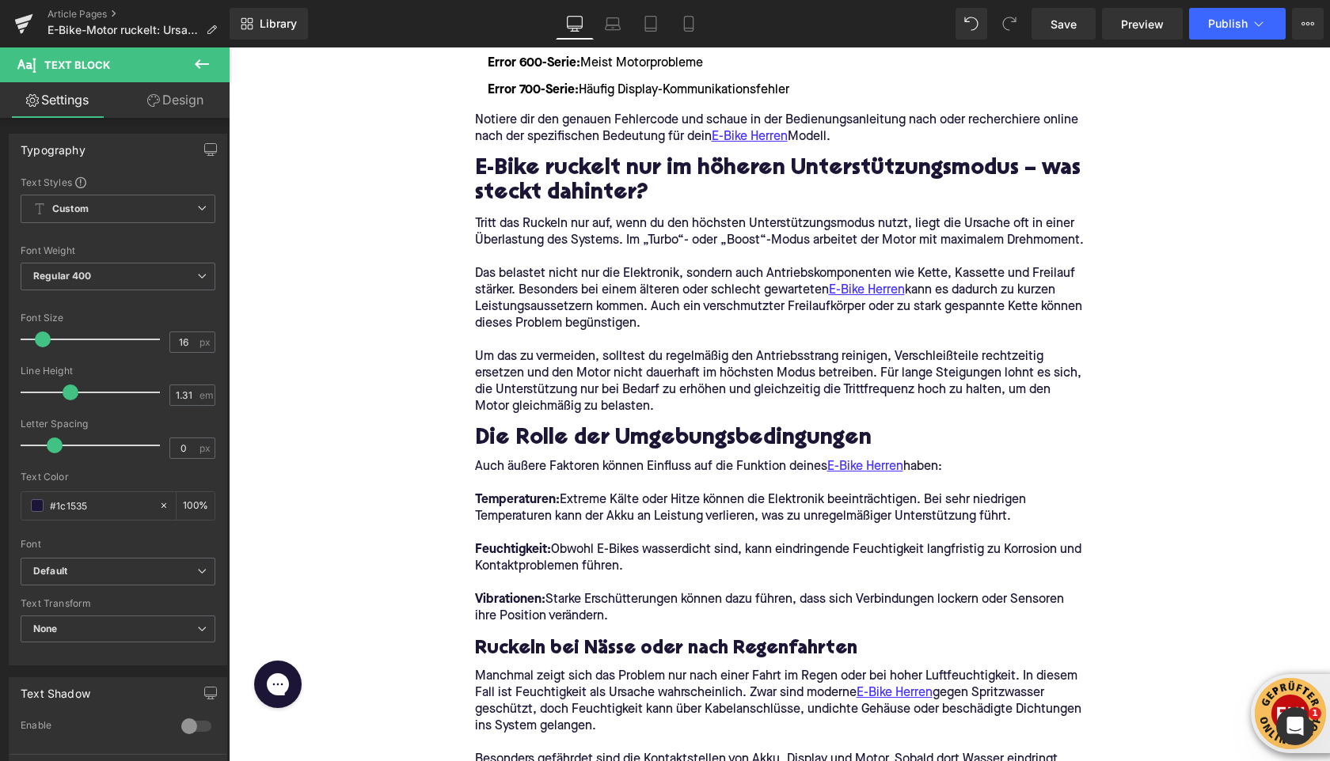
scroll to position [4086, 0]
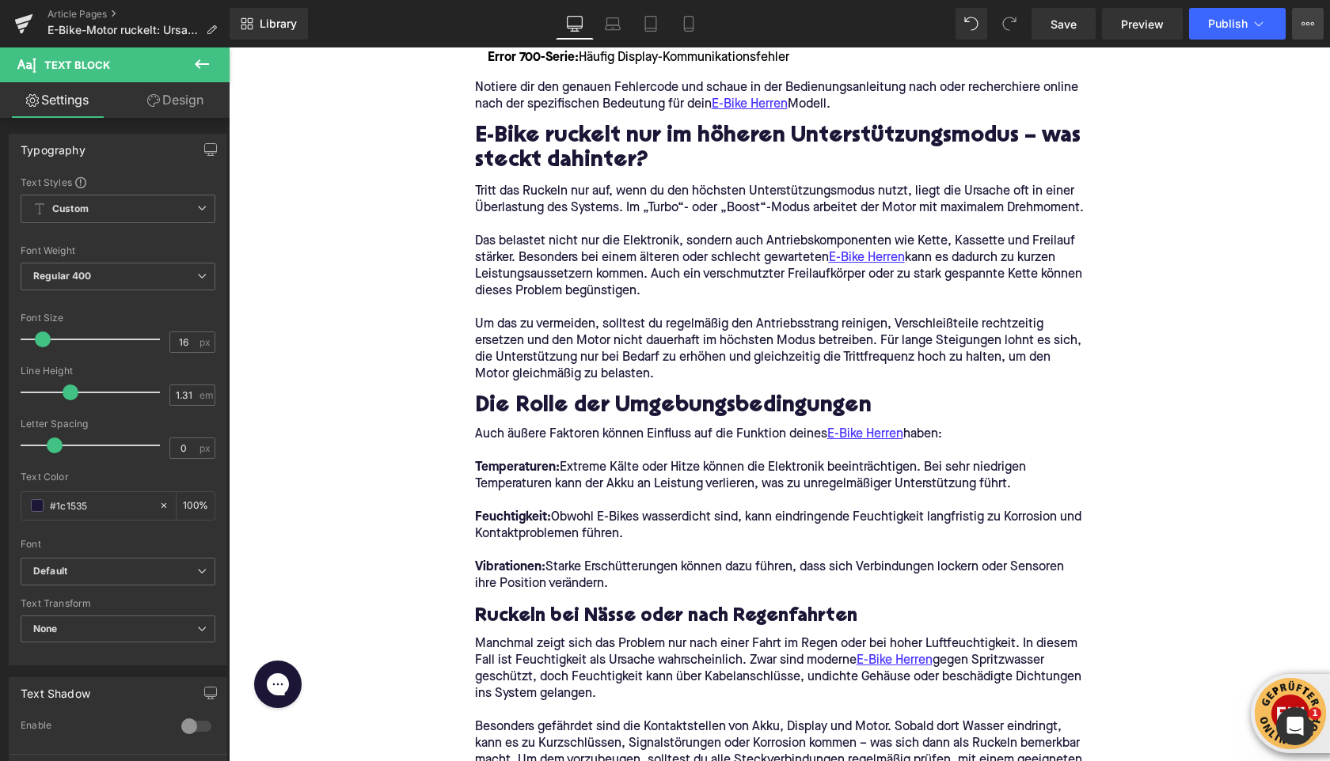
click at [1298, 25] on button "View Live Page View with current Template Save Template to Library Schedule Pub…" at bounding box center [1308, 24] width 32 height 32
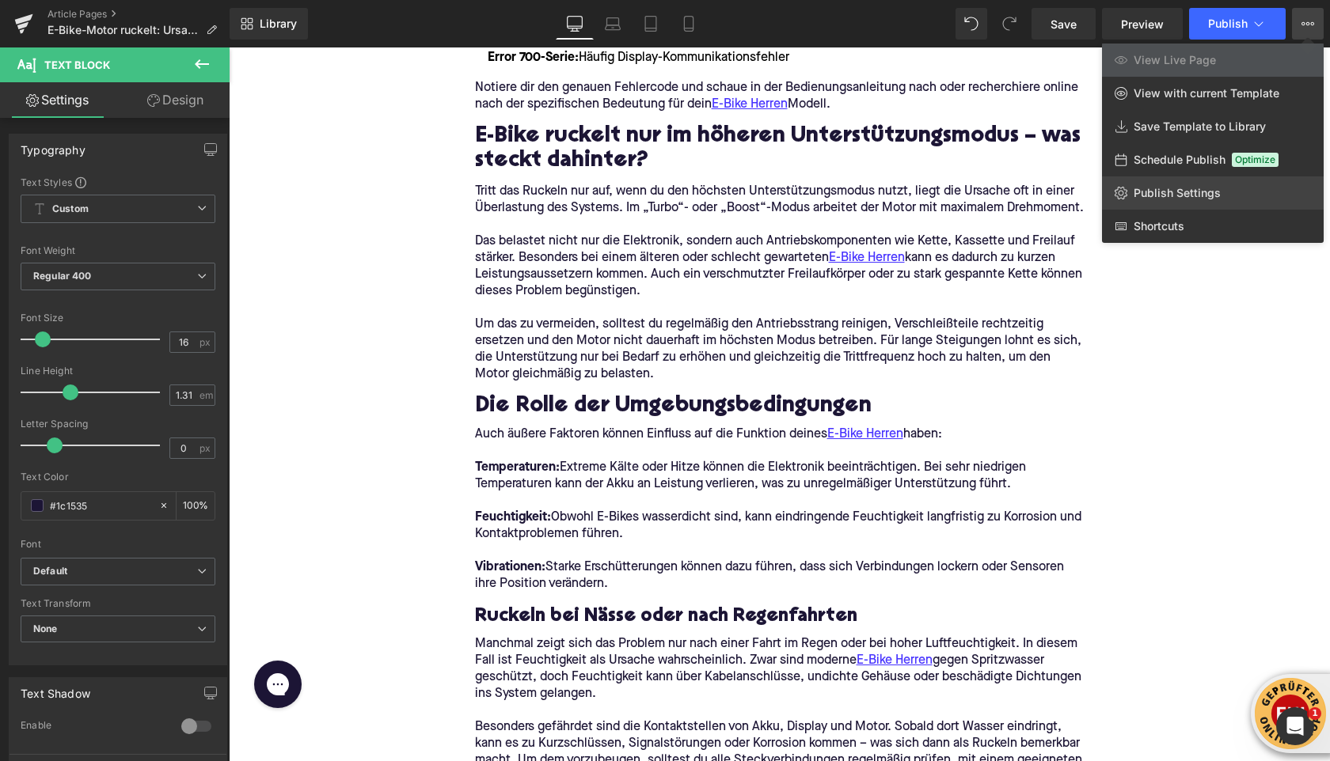
click at [1196, 190] on span "Publish Settings" at bounding box center [1176, 193] width 87 height 14
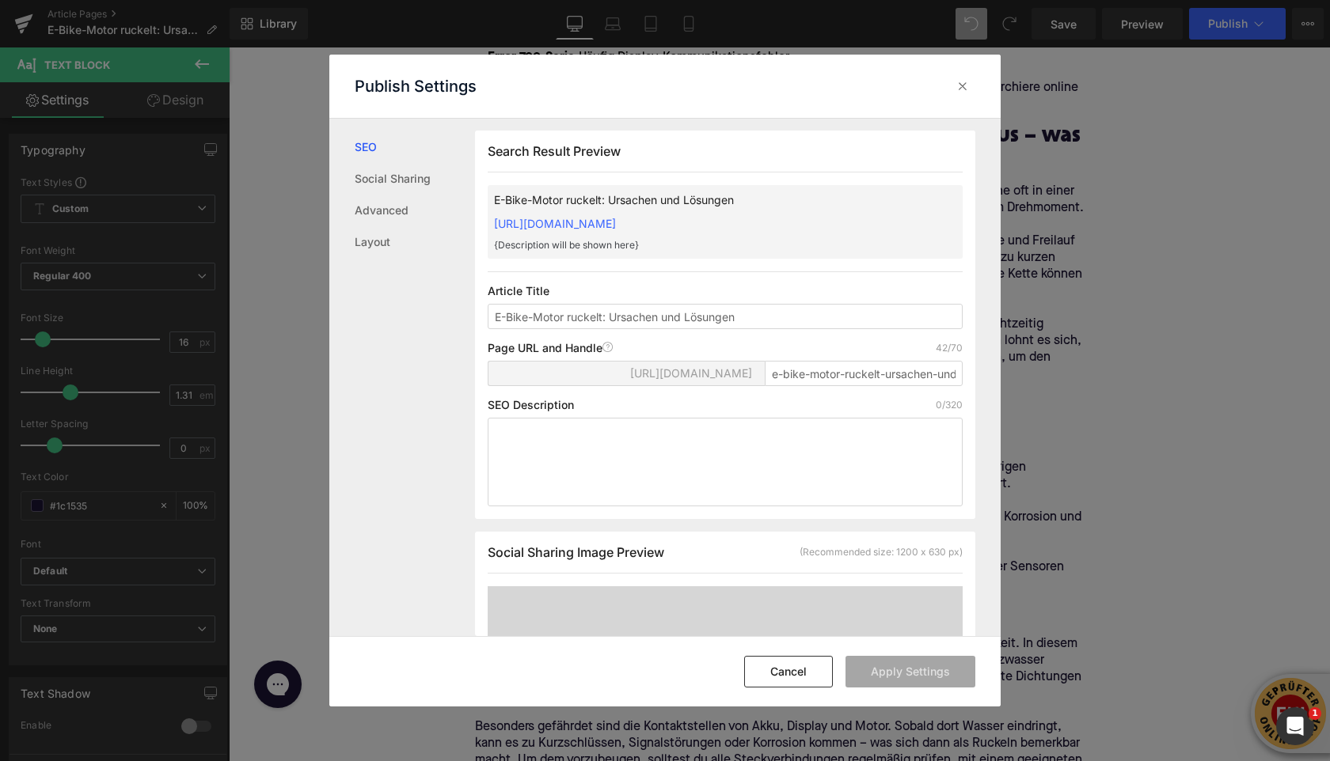
scroll to position [37, 0]
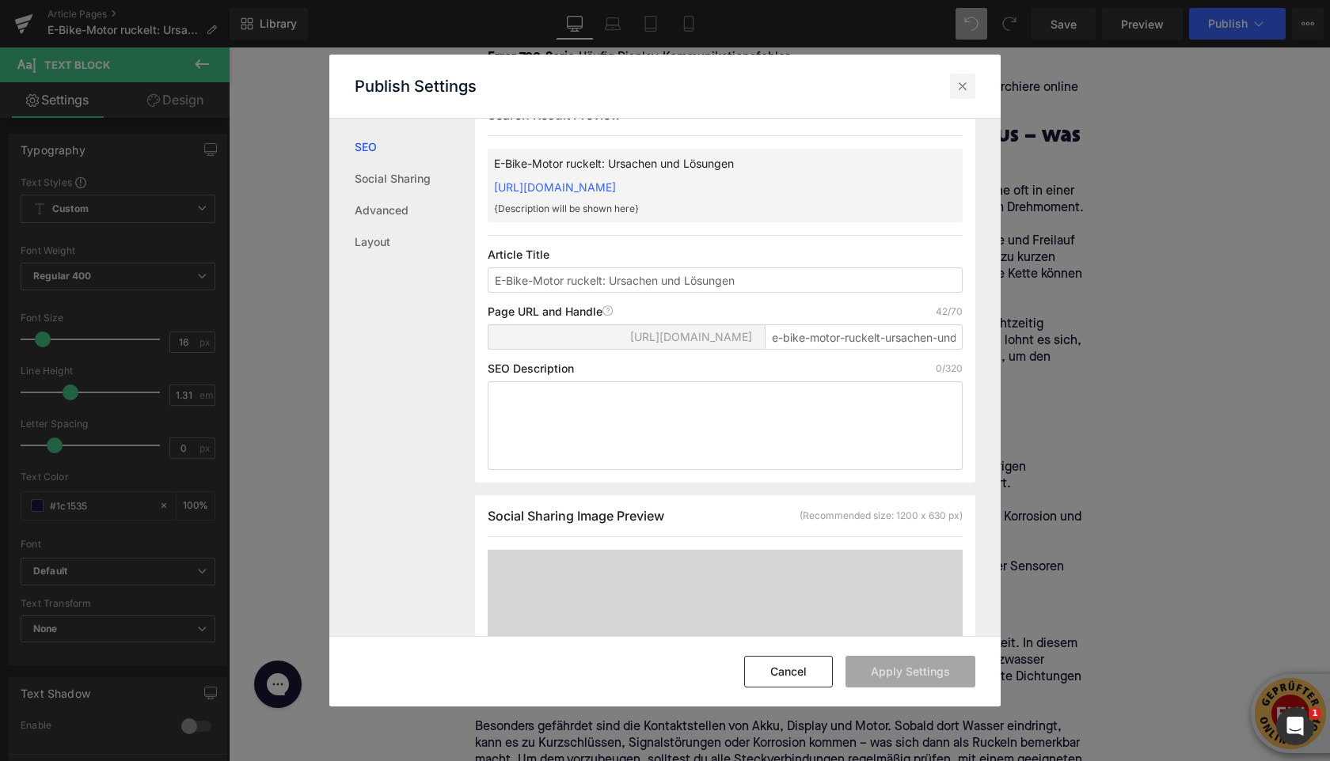
click at [958, 93] on icon at bounding box center [962, 86] width 16 height 16
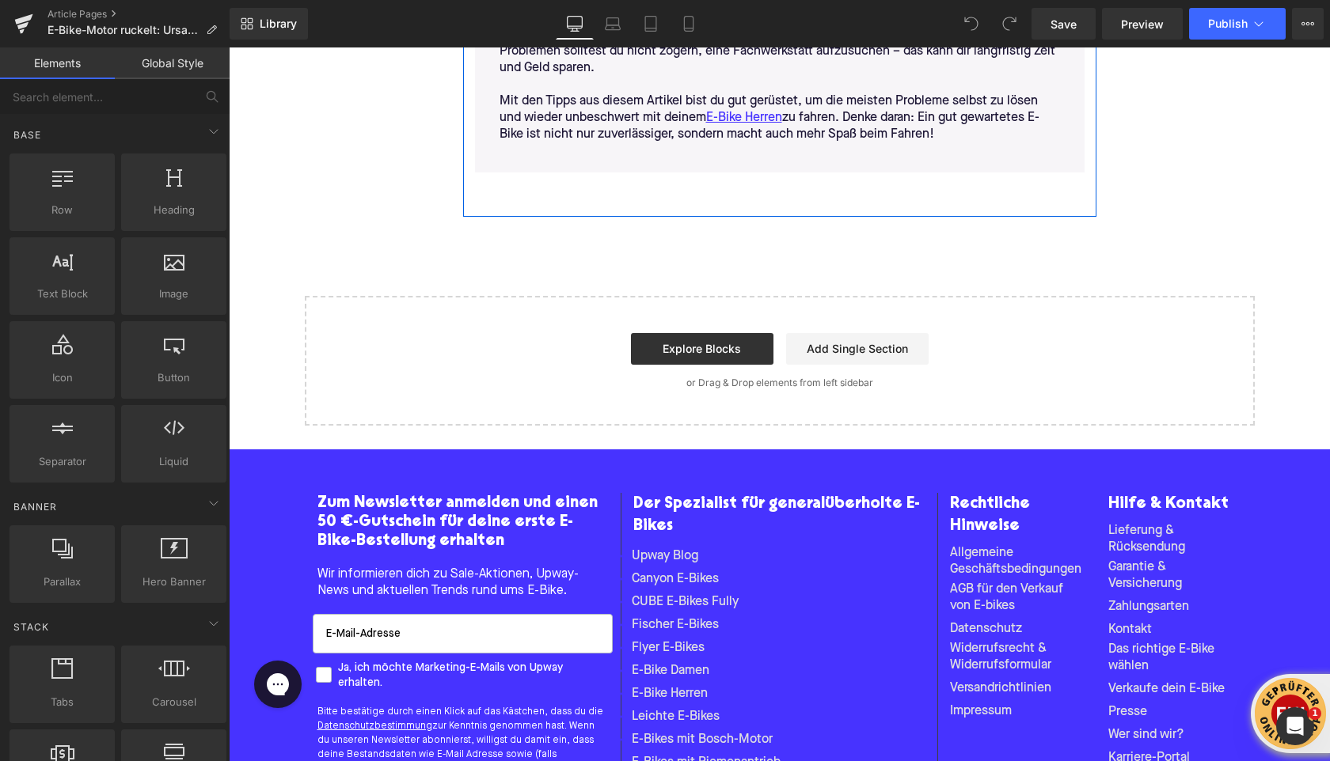
scroll to position [5767, 0]
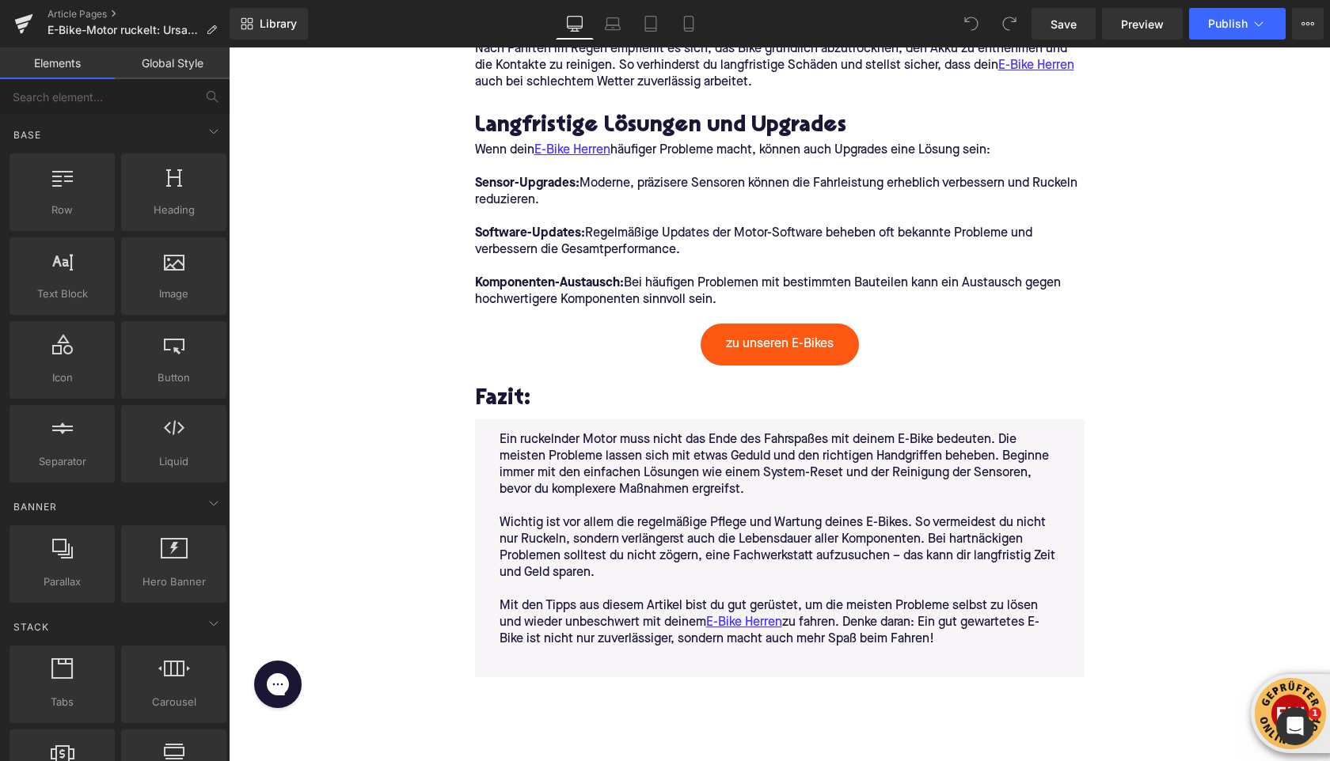
scroll to position [4840, 0]
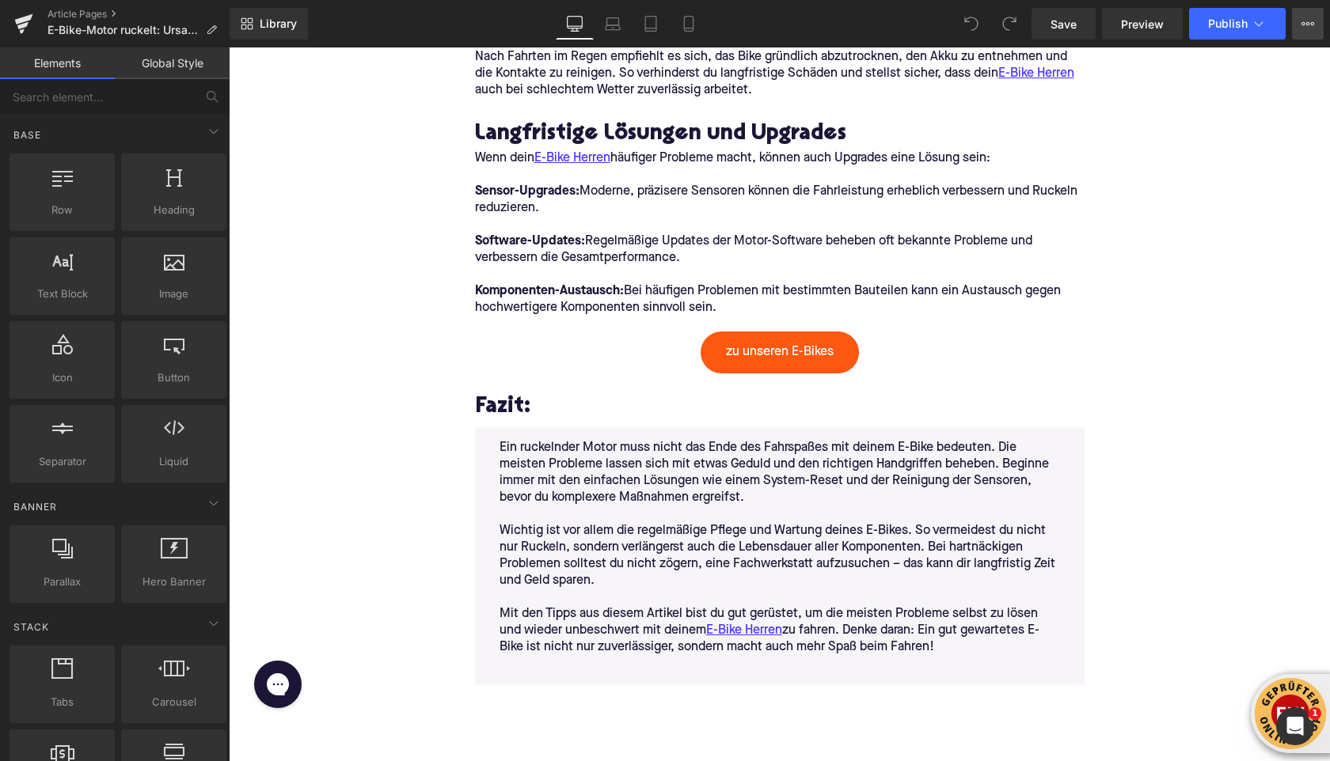
click at [1312, 33] on button "View Live Page View with current Template Save Template to Library Schedule Pub…" at bounding box center [1308, 24] width 32 height 32
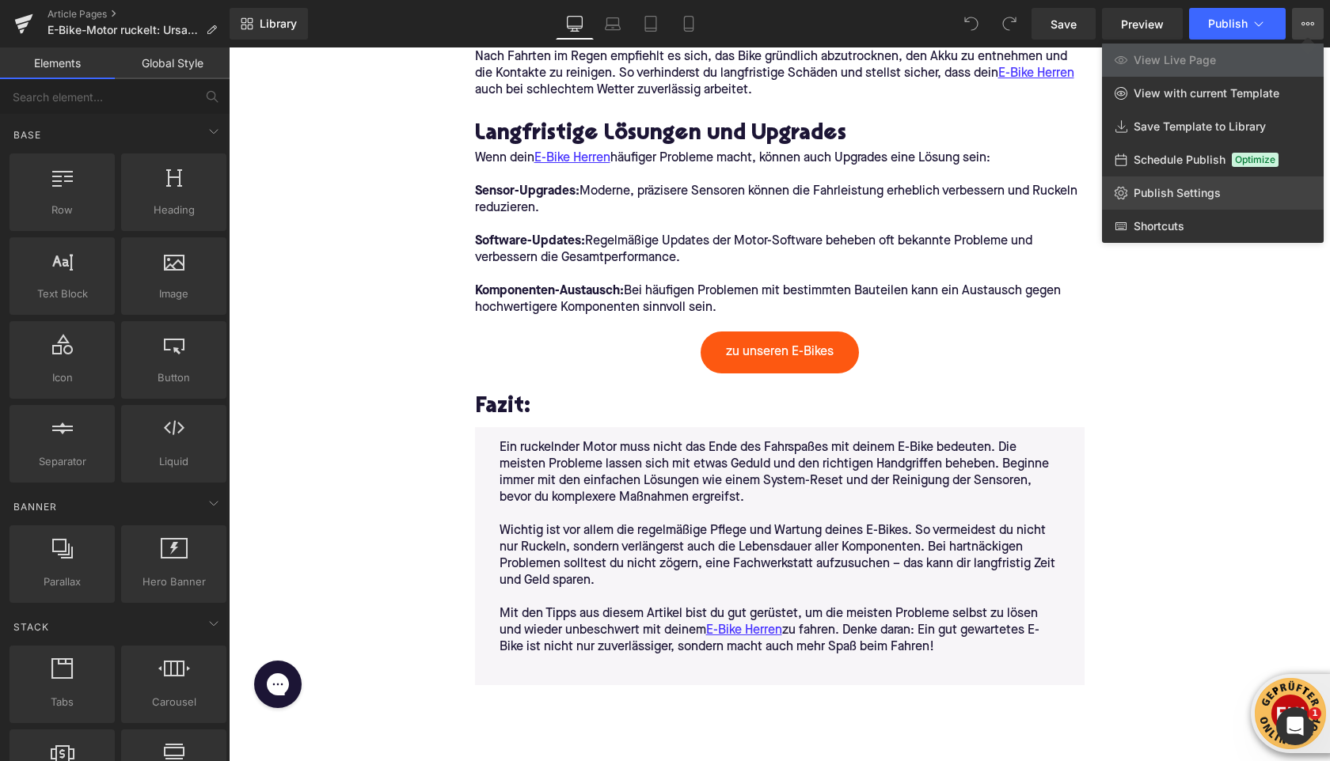
click at [1157, 189] on span "Publish Settings" at bounding box center [1176, 193] width 87 height 14
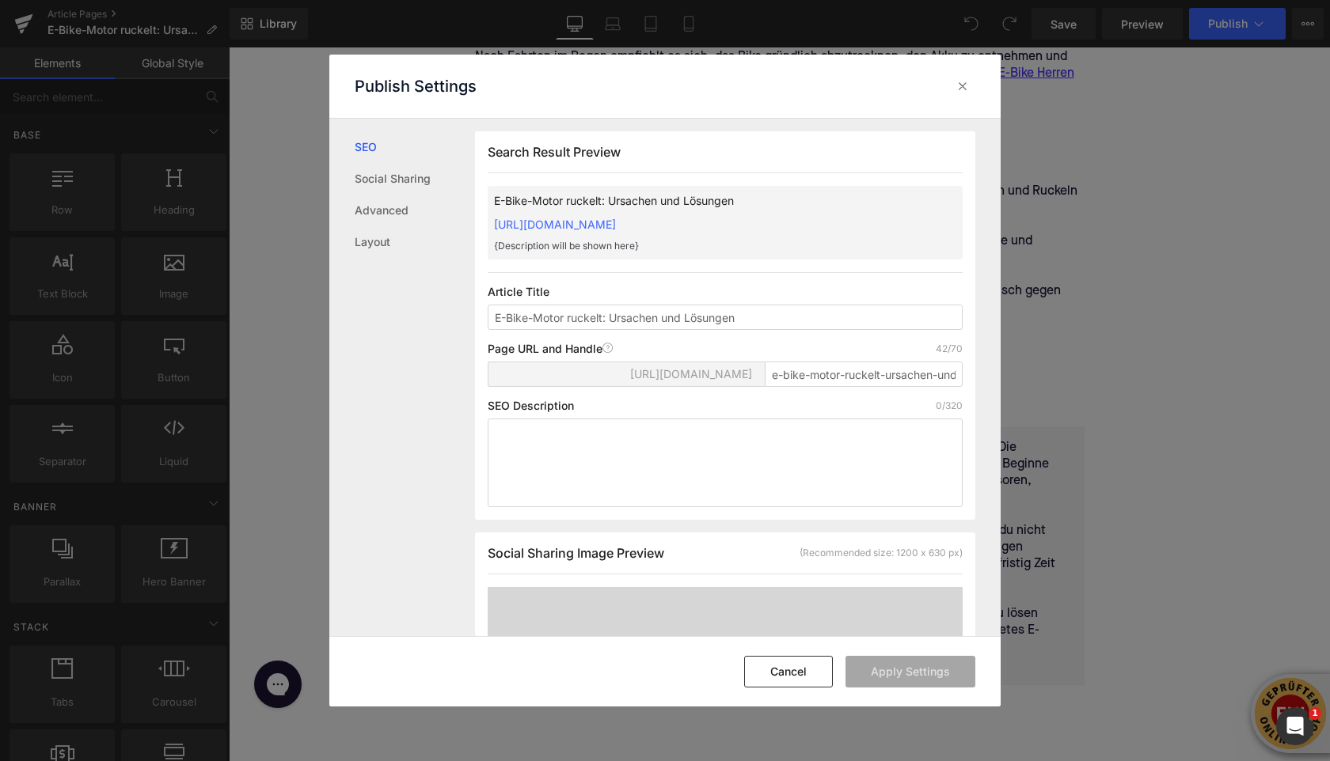
scroll to position [1, 0]
click at [530, 474] on textarea at bounding box center [725, 462] width 475 height 89
paste textarea "Dein E-Bike Herren ruckelt? Erfahre die häufigsten Ursachen – von Sensorproblem…"
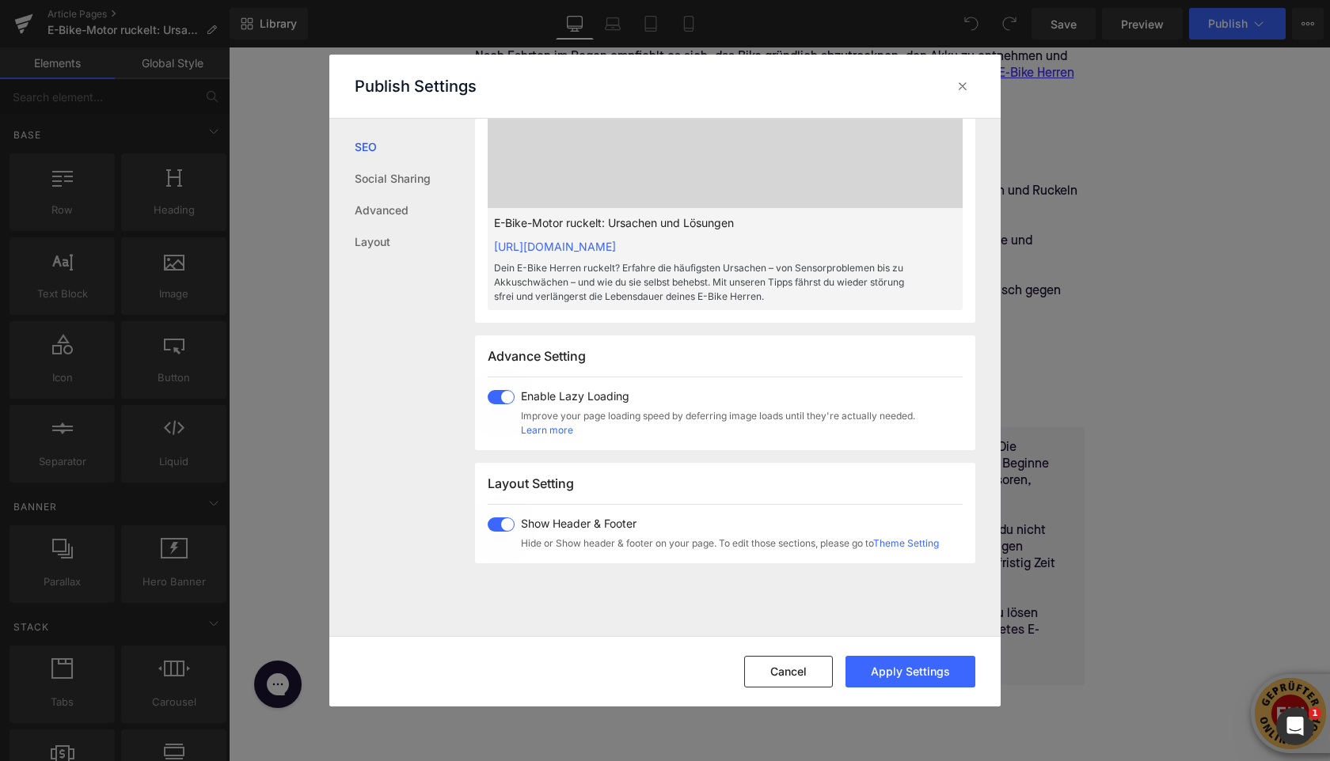
scroll to position [673, 0]
type textarea "Dein E-Bike Herren ruckelt? Erfahre die häufigsten Ursachen – von Sensorproblem…"
click at [895, 689] on div "Cancel Apply Settings" at bounding box center [664, 671] width 671 height 70
click at [894, 674] on button "Apply Settings" at bounding box center [910, 672] width 130 height 32
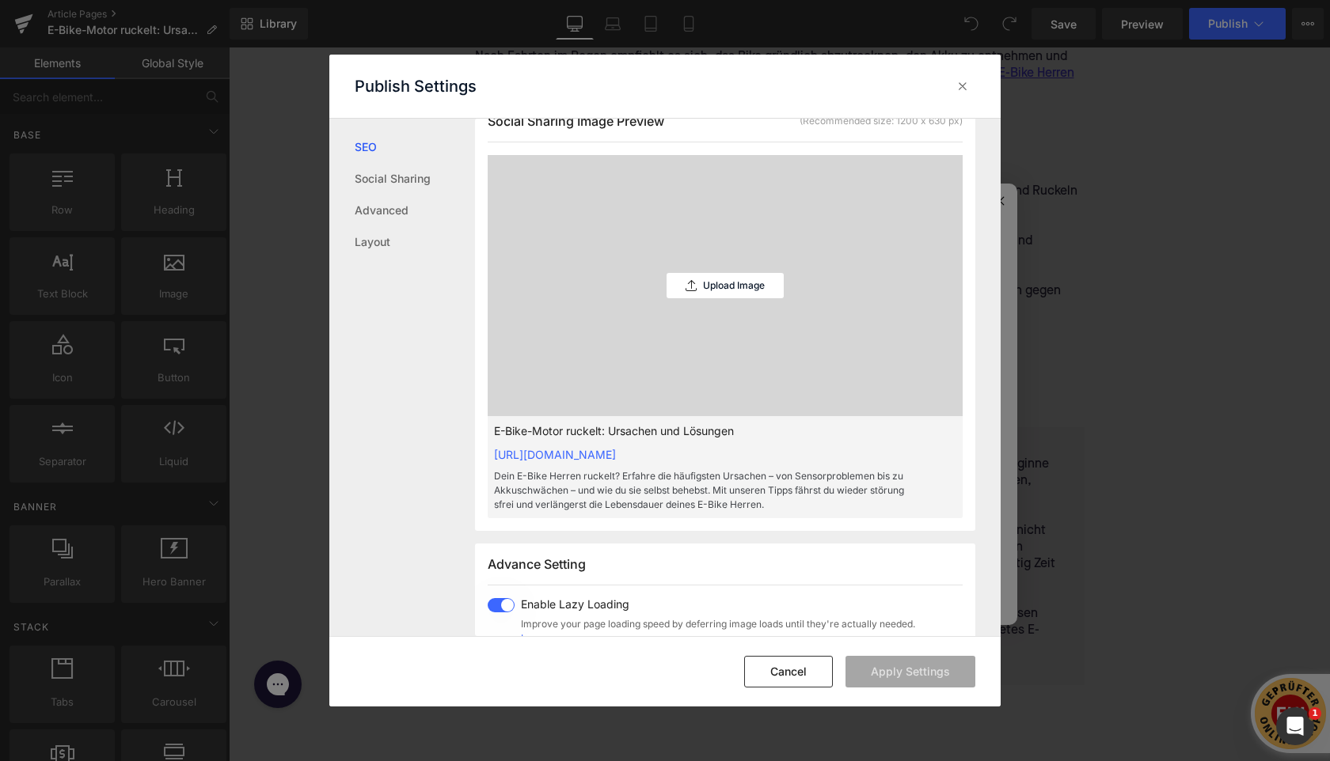
scroll to position [334, 0]
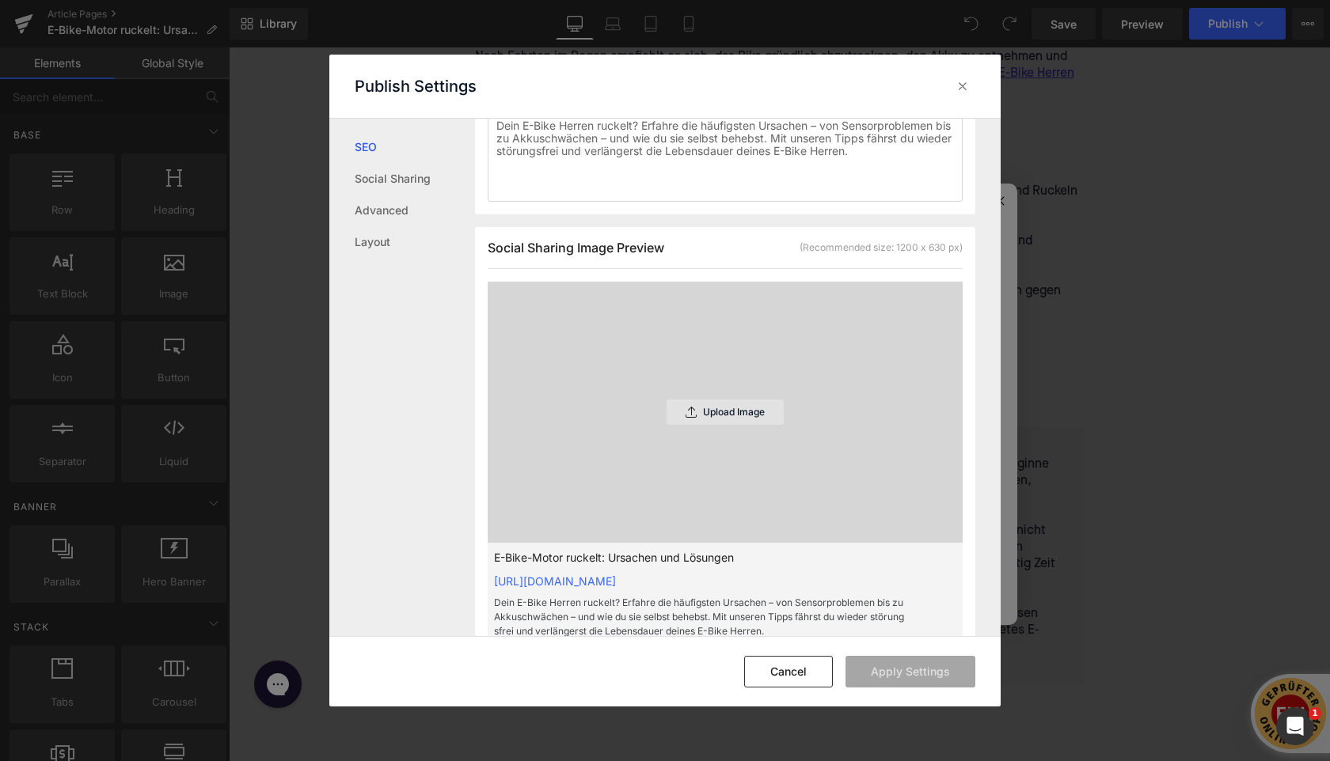
click at [685, 418] on icon at bounding box center [690, 412] width 11 height 11
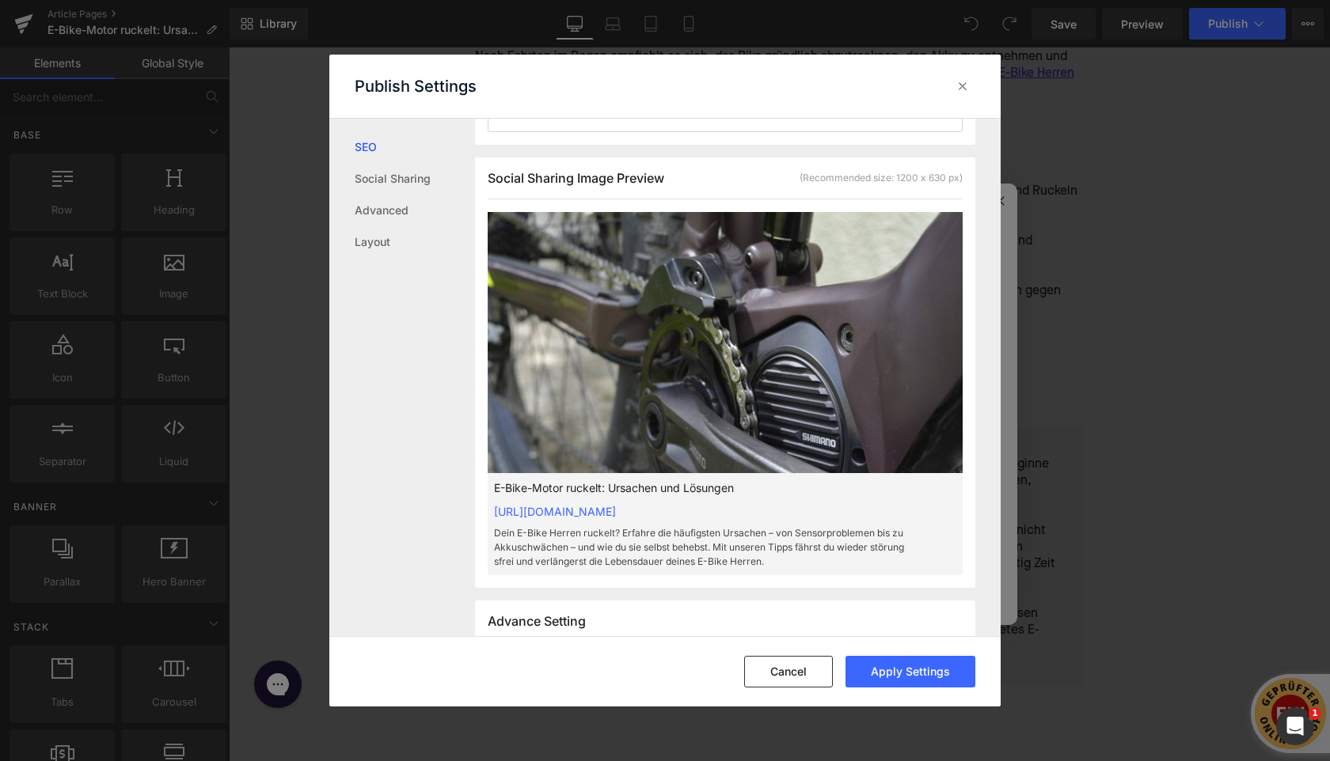
scroll to position [406, 0]
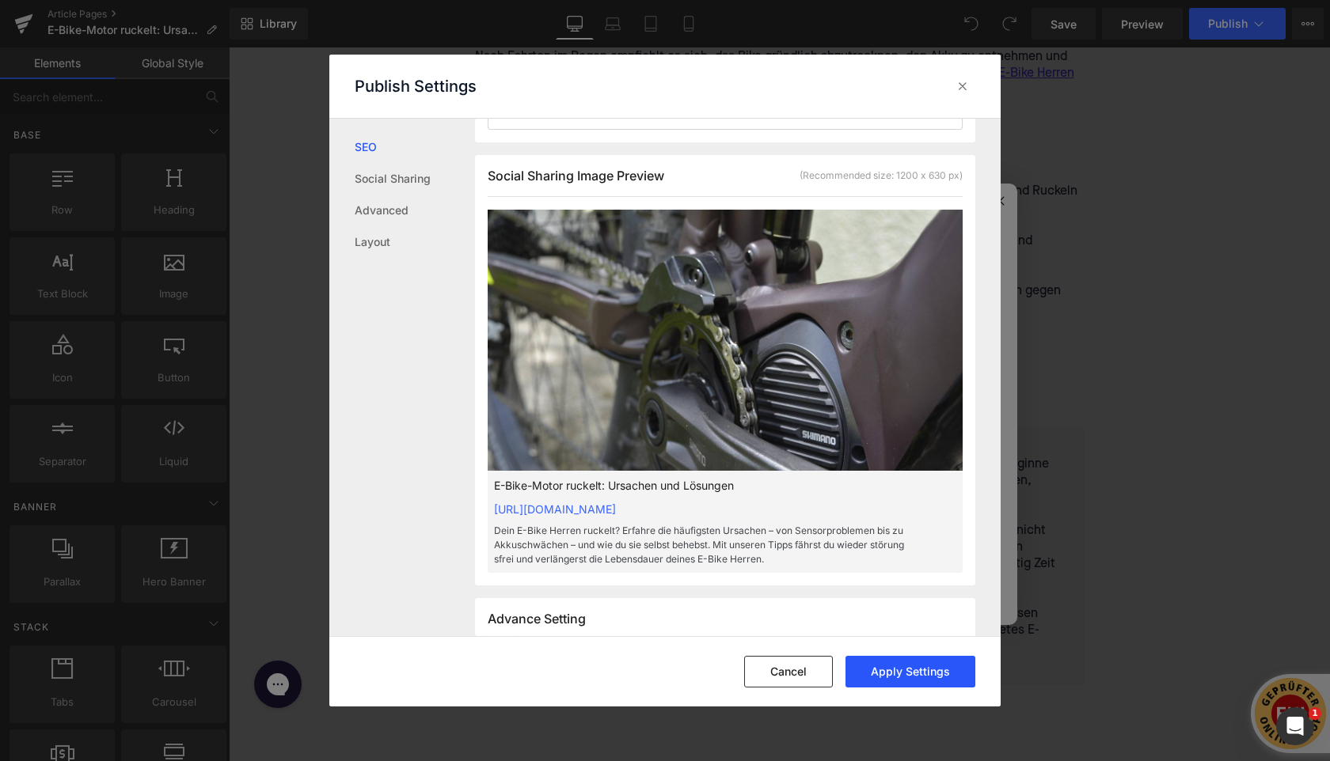
click at [875, 668] on button "Apply Settings" at bounding box center [910, 672] width 130 height 32
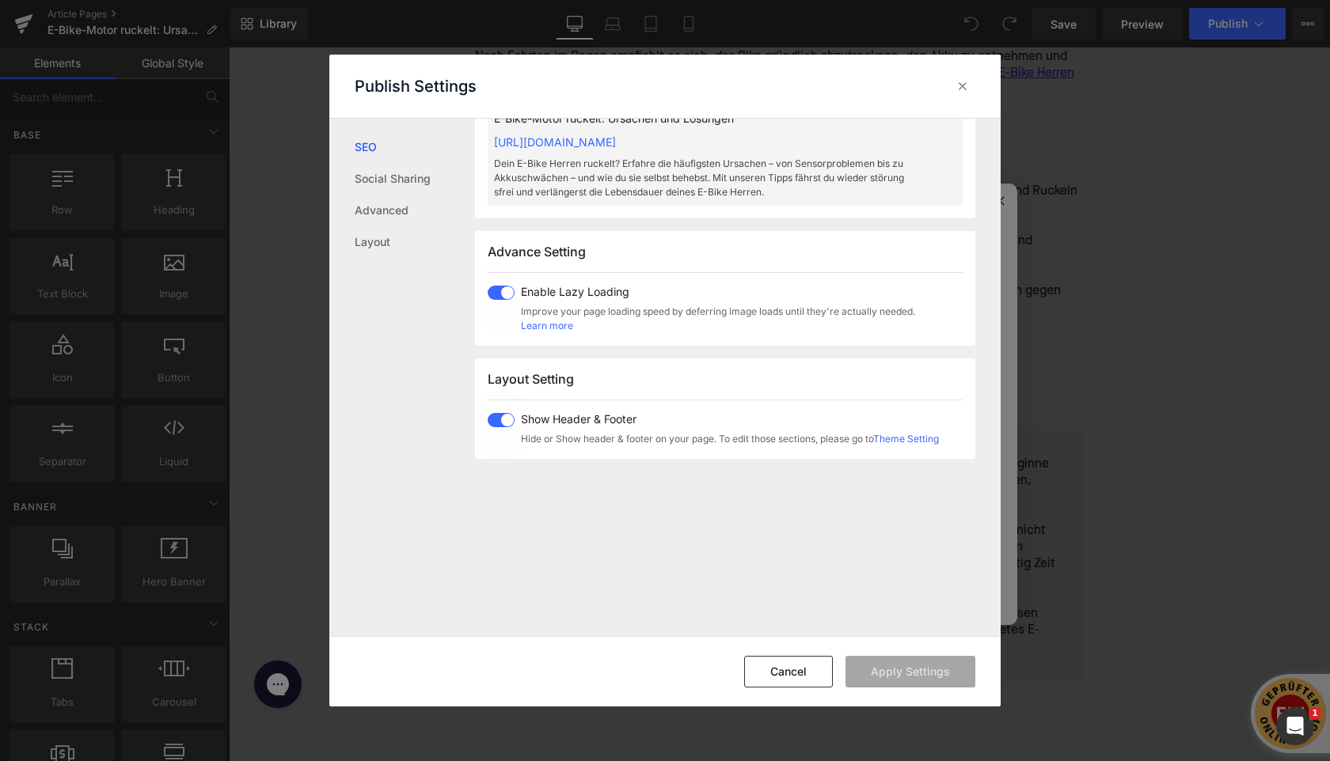
scroll to position [973, 0]
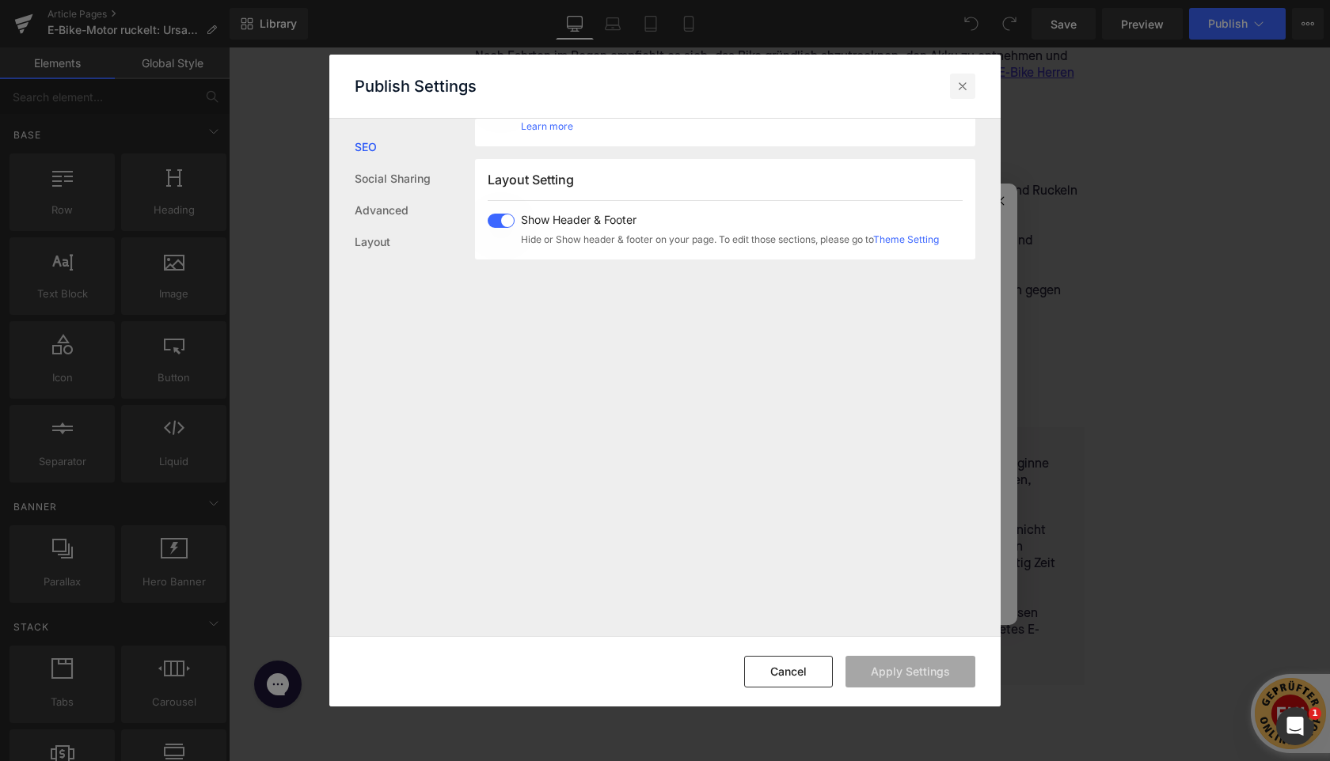
click at [957, 85] on icon at bounding box center [962, 86] width 16 height 16
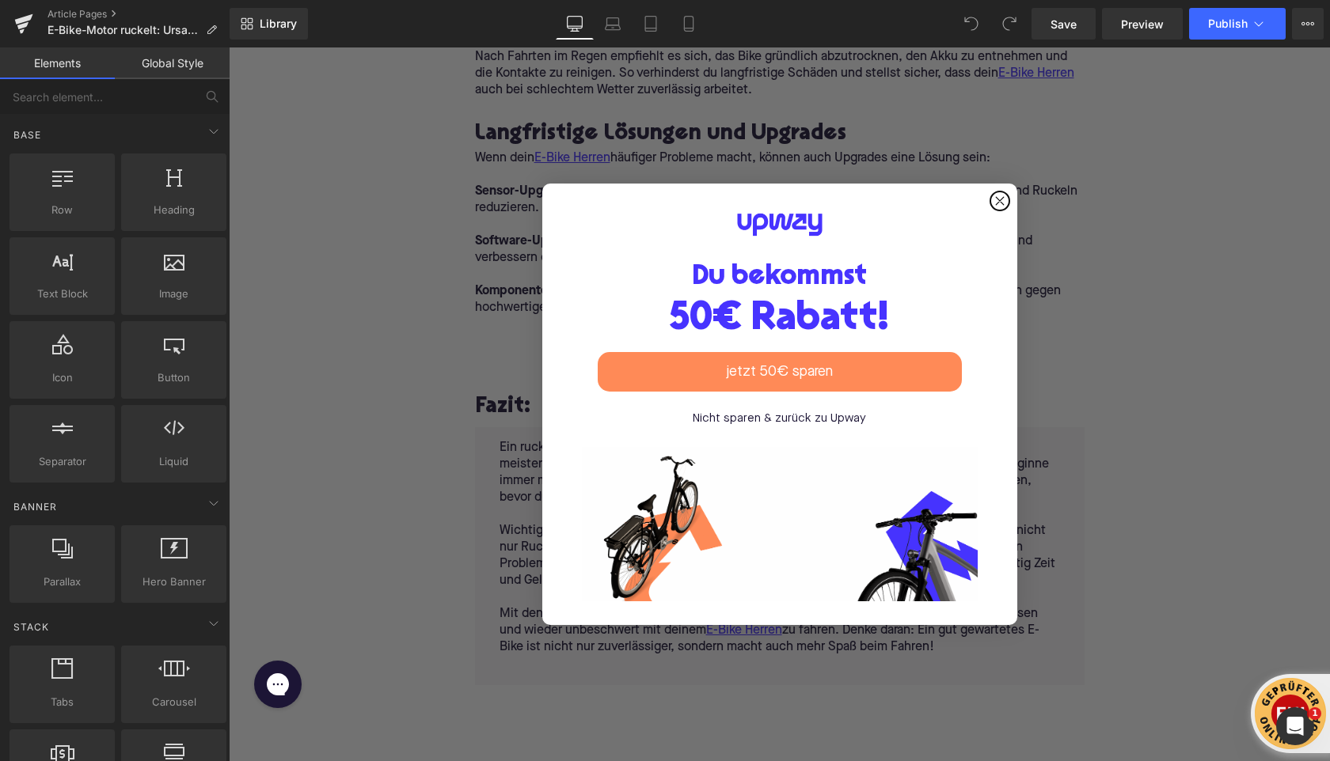
click at [1001, 199] on circle "Close dialog" at bounding box center [999, 201] width 18 height 18
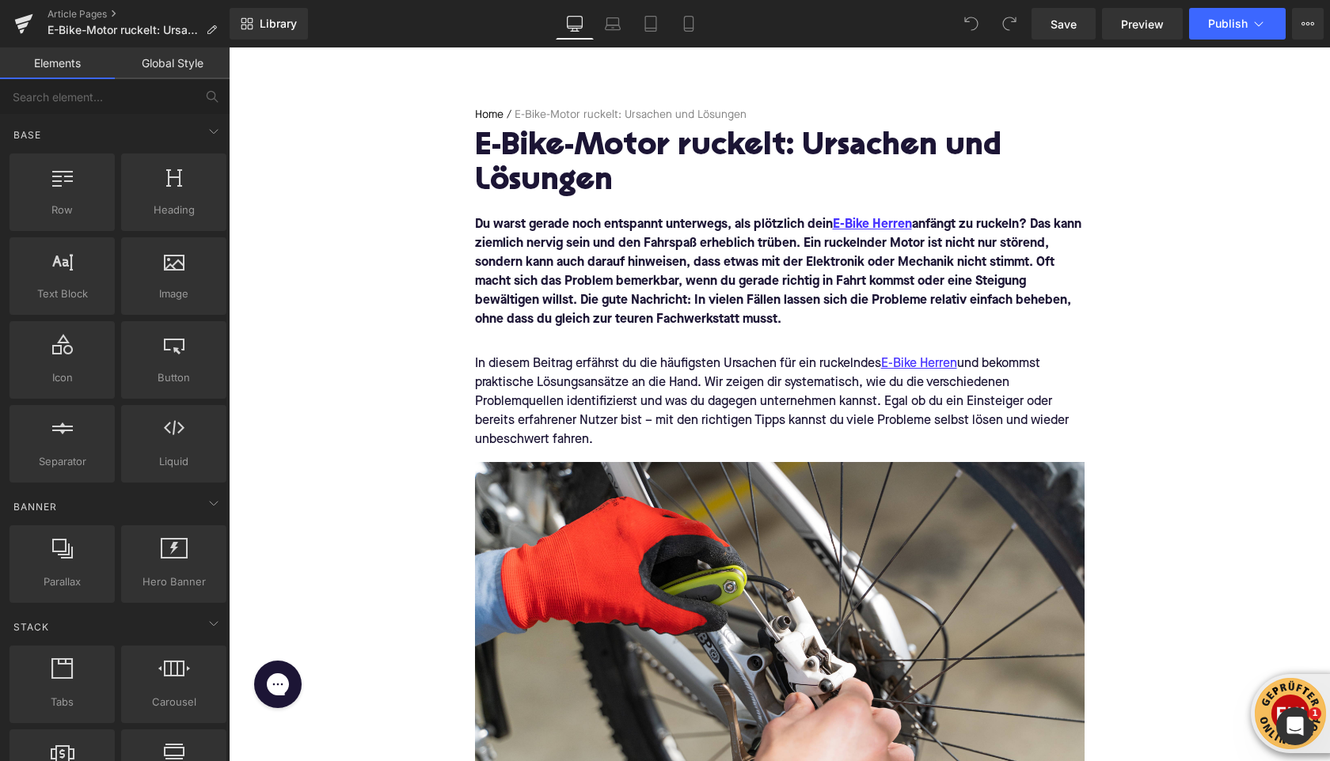
scroll to position [123, 0]
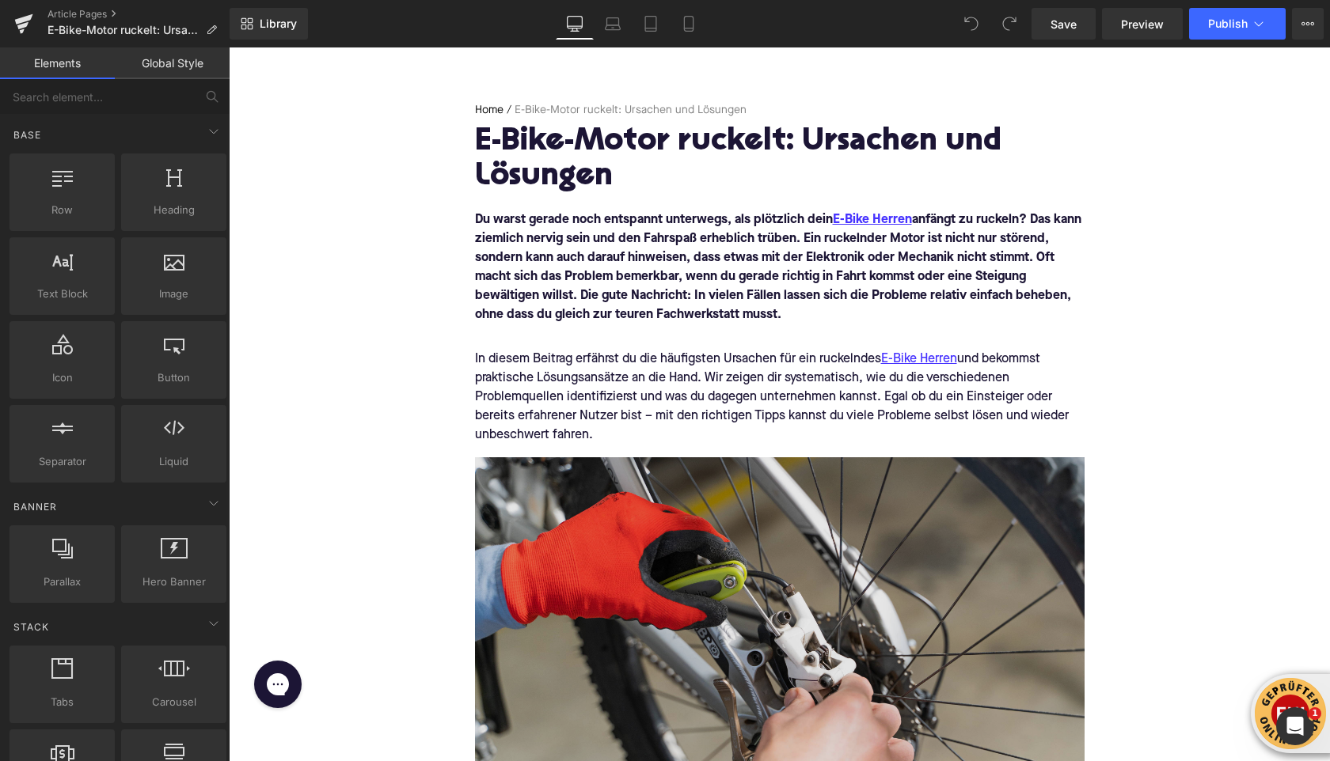
click at [761, 546] on img at bounding box center [779, 660] width 609 height 406
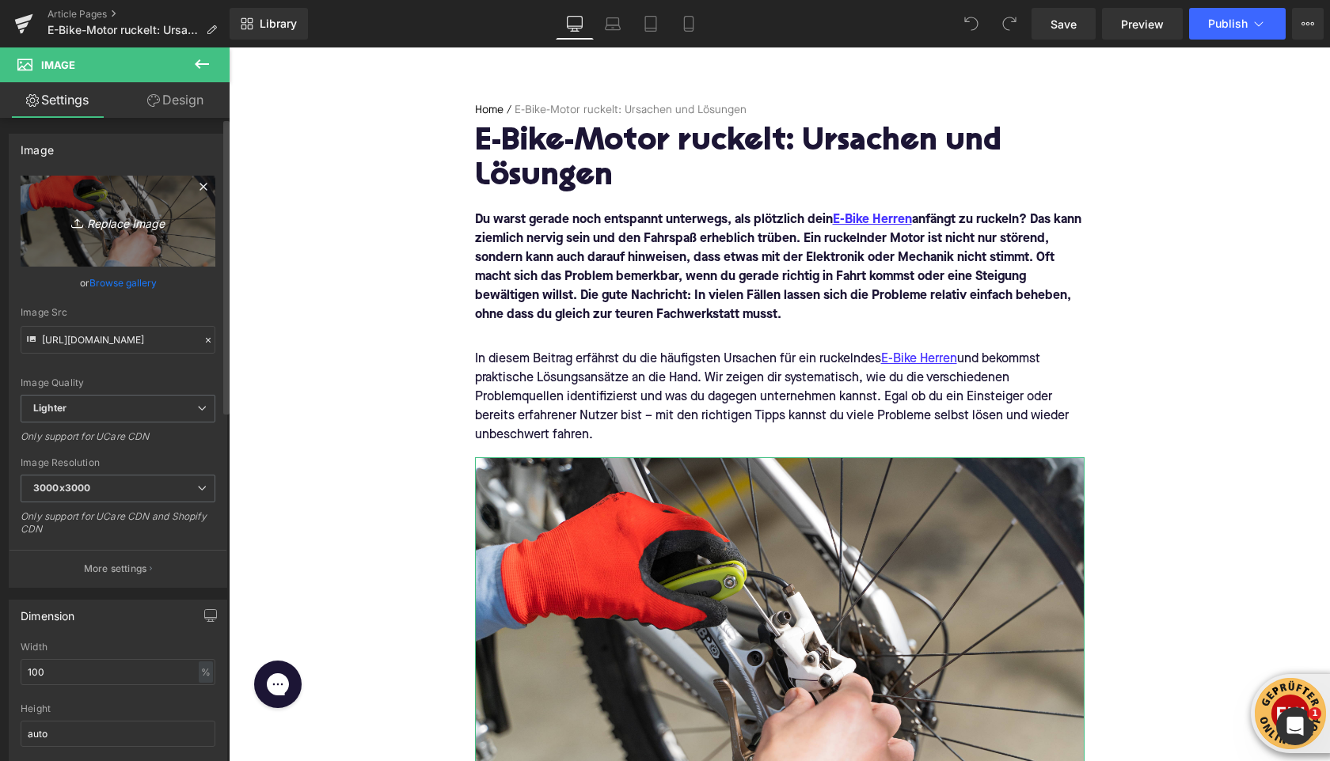
click at [112, 221] on icon "Replace Image" at bounding box center [118, 221] width 127 height 20
type input "C:\fakepath\fahrbike-official-YLG4lKz9SHY-unsplash.jpg"
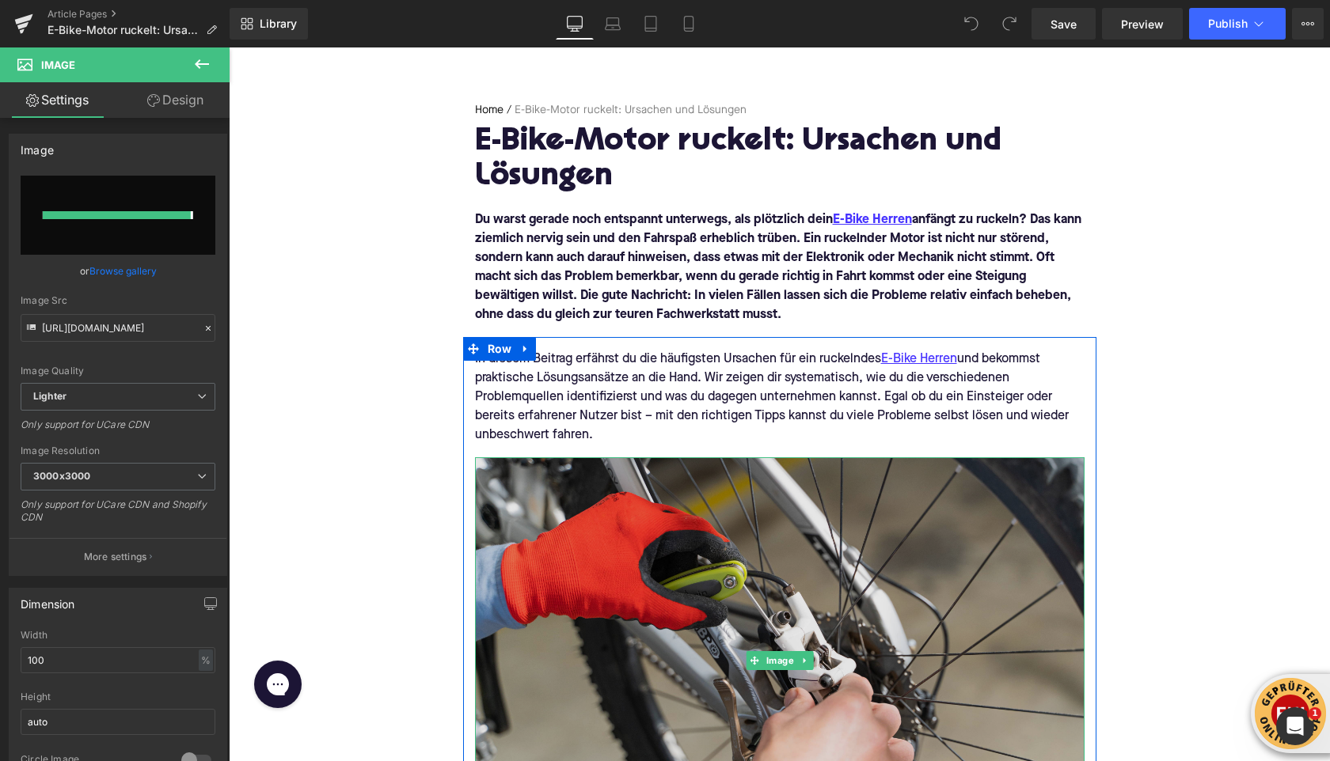
type input "https://ucarecdn.com/f7f07edf-f830-411a-b3c7-d222bd763943/-/format/auto/-/previ…"
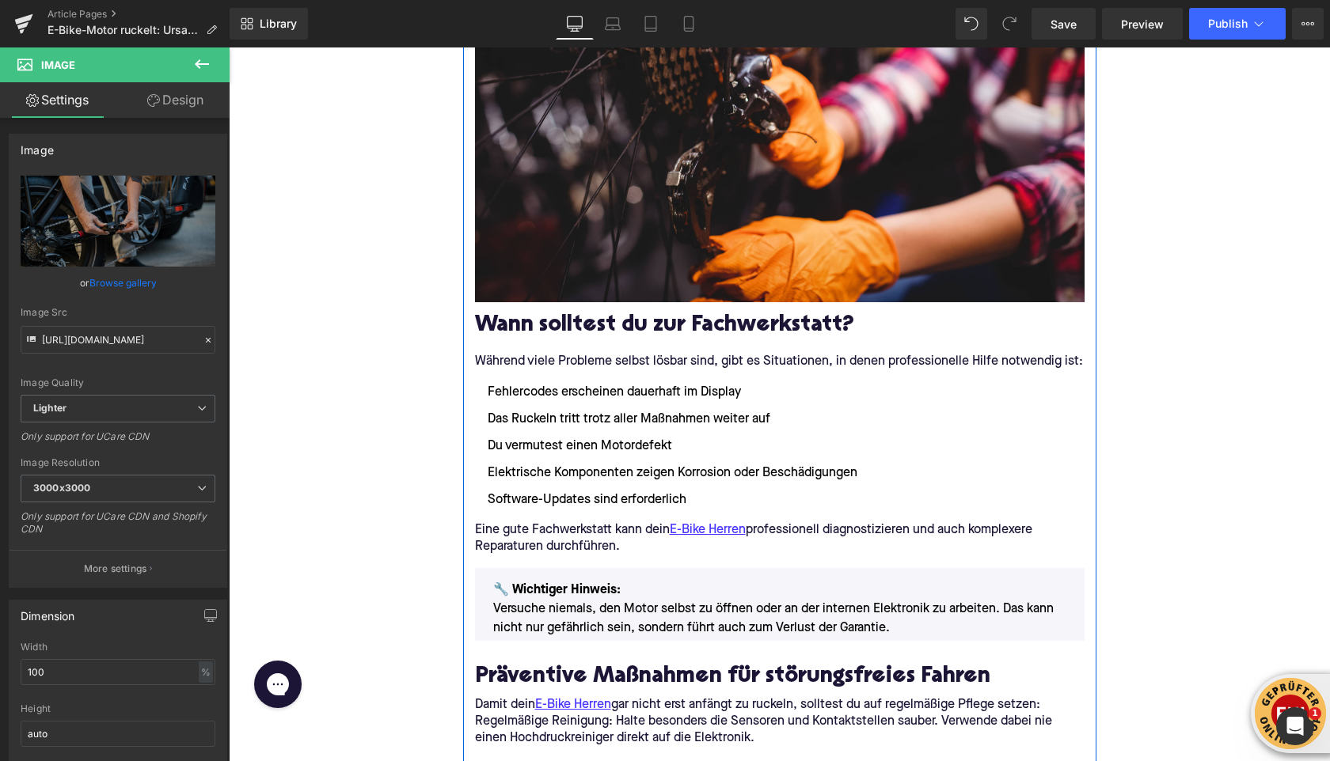
scroll to position [2730, 0]
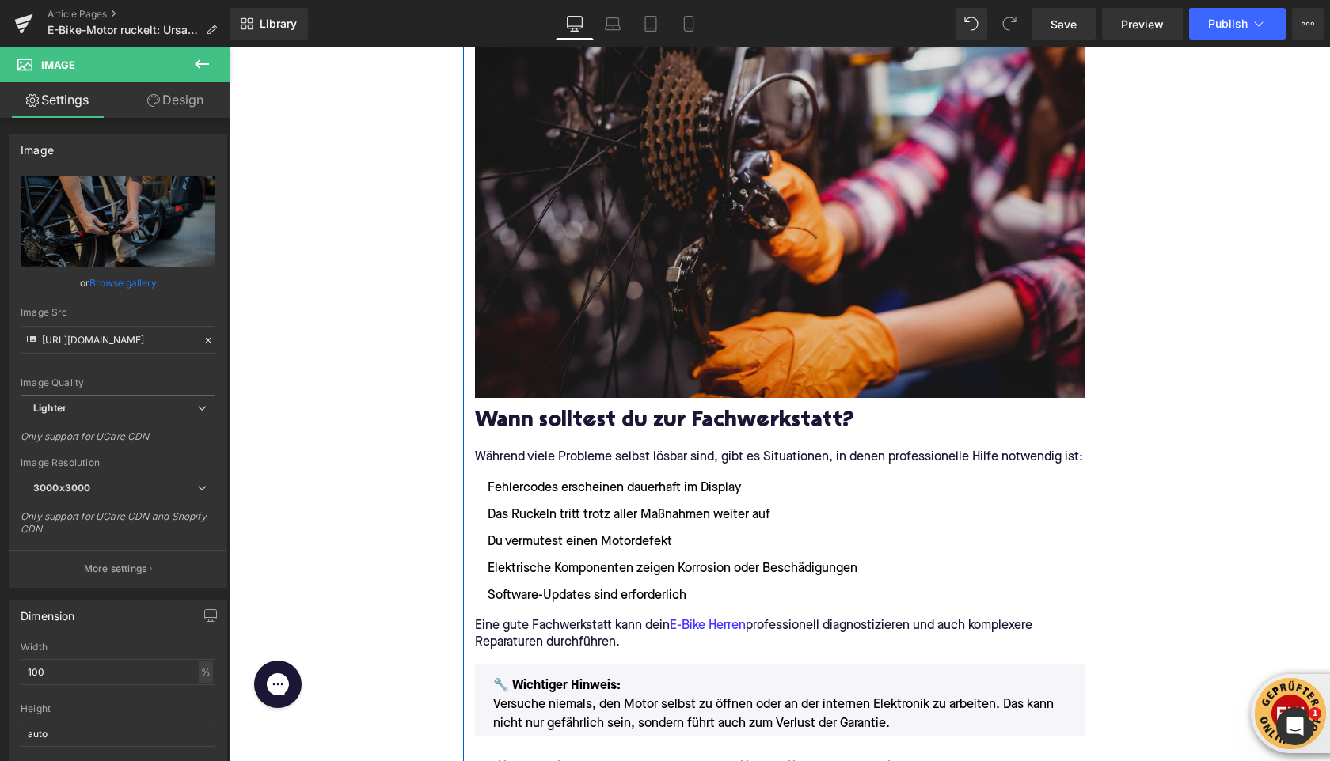
click at [719, 271] on img at bounding box center [779, 194] width 609 height 406
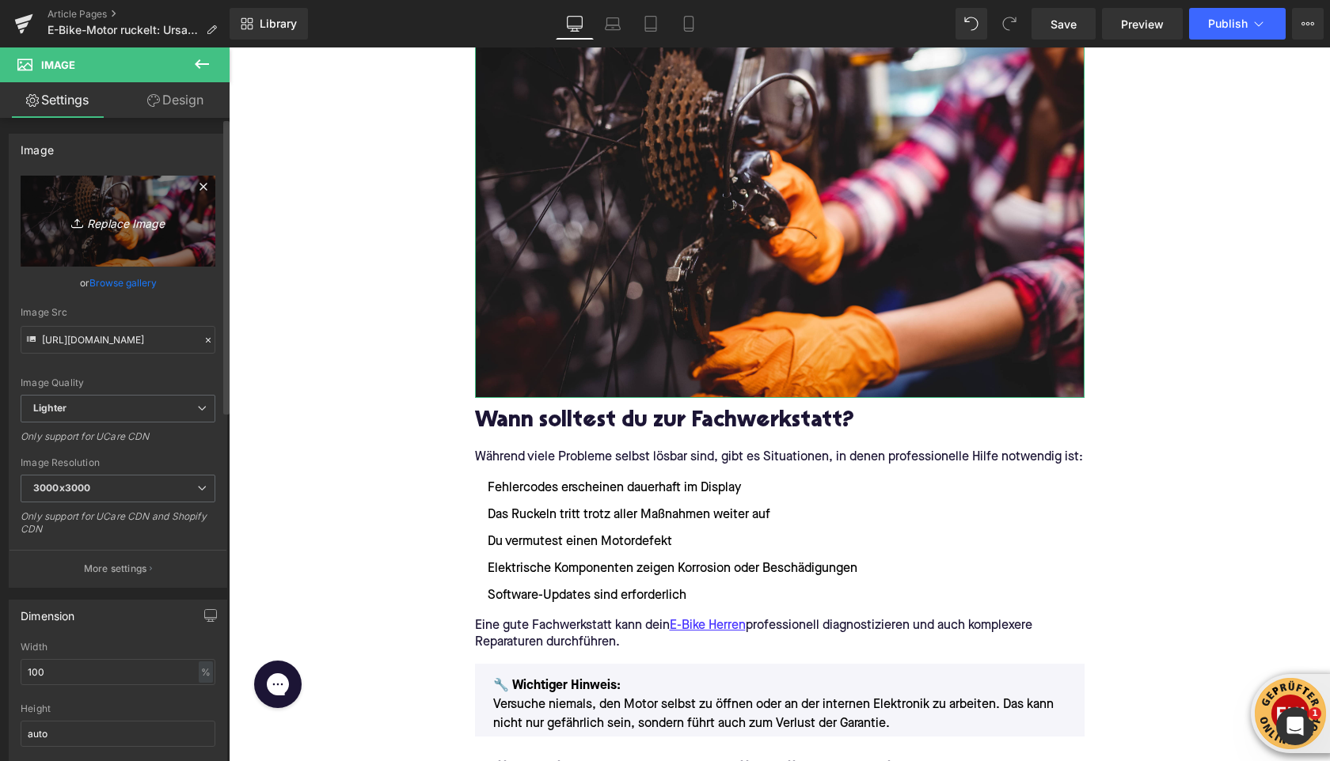
click at [121, 225] on icon "Replace Image" at bounding box center [118, 221] width 127 height 20
type input "C:\fakepath\schliessen-sie-oben-vom-elektrischen-fahrrad-ebike-fahrrad-des-moto…"
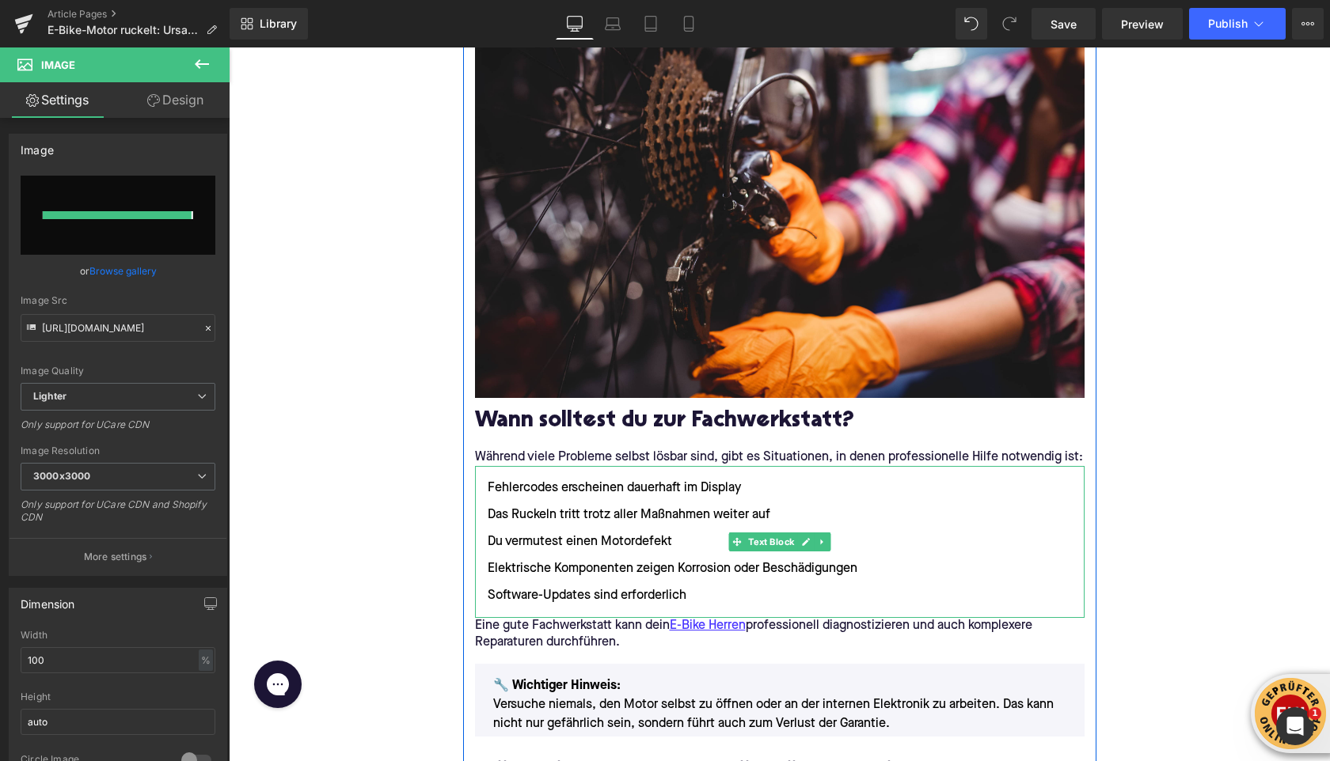
type input "https://ucarecdn.com/1bc646b0-ca11-4673-90a1-ec0609df1278/-/format/auto/-/previ…"
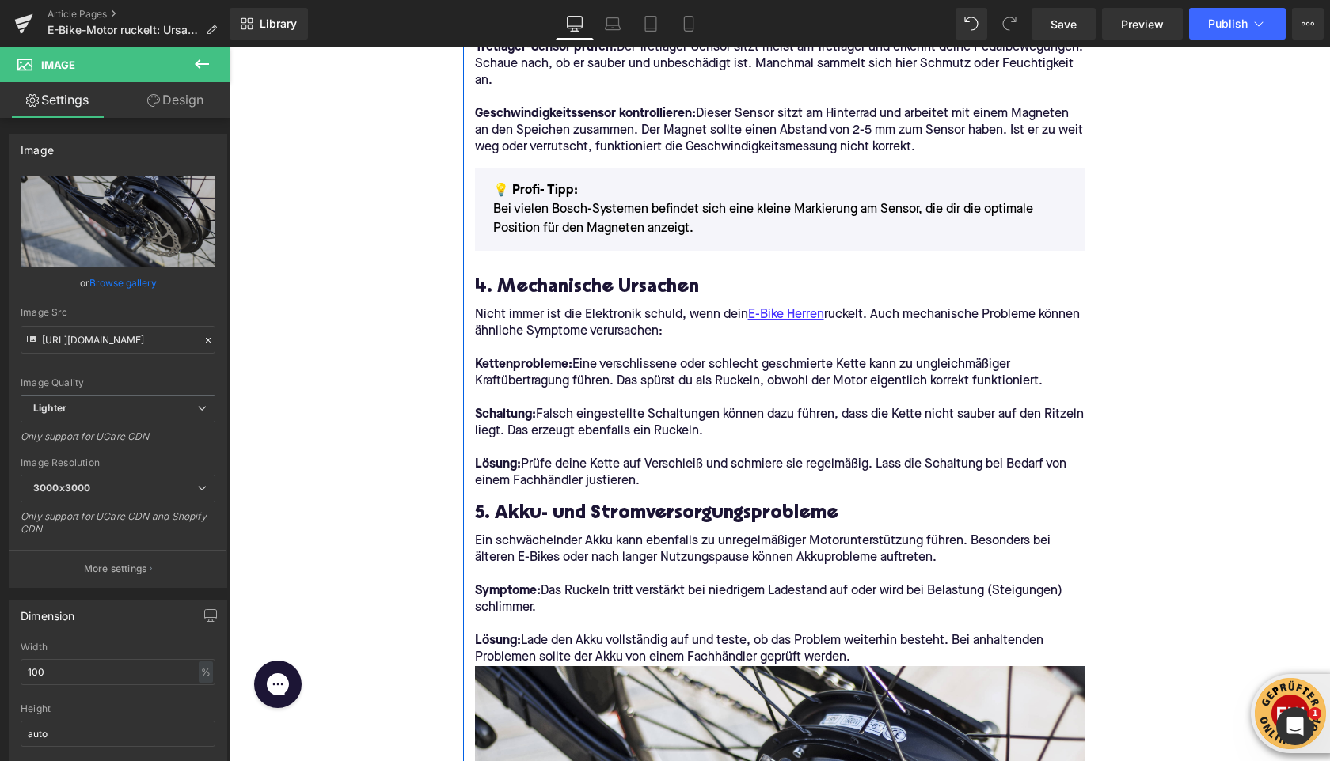
scroll to position [2006, 0]
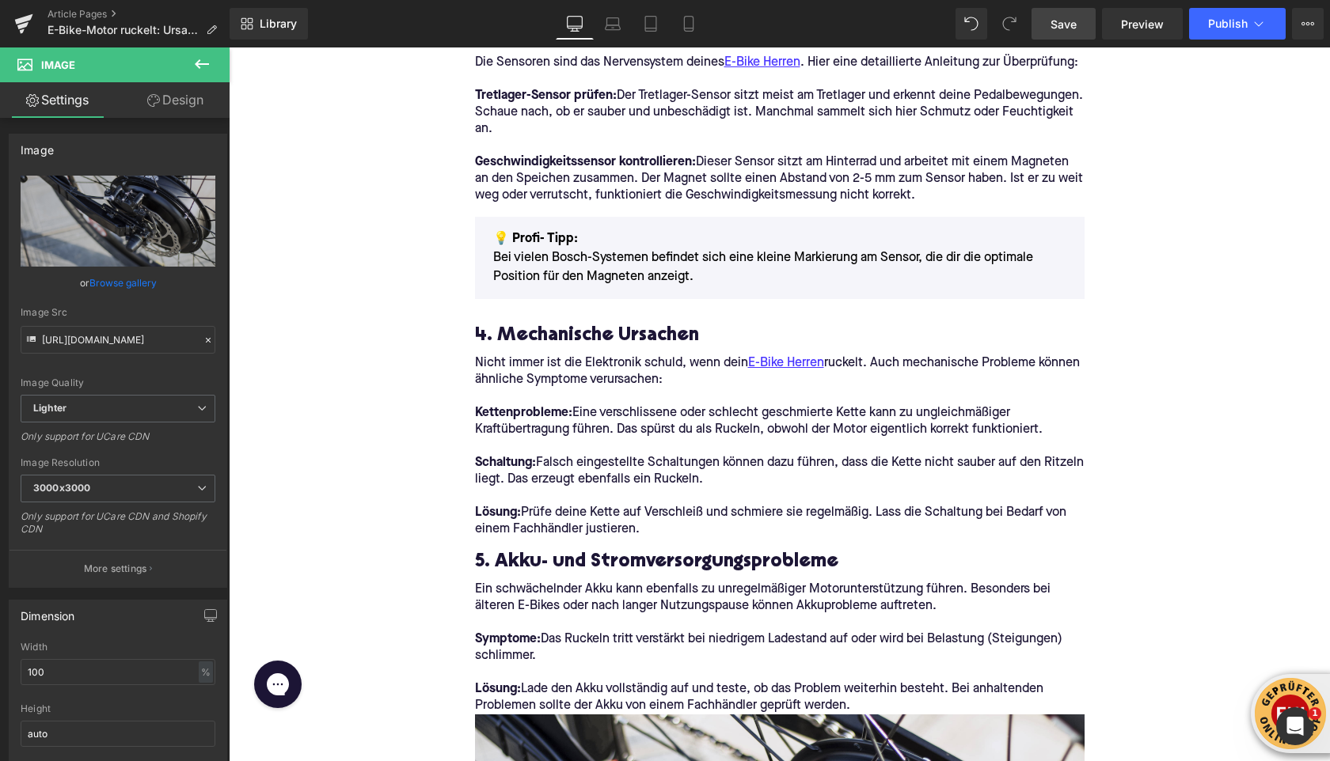
click at [1068, 25] on span "Save" at bounding box center [1063, 24] width 26 height 17
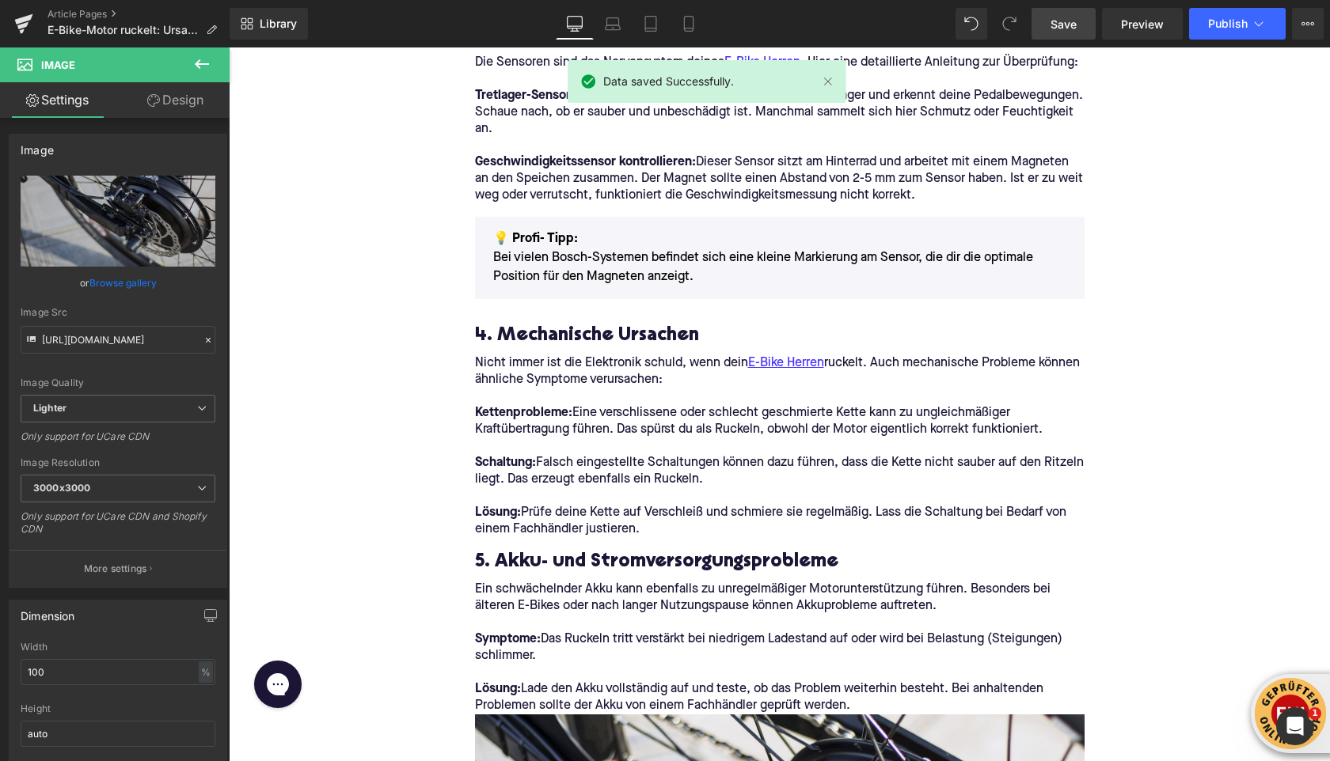
scroll to position [1988, 0]
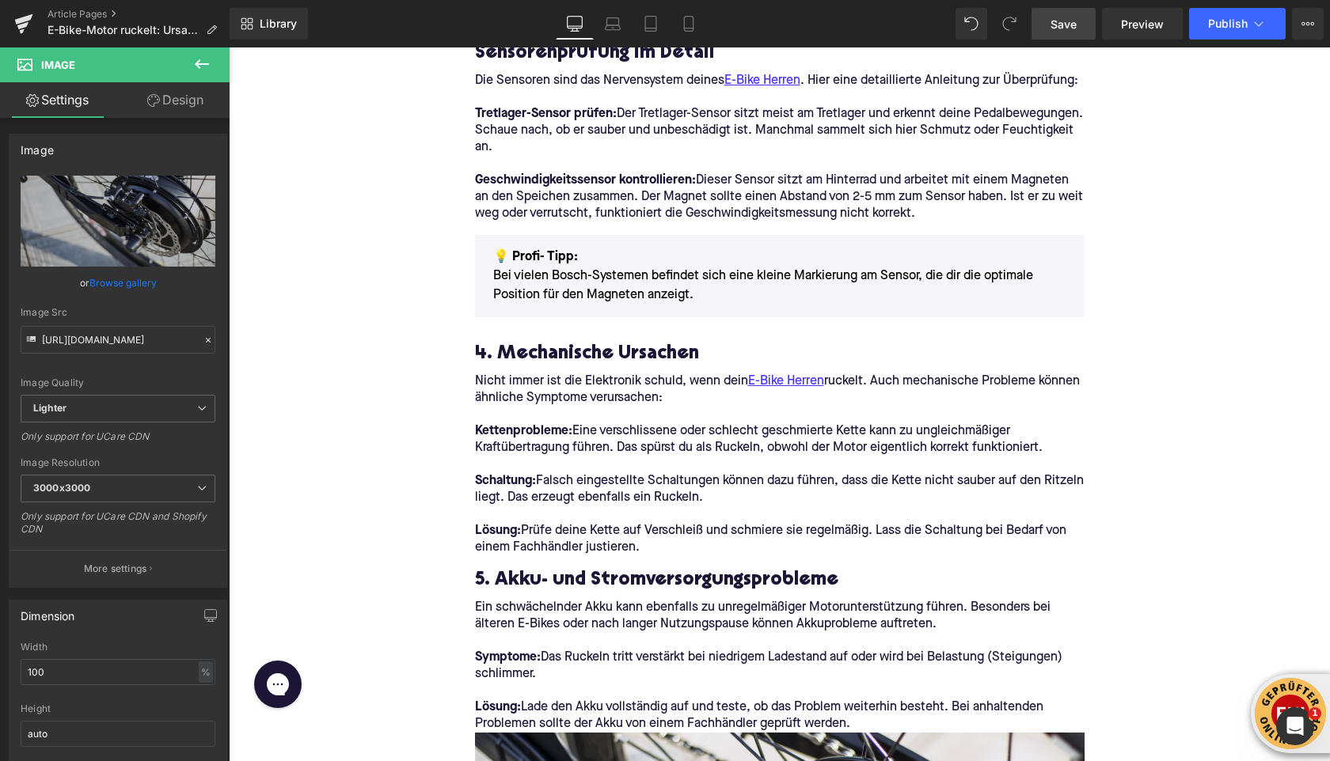
click at [1070, 34] on link "Save" at bounding box center [1063, 24] width 64 height 32
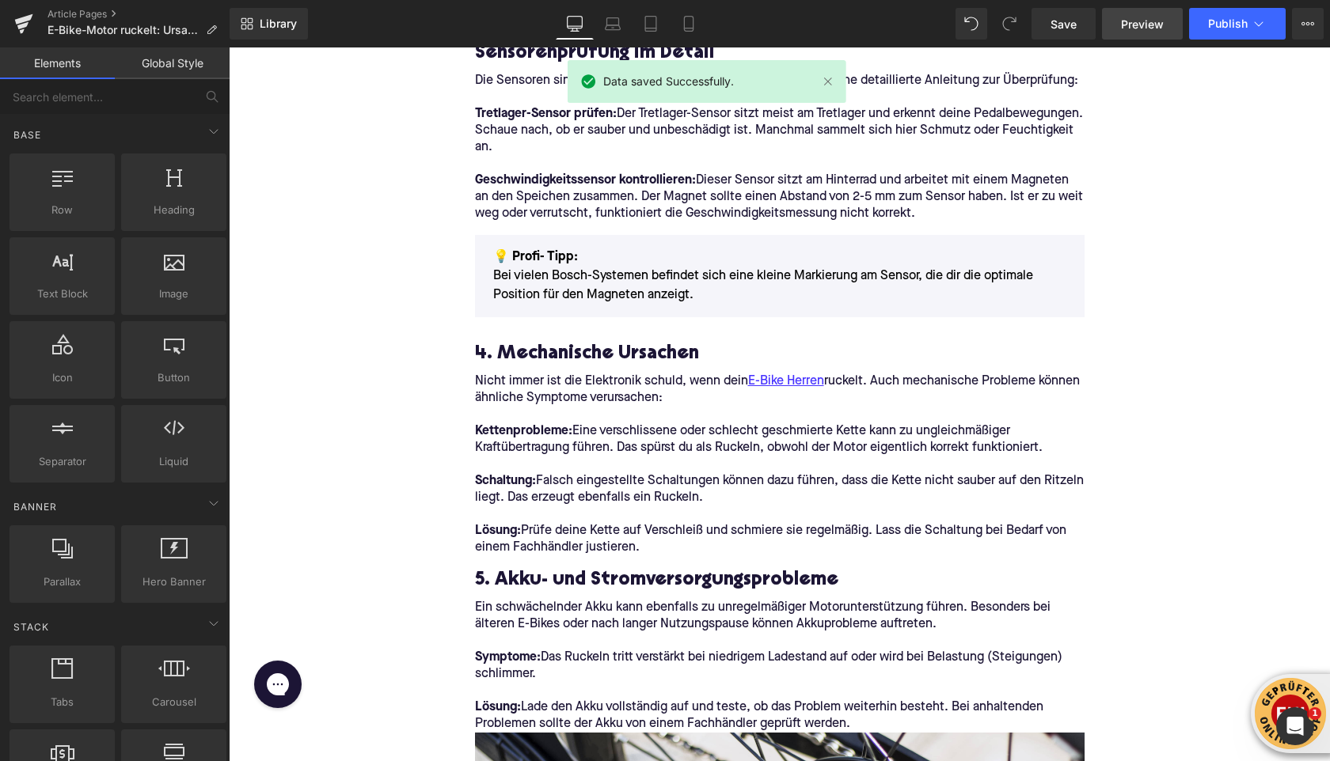
click at [1139, 25] on span "Preview" at bounding box center [1142, 24] width 43 height 17
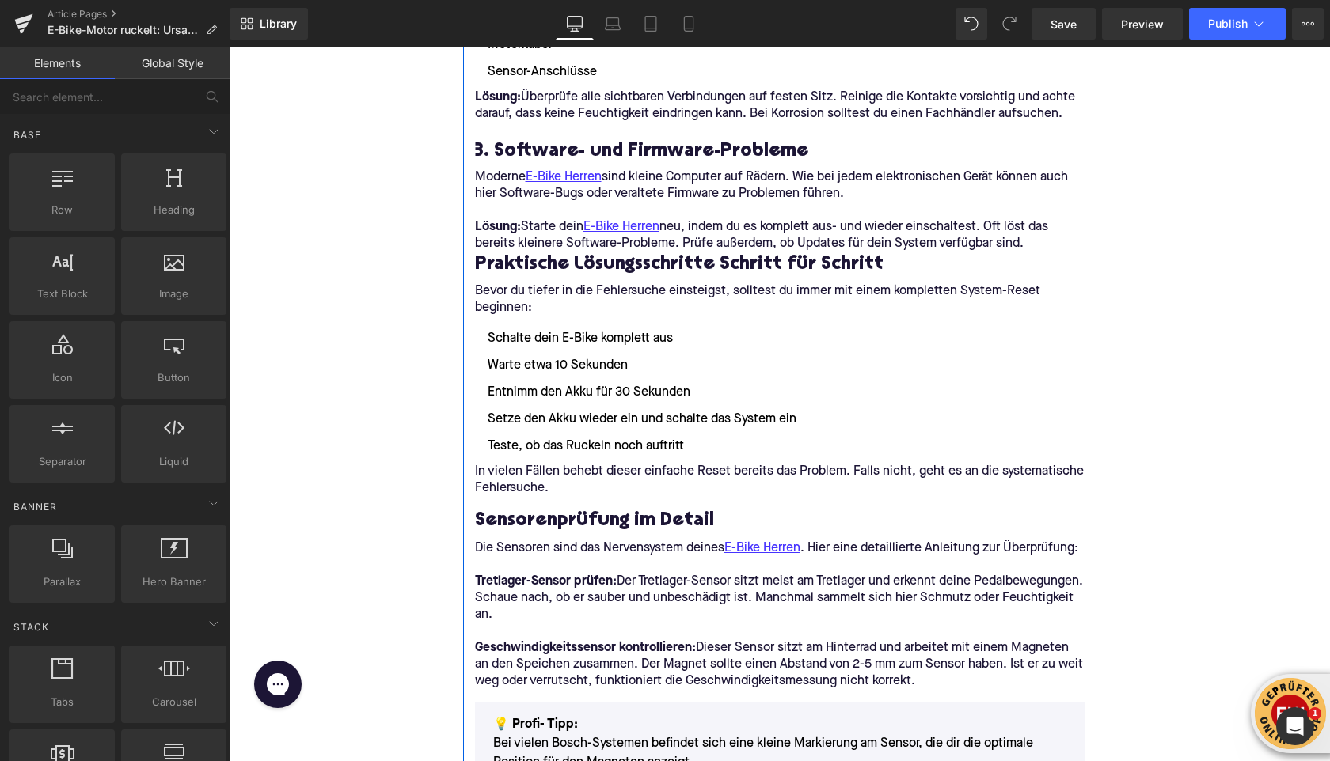
scroll to position [1524, 0]
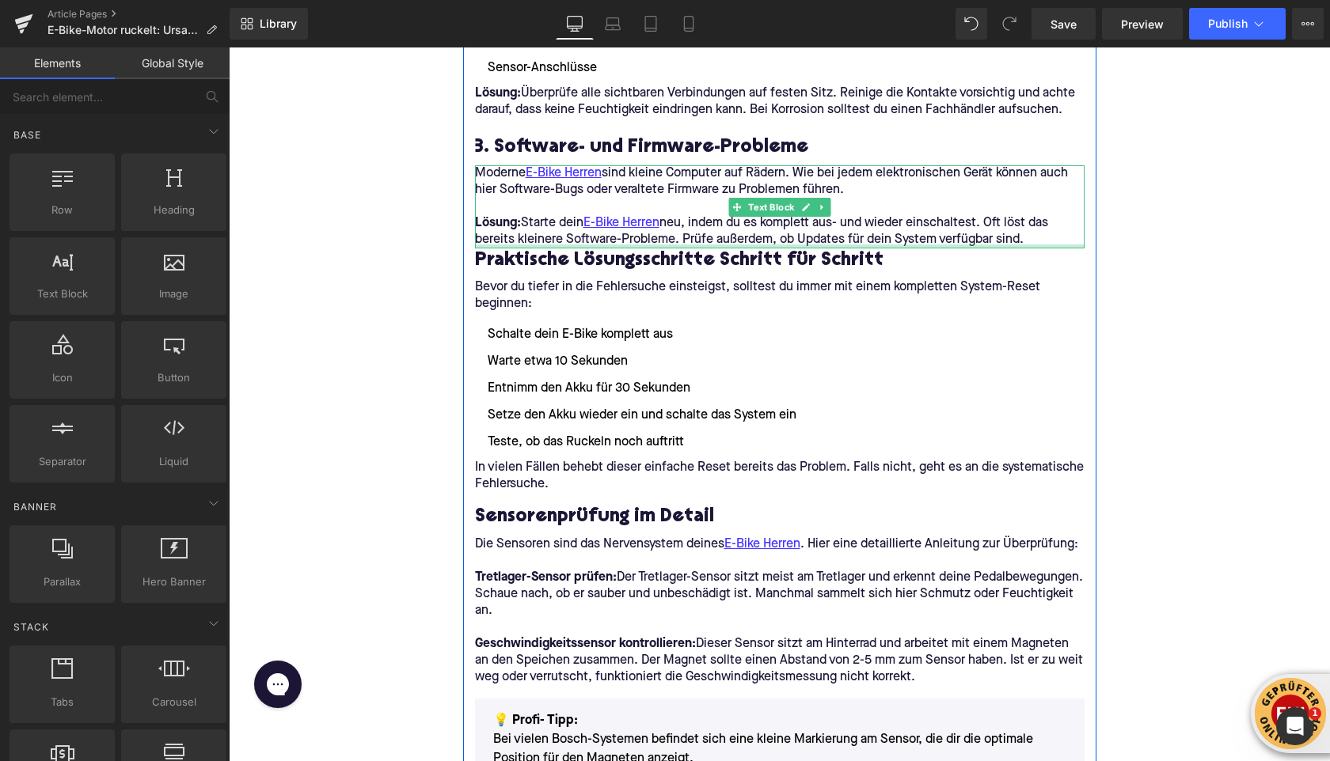
click at [1041, 243] on p "Lösung: Starte dein E-Bike Herren neu, indem du es komplett aus- und wieder ein…" at bounding box center [779, 231] width 609 height 33
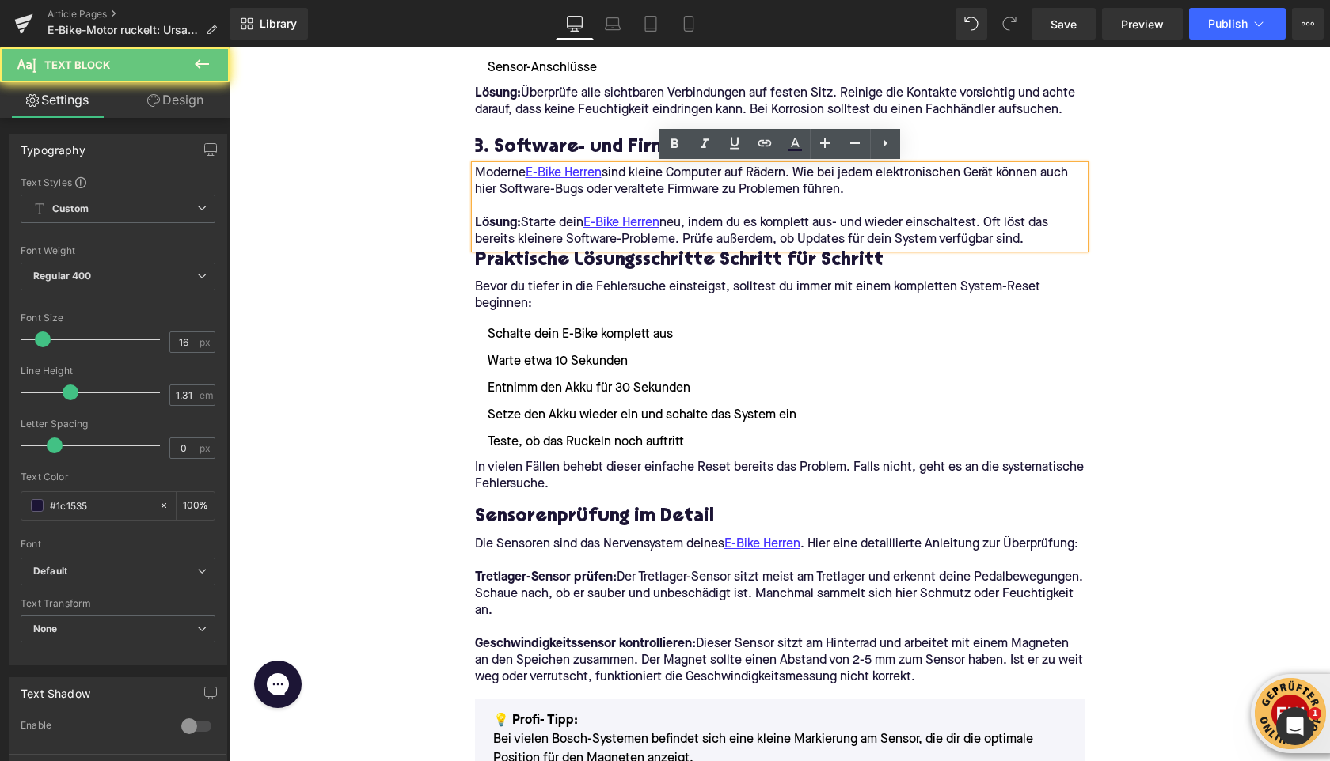
click at [1034, 243] on p "Lösung: Starte dein E-Bike Herren neu, indem du es komplett aus- und wieder ein…" at bounding box center [779, 231] width 609 height 33
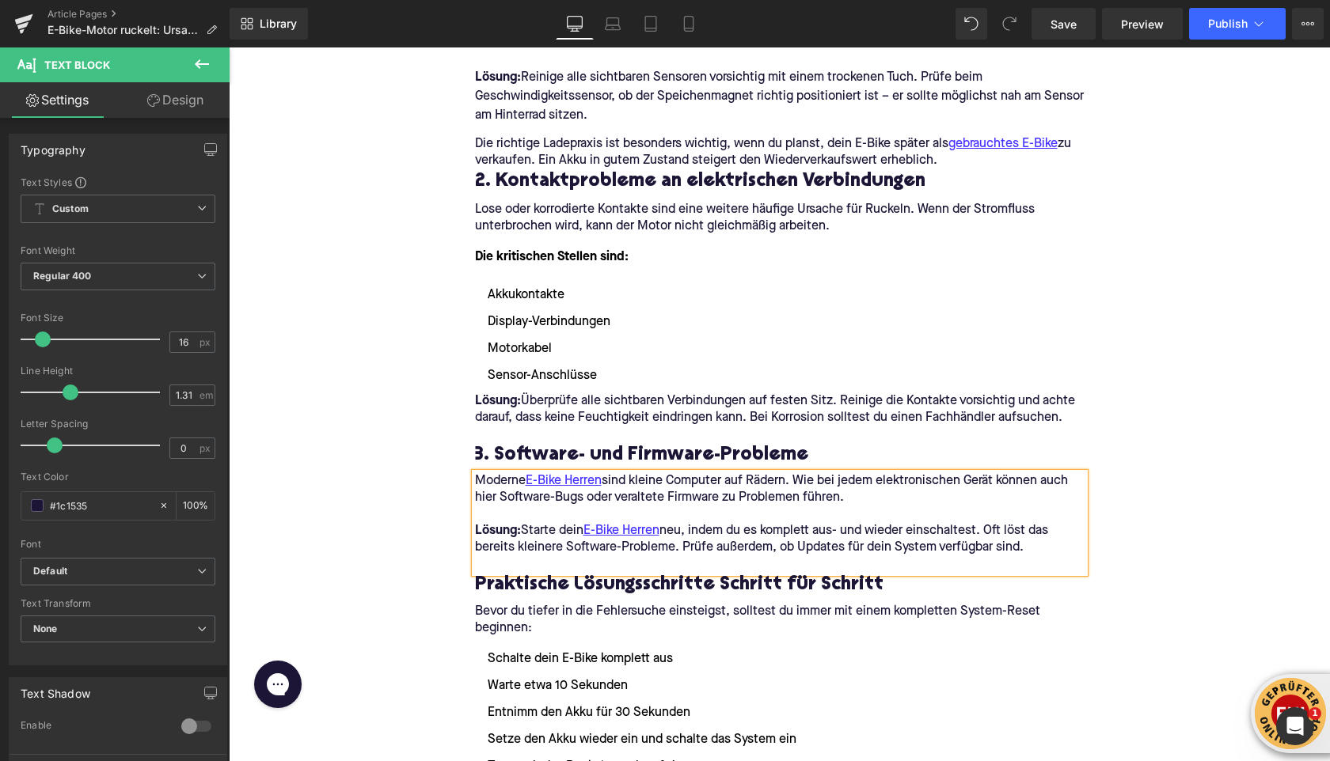
scroll to position [1215, 0]
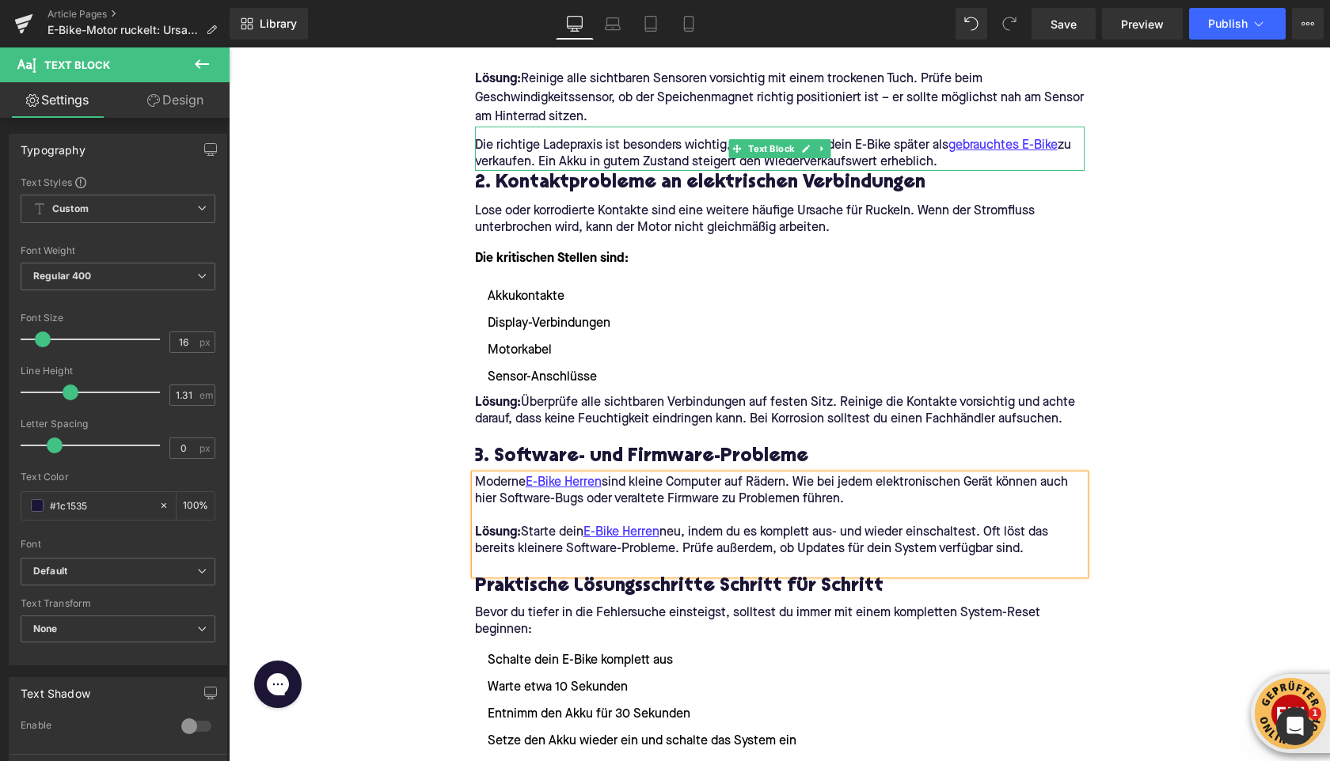
click at [966, 161] on p "Die richtige Ladepraxis ist besonders wichtig, wenn du planst, dein E-Bike spät…" at bounding box center [779, 154] width 609 height 33
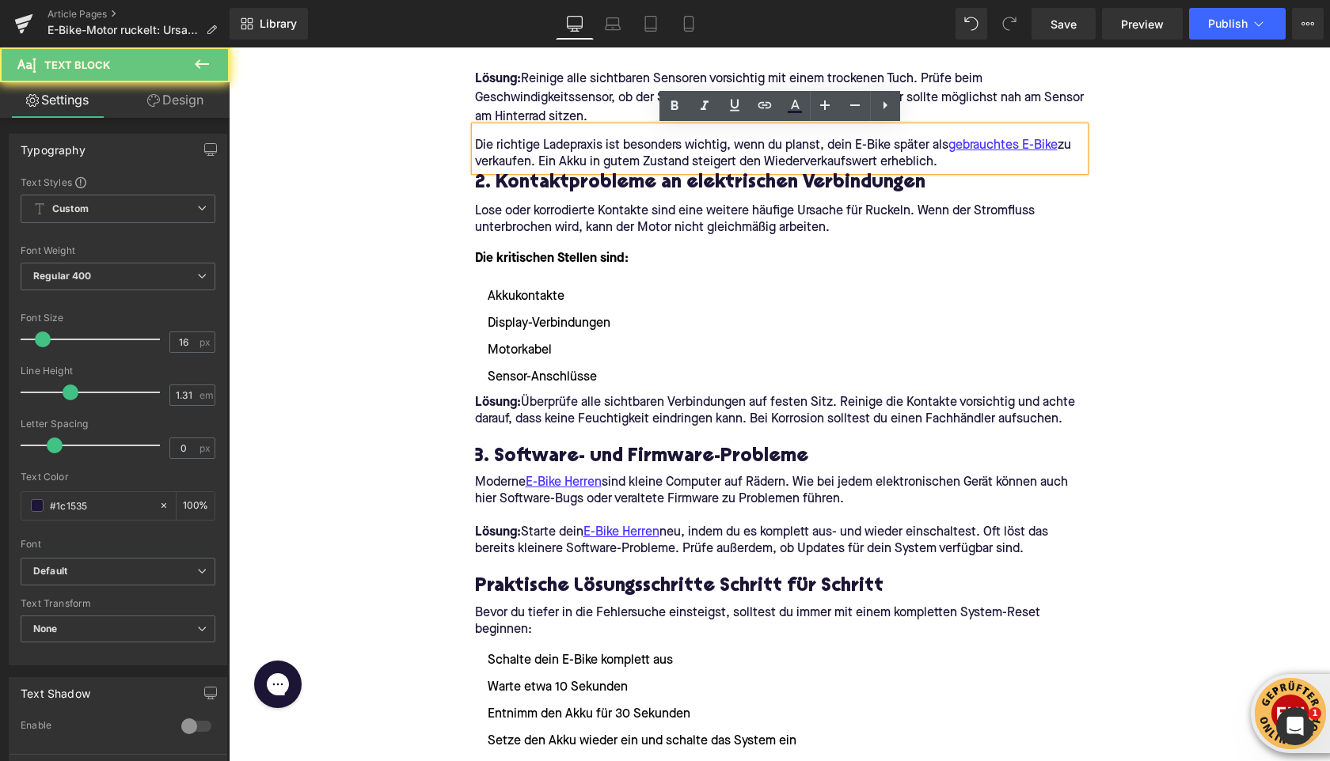
click at [953, 163] on p "Die richtige Ladepraxis ist besonders wichtig, wenn du planst, dein E-Bike spät…" at bounding box center [779, 154] width 609 height 33
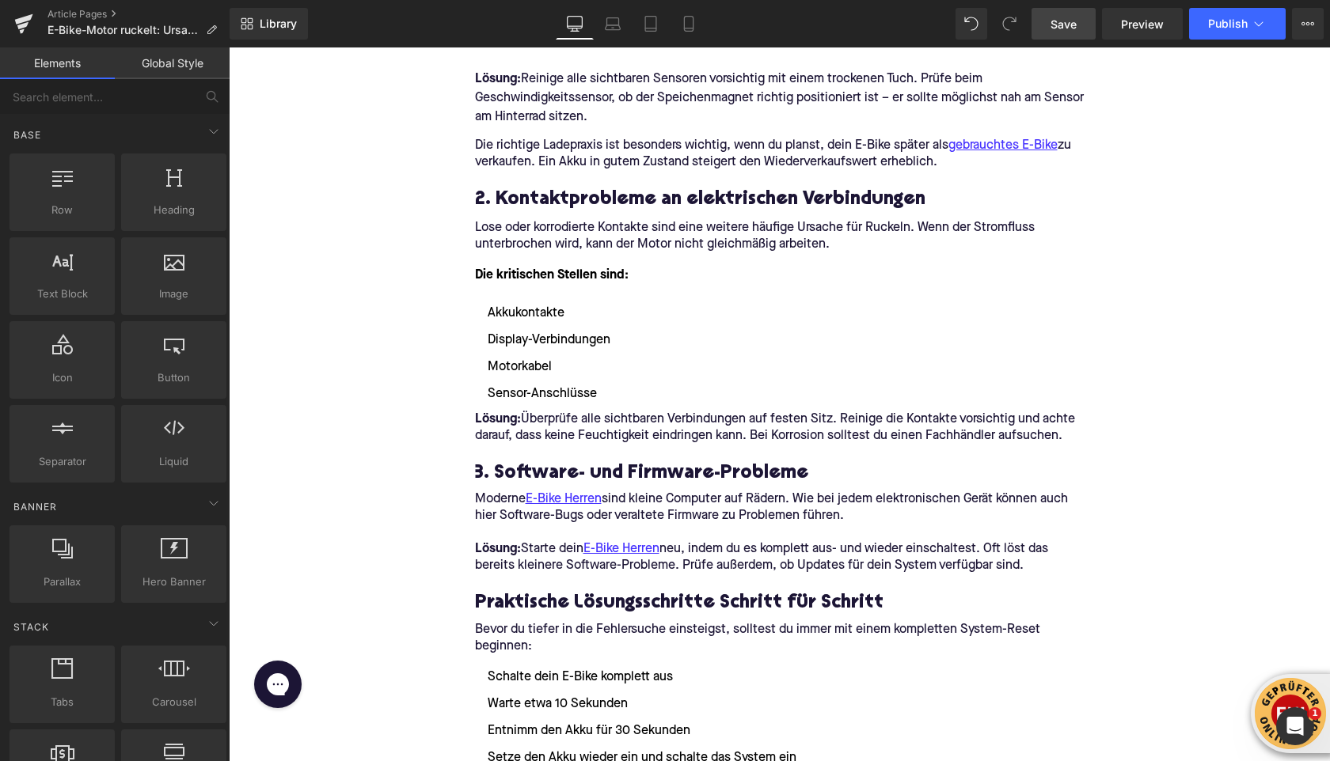
drag, startPoint x: 1053, startPoint y: 23, endPoint x: 635, endPoint y: 18, distance: 418.7
click at [1053, 23] on span "Save" at bounding box center [1063, 24] width 26 height 17
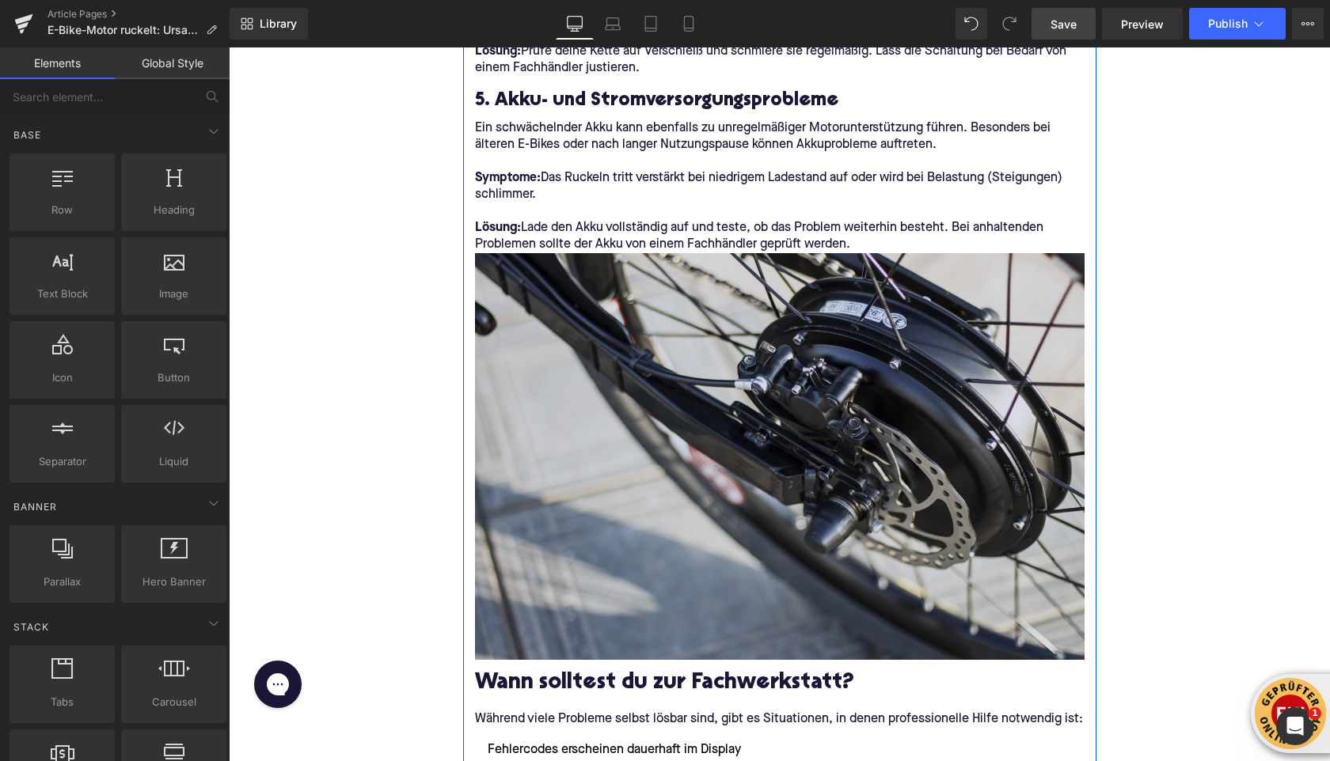
scroll to position [2505, 0]
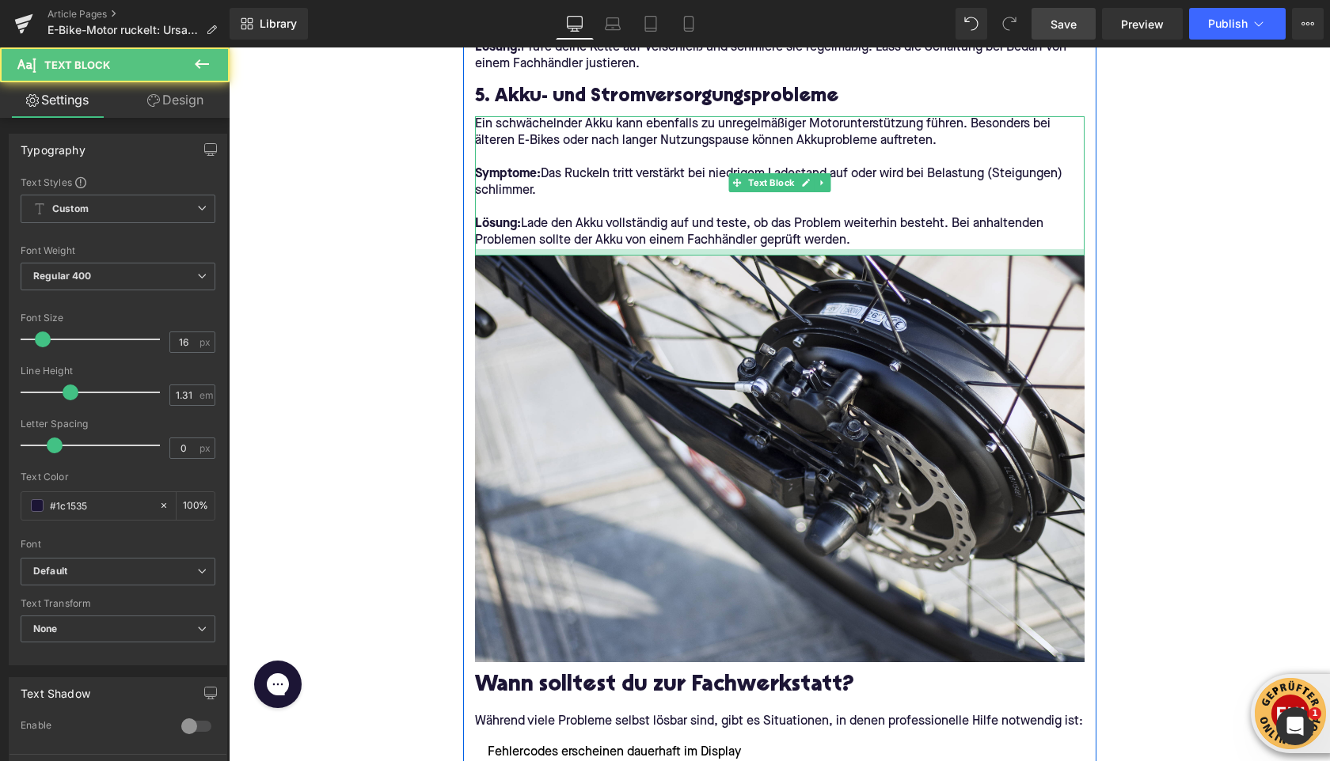
click at [696, 252] on div at bounding box center [779, 252] width 609 height 6
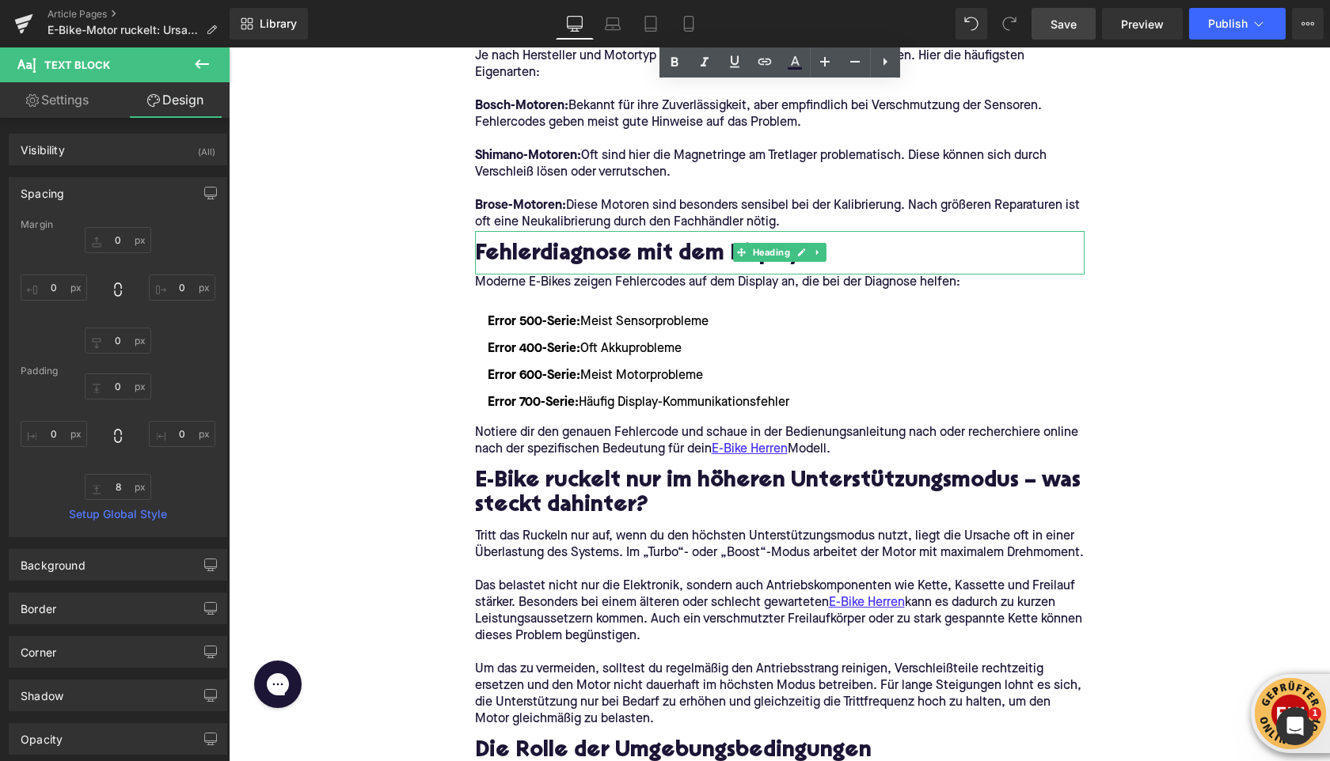
scroll to position [3758, 0]
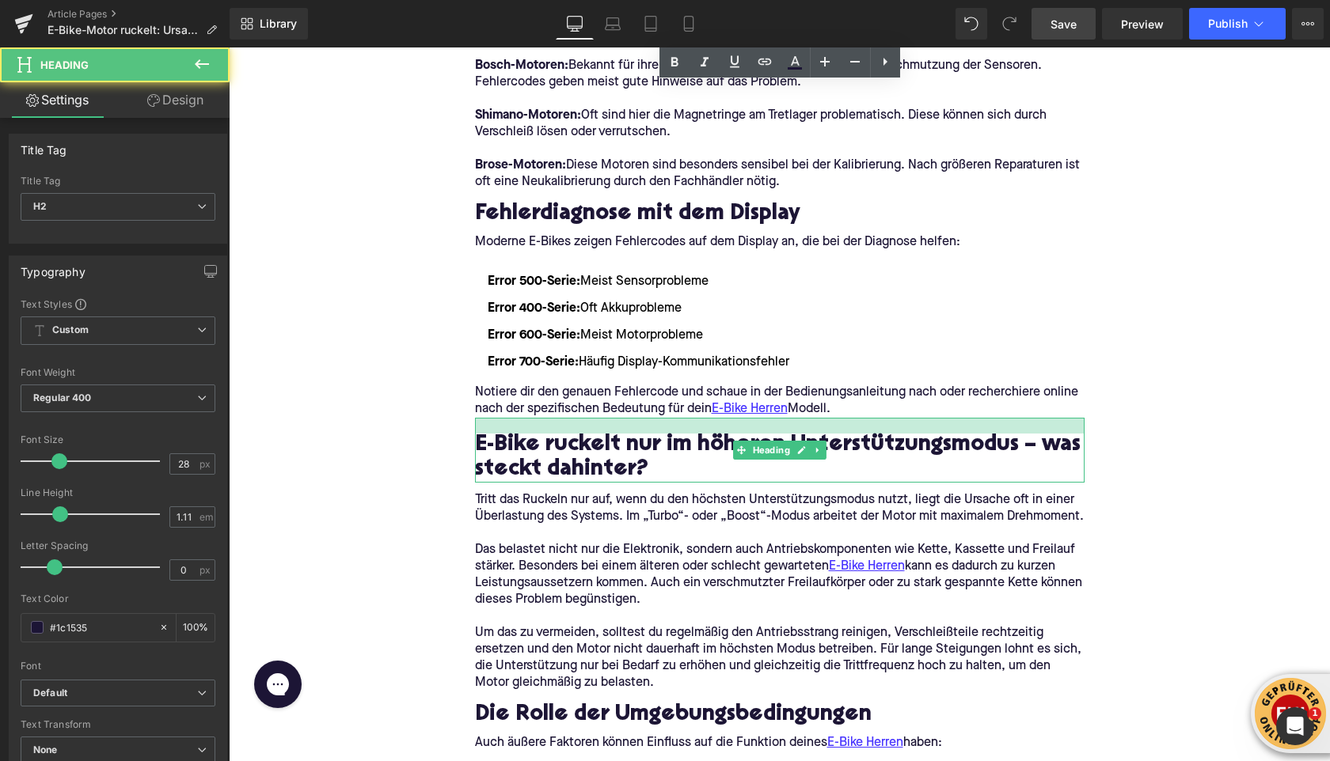
drag, startPoint x: 498, startPoint y: 419, endPoint x: 435, endPoint y: 396, distance: 67.3
click at [498, 423] on div at bounding box center [779, 426] width 609 height 16
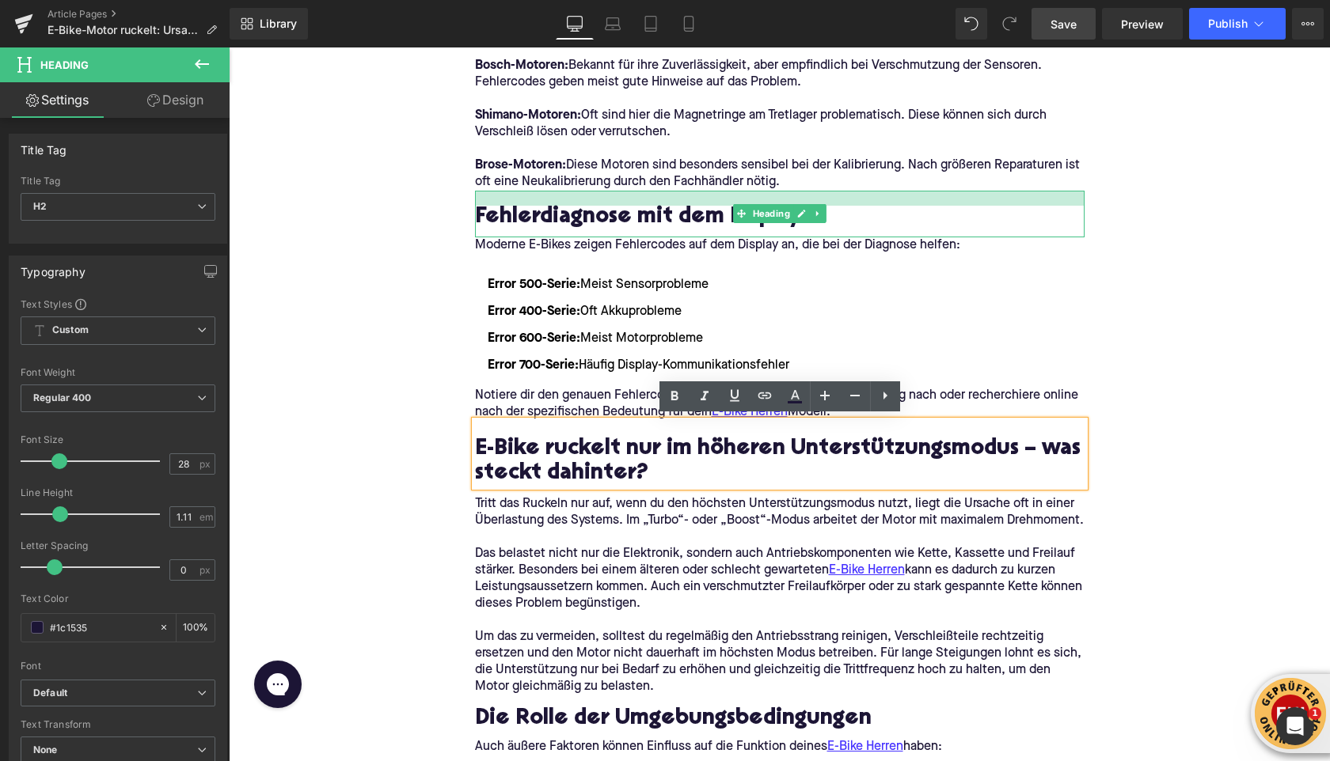
click at [514, 197] on div at bounding box center [779, 198] width 609 height 15
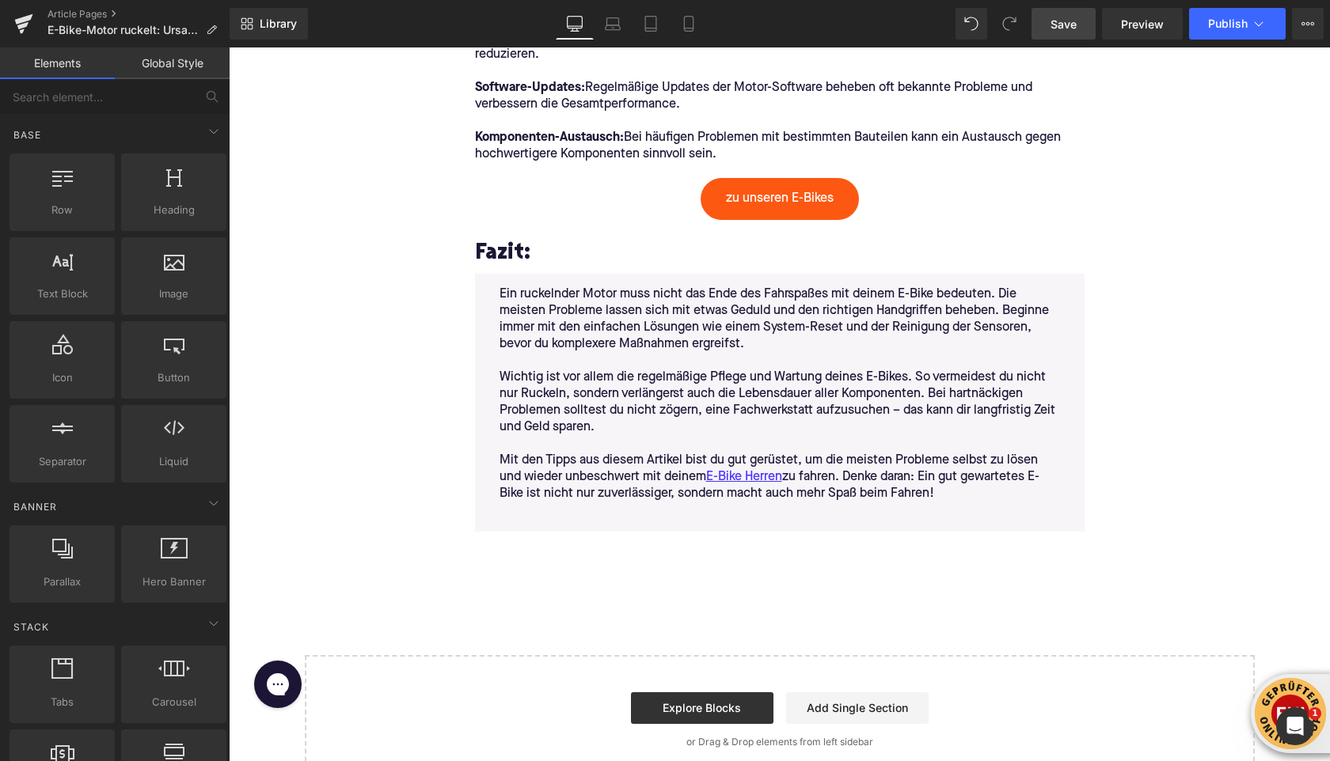
scroll to position [5000, 0]
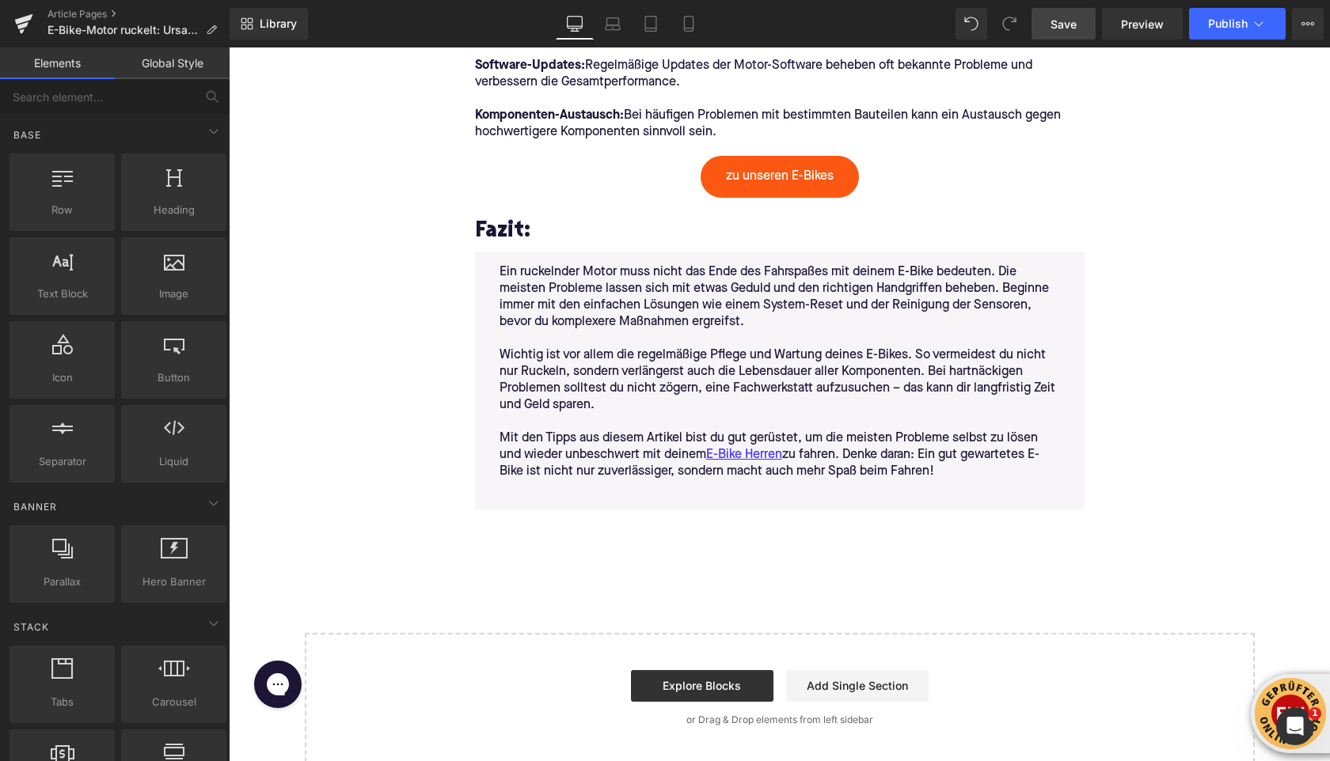
click at [1057, 26] on span "Save" at bounding box center [1063, 24] width 26 height 17
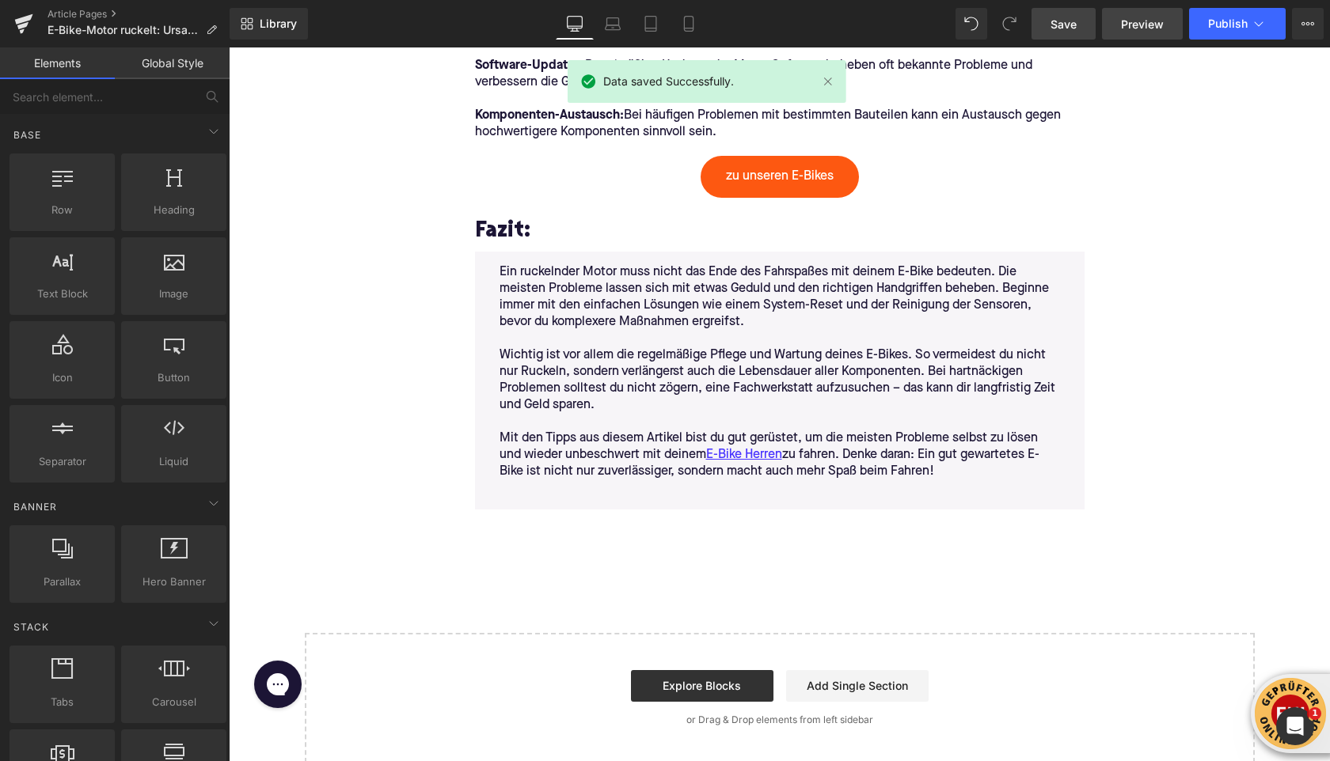
click at [1139, 27] on span "Preview" at bounding box center [1142, 24] width 43 height 17
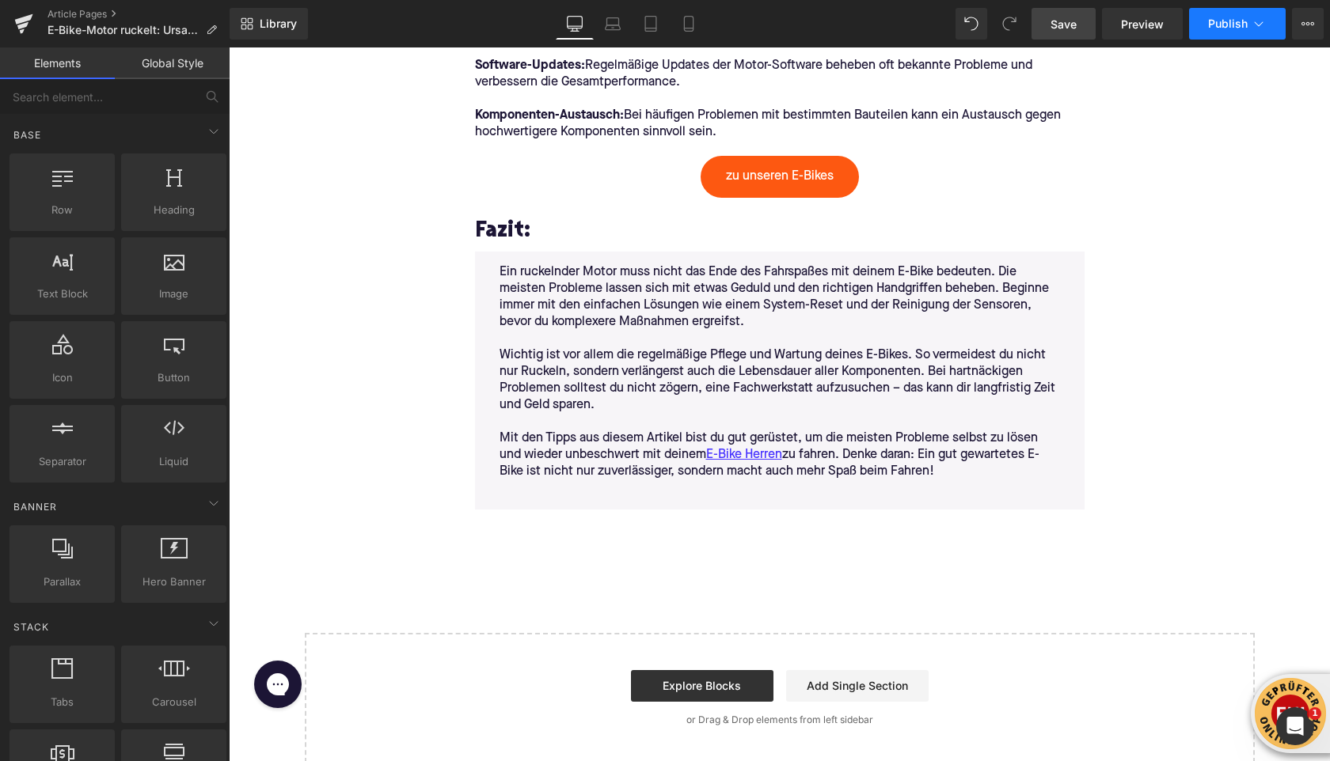
click at [1237, 26] on span "Publish" at bounding box center [1228, 23] width 40 height 13
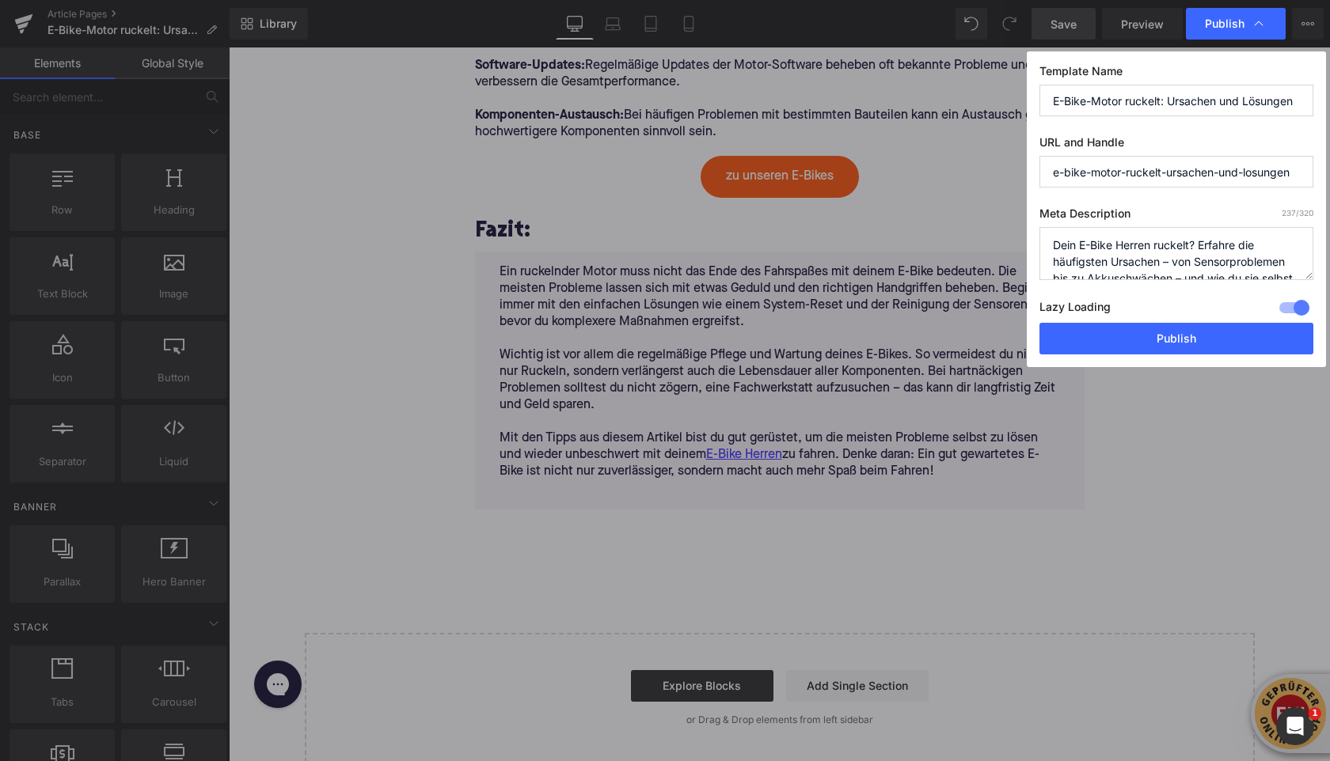
scroll to position [66, 0]
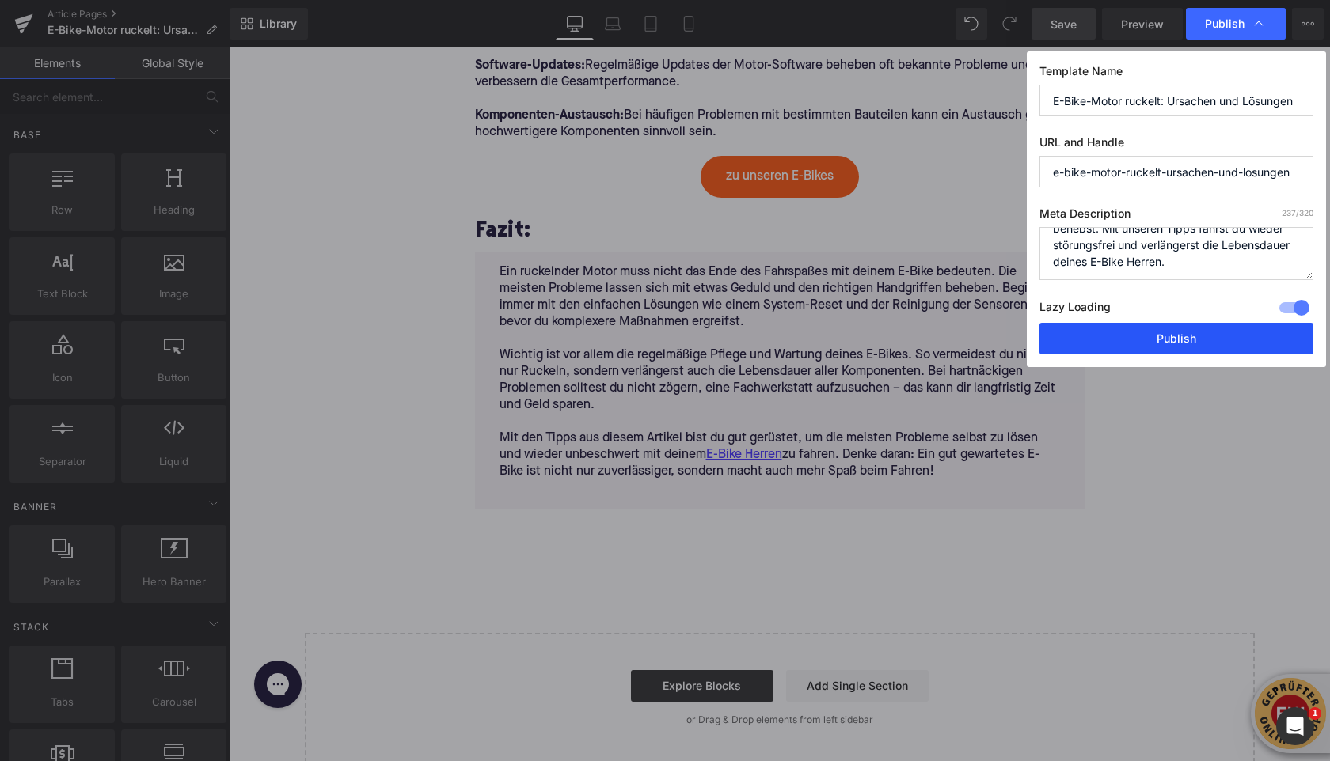
click at [1152, 353] on button "Publish" at bounding box center [1176, 339] width 274 height 32
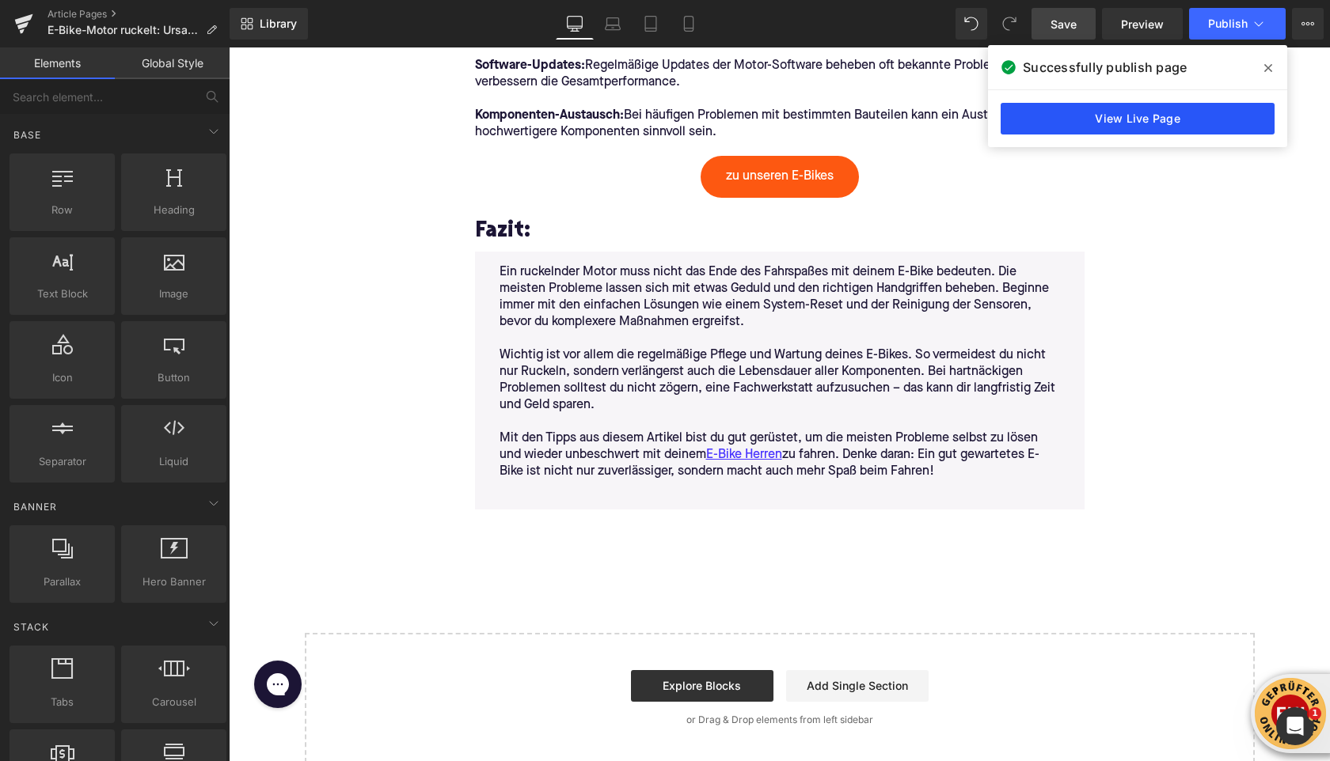
click at [1163, 115] on link "View Live Page" at bounding box center [1137, 119] width 274 height 32
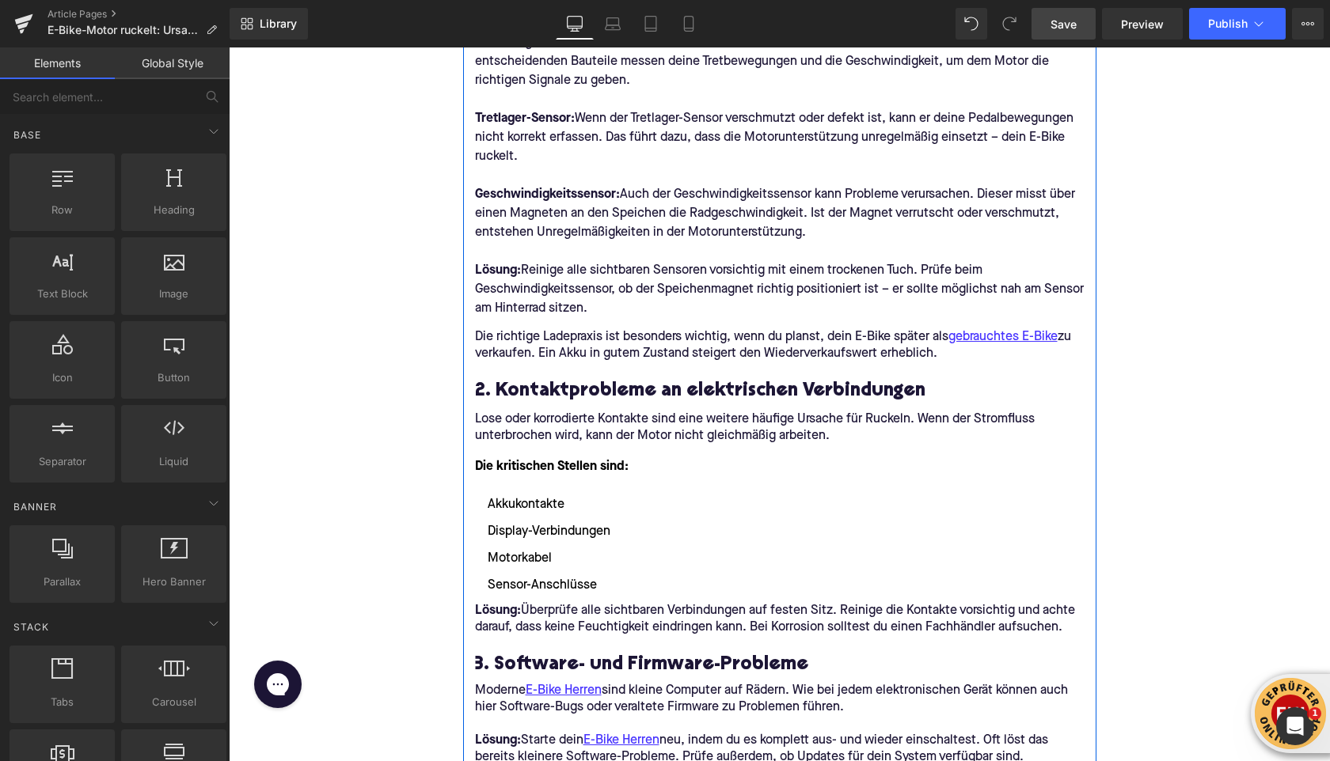
scroll to position [1022, 0]
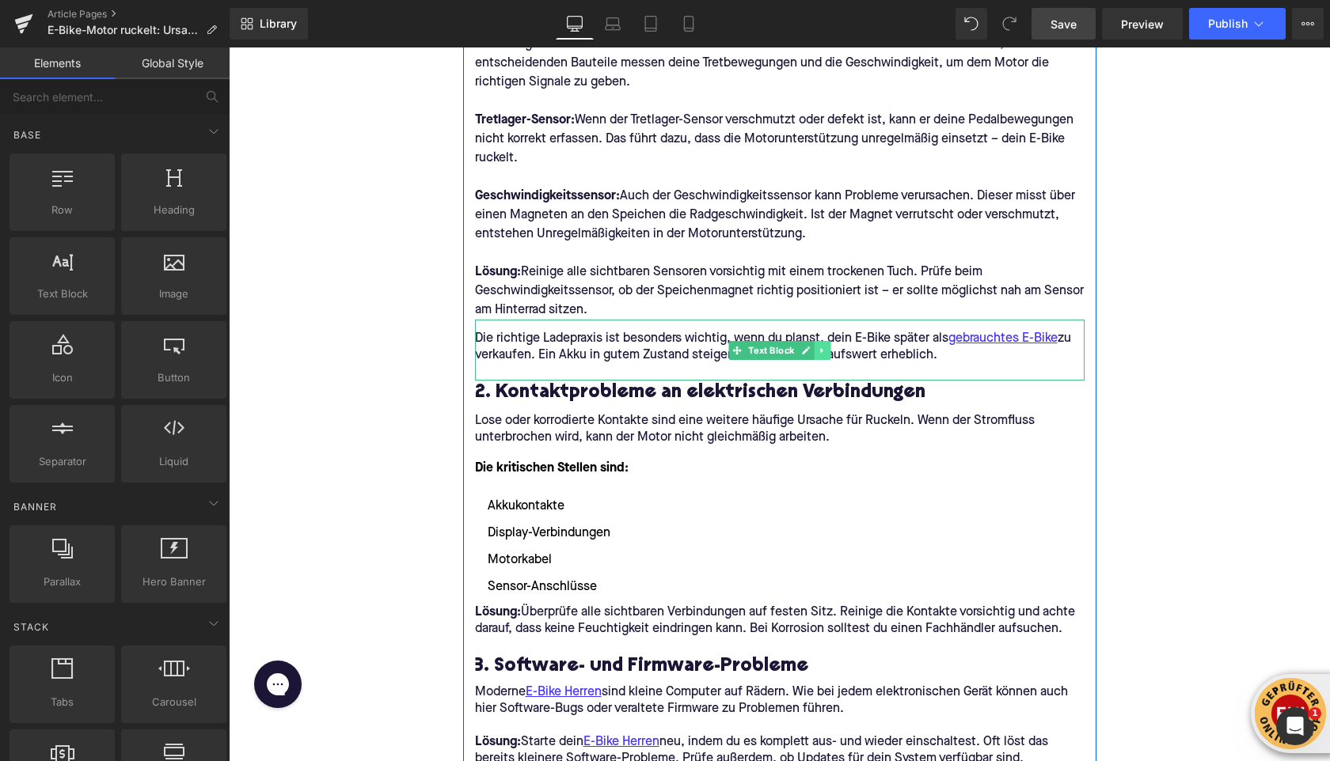
click at [822, 348] on icon at bounding box center [822, 350] width 9 height 9
click at [828, 356] on link at bounding box center [830, 350] width 17 height 19
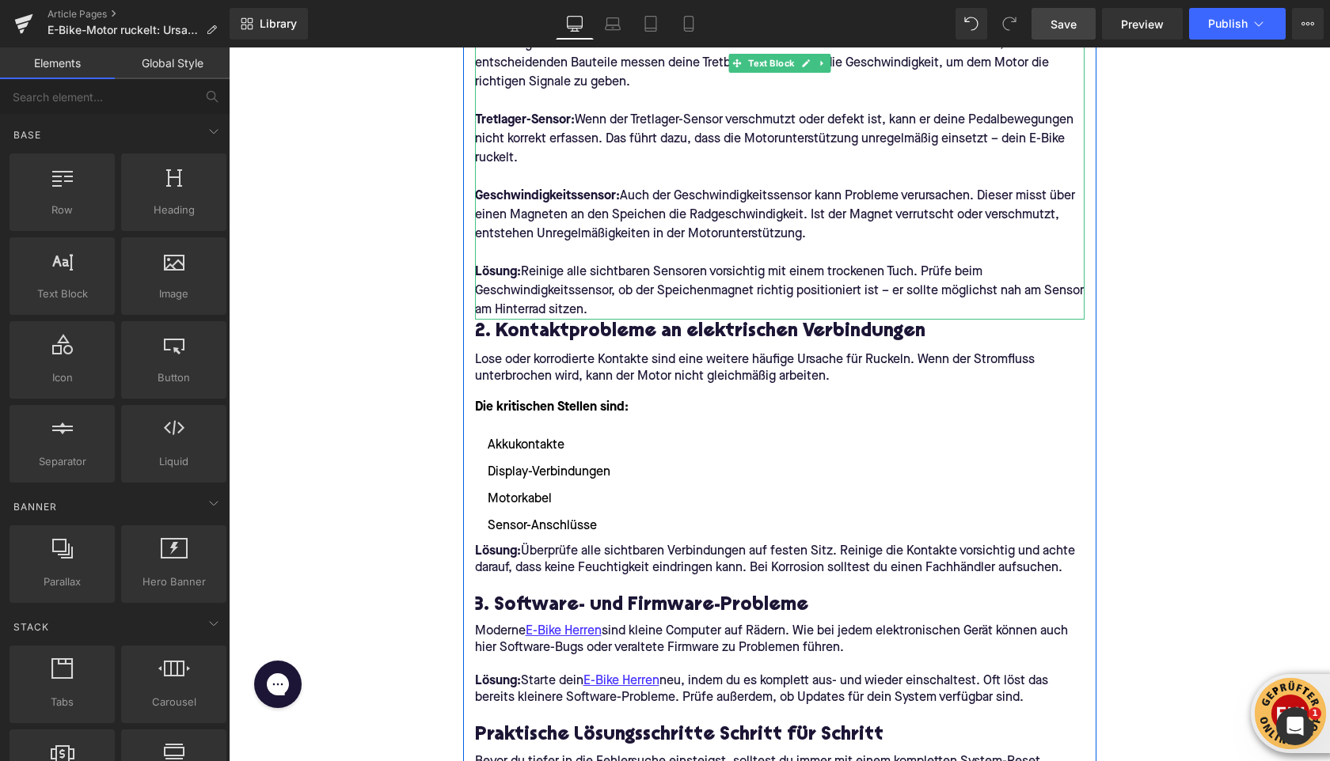
click at [609, 310] on p "Lösung: Reinige alle sichtbaren Sensoren vorsichtig mit einem trockenen Tuch. P…" at bounding box center [779, 291] width 609 height 57
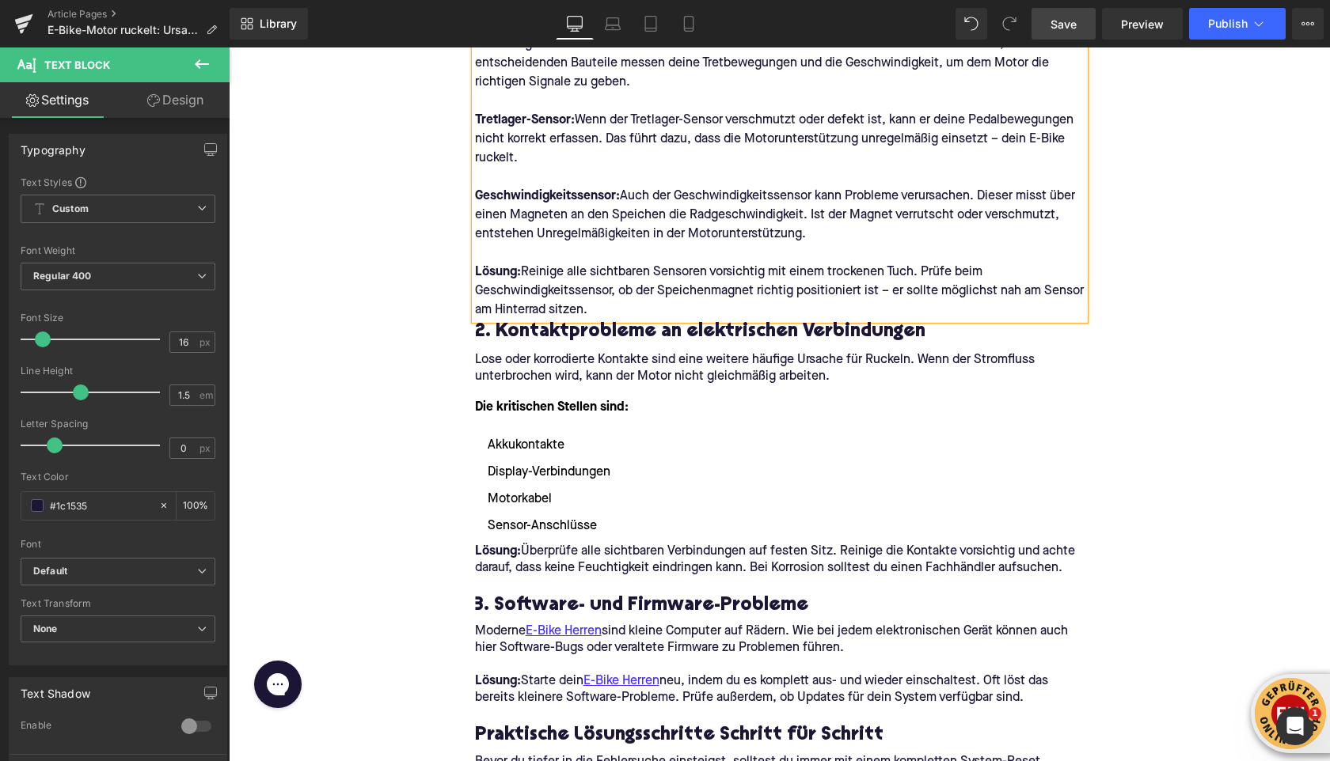
click at [609, 311] on p "Lösung: Reinige alle sichtbaren Sensoren vorsichtig mit einem trockenen Tuch. P…" at bounding box center [779, 291] width 609 height 57
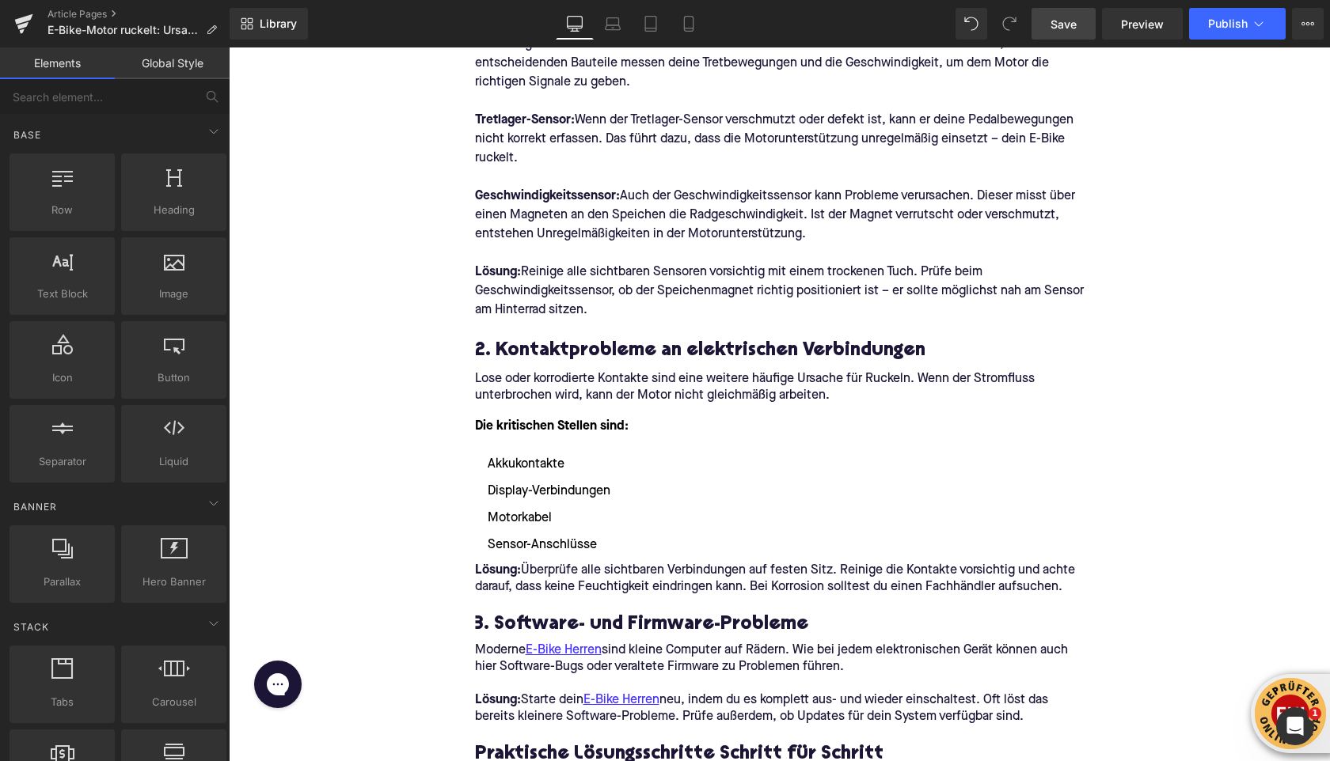
click at [1060, 34] on link "Save" at bounding box center [1063, 24] width 64 height 32
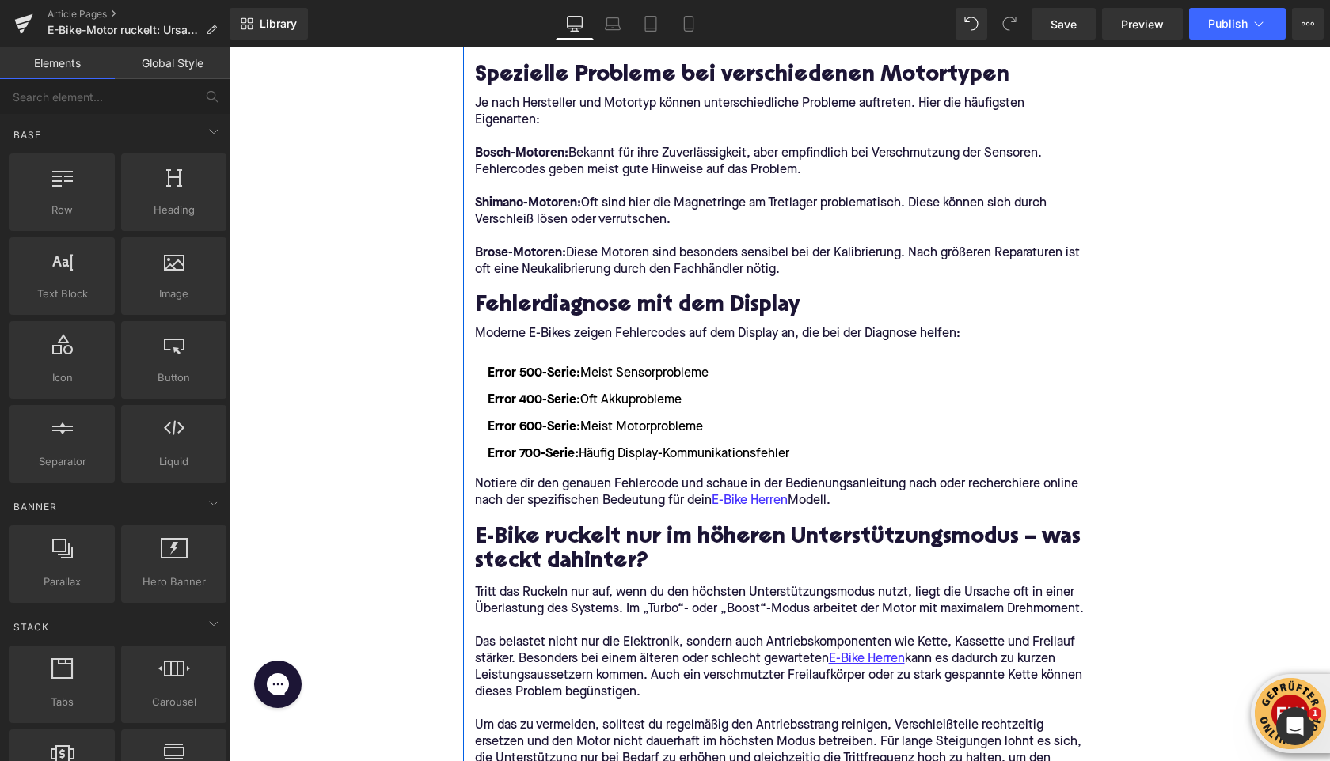
scroll to position [3632, 0]
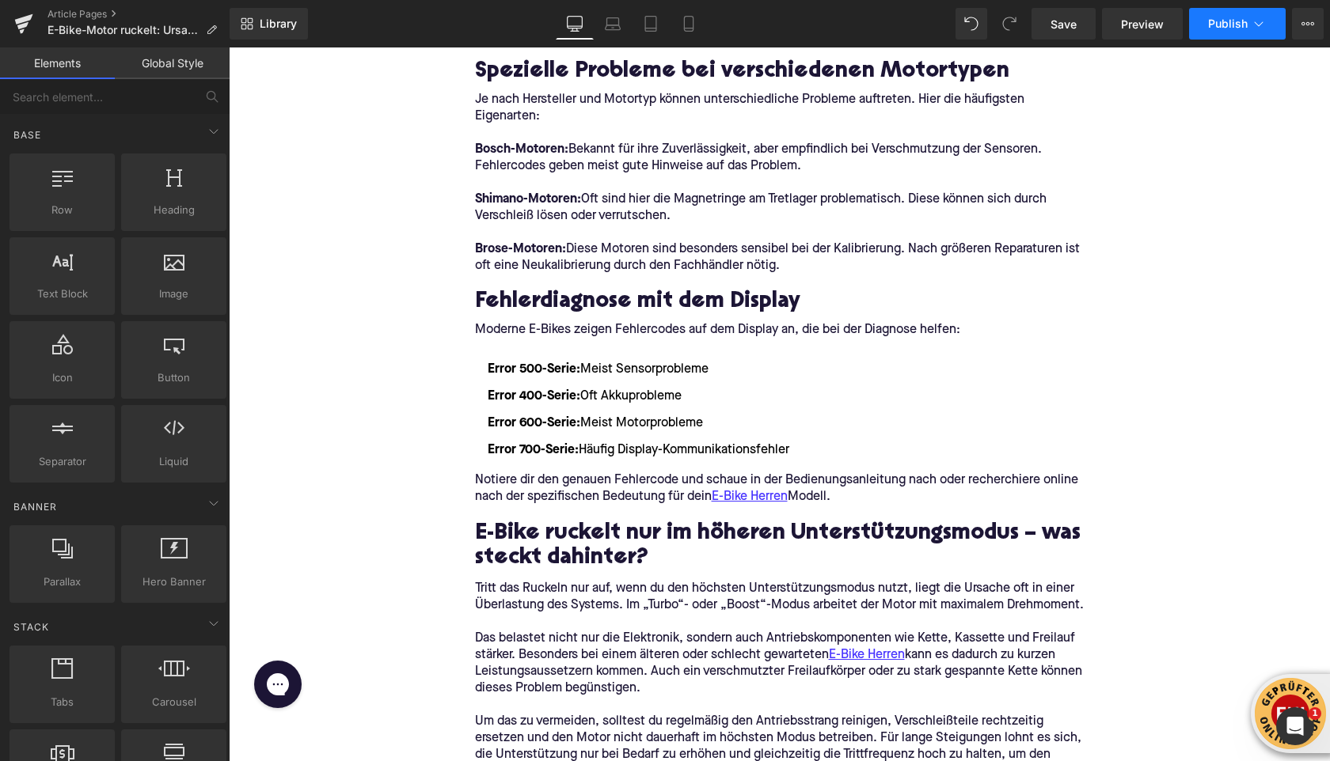
click at [1206, 30] on button "Publish" at bounding box center [1237, 24] width 97 height 32
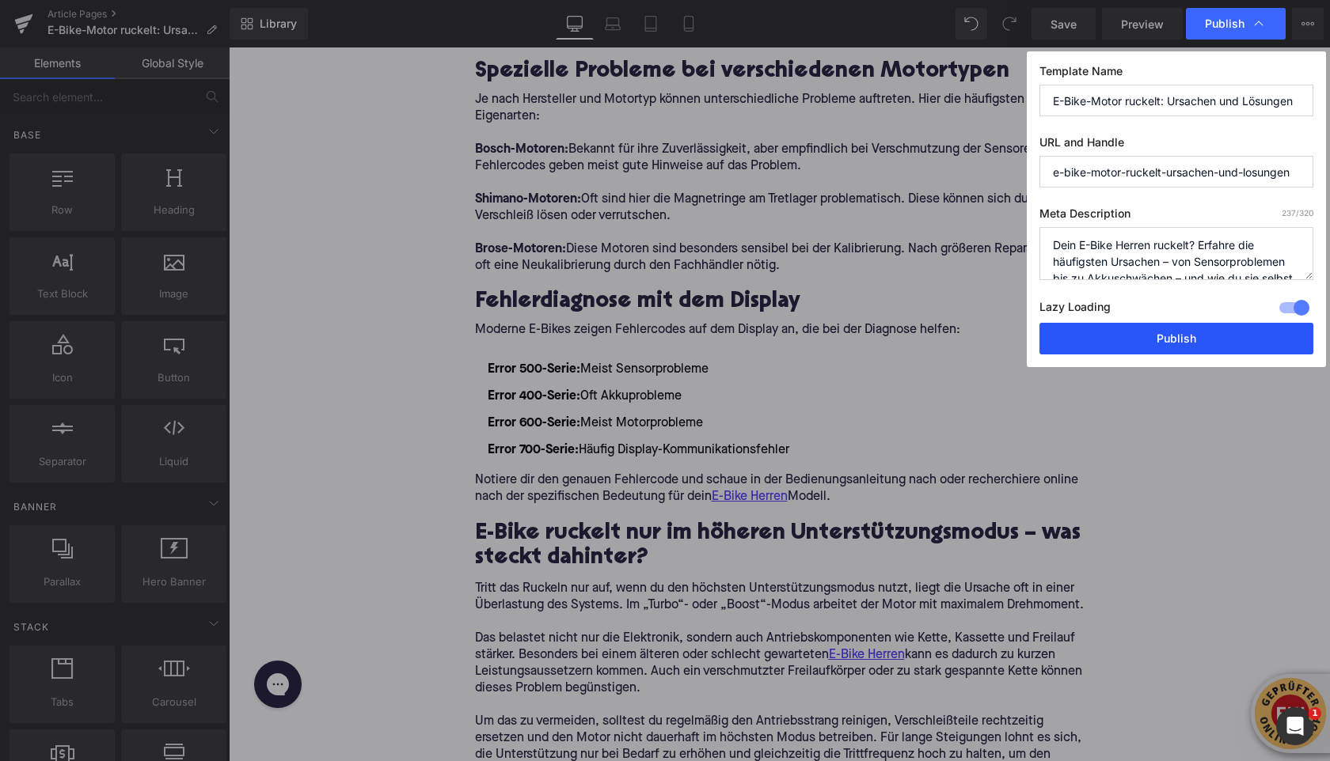
click at [1154, 336] on button "Publish" at bounding box center [1176, 339] width 274 height 32
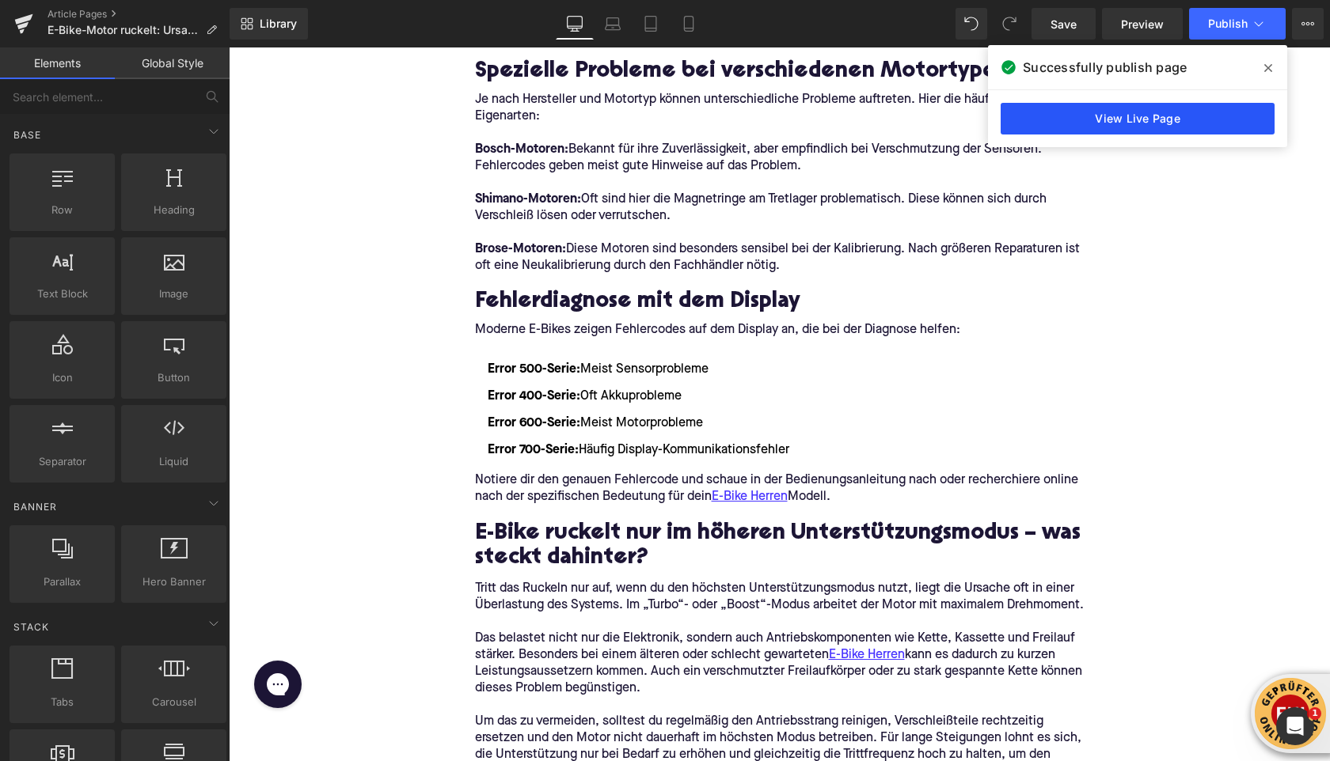
click at [1086, 122] on link "View Live Page" at bounding box center [1137, 119] width 274 height 32
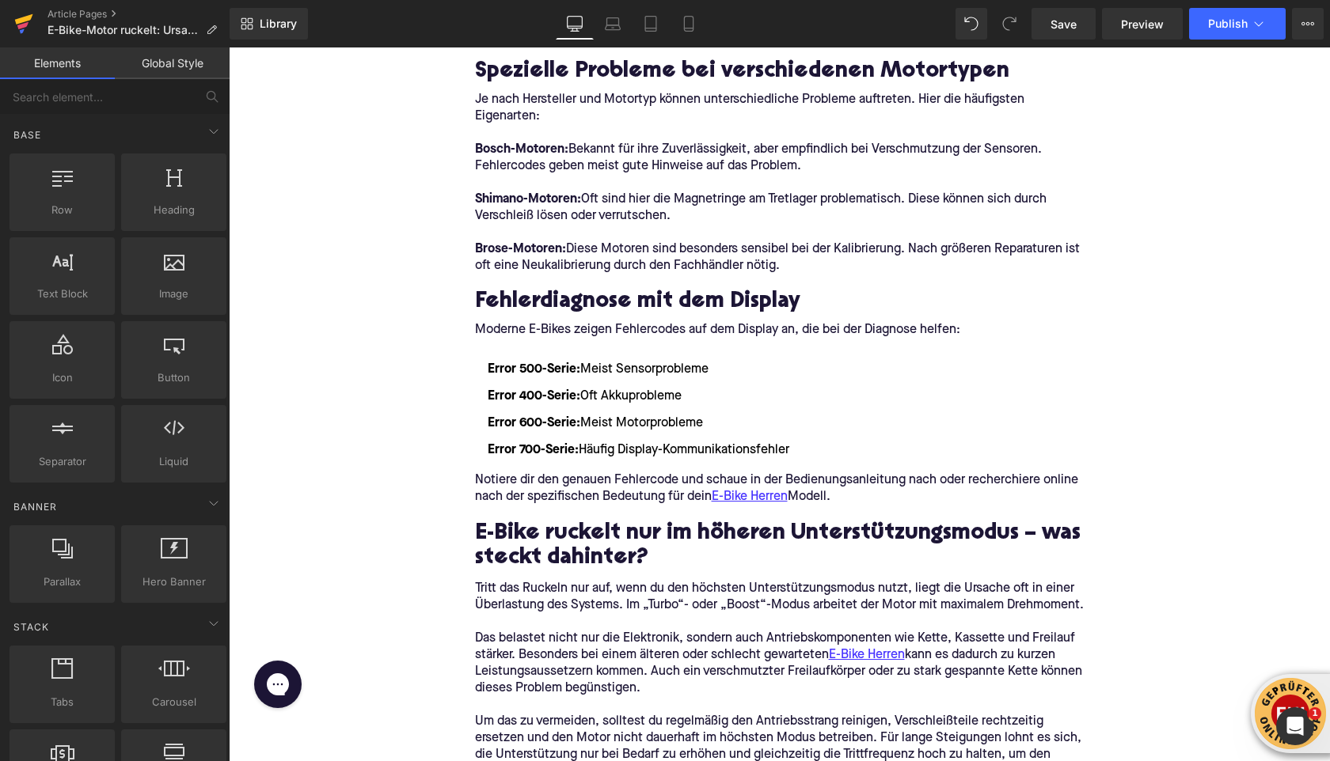
click at [20, 25] on icon at bounding box center [22, 25] width 11 height 7
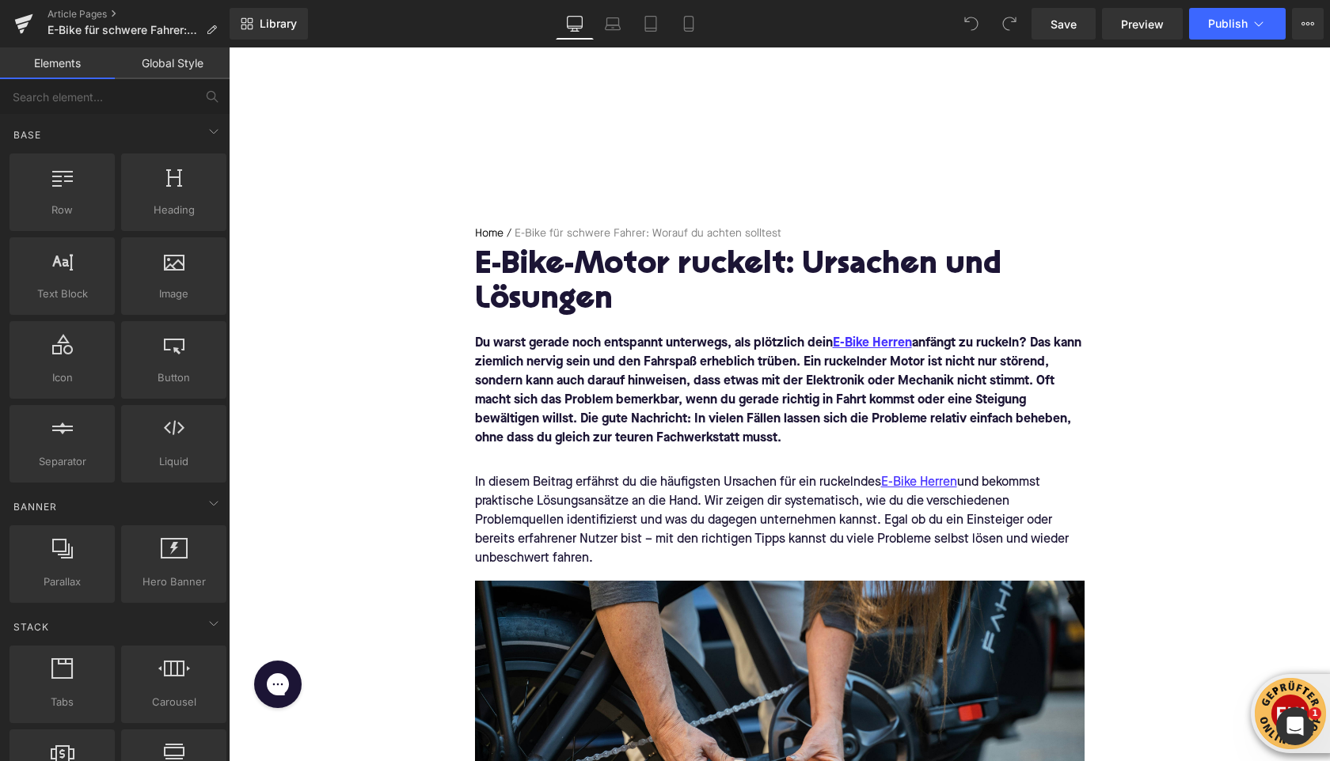
click at [563, 294] on h1 "E-Bike-Motor ruckelt: Ursachen und Lösungen" at bounding box center [779, 283] width 609 height 69
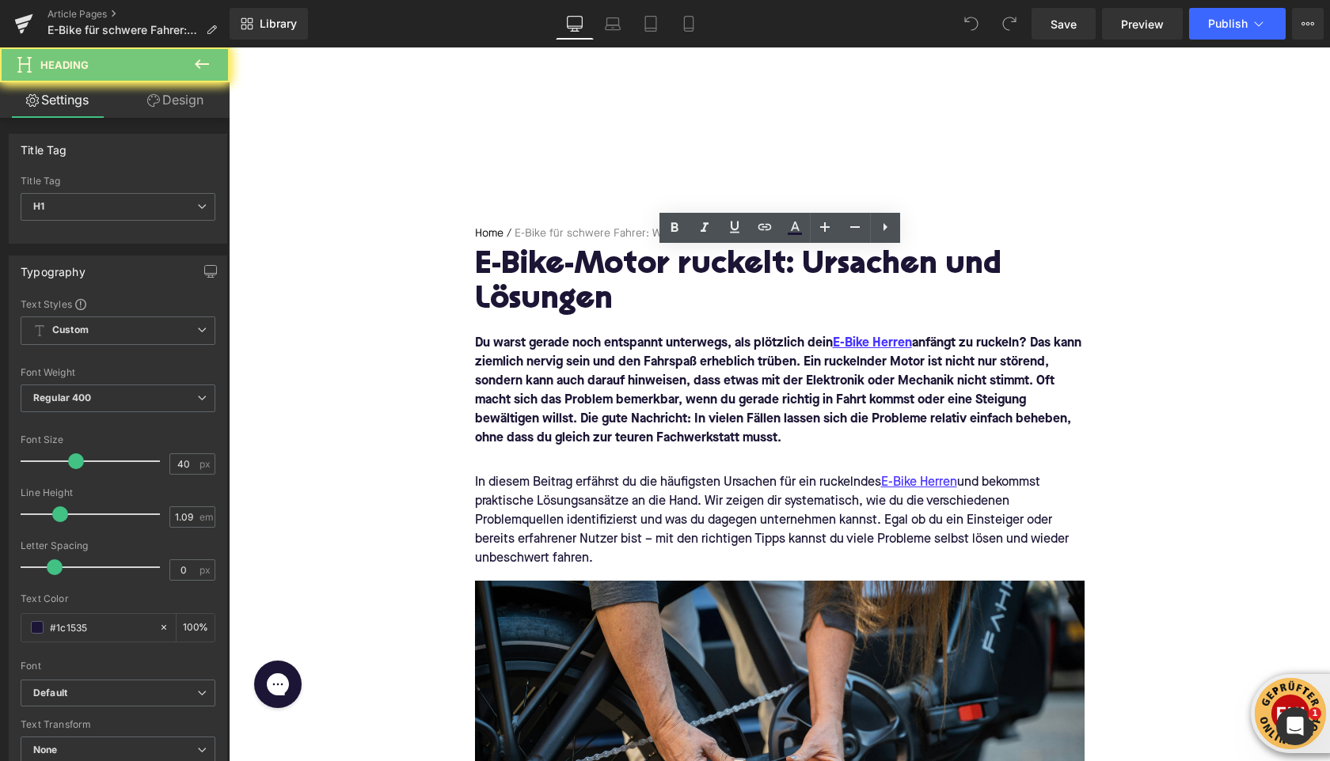
click at [563, 294] on h1 "E-Bike-Motor ruckelt: Ursachen und Lösungen" at bounding box center [779, 283] width 609 height 69
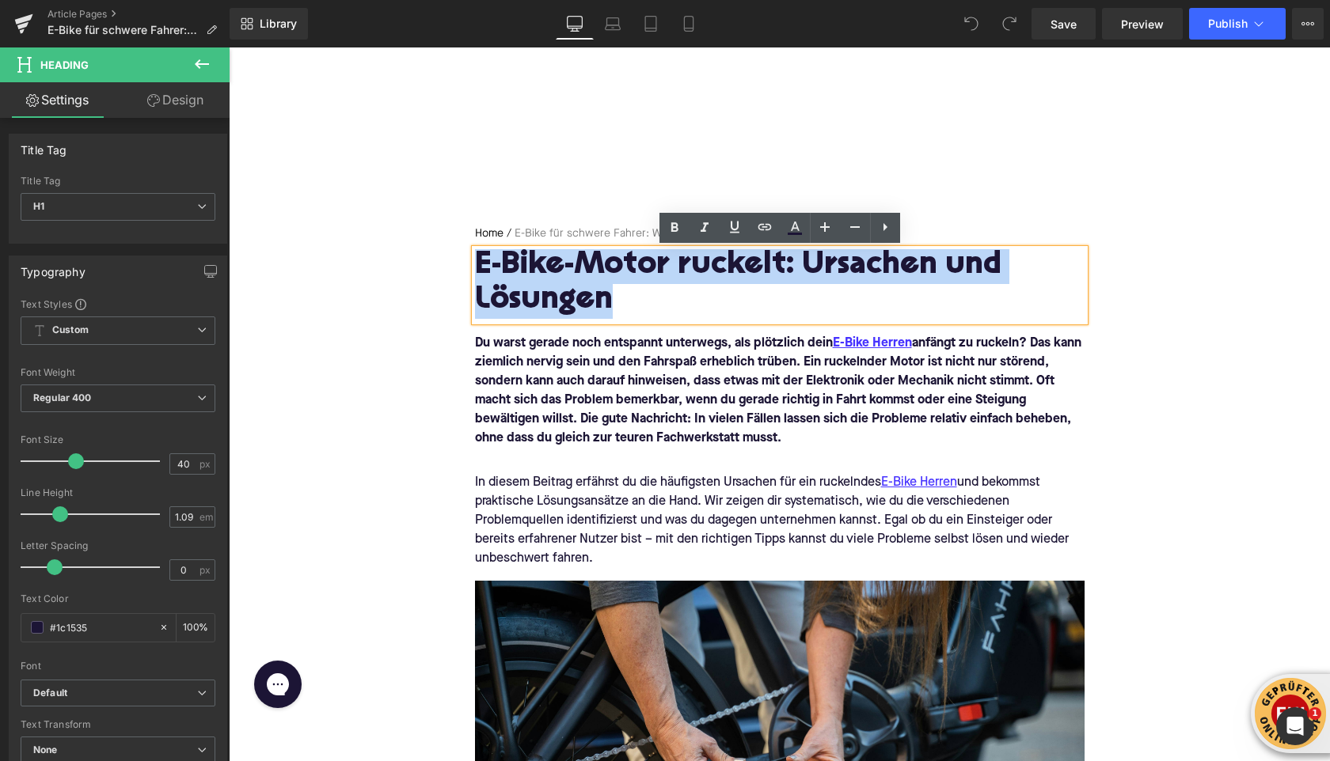
paste div
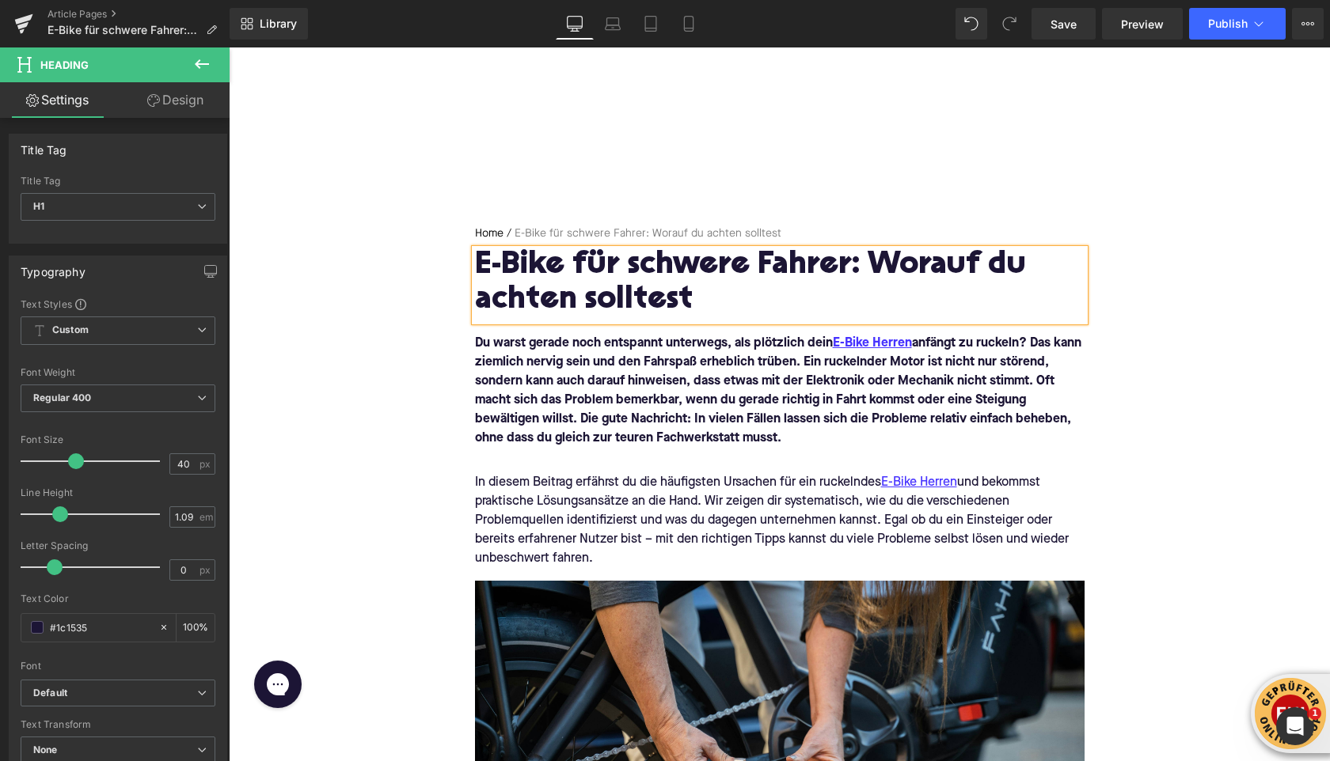
click at [558, 377] on font "Du warst gerade noch entspannt unterwegs, als plötzlich dein E-Bike Herren anfä…" at bounding box center [778, 391] width 606 height 108
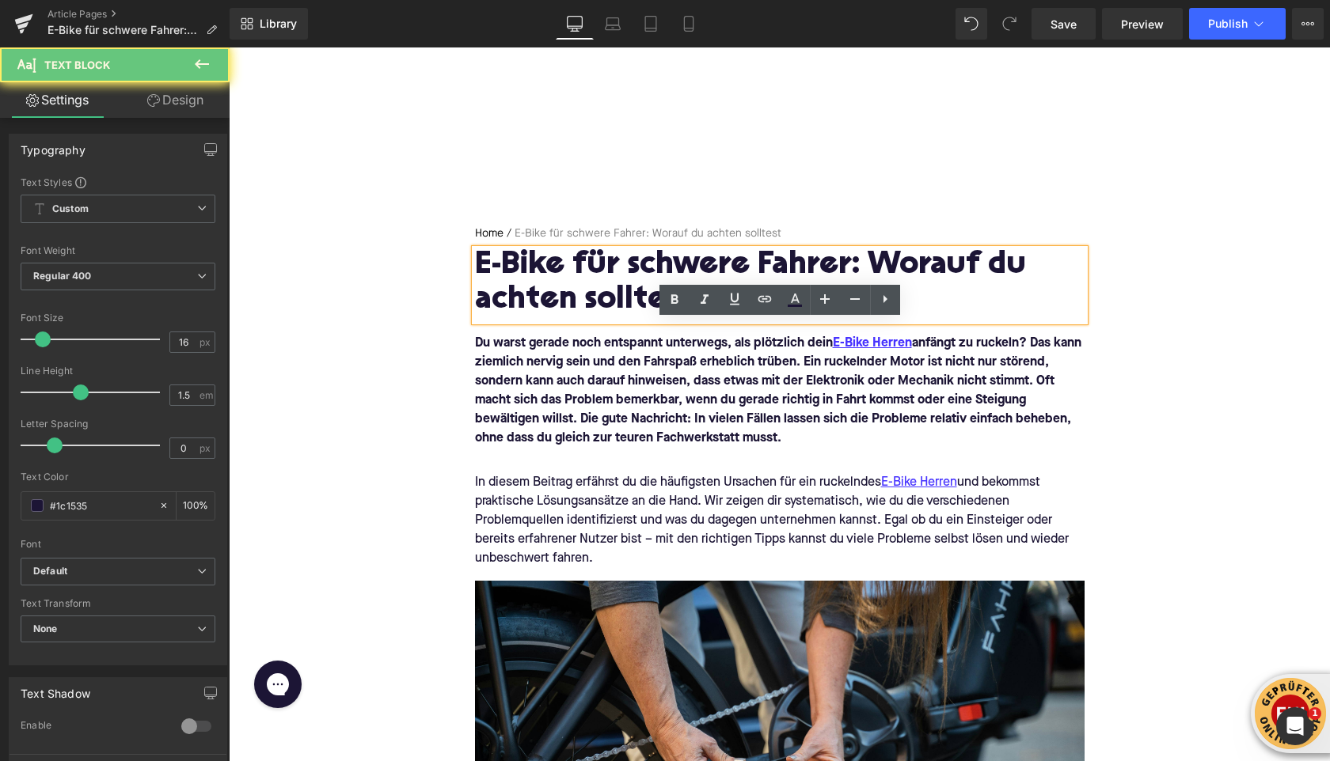
click at [558, 376] on font "Du warst gerade noch entspannt unterwegs, als plötzlich dein E-Bike Herren anfä…" at bounding box center [778, 391] width 606 height 108
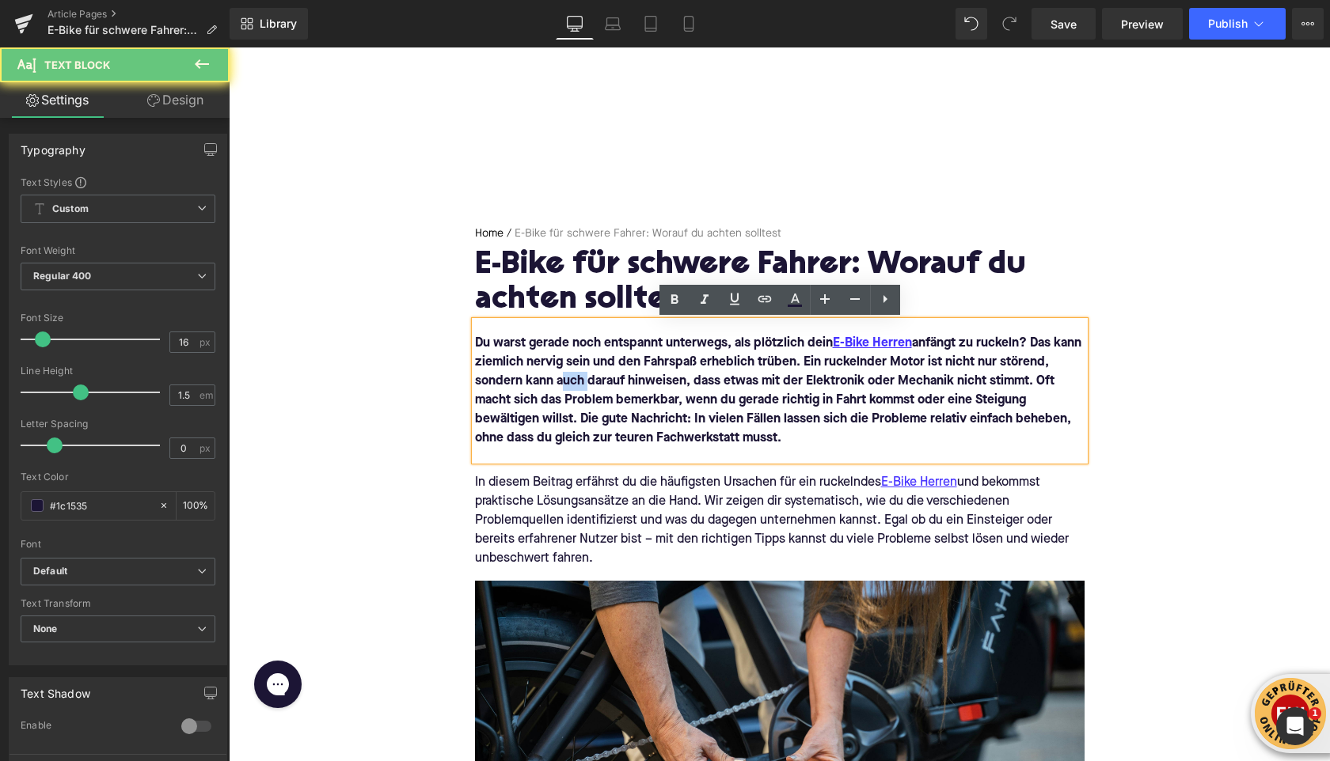
click at [558, 376] on font "Du warst gerade noch entspannt unterwegs, als plötzlich dein E-Bike Herren anfä…" at bounding box center [778, 391] width 606 height 108
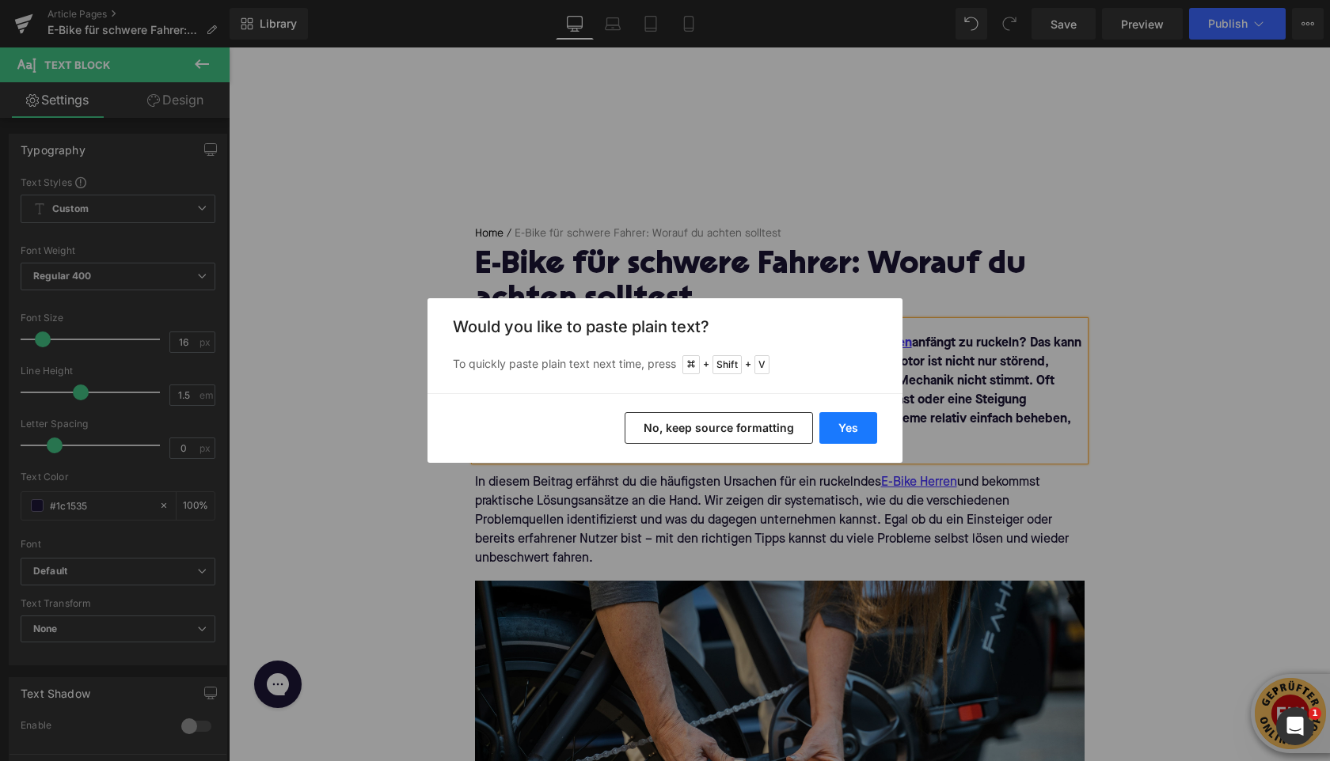
click at [840, 428] on button "Yes" at bounding box center [848, 428] width 58 height 32
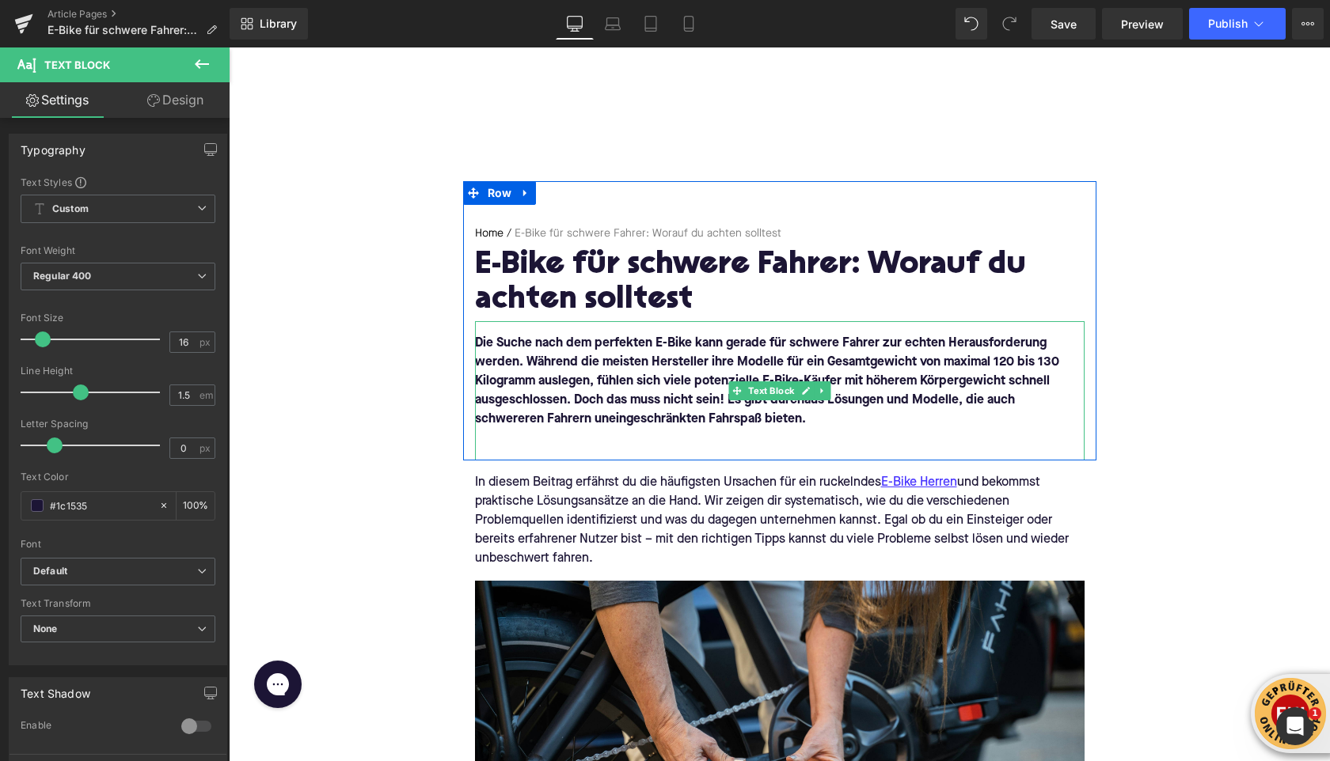
click at [593, 440] on p at bounding box center [779, 438] width 609 height 19
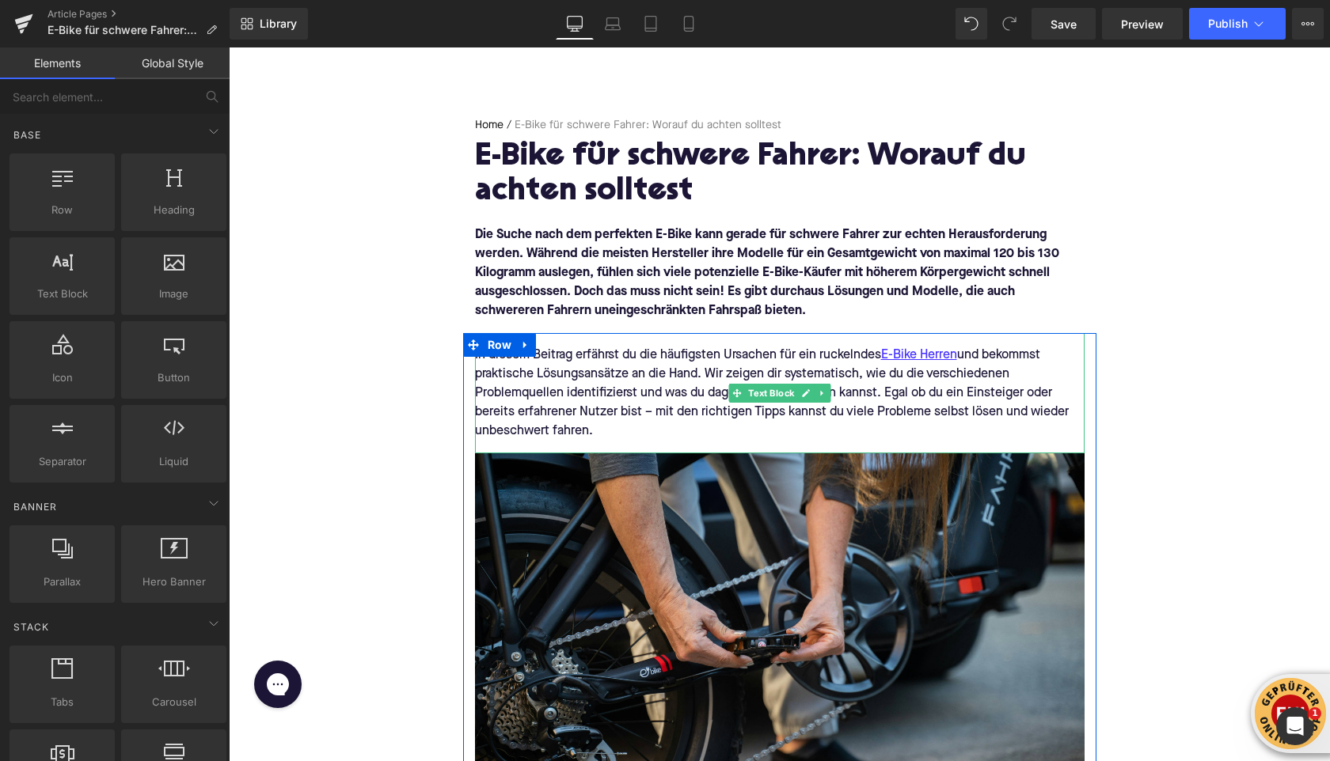
scroll to position [166, 0]
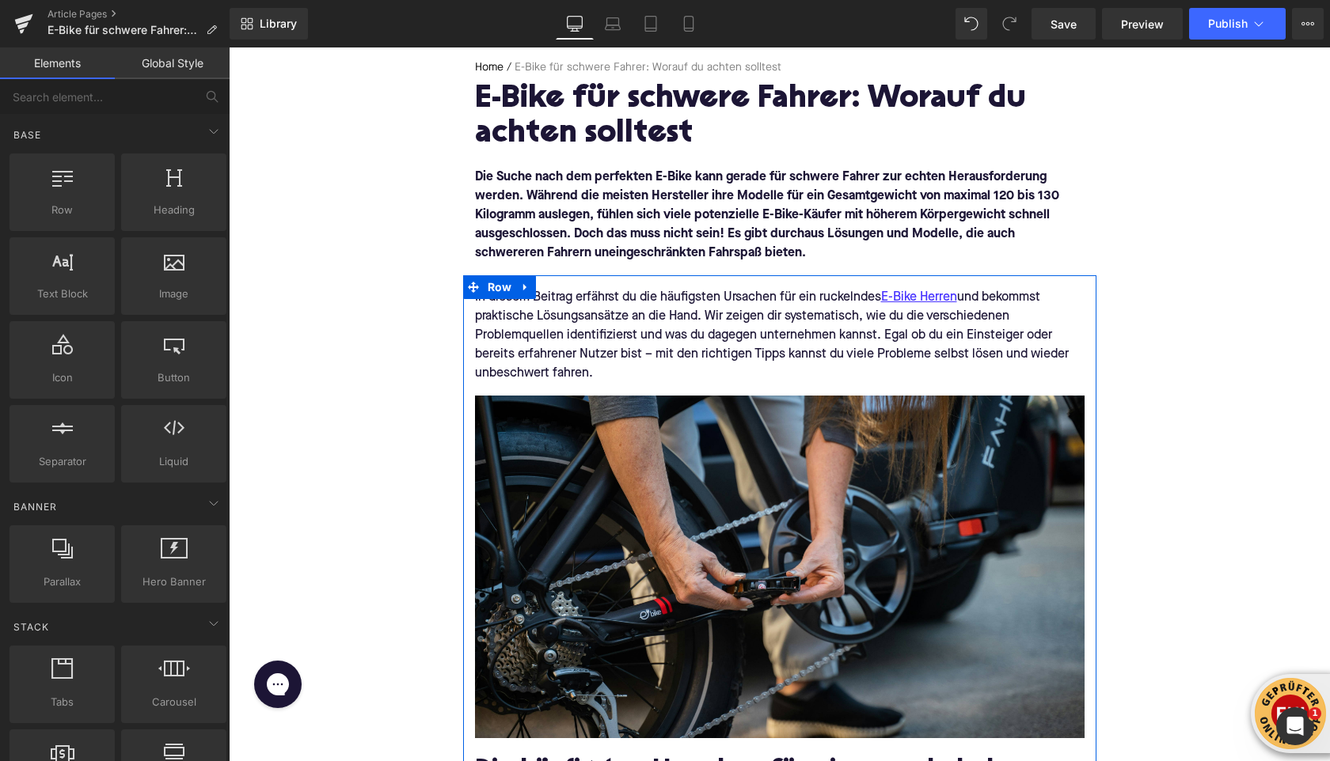
click at [558, 323] on div "In diesem Beitrag erfährst du die häufigsten Ursachen für ein ruckelndes E-Bike…" at bounding box center [779, 335] width 609 height 120
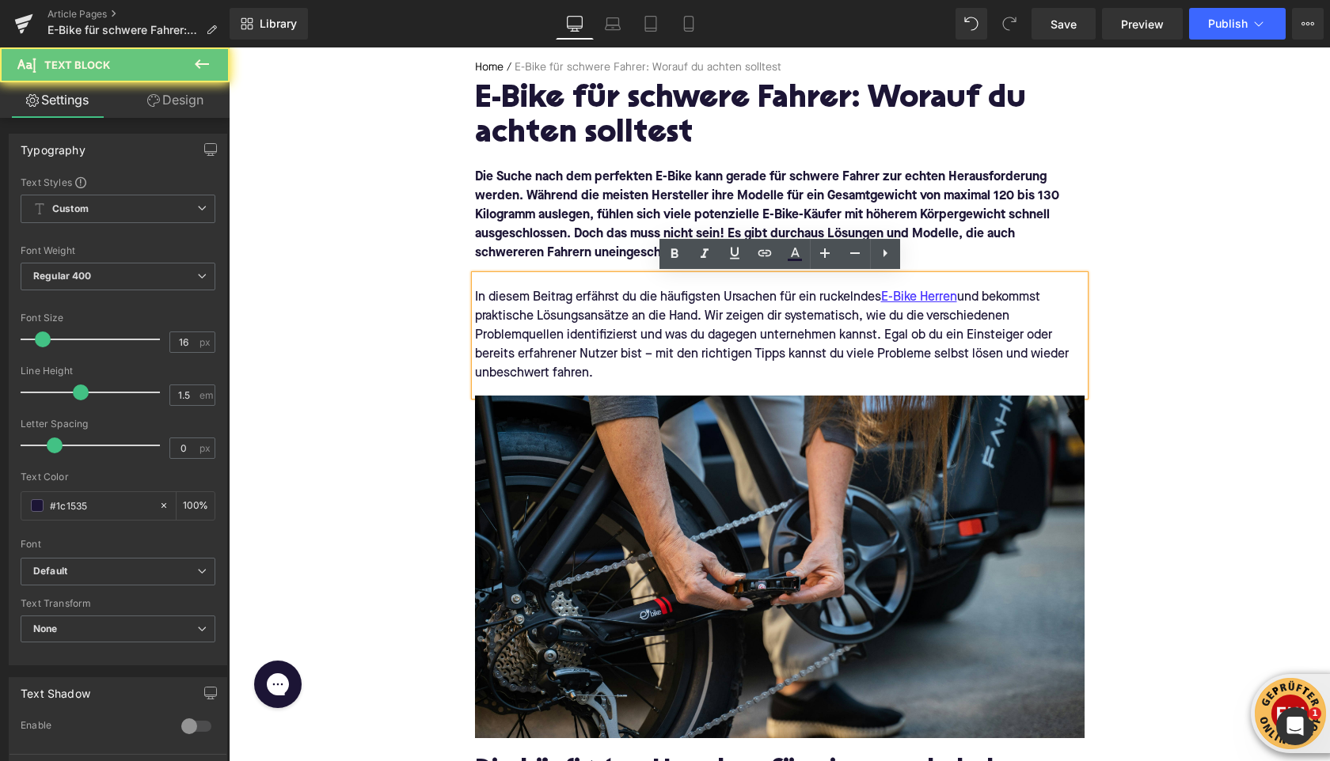
click at [558, 324] on div "In diesem Beitrag erfährst du die häufigsten Ursachen für ein ruckelndes E-Bike…" at bounding box center [779, 335] width 609 height 120
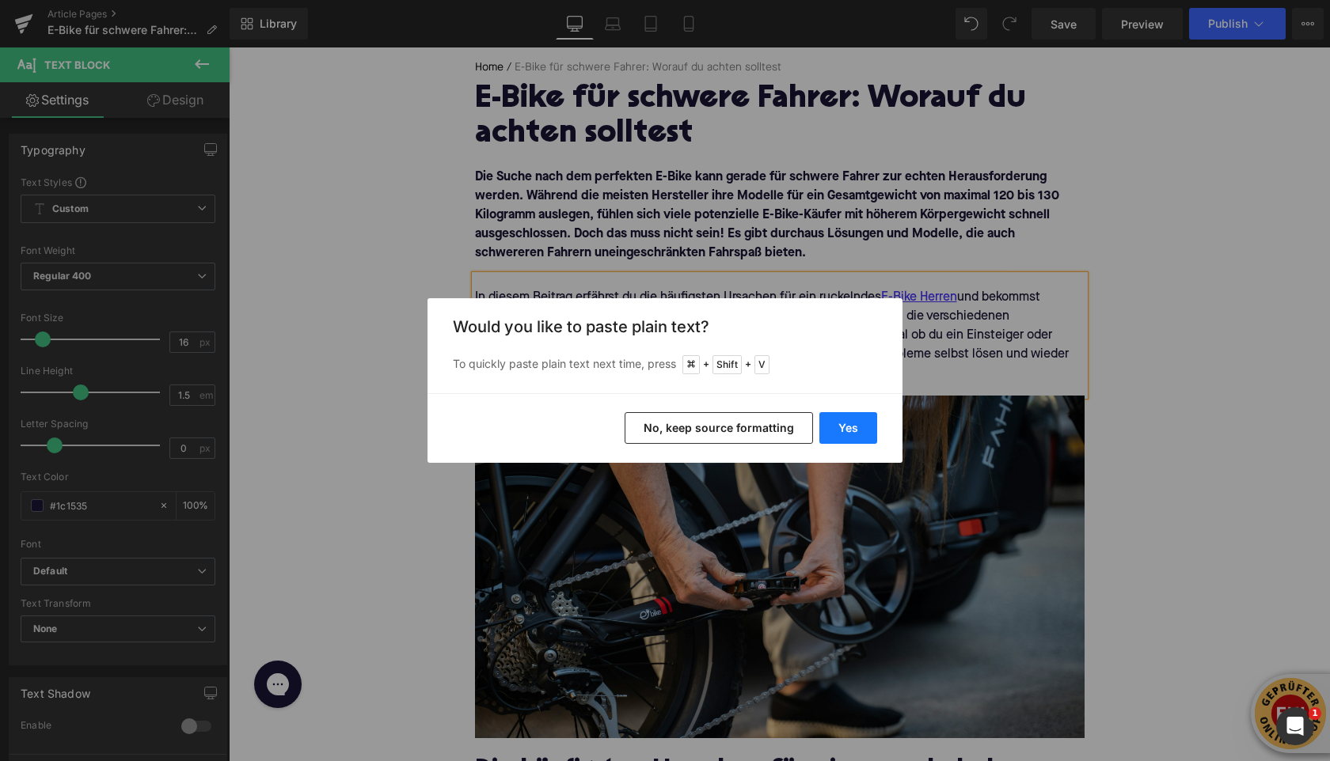
click at [854, 427] on button "Yes" at bounding box center [848, 428] width 58 height 32
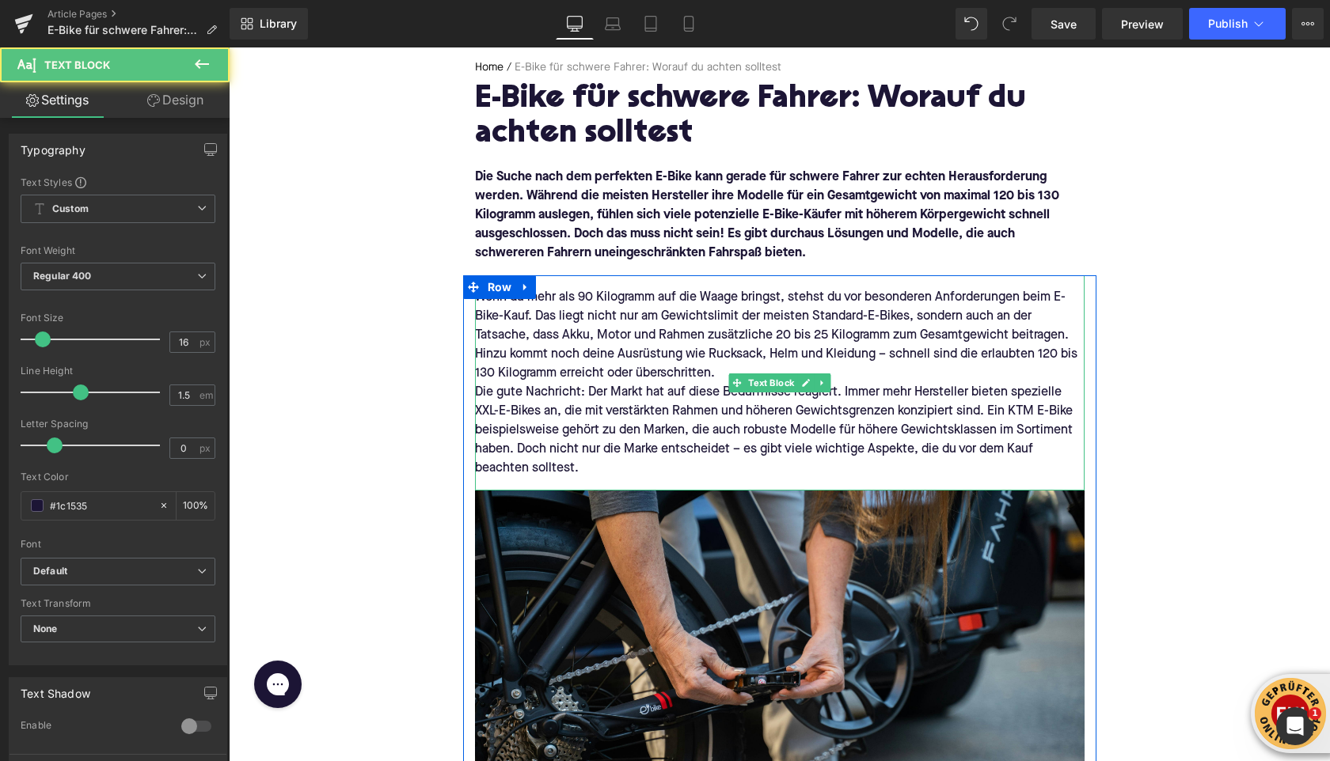
click at [727, 366] on div "Wenn du mehr als 90 Kilogramm auf die Waage bringst, stehst du vor besonderen A…" at bounding box center [779, 382] width 609 height 215
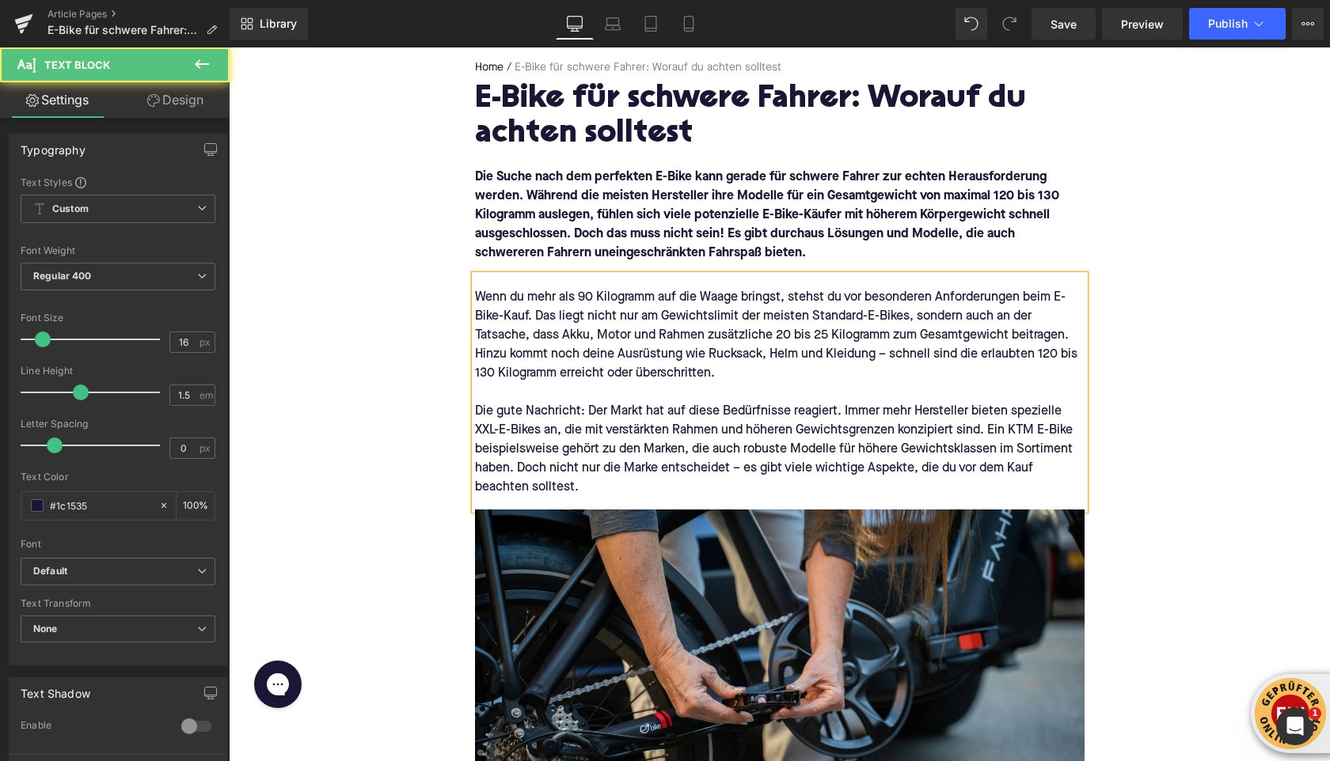
click at [570, 499] on div "Wenn du mehr als 90 Kilogramm auf die Waage bringst, stehst du vor besonderen A…" at bounding box center [779, 392] width 609 height 234
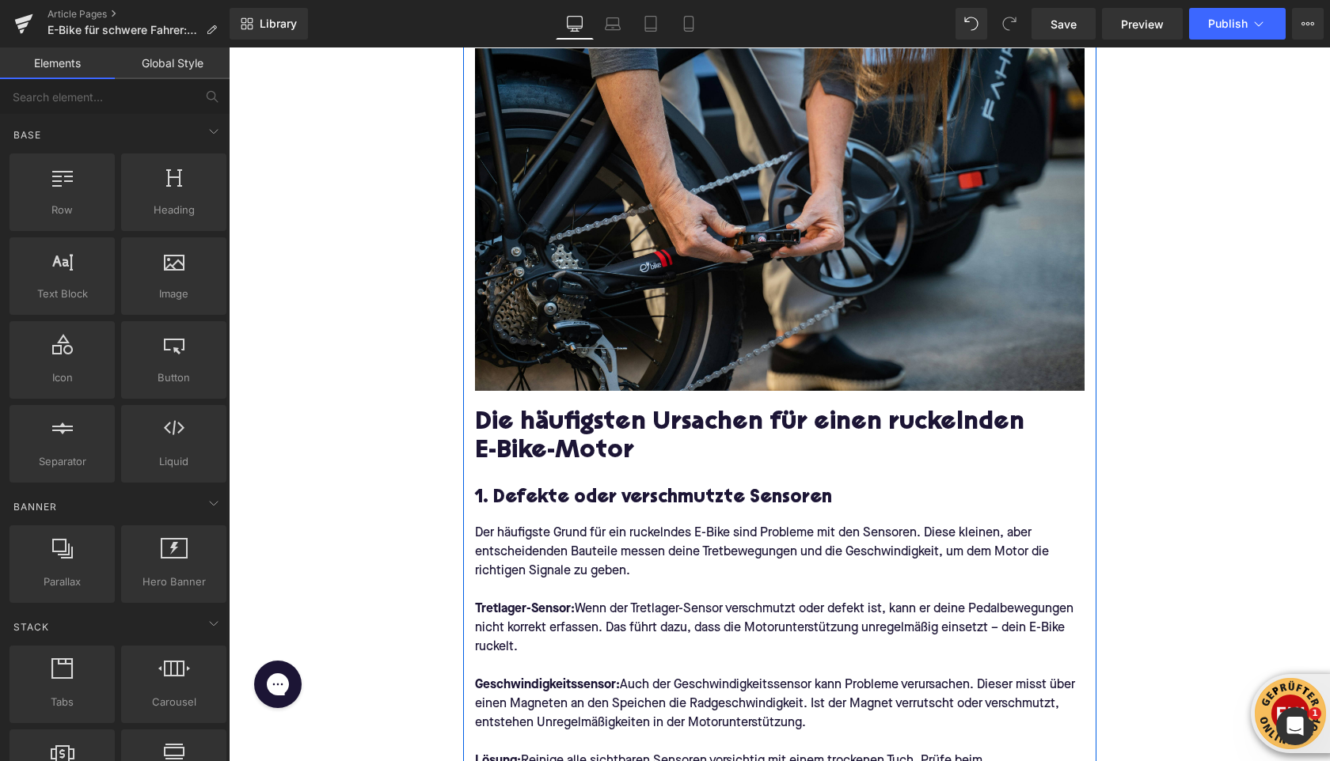
scroll to position [628, 0]
click at [498, 421] on h2 "Die häufigsten Ursachen für einen ruckelnden E-Bike-Motor" at bounding box center [779, 437] width 609 height 56
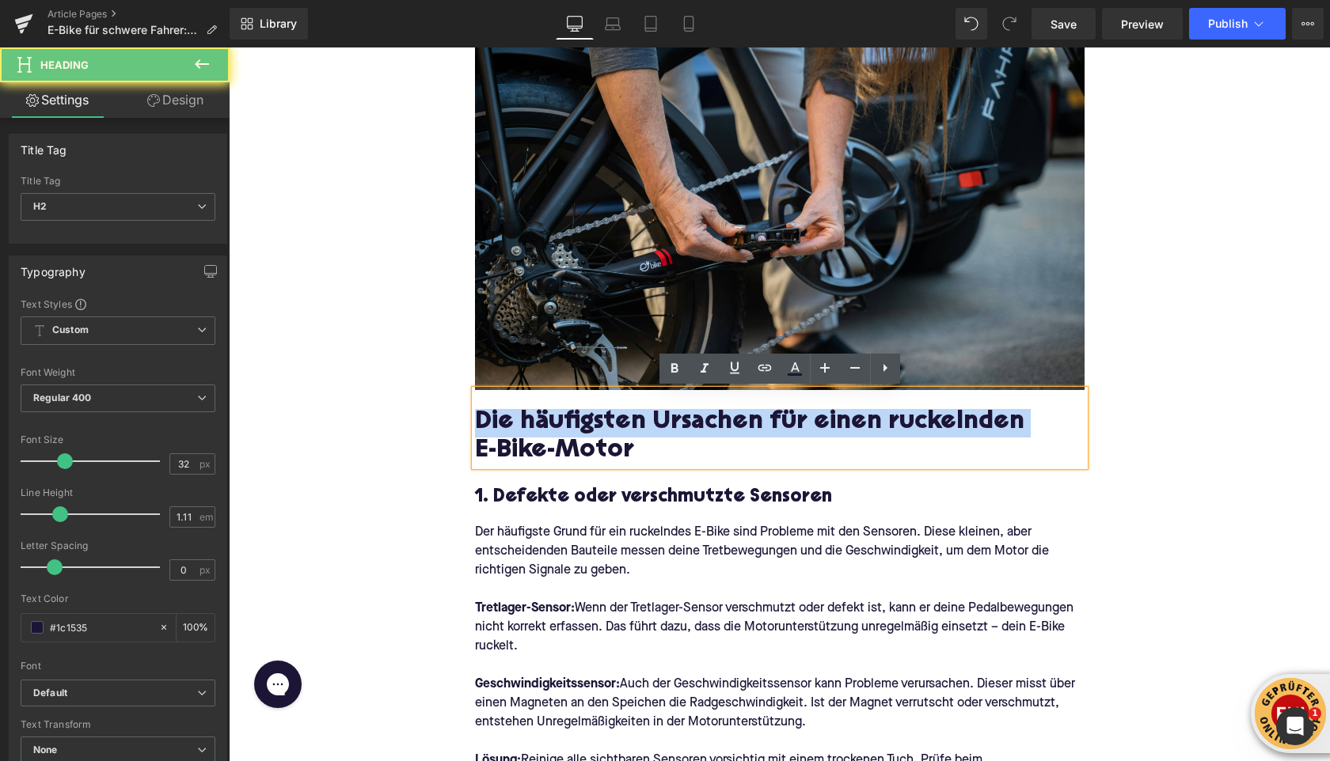
click at [498, 421] on h2 "Die häufigsten Ursachen für einen ruckelnden E-Bike-Motor" at bounding box center [779, 437] width 609 height 56
paste div
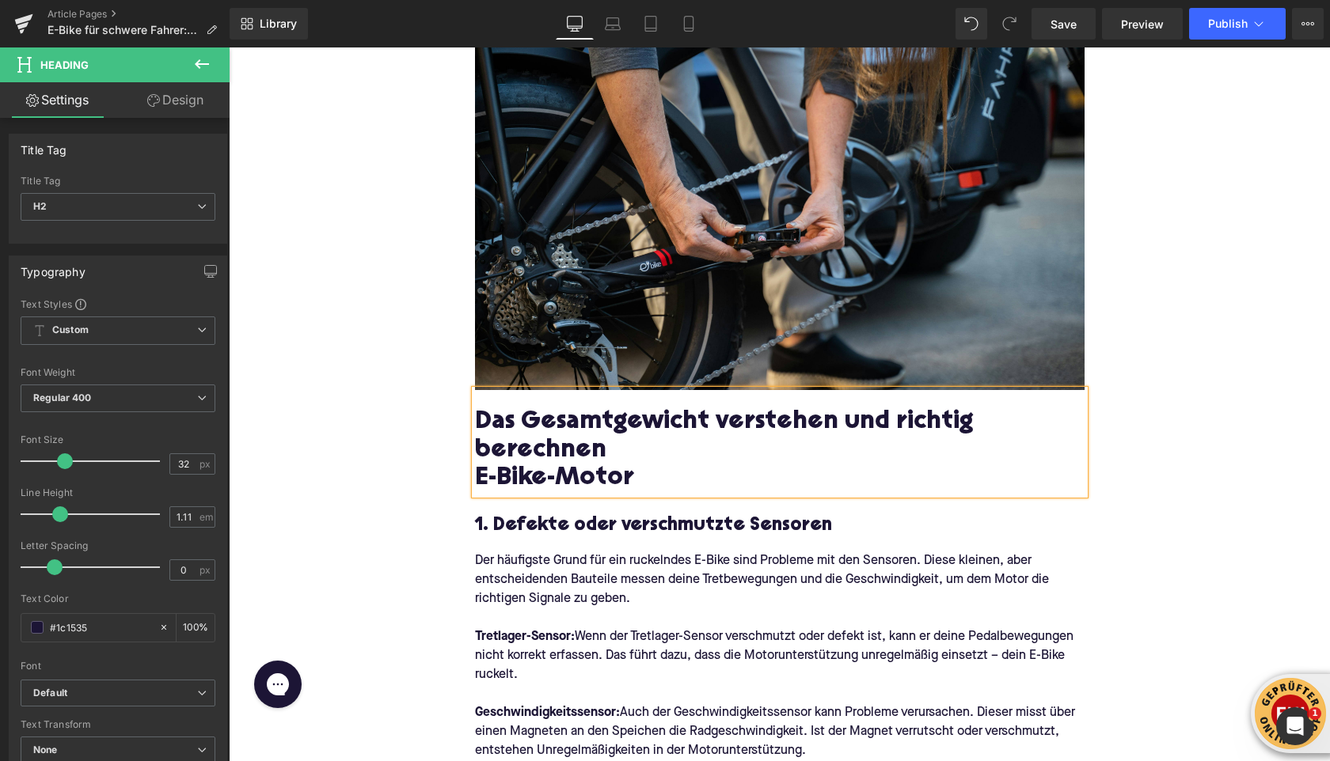
click at [522, 480] on h2 "E-Bike-Motor" at bounding box center [779, 479] width 609 height 28
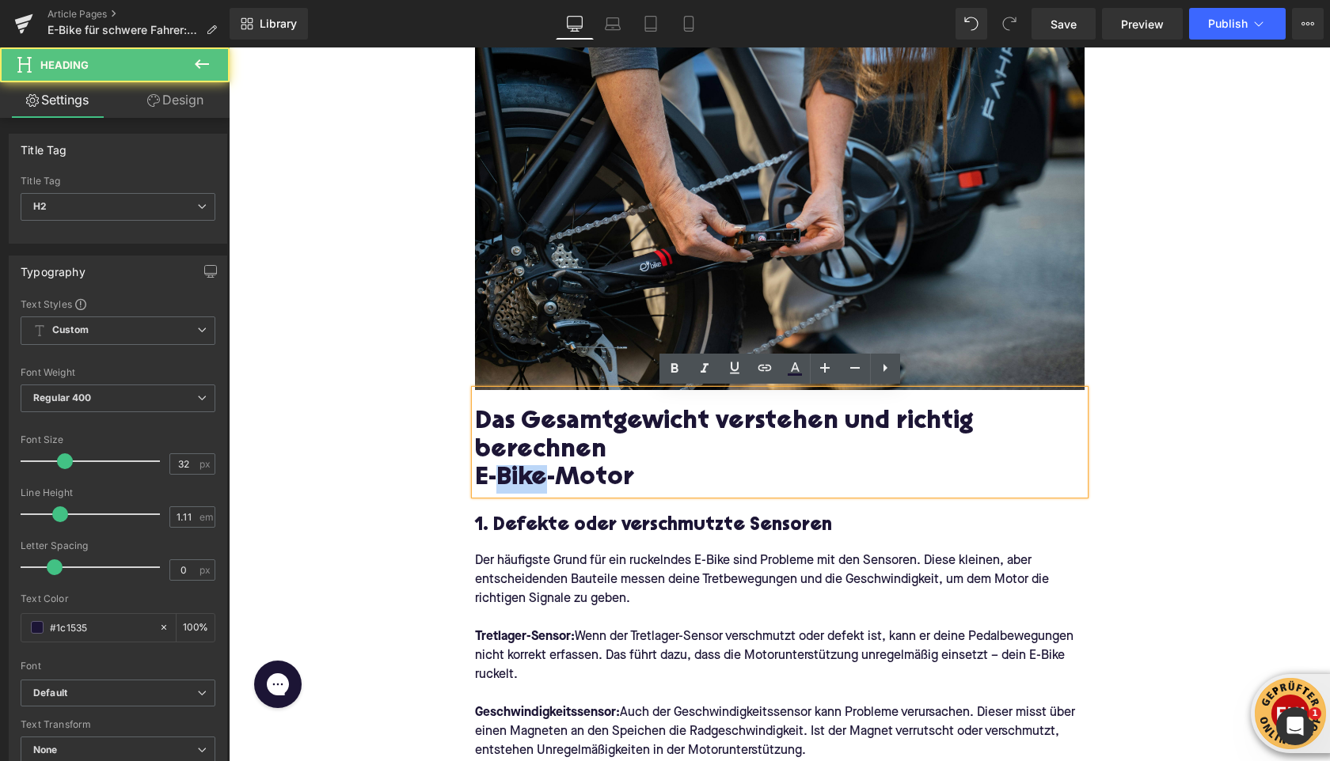
click at [522, 480] on h2 "E-Bike-Motor" at bounding box center [779, 479] width 609 height 28
drag, startPoint x: 676, startPoint y: 487, endPoint x: 449, endPoint y: 486, distance: 227.1
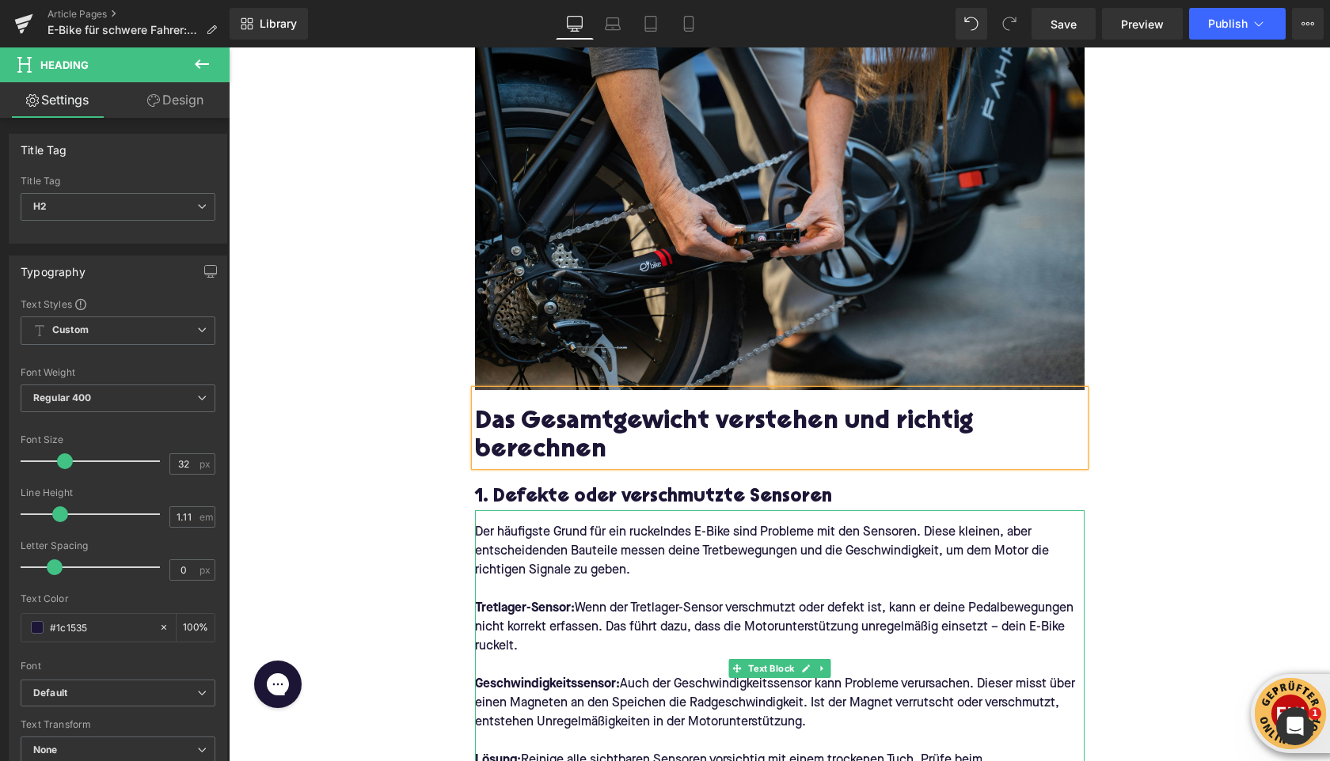
click at [522, 563] on p "Der häufigste Grund für ein ruckelndes E-Bike sind Probleme mit den Sensoren. D…" at bounding box center [779, 561] width 609 height 76
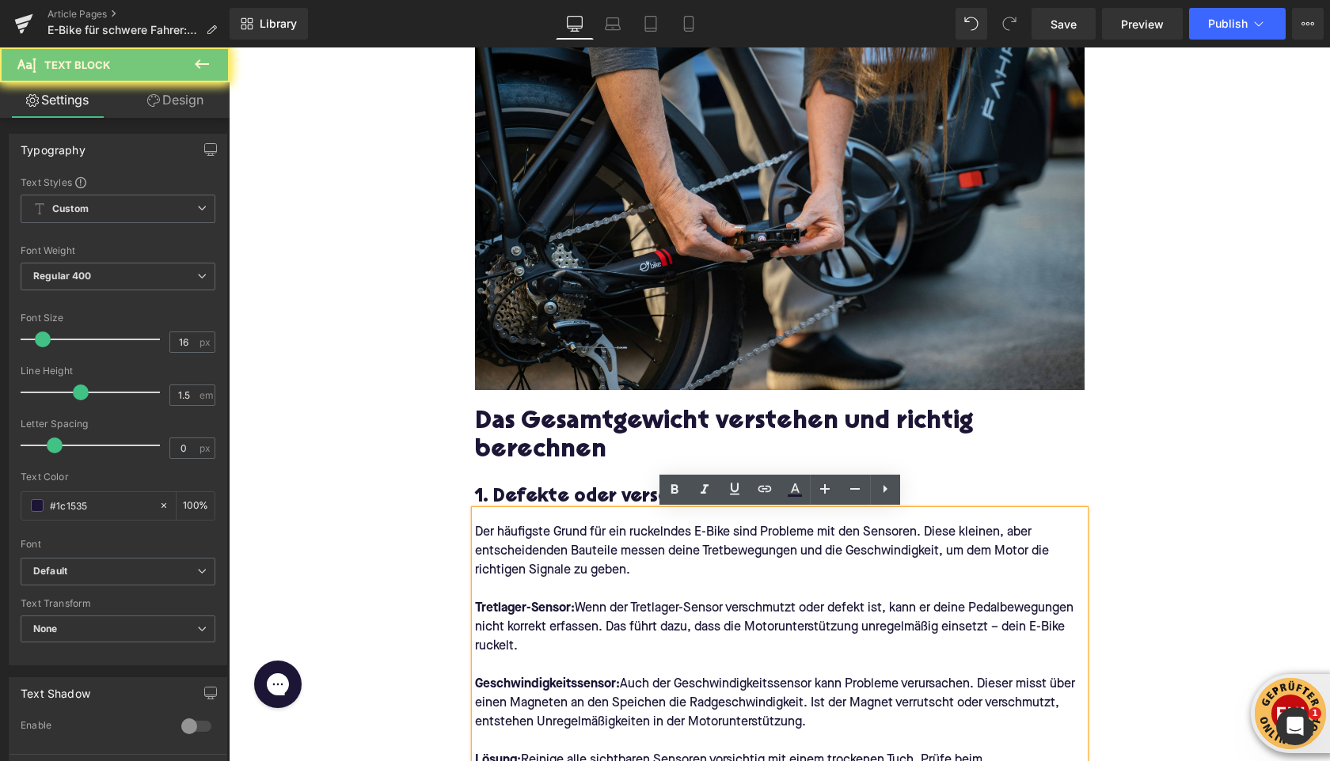
click at [522, 563] on p "Der häufigste Grund für ein ruckelndes E-Bike sind Probleme mit den Sensoren. D…" at bounding box center [779, 561] width 609 height 76
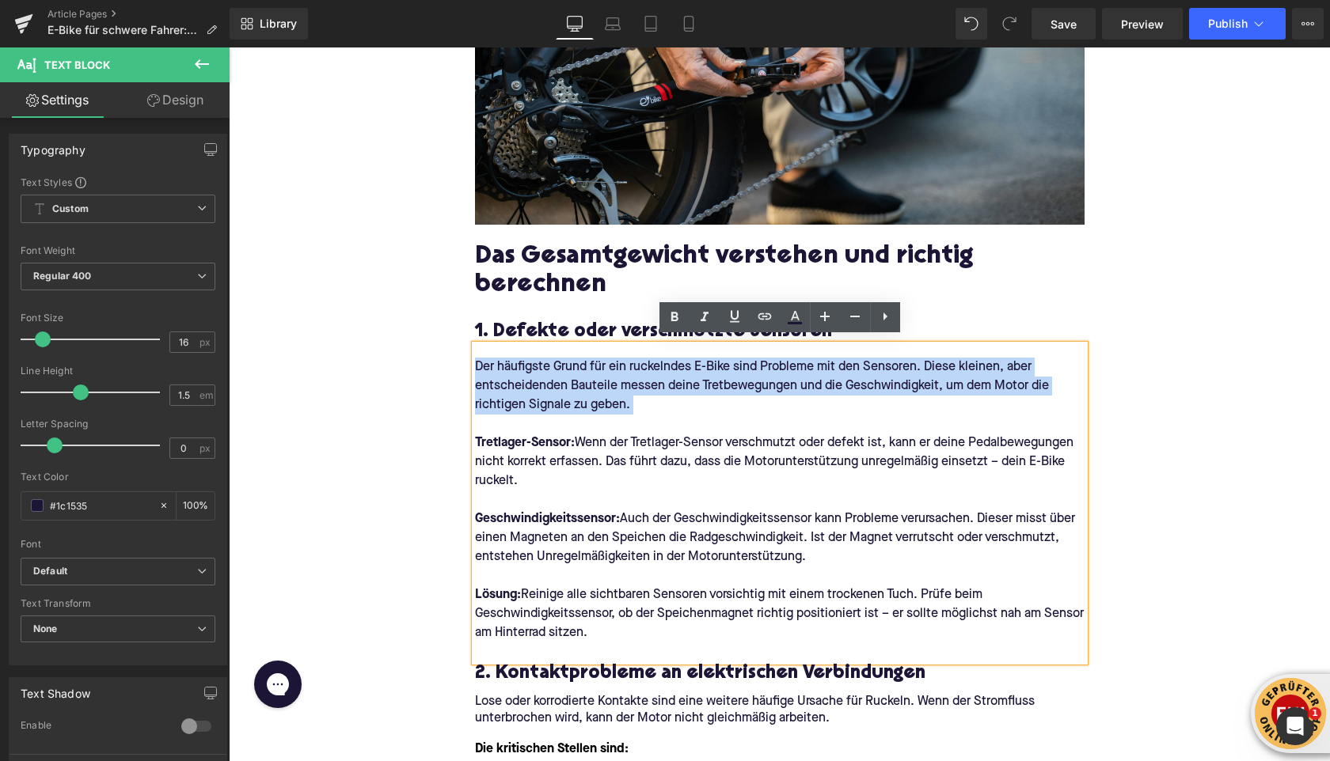
scroll to position [801, 0]
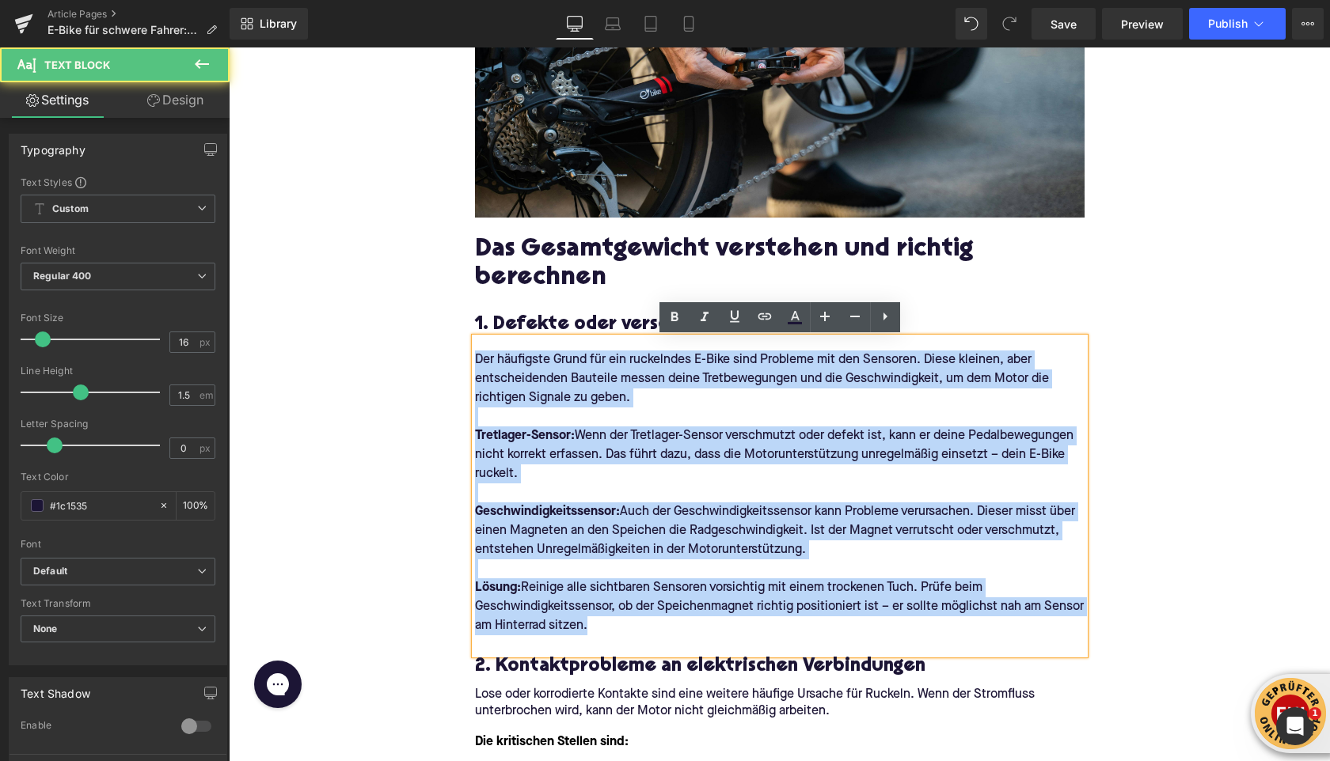
drag, startPoint x: 609, startPoint y: 622, endPoint x: 461, endPoint y: 353, distance: 307.1
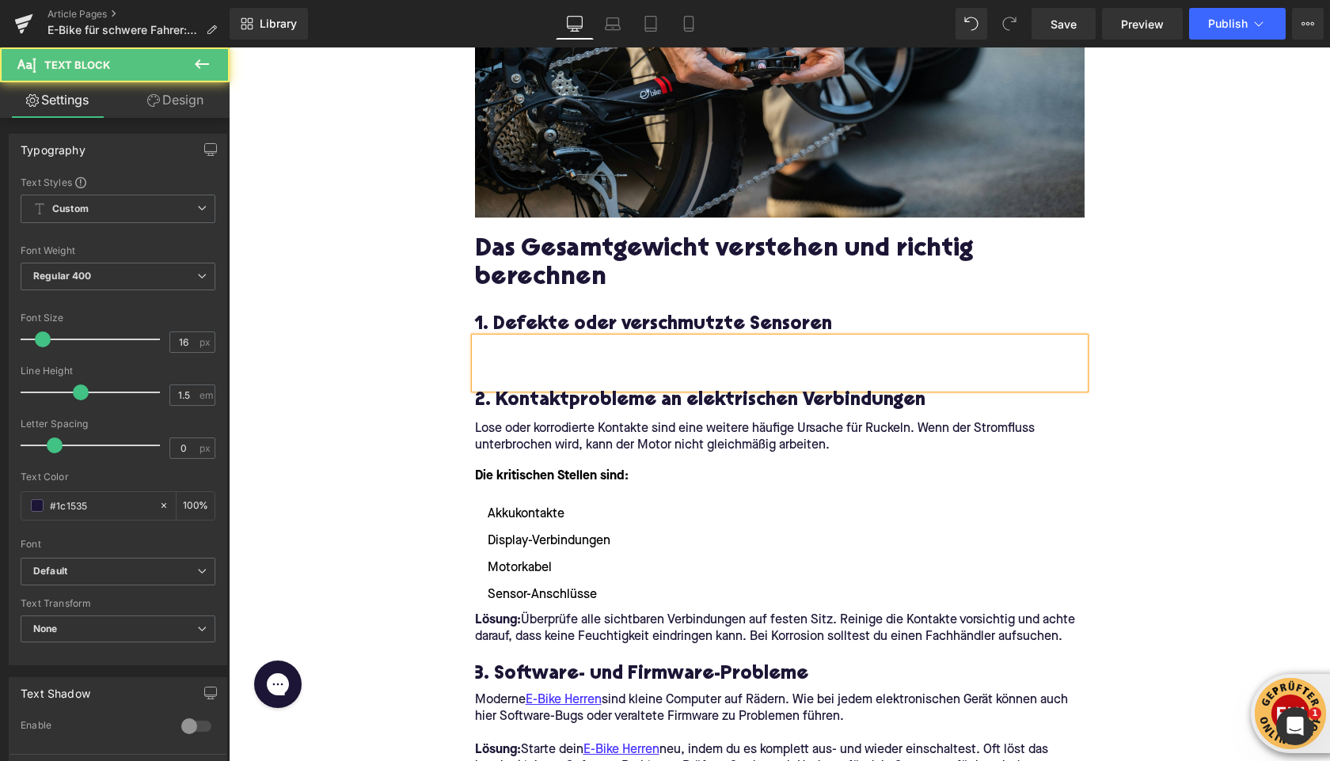
click at [489, 365] on p at bounding box center [779, 360] width 609 height 19
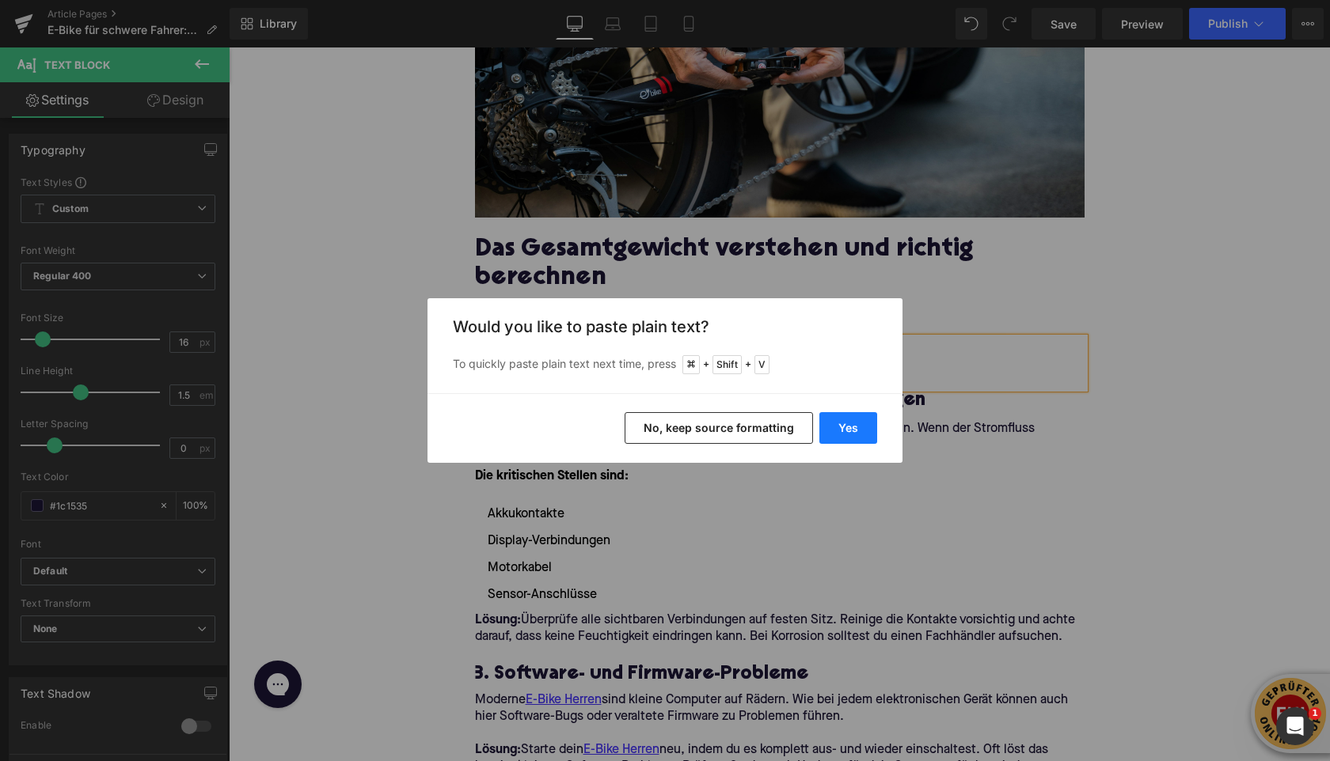
click at [843, 428] on button "Yes" at bounding box center [848, 428] width 58 height 32
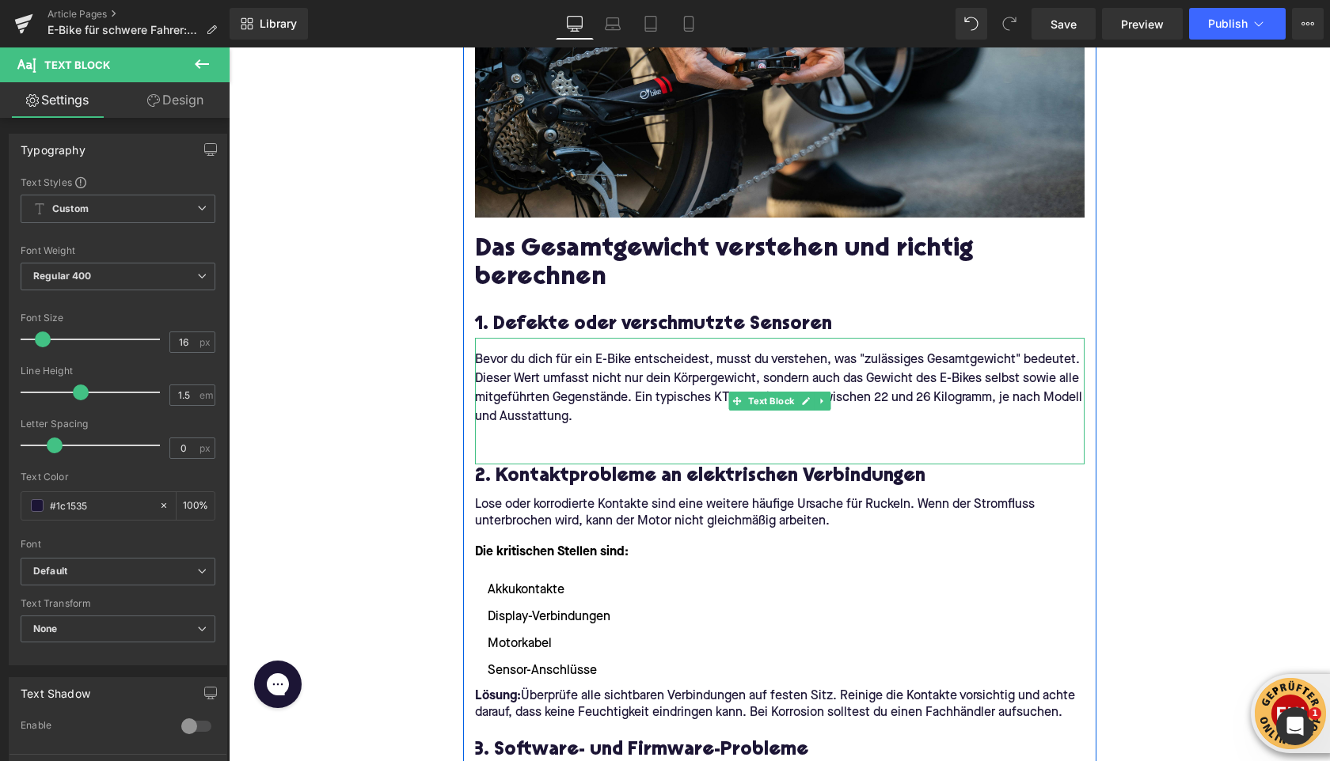
click at [567, 438] on p at bounding box center [779, 436] width 609 height 19
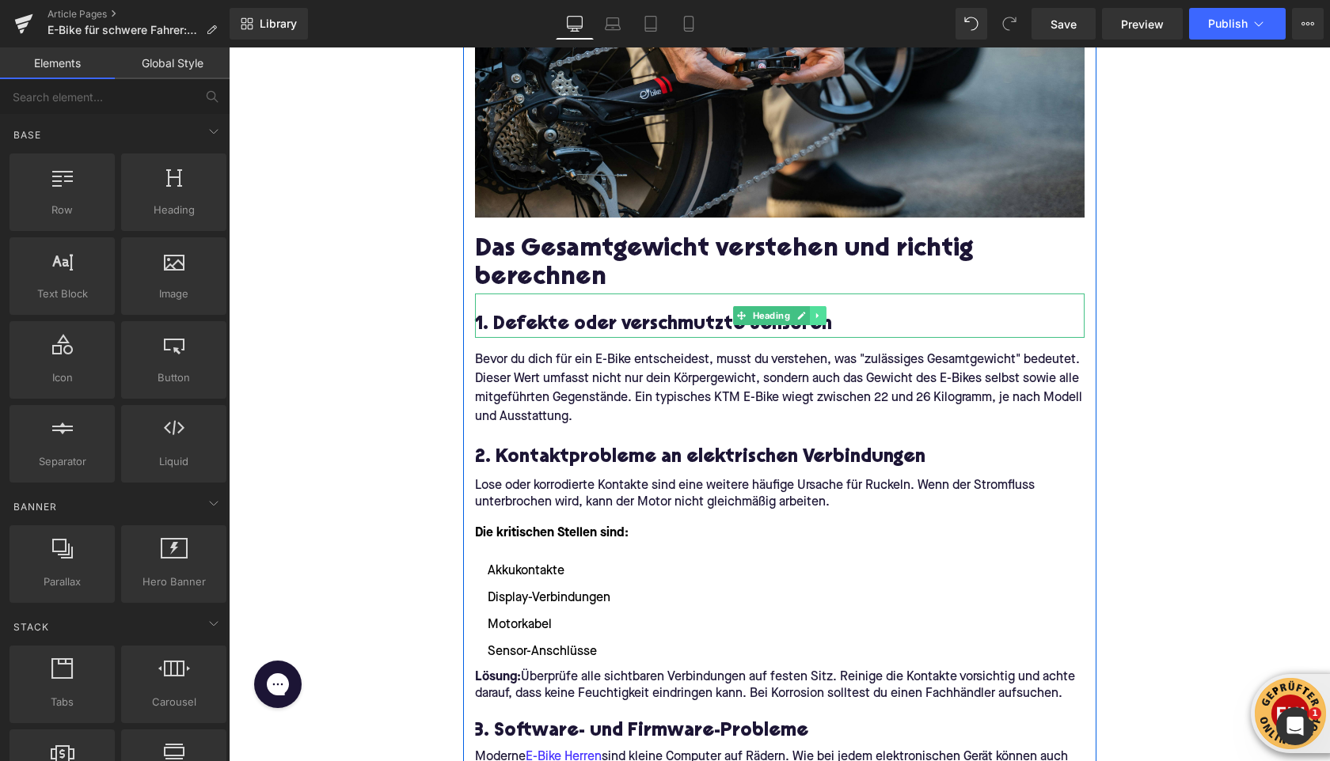
click at [820, 316] on icon at bounding box center [817, 315] width 9 height 9
click at [822, 316] on icon at bounding box center [826, 316] width 9 height 9
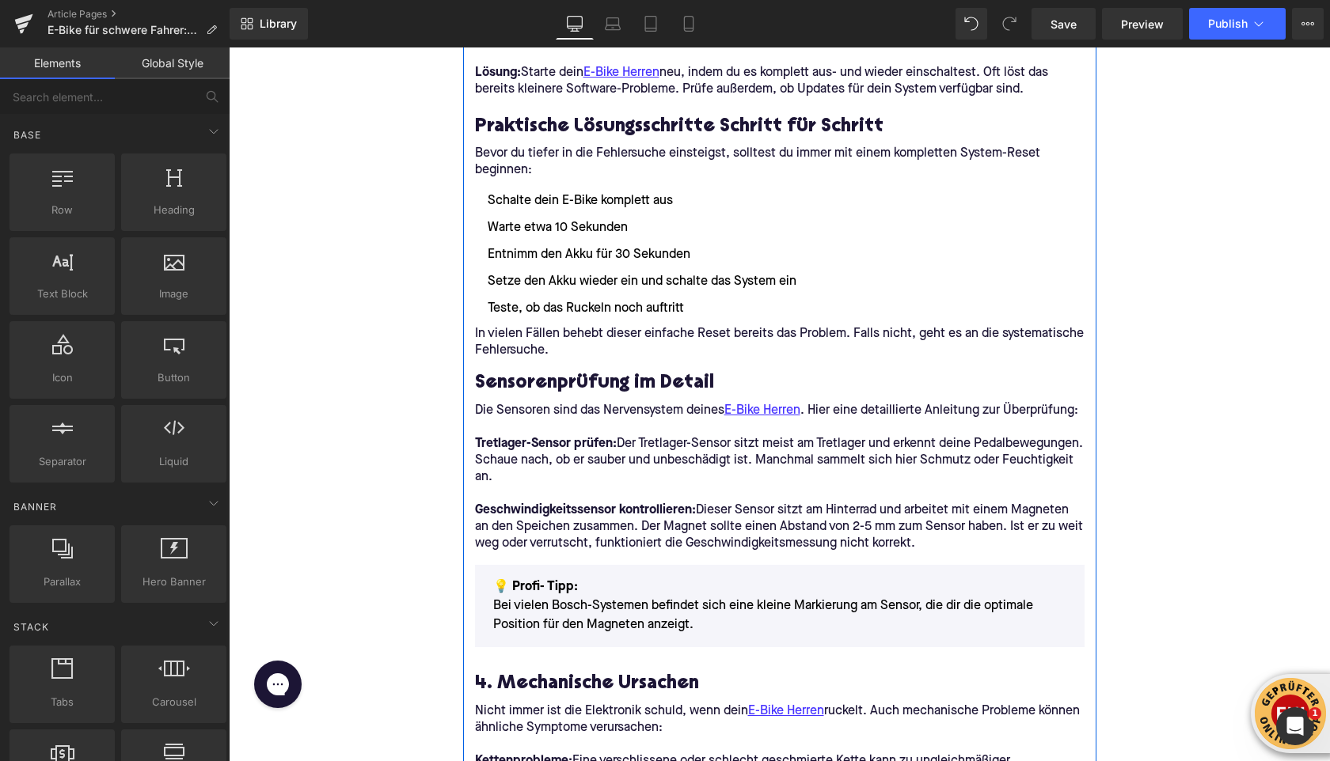
scroll to position [1501, 0]
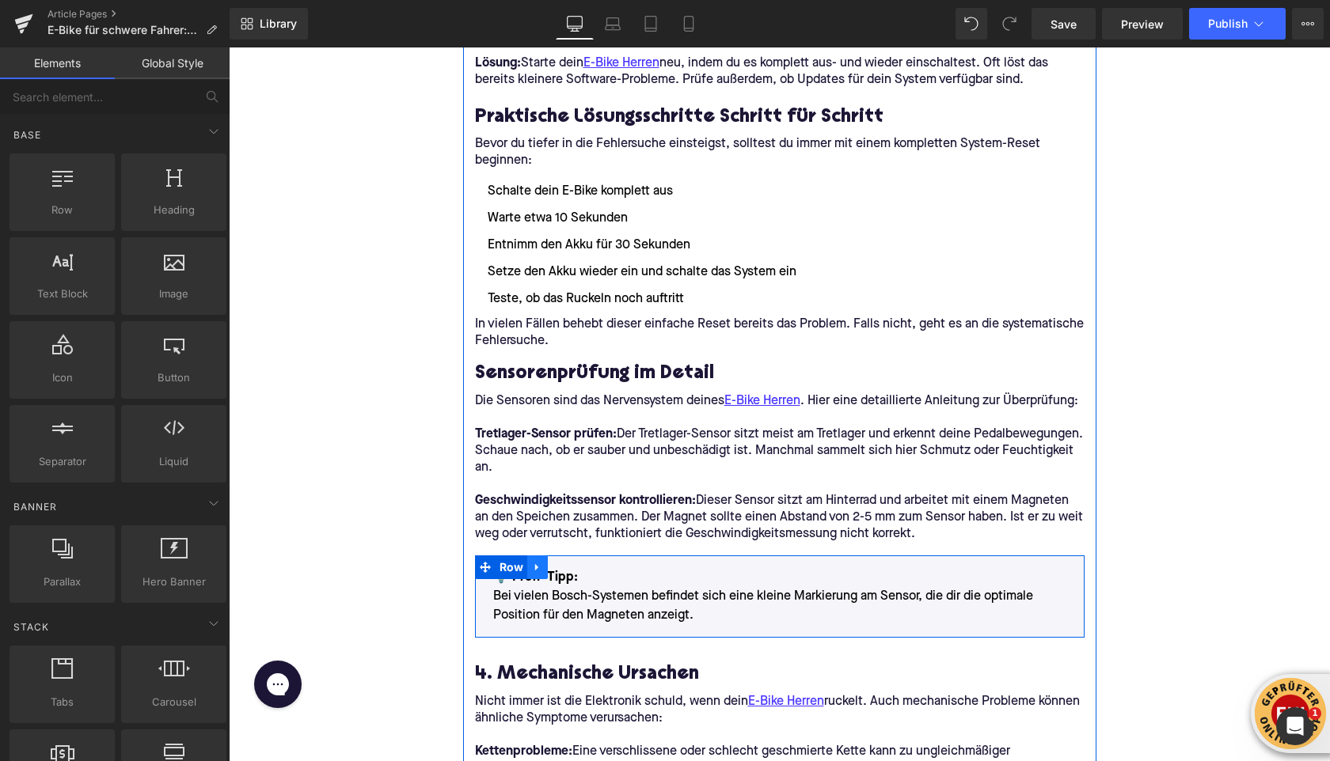
click at [535, 570] on icon at bounding box center [536, 567] width 3 height 7
click at [564, 571] on link at bounding box center [558, 568] width 21 height 24
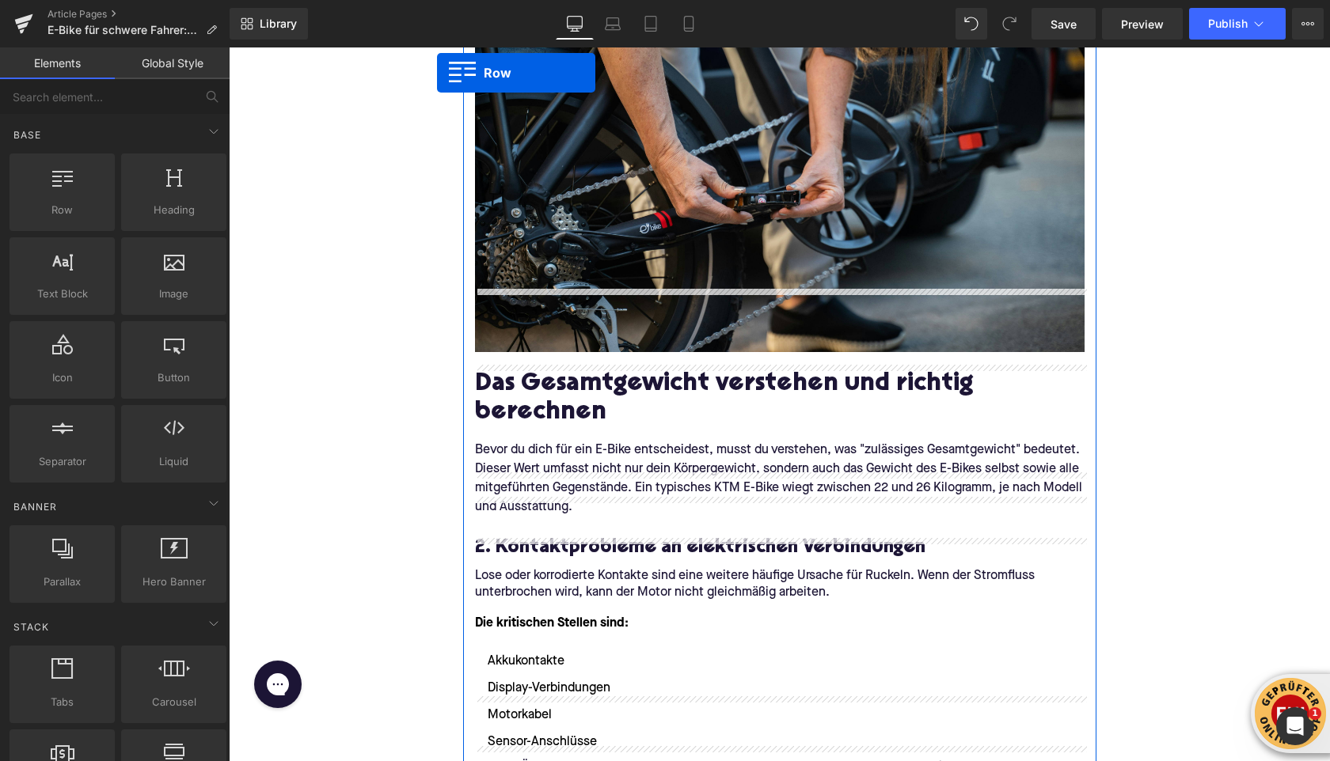
scroll to position [651, 0]
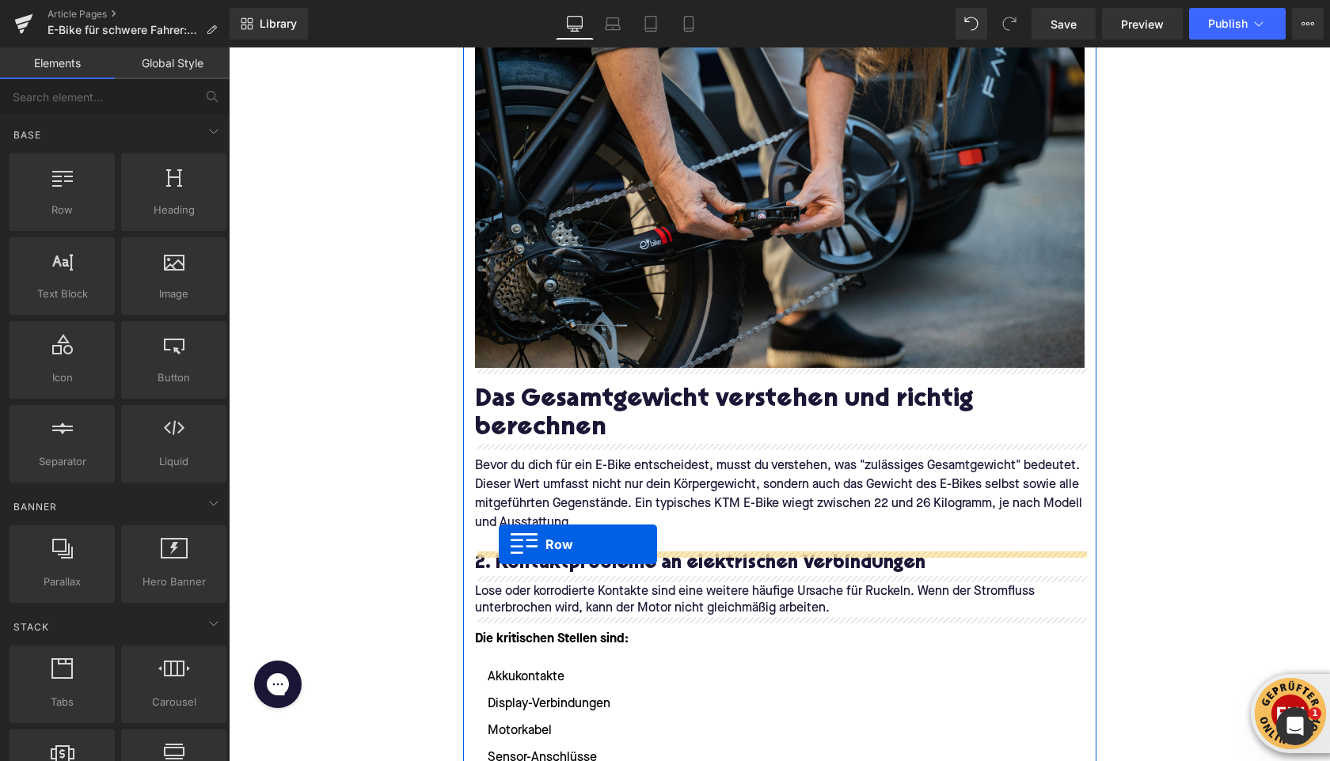
drag, startPoint x: 488, startPoint y: 738, endPoint x: 499, endPoint y: 545, distance: 193.4
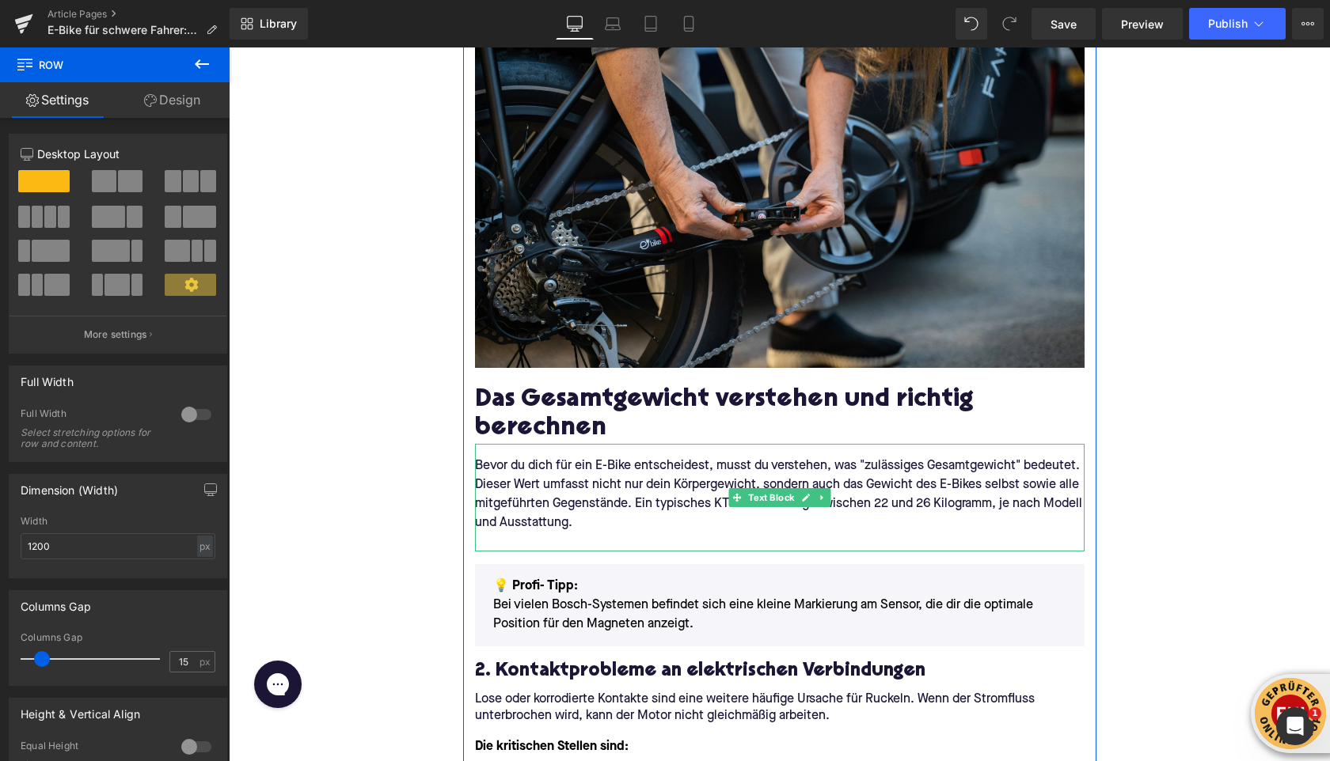
click at [586, 529] on p "Bevor du dich für ein E-Bike entscheidest, musst du verstehen, was "zulässiges …" at bounding box center [779, 495] width 609 height 76
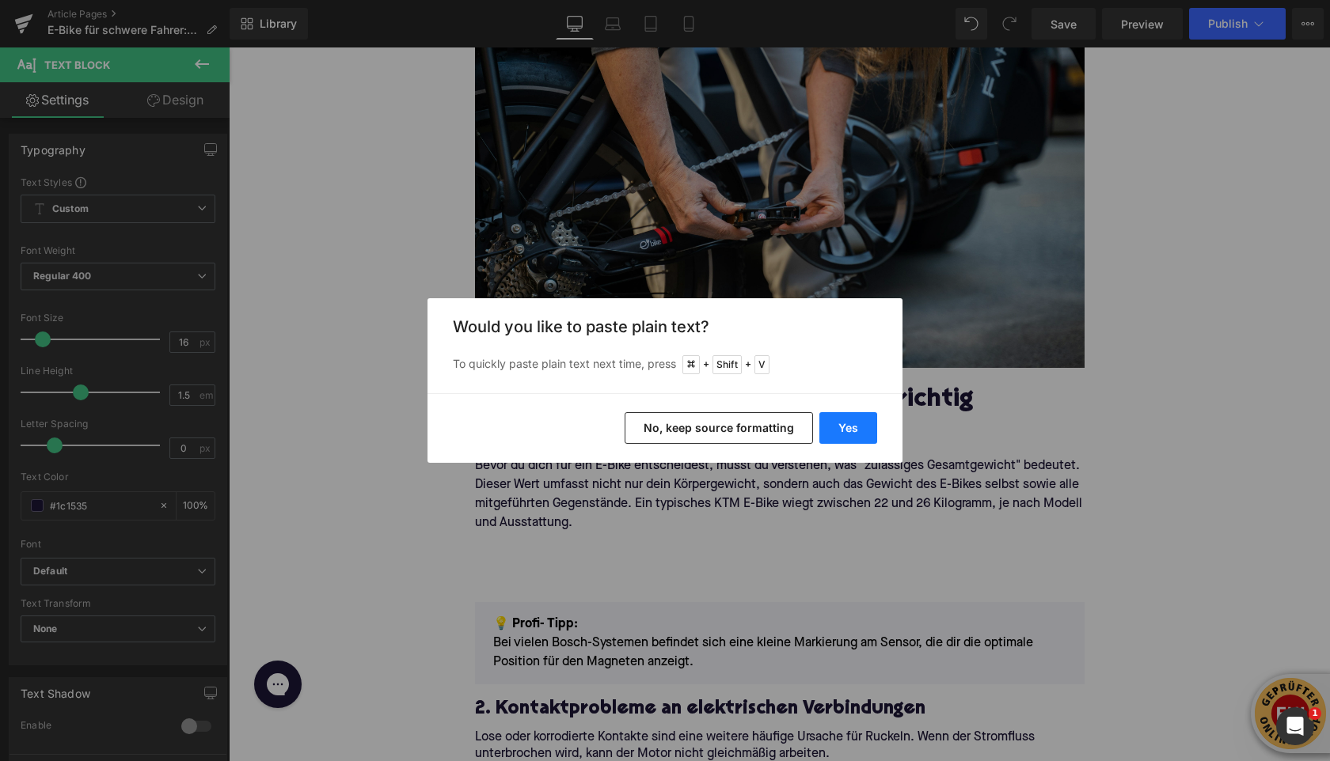
drag, startPoint x: 836, startPoint y: 431, endPoint x: 608, endPoint y: 383, distance: 232.8
click at [836, 431] on button "Yes" at bounding box center [848, 428] width 58 height 32
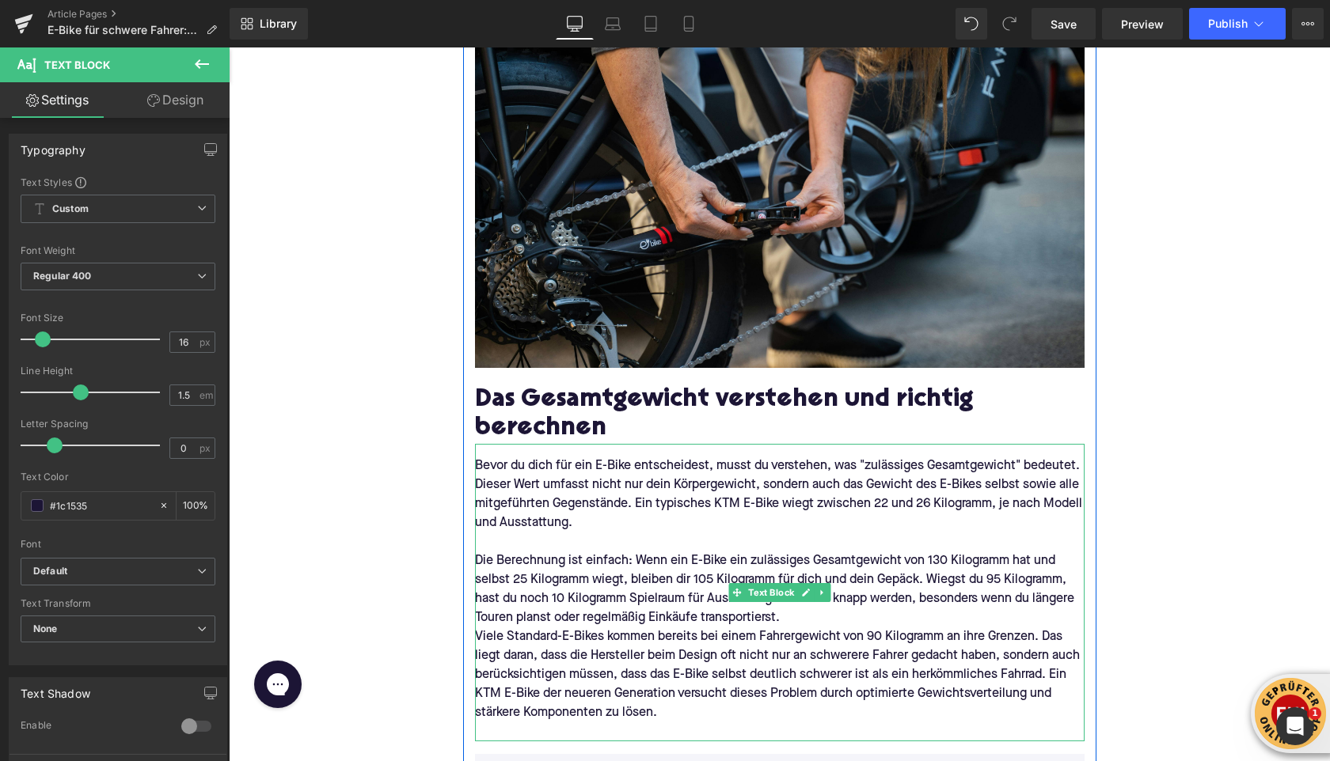
click at [833, 623] on p "Die Berechnung ist einfach: Wenn ein E-Bike ein zulässiges Gesamtgewicht von 13…" at bounding box center [779, 590] width 609 height 76
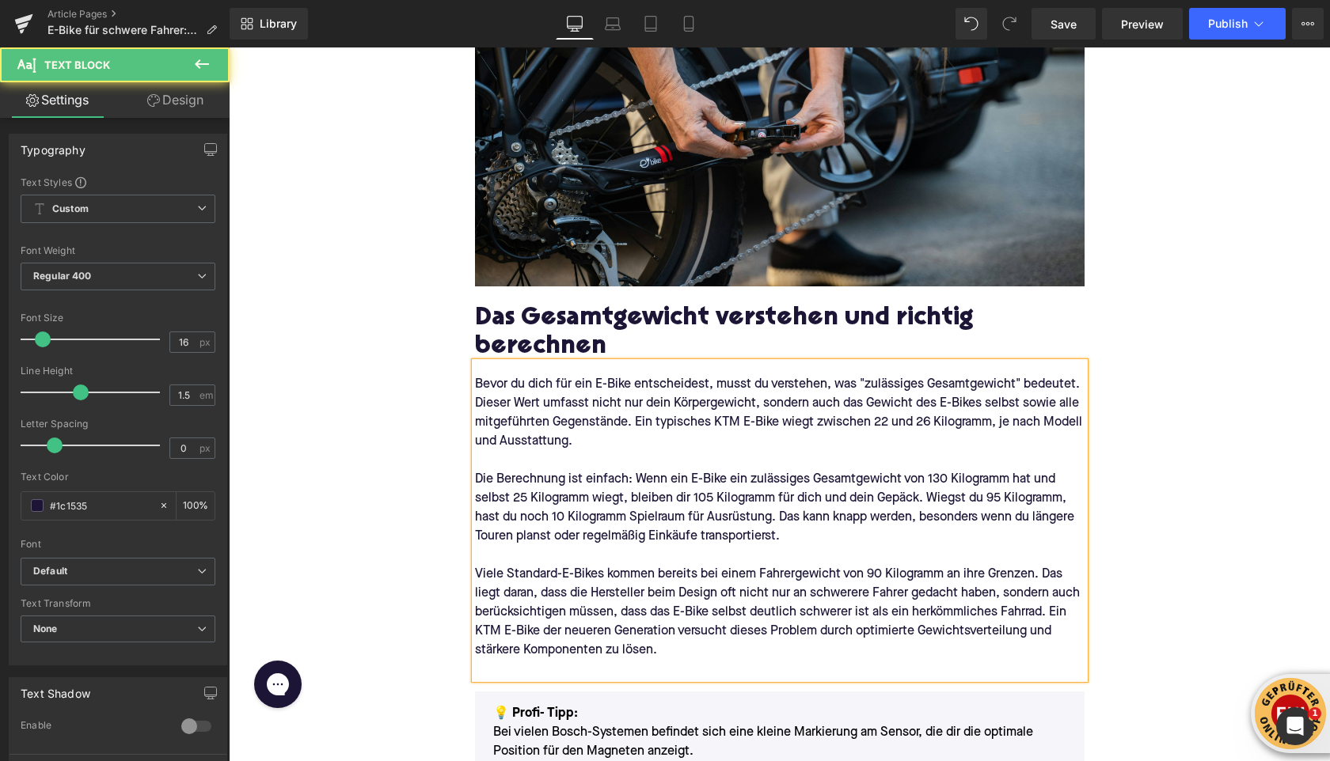
scroll to position [755, 0]
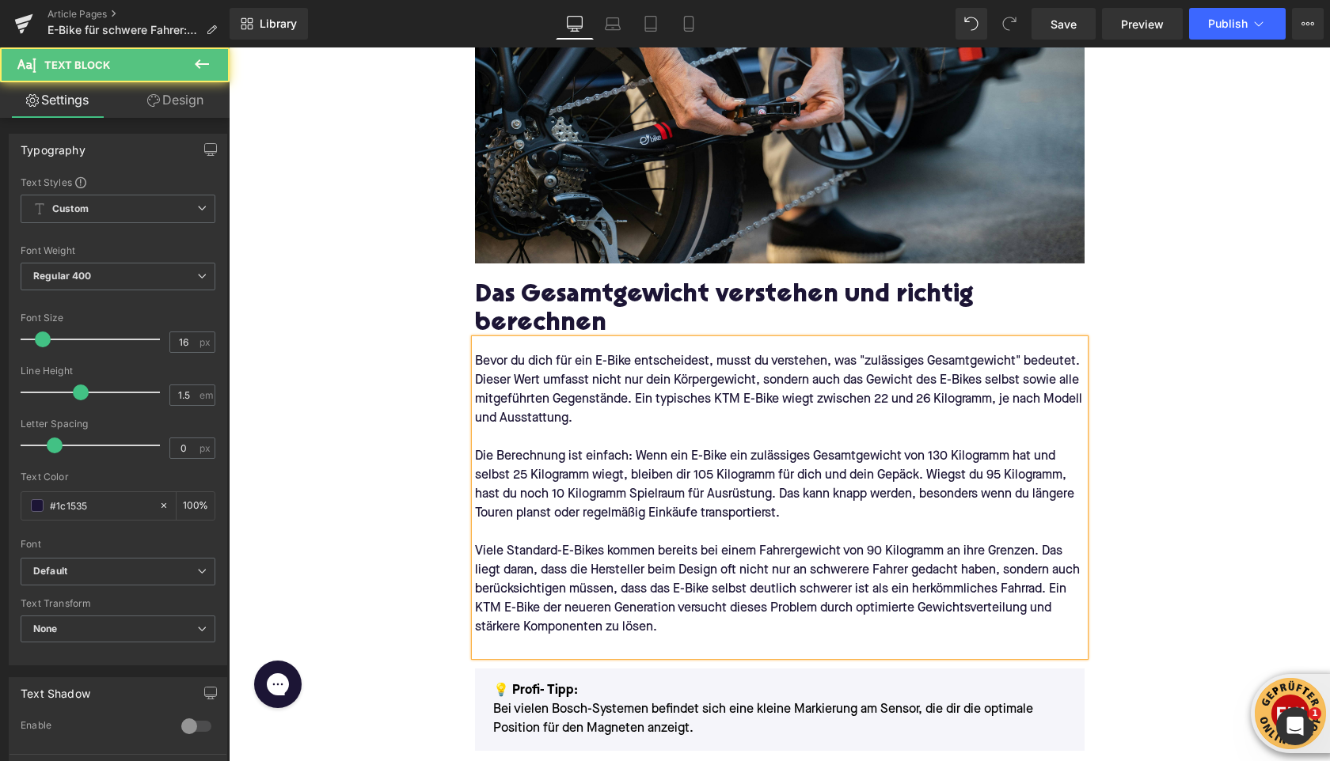
click at [528, 648] on p at bounding box center [779, 646] width 609 height 19
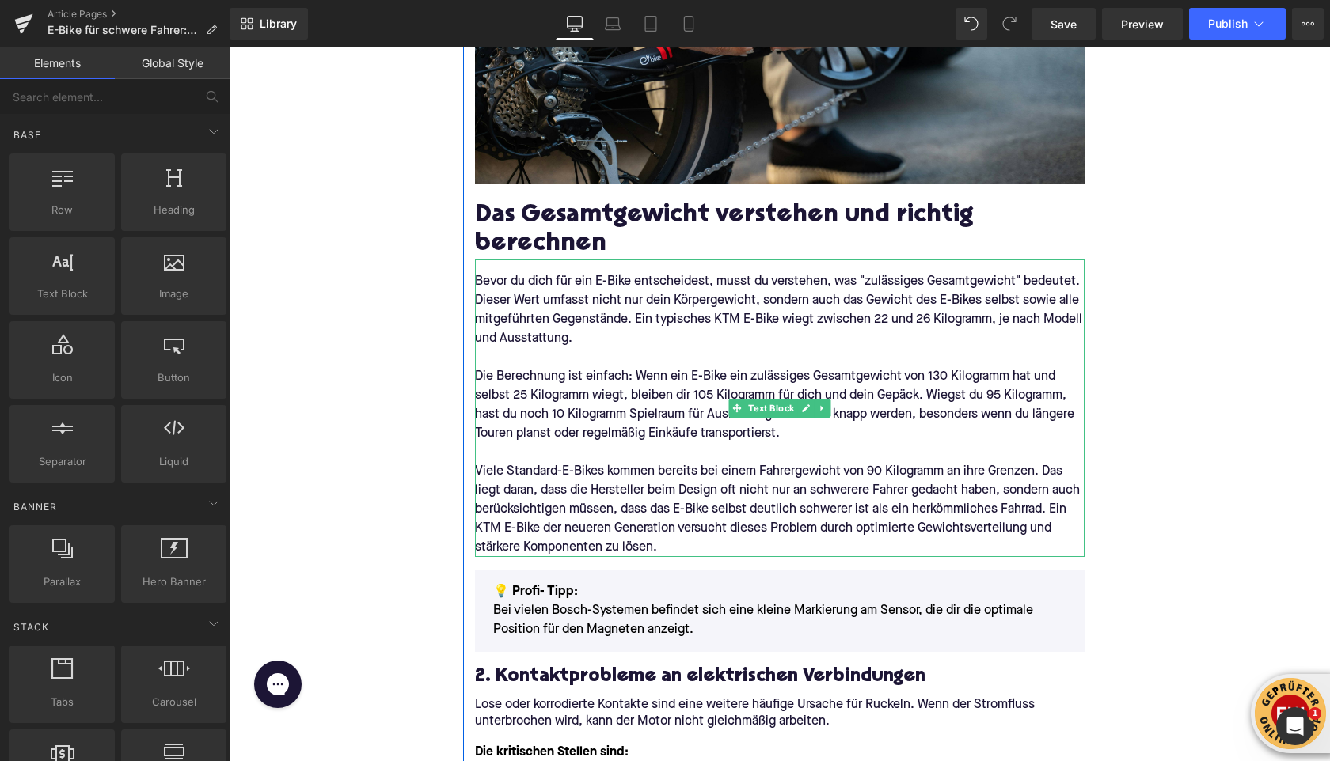
scroll to position [841, 0]
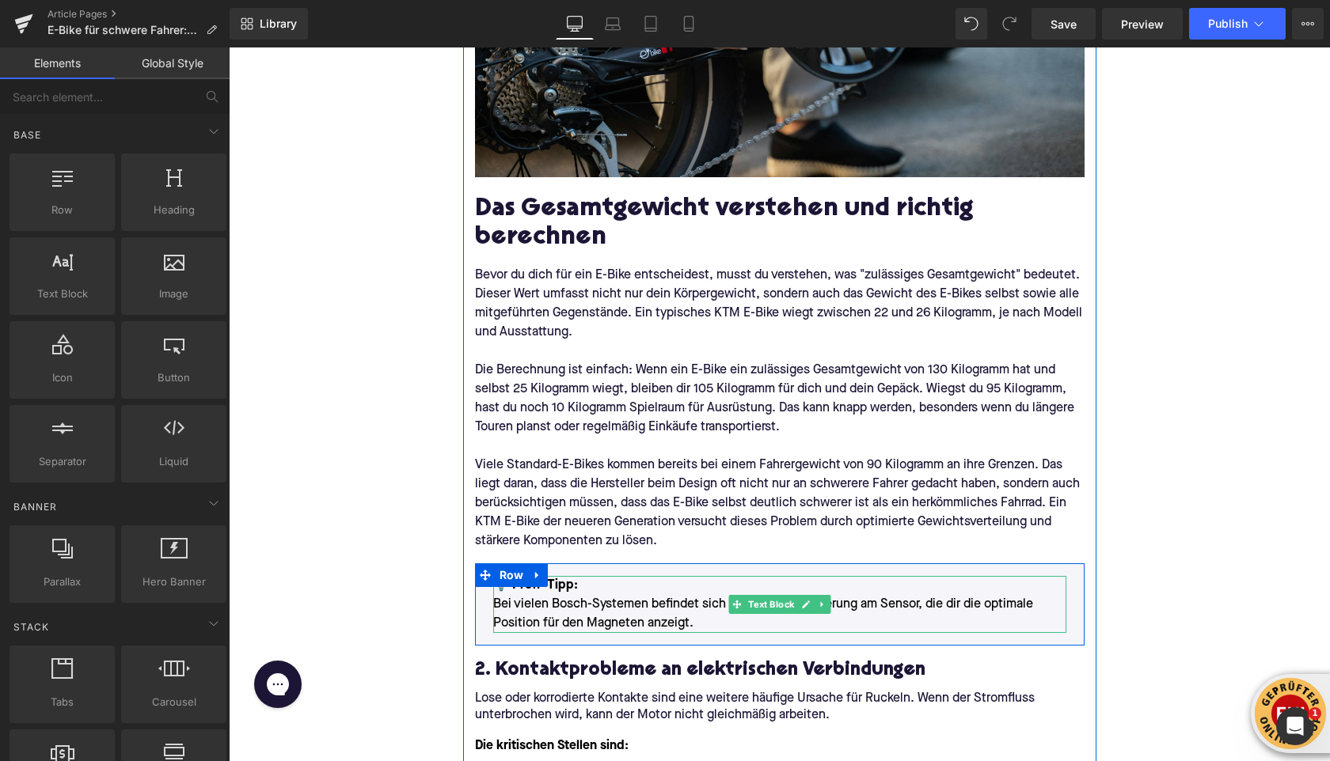
click at [538, 616] on p "💡 Profi- Tipp: Bei vielen Bosch-Systemen befindet sich eine kleine Markierung a…" at bounding box center [779, 604] width 573 height 57
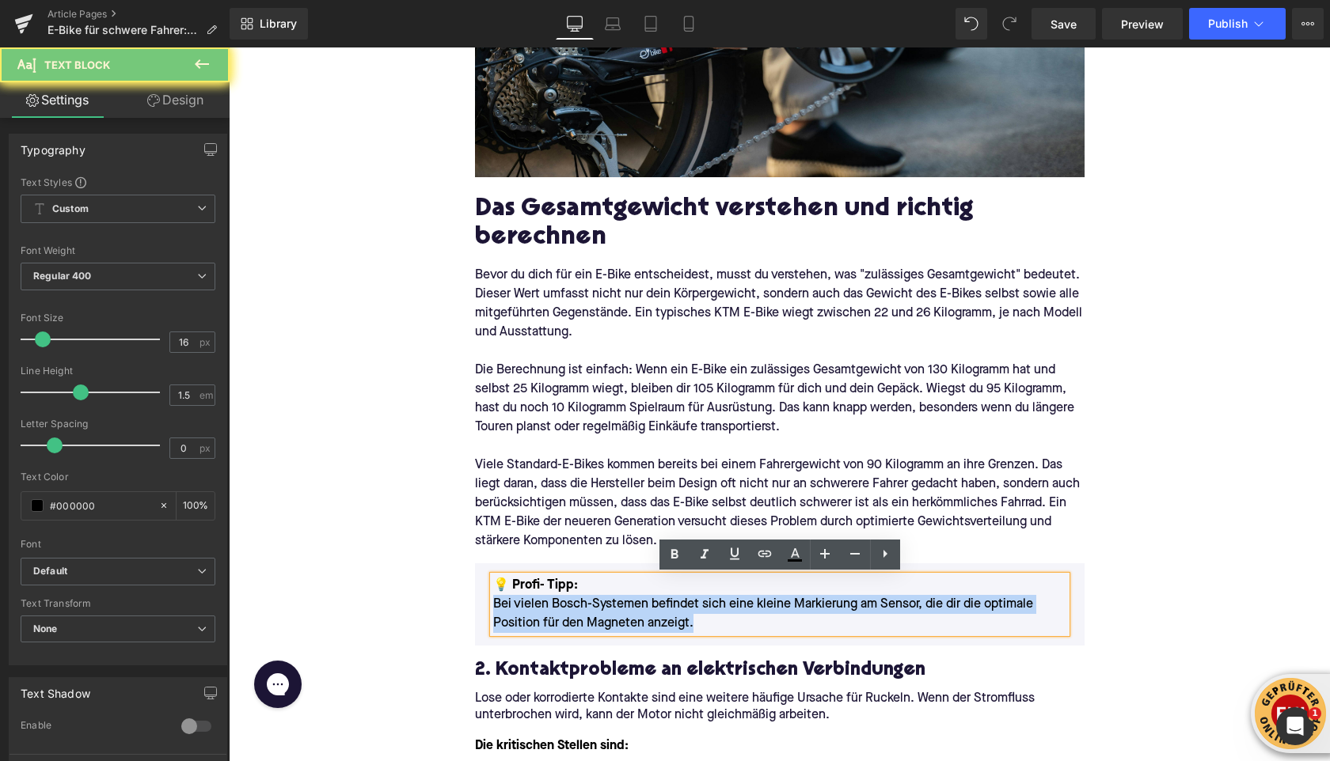
click at [538, 616] on p "💡 Profi- Tipp: Bei vielen Bosch-Systemen befindet sich eine kleine Markierung a…" at bounding box center [779, 604] width 573 height 57
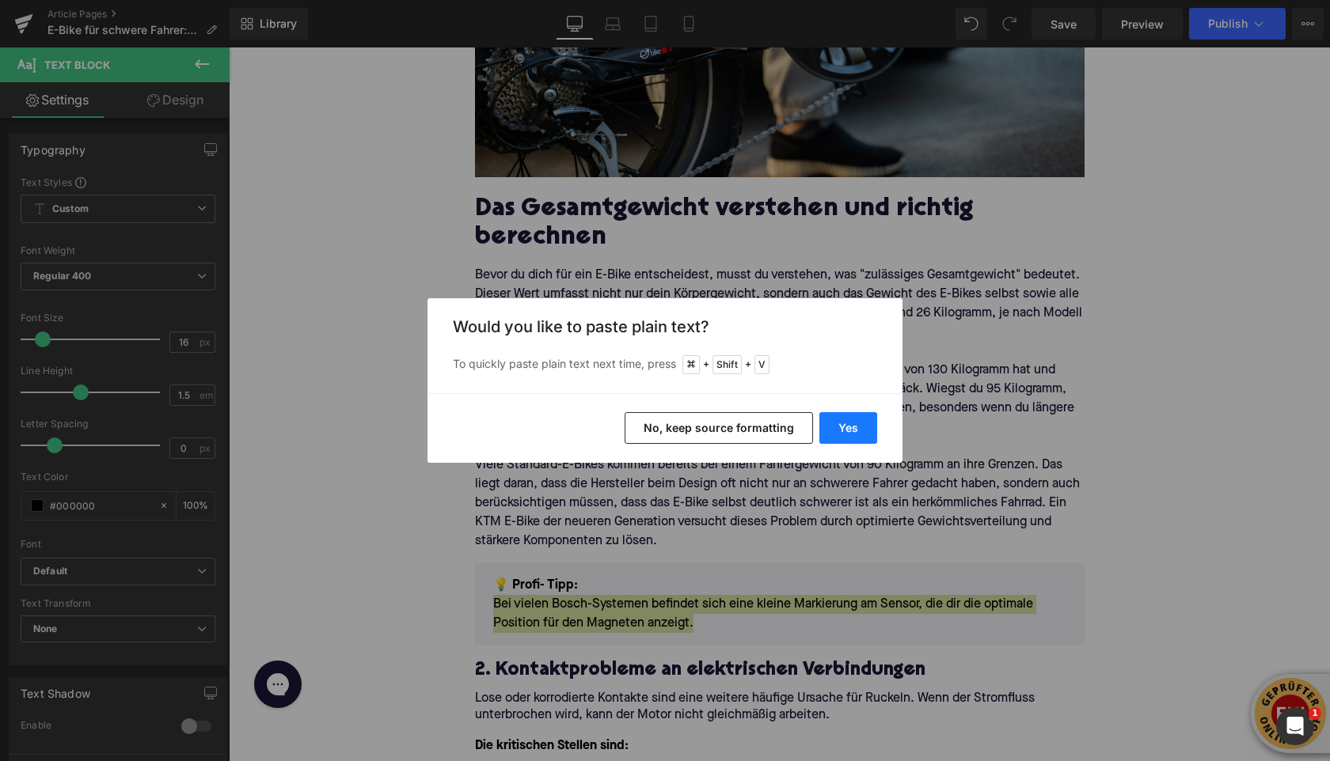
click at [858, 430] on button "Yes" at bounding box center [848, 428] width 58 height 32
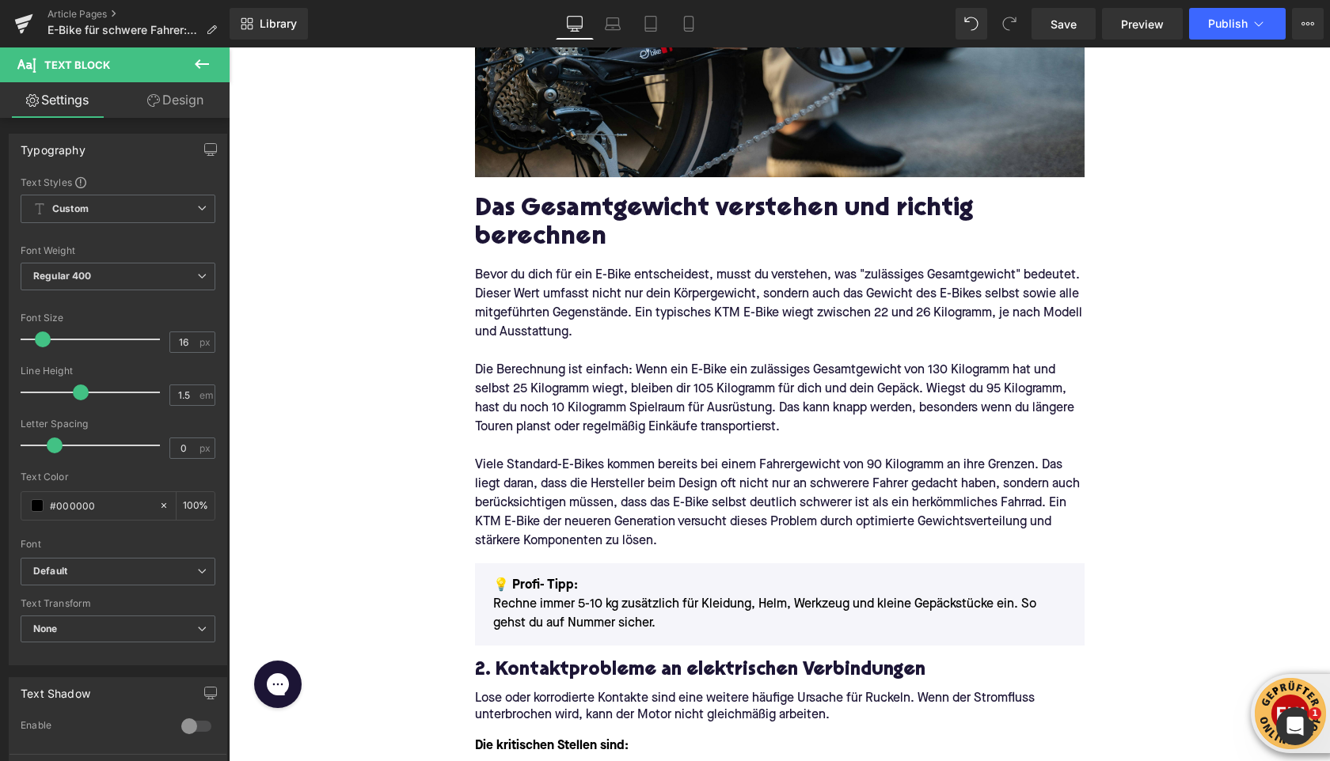
scroll to position [886, 0]
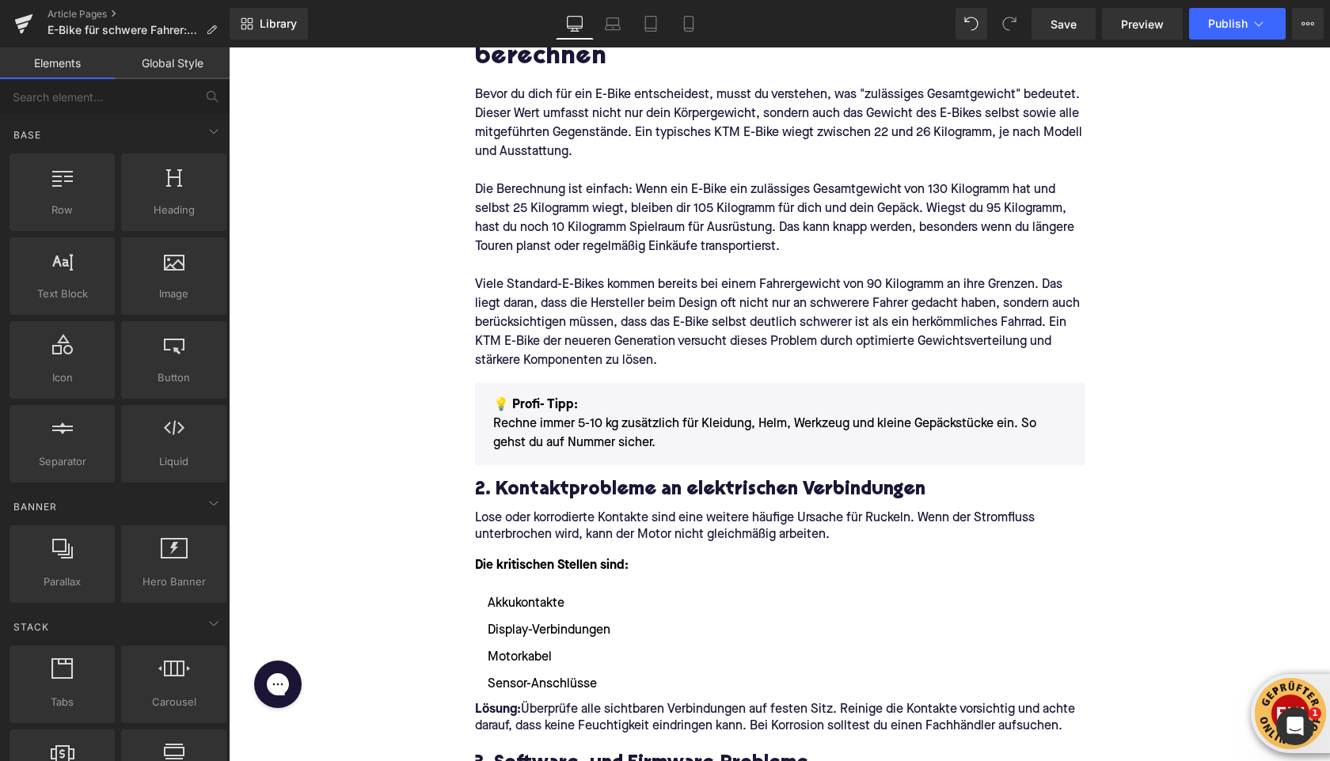
scroll to position [1023, 0]
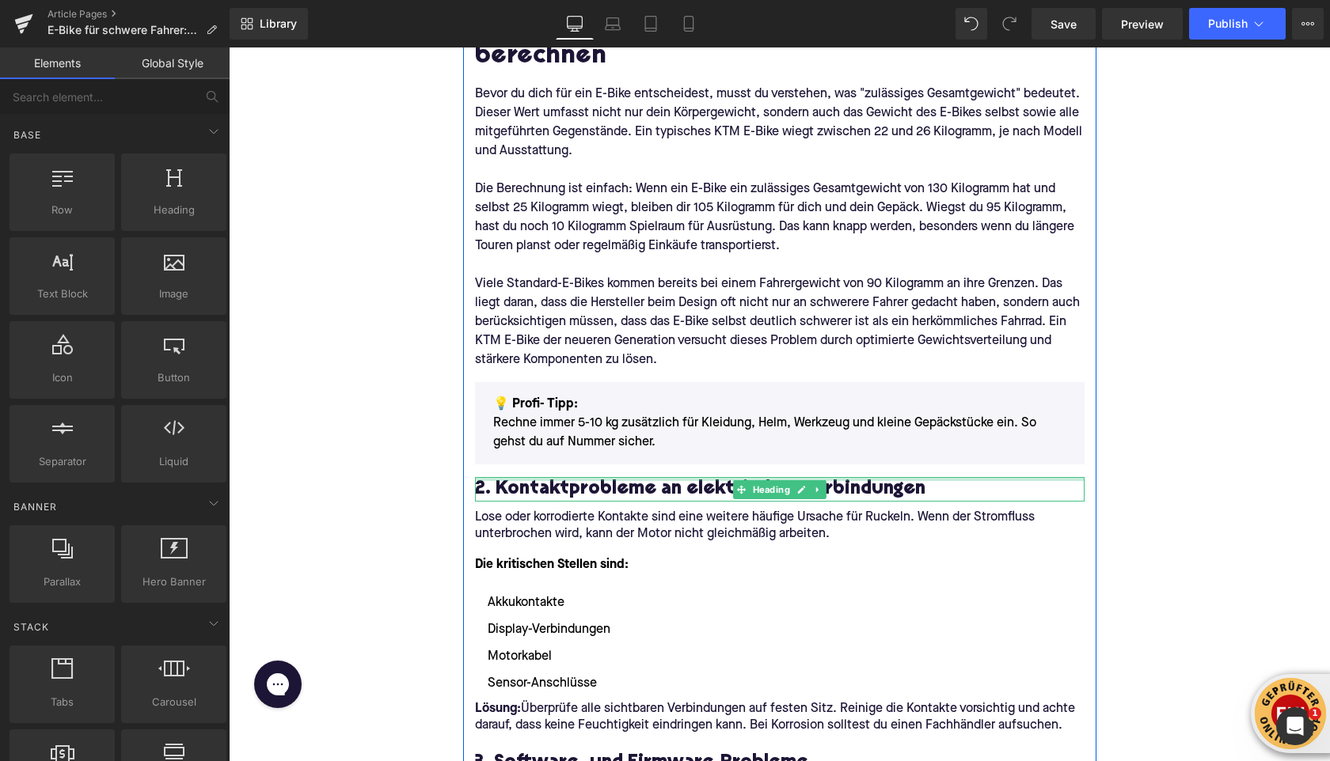
click at [533, 481] on h3 "2. Kontaktprobleme an elektrischen Verbindungen" at bounding box center [779, 489] width 609 height 25
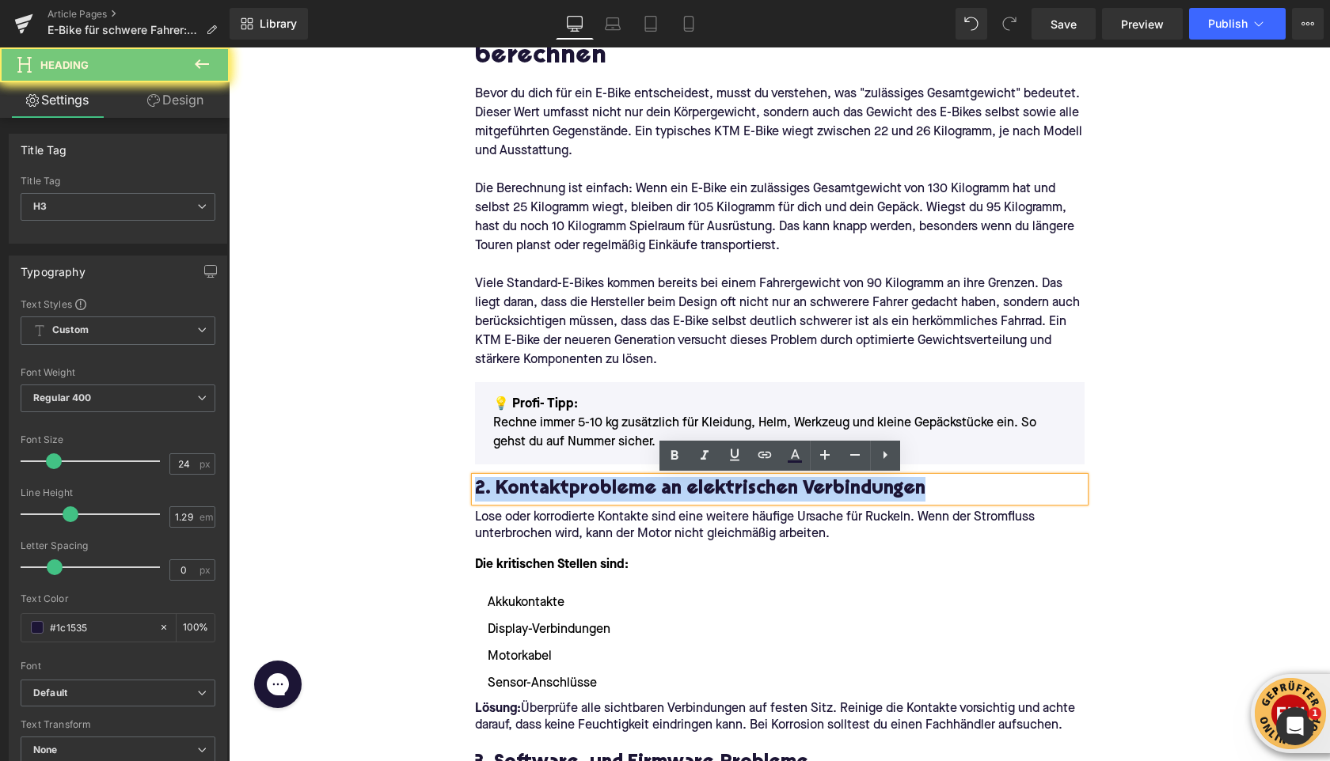
paste div
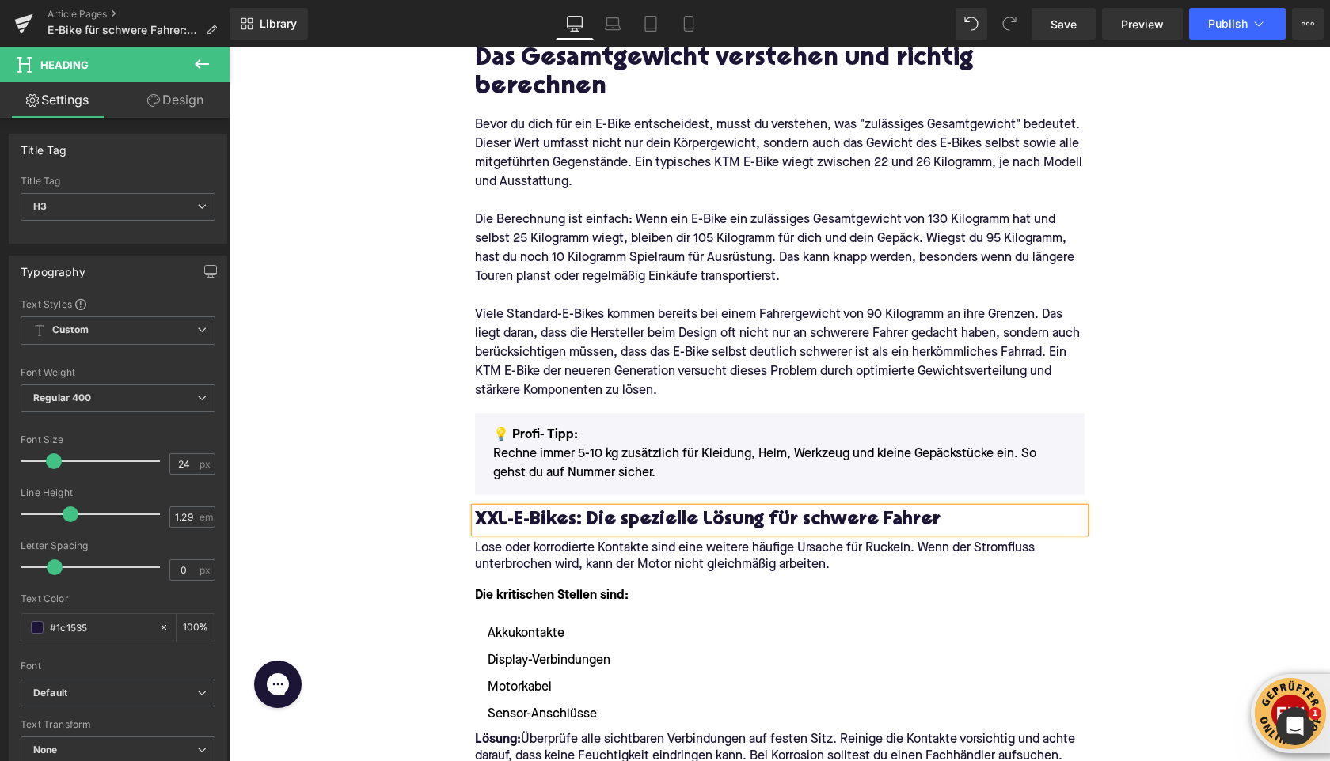
scroll to position [996, 0]
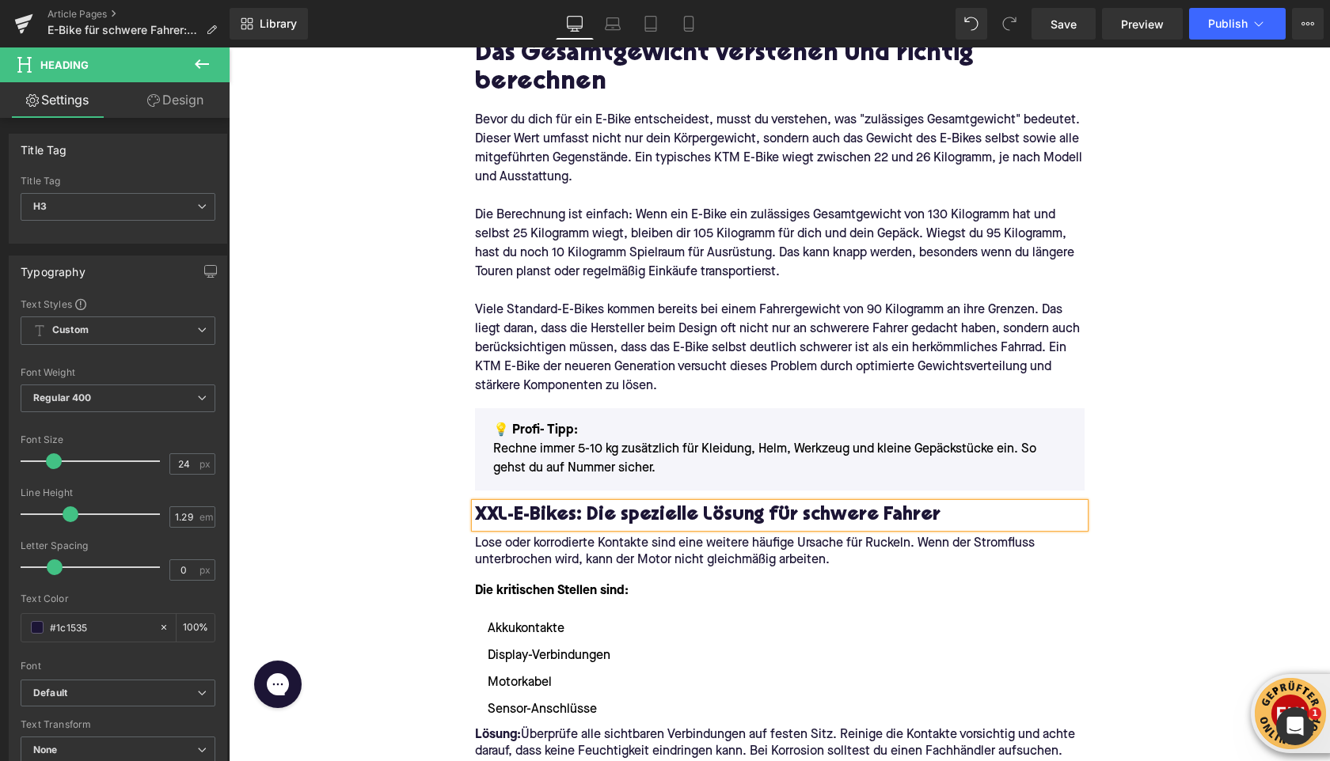
click at [229, 47] on div at bounding box center [229, 47] width 0 height 0
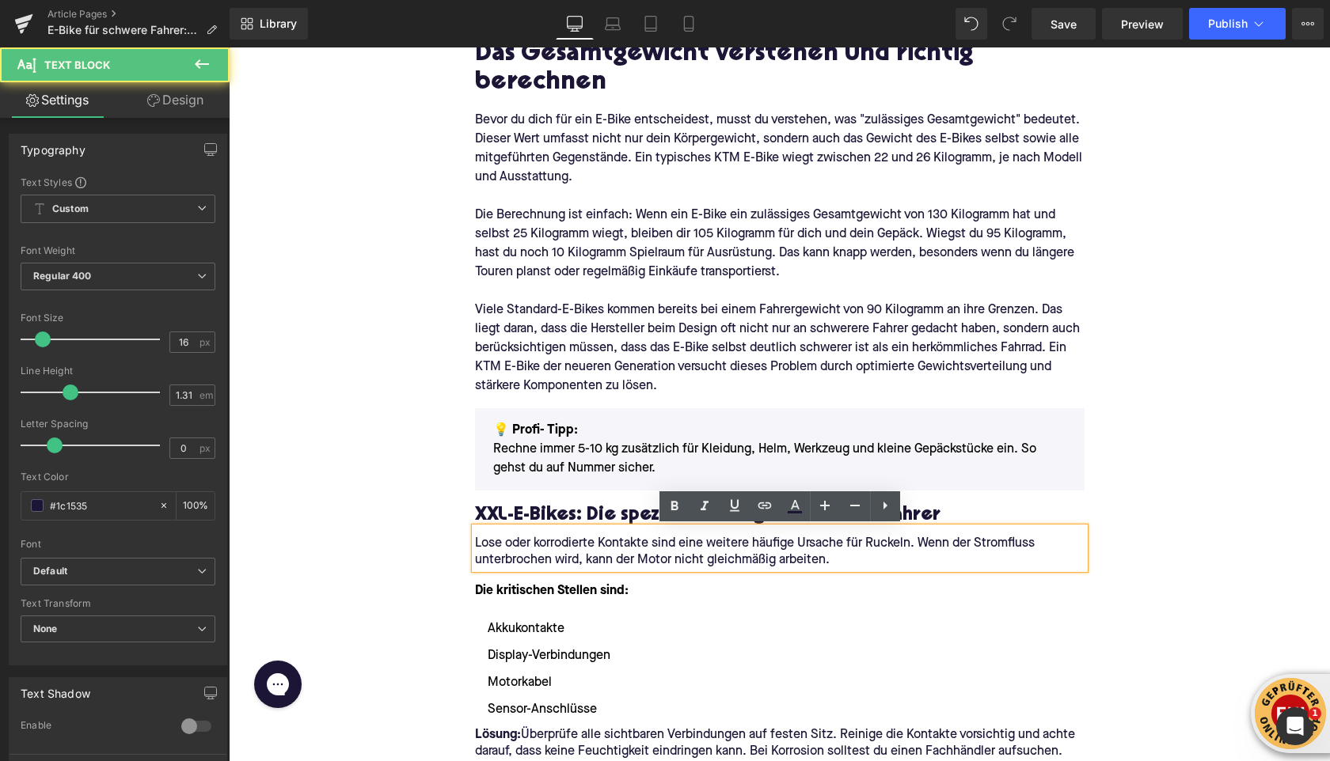
click at [507, 516] on h3 "XXL-E-Bikes: Die spezielle Lösung für schwere Fahrer" at bounding box center [779, 515] width 609 height 25
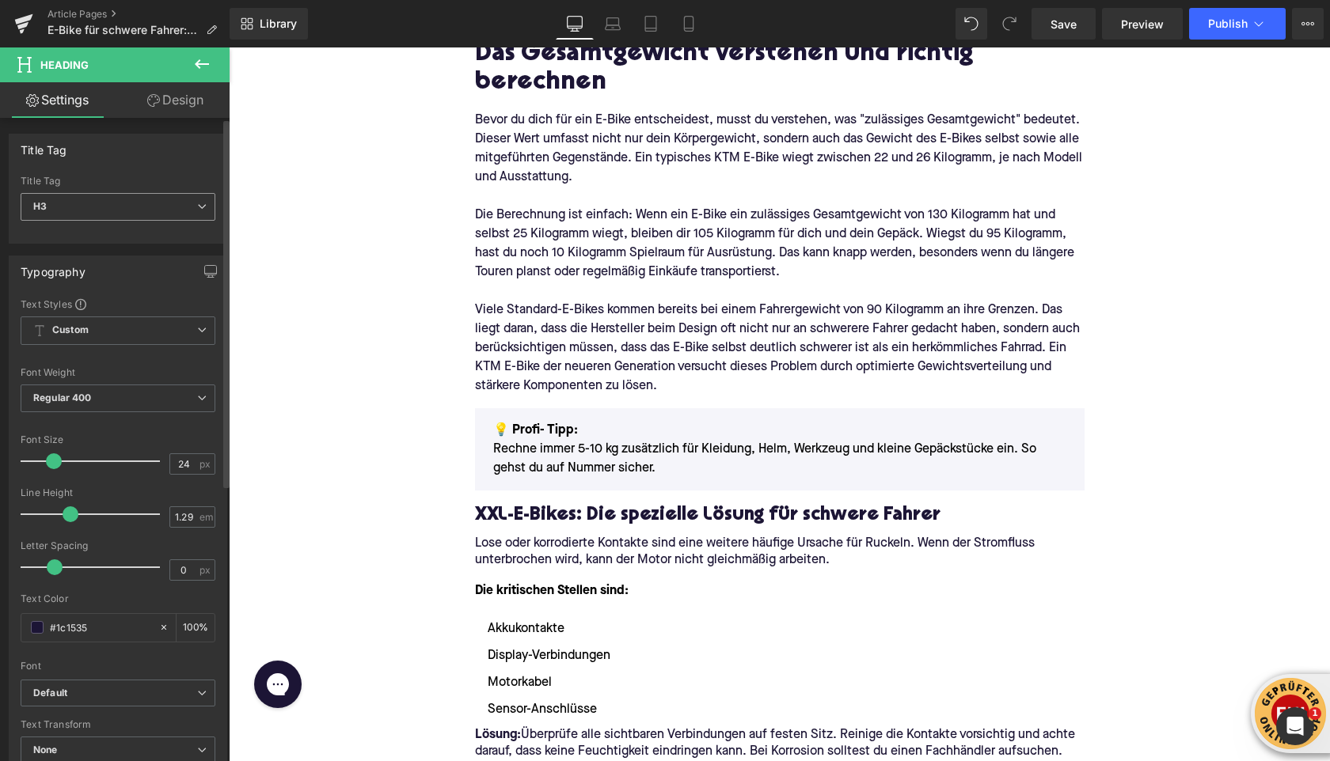
click at [95, 208] on span "H3" at bounding box center [118, 207] width 195 height 28
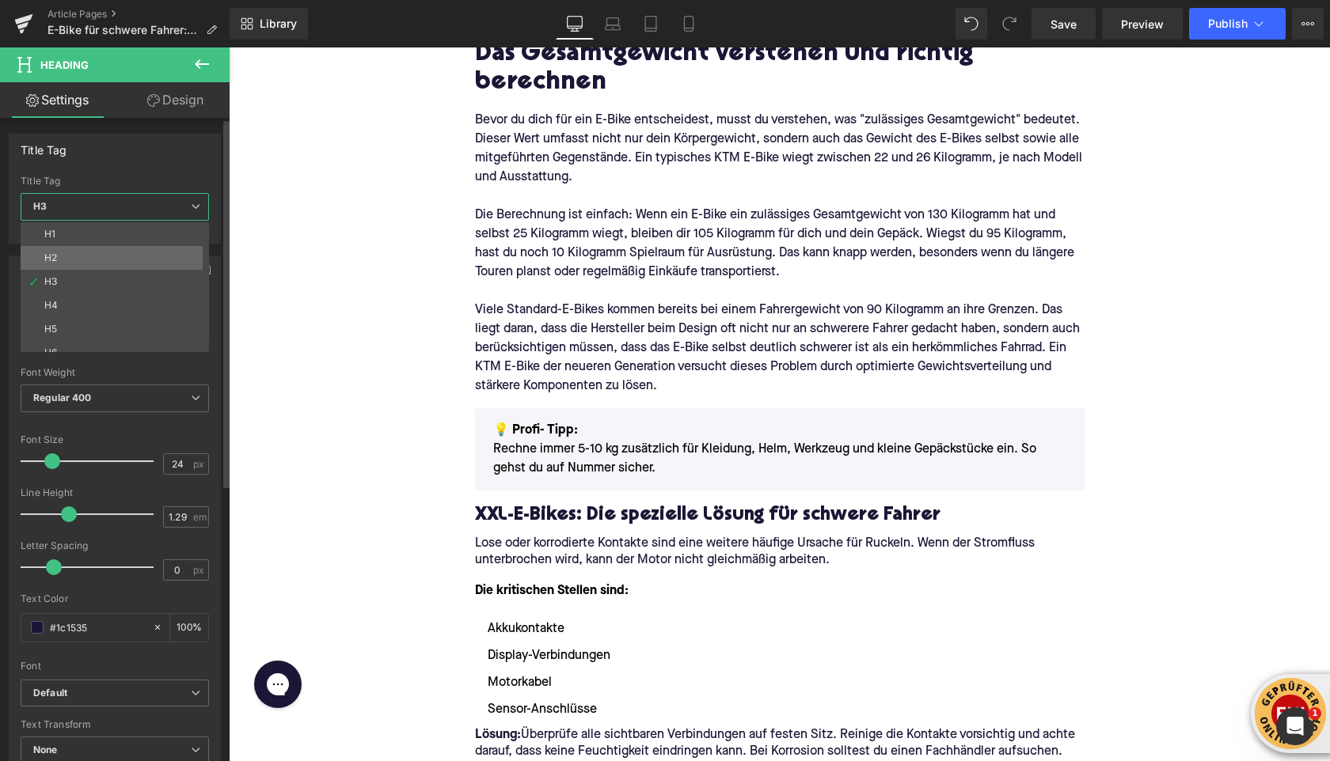
click at [89, 261] on li "H2" at bounding box center [118, 258] width 195 height 24
type input "28"
type input "1.11"
type input "100"
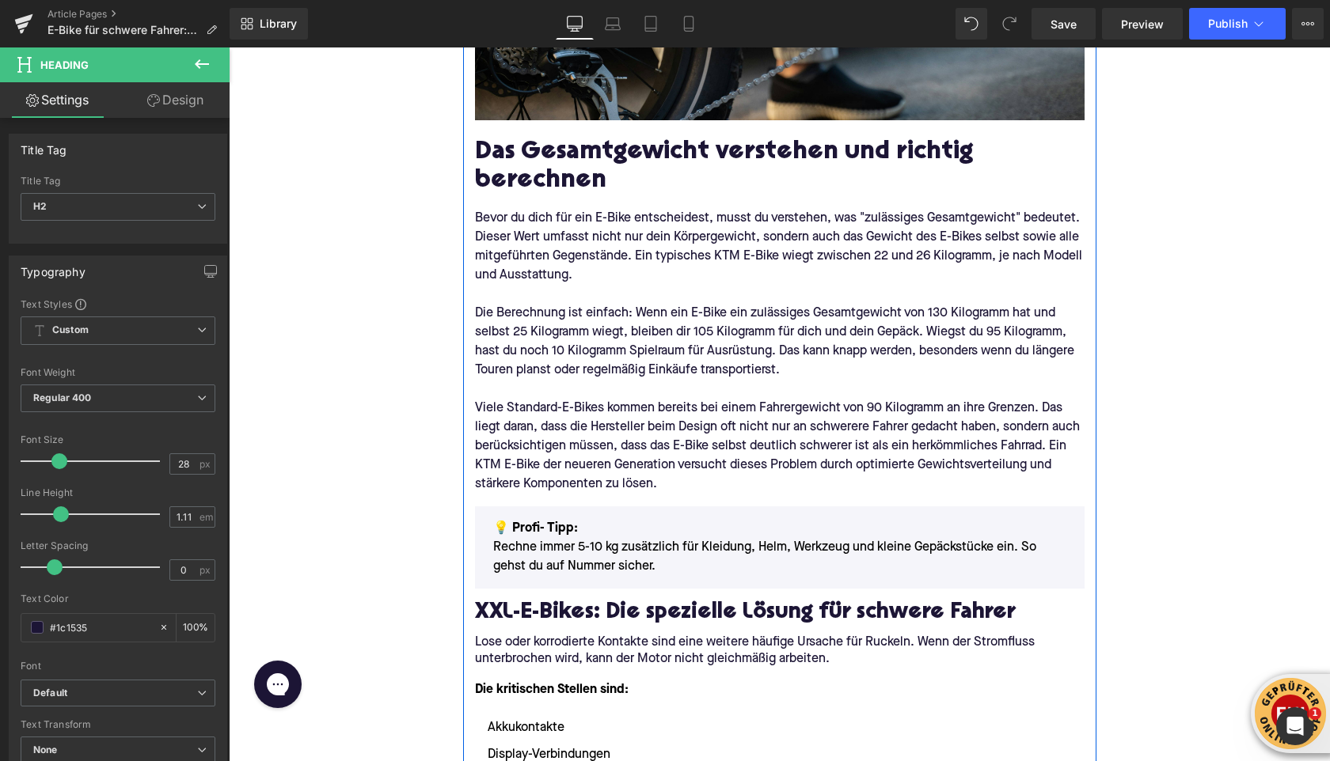
drag, startPoint x: 490, startPoint y: 151, endPoint x: 491, endPoint y: 196, distance: 45.1
click at [490, 151] on h2 "Das Gesamtgewicht verstehen und richtig berechnen" at bounding box center [779, 167] width 609 height 56
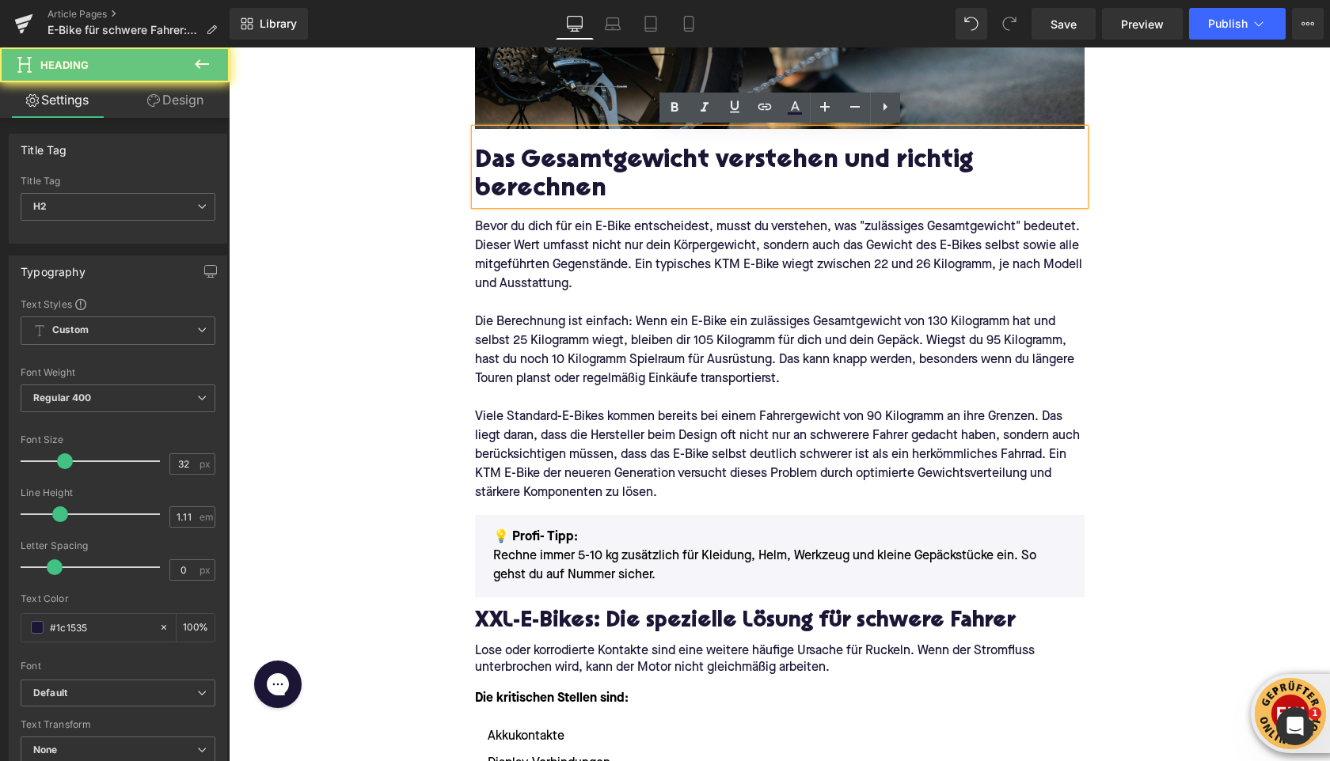
click at [495, 169] on h2 "Das Gesamtgewicht verstehen und richtig berechnen" at bounding box center [779, 176] width 609 height 56
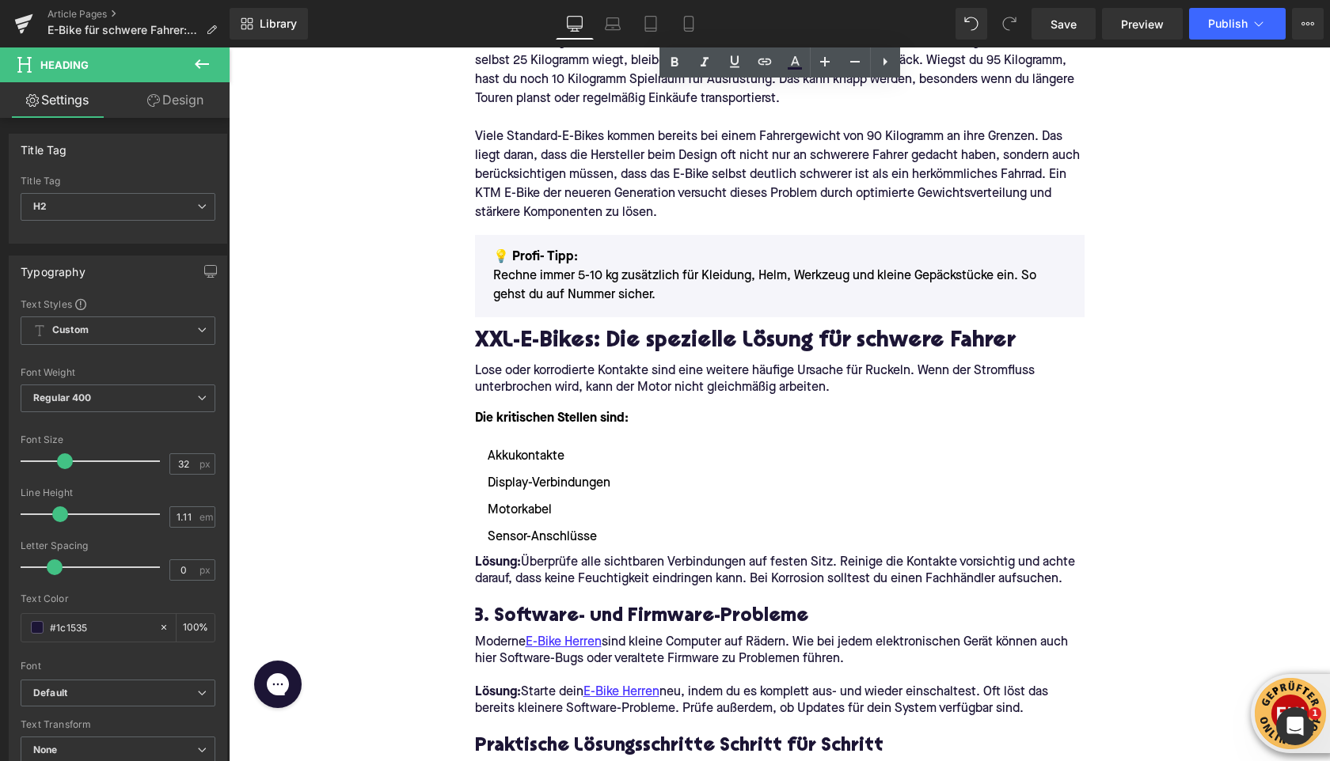
scroll to position [1172, 0]
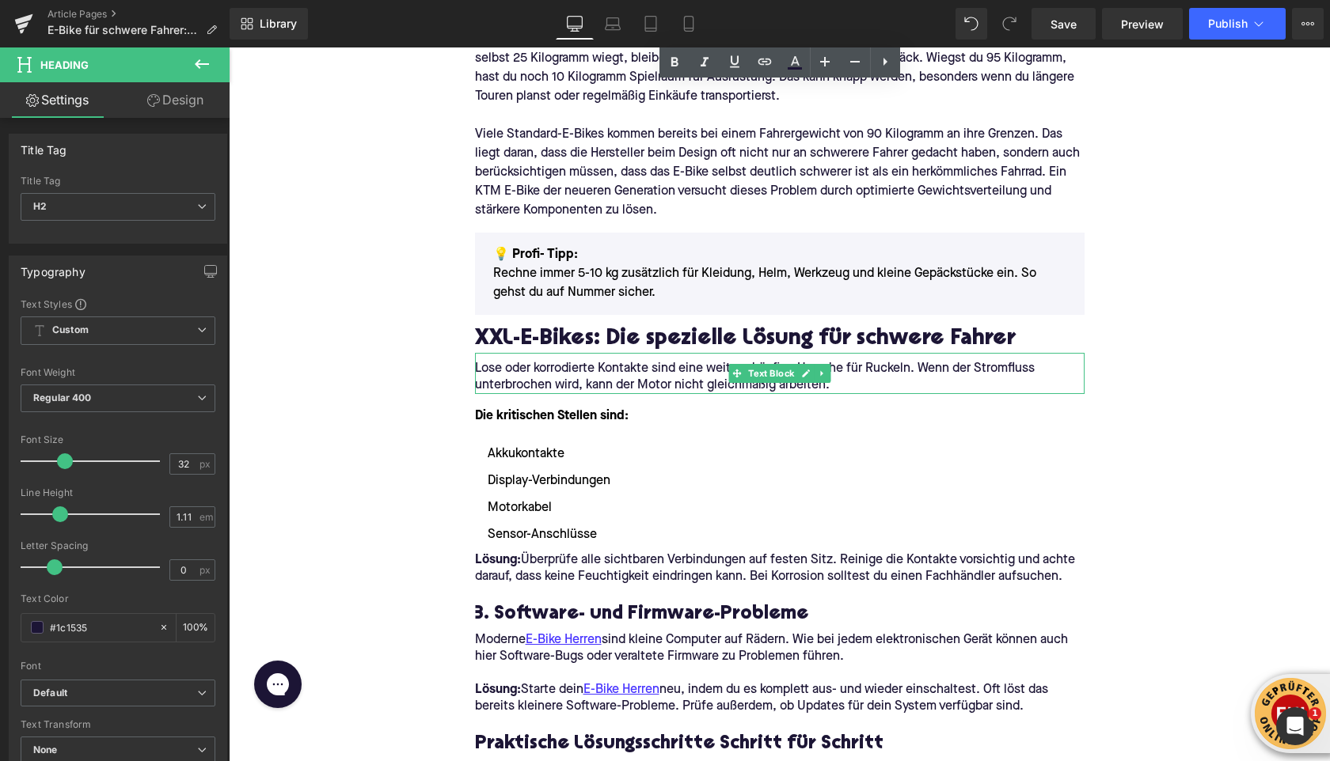
click at [517, 370] on p "Lose oder korrodierte Kontakte sind eine weitere häufige Ursache für Ruckeln. W…" at bounding box center [779, 377] width 609 height 33
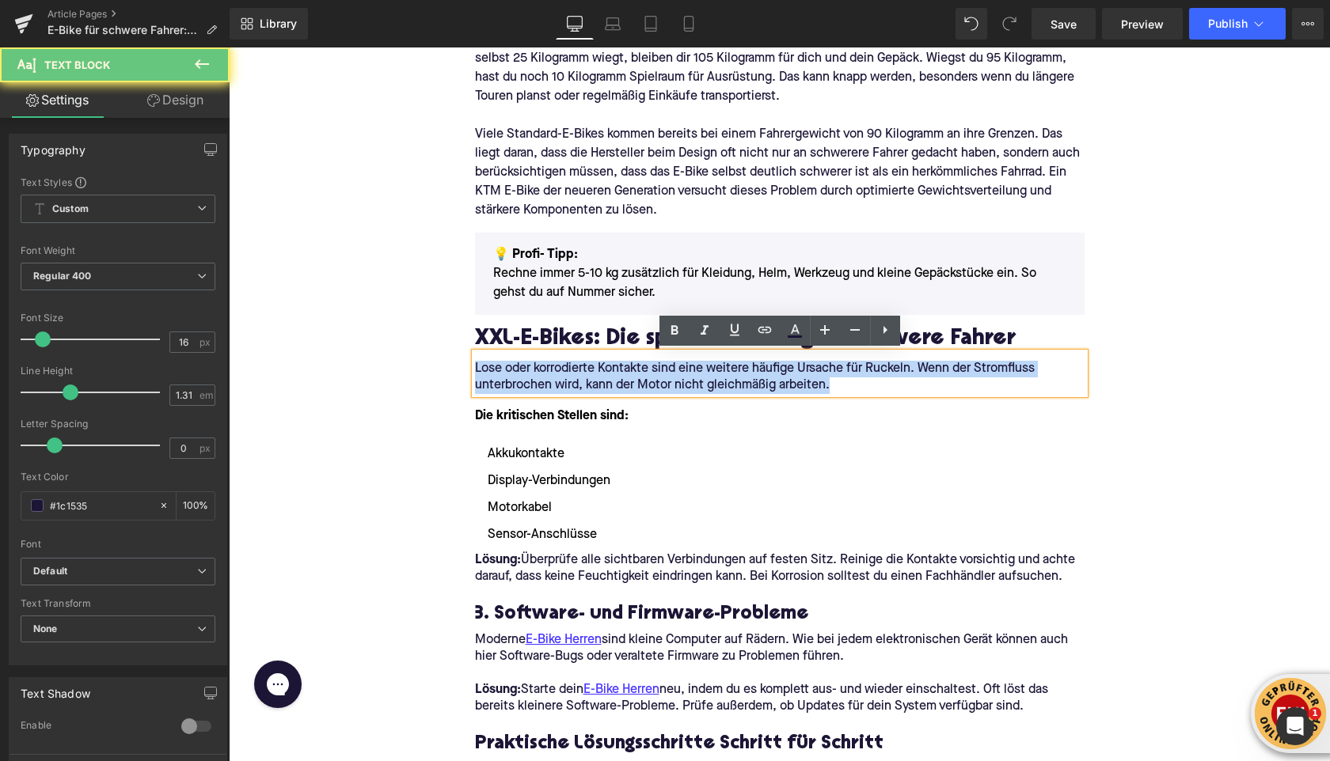
click at [517, 370] on p "Lose oder korrodierte Kontakte sind eine weitere häufige Ursache für Ruckeln. W…" at bounding box center [779, 377] width 609 height 33
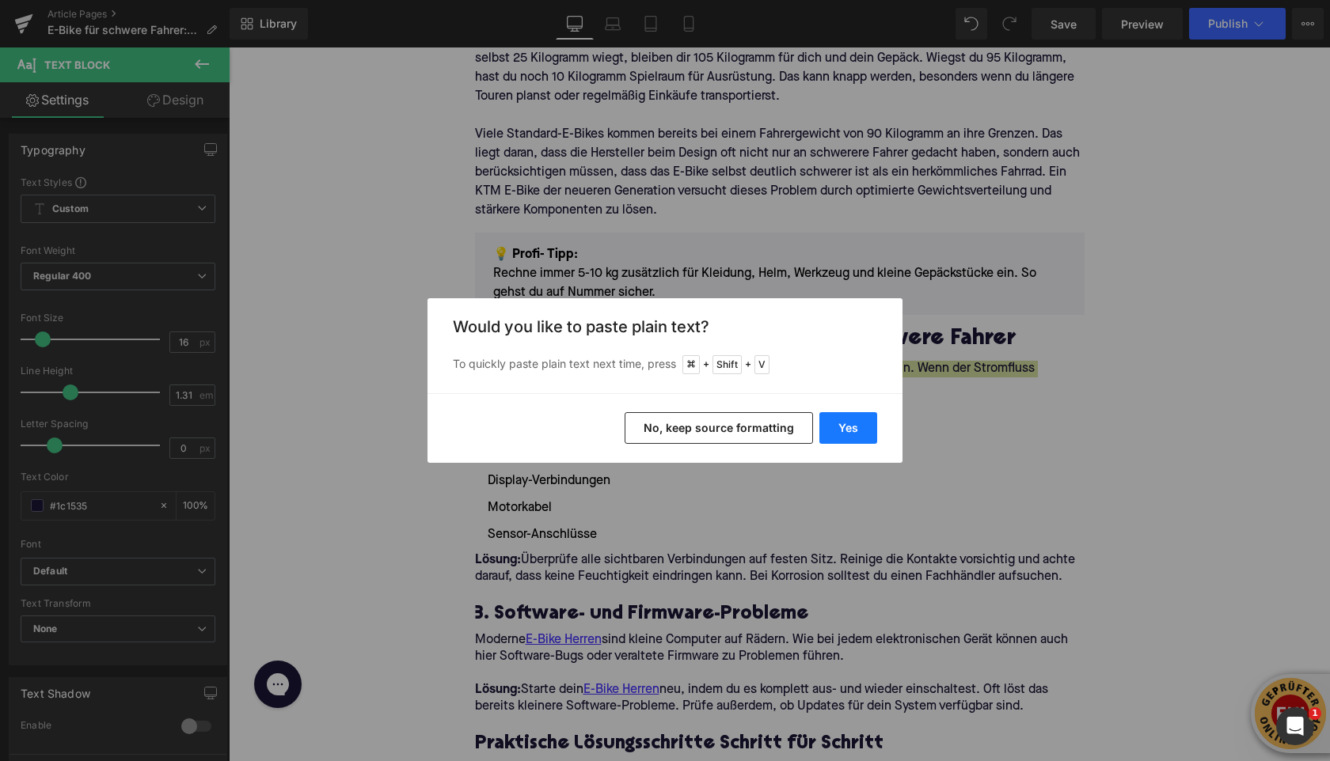
click at [834, 428] on button "Yes" at bounding box center [848, 428] width 58 height 32
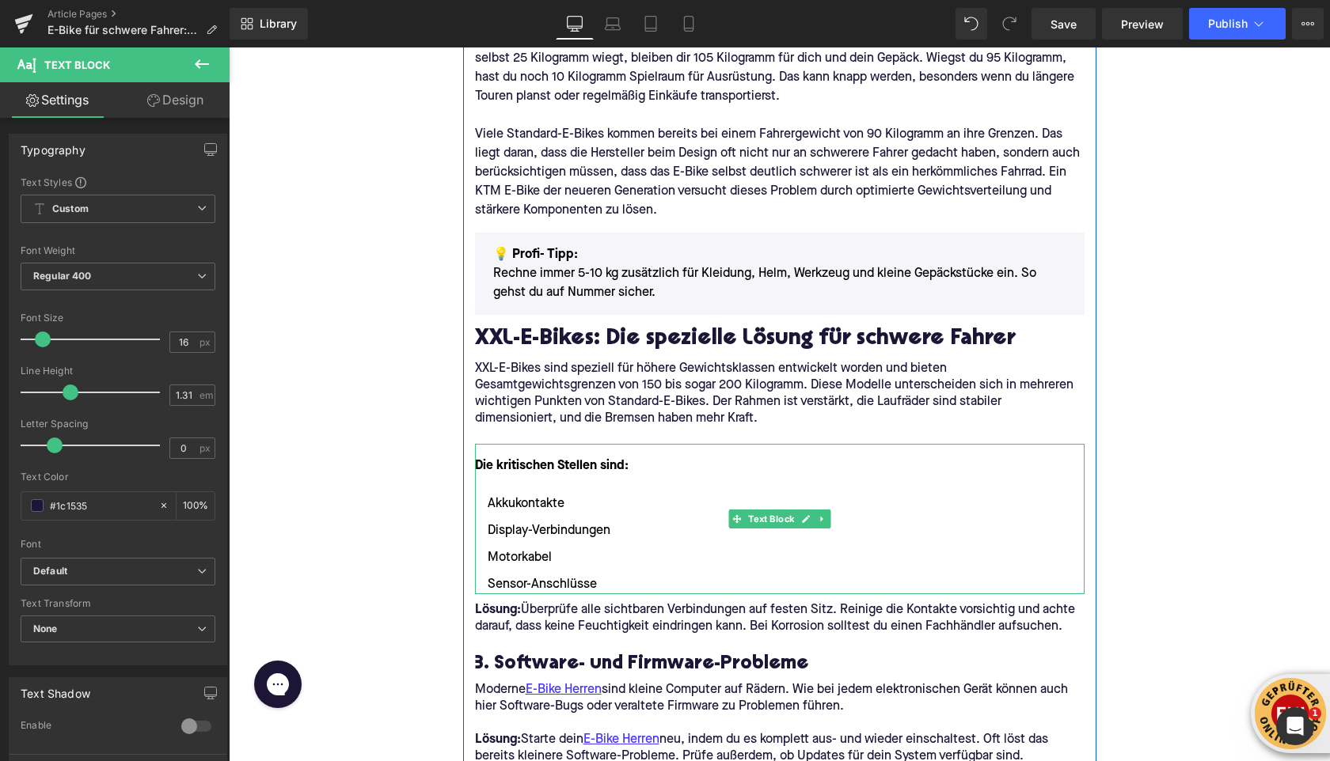
click at [505, 460] on font "Die kritischen Stellen sind:" at bounding box center [552, 466] width 154 height 13
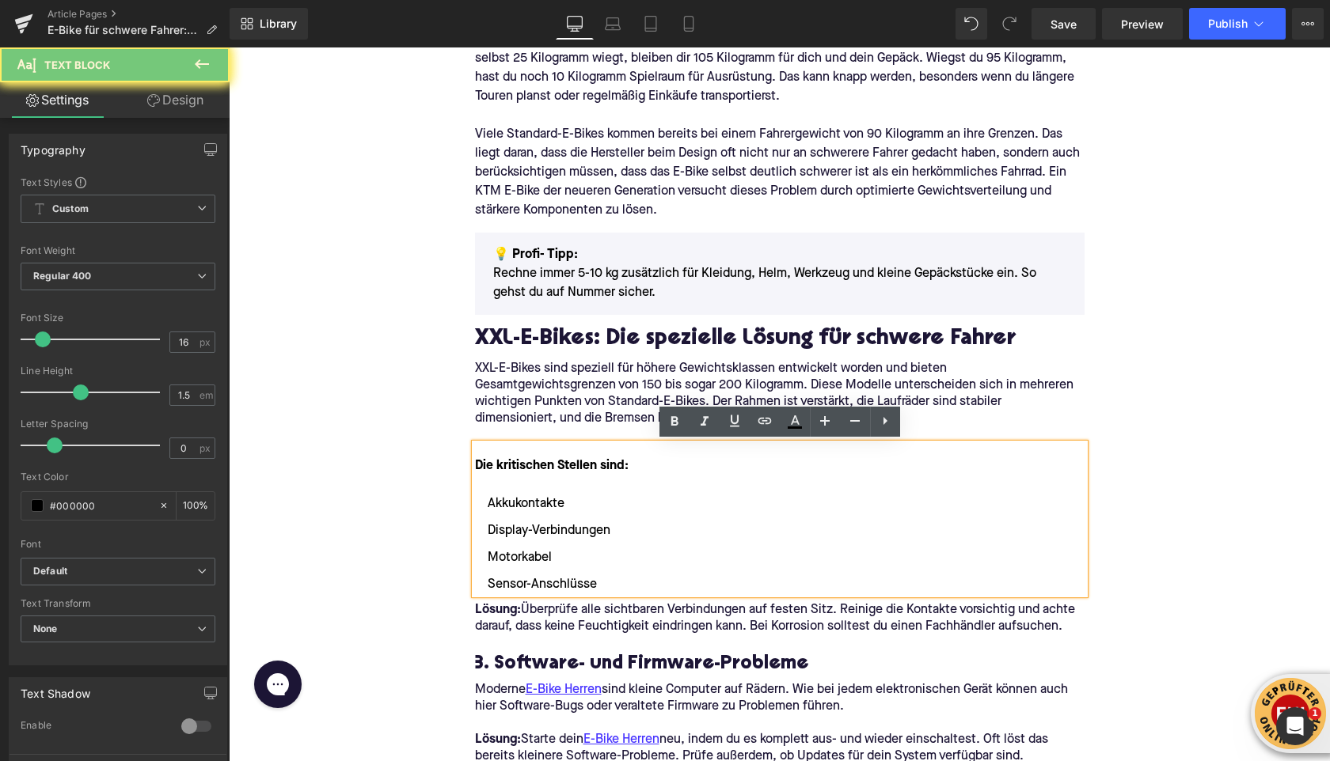
click at [505, 460] on font "Die kritischen Stellen sind:" at bounding box center [552, 466] width 154 height 13
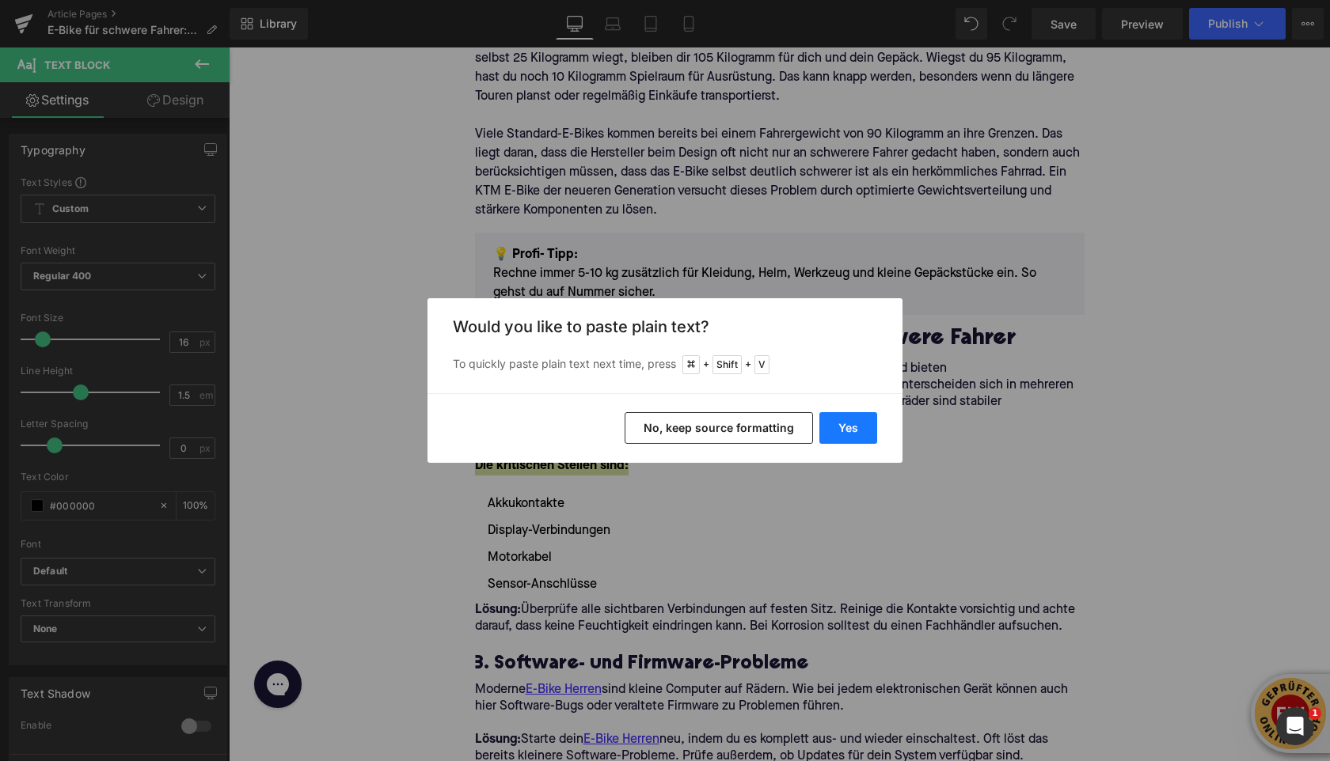
click at [846, 430] on button "Yes" at bounding box center [848, 428] width 58 height 32
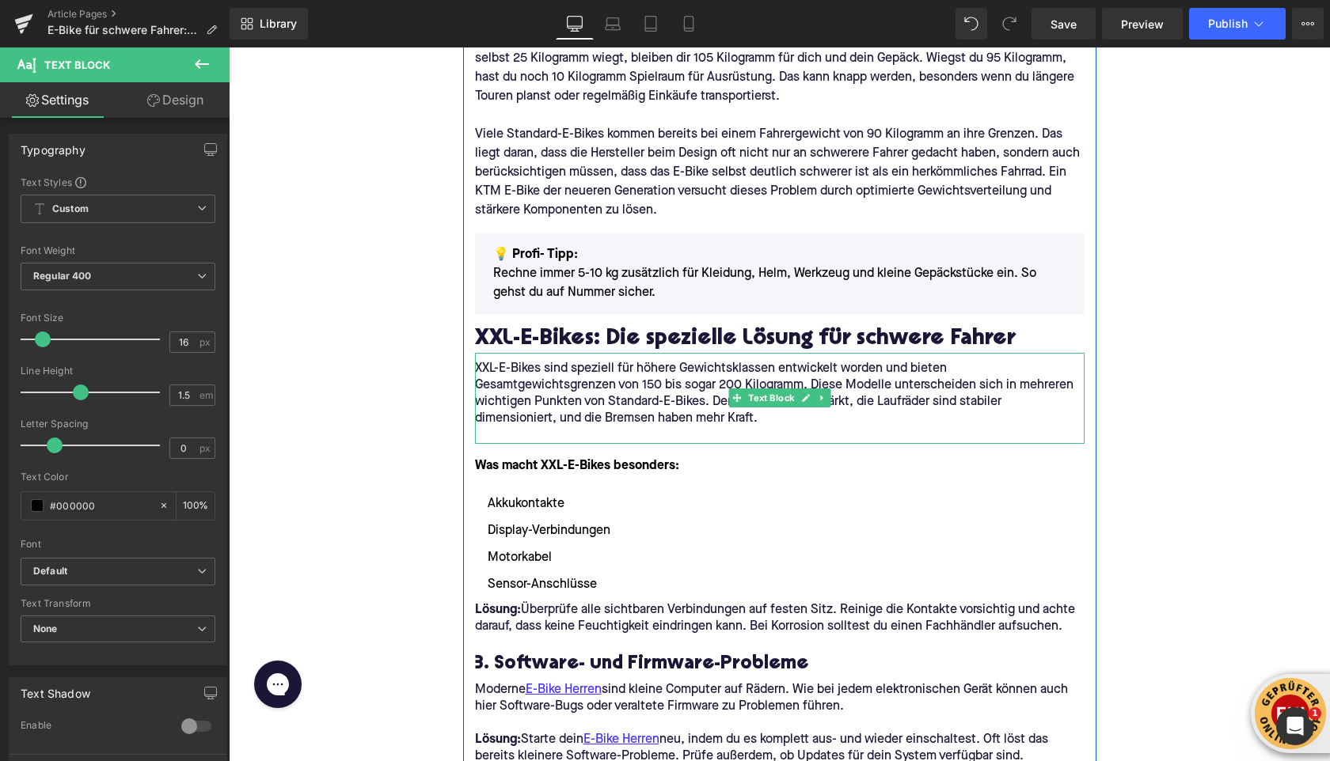
click at [558, 432] on p at bounding box center [779, 435] width 609 height 17
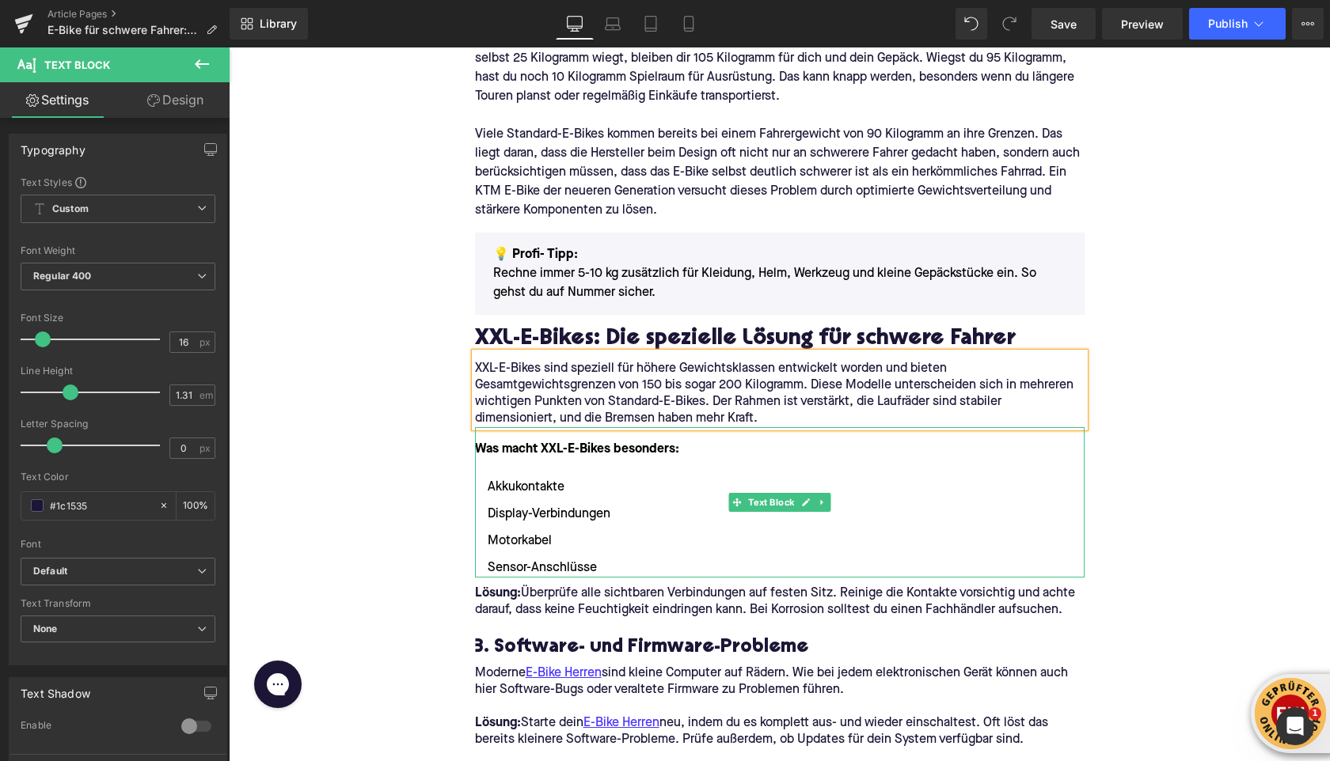
click at [602, 569] on li "Sensor-Anschlüsse" at bounding box center [779, 568] width 609 height 19
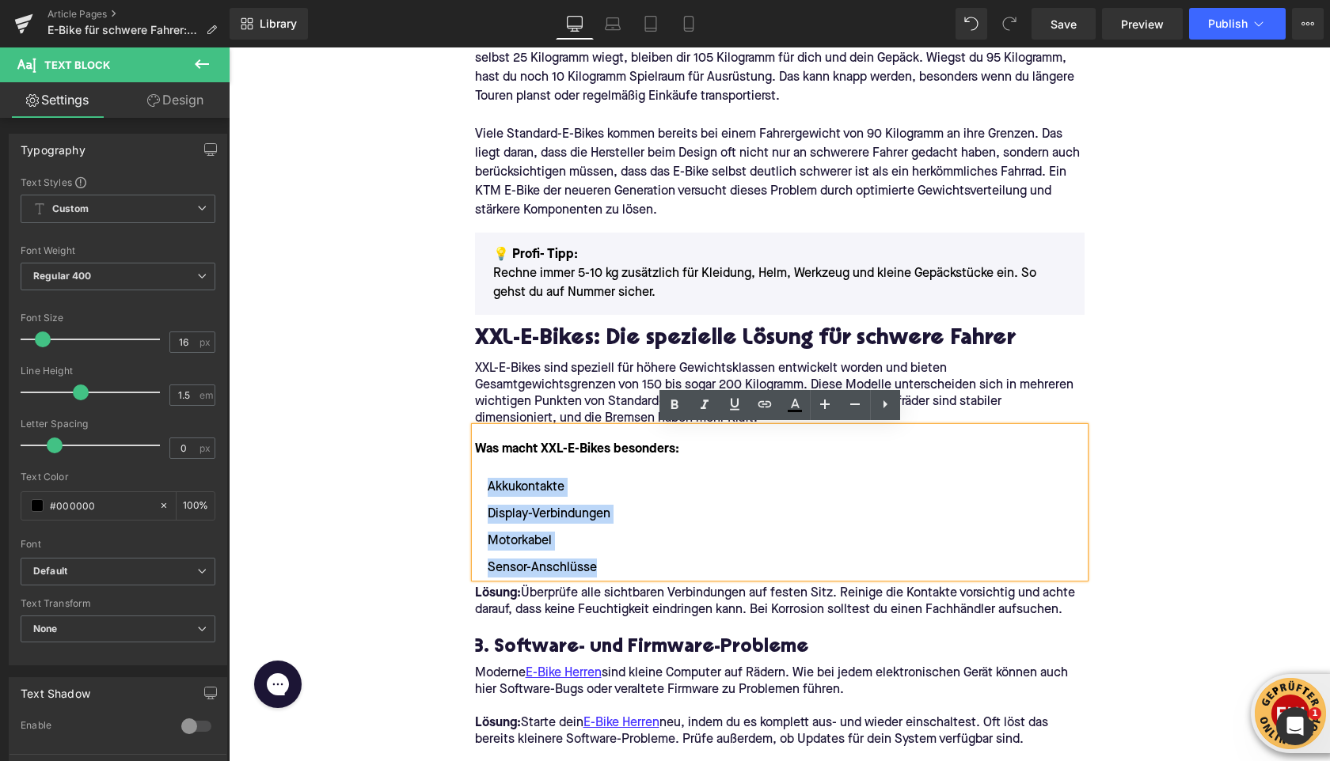
drag, startPoint x: 602, startPoint y: 569, endPoint x: 481, endPoint y: 491, distance: 143.1
click at [481, 491] on ul "Akkukontakte Display-Verbindungen Motorkabel Sensor-Anschlüsse" at bounding box center [779, 528] width 609 height 100
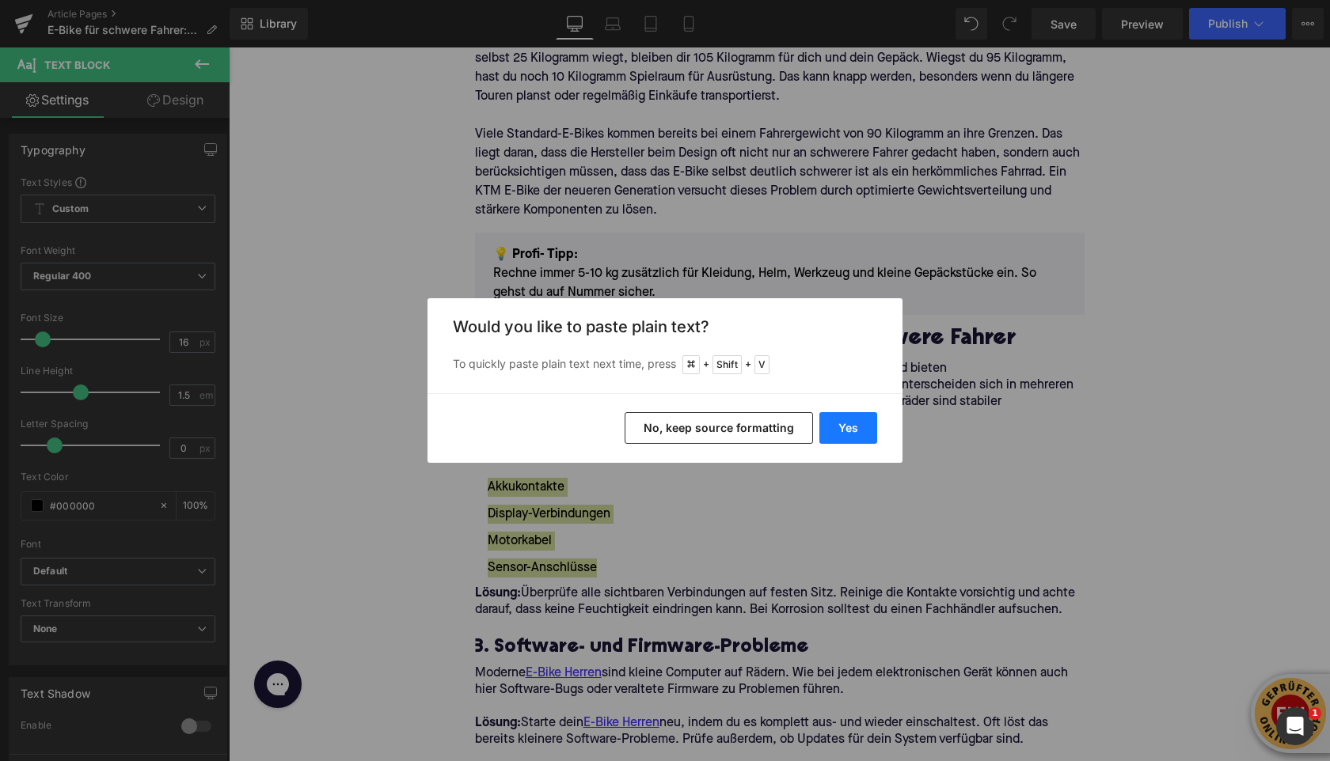
click at [860, 424] on button "Yes" at bounding box center [848, 428] width 58 height 32
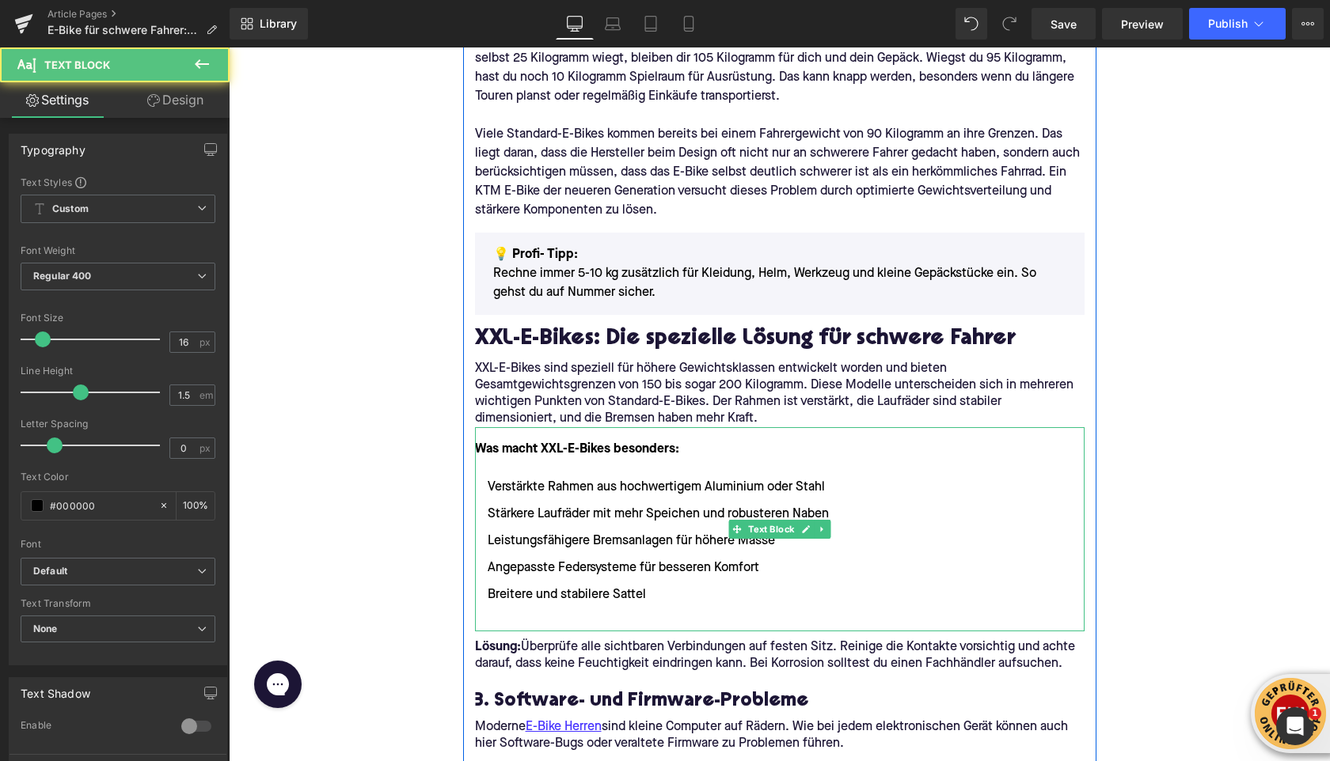
click at [522, 620] on li at bounding box center [779, 622] width 609 height 19
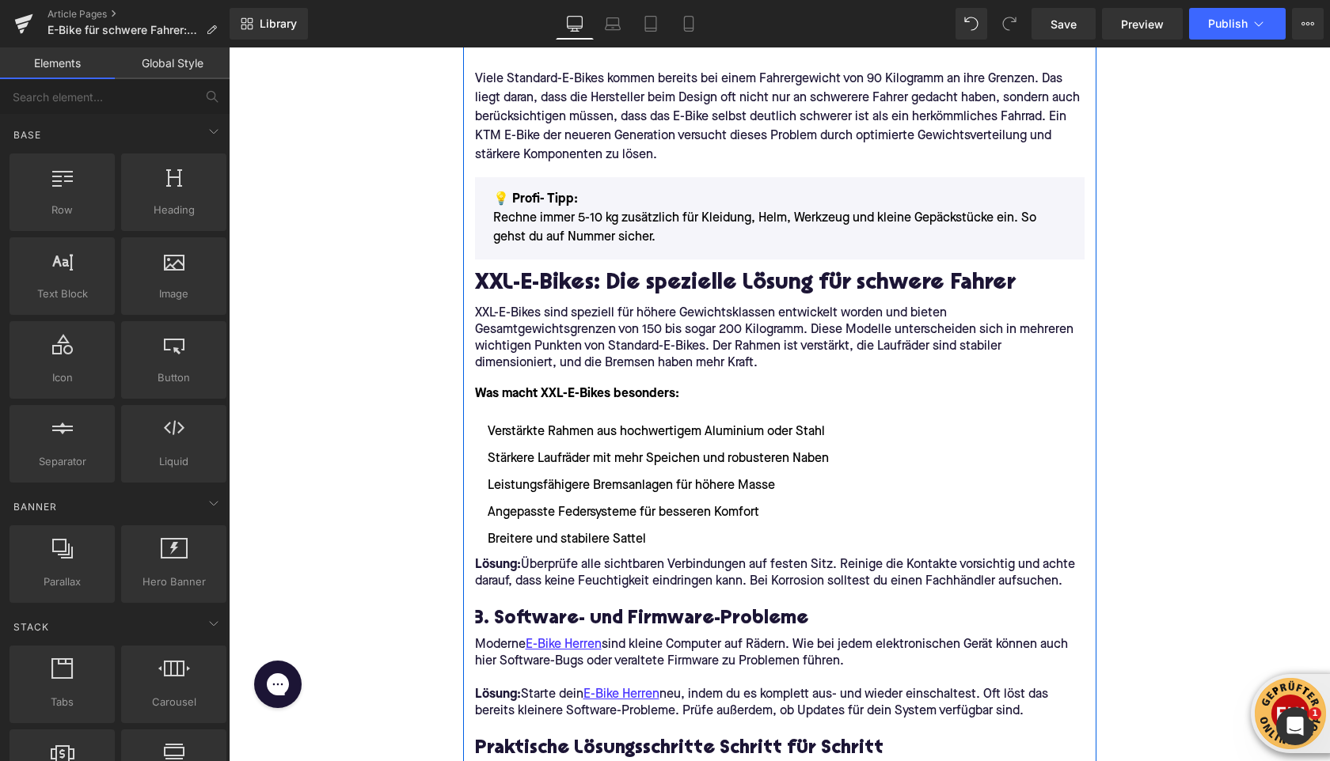
scroll to position [1242, 0]
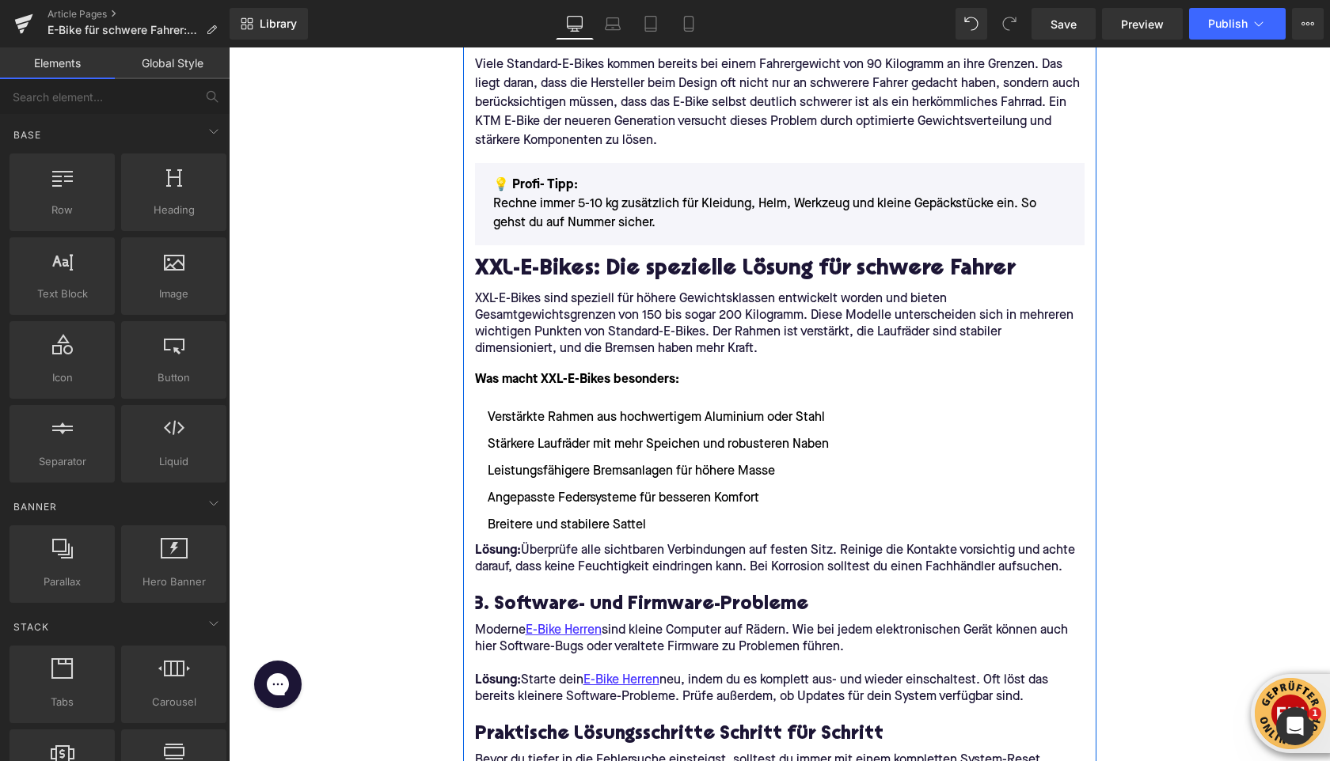
click at [545, 547] on p "Lösung: Überprüfe alle sichtbaren Verbindungen auf festen Sitz. Reinige die Kon…" at bounding box center [779, 559] width 609 height 33
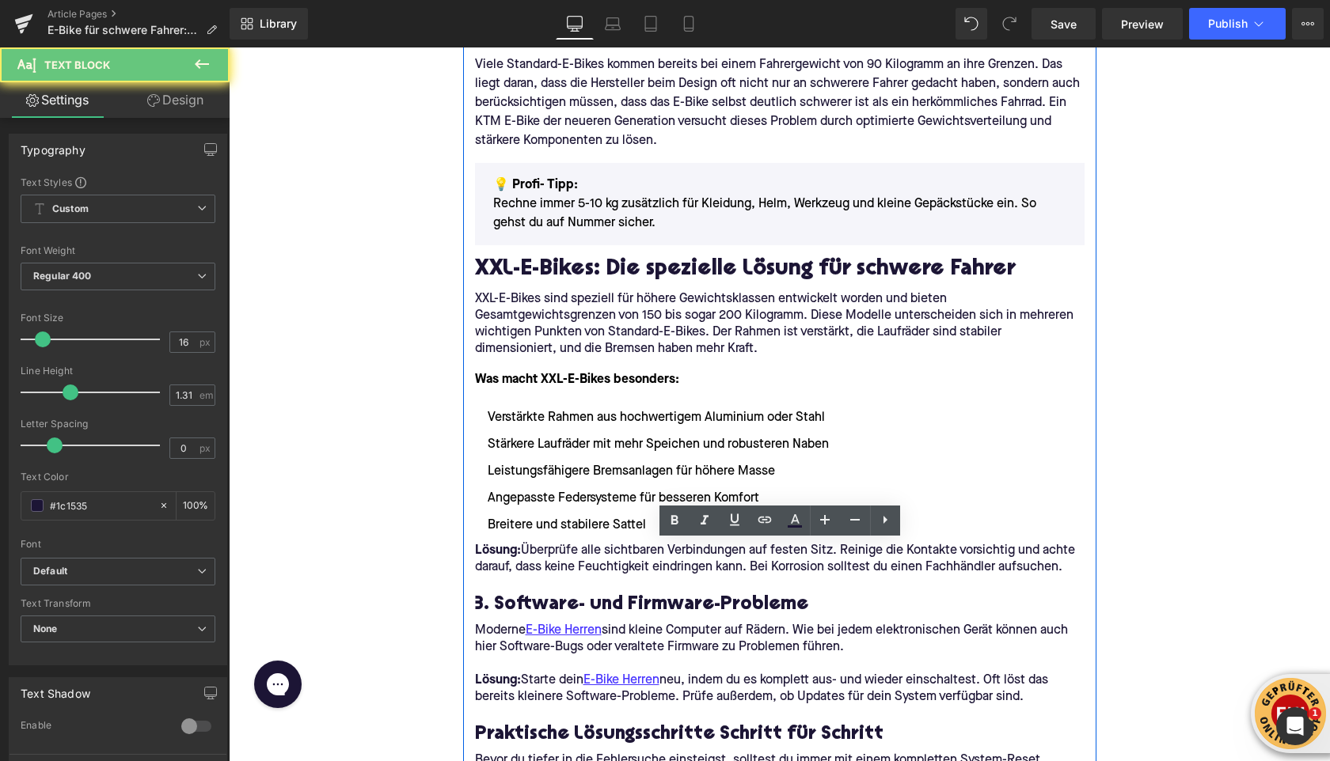
click at [545, 546] on p "Lösung: Überprüfe alle sichtbaren Verbindungen auf festen Sitz. Reinige die Kon…" at bounding box center [779, 559] width 609 height 33
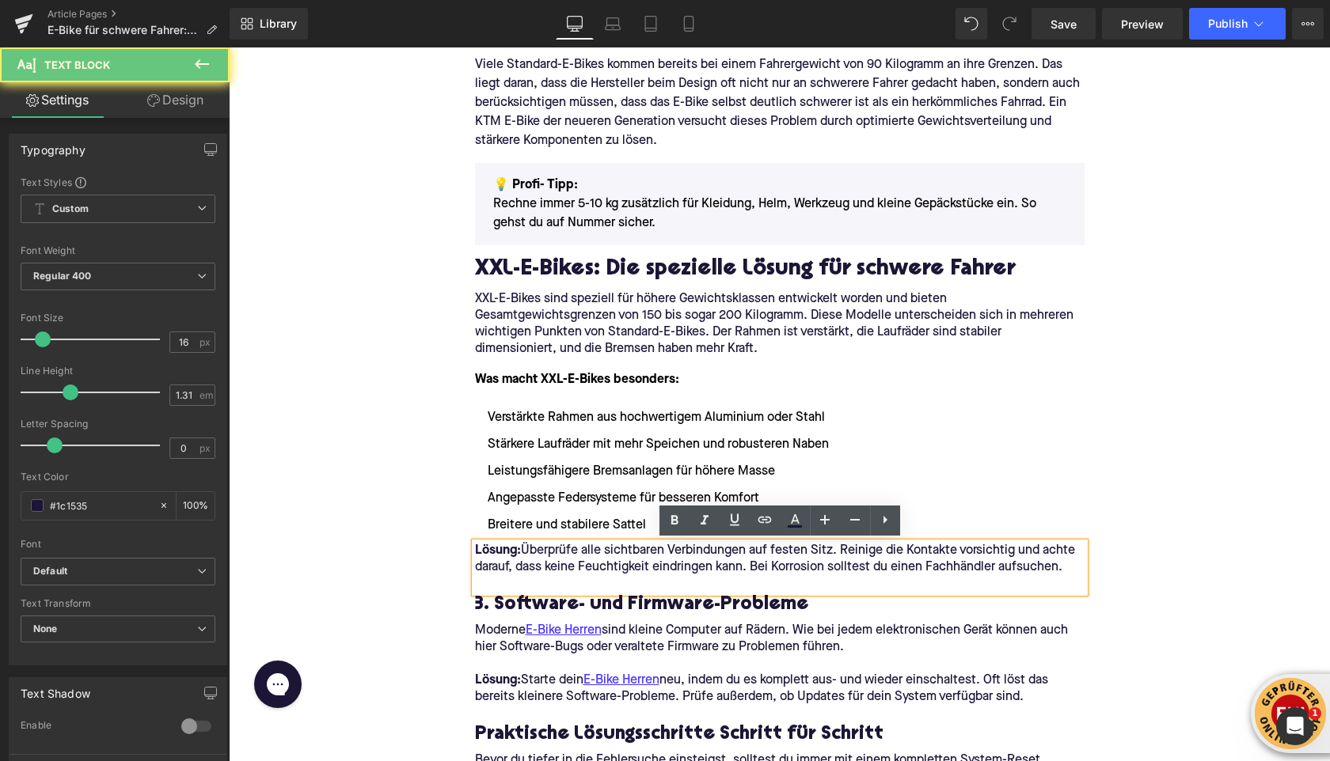
click at [545, 546] on p "Lösung: Überprüfe alle sichtbaren Verbindungen auf festen Sitz. Reinige die Kon…" at bounding box center [779, 559] width 609 height 33
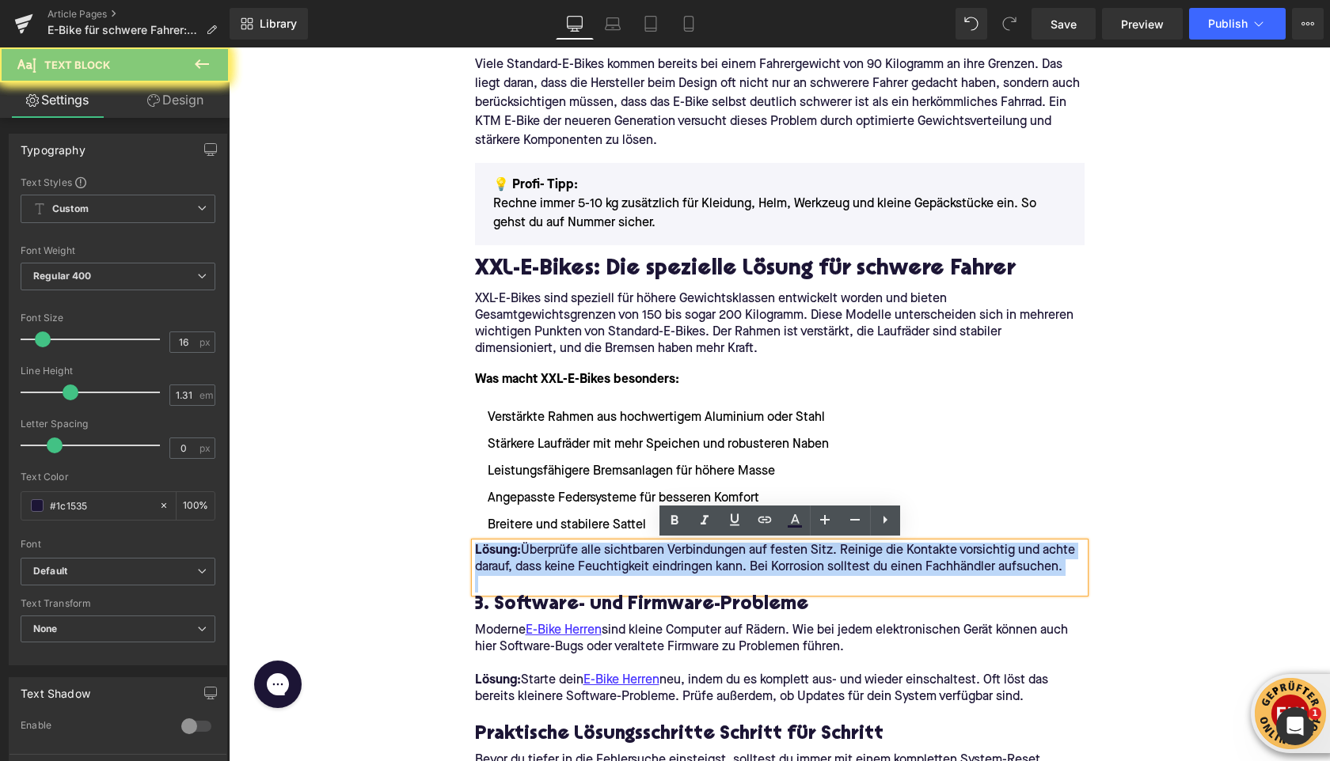
click at [545, 546] on p "Lösung: Überprüfe alle sichtbaren Verbindungen auf festen Sitz. Reinige die Kon…" at bounding box center [779, 559] width 609 height 33
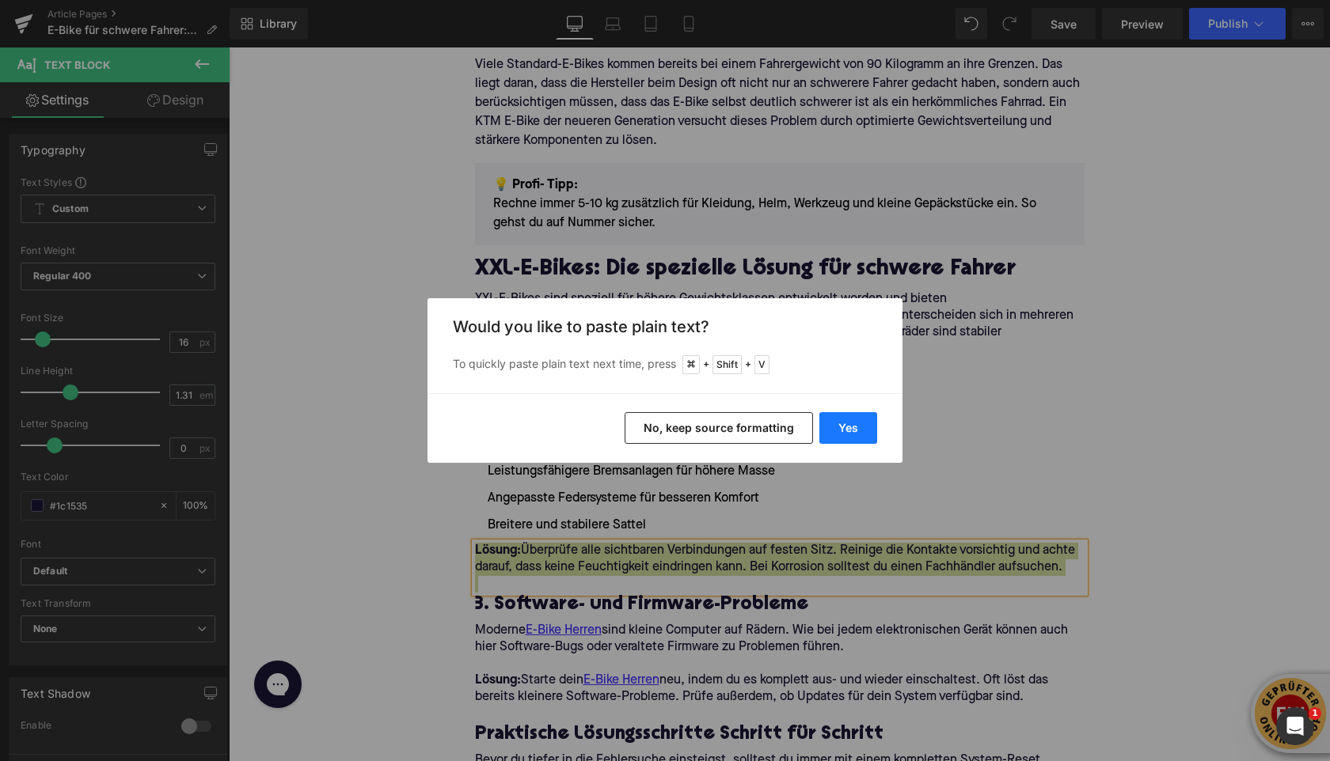
drag, startPoint x: 848, startPoint y: 435, endPoint x: 617, endPoint y: 388, distance: 235.9
click at [848, 435] on button "Yes" at bounding box center [848, 428] width 58 height 32
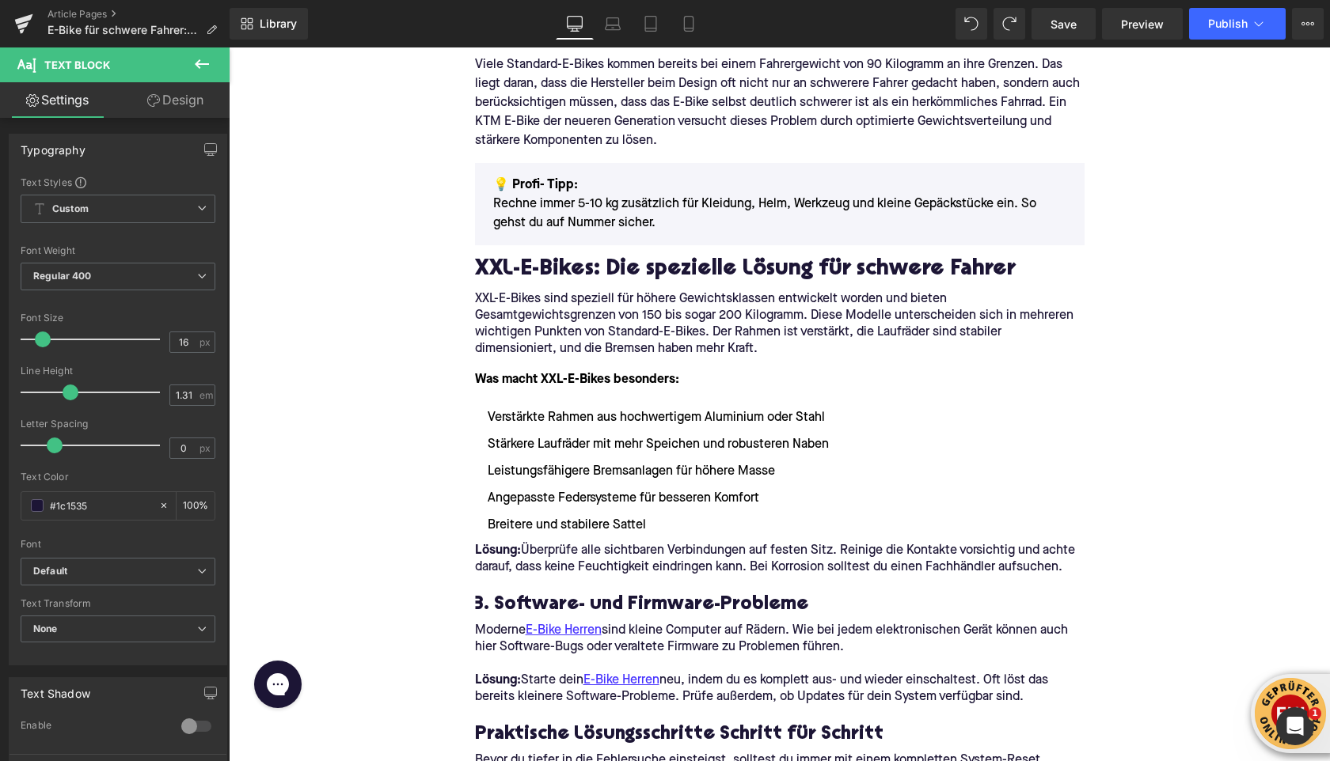
click at [189, 62] on button at bounding box center [201, 64] width 55 height 35
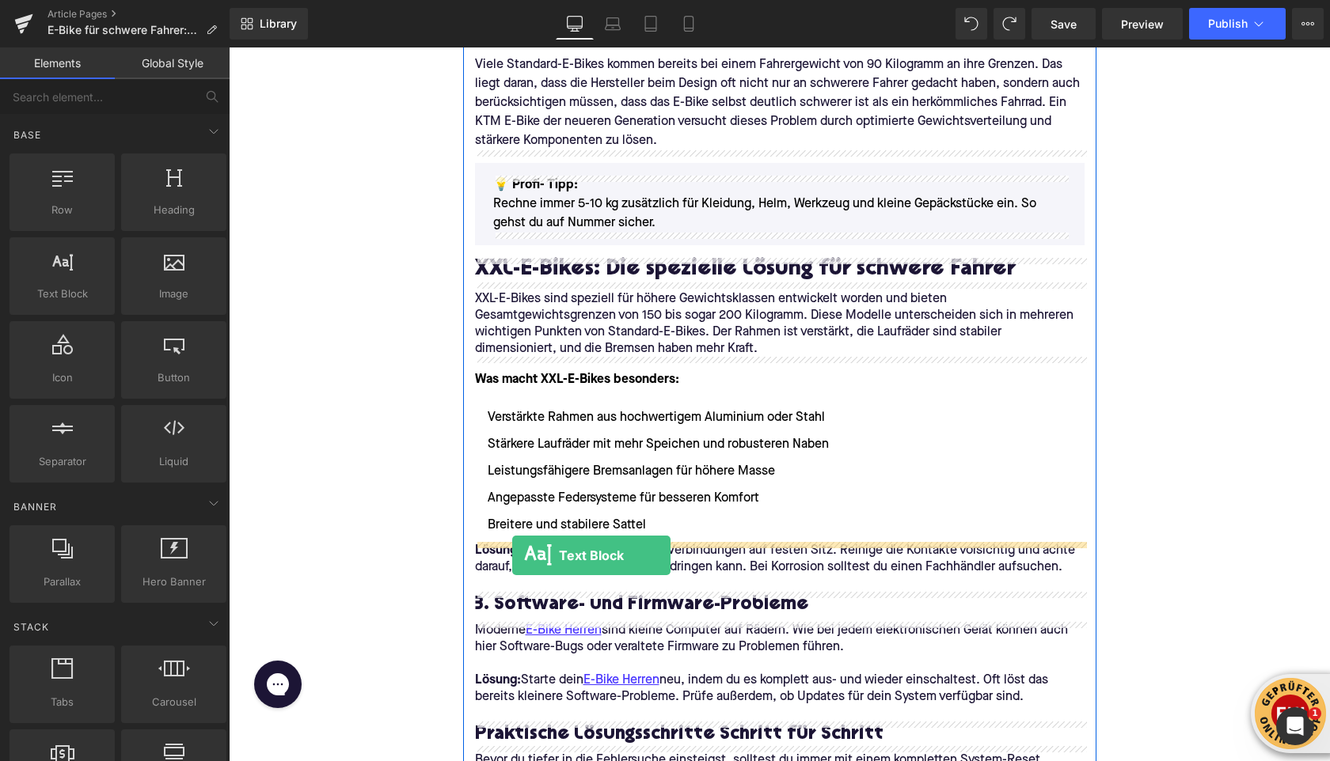
drag, startPoint x: 286, startPoint y: 308, endPoint x: 513, endPoint y: 556, distance: 336.1
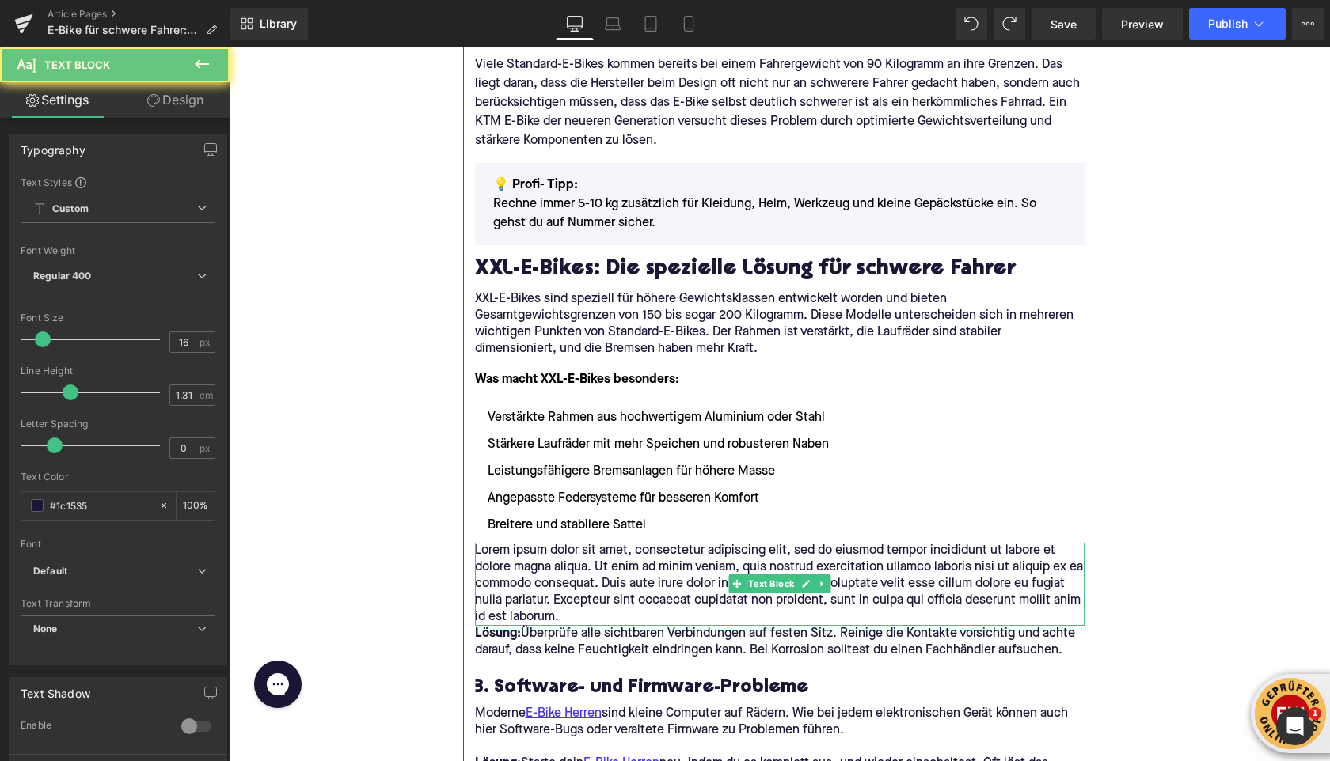
click at [528, 569] on p "Lorem ipsum dolor sit amet, consectetur adipiscing elit, sed do eiusmod tempor …" at bounding box center [779, 584] width 609 height 83
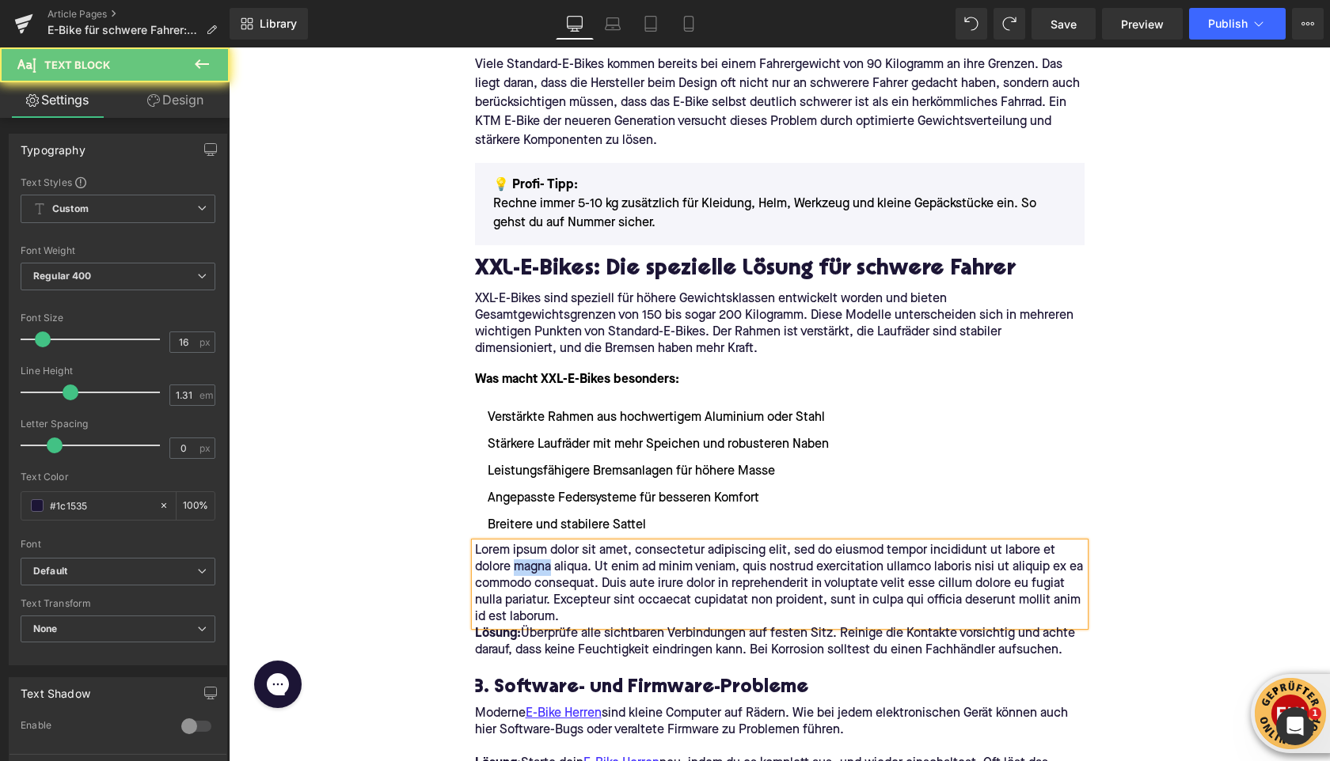
click at [528, 569] on p "Lorem ipsum dolor sit amet, consectetur adipiscing elit, sed do eiusmod tempor …" at bounding box center [779, 584] width 609 height 83
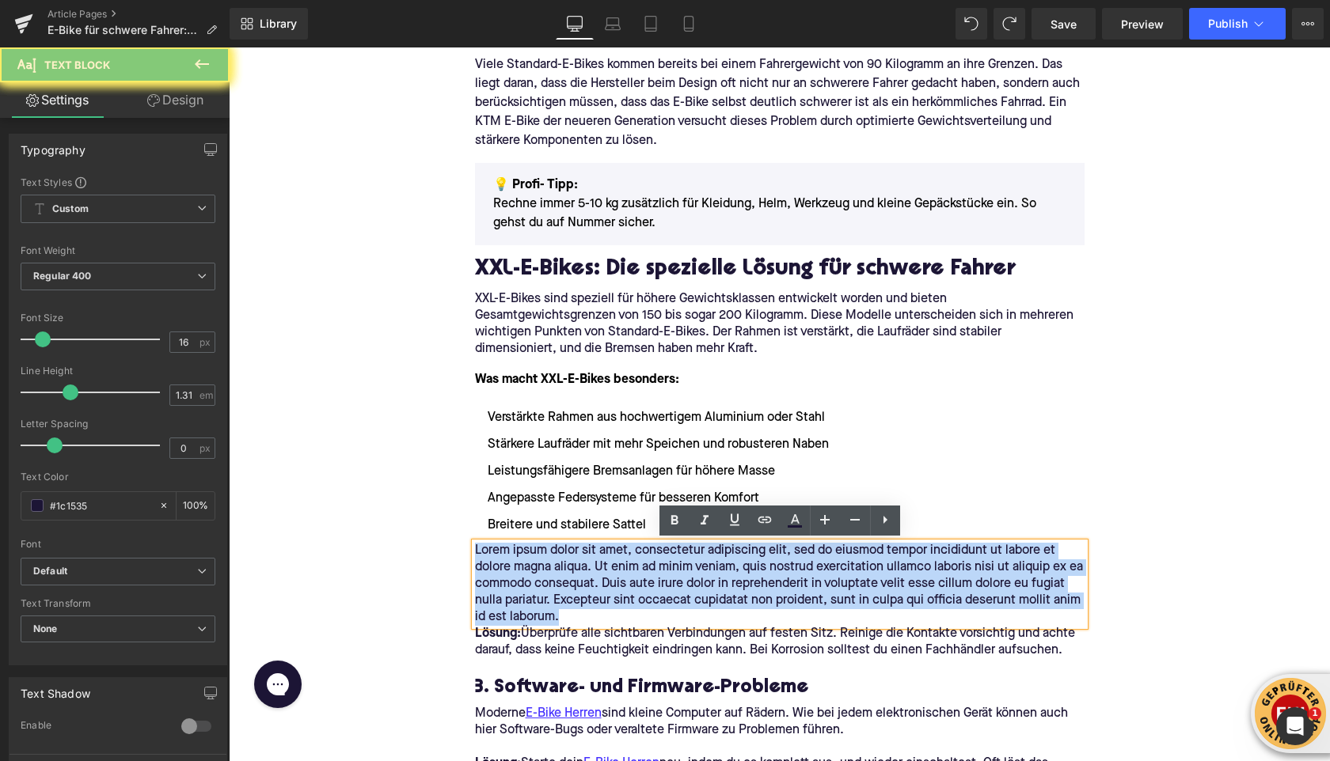
click at [528, 569] on p "Lorem ipsum dolor sit amet, consectetur adipiscing elit, sed do eiusmod tempor …" at bounding box center [779, 584] width 609 height 83
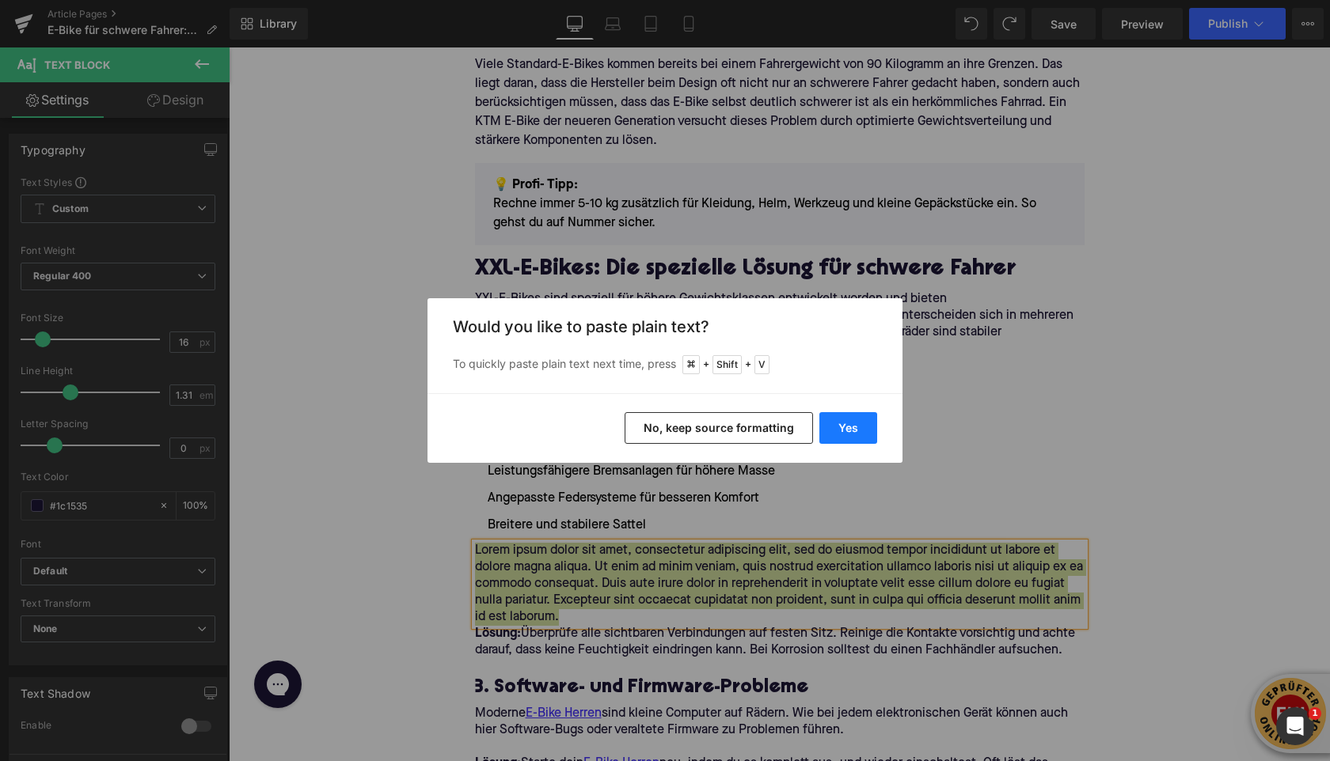
click at [835, 432] on button "Yes" at bounding box center [848, 428] width 58 height 32
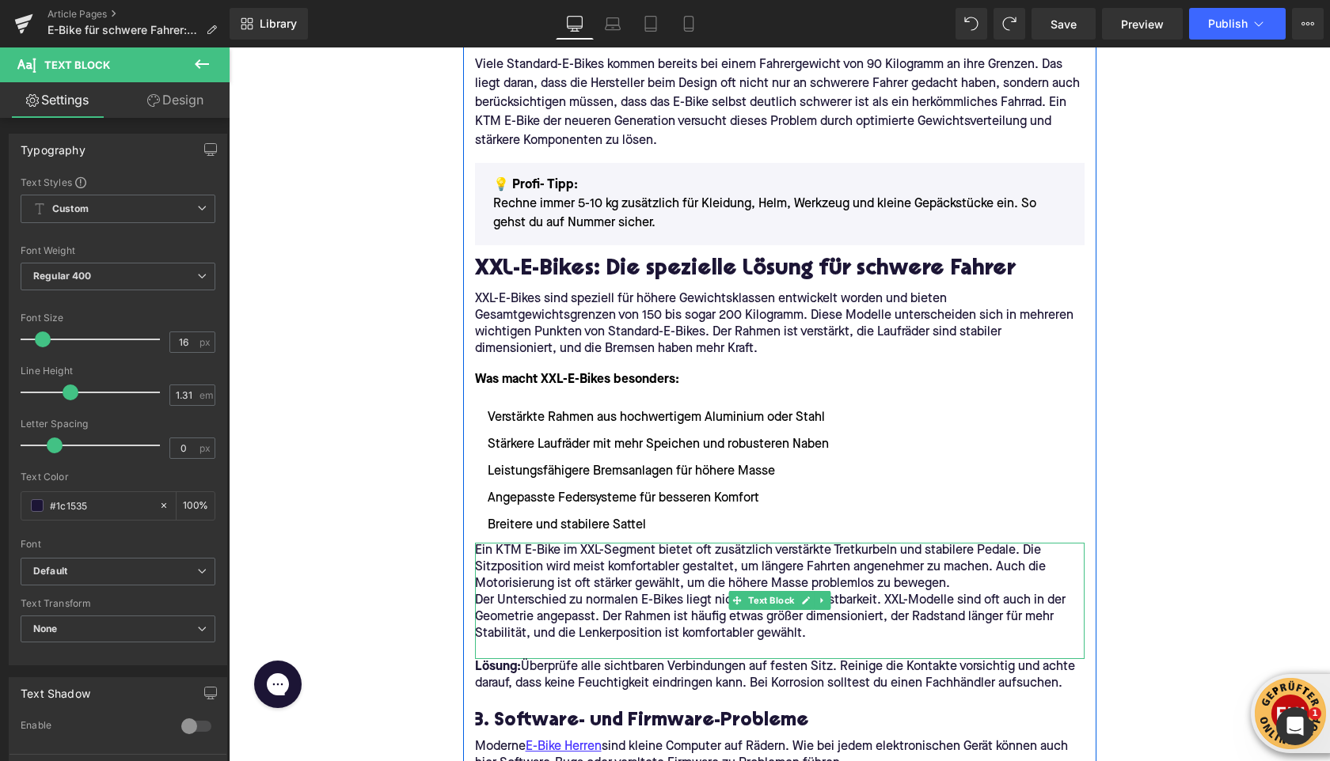
click at [963, 583] on p "Ein KTM E-Bike im XXL-Segment bietet oft zusätzlich verstärkte Tretkurbeln und …" at bounding box center [779, 568] width 609 height 50
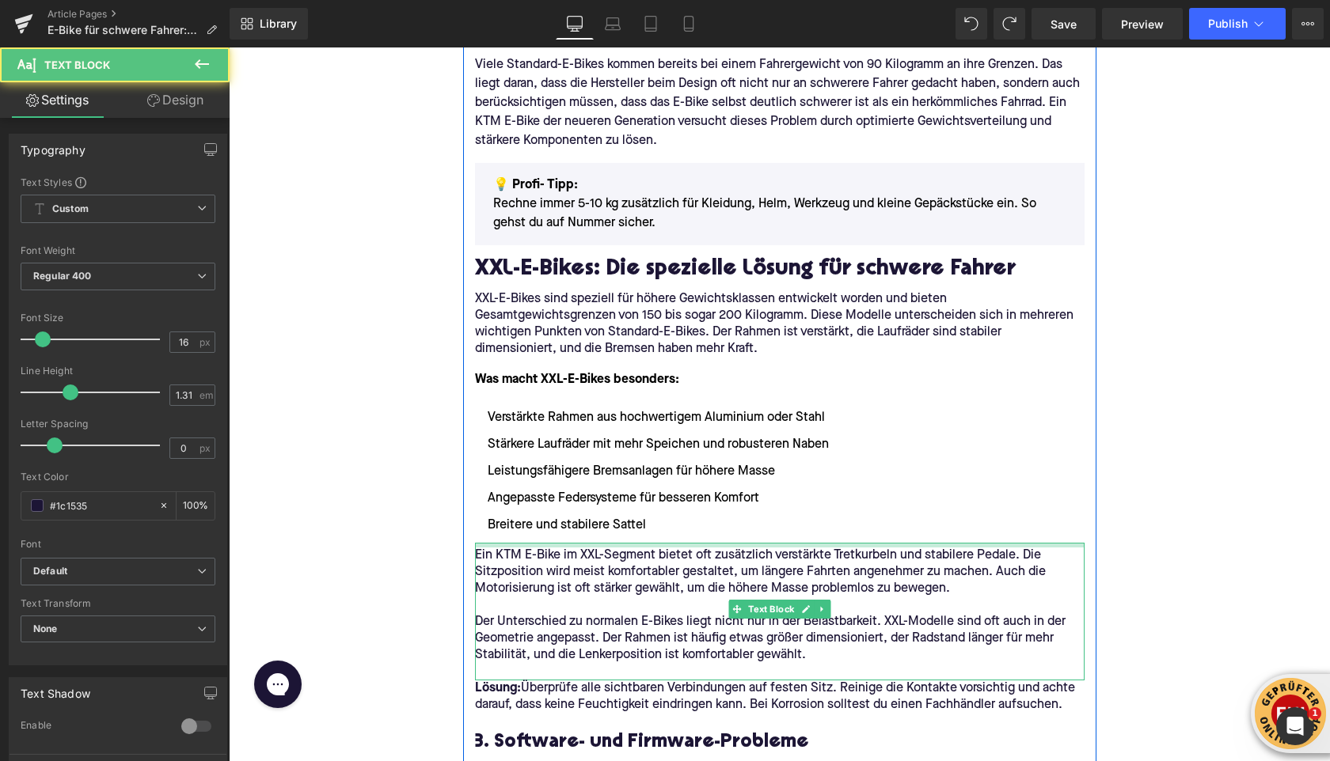
drag, startPoint x: 497, startPoint y: 543, endPoint x: 475, endPoint y: 597, distance: 58.2
click at [497, 550] on div "Ein KTM E-Bike im XXL-Segment bietet oft zusätzlich verstärkte Tretkurbeln und …" at bounding box center [779, 612] width 609 height 138
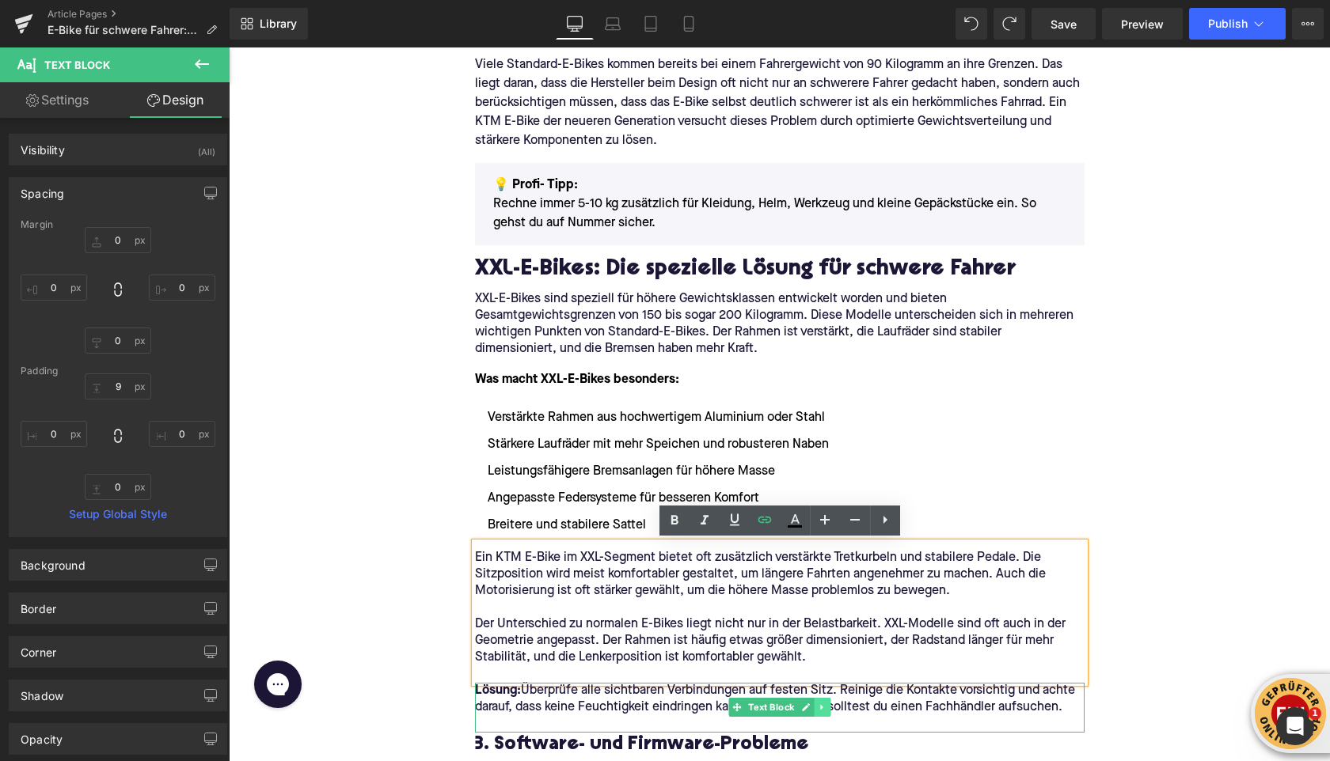
click at [819, 710] on icon at bounding box center [822, 707] width 9 height 9
click at [829, 708] on icon at bounding box center [829, 707] width 9 height 9
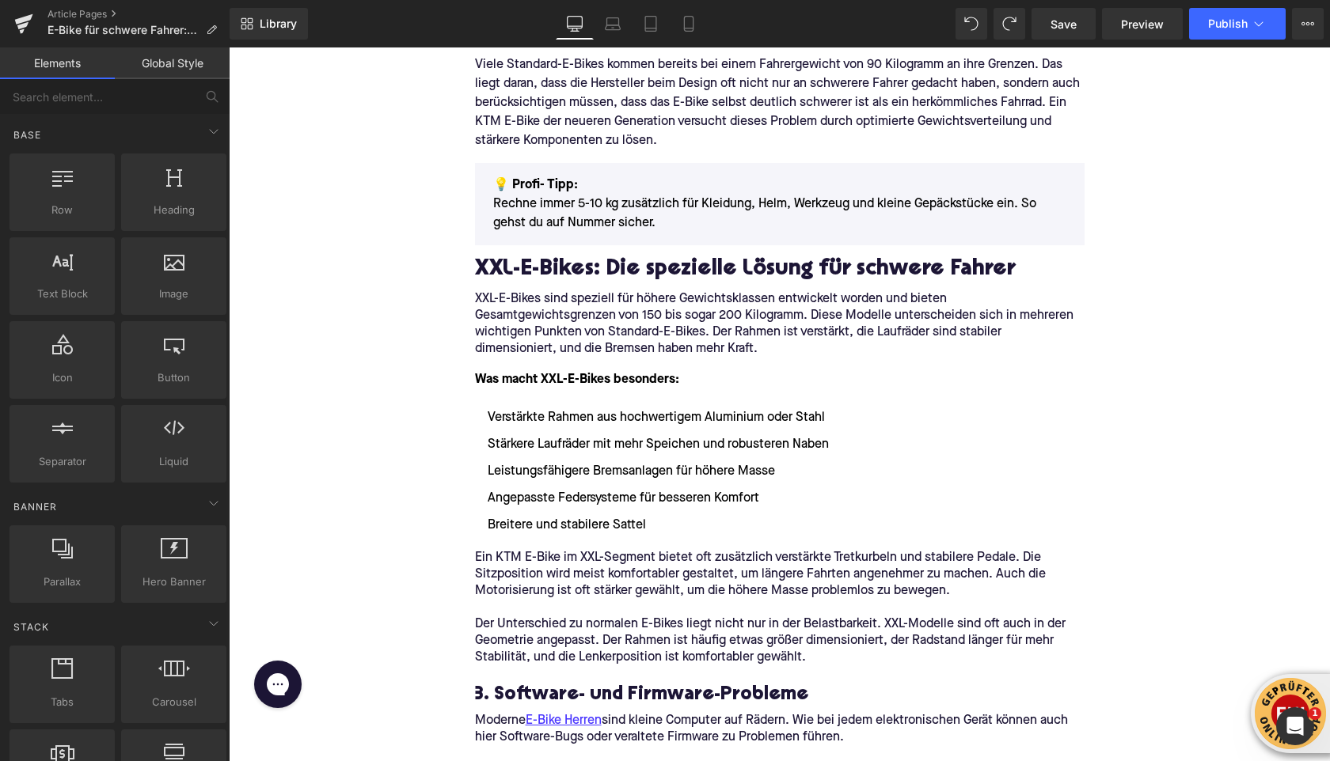
click at [1056, 33] on link "Save" at bounding box center [1063, 24] width 64 height 32
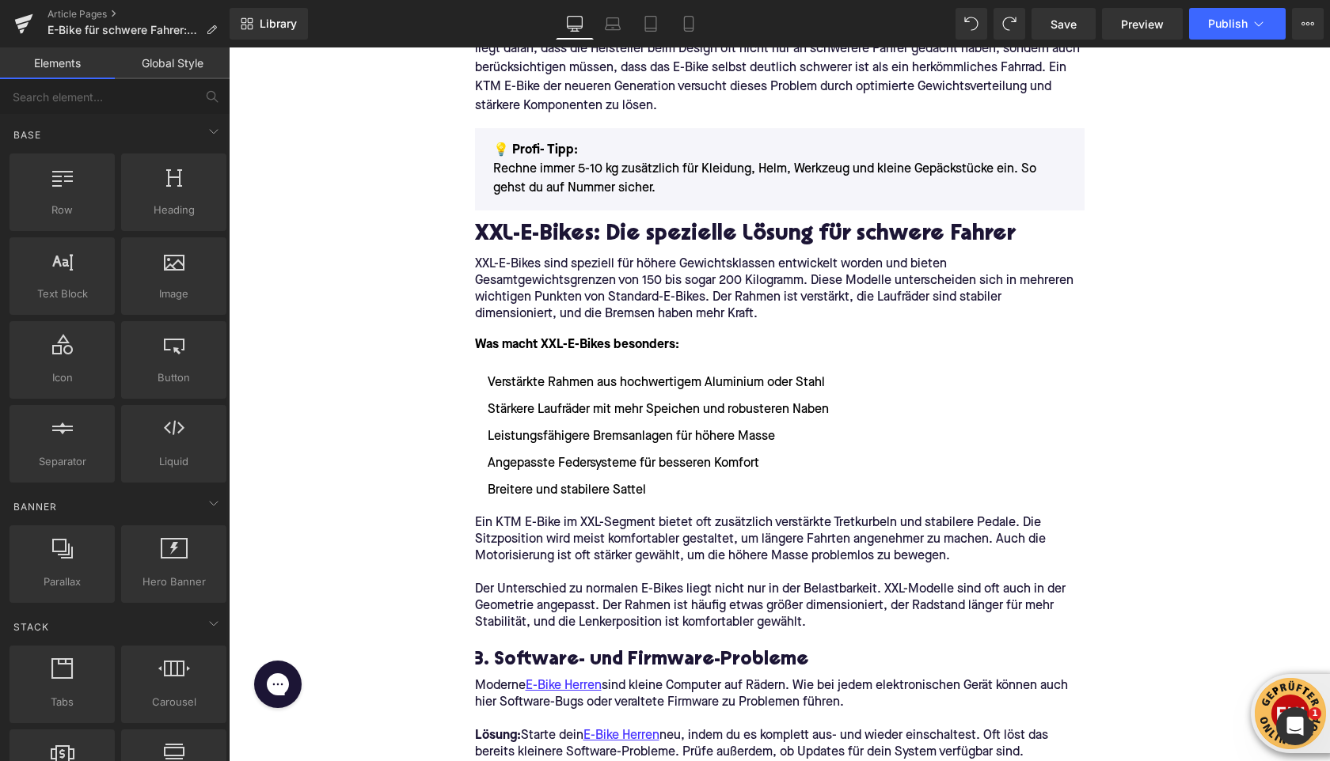
scroll to position [1281, 0]
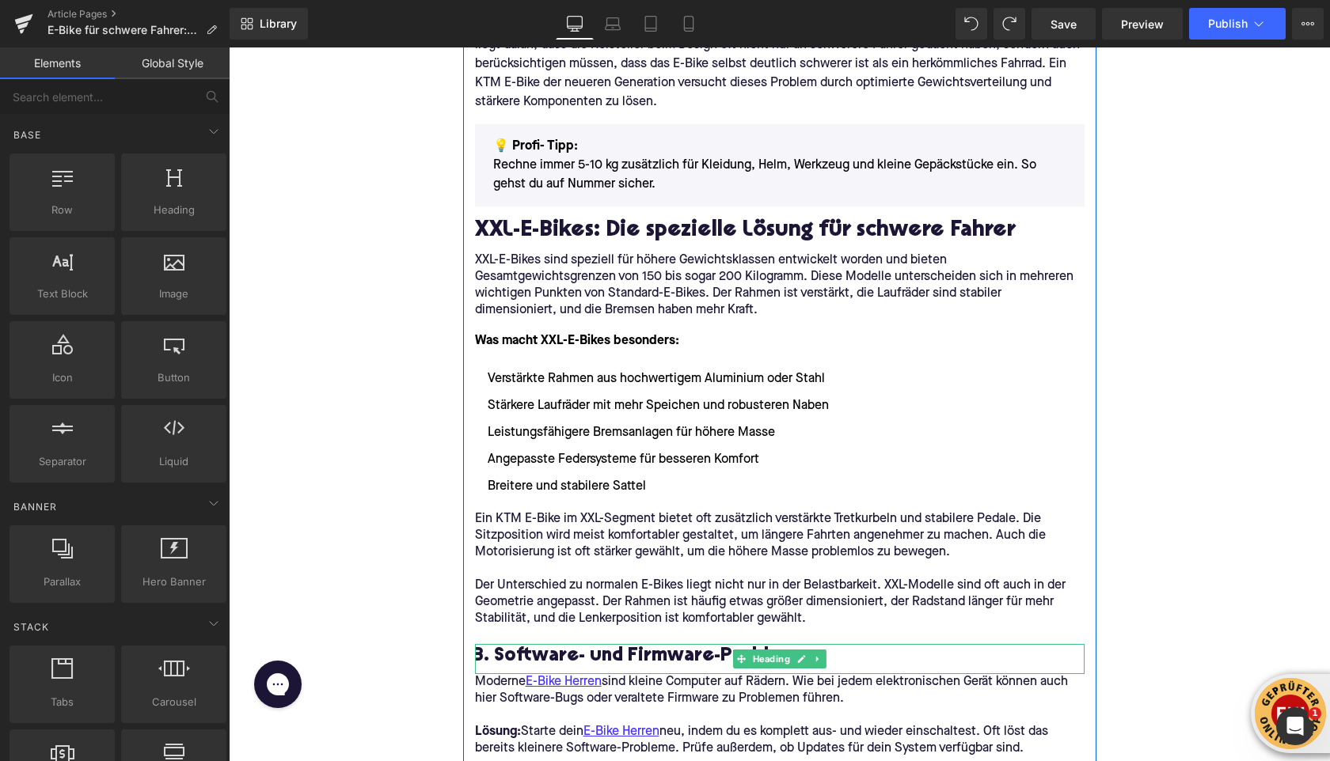
click at [541, 662] on h3 "3. Software- und Firmware-Probleme" at bounding box center [779, 656] width 609 height 25
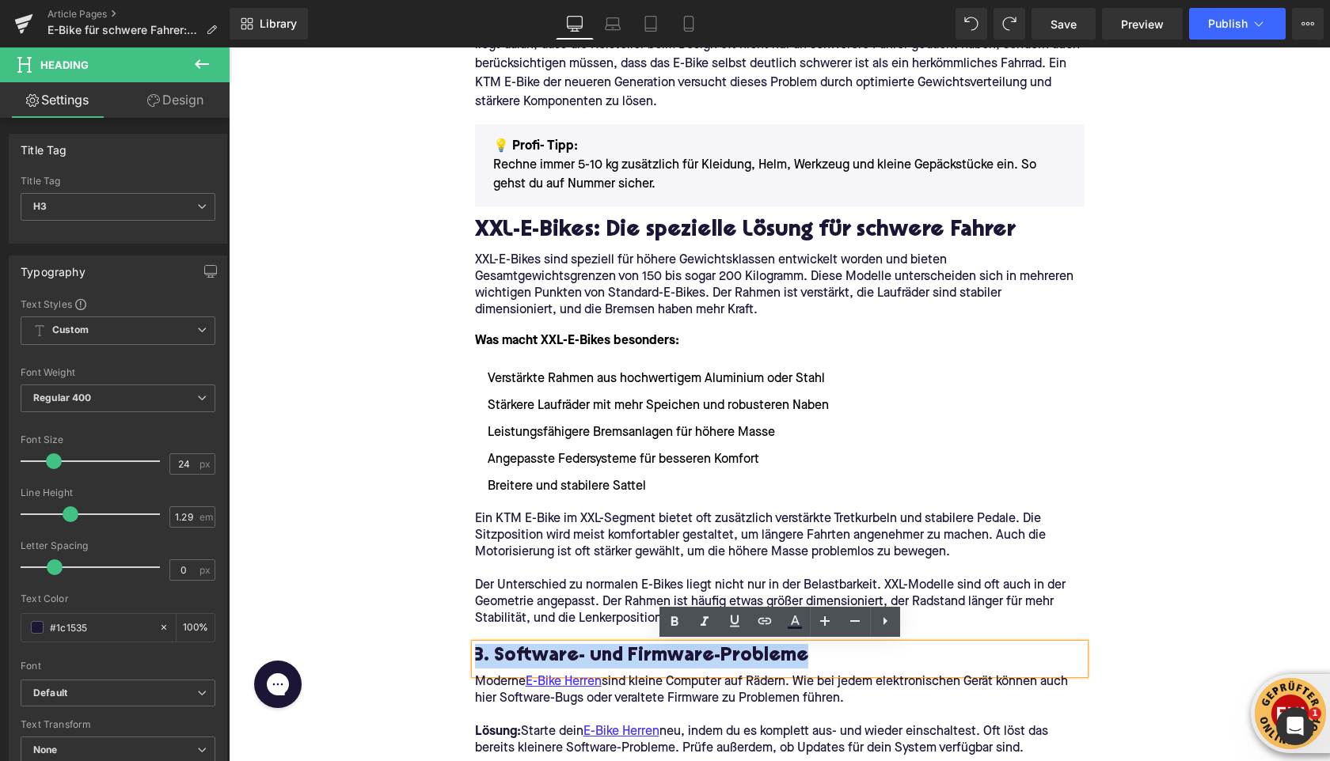
paste div
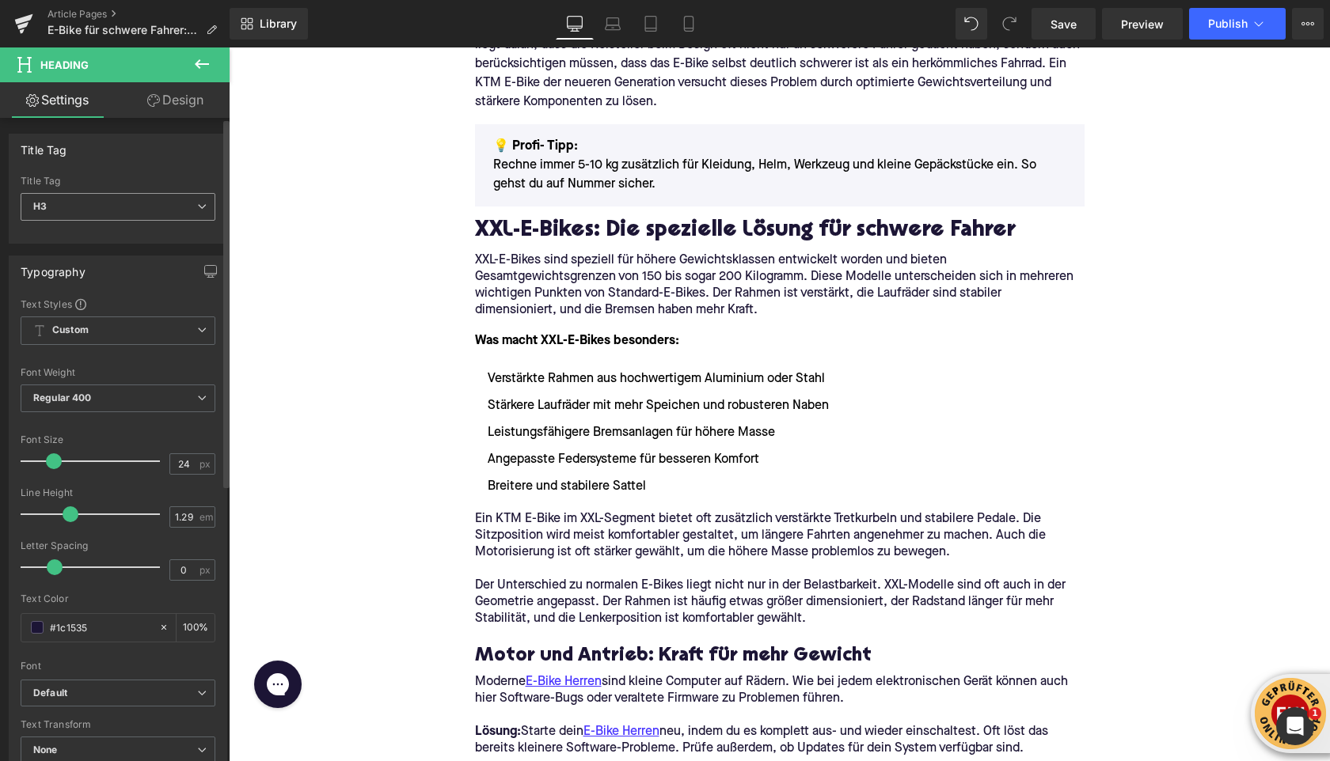
click at [120, 198] on span "H3" at bounding box center [118, 207] width 195 height 28
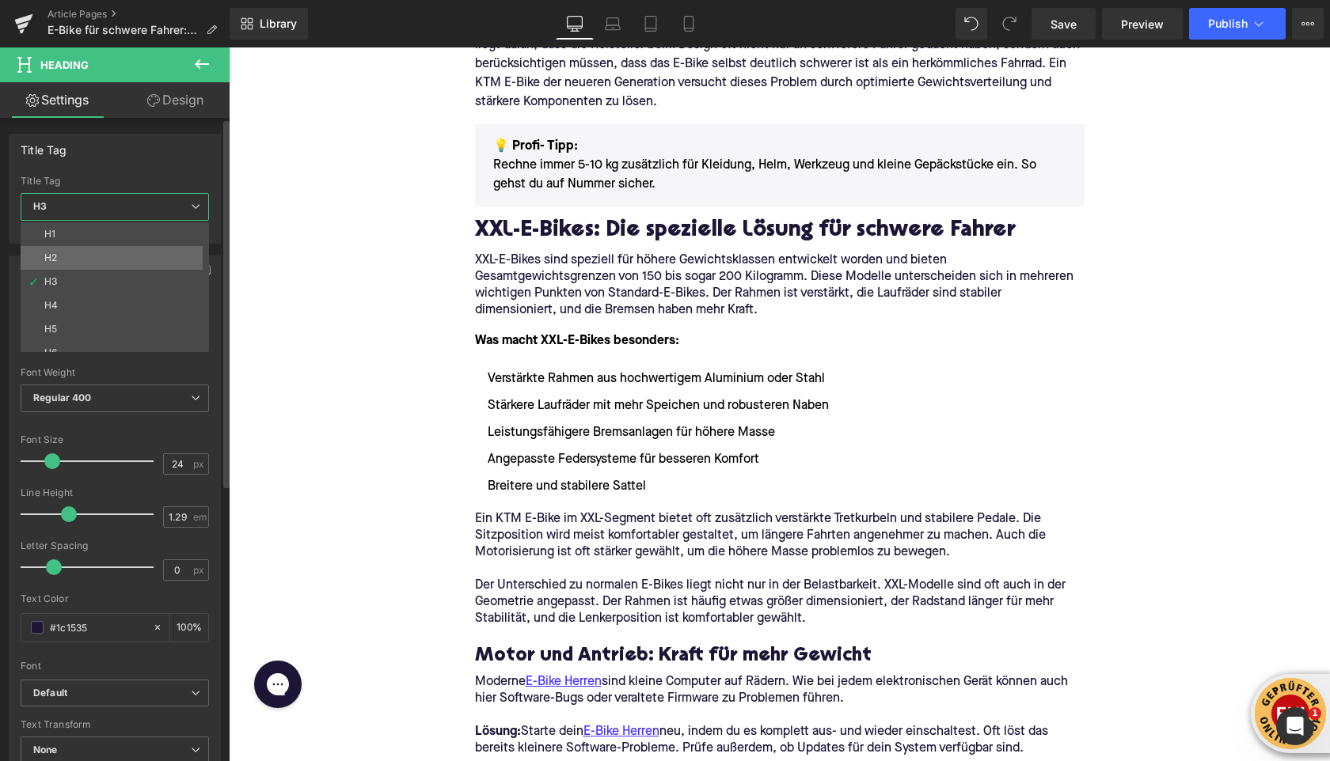
click at [127, 264] on li "H2" at bounding box center [118, 258] width 195 height 24
type input "28"
type input "1.11"
type input "100"
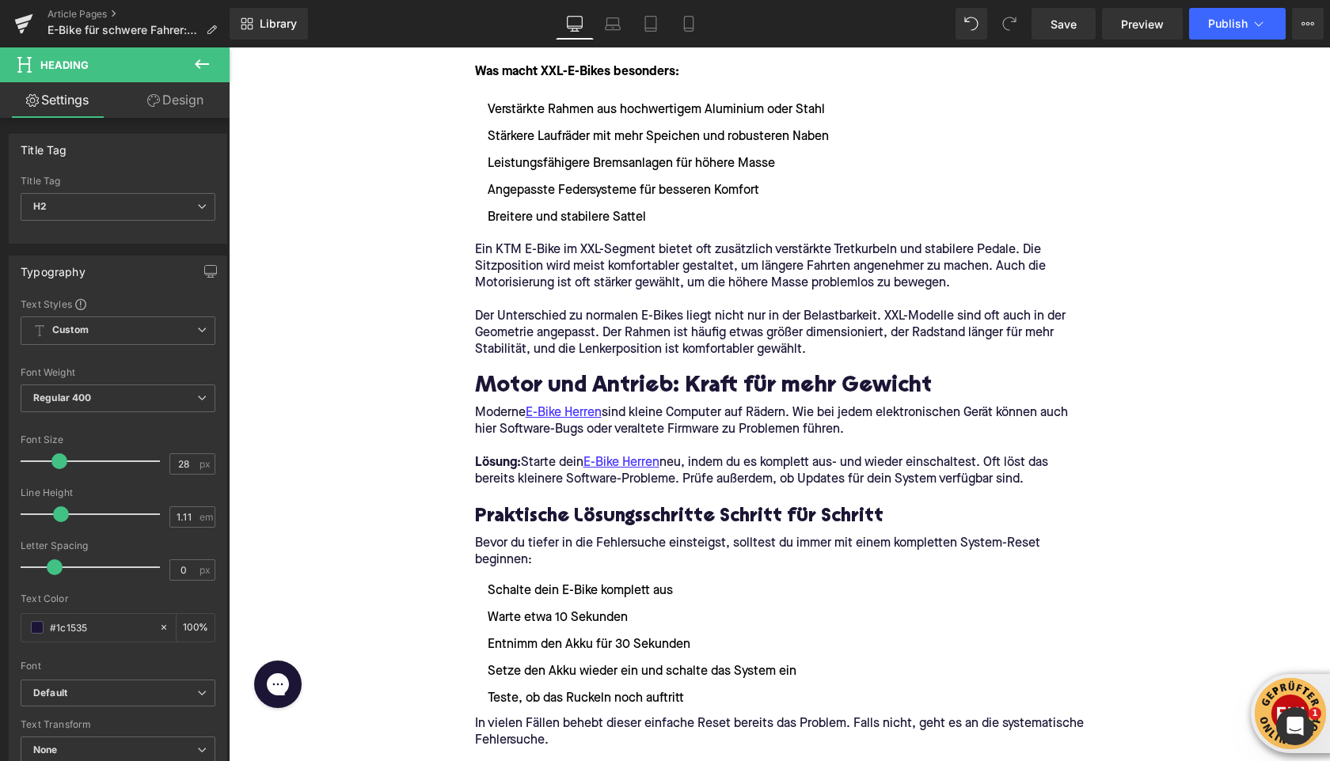
scroll to position [1552, 0]
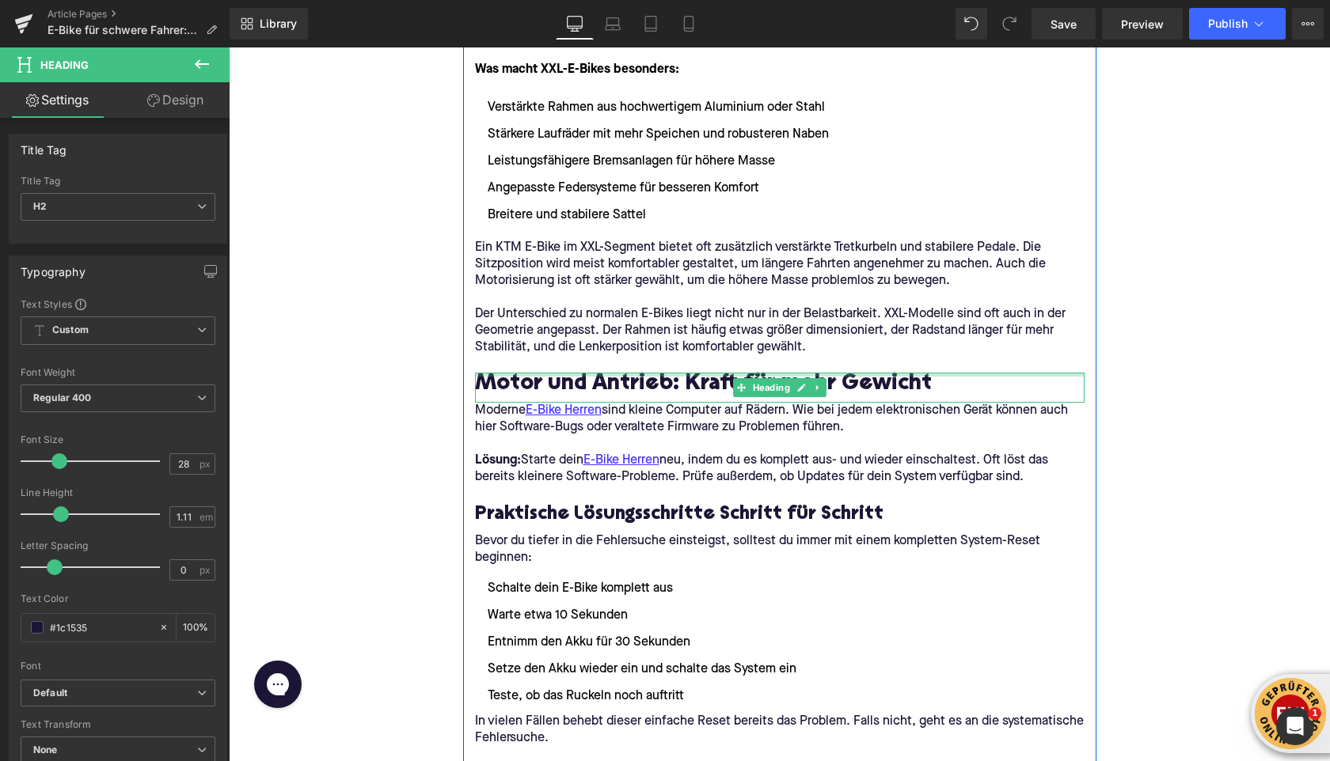
click at [523, 374] on div at bounding box center [779, 375] width 609 height 4
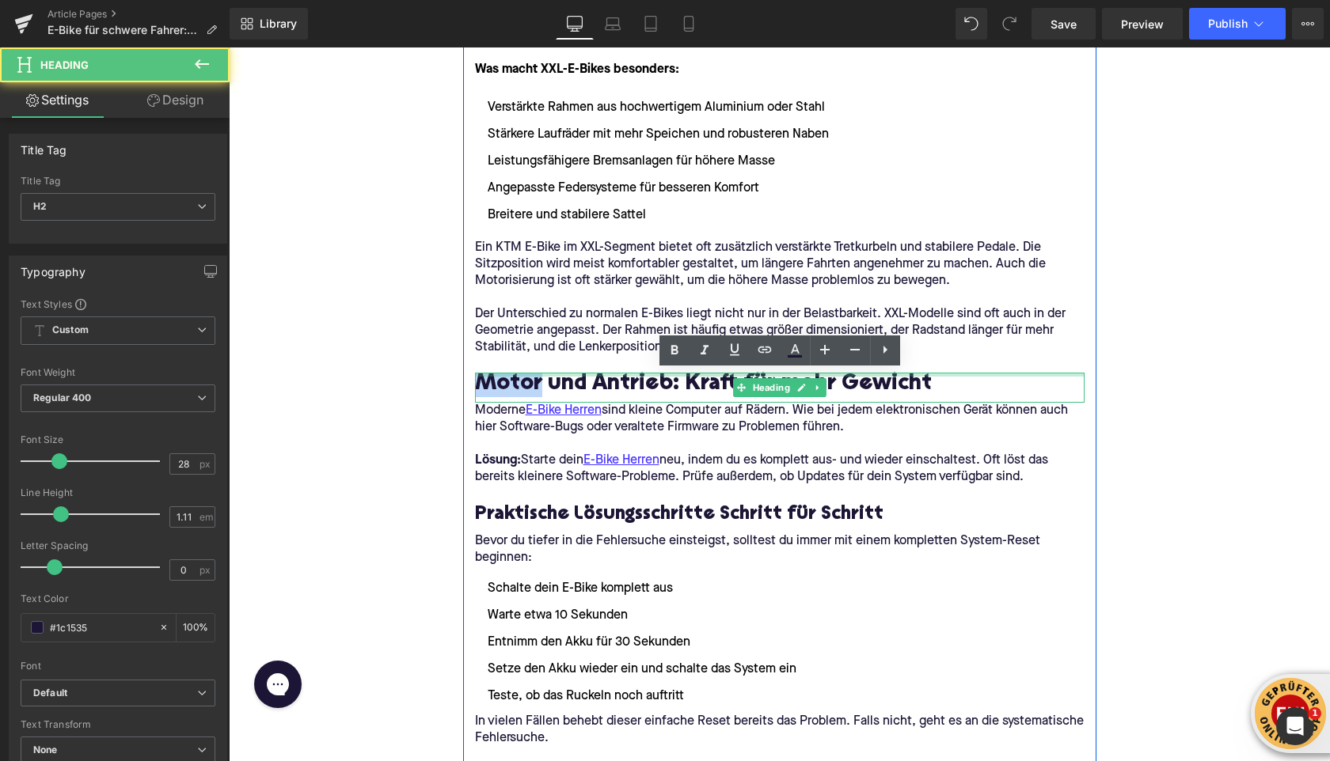
click at [523, 374] on h2 "Motor und Antrieb: Kraft für mehr Gewicht" at bounding box center [779, 385] width 609 height 25
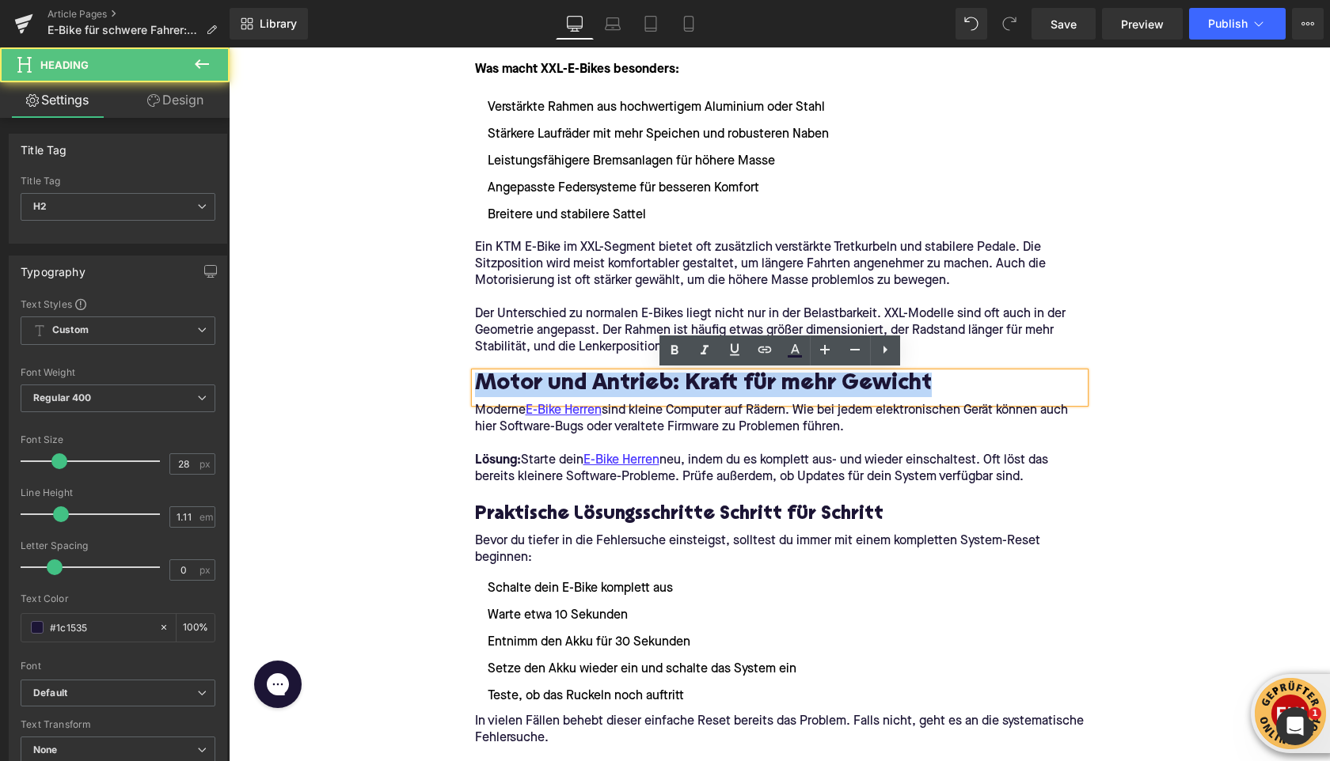
click at [523, 374] on h2 "Motor und Antrieb: Kraft für mehr Gewicht" at bounding box center [779, 385] width 609 height 25
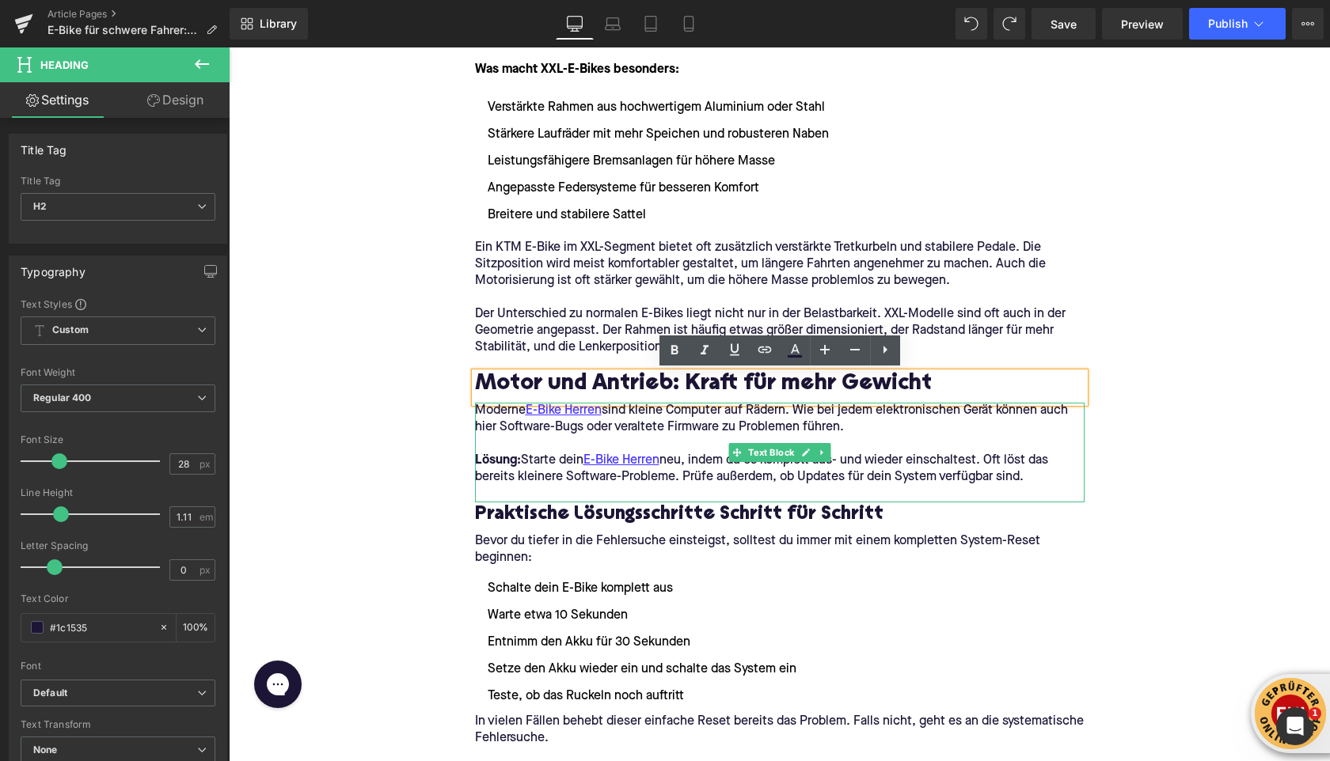
click at [522, 416] on p "Moderne E-Bike Herren sind kleine Computer auf Rädern. Wie bei jedem elektronis…" at bounding box center [779, 419] width 609 height 33
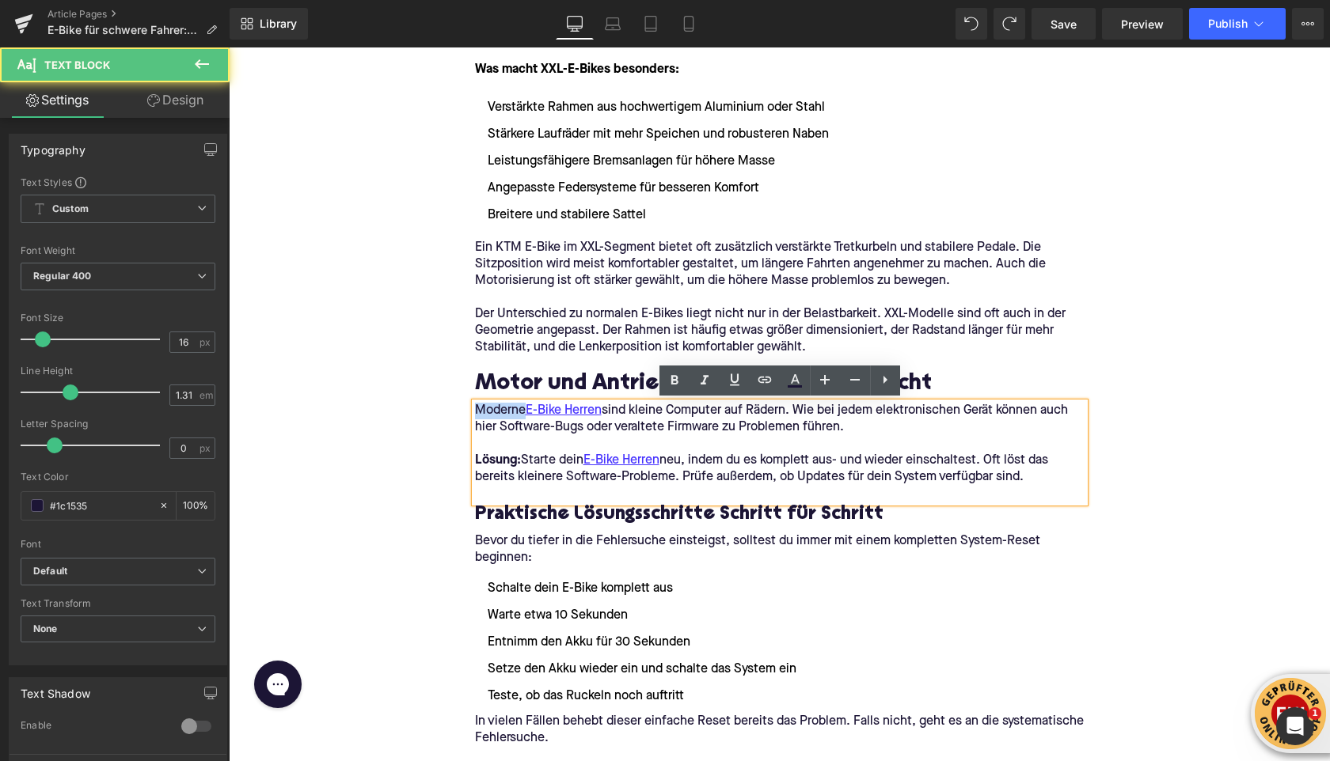
click at [521, 416] on p "Moderne E-Bike Herren sind kleine Computer auf Rädern. Wie bei jedem elektronis…" at bounding box center [779, 419] width 609 height 33
drag, startPoint x: 1046, startPoint y: 479, endPoint x: 480, endPoint y: 406, distance: 571.3
click at [480, 408] on div "Moderne E-Bike Herren sind kleine Computer auf Rädern. Wie bei jedem elektronis…" at bounding box center [779, 453] width 609 height 100
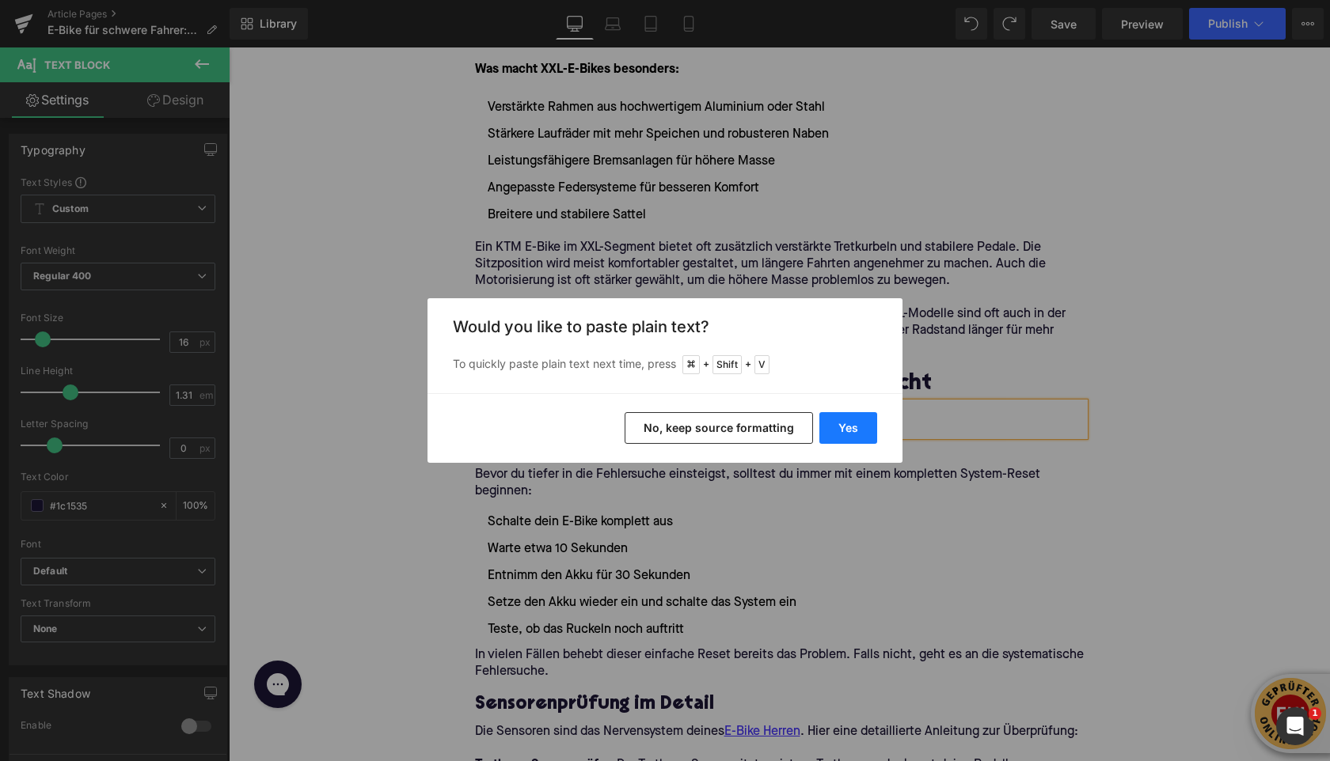
click at [837, 431] on button "Yes" at bounding box center [848, 428] width 58 height 32
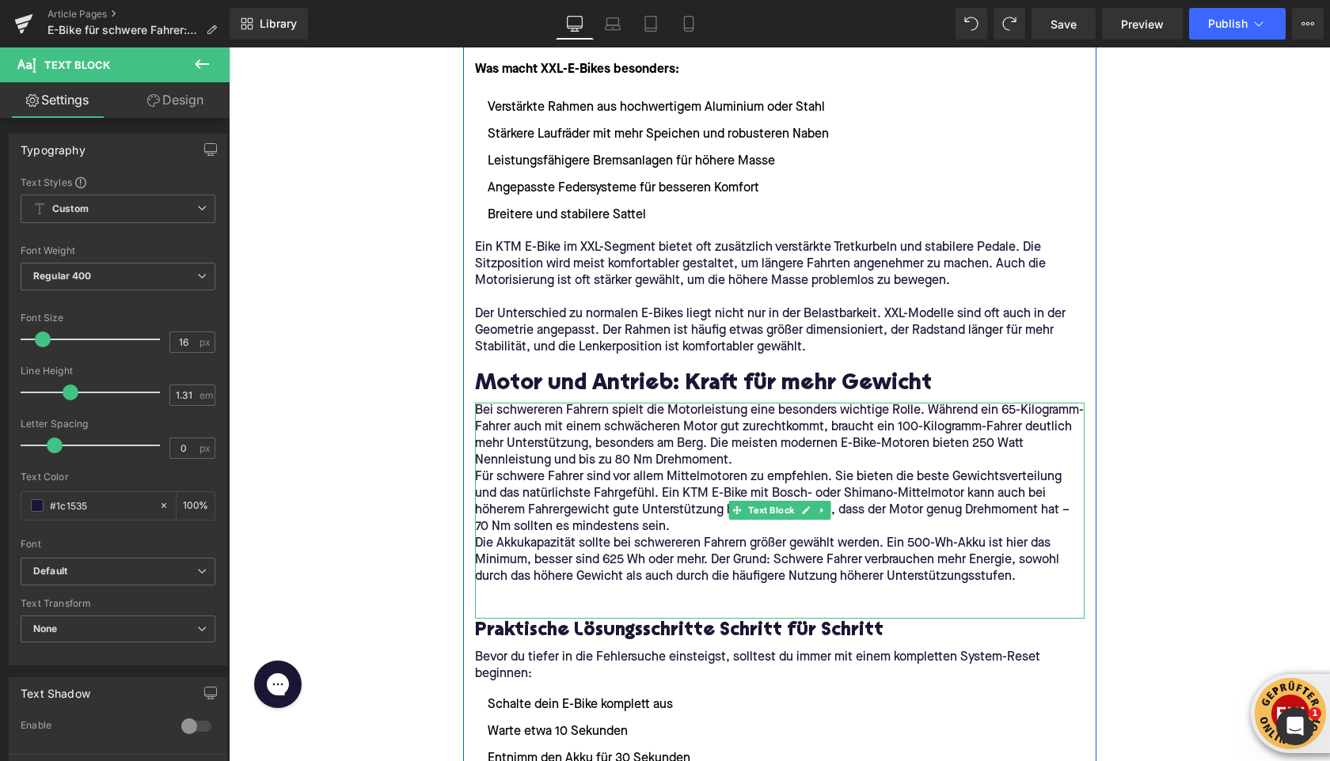
click at [751, 455] on p "Bei schwereren Fahrern spielt die Motorleistung eine besonders wichtige Rolle. …" at bounding box center [779, 436] width 609 height 66
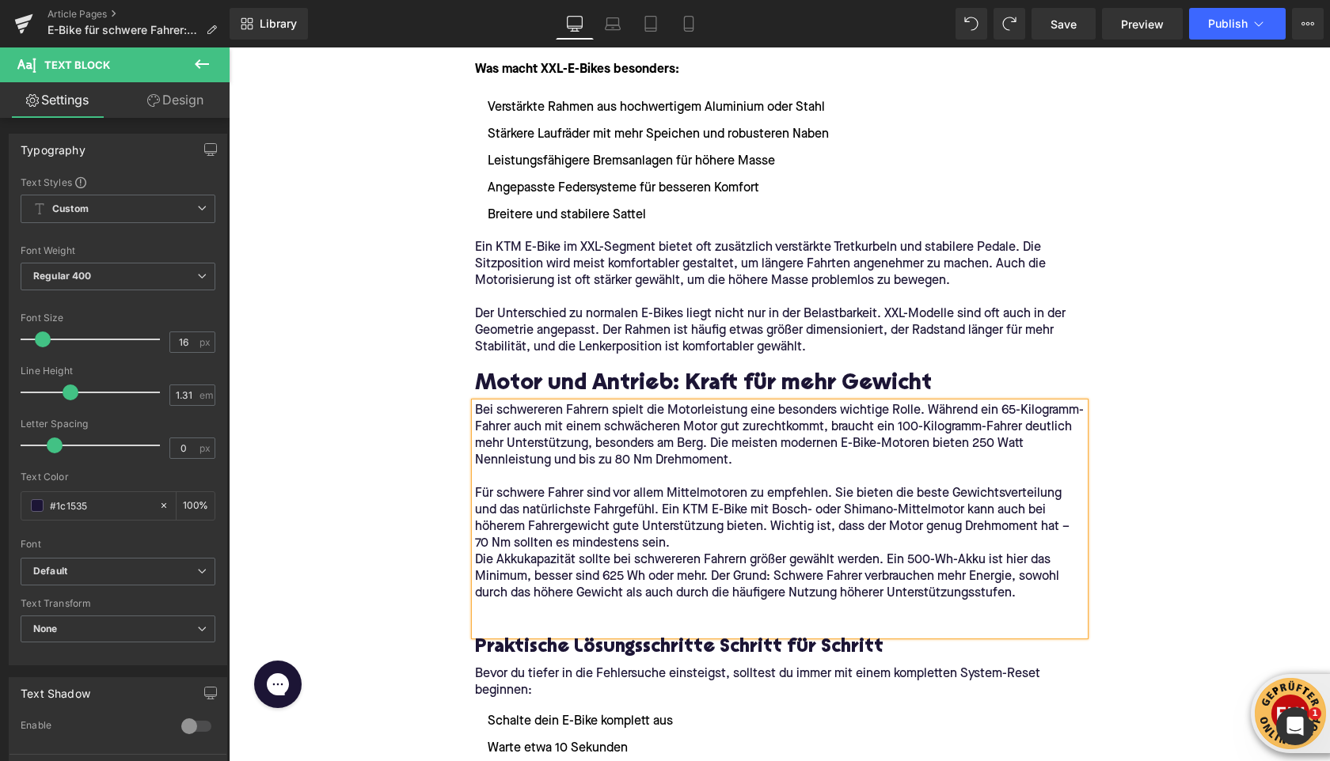
click at [674, 548] on p "Für schwere Fahrer sind vor allem Mittelmotoren zu empfehlen. Sie bieten die be…" at bounding box center [779, 519] width 609 height 66
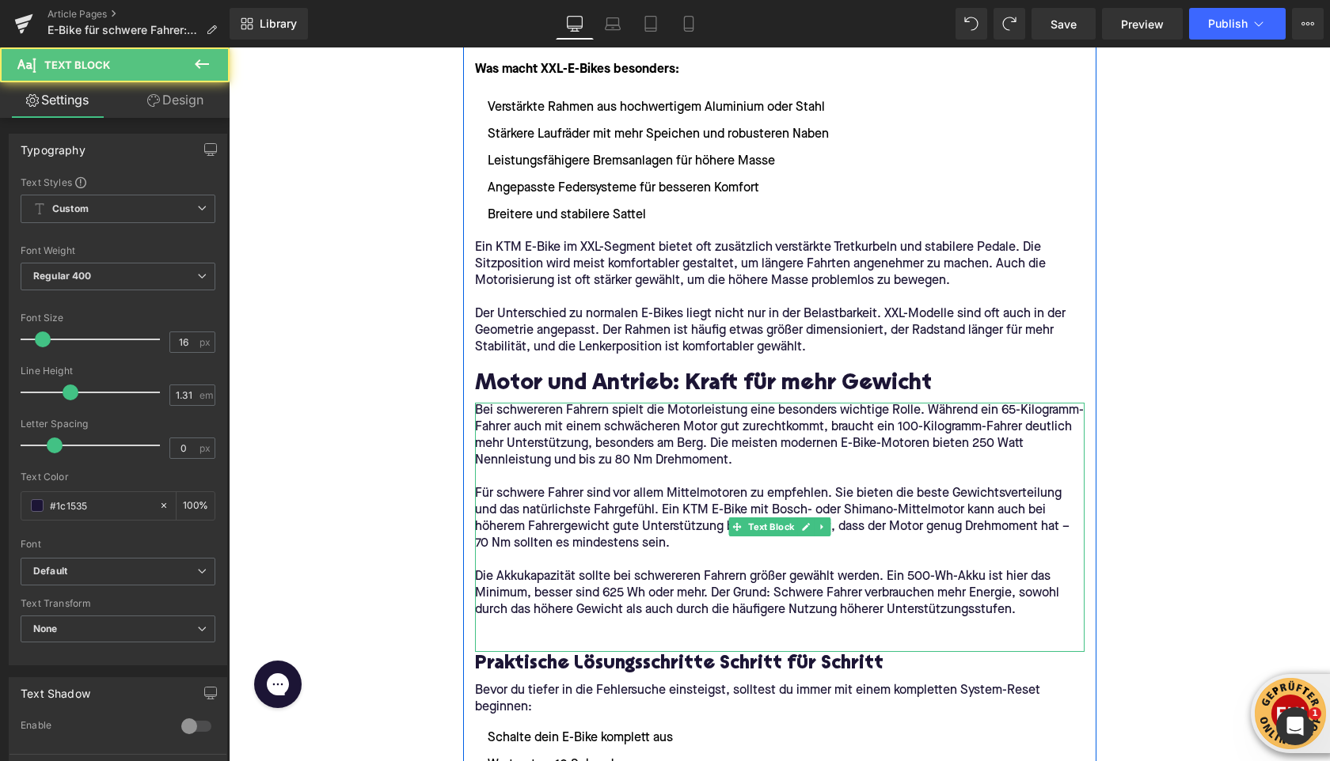
click at [496, 403] on p "Bei schwereren Fahrern spielt die Motorleistung eine besonders wichtige Rolle. …" at bounding box center [779, 436] width 609 height 66
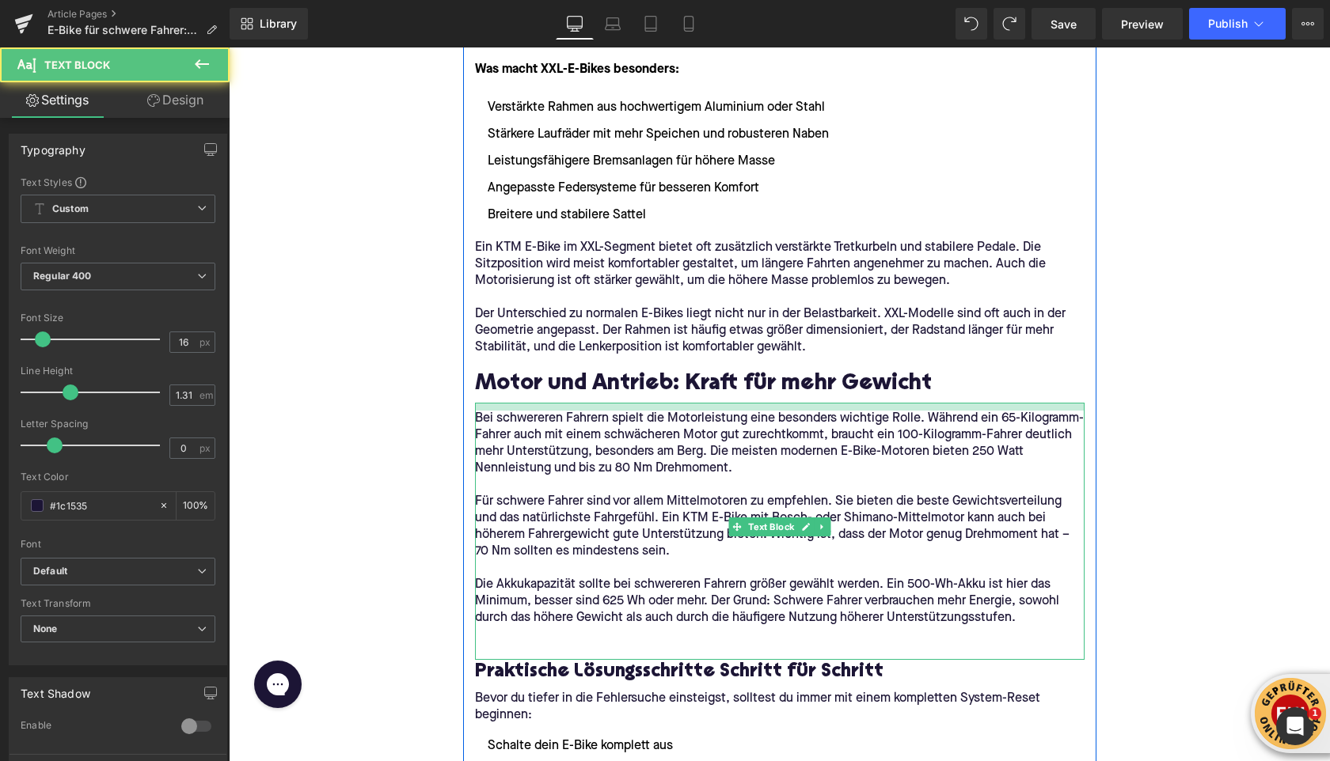
click at [512, 413] on div "Bei schwereren Fahrern spielt die Motorleistung eine besonders wichtige Rolle. …" at bounding box center [779, 531] width 609 height 257
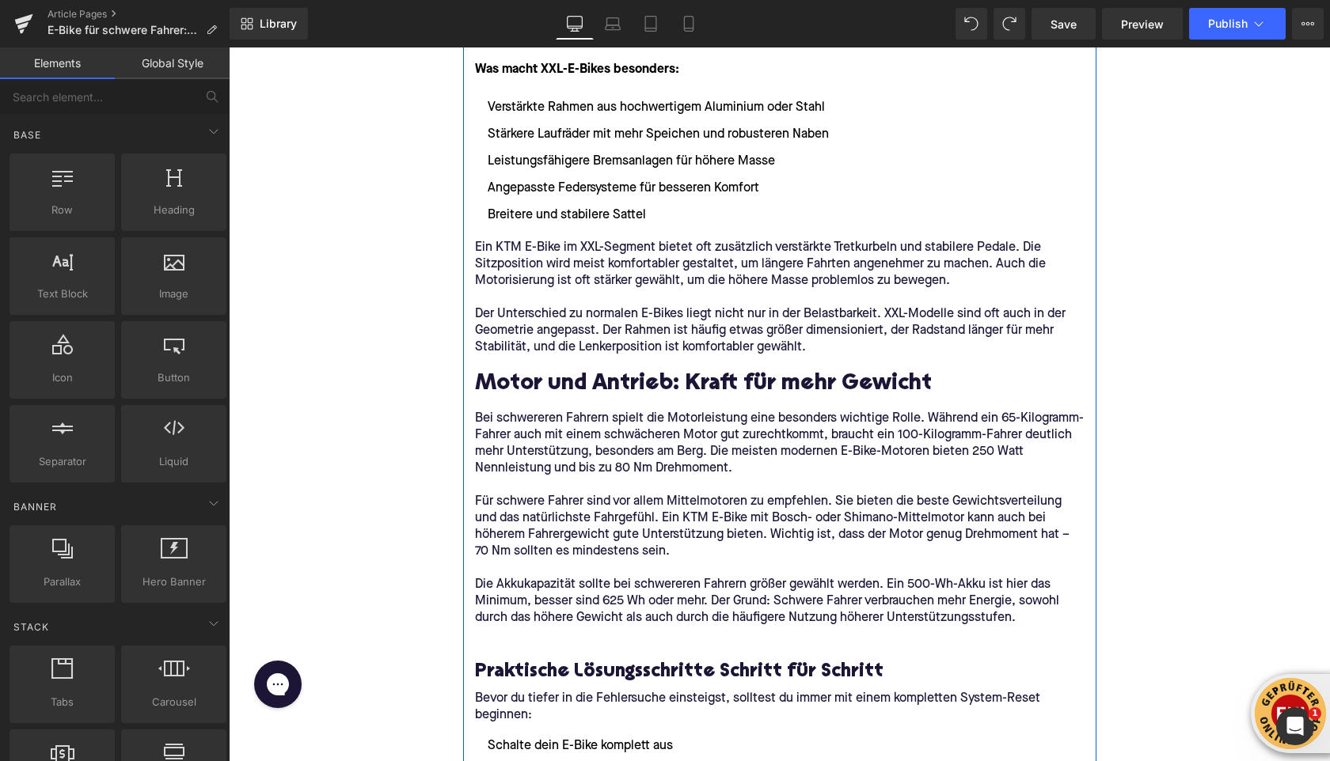
click at [488, 634] on p at bounding box center [779, 635] width 609 height 17
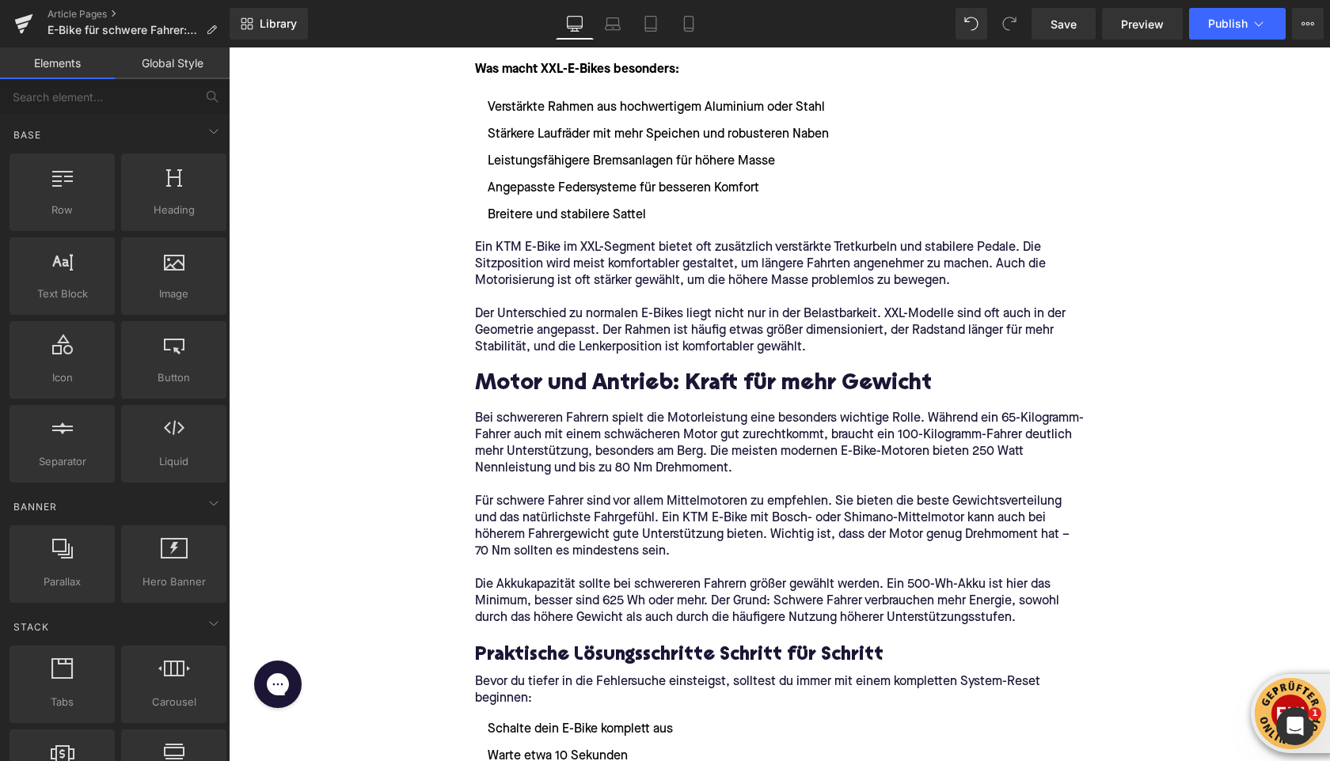
click at [485, 381] on h2 "Motor und Antrieb: Kraft für mehr Gewicht" at bounding box center [779, 385] width 609 height 25
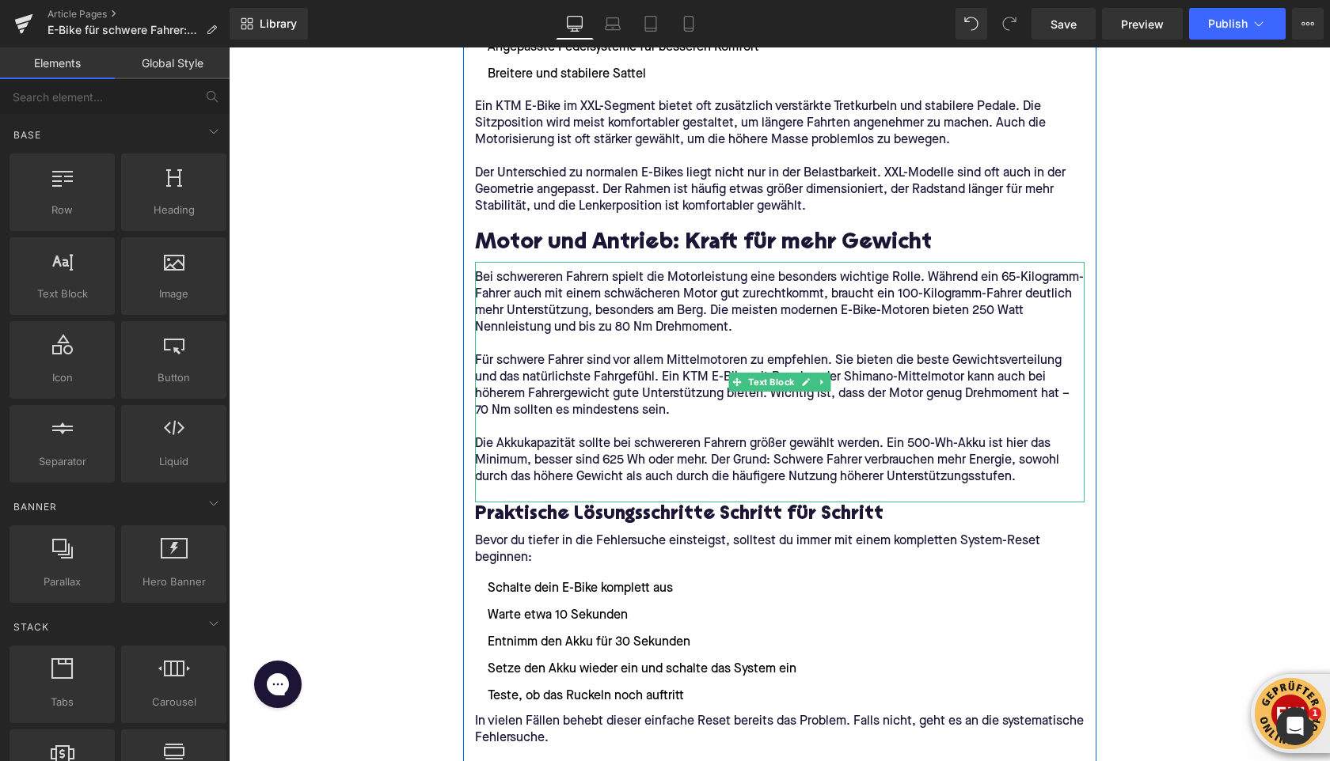
scroll to position [1696, 0]
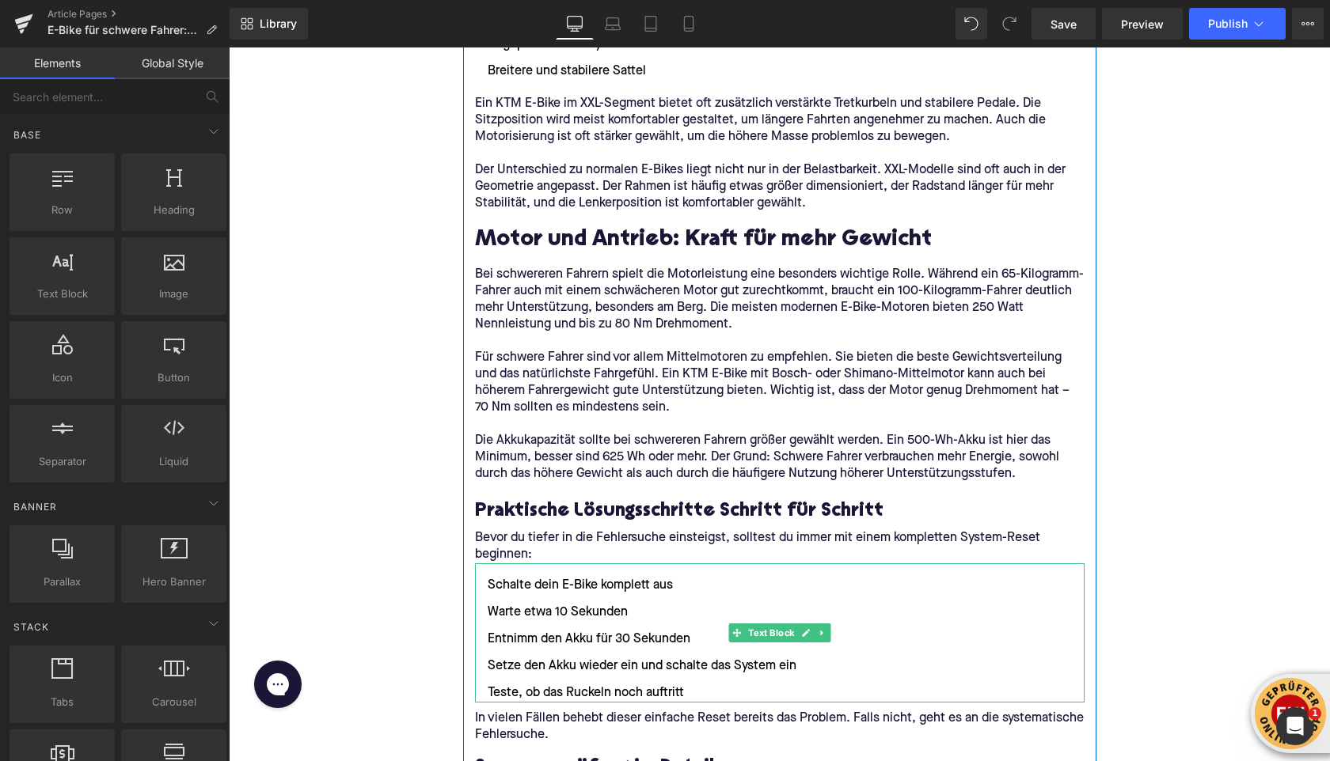
click at [490, 581] on li "Schalte dein E-Bike komplett aus" at bounding box center [779, 585] width 609 height 19
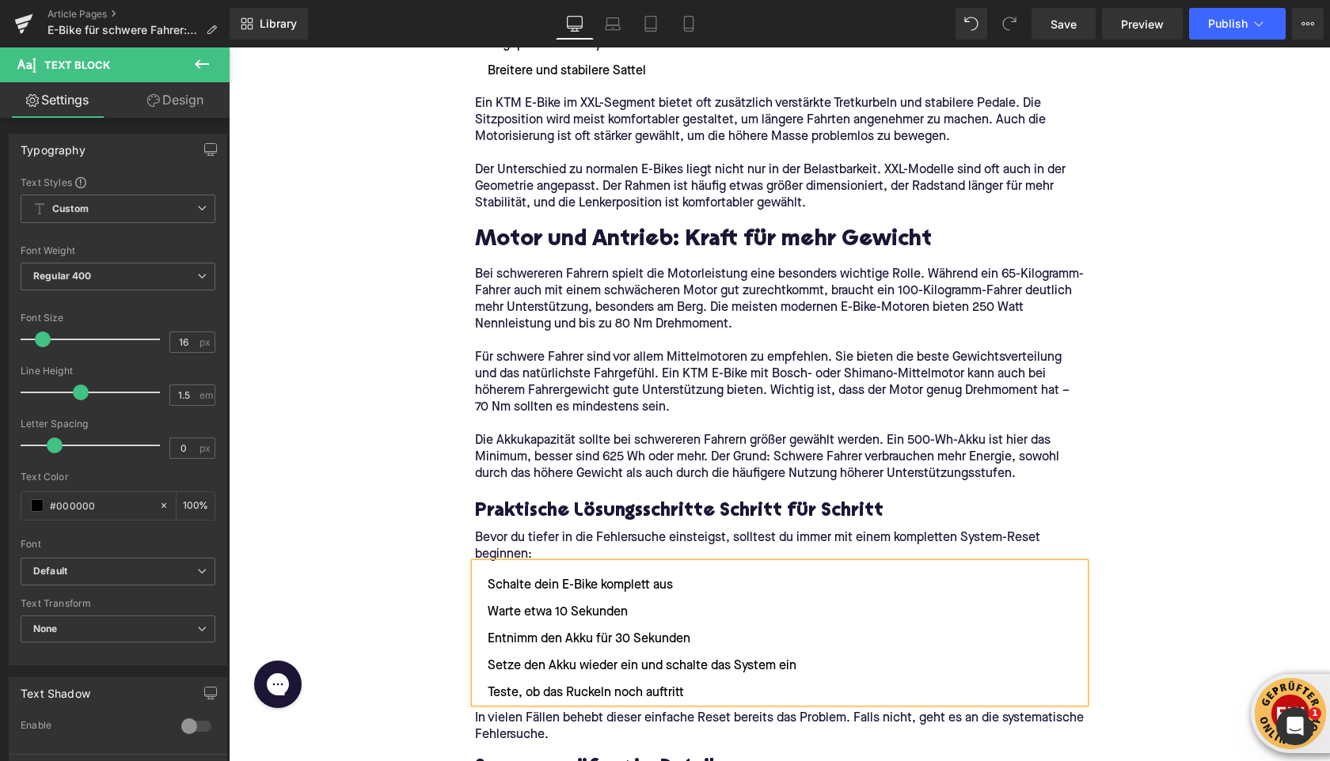
click at [491, 586] on li "Schalte dein E-Bike komplett aus" at bounding box center [779, 585] width 609 height 19
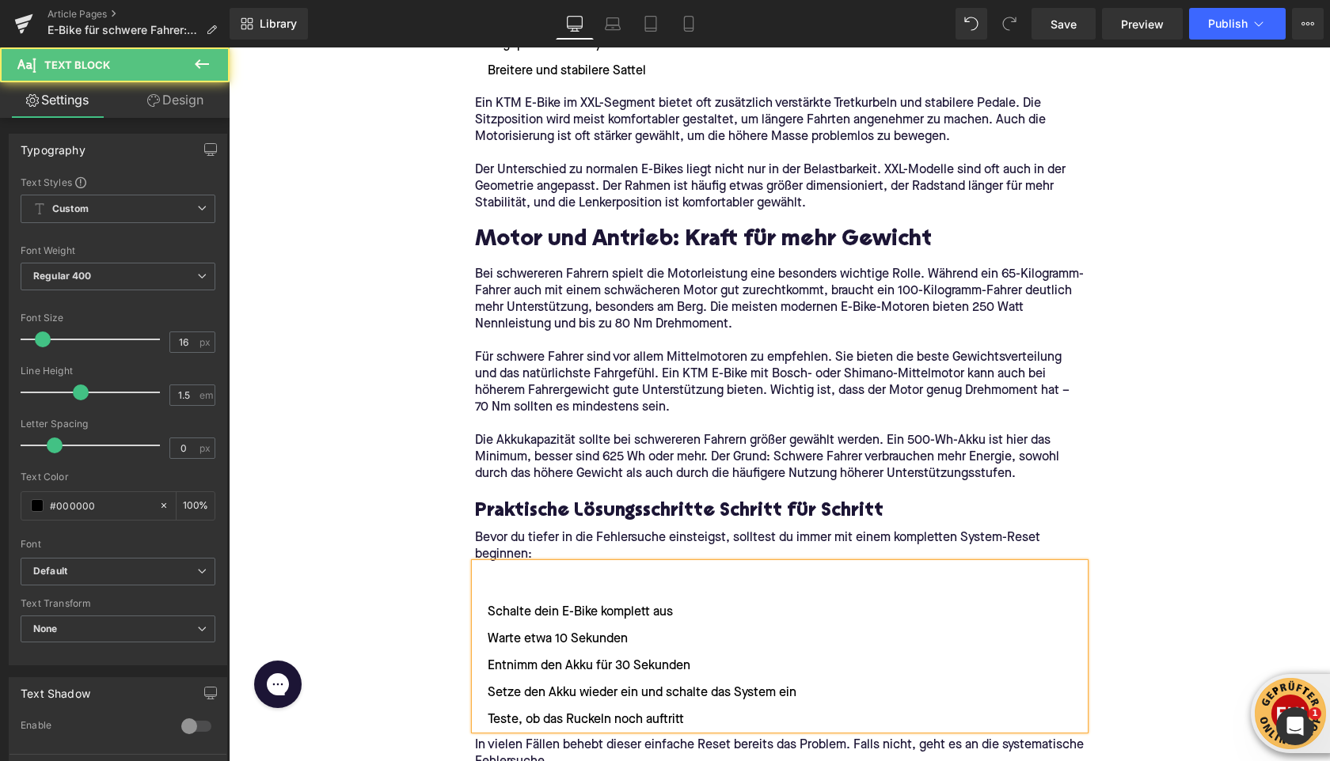
click at [491, 579] on li at bounding box center [779, 585] width 609 height 19
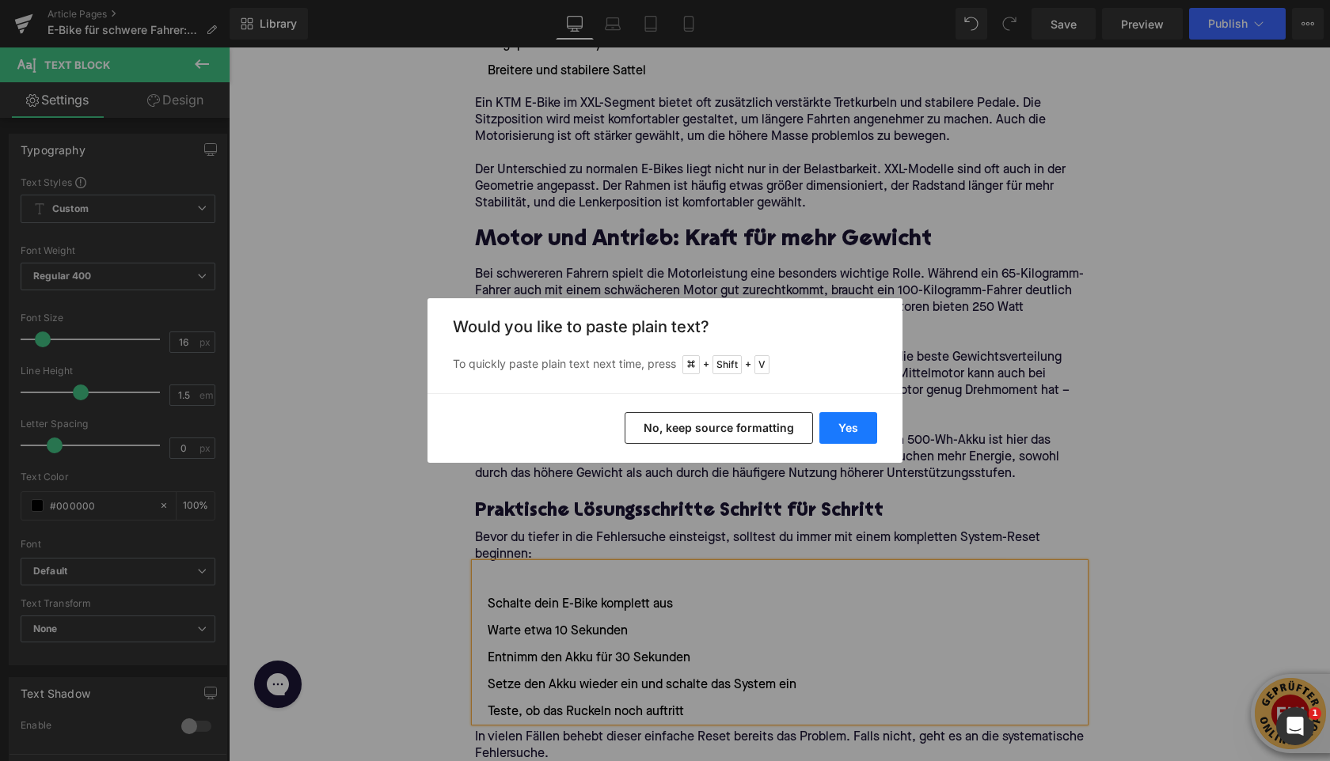
click at [839, 431] on button "Yes" at bounding box center [848, 428] width 58 height 32
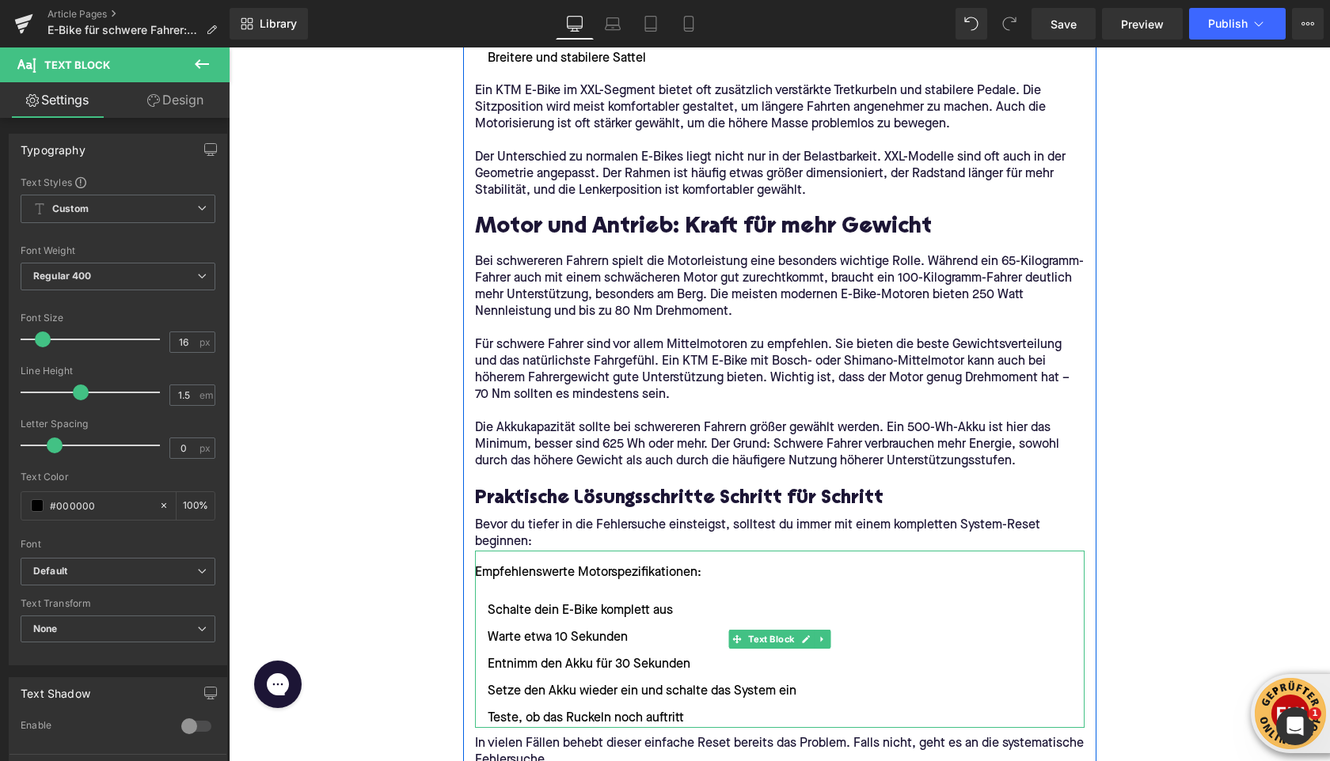
scroll to position [1713, 0]
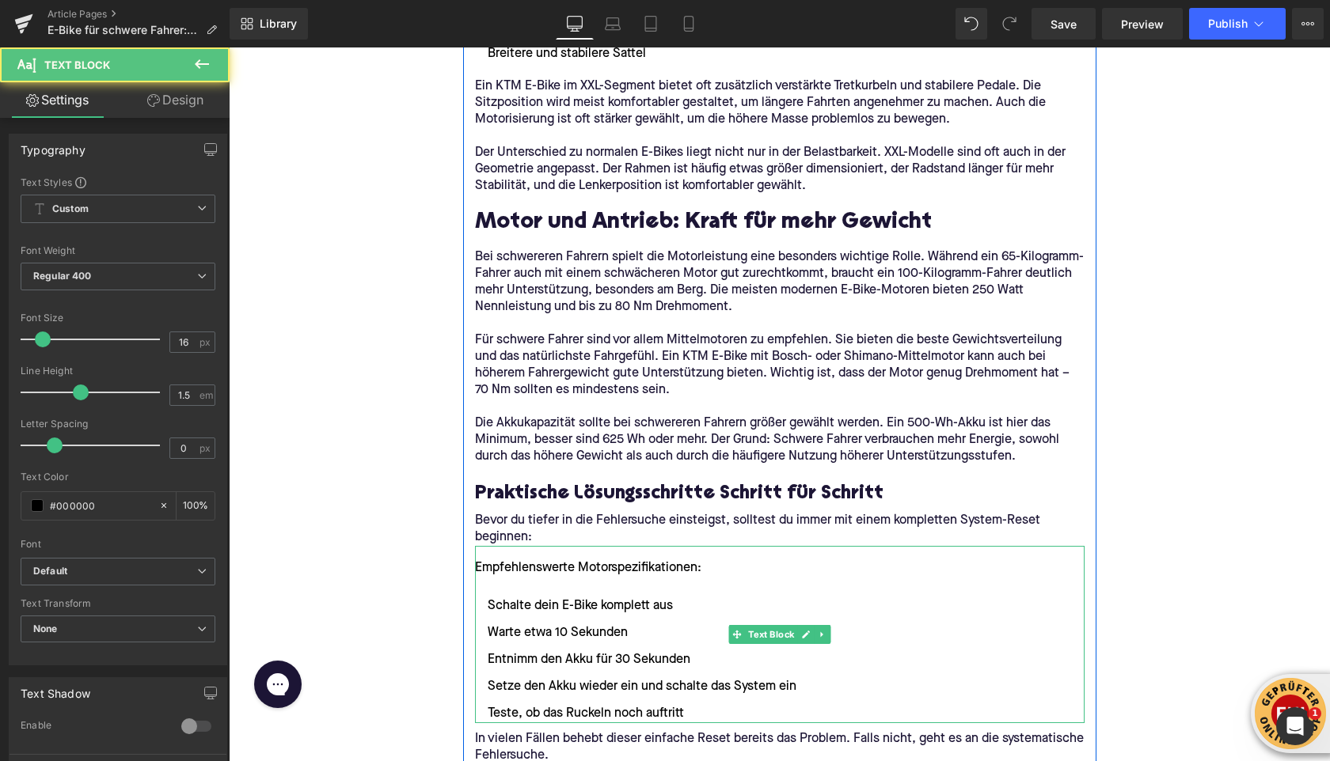
click at [545, 564] on div "Empfehlenswerte Motorspezifikationen:" at bounding box center [779, 568] width 609 height 19
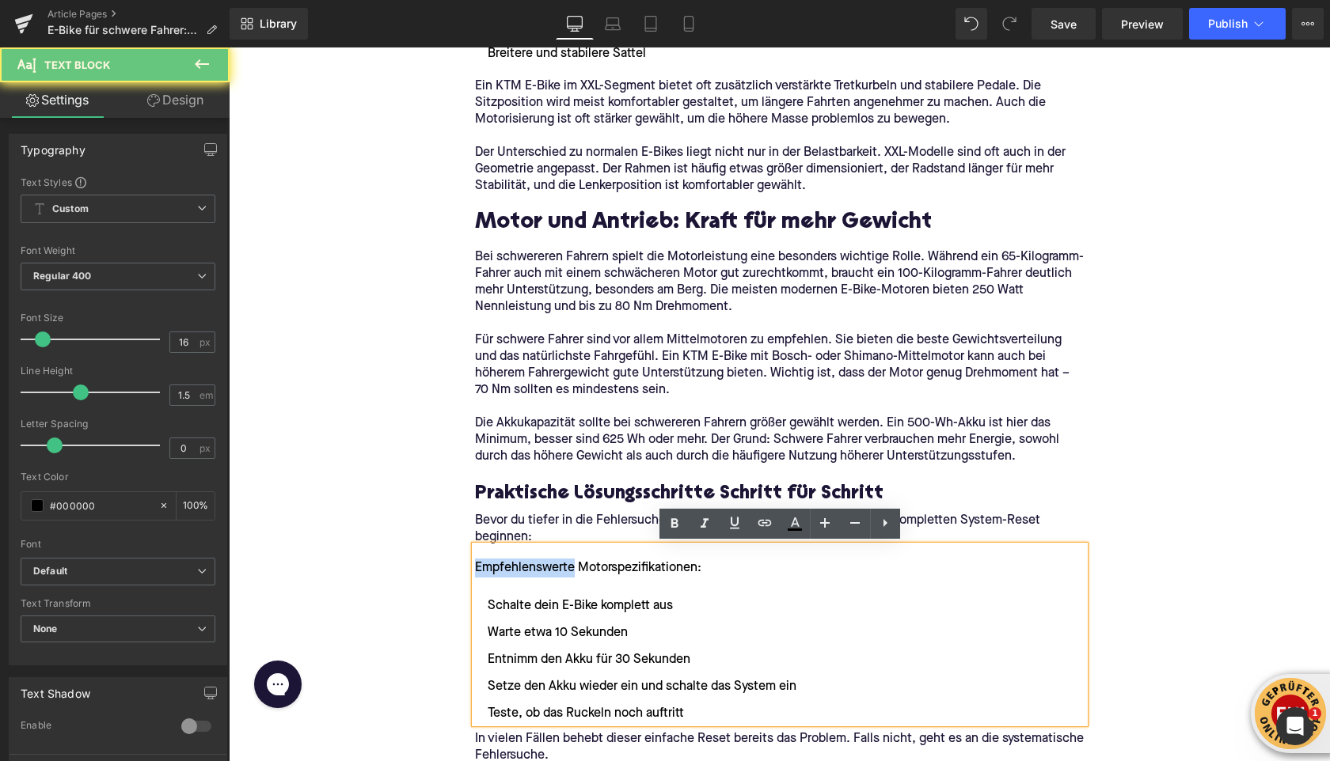
click at [545, 564] on div "Empfehlenswerte Motorspezifikationen:" at bounding box center [779, 568] width 609 height 19
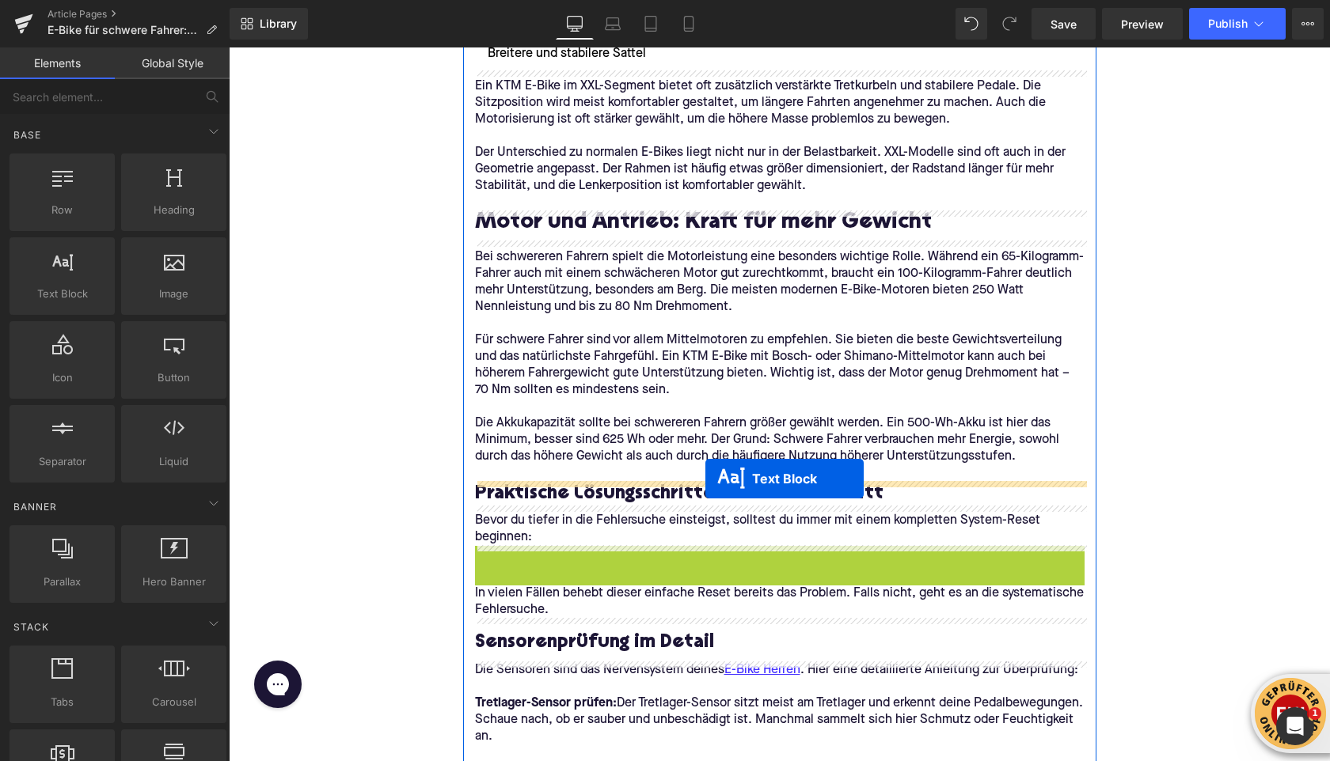
drag, startPoint x: 732, startPoint y: 634, endPoint x: 705, endPoint y: 478, distance: 158.2
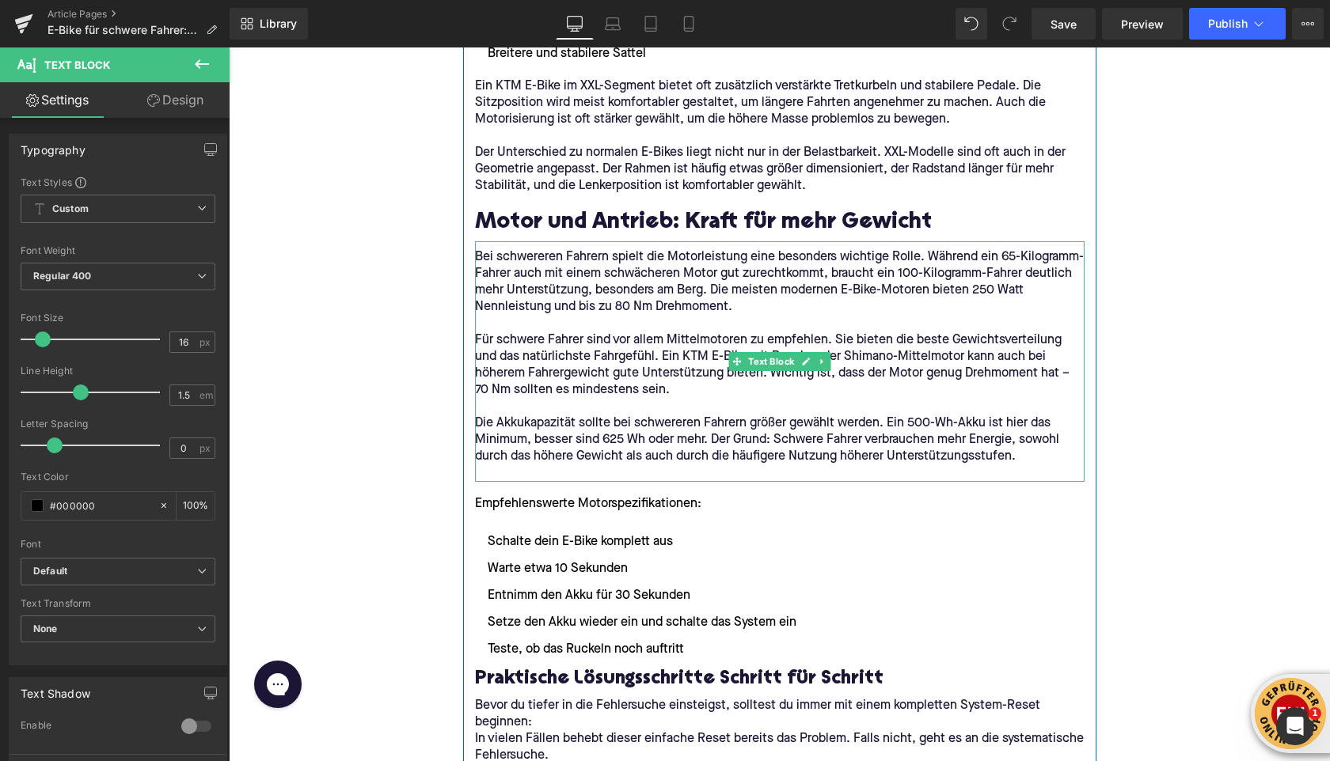
click at [553, 473] on p at bounding box center [779, 473] width 609 height 17
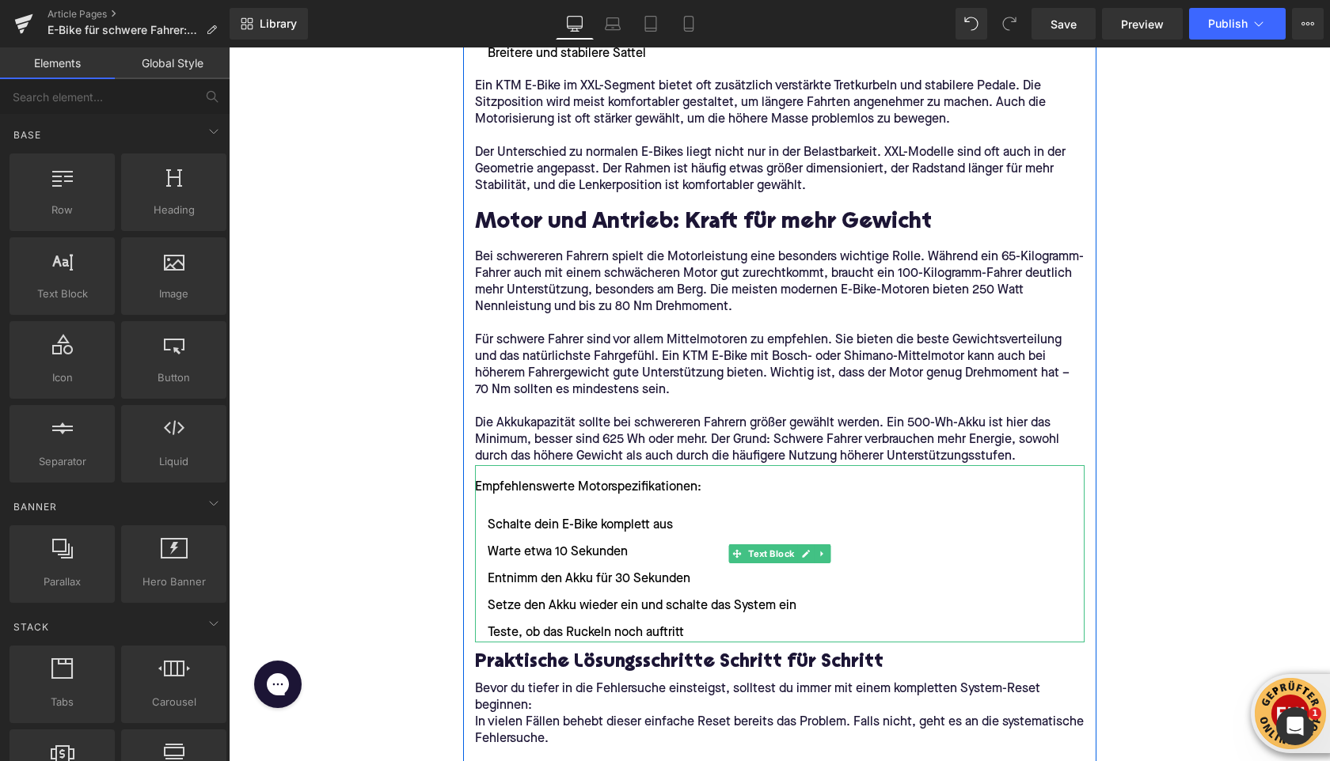
click at [606, 554] on li "Warte etwa 10 Sekunden" at bounding box center [779, 552] width 609 height 19
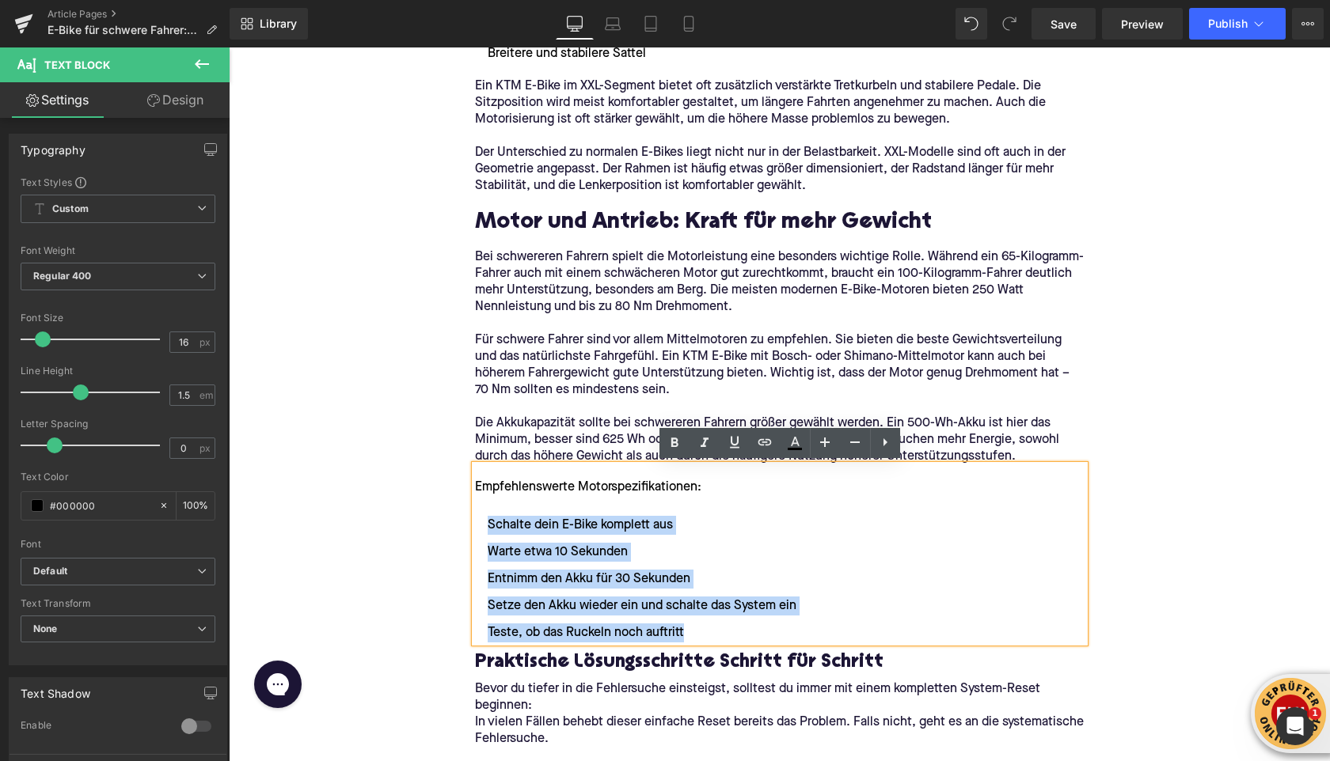
drag, startPoint x: 691, startPoint y: 634, endPoint x: 480, endPoint y: 520, distance: 240.1
click at [478, 522] on ul "Schalte dein E-Bike komplett aus Warte etwa 10 Sekunden Entnimm den Akku für 30…" at bounding box center [779, 579] width 609 height 127
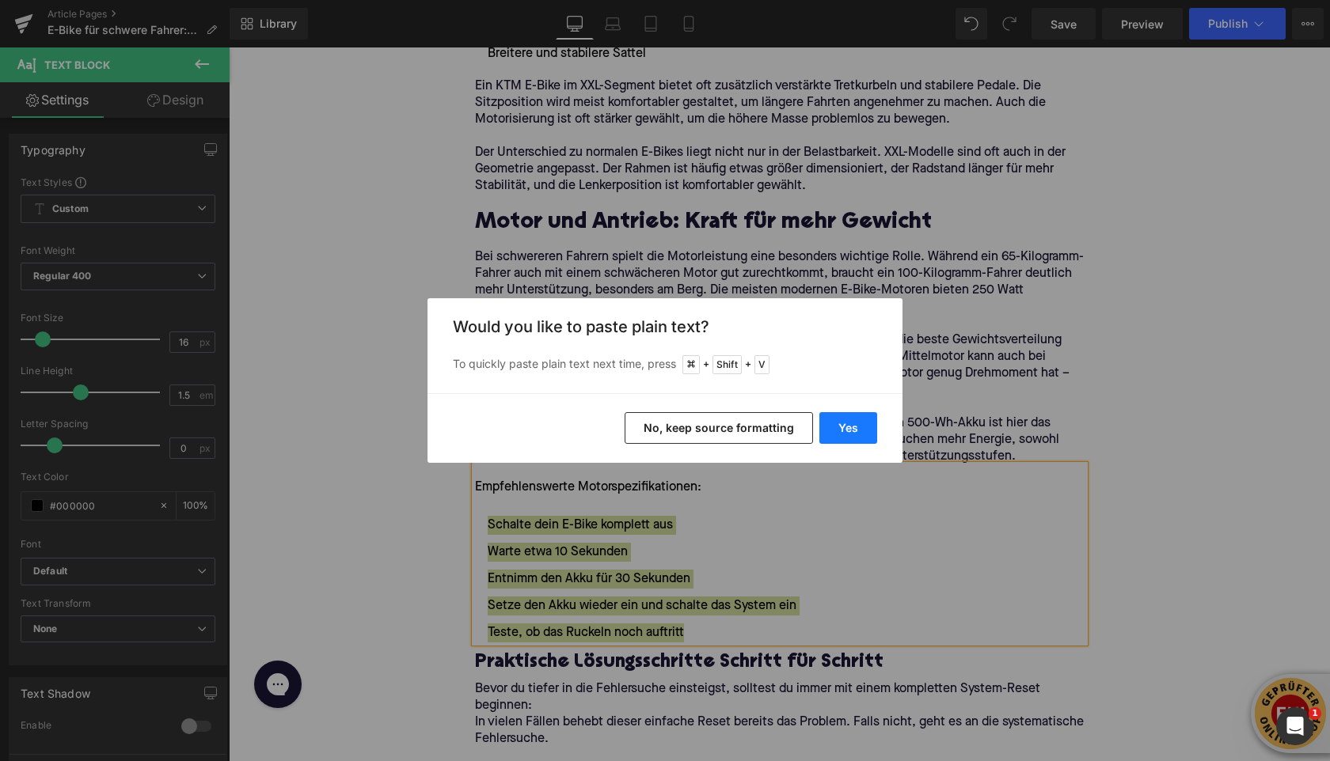
click at [849, 433] on button "Yes" at bounding box center [848, 428] width 58 height 32
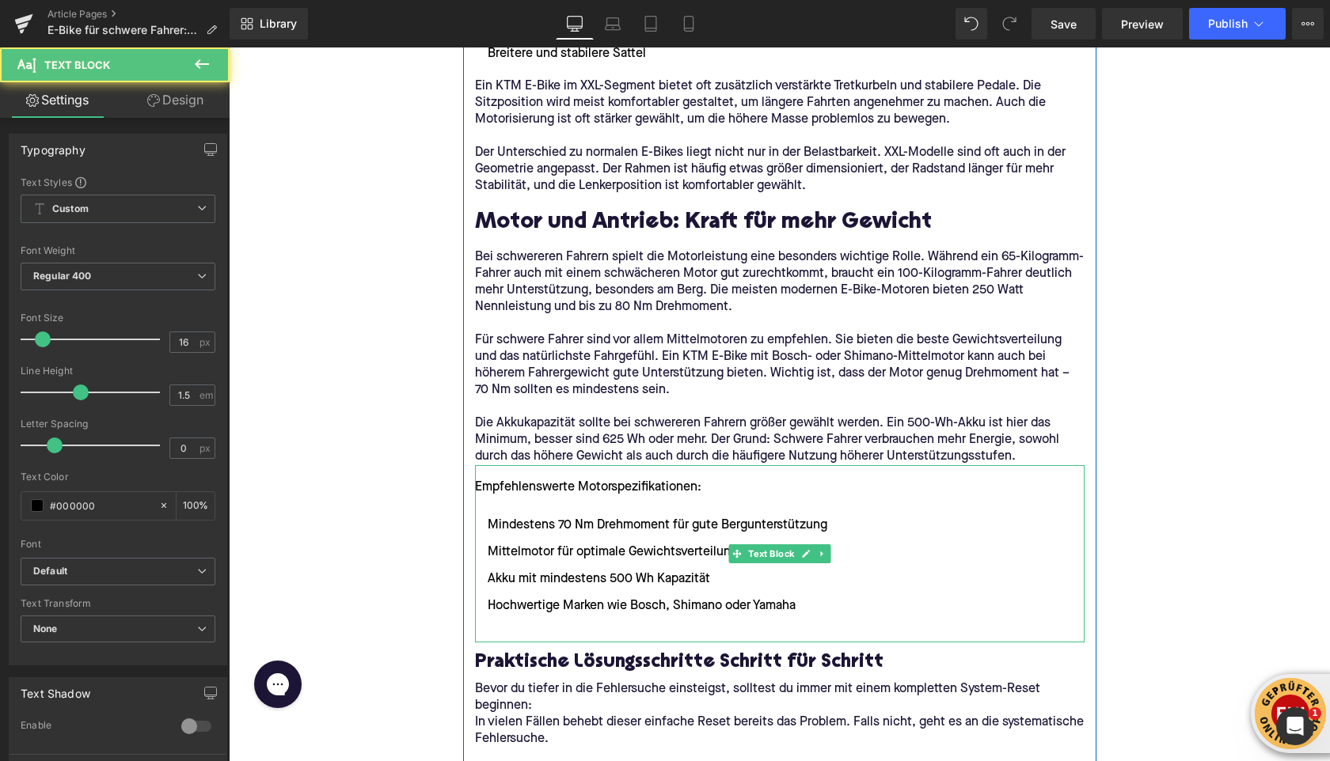
click at [559, 633] on li at bounding box center [779, 633] width 609 height 19
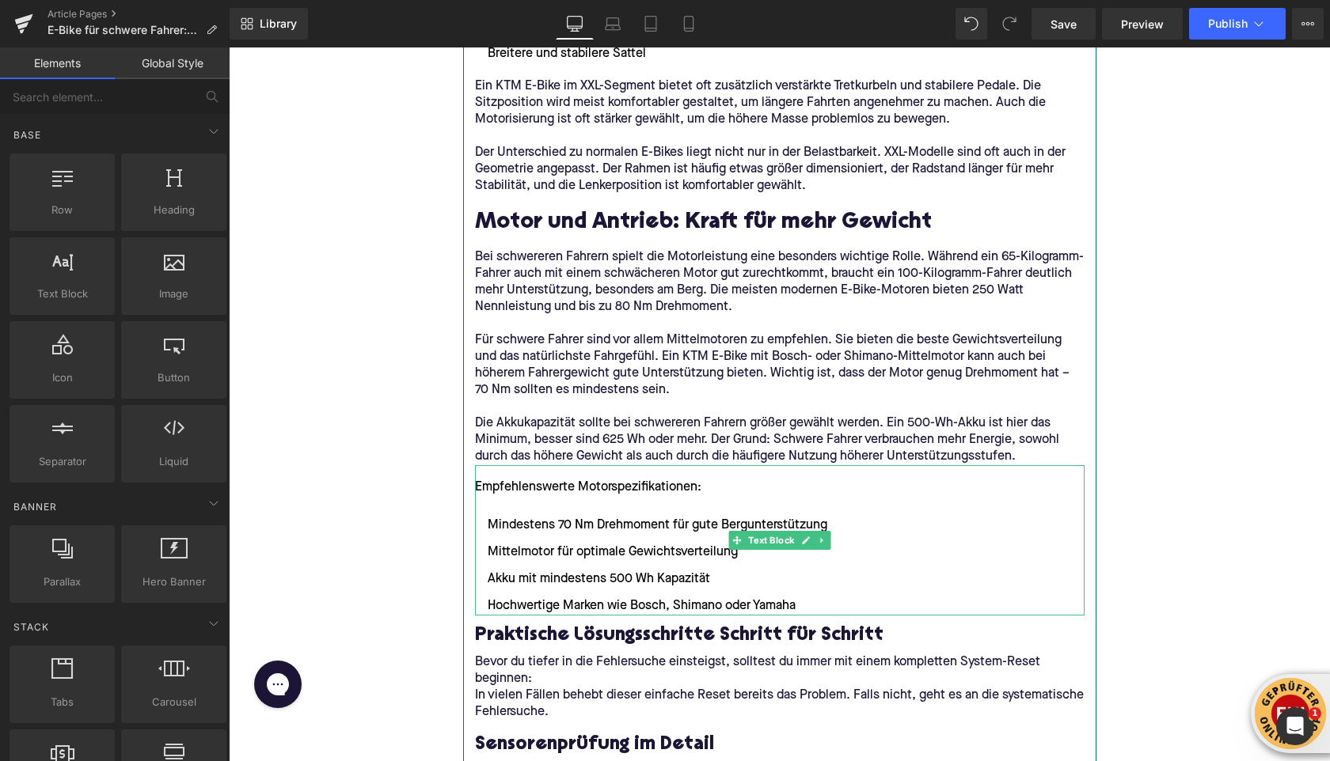
click at [487, 486] on div "Empfehlenswerte Motorspezifikationen:" at bounding box center [779, 487] width 609 height 19
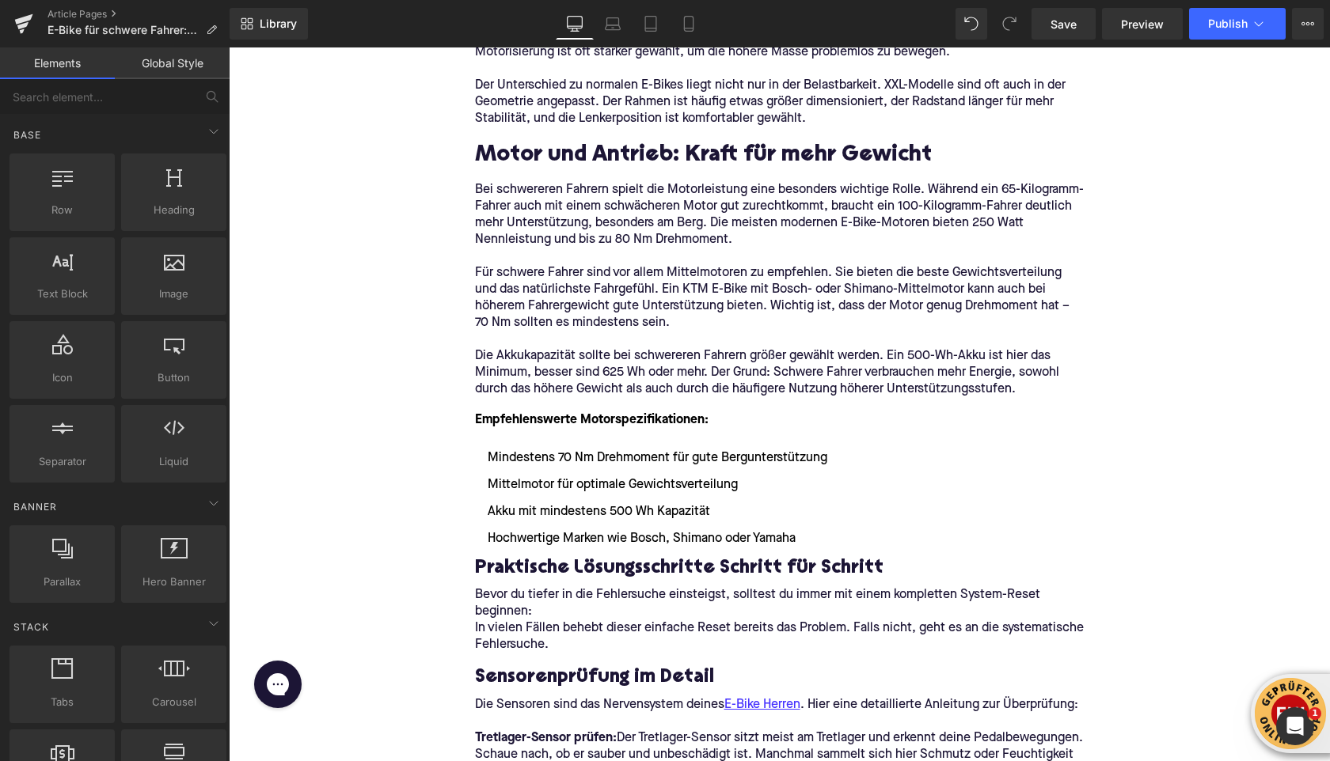
scroll to position [1783, 0]
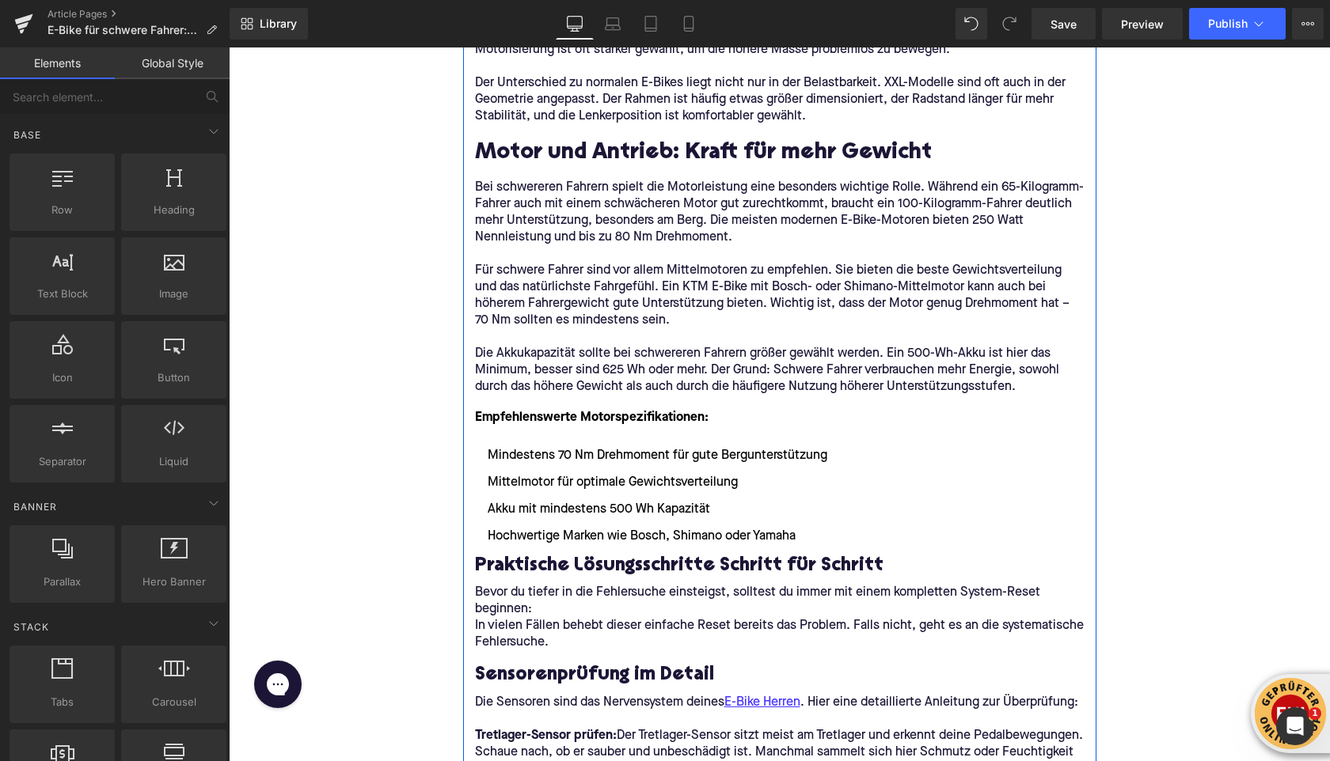
click at [547, 562] on h3 "Praktische Lösungsschritte Schritt für Schritt" at bounding box center [779, 566] width 609 height 25
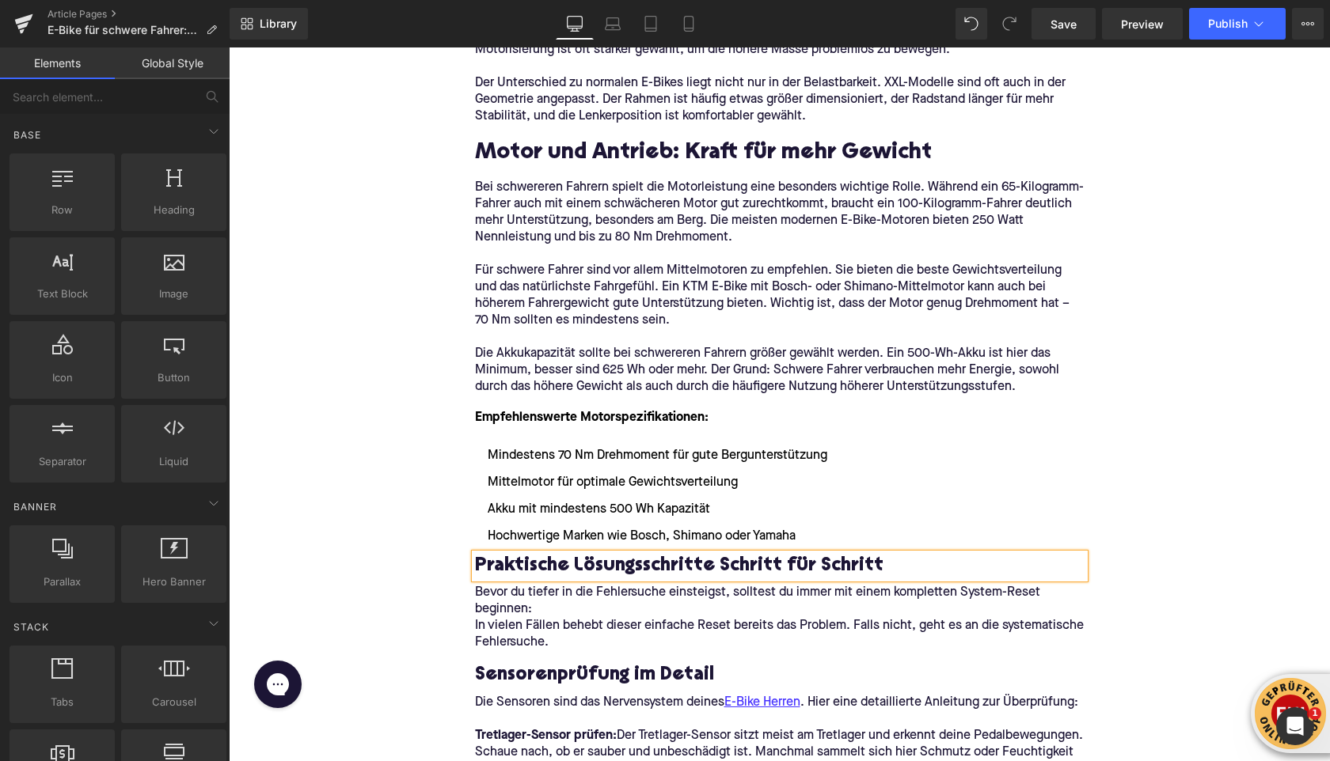
click at [547, 562] on h3 "Praktische Lösungsschritte Schritt für Schritt" at bounding box center [779, 566] width 609 height 25
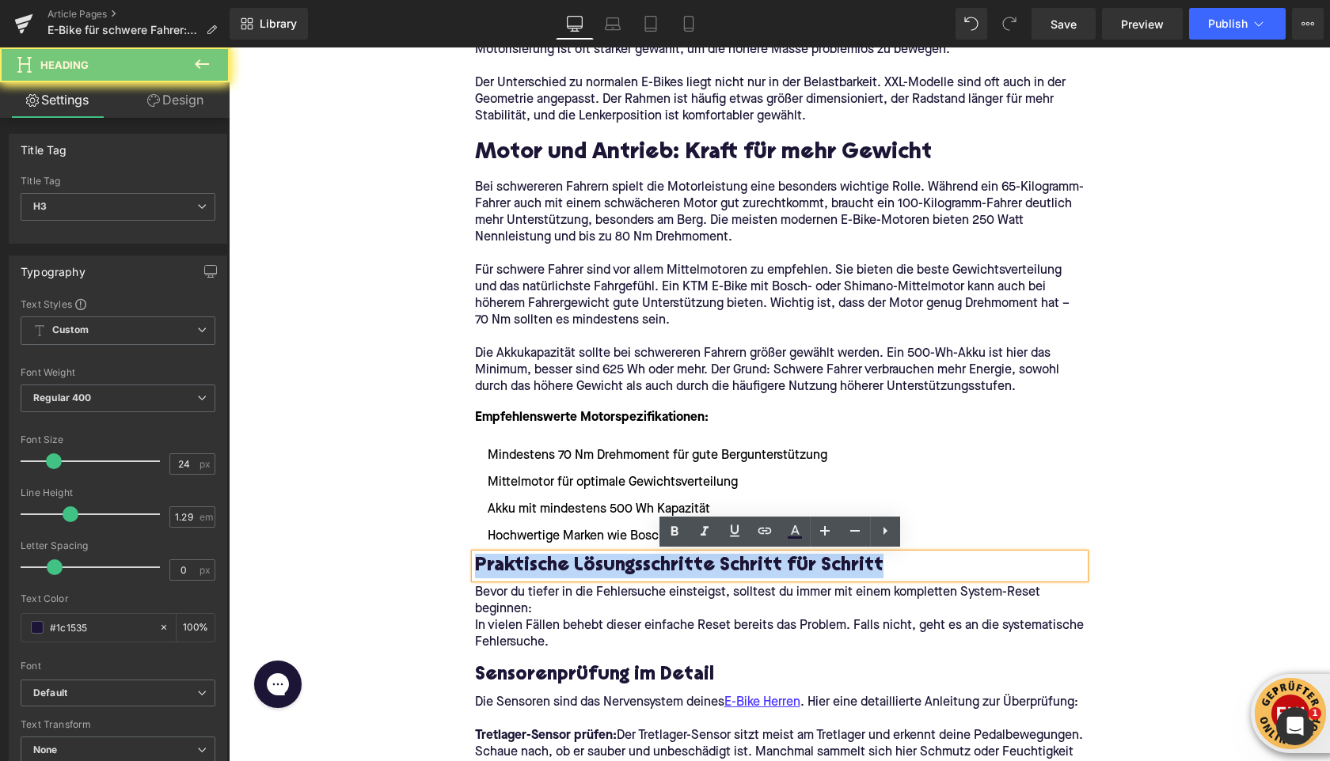
paste div
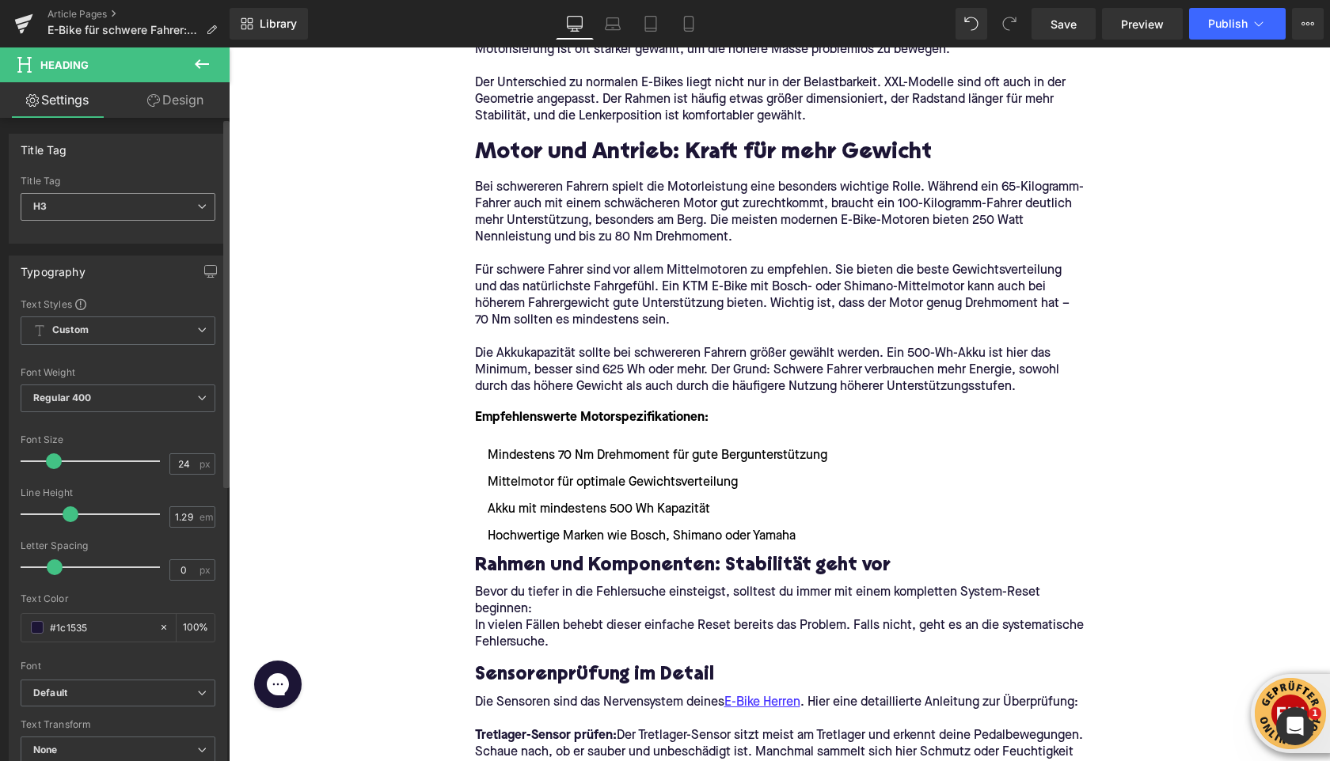
click at [106, 203] on span "H3" at bounding box center [118, 207] width 195 height 28
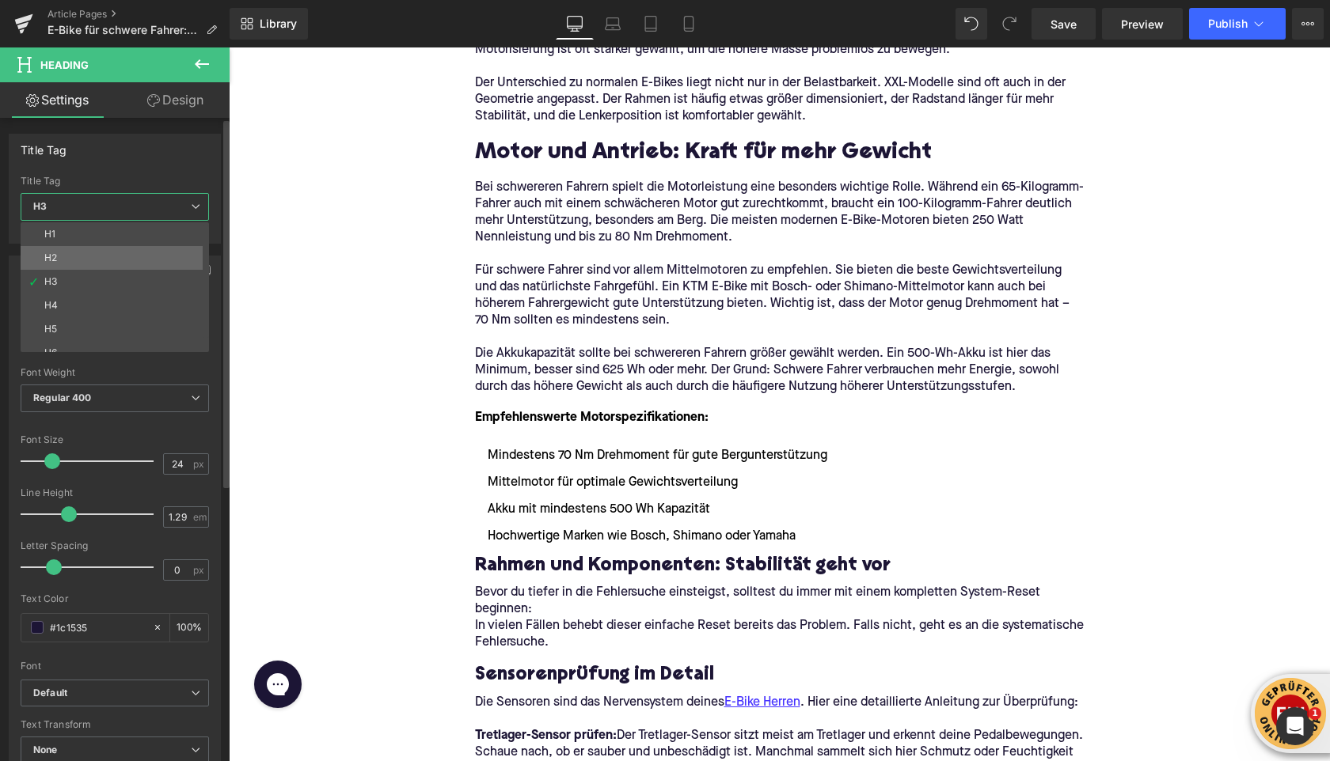
click at [92, 258] on li "H2" at bounding box center [118, 258] width 195 height 24
type input "28"
type input "1.11"
type input "100"
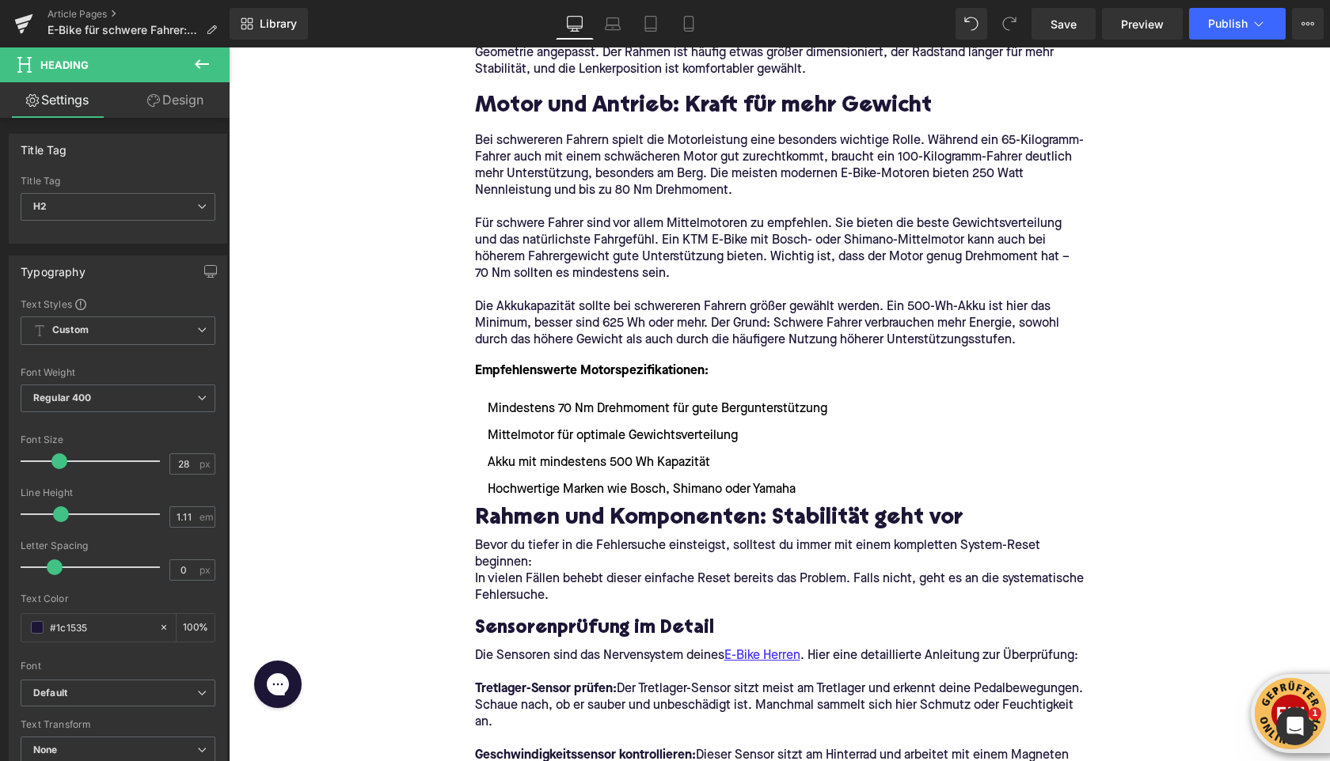
scroll to position [1835, 0]
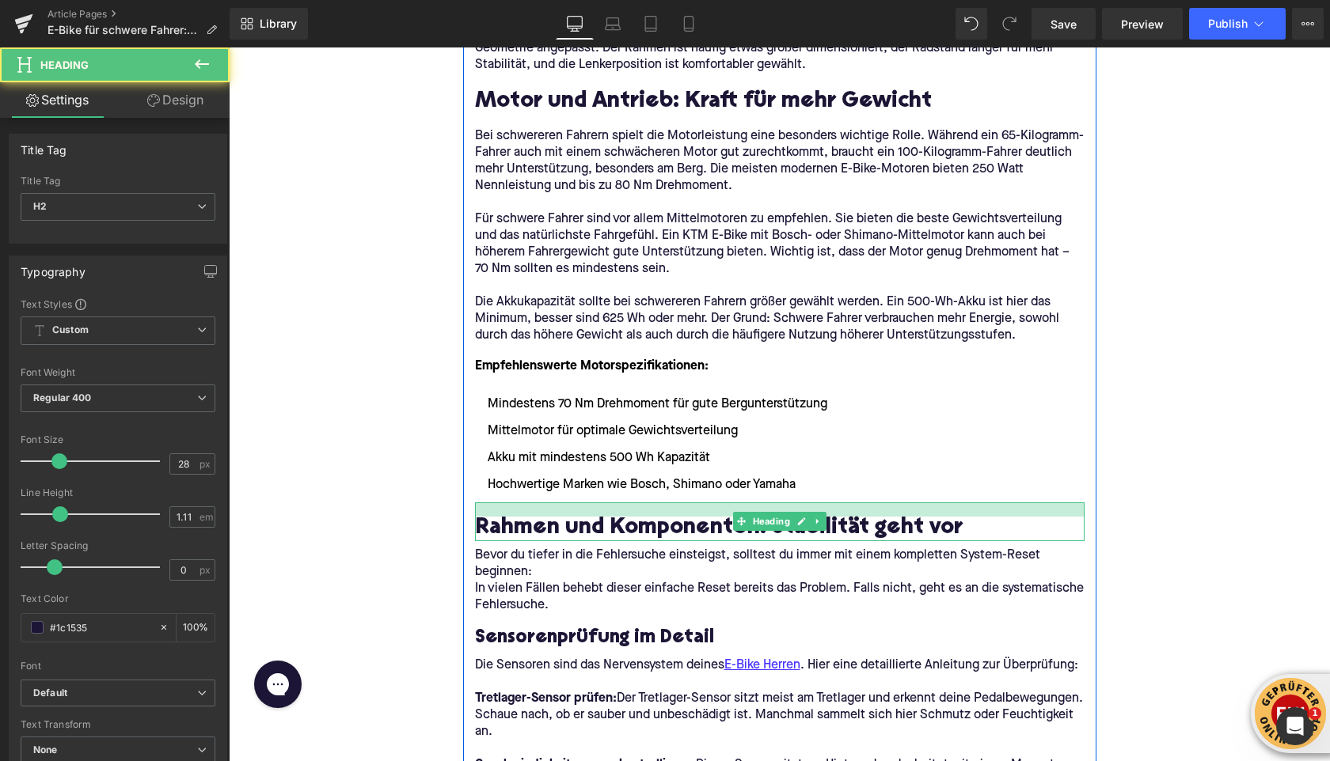
drag, startPoint x: 523, startPoint y: 502, endPoint x: 522, endPoint y: 515, distance: 13.5
click at [522, 515] on div at bounding box center [779, 510] width 609 height 14
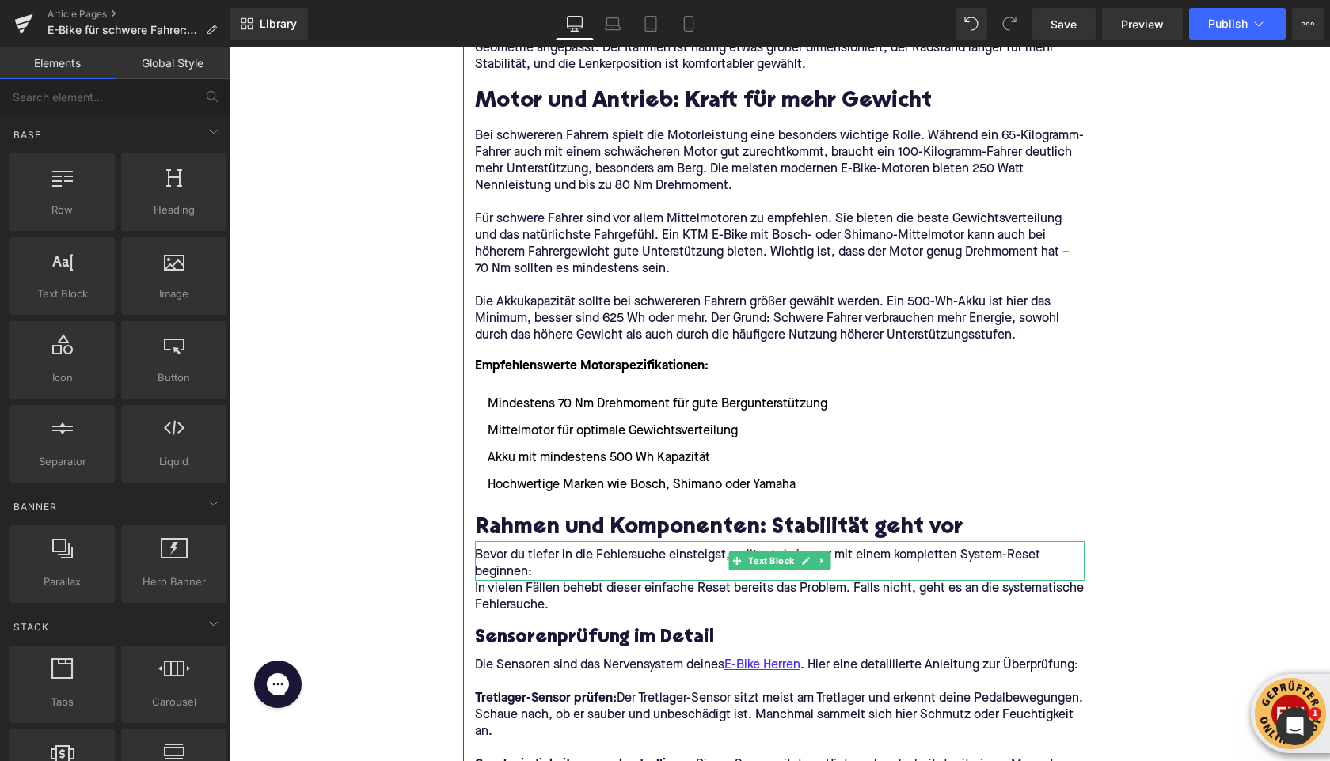
click at [503, 574] on p "Bevor du tiefer in die Fehlersuche einsteigst, solltest du immer mit einem komp…" at bounding box center [779, 564] width 609 height 33
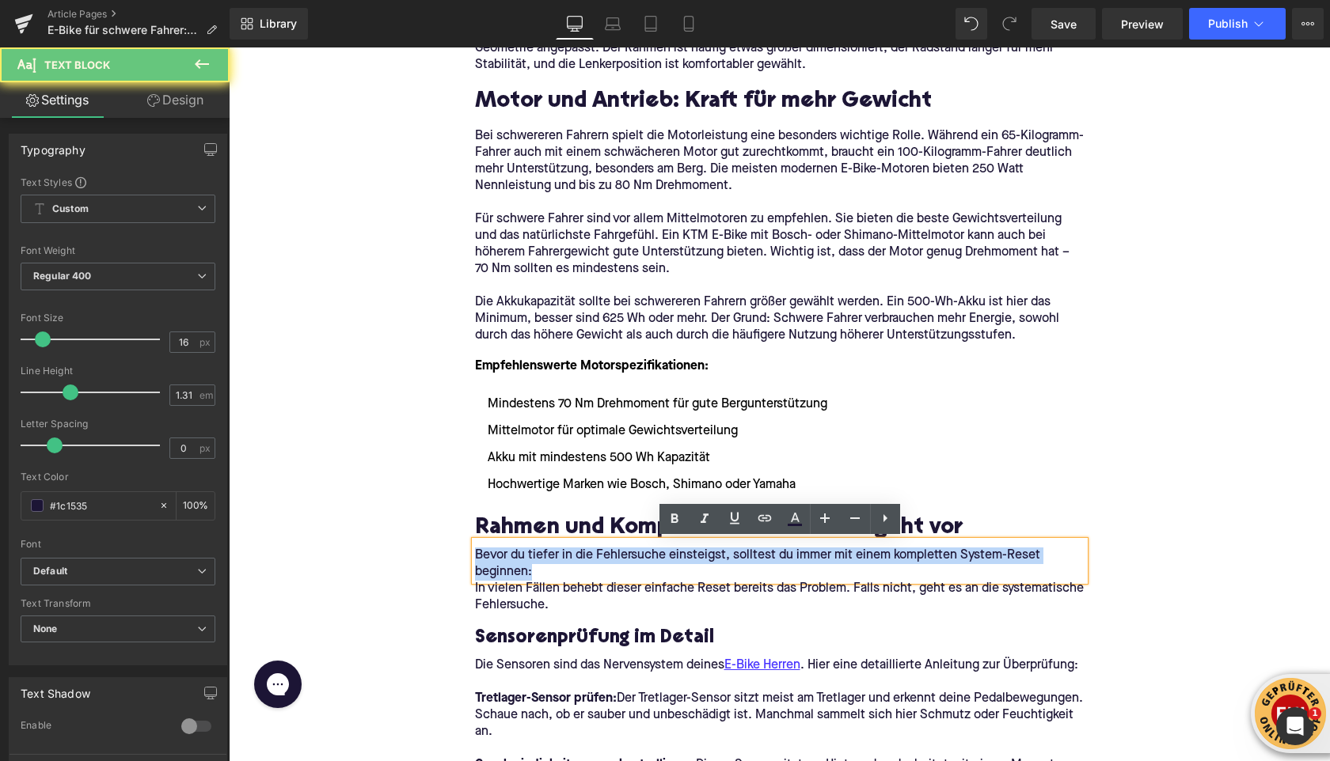
click at [503, 574] on p "Bevor du tiefer in die Fehlersuche einsteigst, solltest du immer mit einem komp…" at bounding box center [779, 564] width 609 height 33
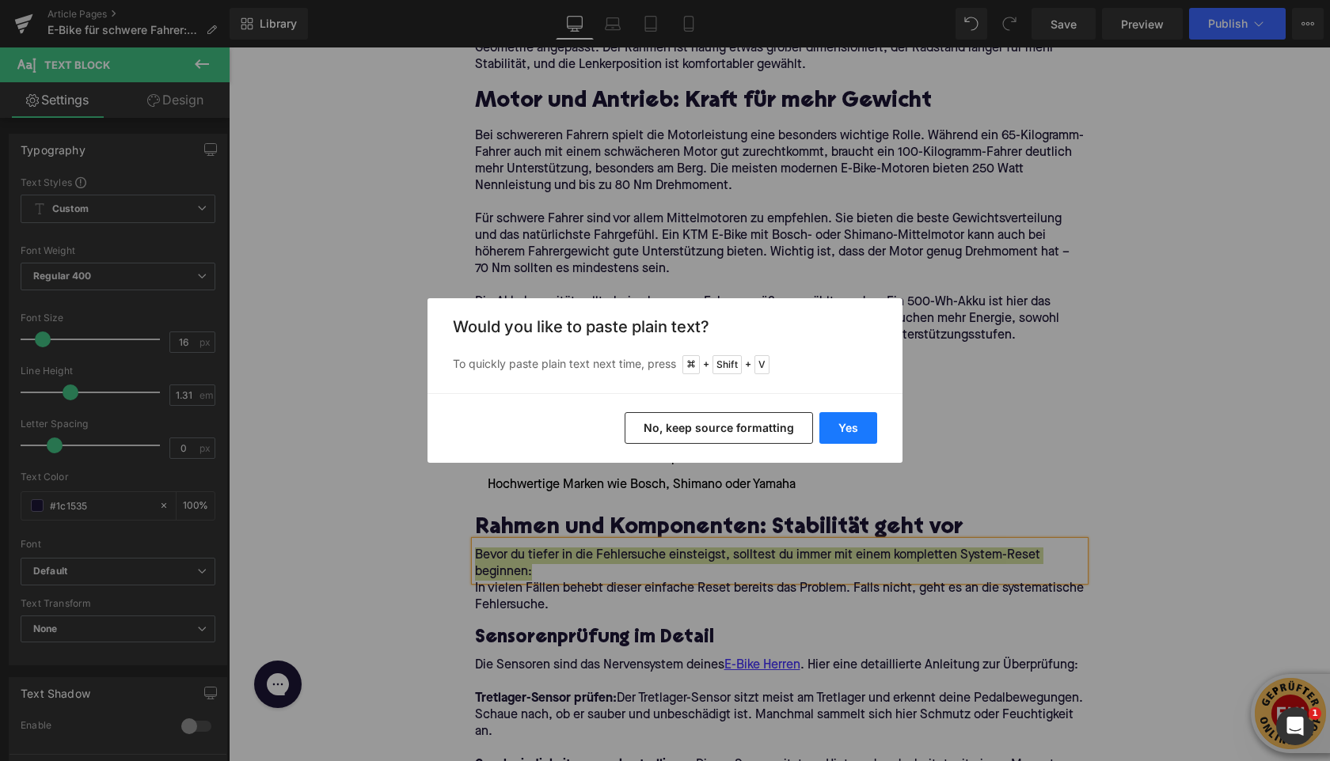
drag, startPoint x: 869, startPoint y: 431, endPoint x: 640, endPoint y: 383, distance: 233.6
click at [869, 431] on button "Yes" at bounding box center [848, 428] width 58 height 32
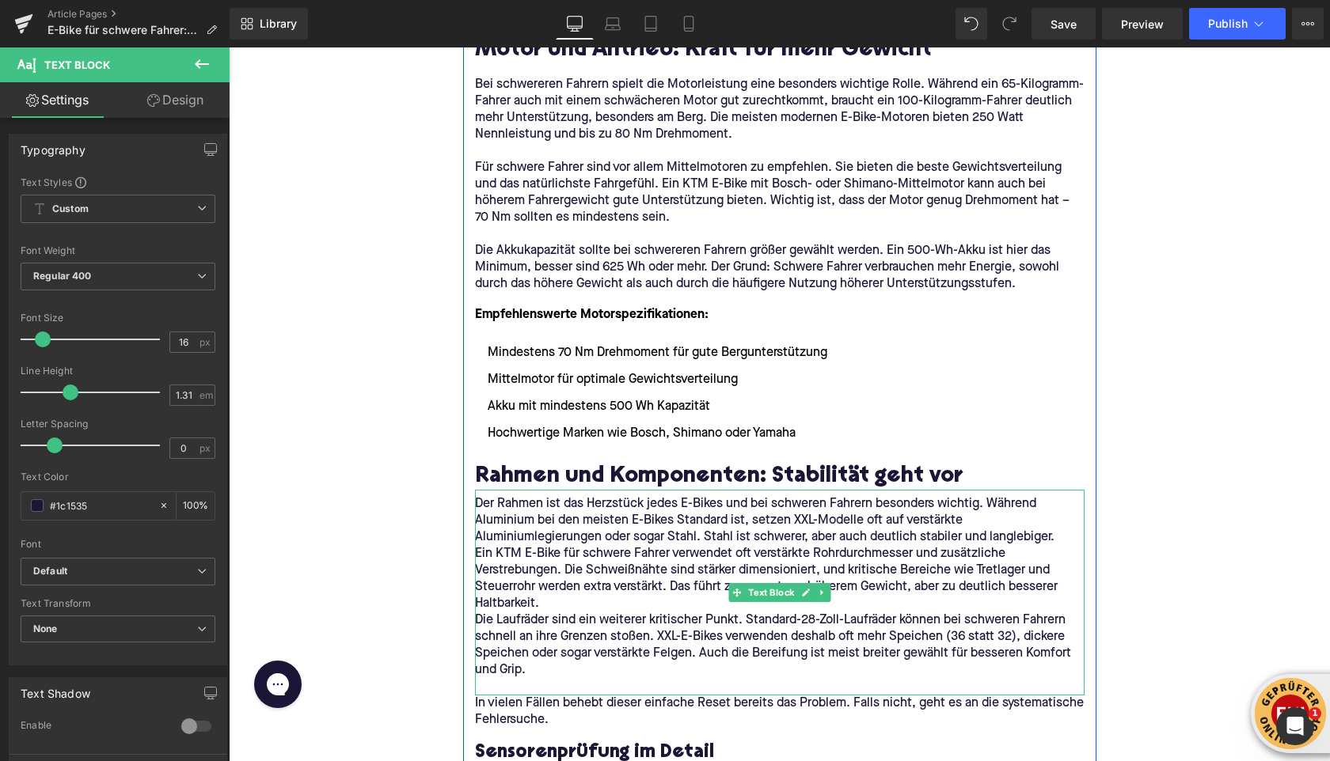
scroll to position [1903, 0]
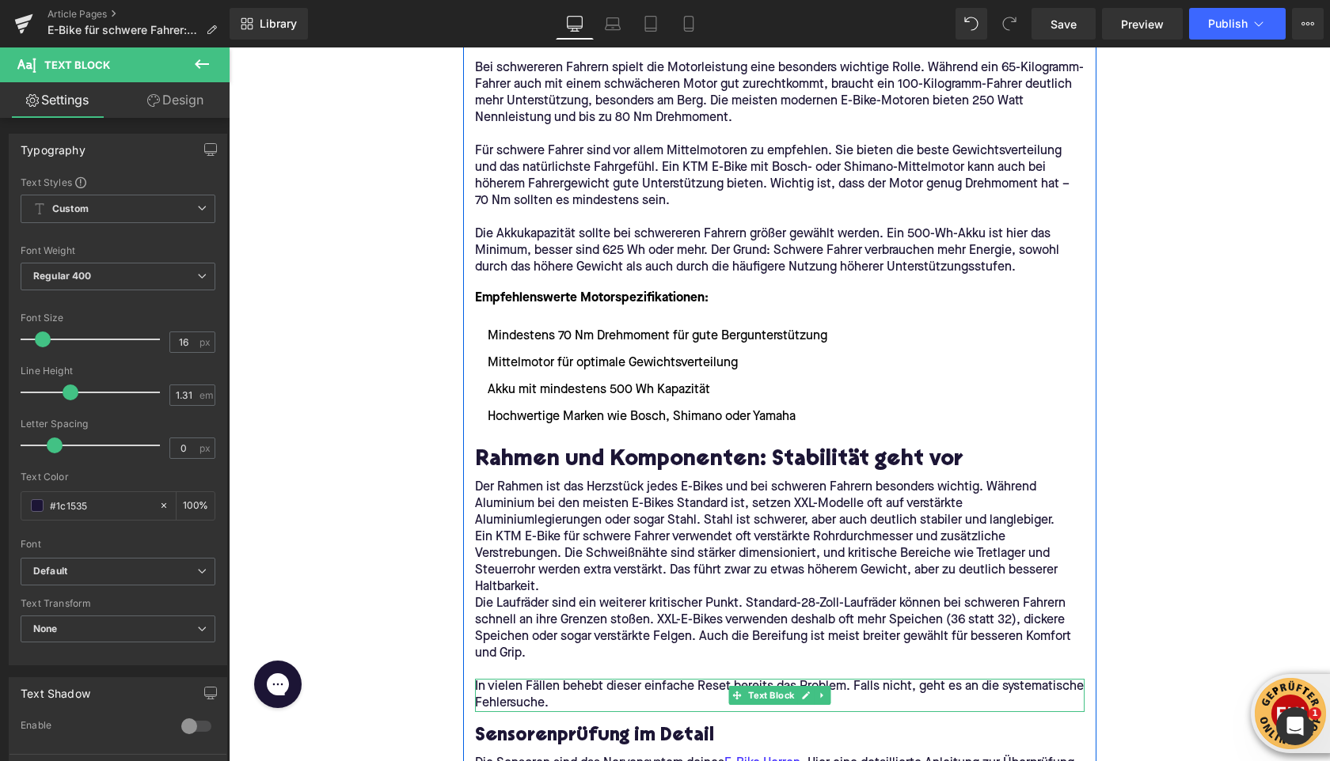
click at [825, 693] on icon at bounding box center [822, 695] width 9 height 9
click at [826, 693] on icon at bounding box center [829, 695] width 9 height 9
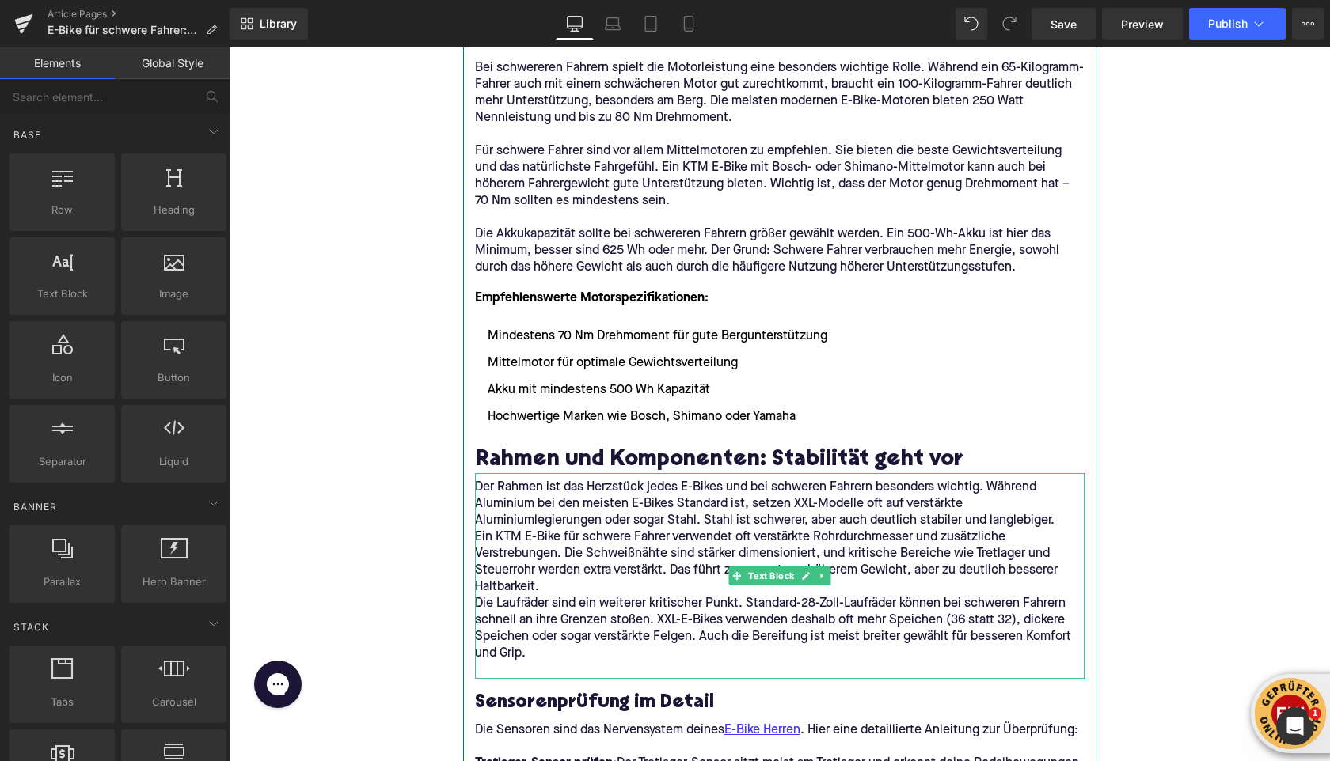
click at [583, 587] on p "Ein KTM E-Bike für schwere Fahrer verwendet oft verstärkte Rohrdurchmesser und …" at bounding box center [779, 562] width 609 height 66
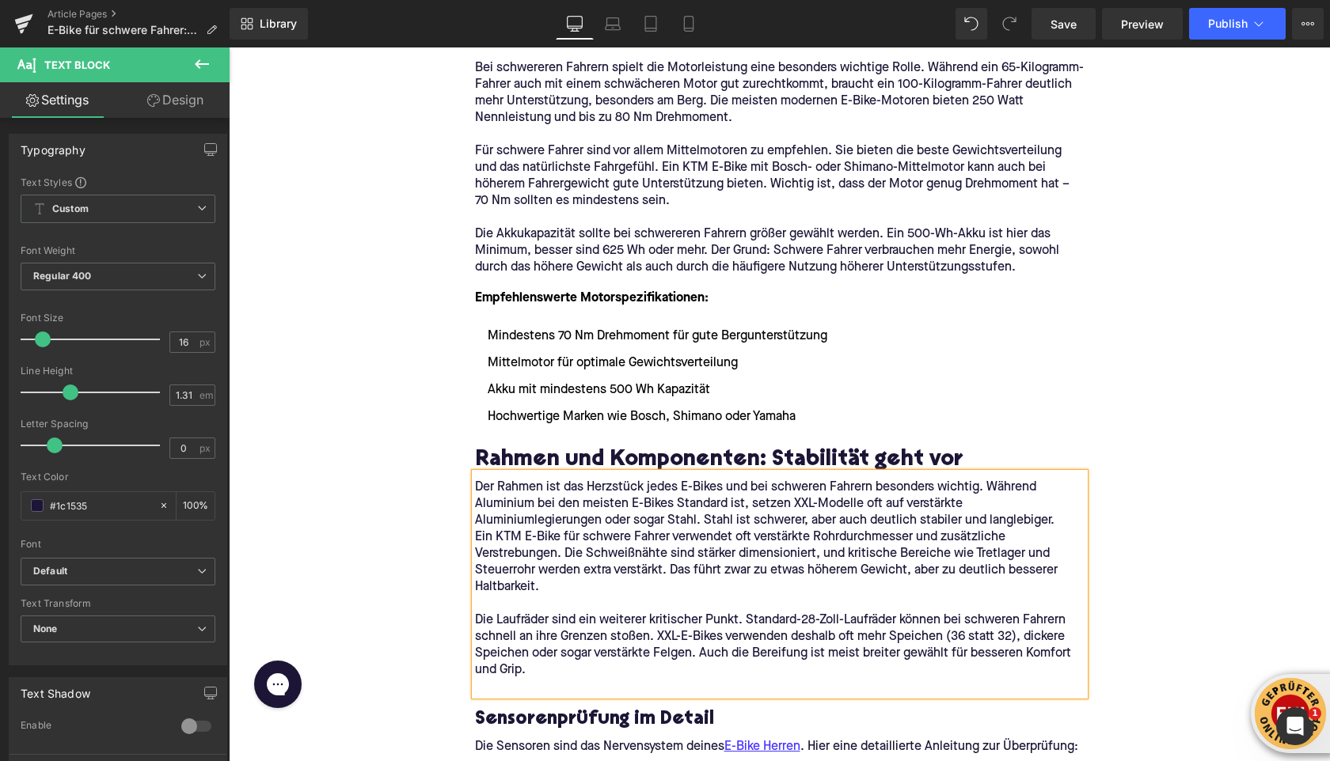
click at [1061, 519] on p "Der Rahmen ist das Herzstück jedes E-Bikes und bei schweren Fahrern besonders w…" at bounding box center [779, 505] width 609 height 50
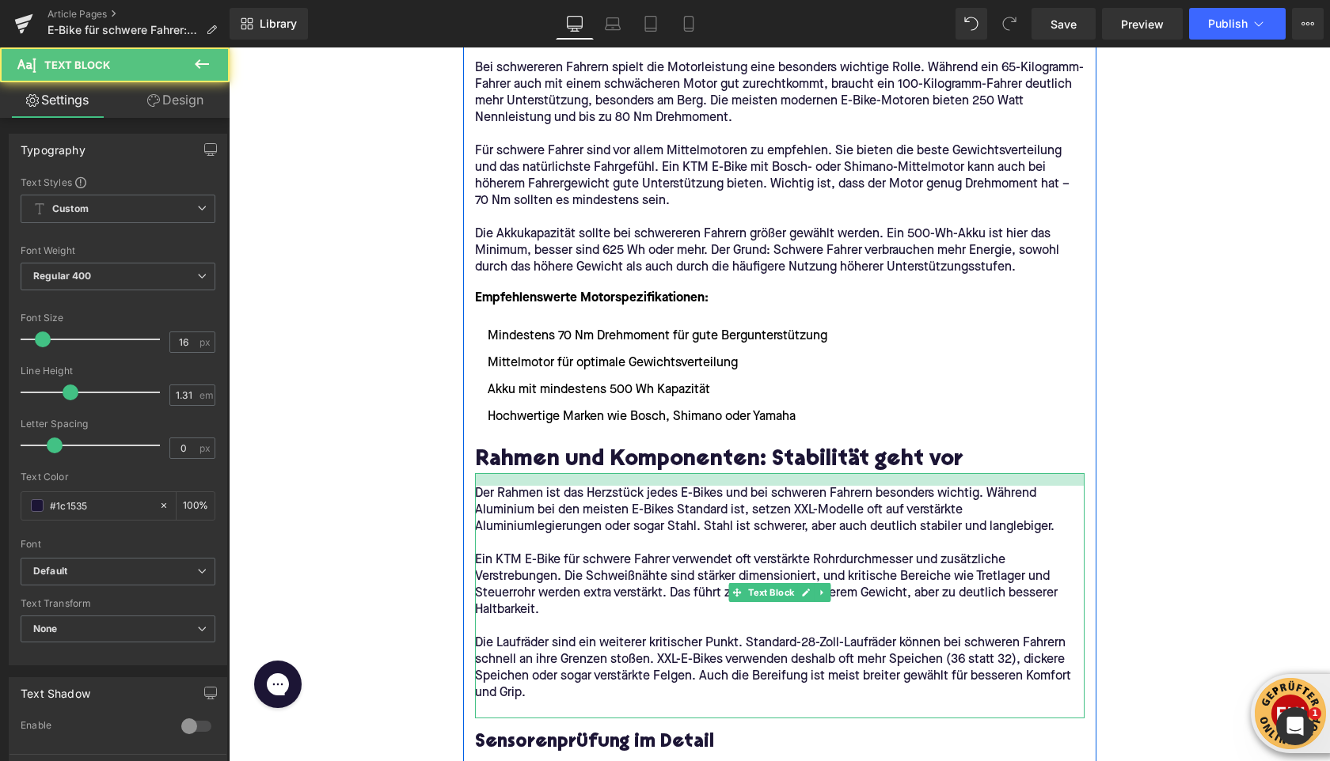
click at [493, 482] on div at bounding box center [779, 479] width 609 height 13
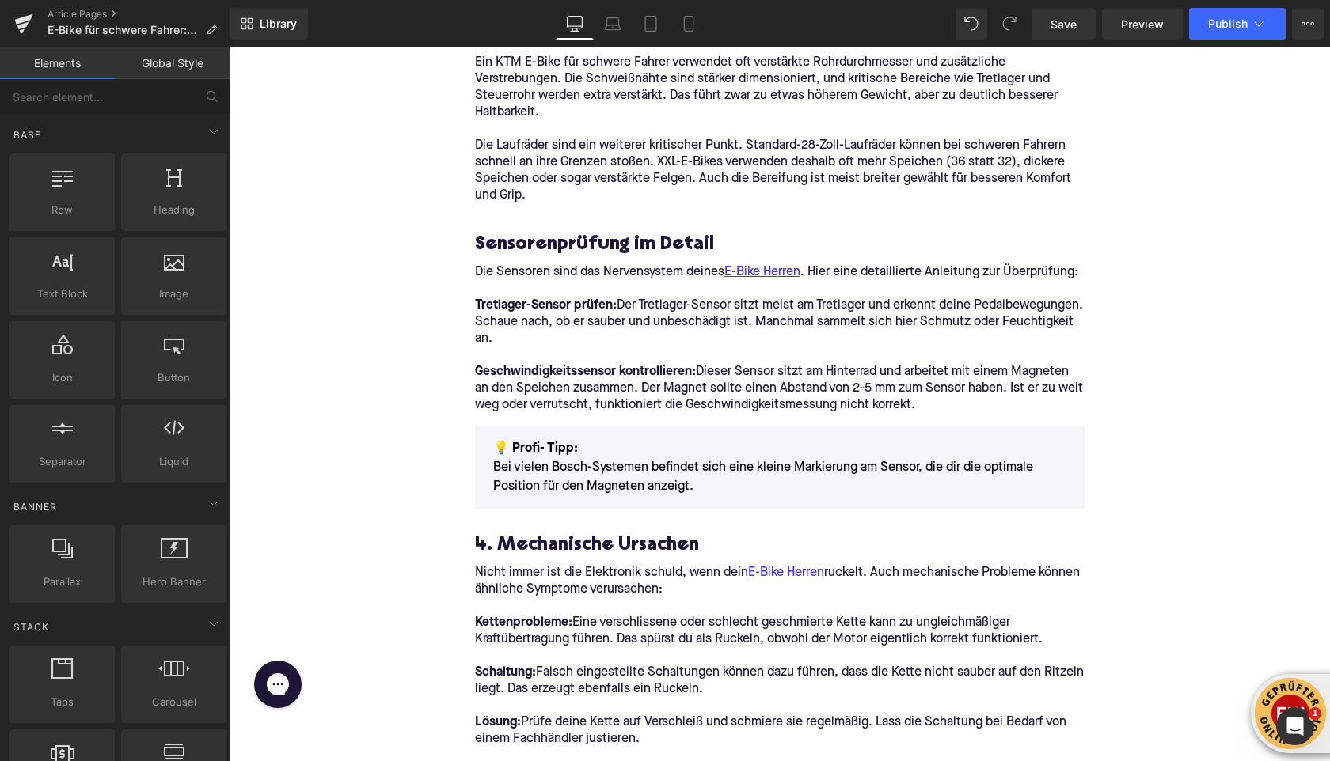
scroll to position [2401, 0]
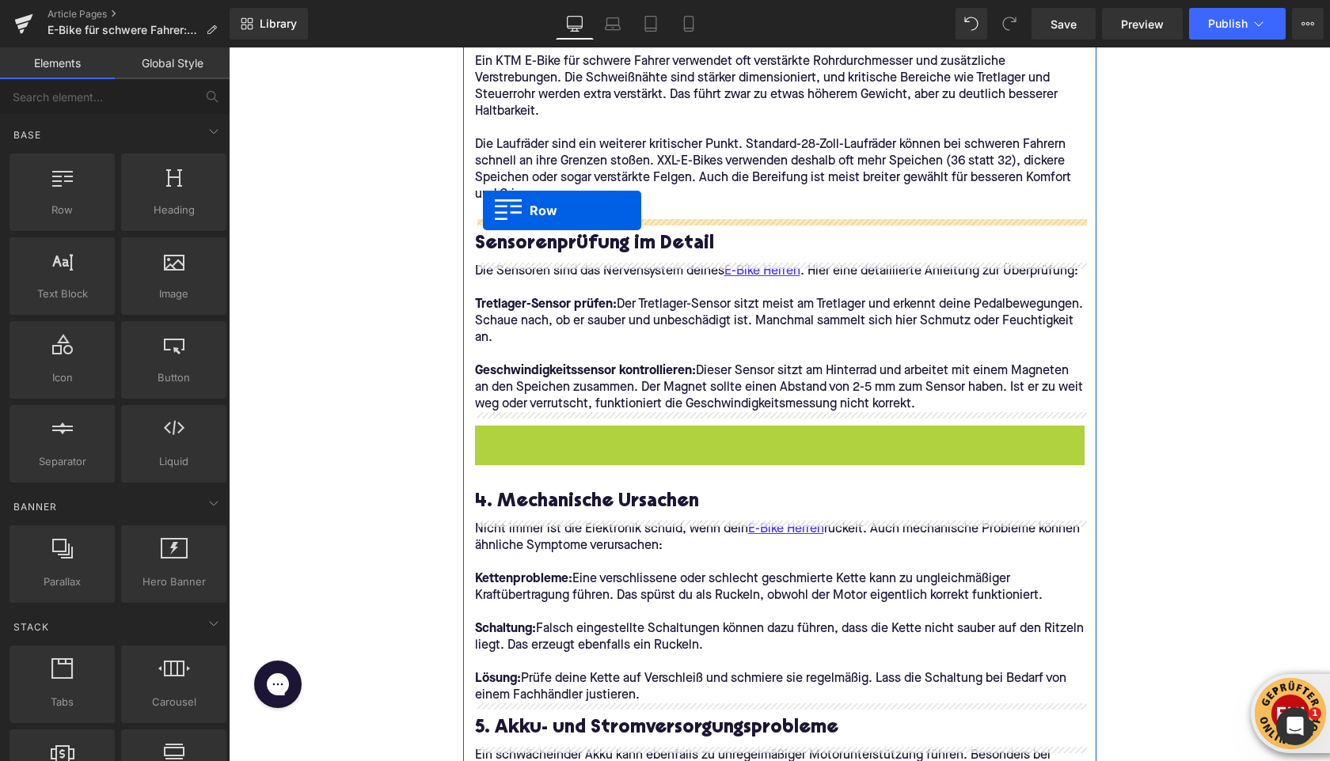
drag, startPoint x: 485, startPoint y: 439, endPoint x: 480, endPoint y: 211, distance: 228.8
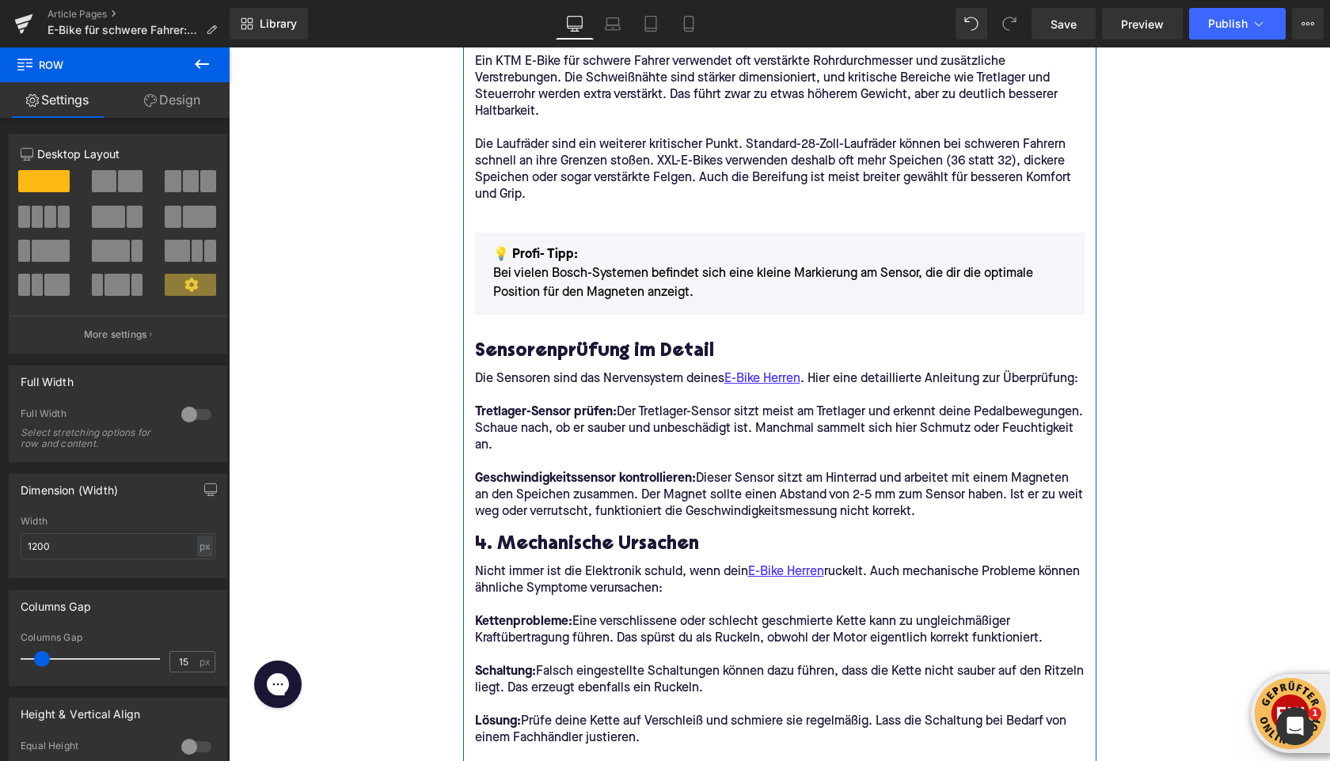
click at [504, 213] on p at bounding box center [779, 211] width 609 height 17
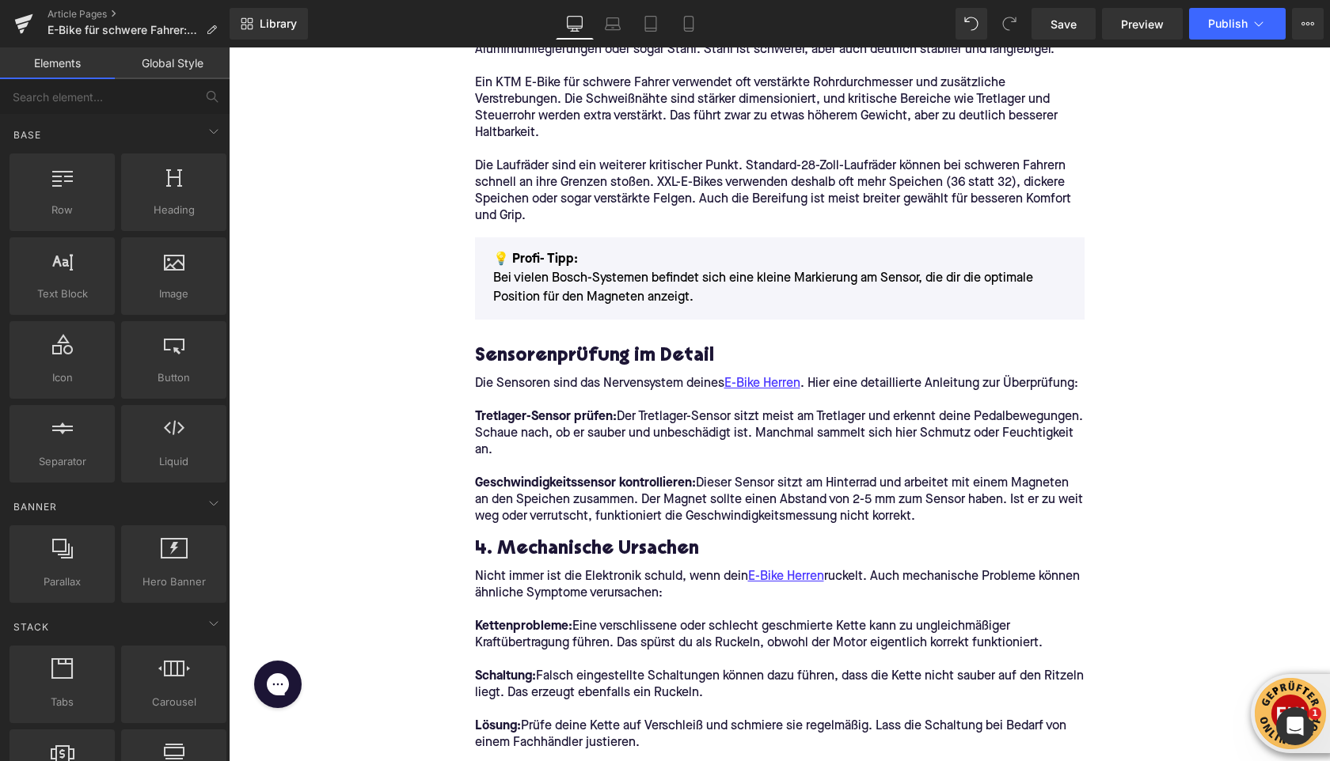
scroll to position [2351, 0]
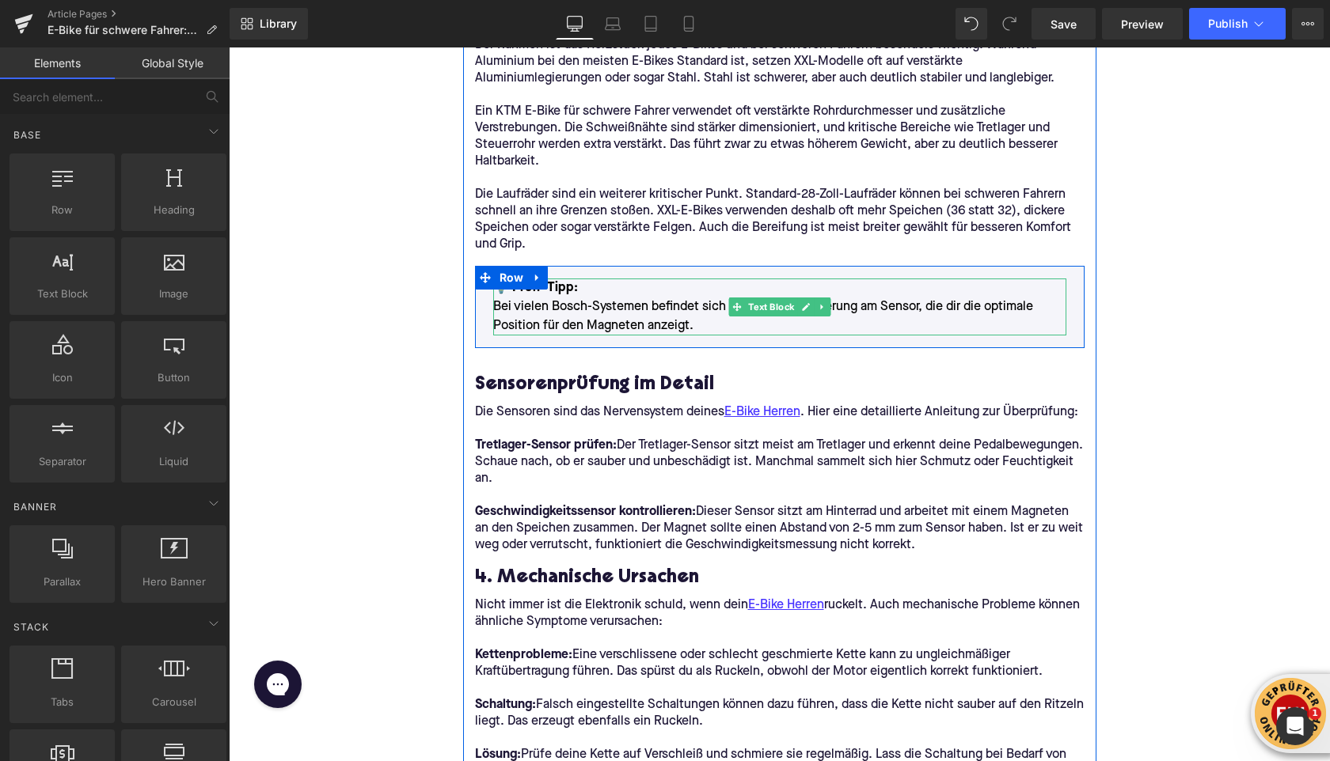
click at [567, 283] on font "💡 Profi- Tipp:" at bounding box center [535, 288] width 85 height 13
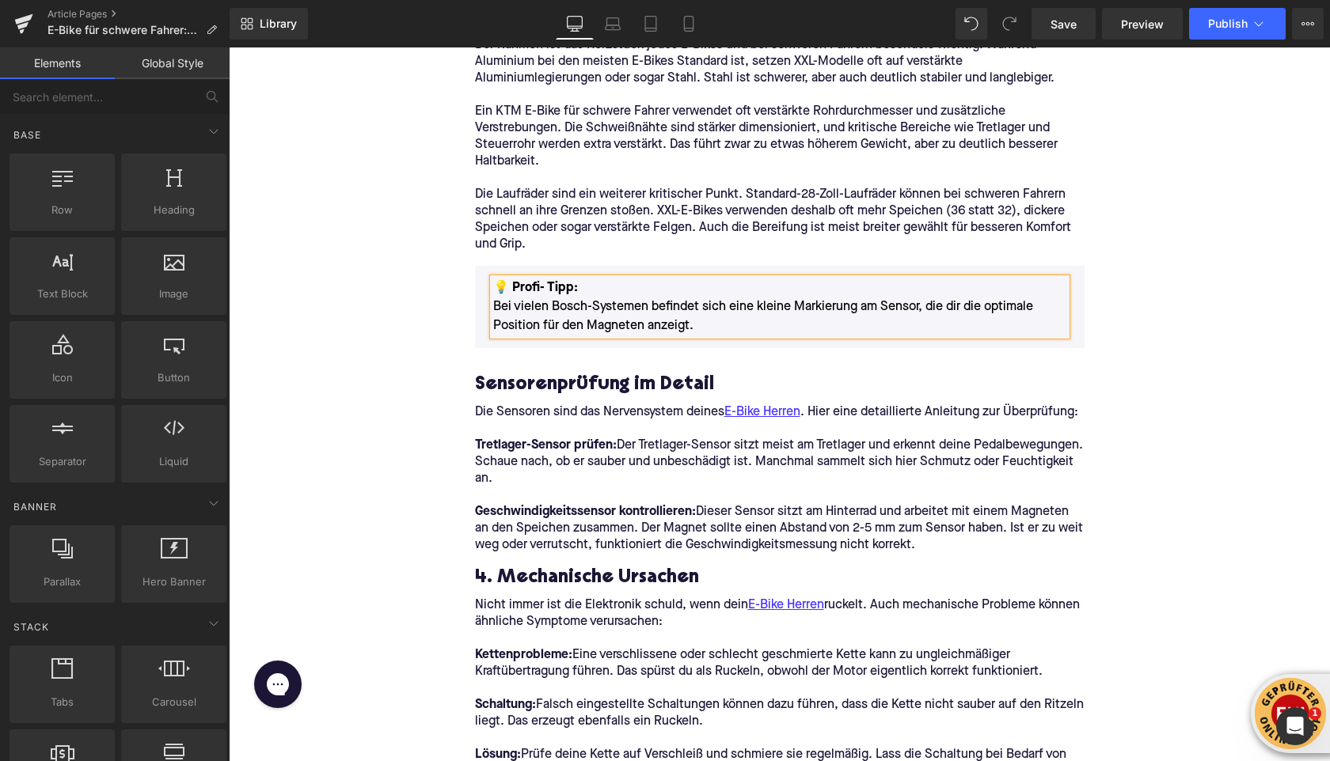
click at [567, 283] on font "💡 Profi- Tipp:" at bounding box center [535, 288] width 85 height 13
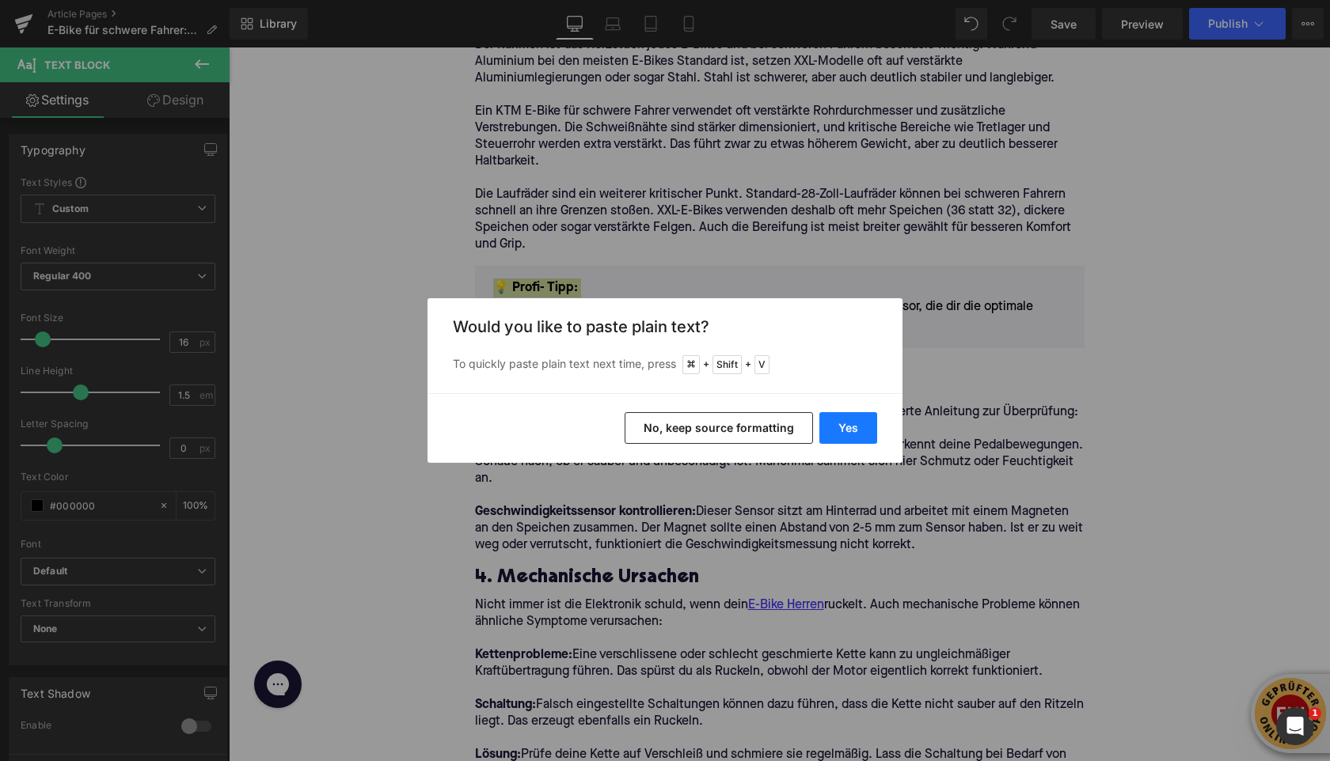
click at [829, 431] on button "Yes" at bounding box center [848, 428] width 58 height 32
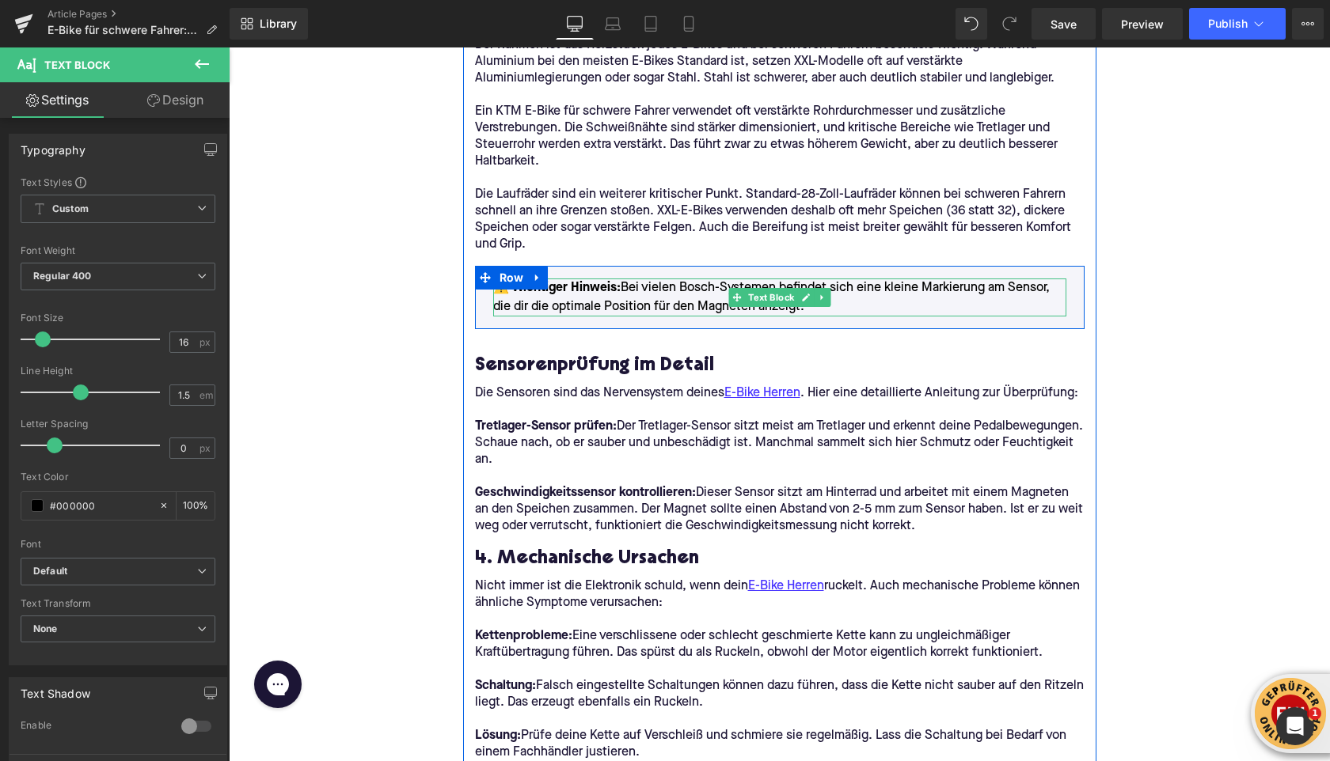
click at [617, 288] on p "⚠️ Wichtiger Hinweis: Bei vielen Bosch-Systemen befindet sich eine kleine Marki…" at bounding box center [779, 298] width 573 height 38
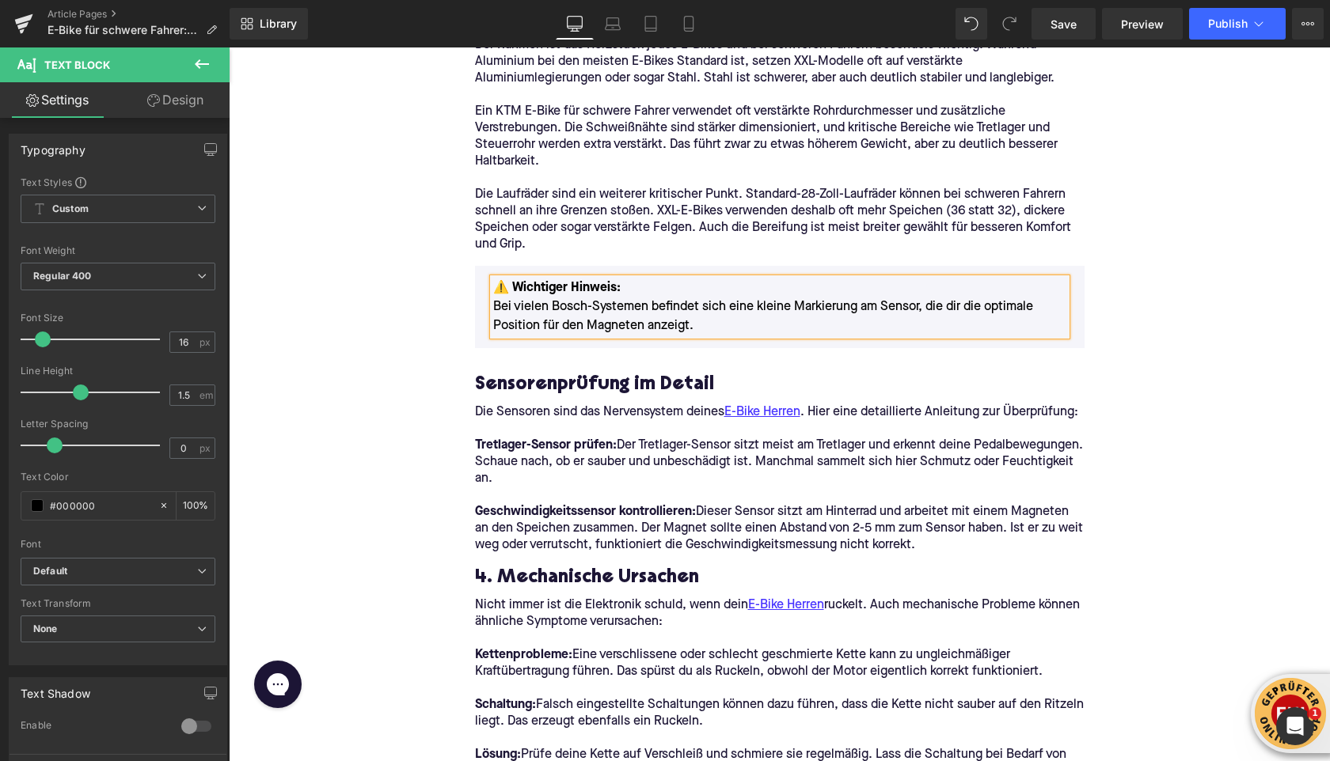
click at [586, 315] on p "⚠️ Wichtiger Hinweis: Bei vielen Bosch-Systemen befindet sich eine kleine Marki…" at bounding box center [779, 307] width 573 height 57
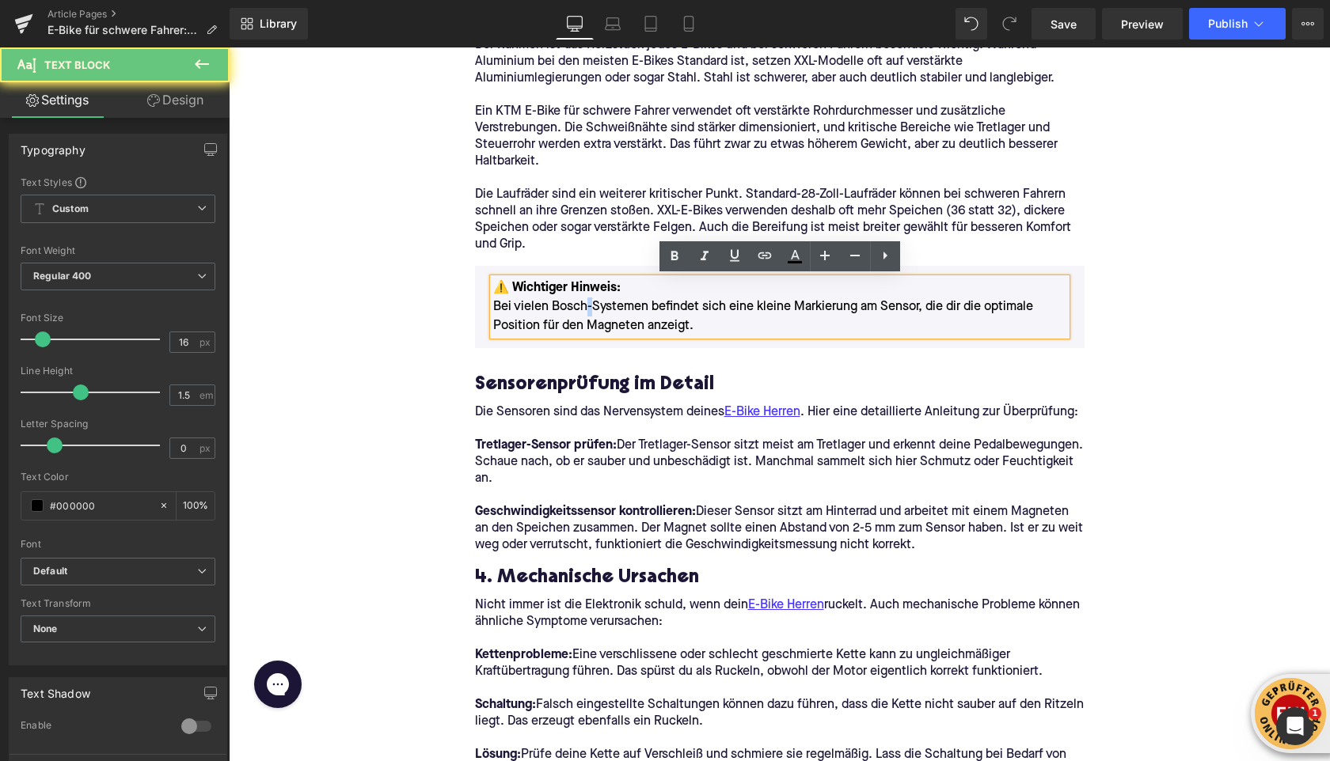
click at [586, 315] on p "⚠️ Wichtiger Hinweis: Bei vielen Bosch-Systemen befindet sich eine kleine Marki…" at bounding box center [779, 307] width 573 height 57
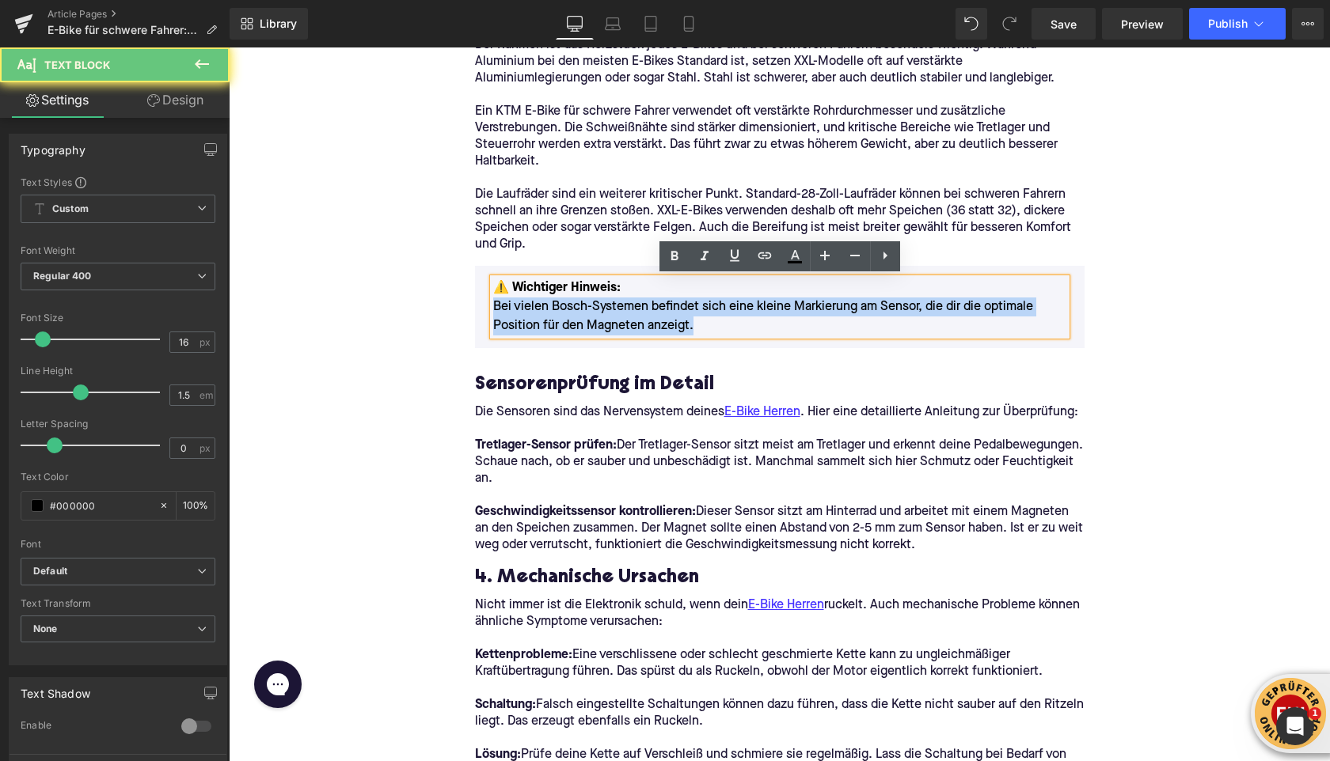
click at [586, 315] on p "⚠️ Wichtiger Hinweis: Bei vielen Bosch-Systemen befindet sich eine kleine Marki…" at bounding box center [779, 307] width 573 height 57
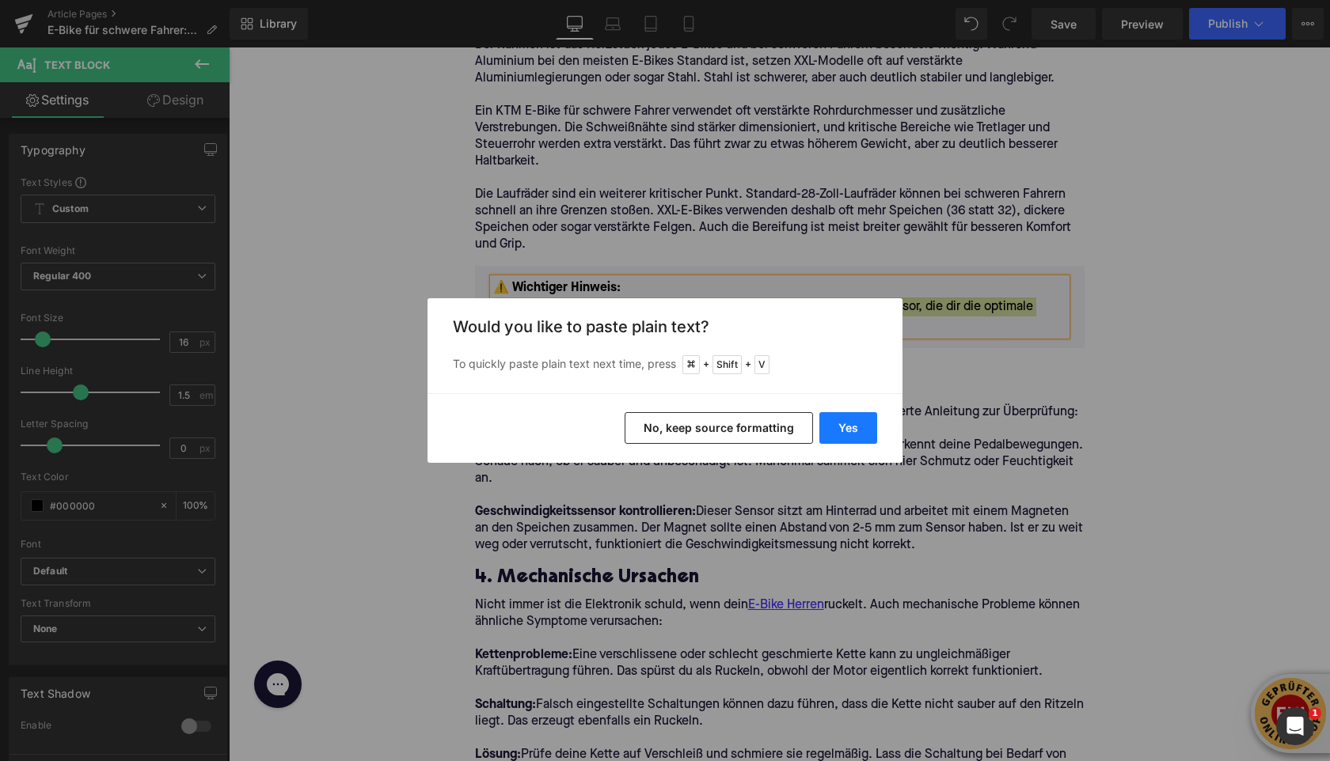
click at [853, 436] on button "Yes" at bounding box center [848, 428] width 58 height 32
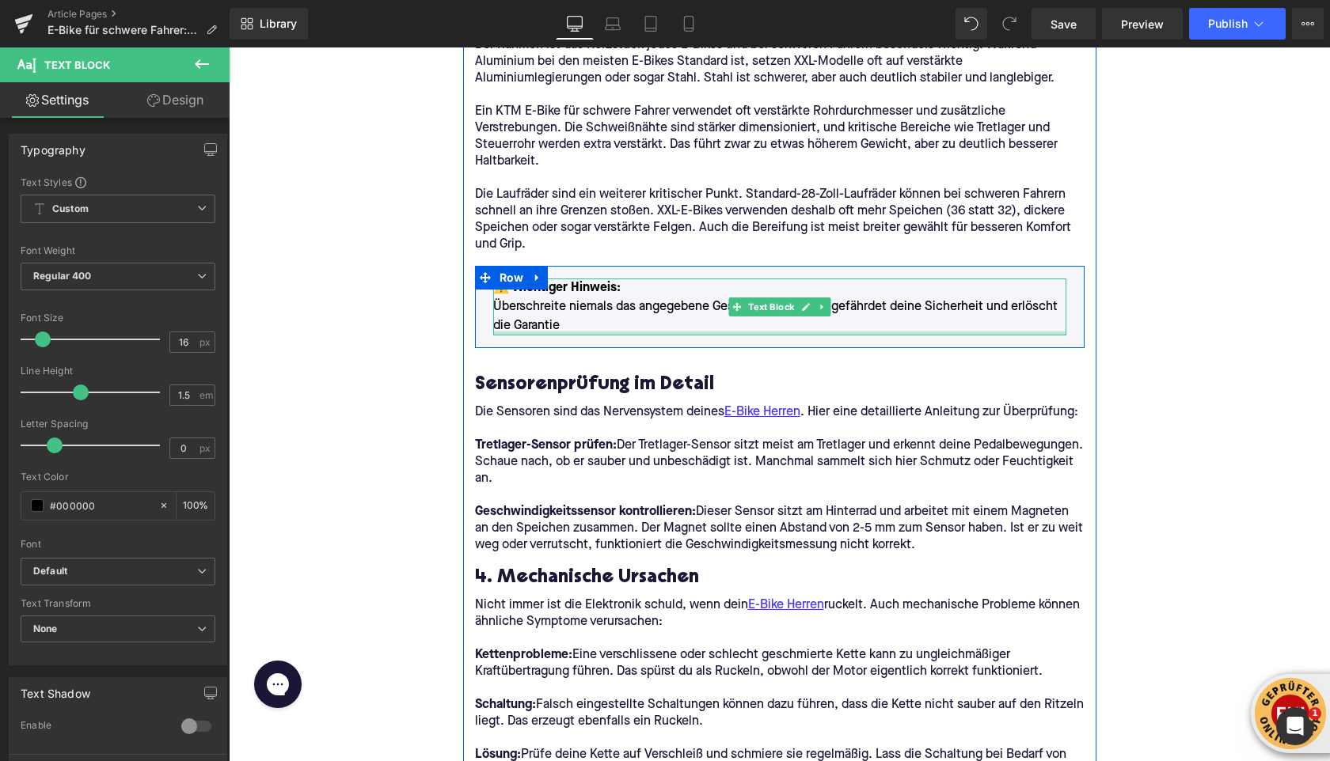
click at [572, 332] on div at bounding box center [779, 334] width 573 height 4
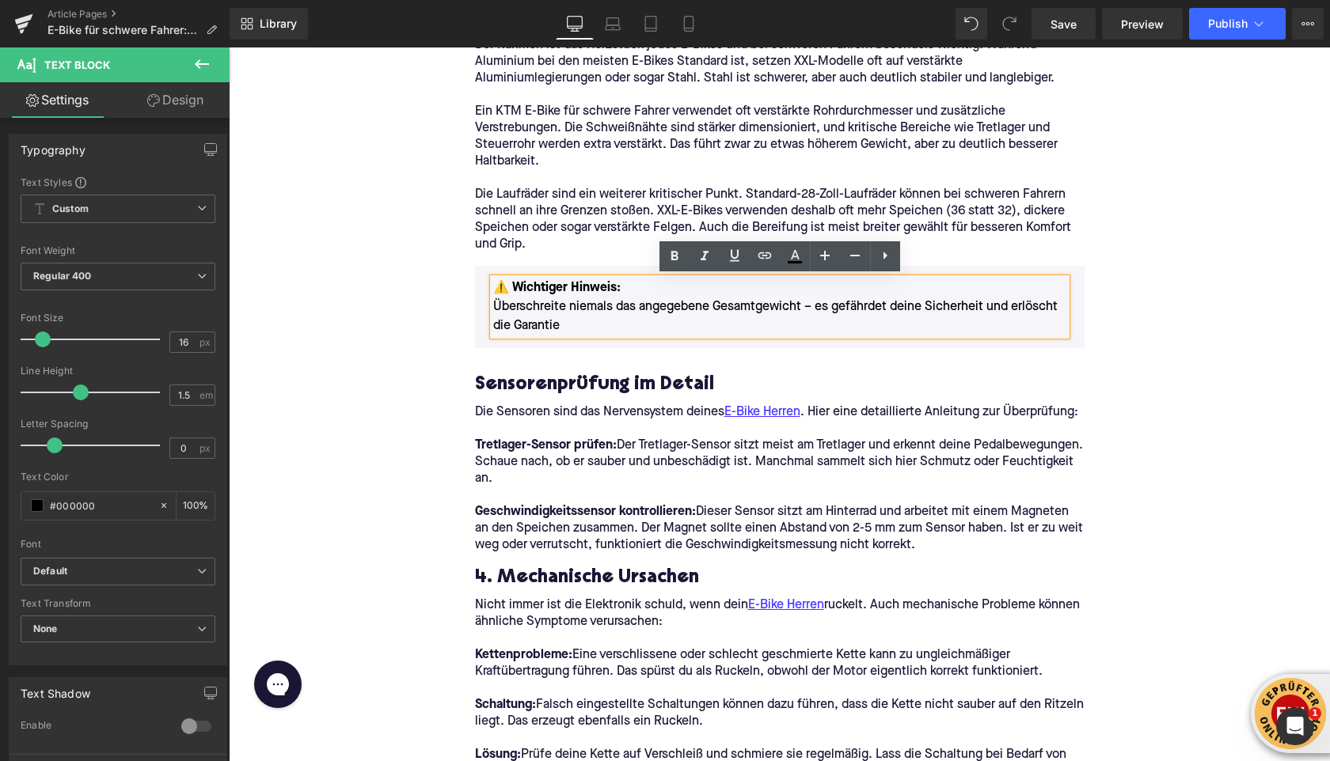
click at [568, 325] on p "⚠️ Wichtiger Hinweis: Überschreite niemals das angegebene Gesamtgewicht – es ge…" at bounding box center [779, 307] width 573 height 57
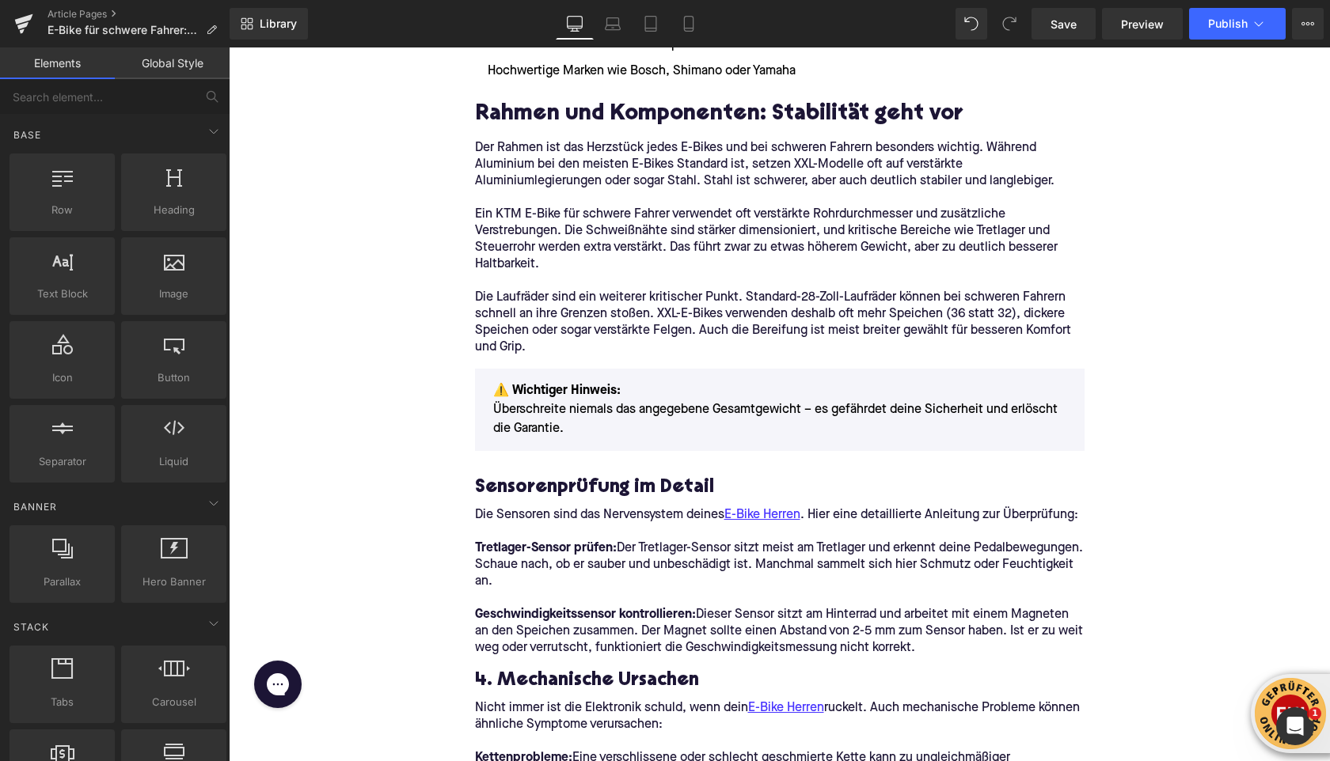
scroll to position [2247, 0]
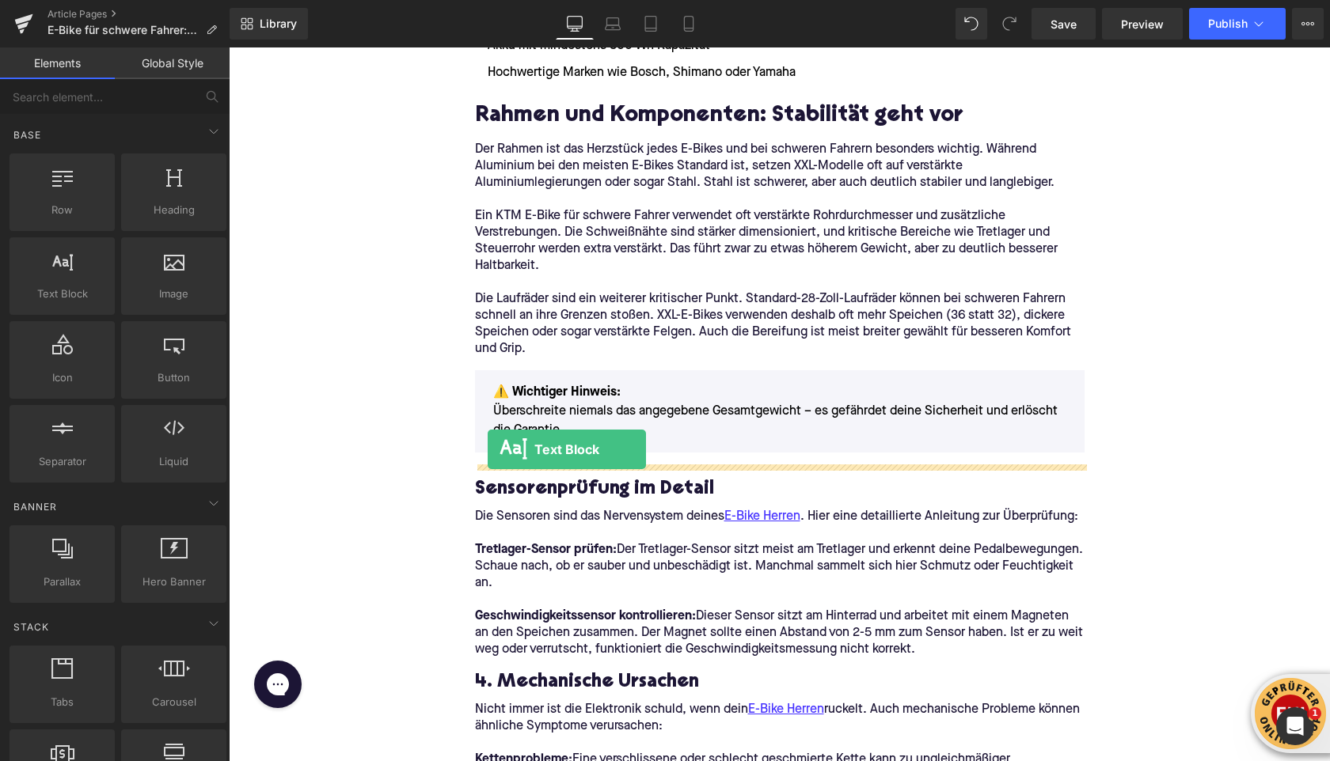
drag, startPoint x: 321, startPoint y: 322, endPoint x: 488, endPoint y: 449, distance: 209.6
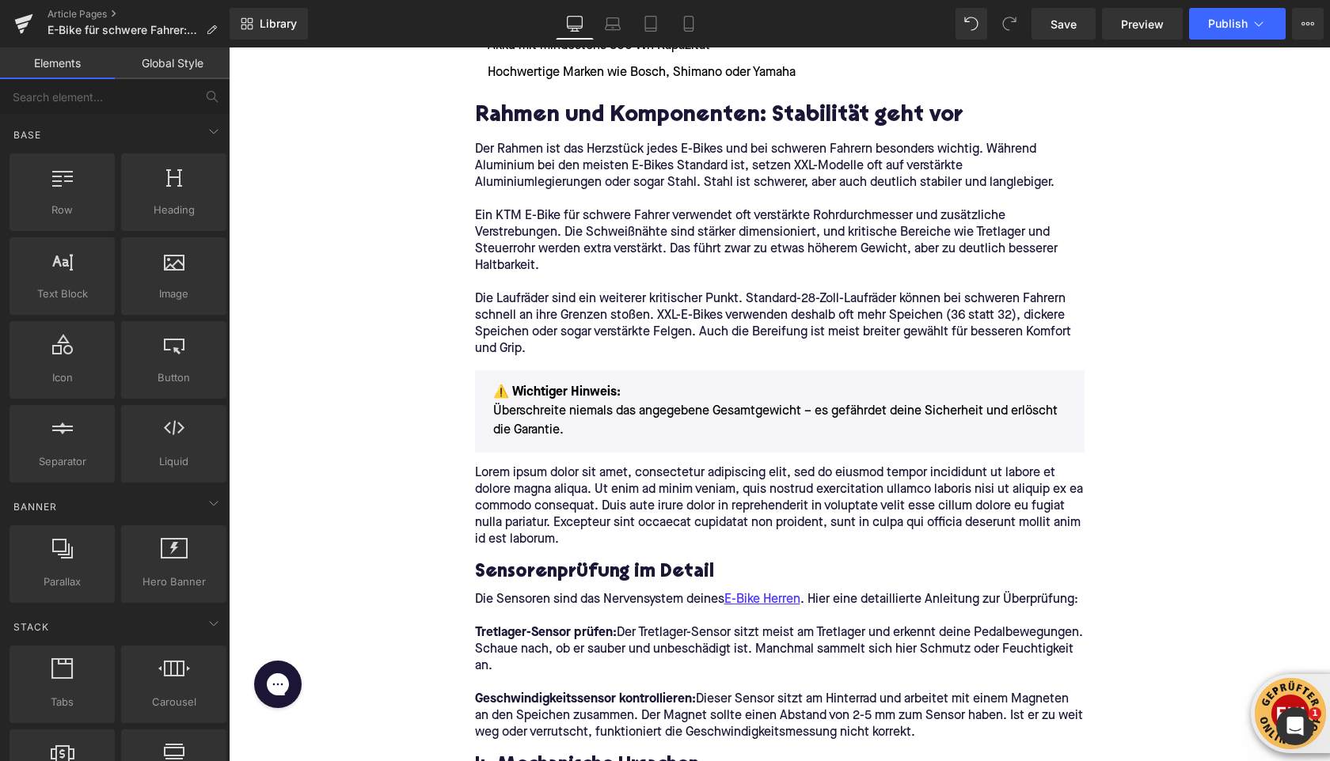
click at [539, 493] on p "Lorem ipsum dolor sit amet, consectetur adipiscing elit, sed do eiusmod tempor …" at bounding box center [779, 506] width 609 height 83
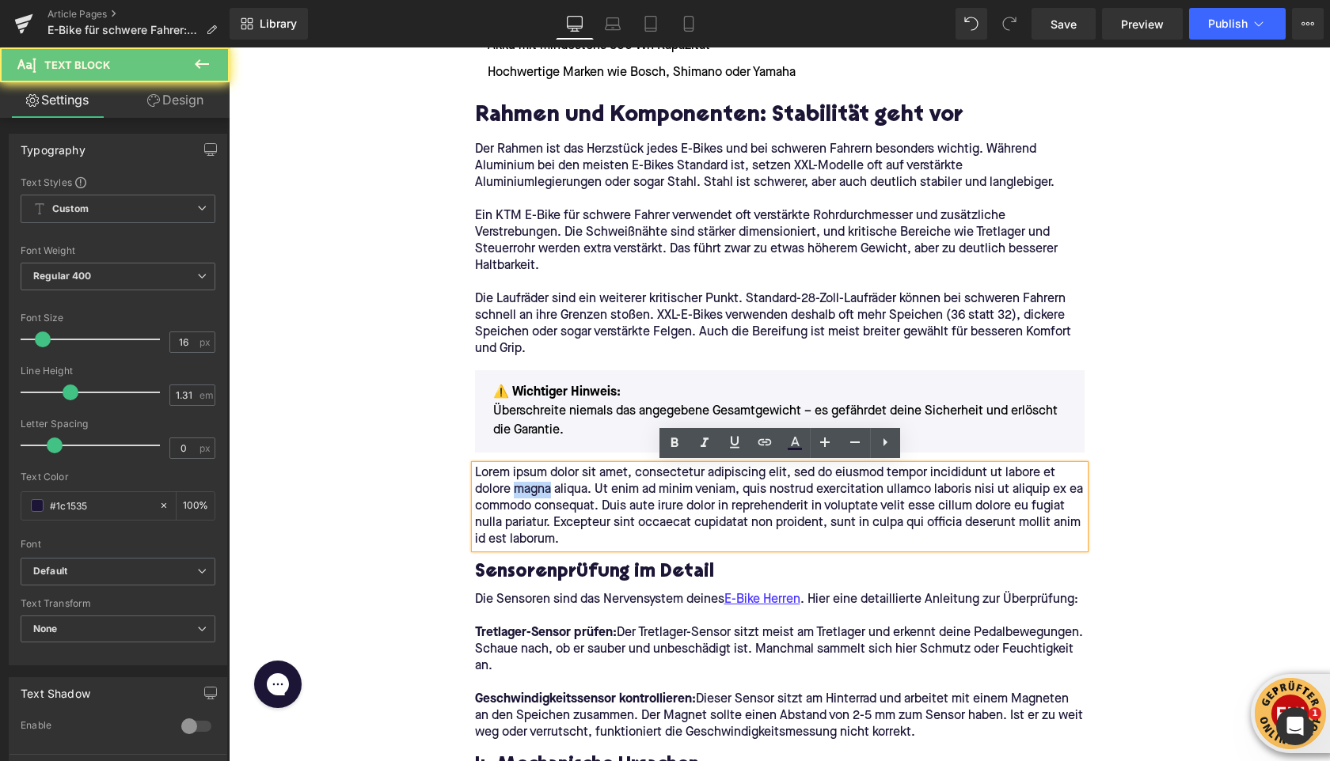
click at [539, 493] on p "Lorem ipsum dolor sit amet, consectetur adipiscing elit, sed do eiusmod tempor …" at bounding box center [779, 506] width 609 height 83
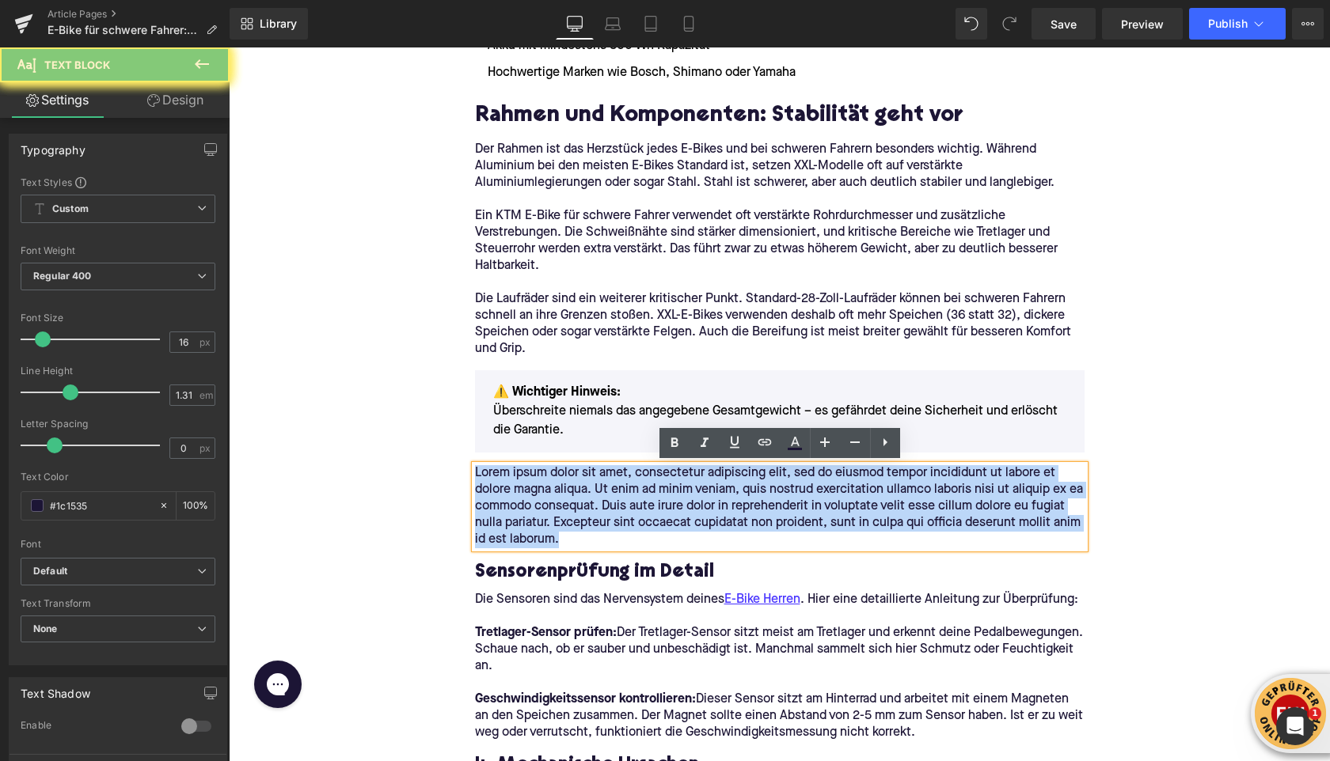
click at [539, 493] on p "Lorem ipsum dolor sit amet, consectetur adipiscing elit, sed do eiusmod tempor …" at bounding box center [779, 506] width 609 height 83
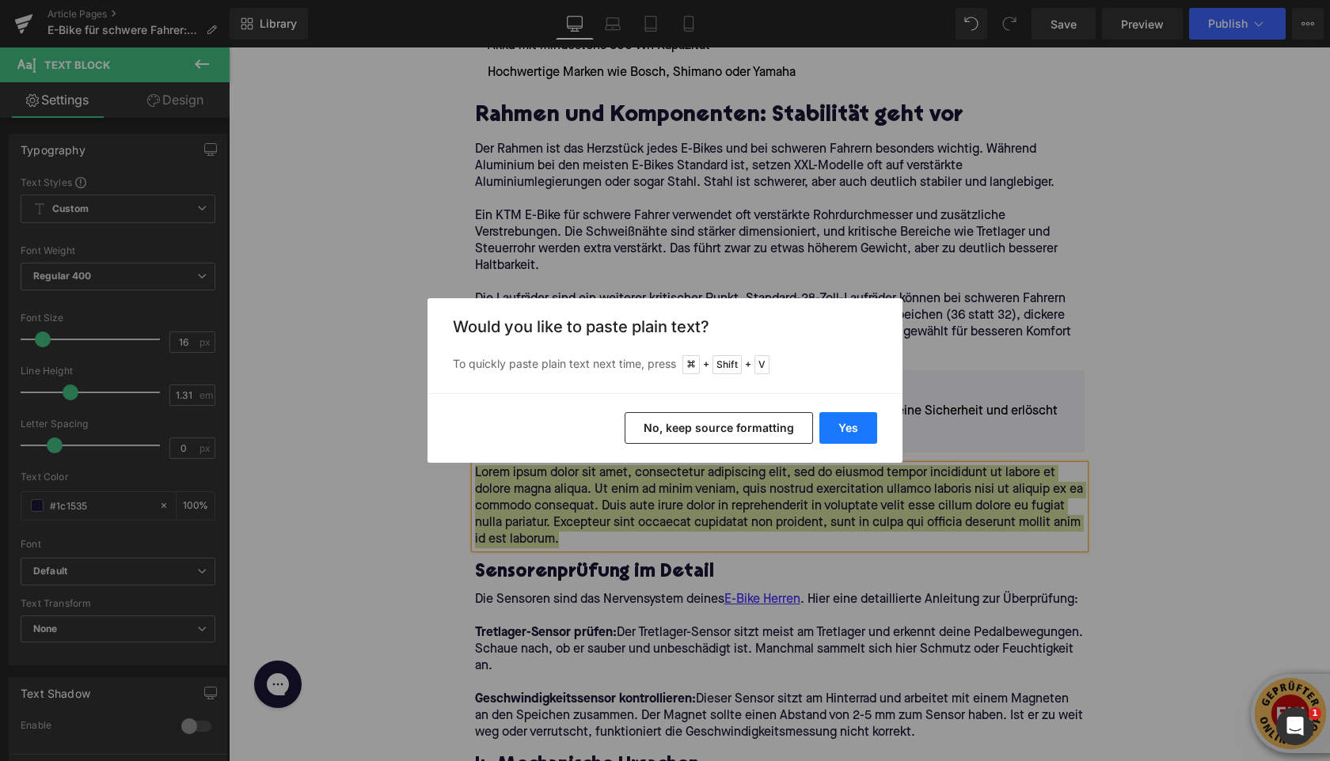
click at [852, 435] on button "Yes" at bounding box center [848, 428] width 58 height 32
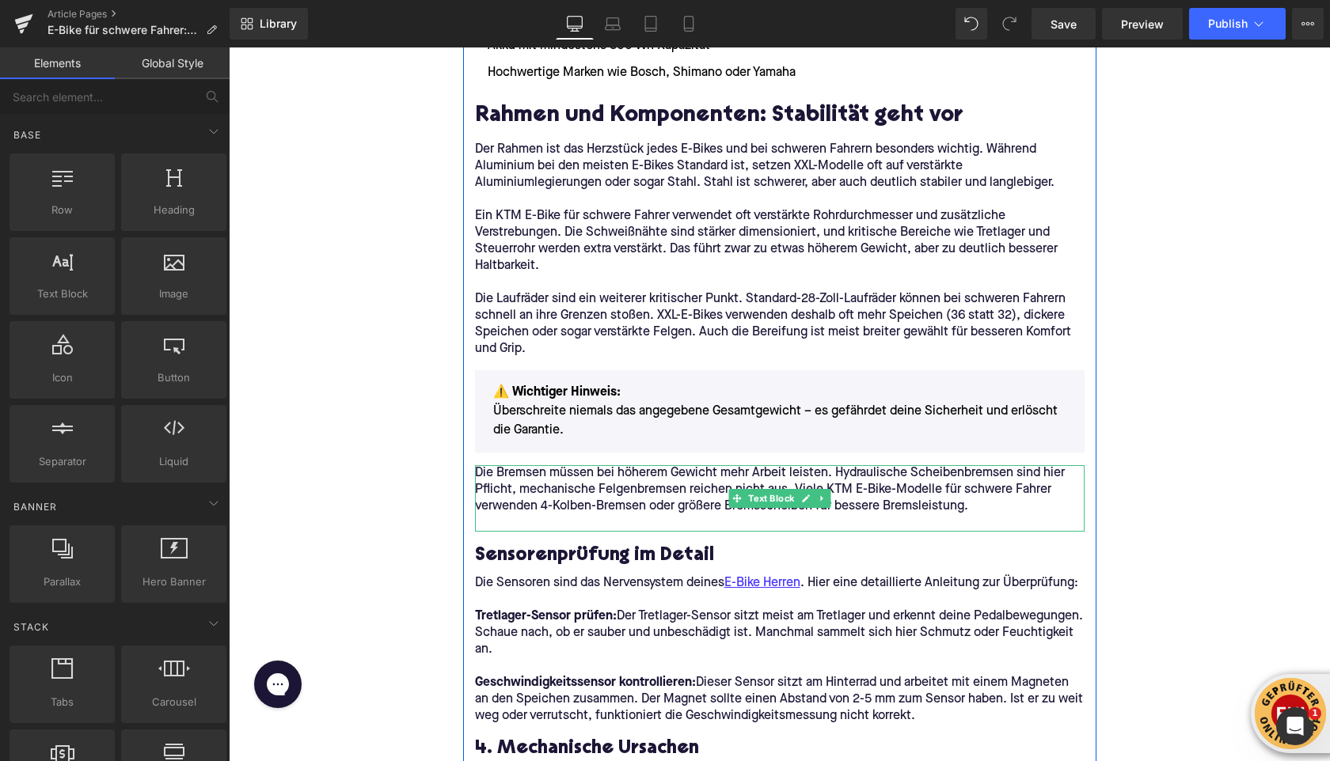
click at [516, 524] on p at bounding box center [779, 523] width 609 height 17
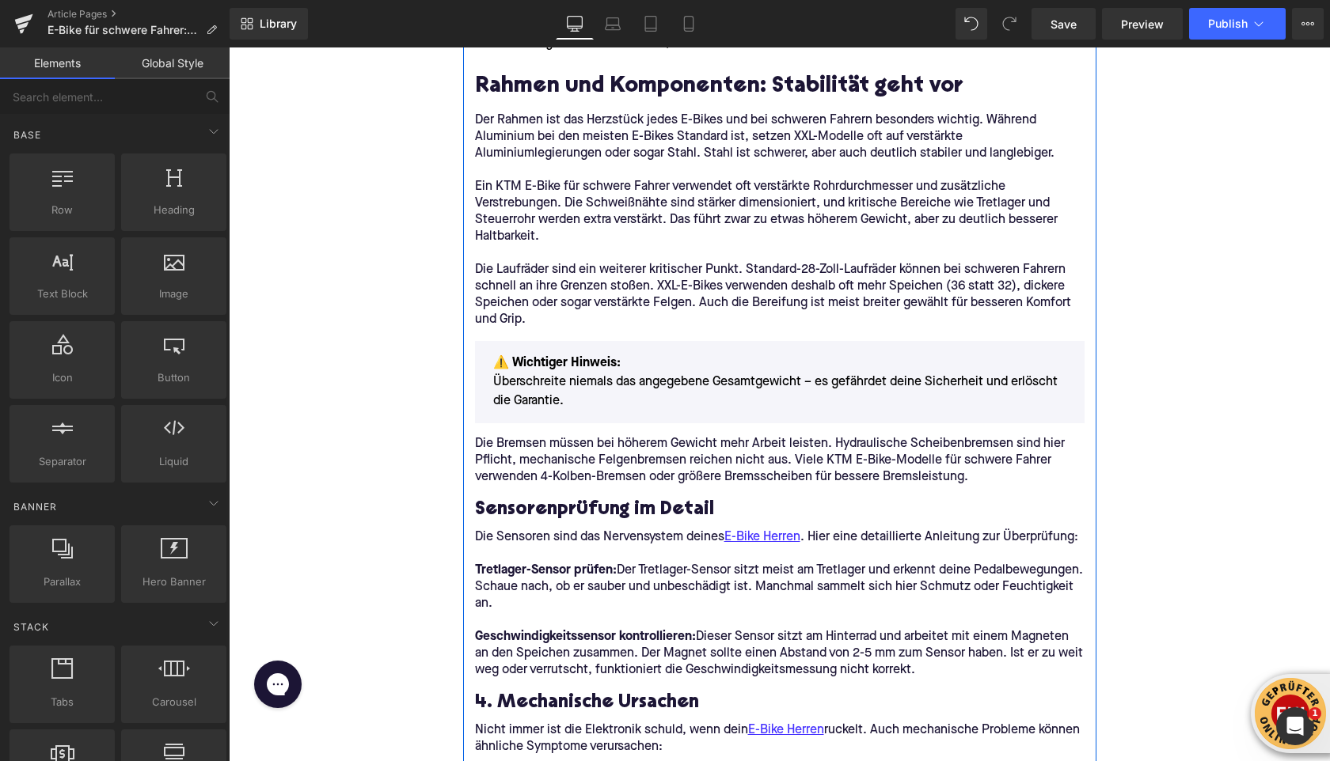
scroll to position [2316, 0]
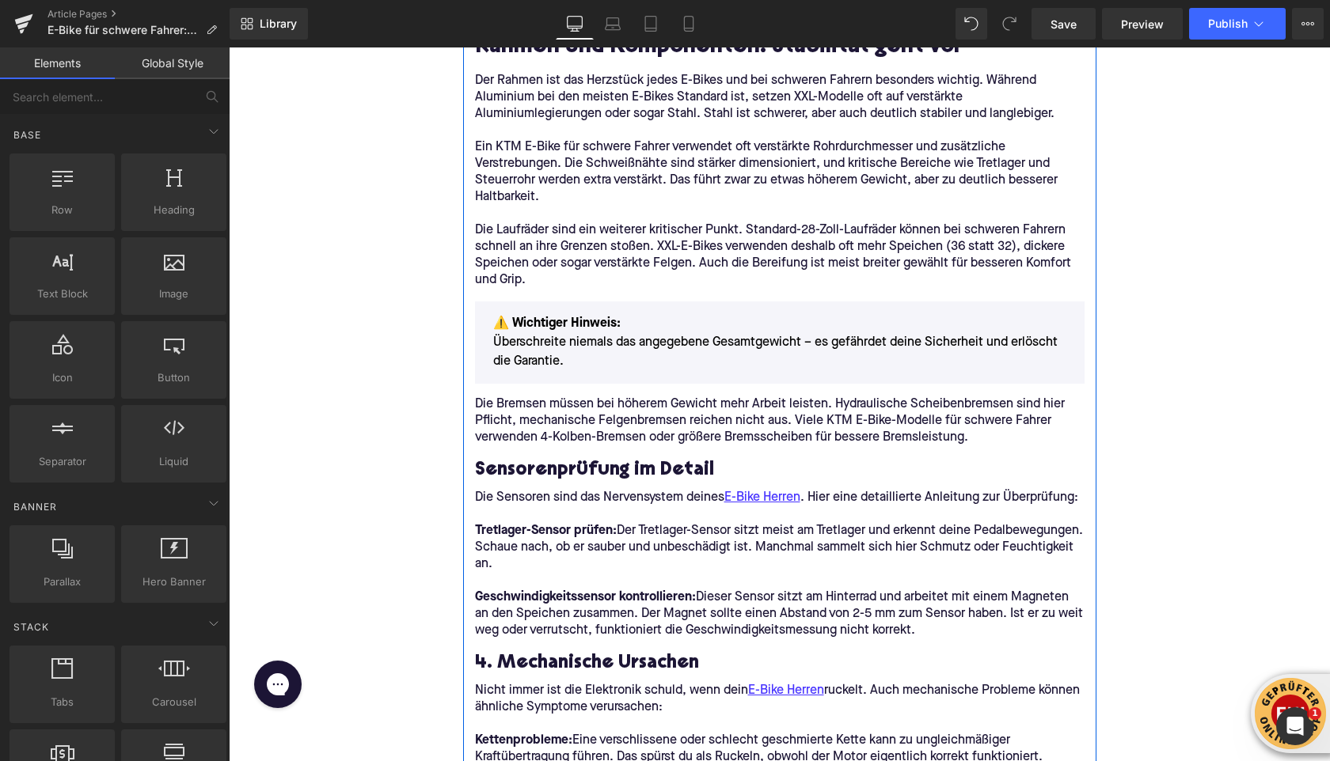
click at [537, 478] on h3 "Sensorenprüfung im Detail" at bounding box center [779, 470] width 609 height 25
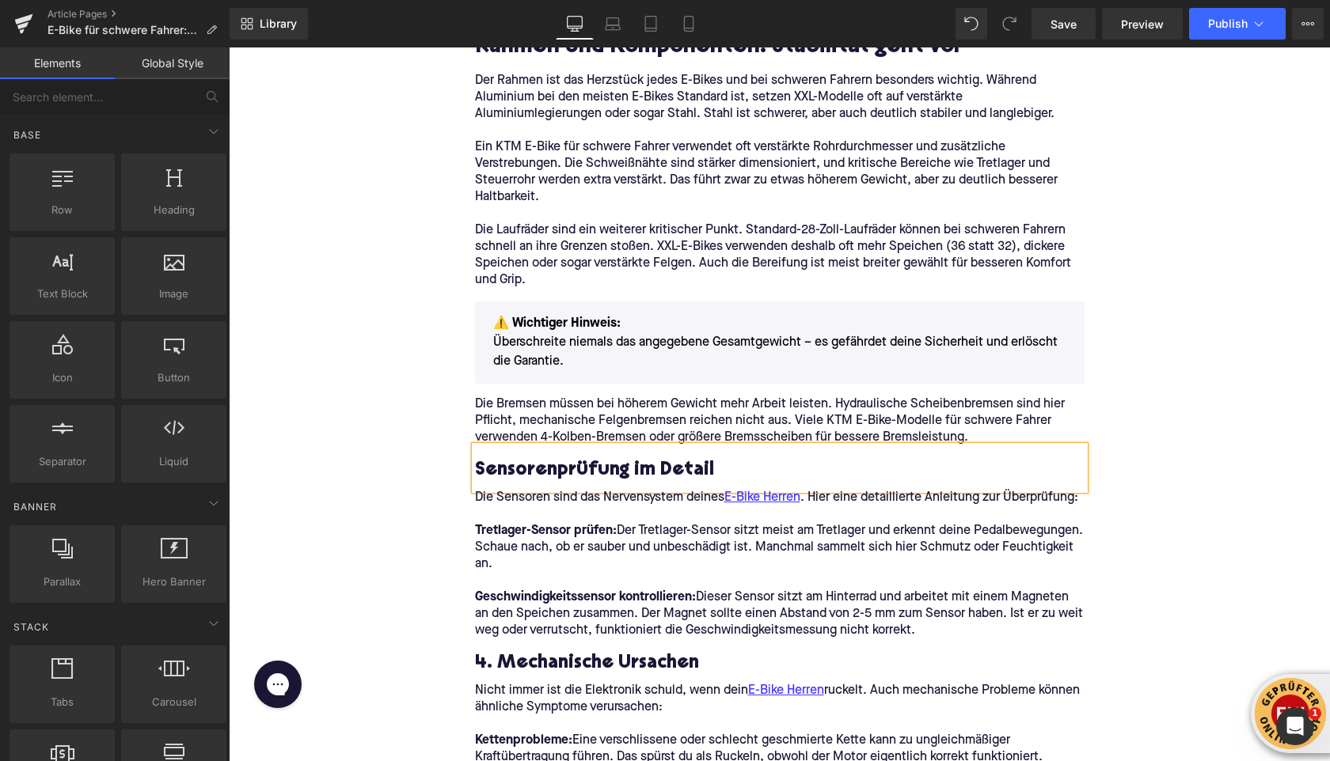
click at [537, 478] on h3 "Sensorenprüfung im Detail" at bounding box center [779, 470] width 609 height 25
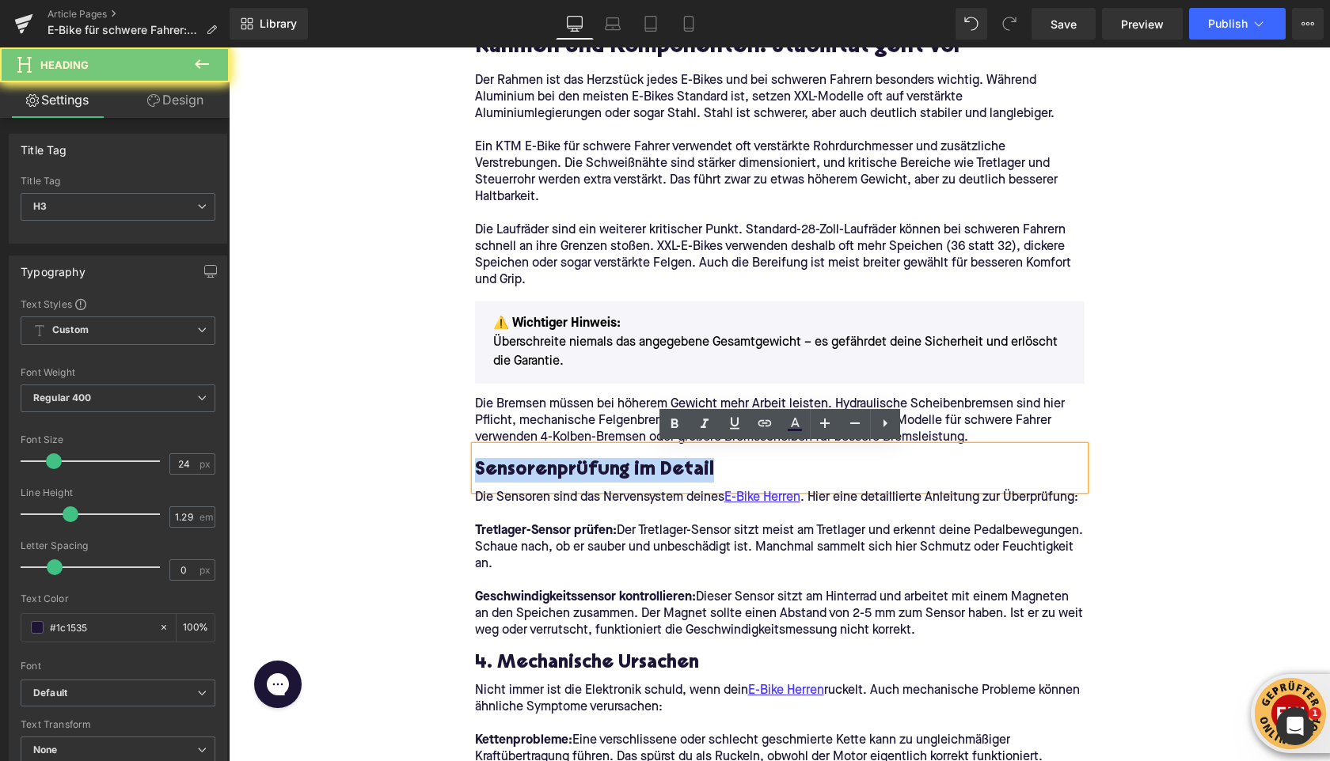
paste div
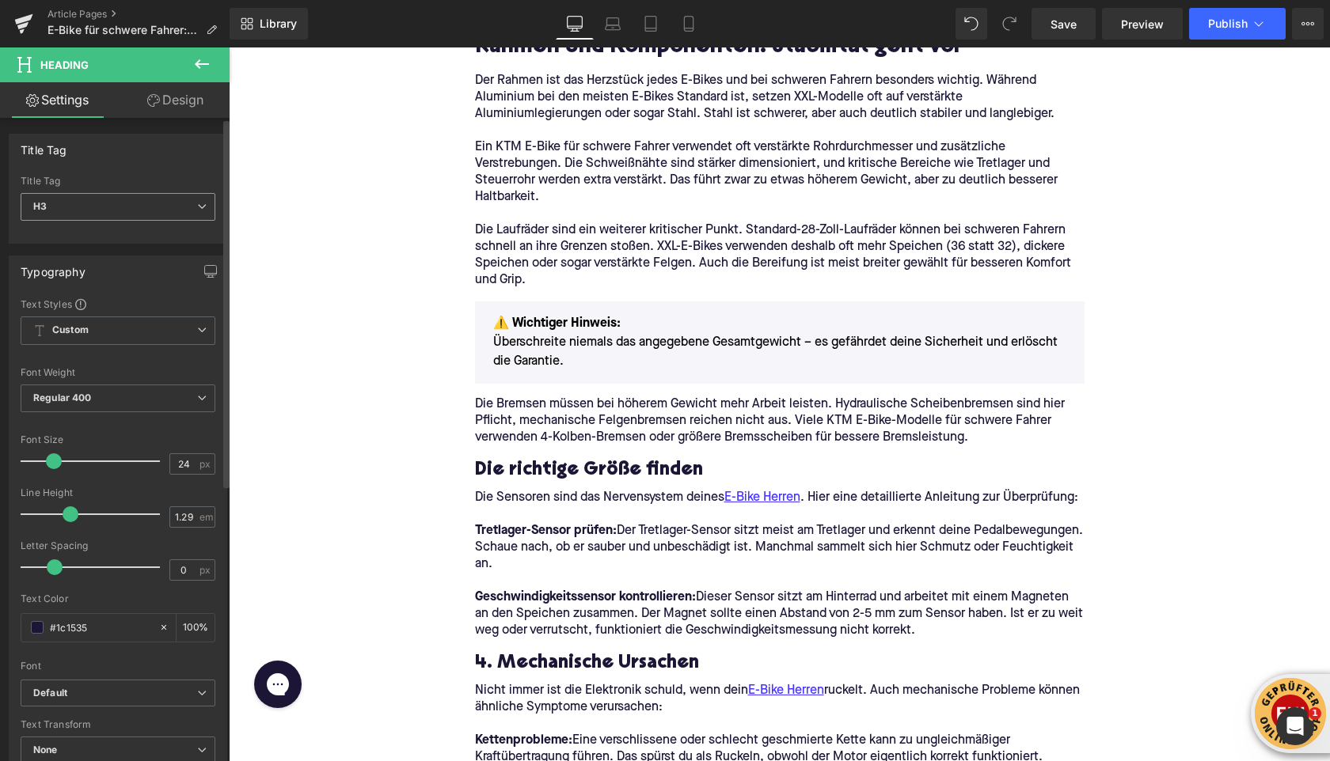
click at [71, 211] on span "H3" at bounding box center [118, 207] width 195 height 28
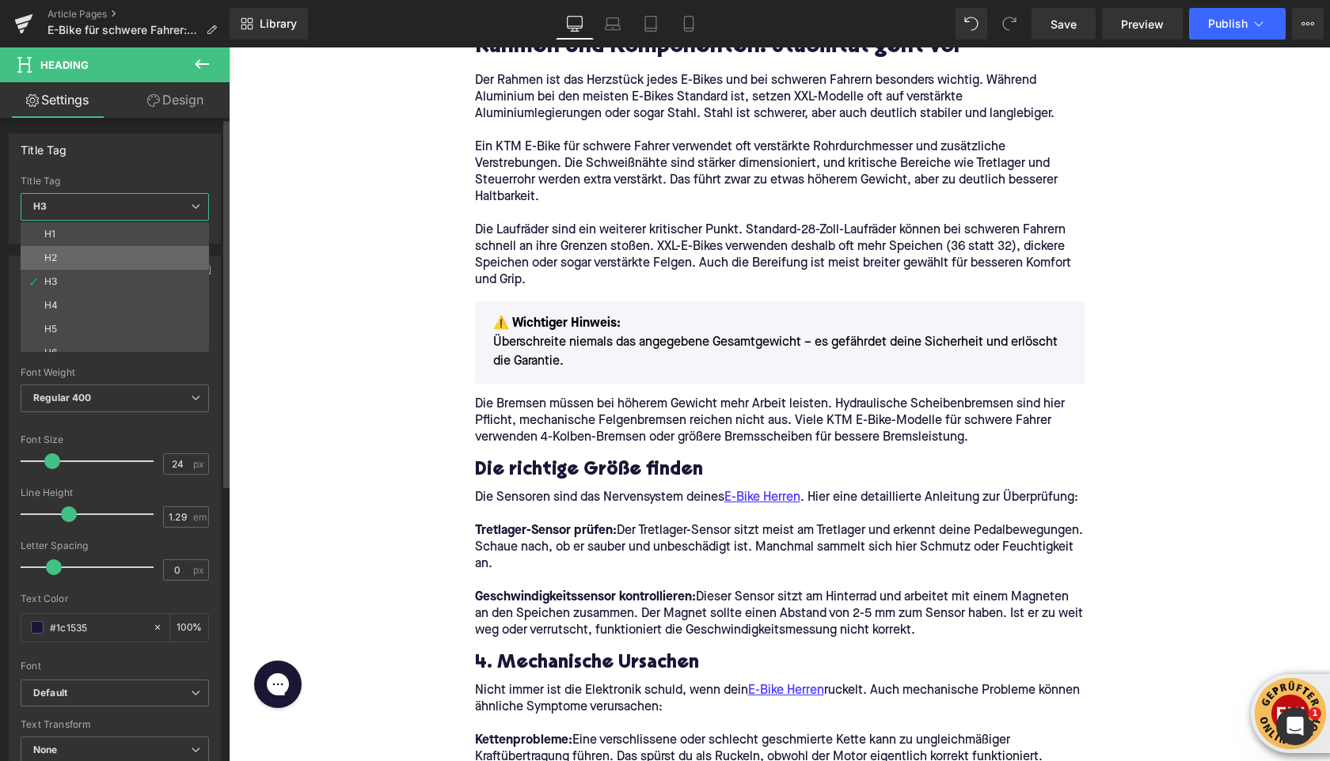
click at [59, 254] on li "H2" at bounding box center [118, 258] width 195 height 24
type input "28"
type input "1.11"
type input "100"
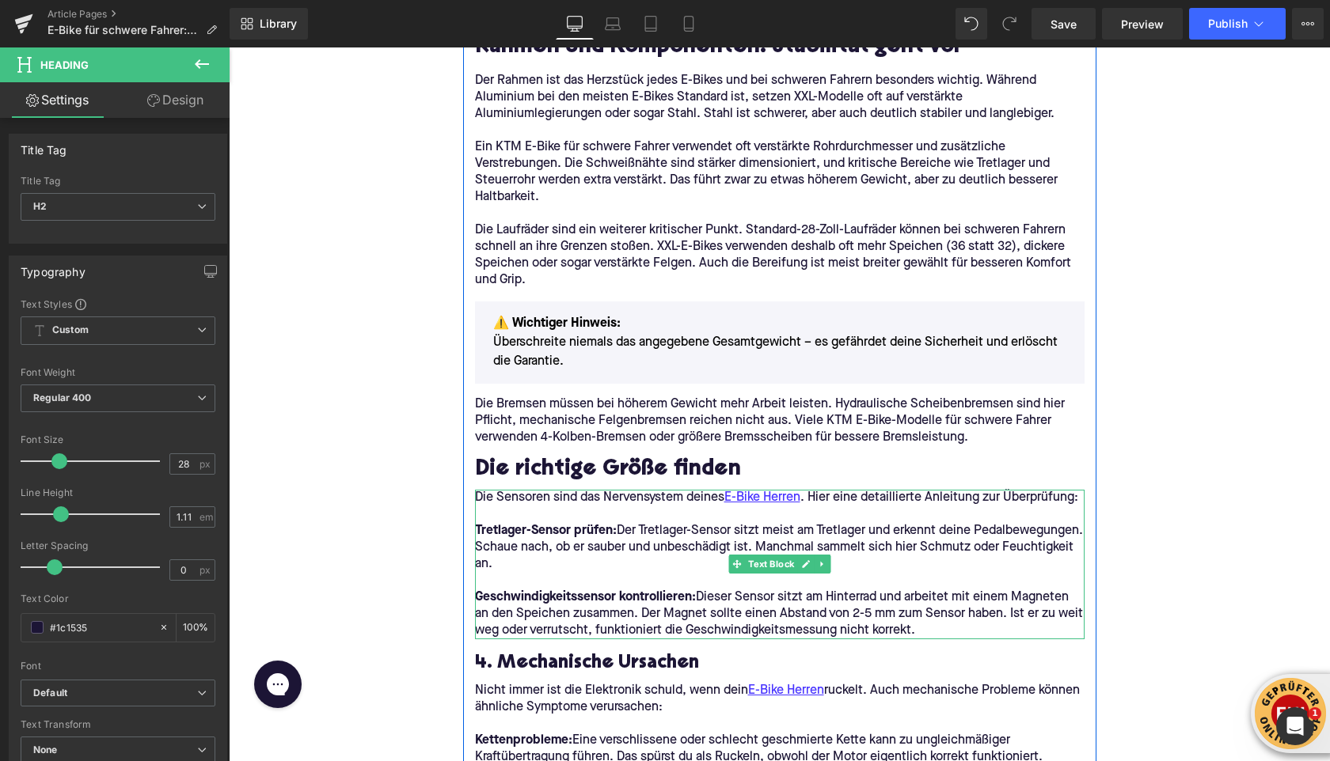
click at [538, 552] on p "Tretlager-Sensor prüfen: Der Tretlager-Sensor sitzt meist am Tretlager und erke…" at bounding box center [779, 548] width 609 height 50
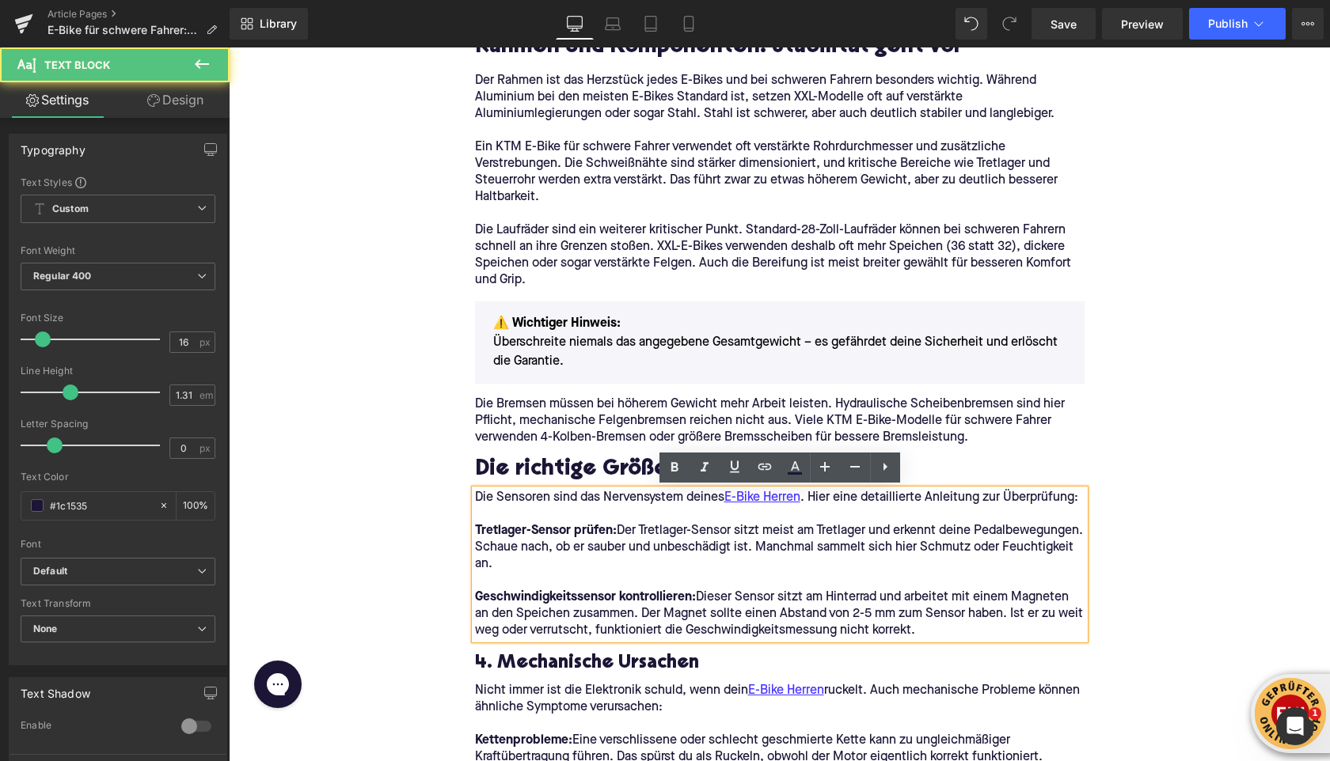
drag, startPoint x: 950, startPoint y: 632, endPoint x: 442, endPoint y: 496, distance: 525.8
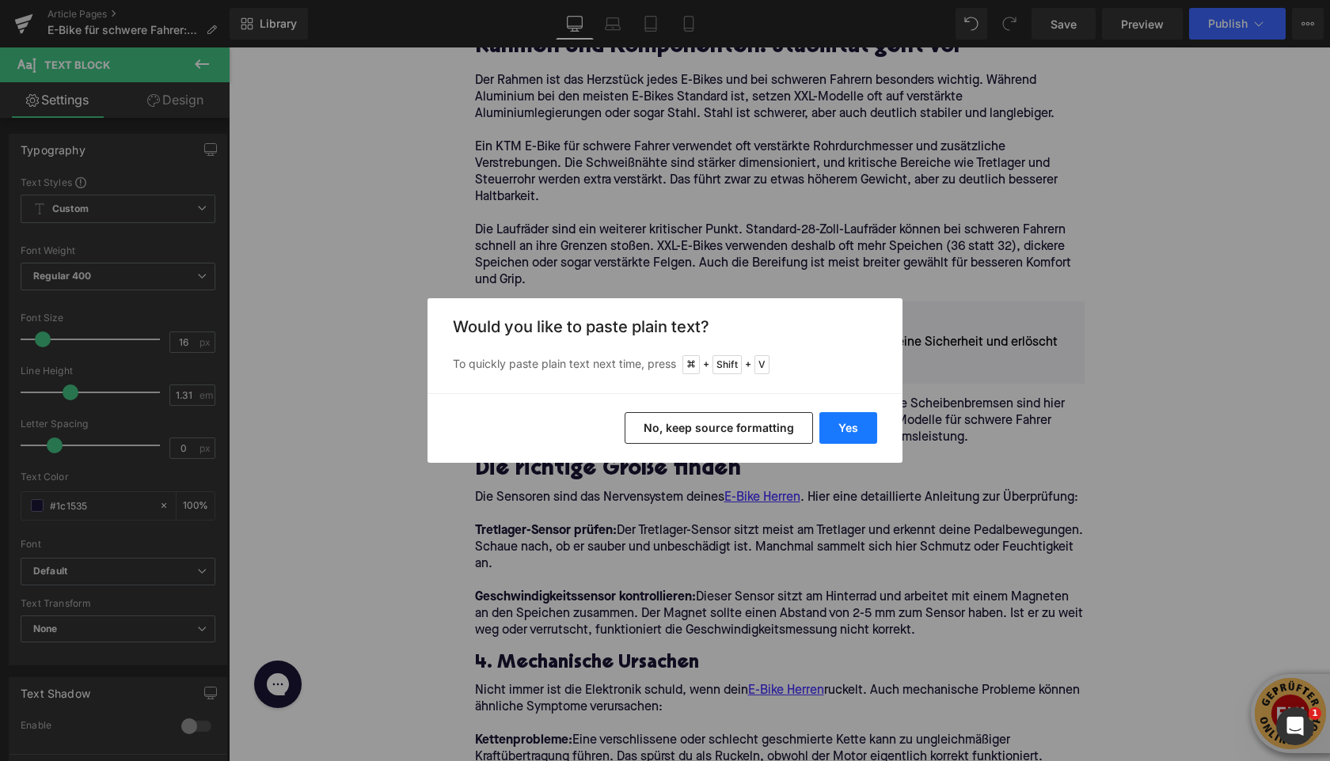
click at [840, 435] on button "Yes" at bounding box center [848, 428] width 58 height 32
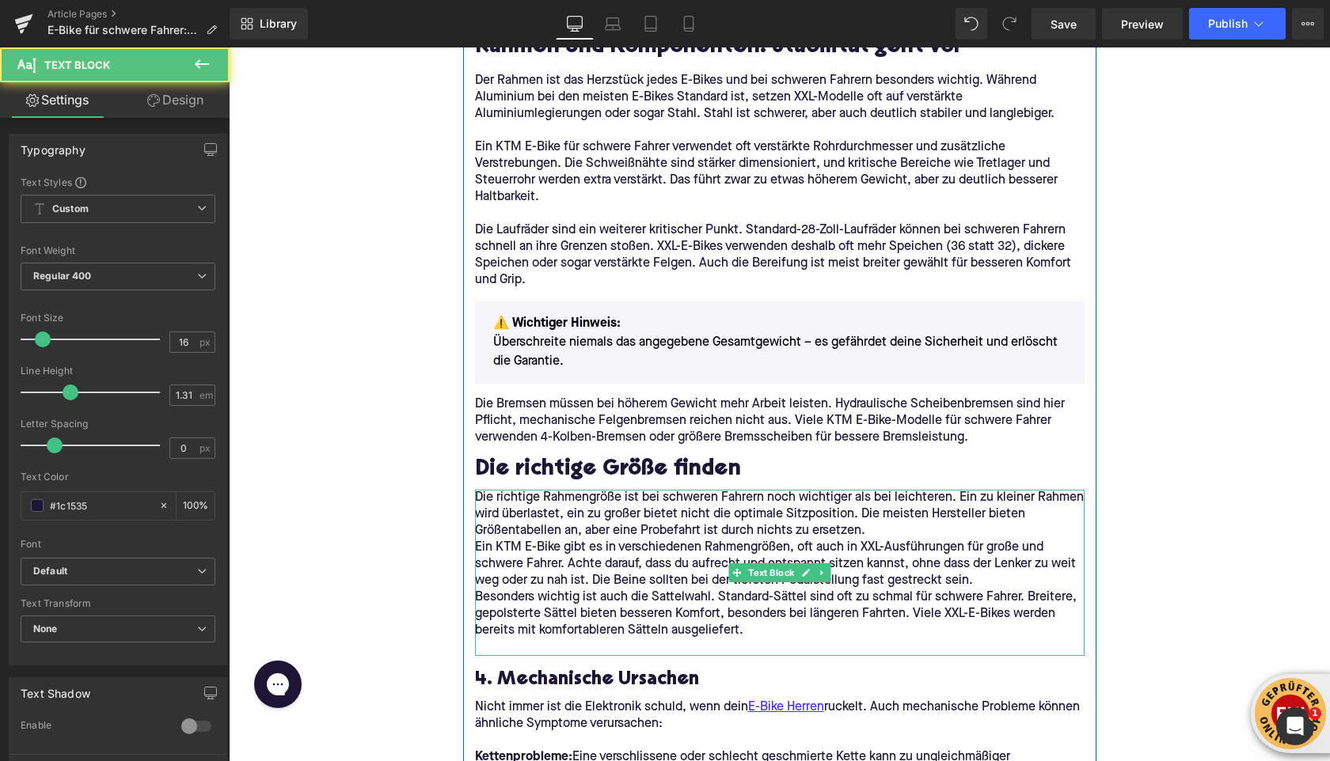
click at [883, 533] on p "Die richtige Rahmengröße ist bei schweren Fahrern noch wichtiger als bei leicht…" at bounding box center [779, 515] width 609 height 50
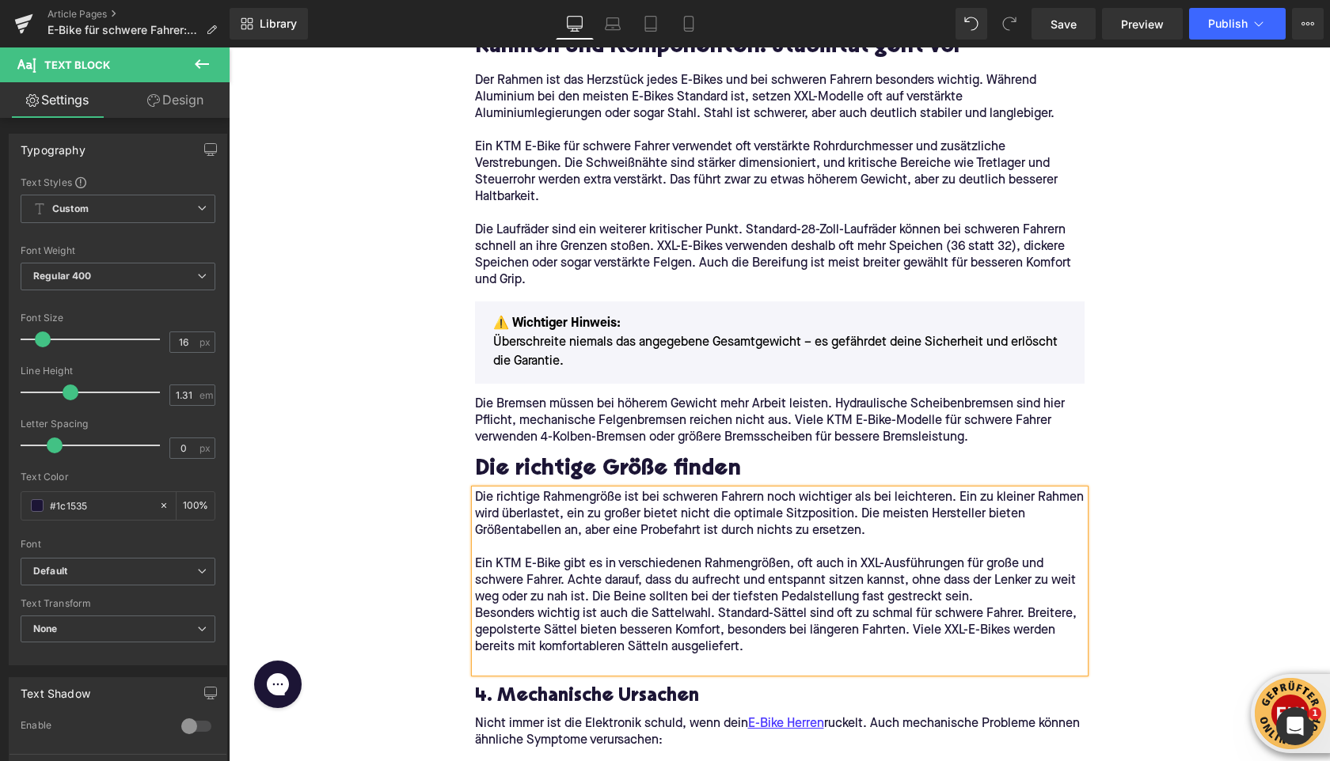
click at [992, 599] on p "Ein KTM E-Bike gibt es in verschiedenen Rahmengrößen, oft auch in XXL-Ausführun…" at bounding box center [779, 581] width 609 height 50
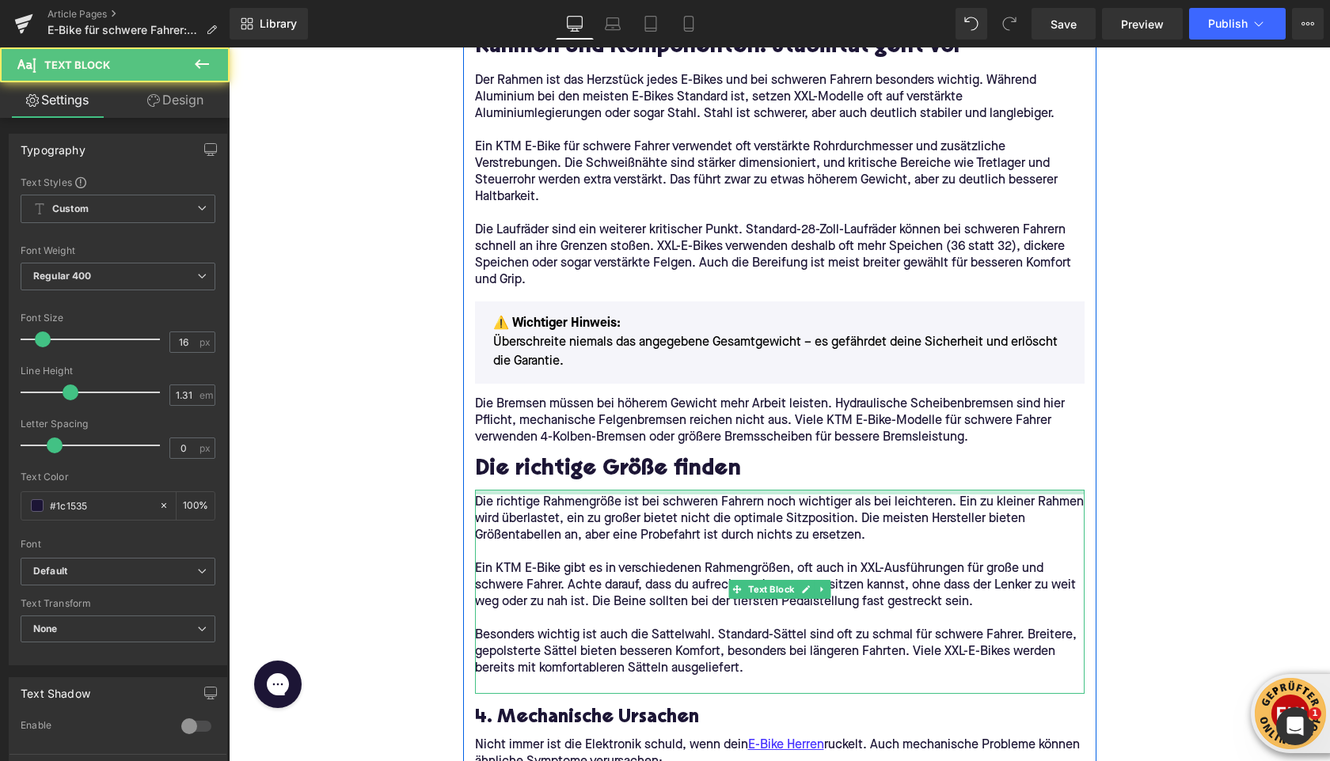
click at [491, 496] on div "Die richtige Rahmengröße ist bei schweren Fahrern noch wichtiger als bei leicht…" at bounding box center [779, 592] width 609 height 204
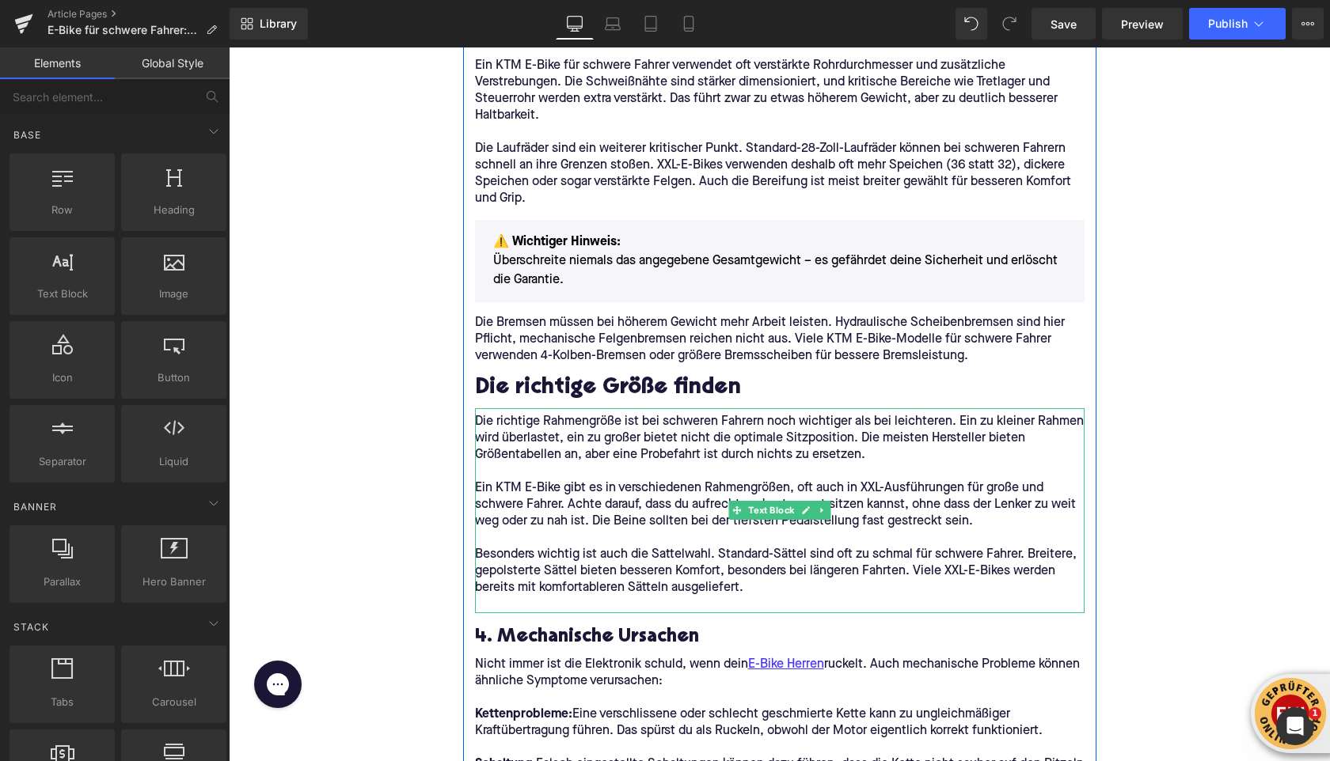
scroll to position [2416, 0]
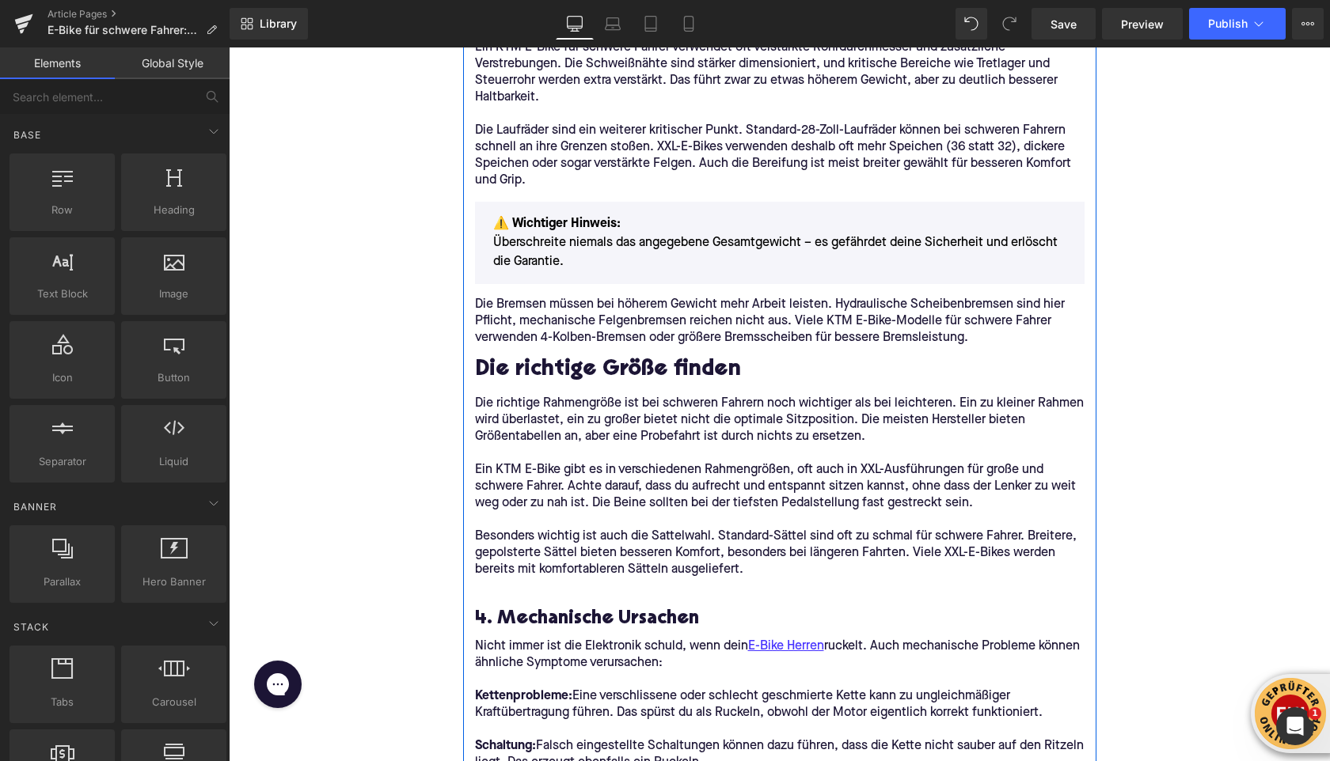
click at [479, 377] on h2 "Die richtige Größe finden" at bounding box center [779, 371] width 609 height 25
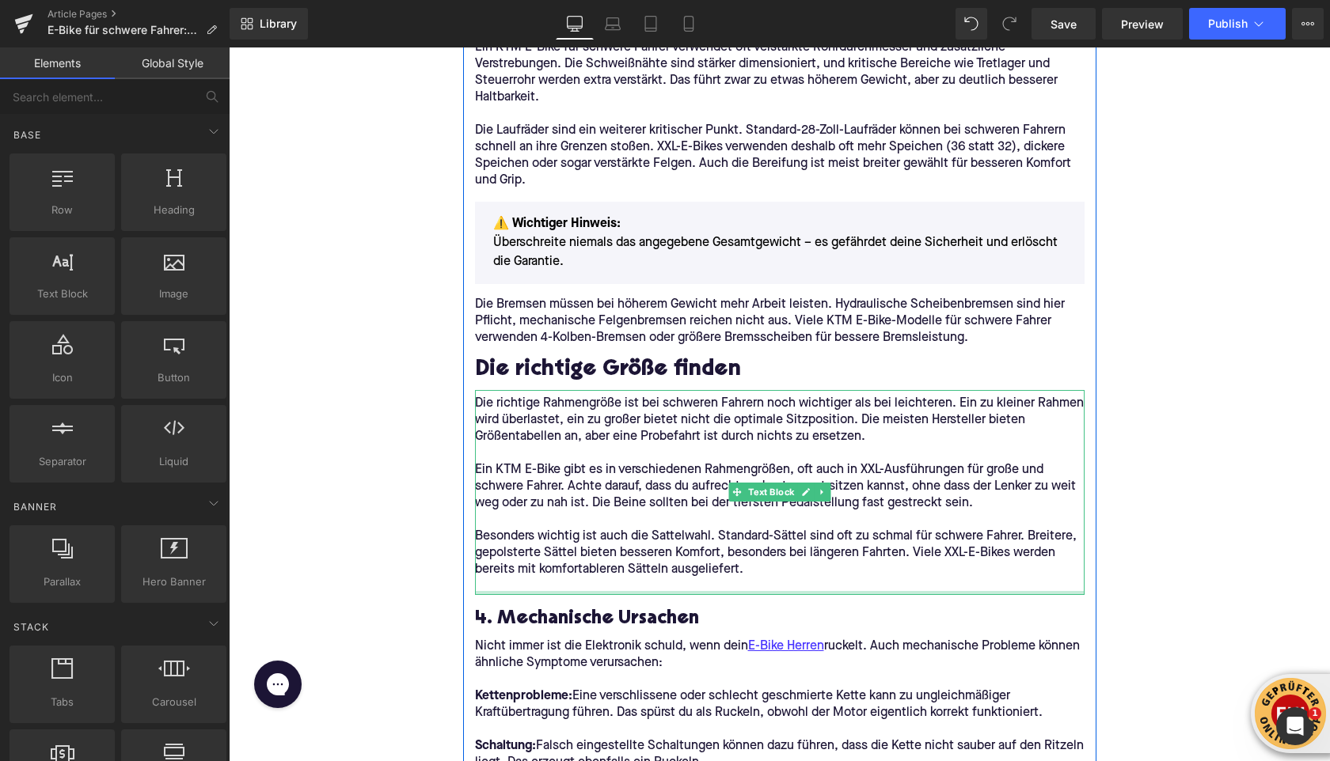
click at [529, 591] on div at bounding box center [779, 593] width 609 height 4
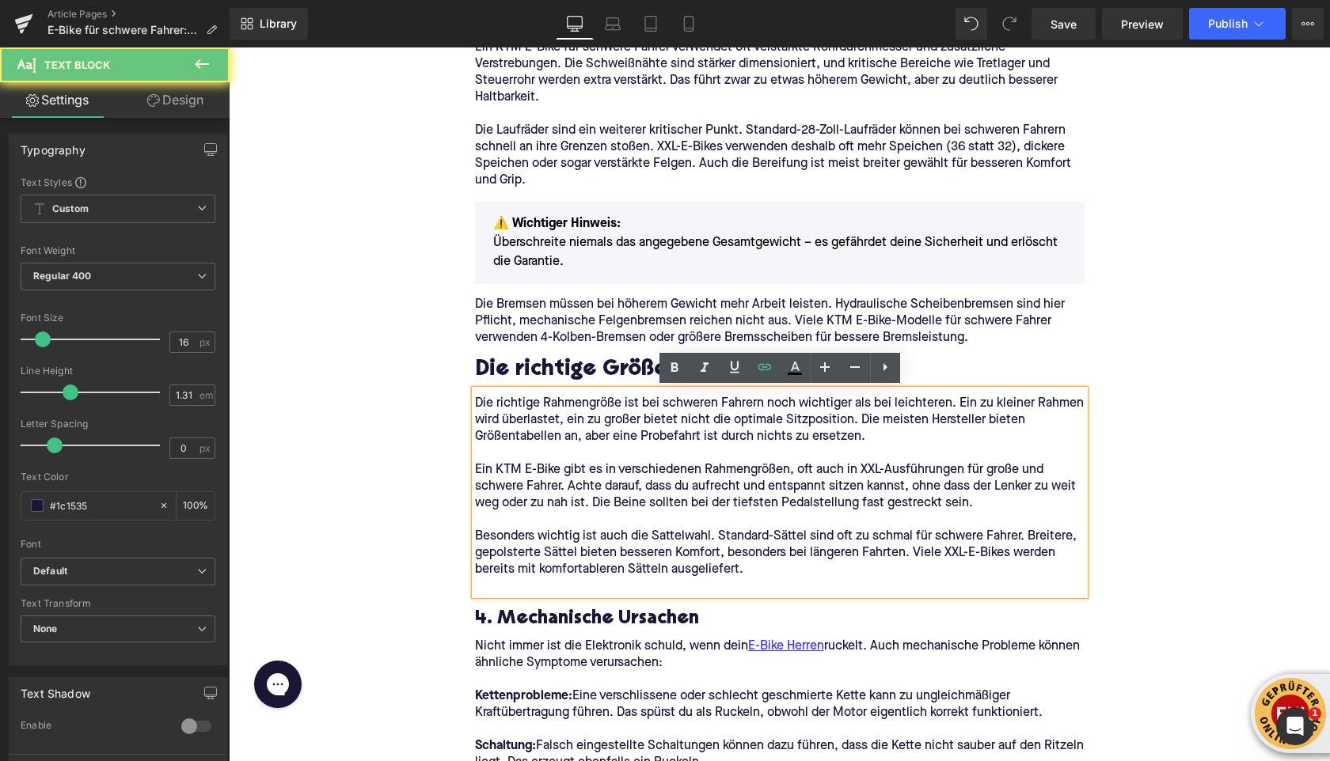
click at [522, 585] on p at bounding box center [779, 587] width 609 height 17
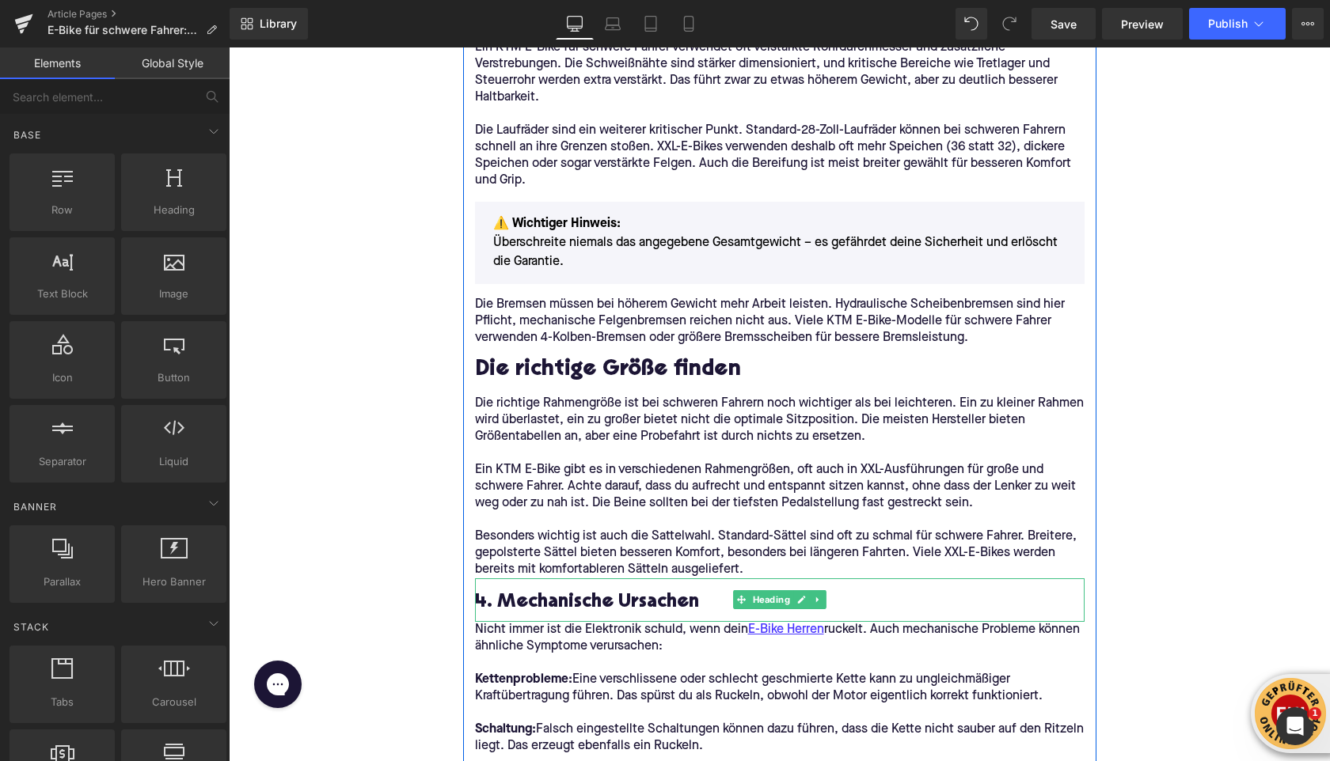
click at [500, 604] on h3 "4. Mechanische Ursachen" at bounding box center [779, 602] width 609 height 25
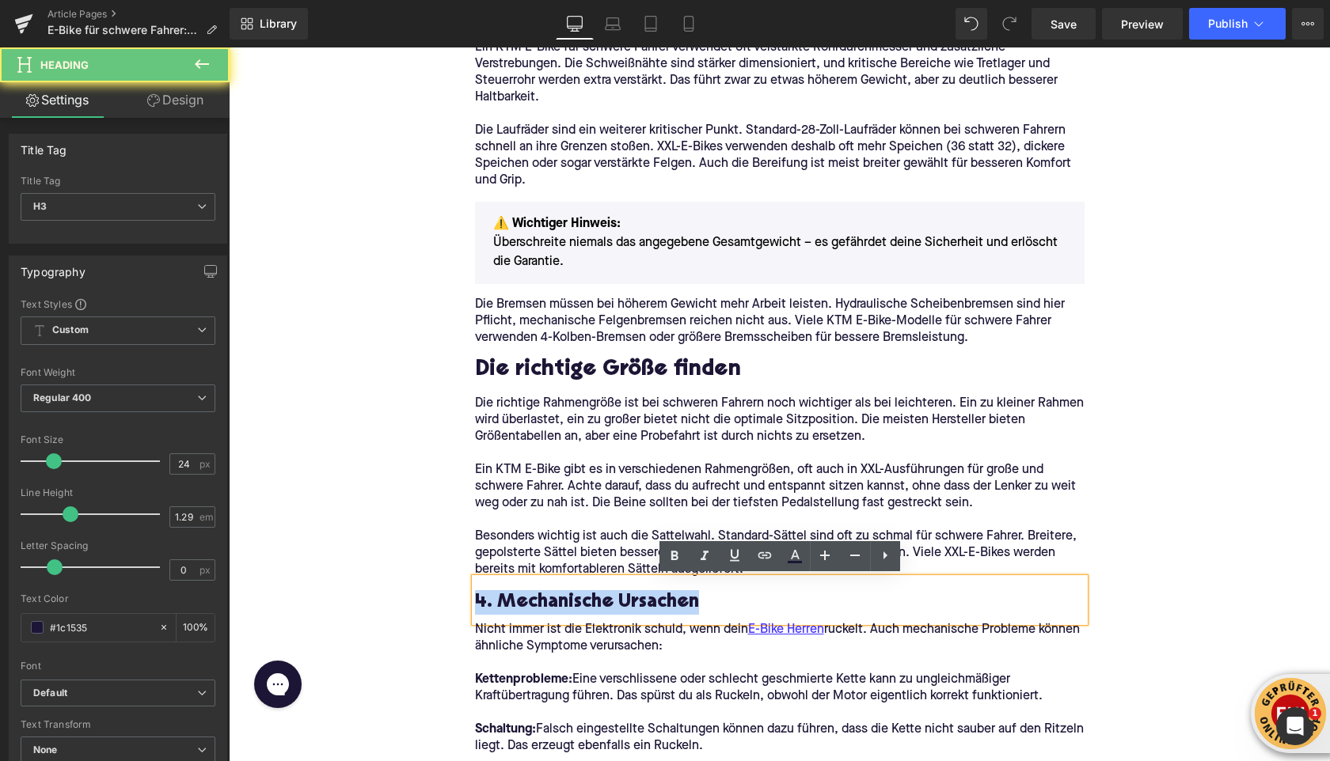
click at [500, 604] on h3 "4. Mechanische Ursachen" at bounding box center [779, 602] width 609 height 25
paste div
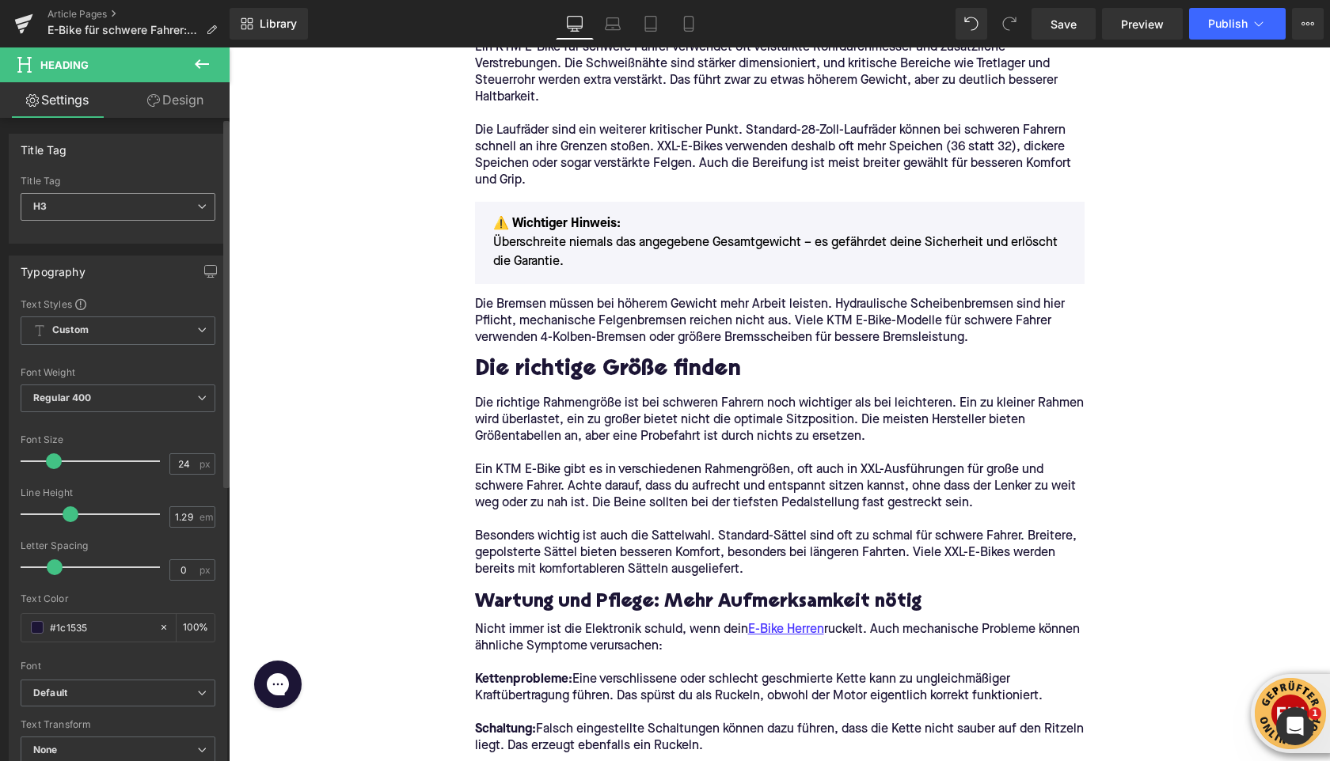
click at [114, 208] on span "H3" at bounding box center [118, 207] width 195 height 28
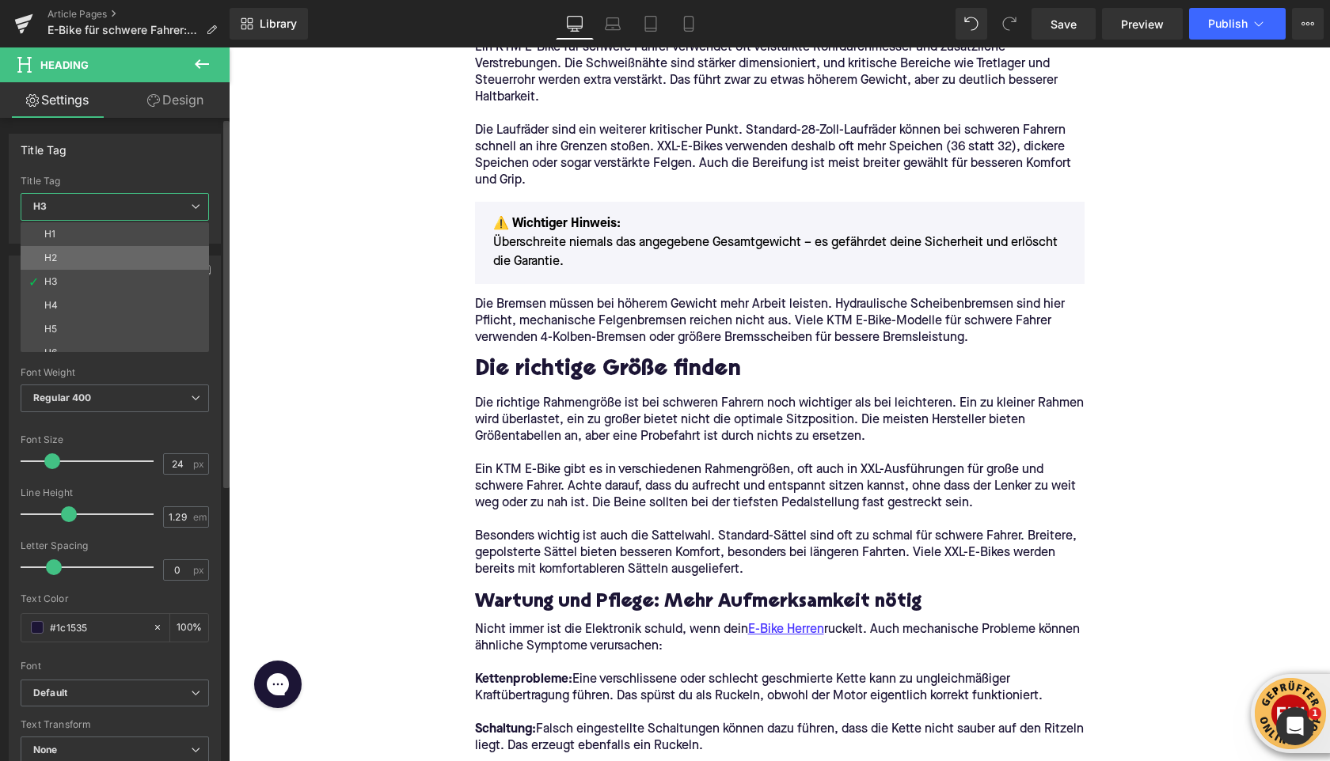
click at [100, 255] on li "H2" at bounding box center [118, 258] width 195 height 24
type input "28"
type input "1.11"
type input "100"
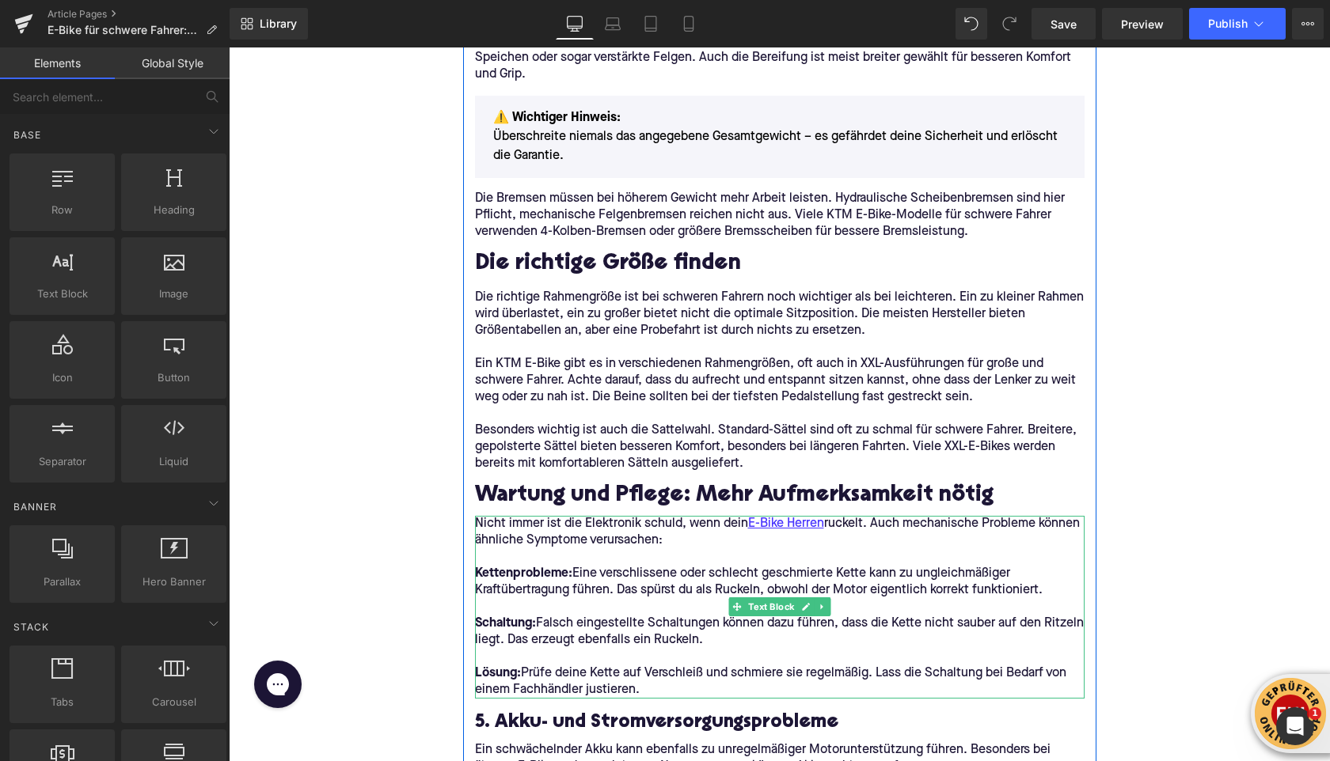
scroll to position [2560, 0]
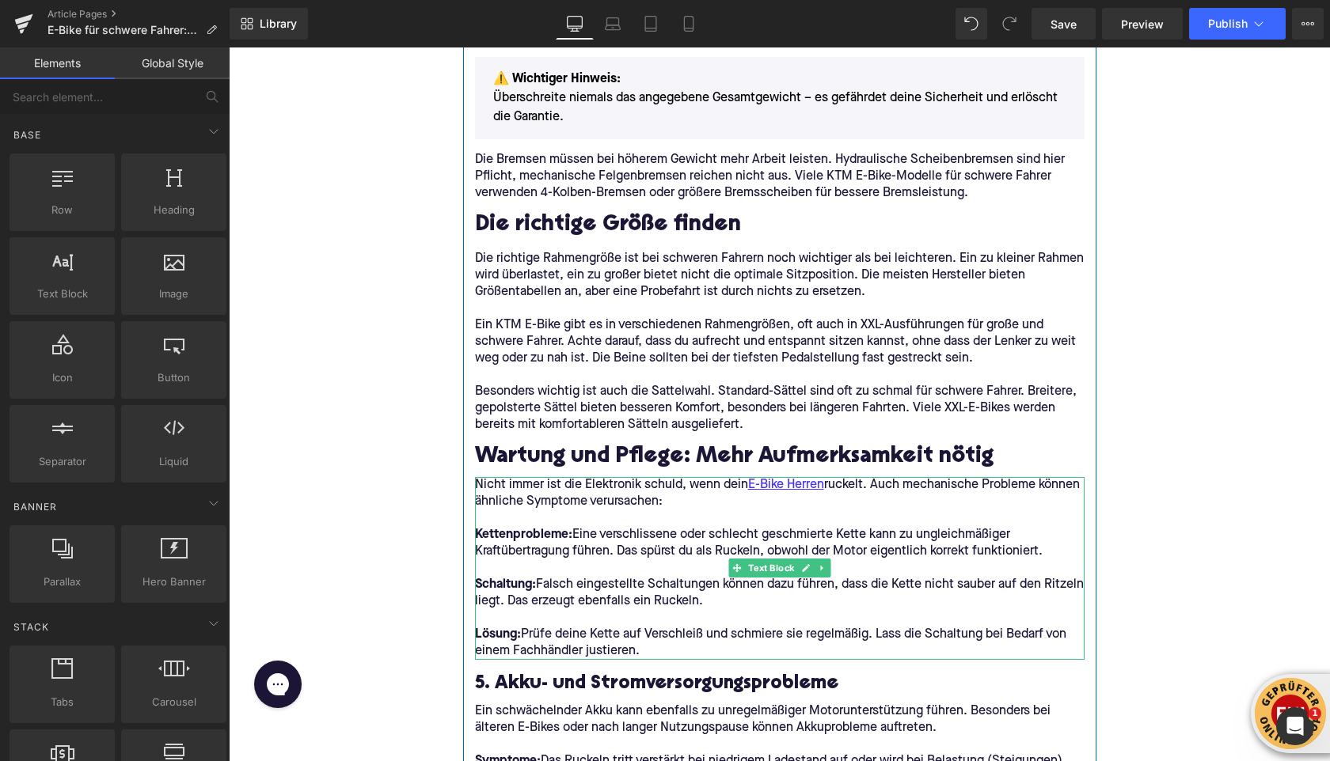
click at [609, 638] on p "Lösung: Prüfe deine Kette auf Verschleiß und schmiere sie regelmäßig. Lass die …" at bounding box center [779, 643] width 609 height 33
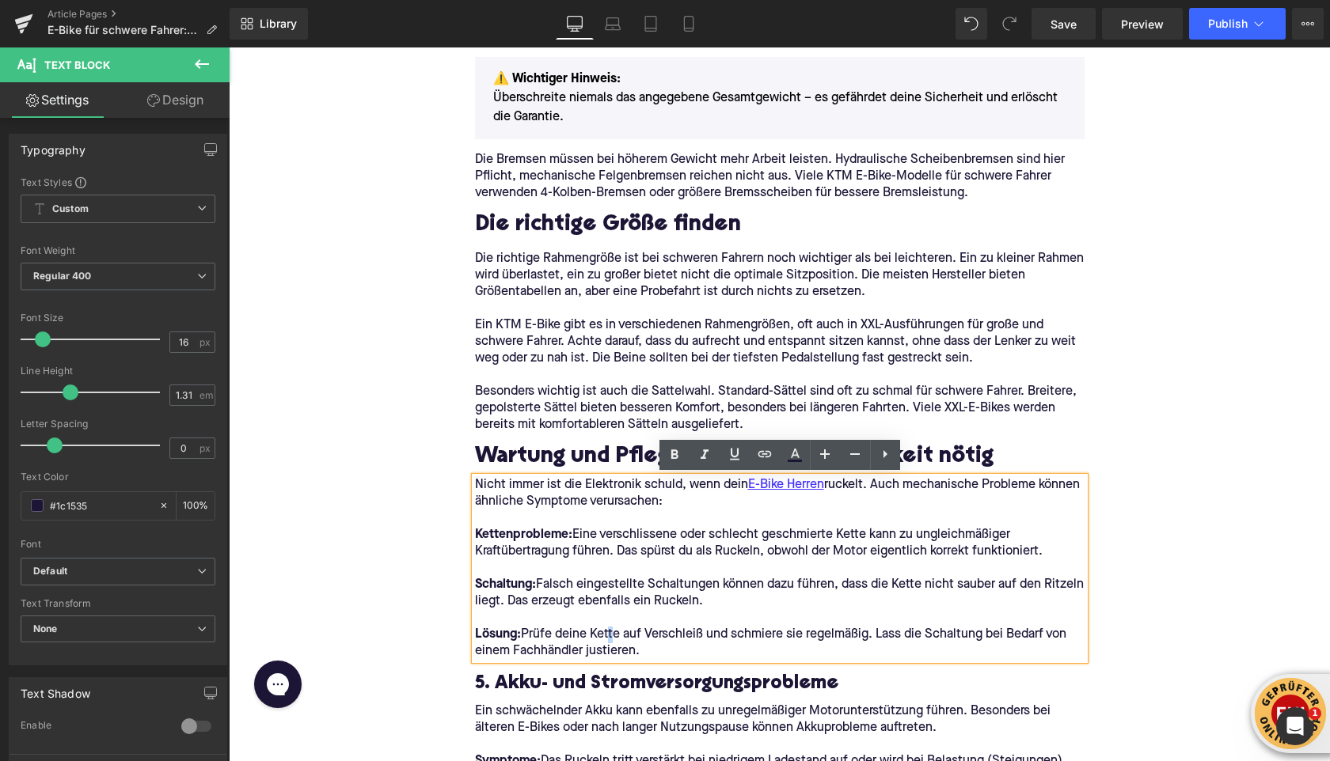
drag, startPoint x: 654, startPoint y: 652, endPoint x: 397, endPoint y: 472, distance: 314.2
click at [396, 472] on div "Home / E-Bike für schwere Fahrer: Worauf du achten solltest Breadcrumbs E-Bike …" at bounding box center [779, 733] width 1101 height 6225
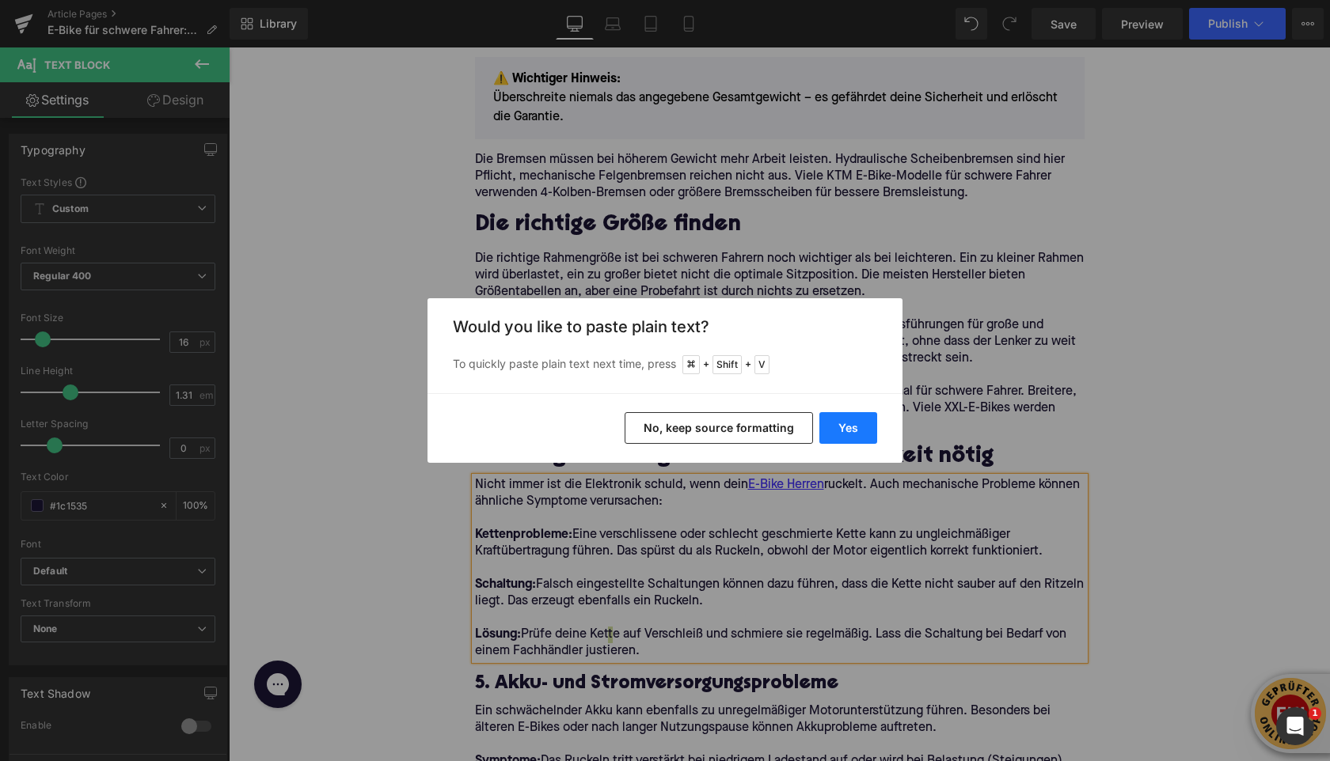
click at [845, 428] on button "Yes" at bounding box center [848, 428] width 58 height 32
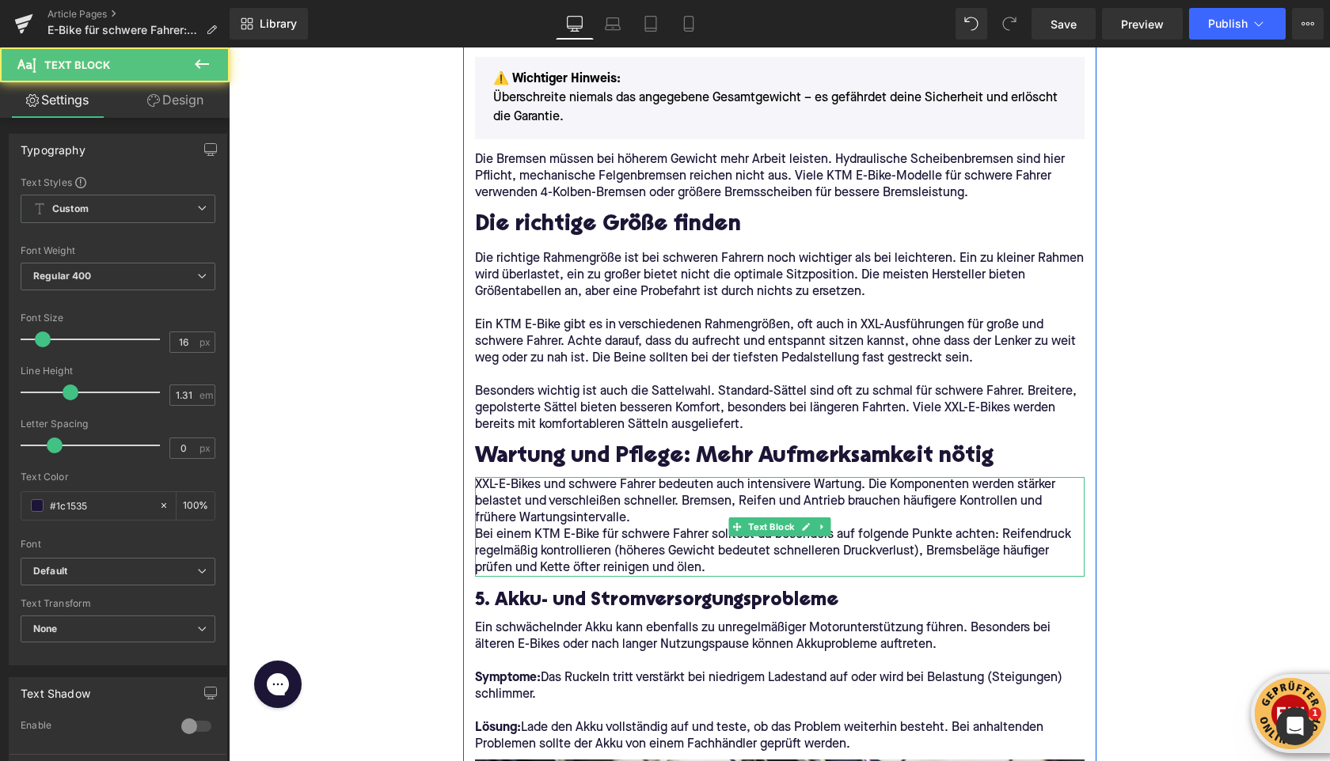
click at [673, 515] on p "XXL-E-Bikes und schwere Fahrer bedeuten auch intensivere Wartung. Die Komponent…" at bounding box center [779, 502] width 609 height 50
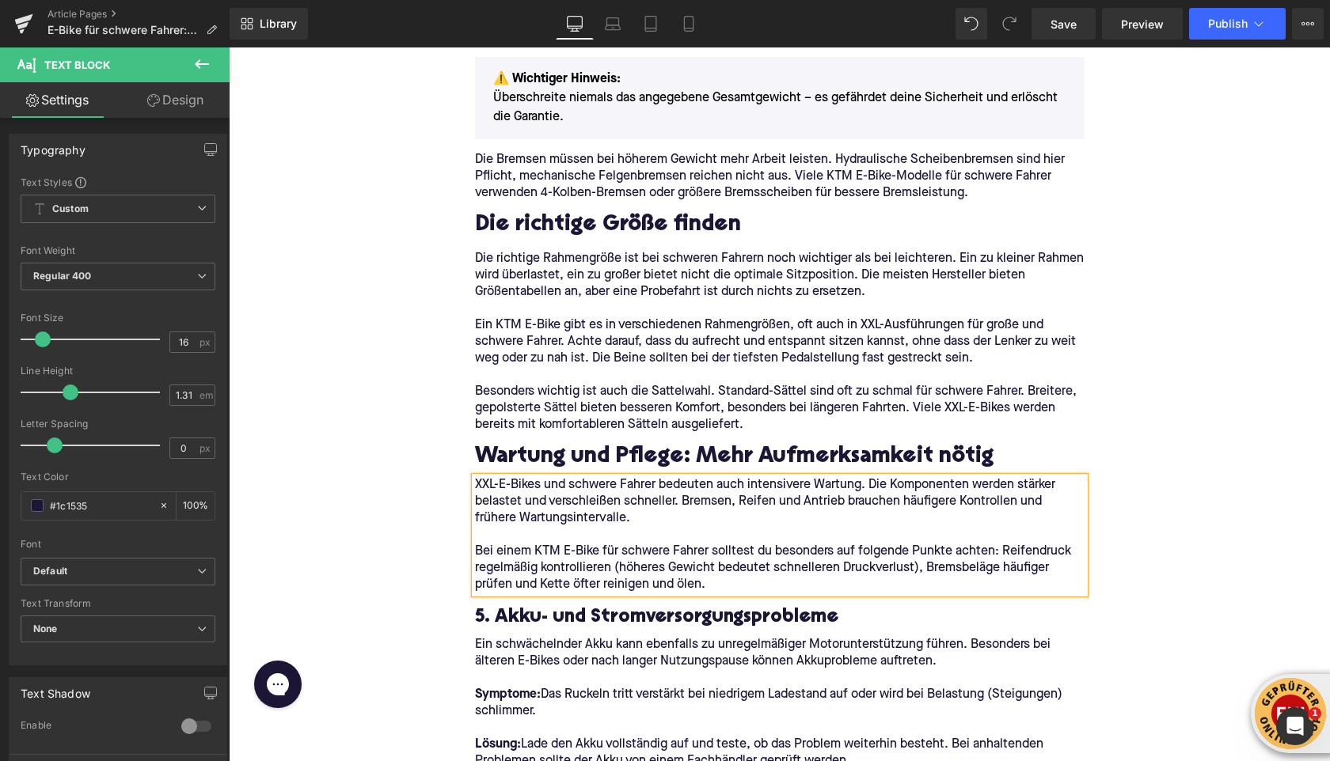
click at [380, 458] on div "Home / E-Bike für schwere Fahrer: Worauf du achten solltest Breadcrumbs E-Bike …" at bounding box center [779, 700] width 1101 height 6158
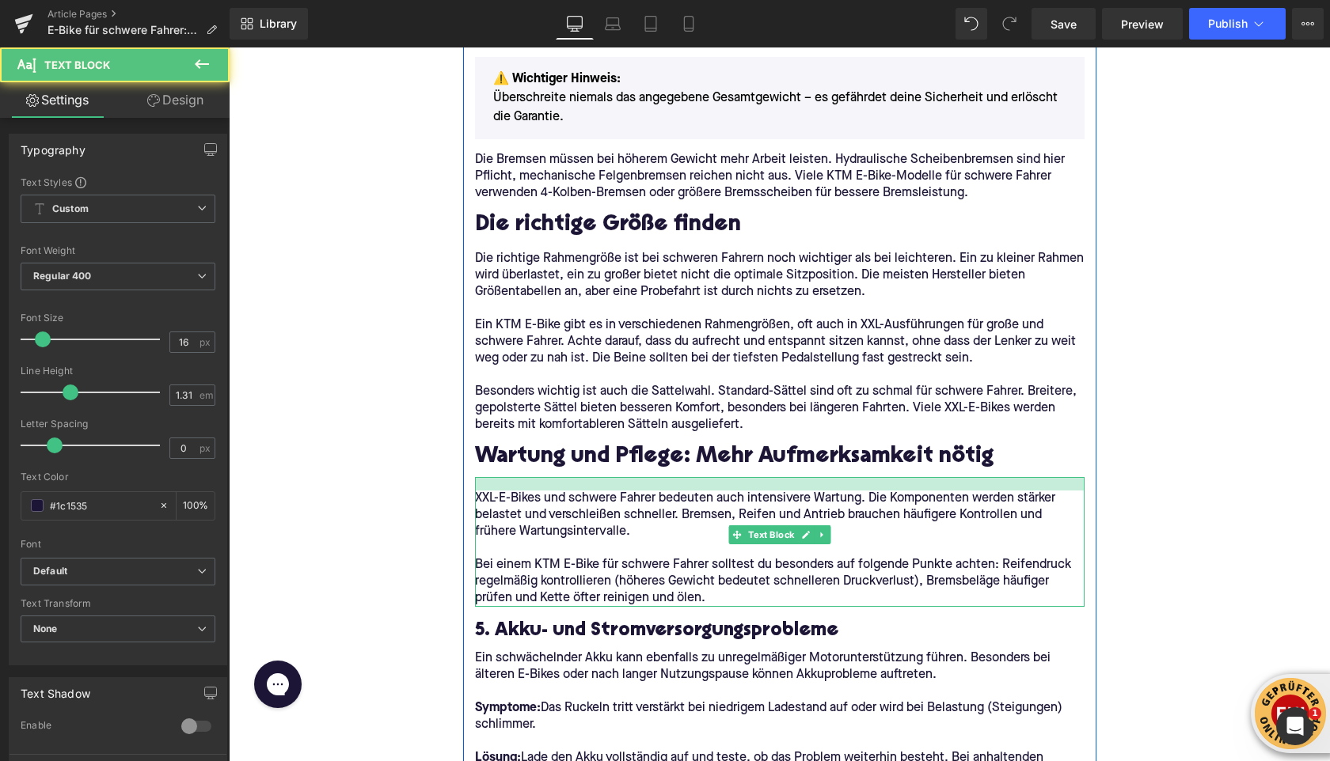
drag, startPoint x: 491, startPoint y: 477, endPoint x: 489, endPoint y: 490, distance: 12.8
click at [489, 490] on div "XXL-E-Bikes und schwere Fahrer bedeuten auch intensivere Wartung. Die Komponent…" at bounding box center [779, 542] width 609 height 130
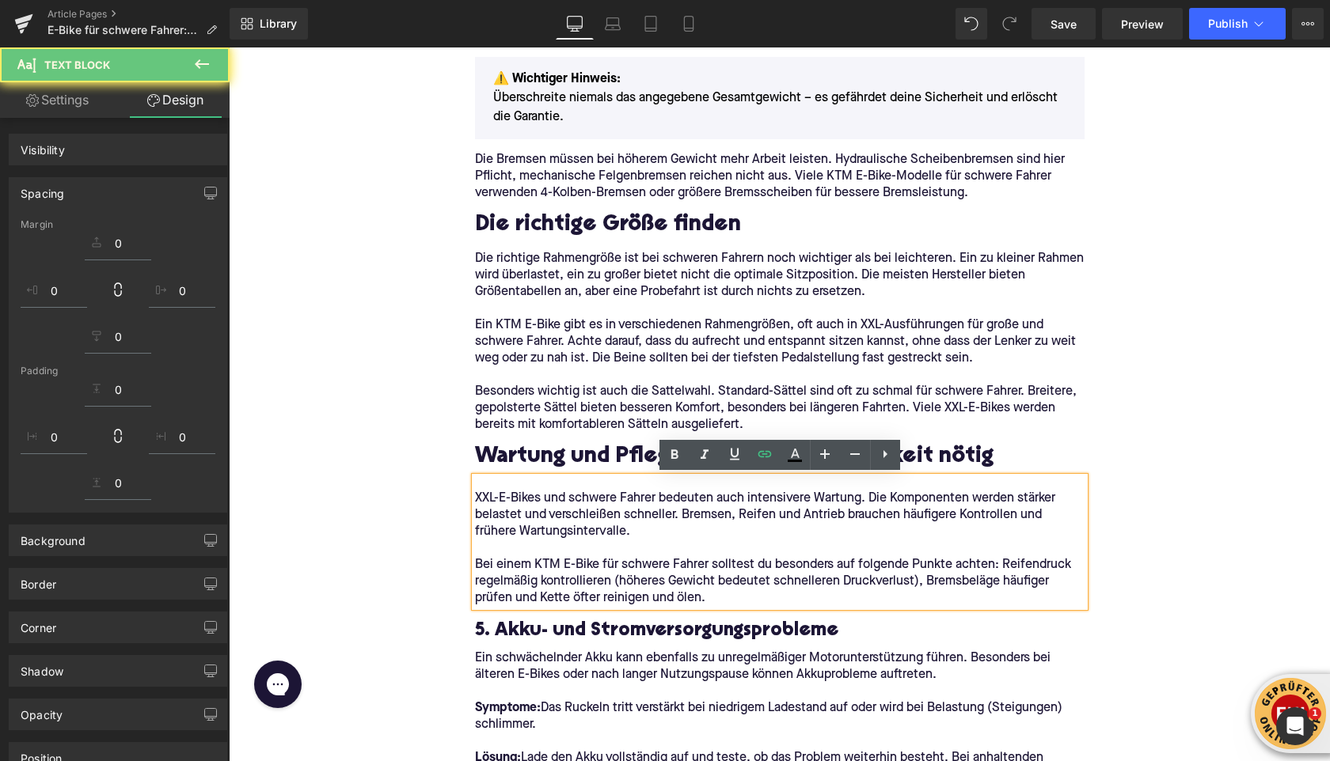
click at [379, 453] on div "Home / E-Bike für schwere Fahrer: Worauf du achten solltest Breadcrumbs E-Bike …" at bounding box center [779, 707] width 1101 height 6172
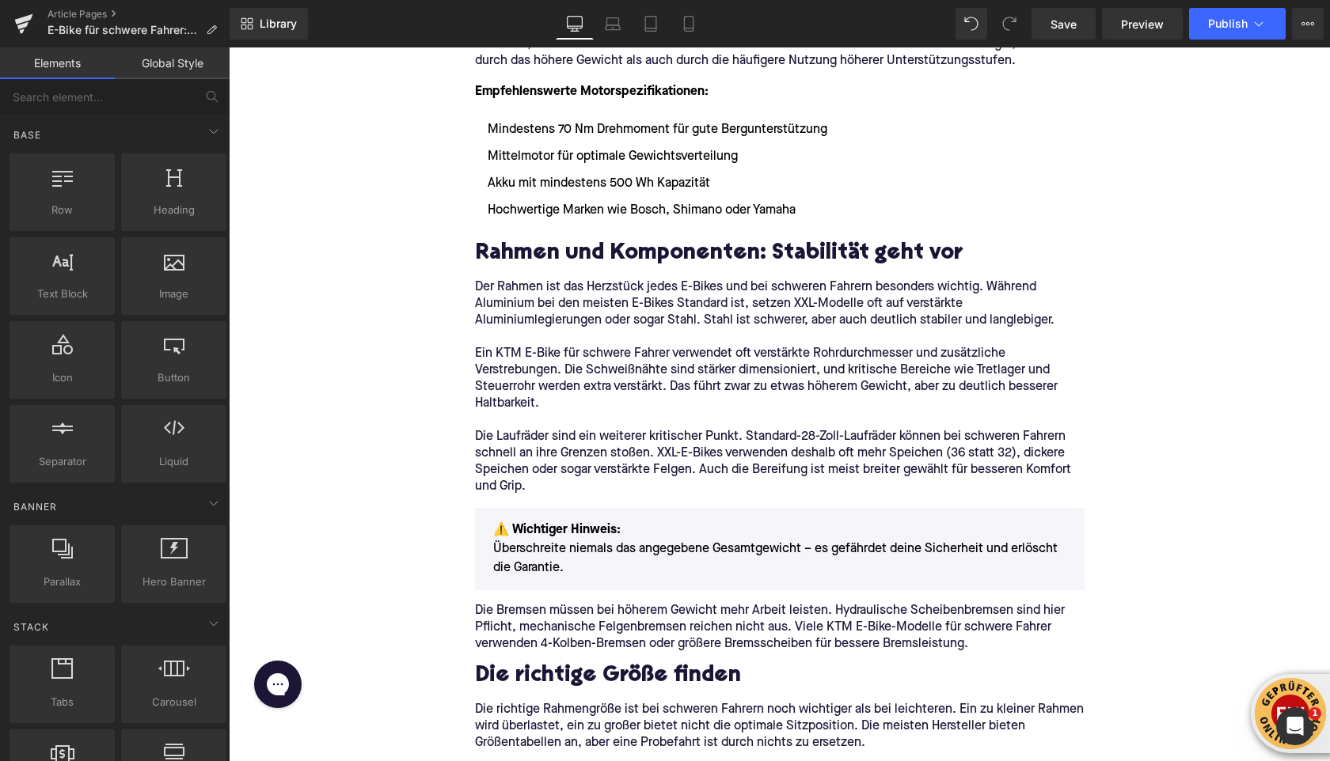
scroll to position [1827, 0]
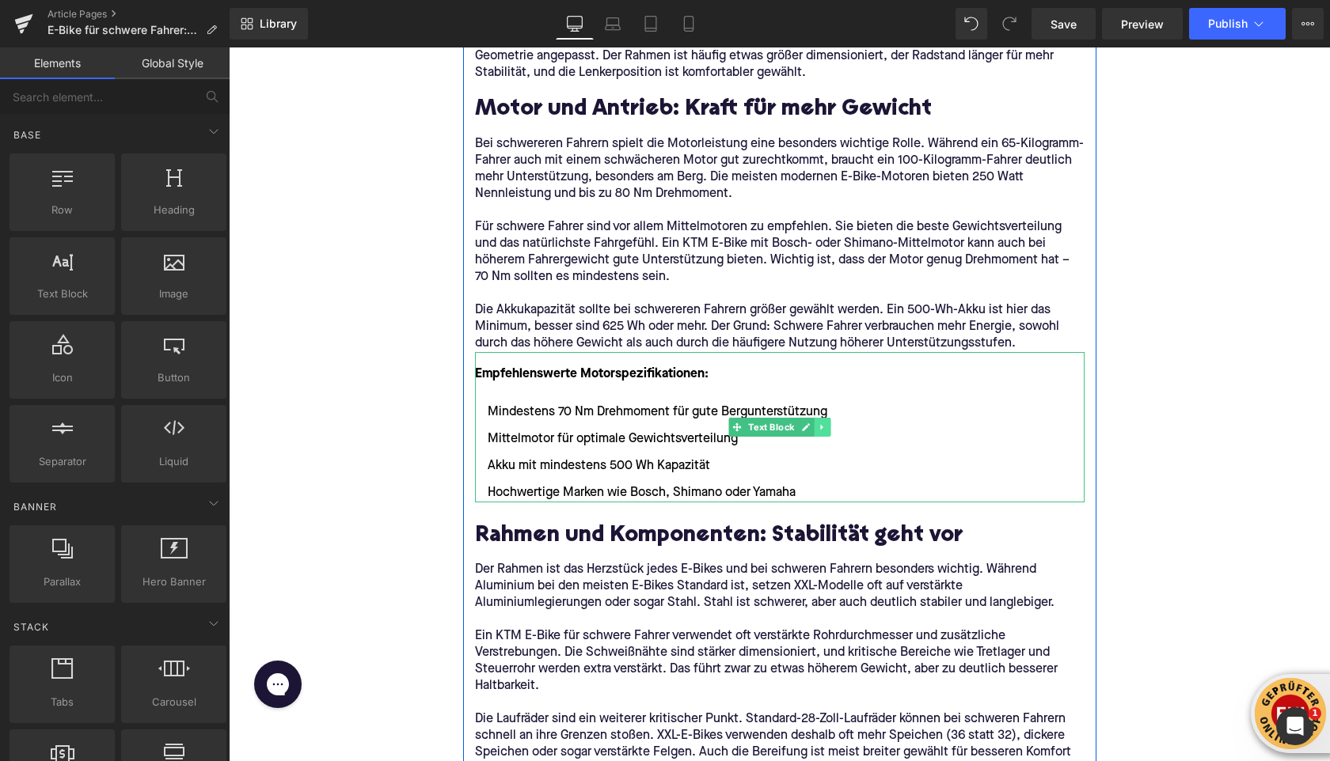
click at [825, 433] on link at bounding box center [822, 427] width 17 height 19
click at [816, 429] on icon at bounding box center [814, 427] width 9 height 9
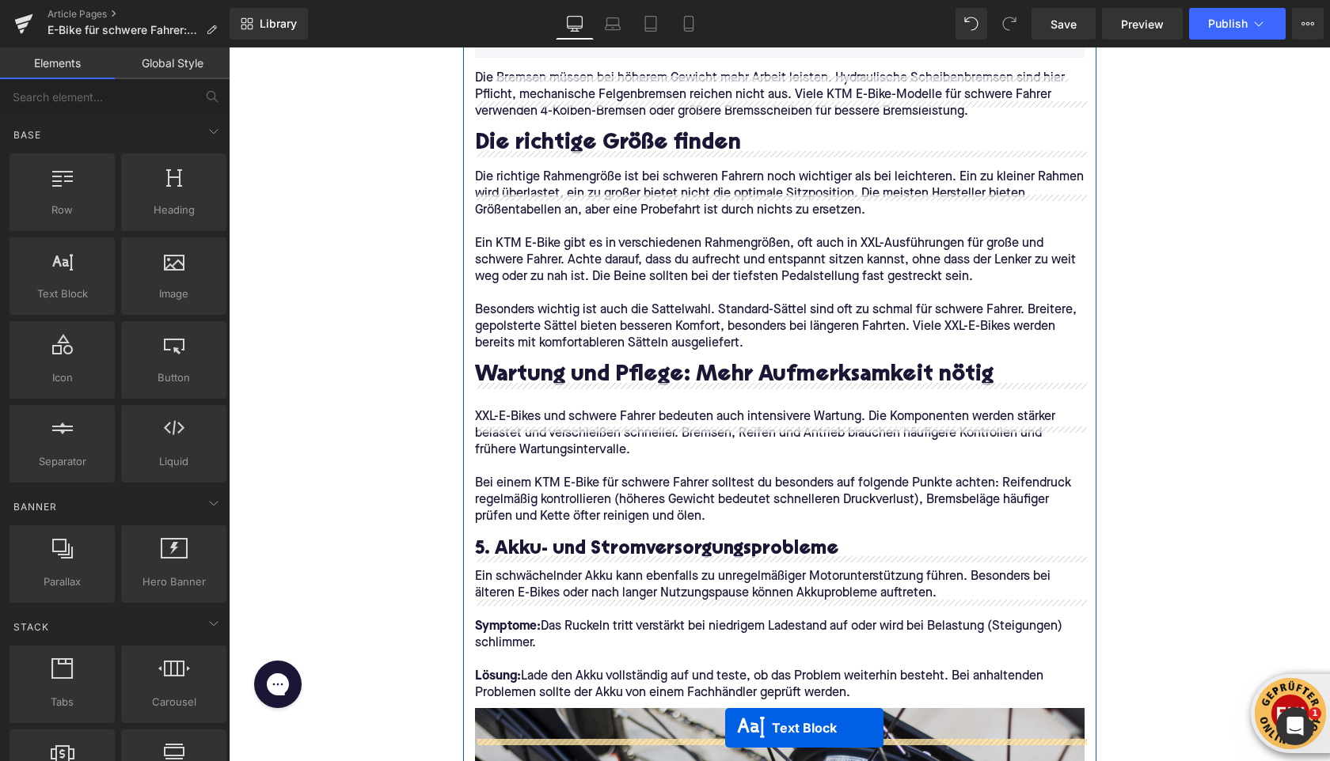
scroll to position [2792, 0]
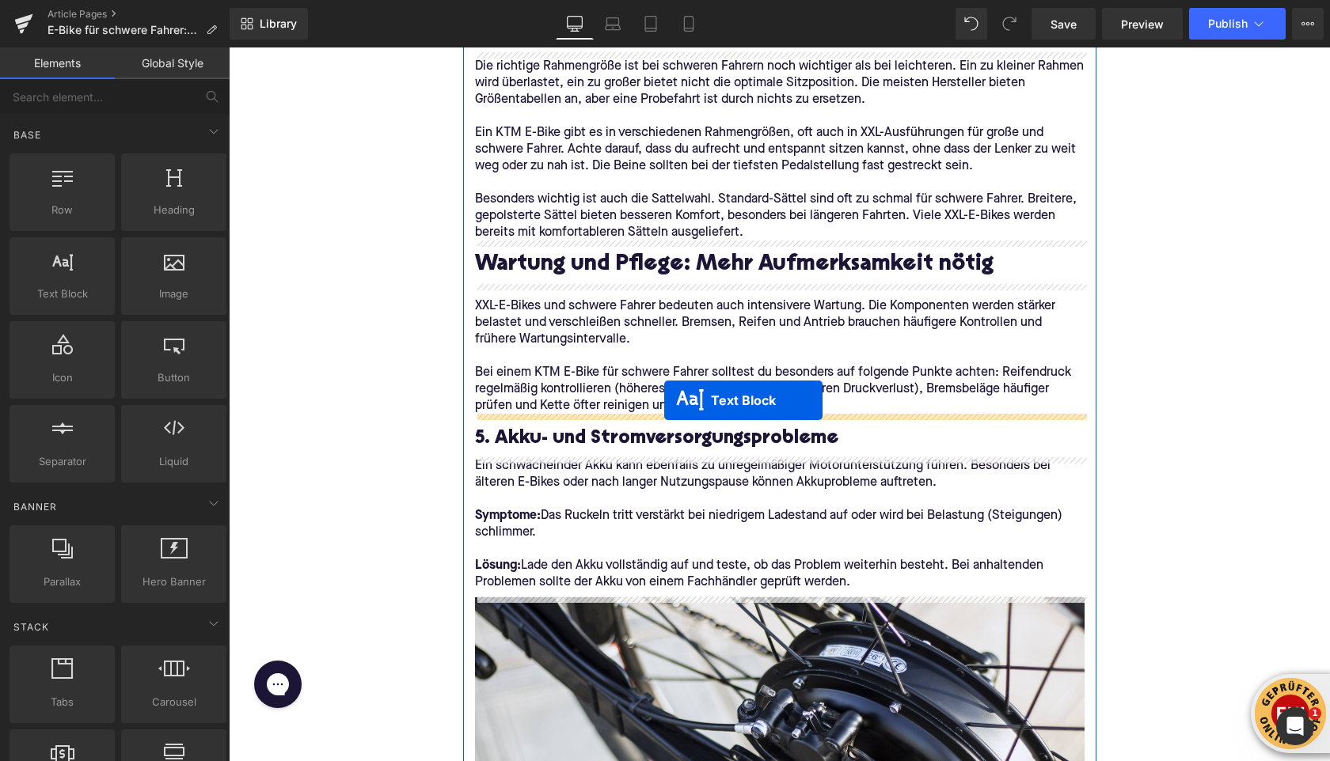
drag, startPoint x: 734, startPoint y: 585, endPoint x: 664, endPoint y: 400, distance: 198.1
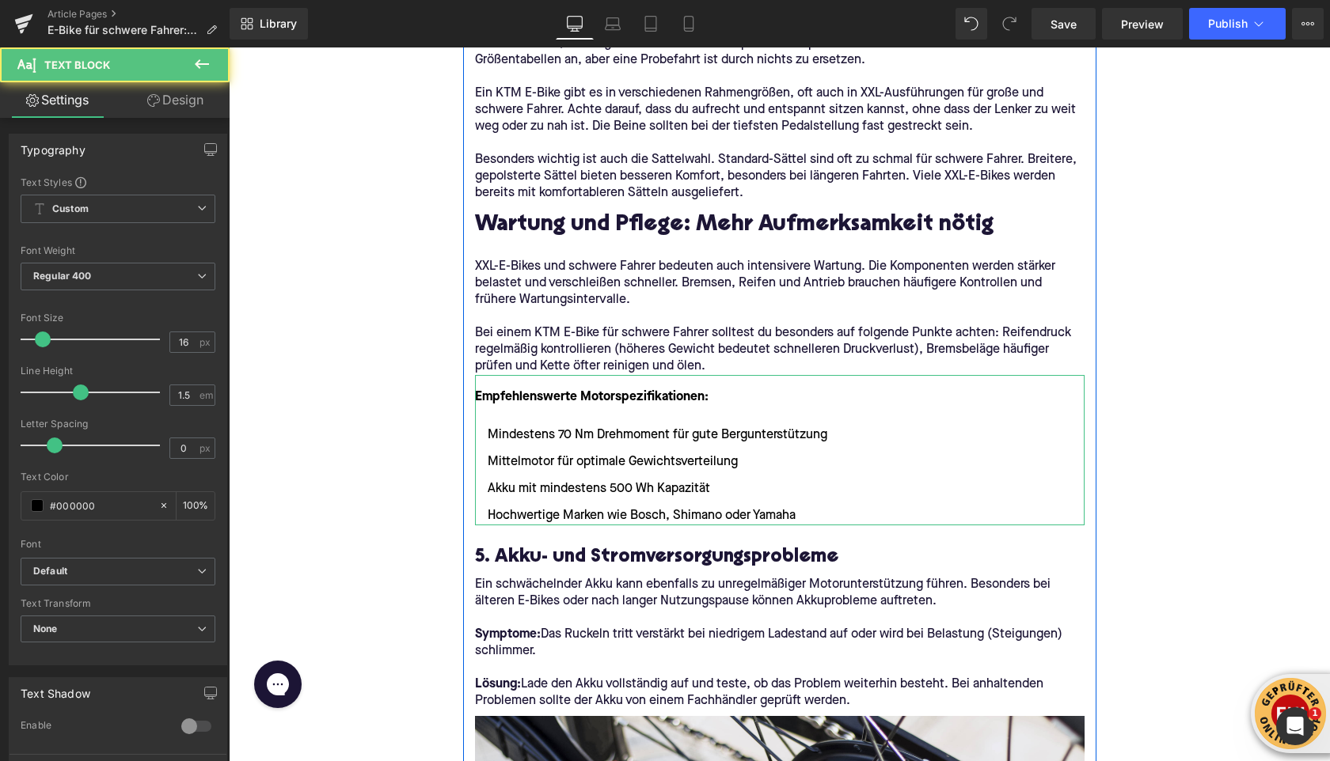
scroll to position [2753, 0]
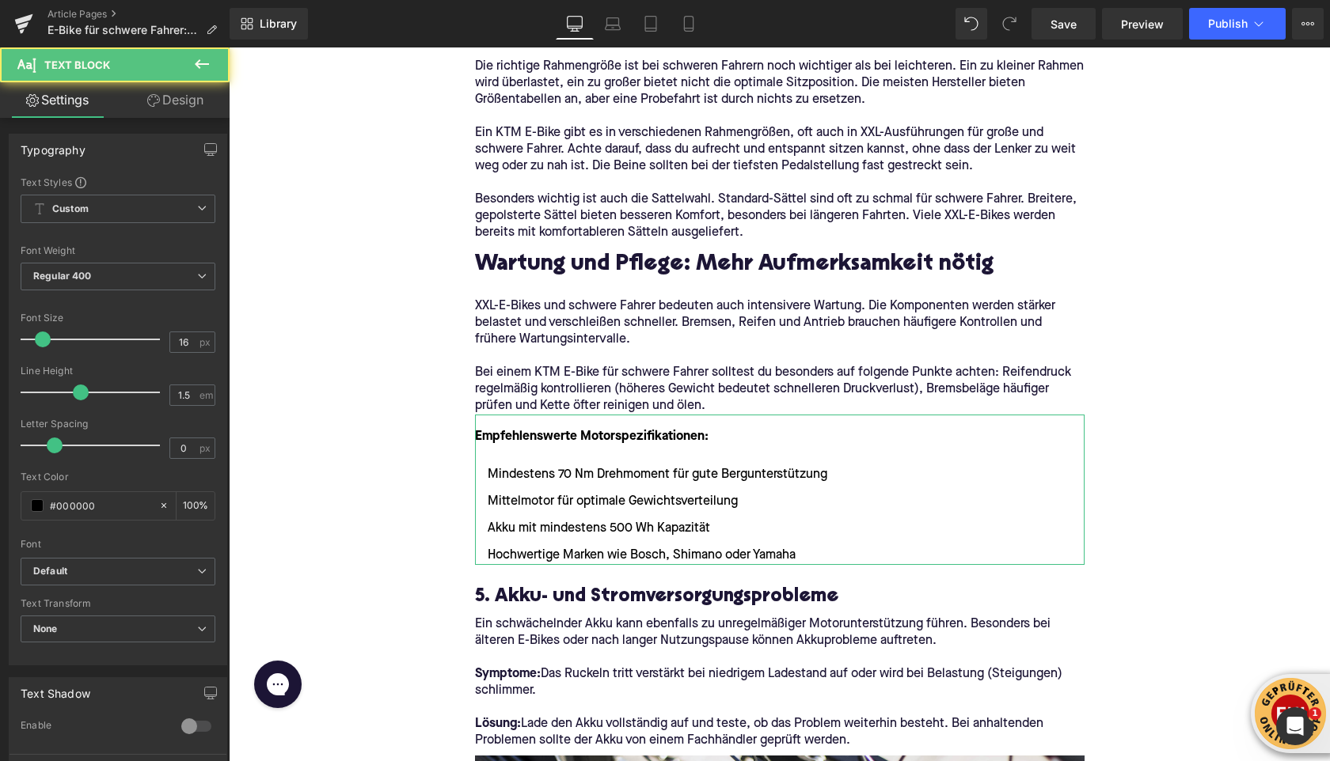
click at [307, 349] on div "Home / E-Bike für schwere Fahrer: Worauf du achten solltest Breadcrumbs E-Bike …" at bounding box center [779, 594] width 1101 height 6330
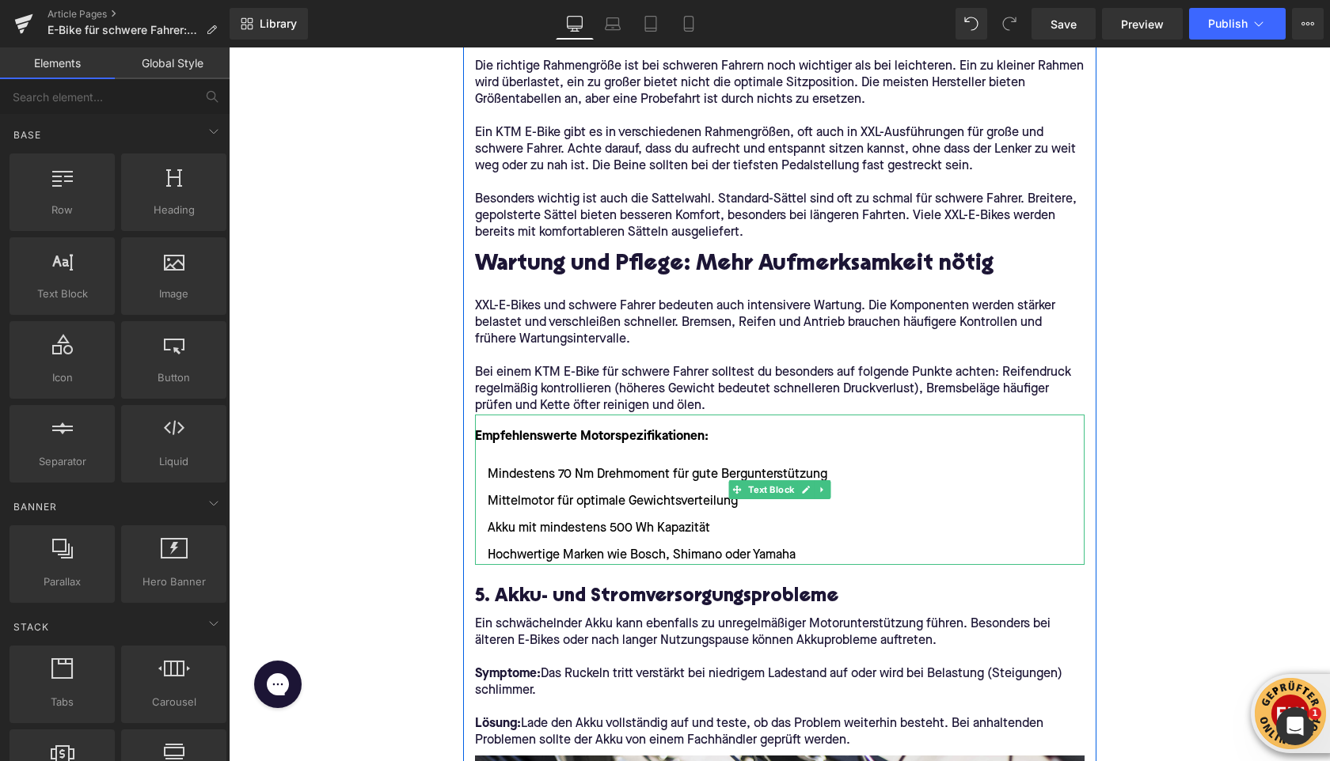
click at [507, 438] on strong "Empfehlenswerte Motorspezifikationen:" at bounding box center [591, 437] width 233 height 13
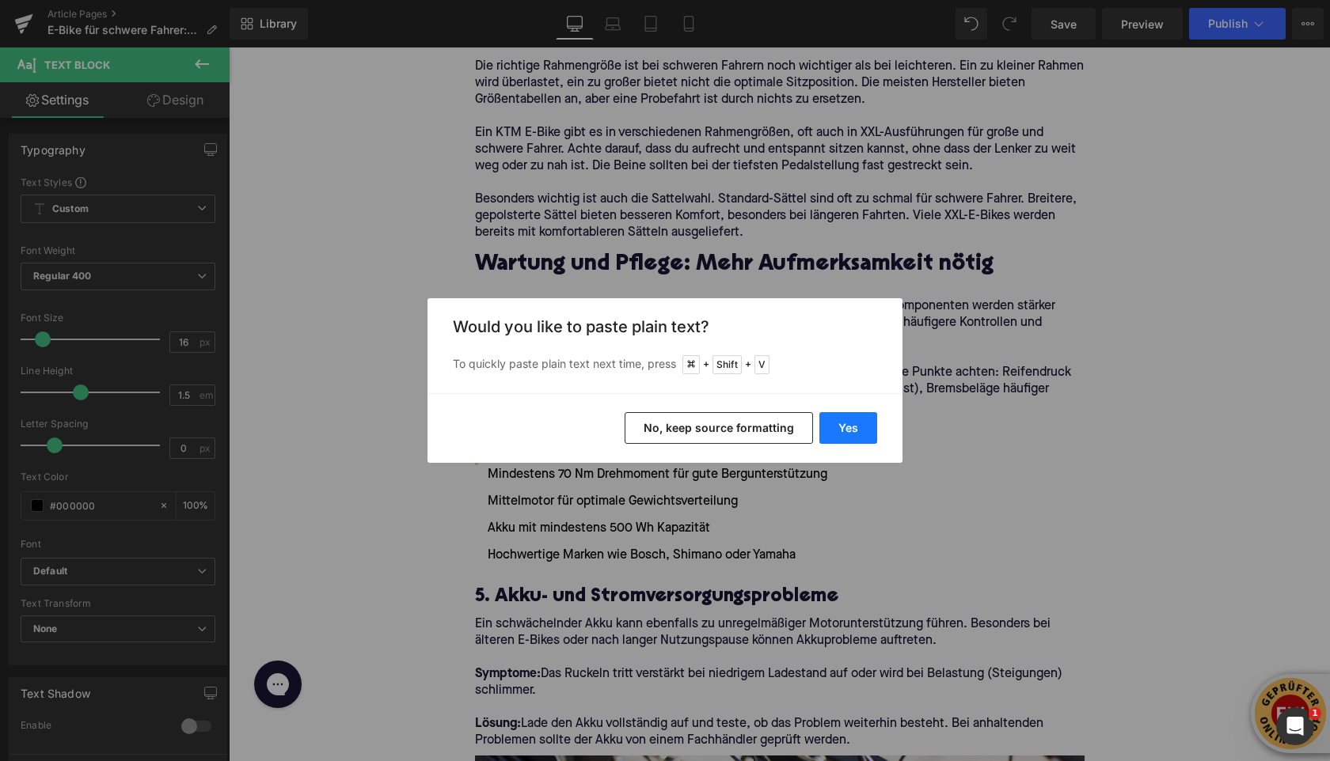
click at [848, 423] on button "Yes" at bounding box center [848, 428] width 58 height 32
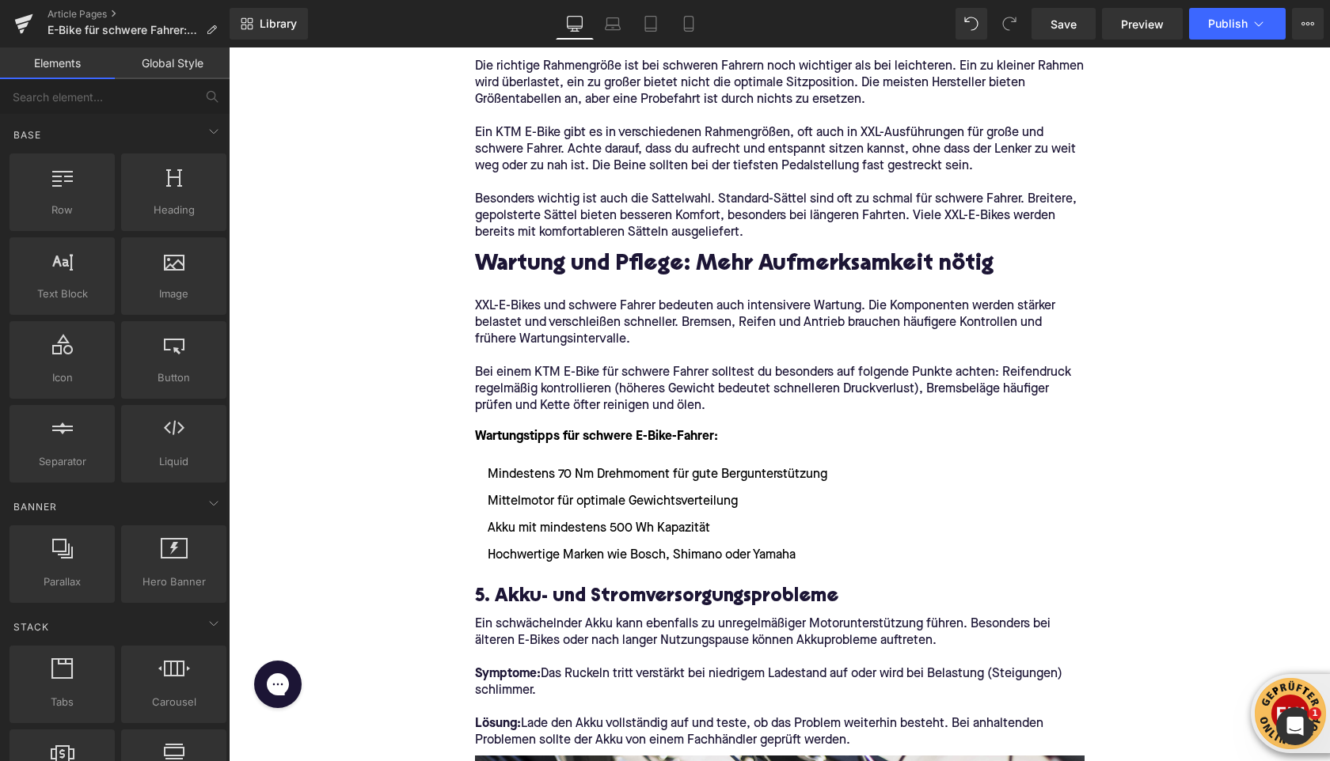
click at [346, 407] on div "Home / E-Bike für schwere Fahrer: Worauf du achten solltest Breadcrumbs E-Bike …" at bounding box center [779, 594] width 1101 height 6330
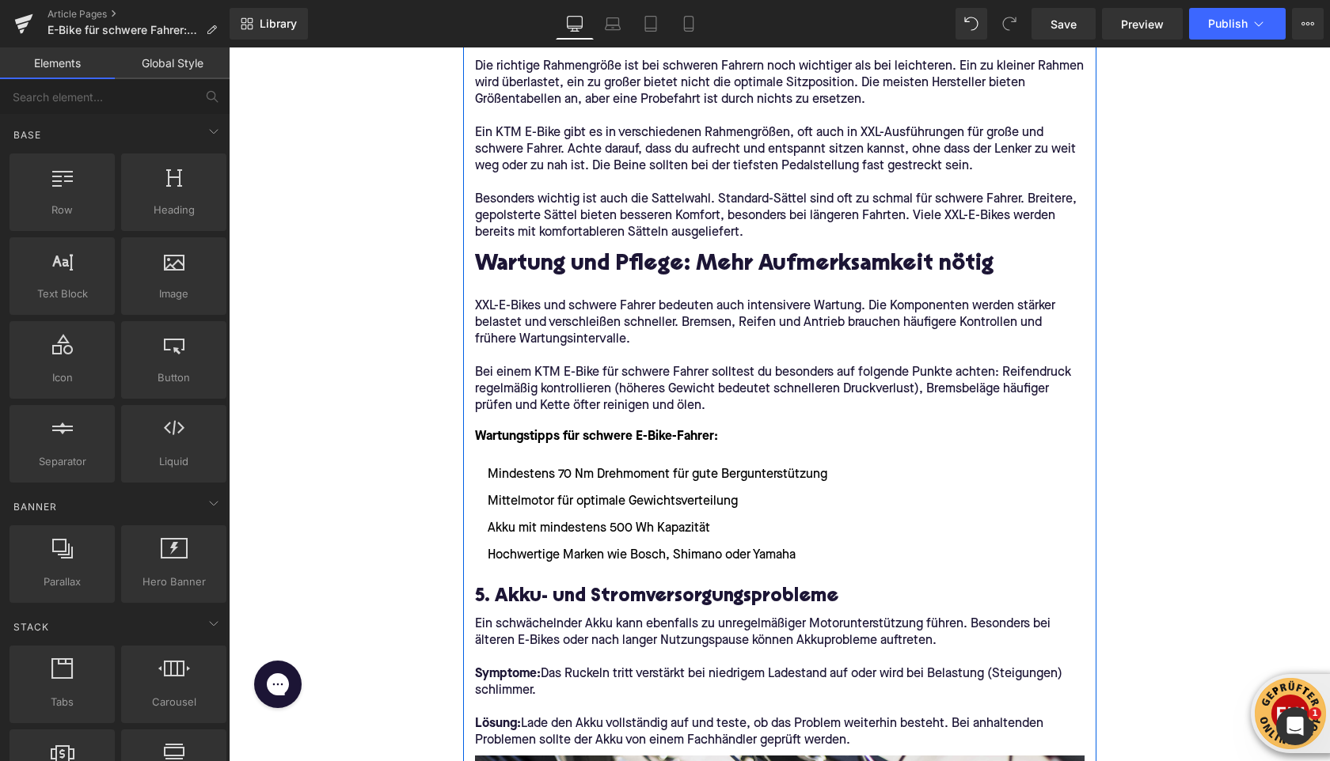
click at [651, 540] on ul "Mindestens 70 Nm Drehmoment für gute Bergunterstützung Mittelmotor für optimale…" at bounding box center [779, 515] width 609 height 100
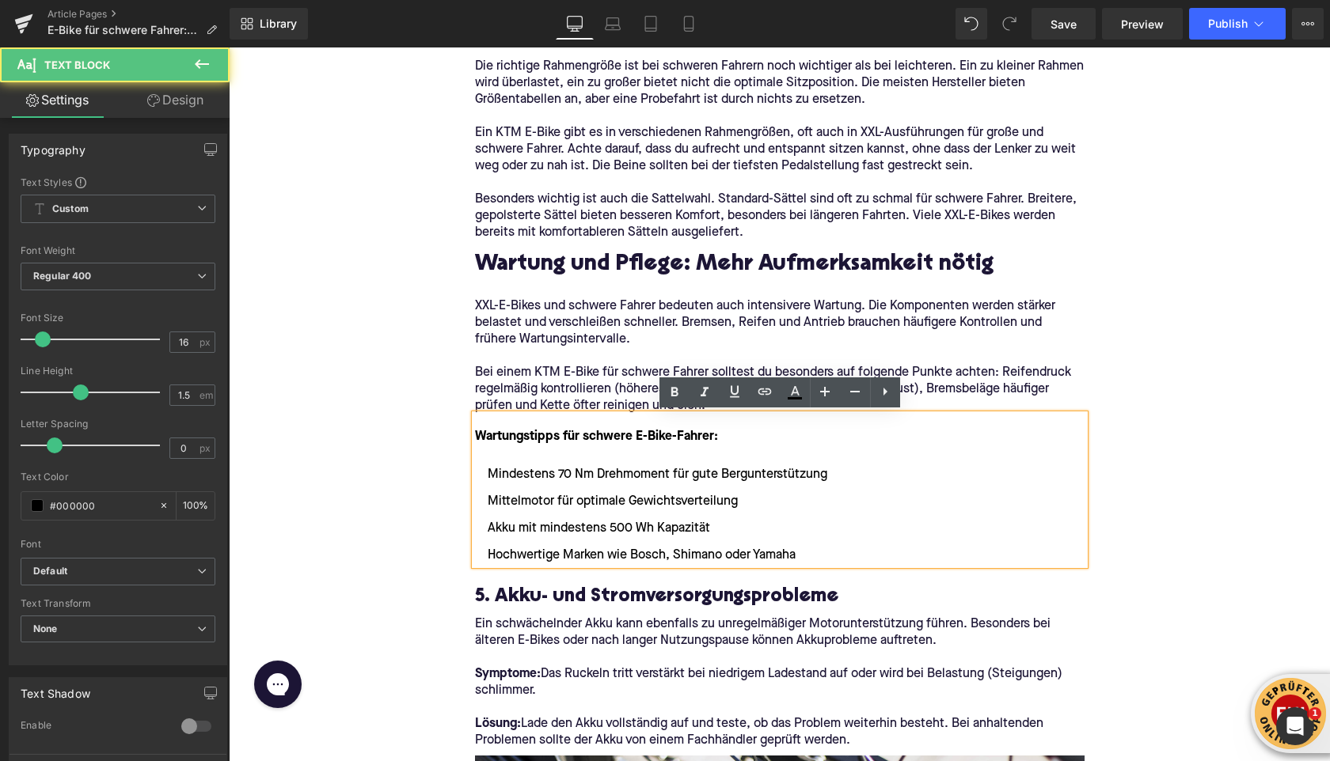
click at [819, 558] on li "Hochwertige Marken wie Bosch, Shimano oder Yamaha" at bounding box center [779, 555] width 609 height 19
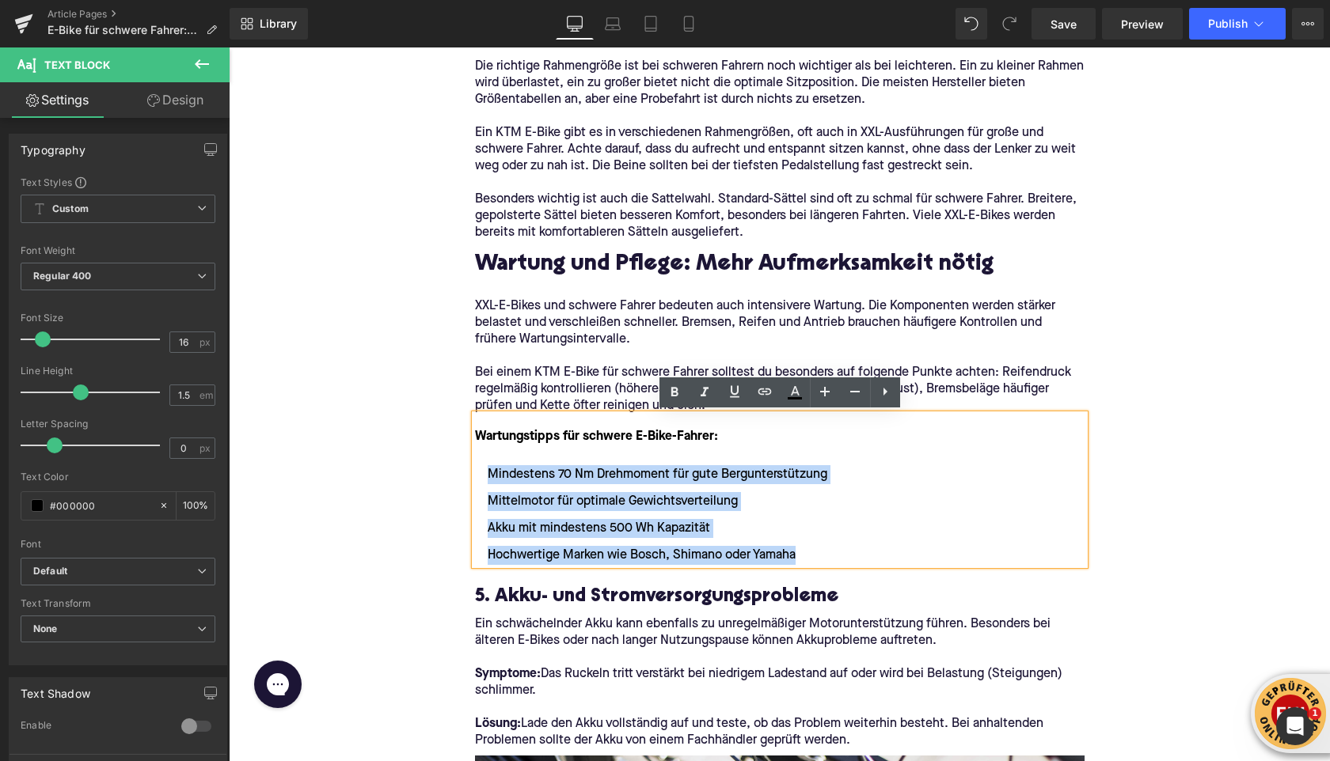
drag, startPoint x: 818, startPoint y: 558, endPoint x: 465, endPoint y: 477, distance: 362.1
click at [465, 477] on div "Wenn du mehr als 90 Kilogramm auf die Waage bringst, stehst du vor besonderen A…" at bounding box center [779, 597] width 633 height 5816
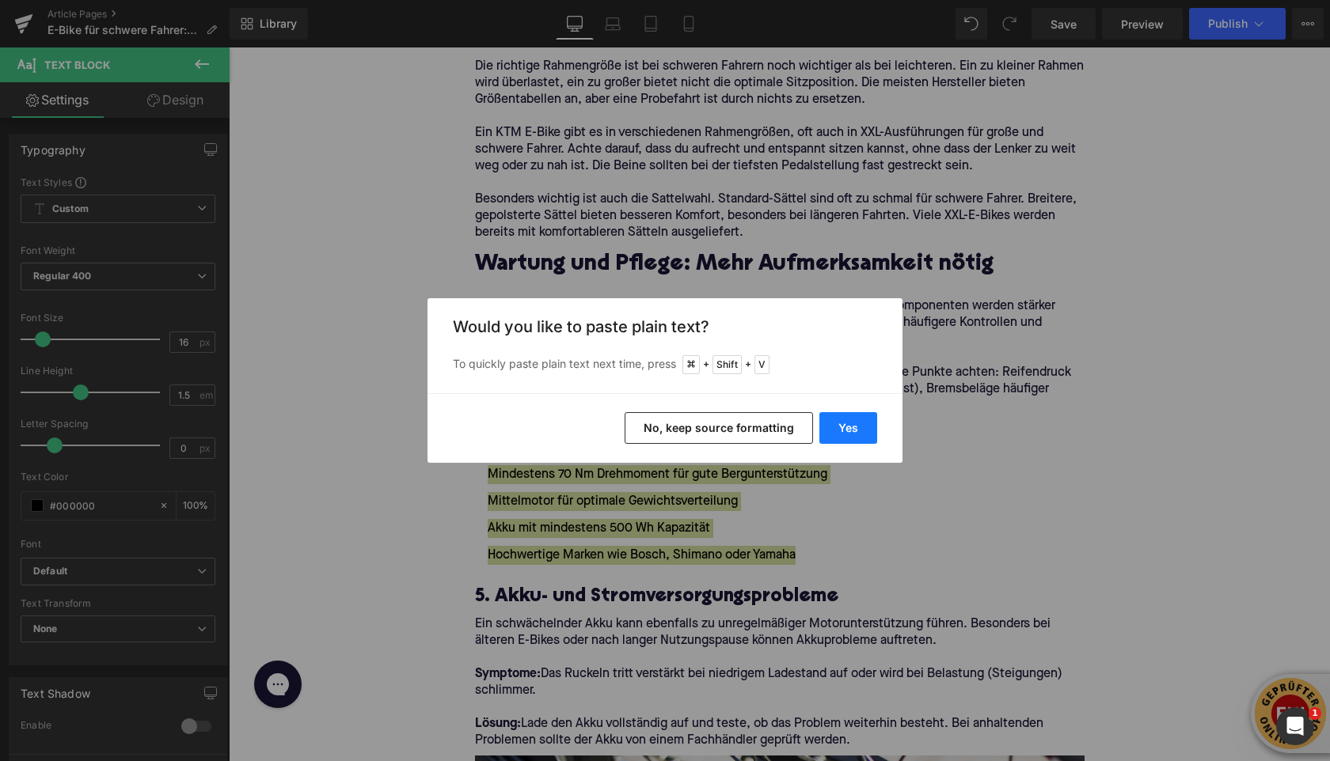
click at [857, 429] on button "Yes" at bounding box center [848, 428] width 58 height 32
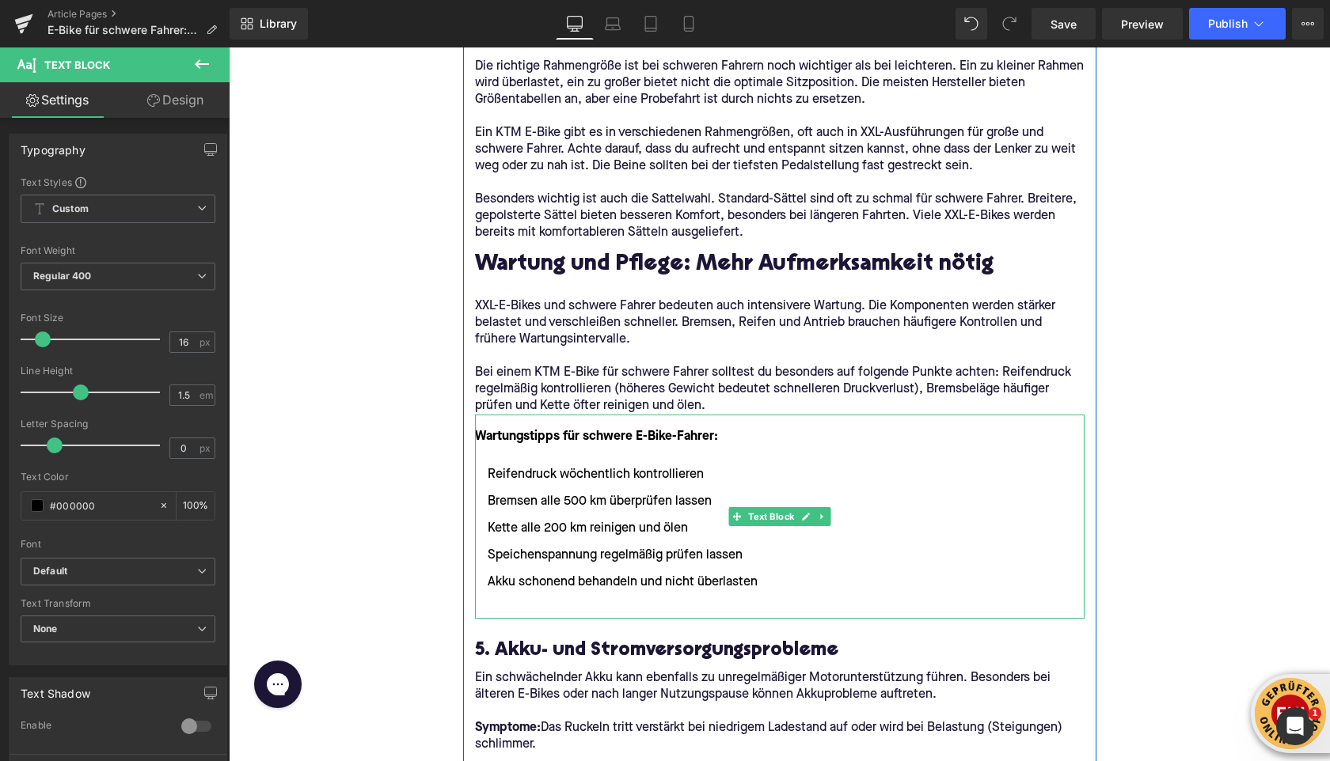
click at [525, 592] on ul "Reifendruck wöchentlich kontrollieren Bremsen alle 500 km überprüfen lassen Ket…" at bounding box center [779, 542] width 609 height 154
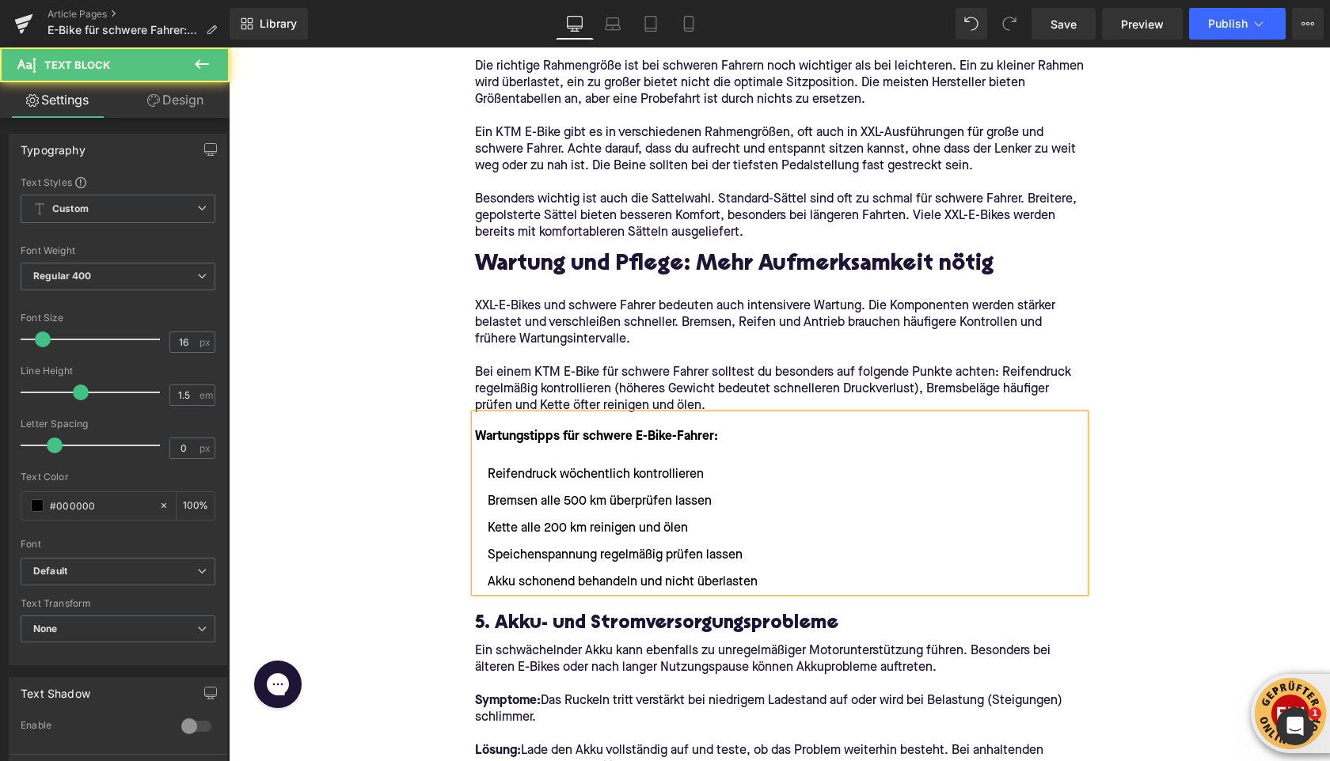
click at [373, 535] on div "Home / E-Bike für schwere Fahrer: Worauf du achten solltest Breadcrumbs E-Bike …" at bounding box center [779, 607] width 1101 height 6357
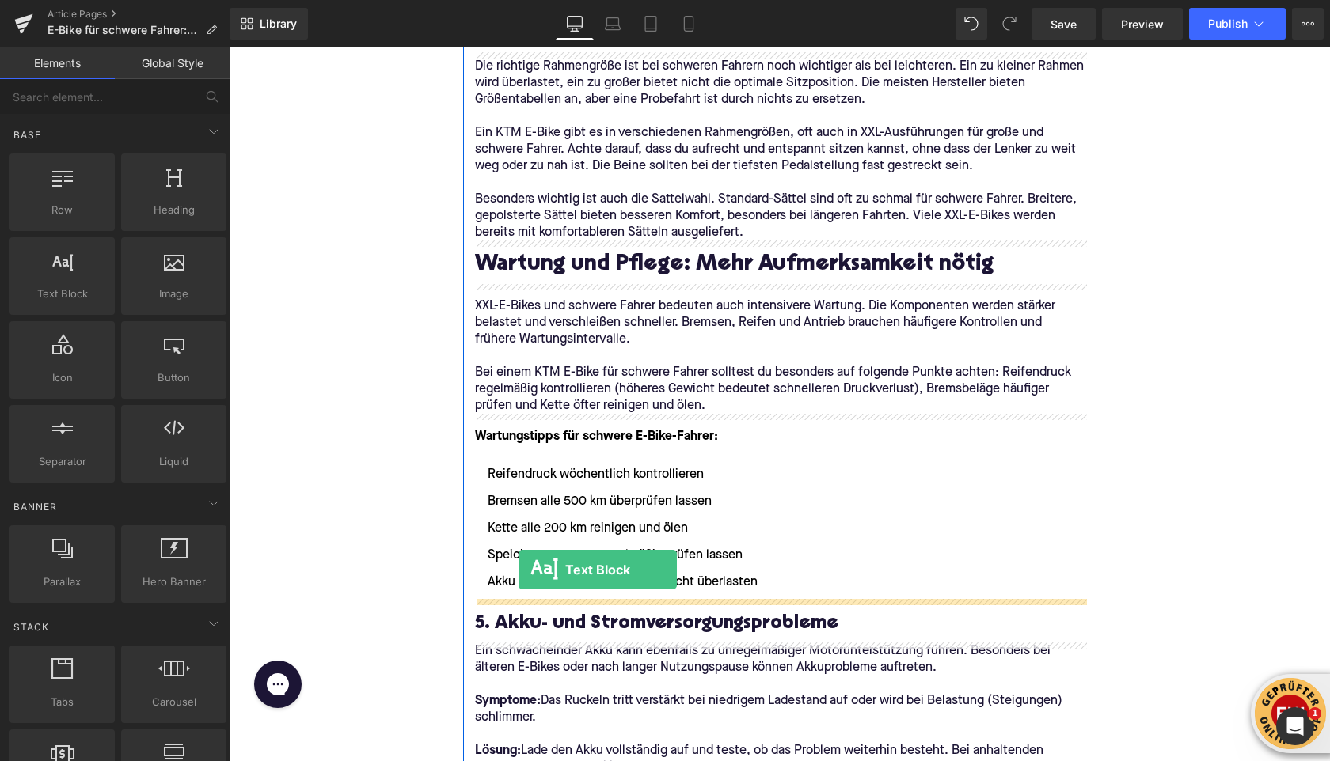
drag, startPoint x: 293, startPoint y: 313, endPoint x: 518, endPoint y: 569, distance: 340.9
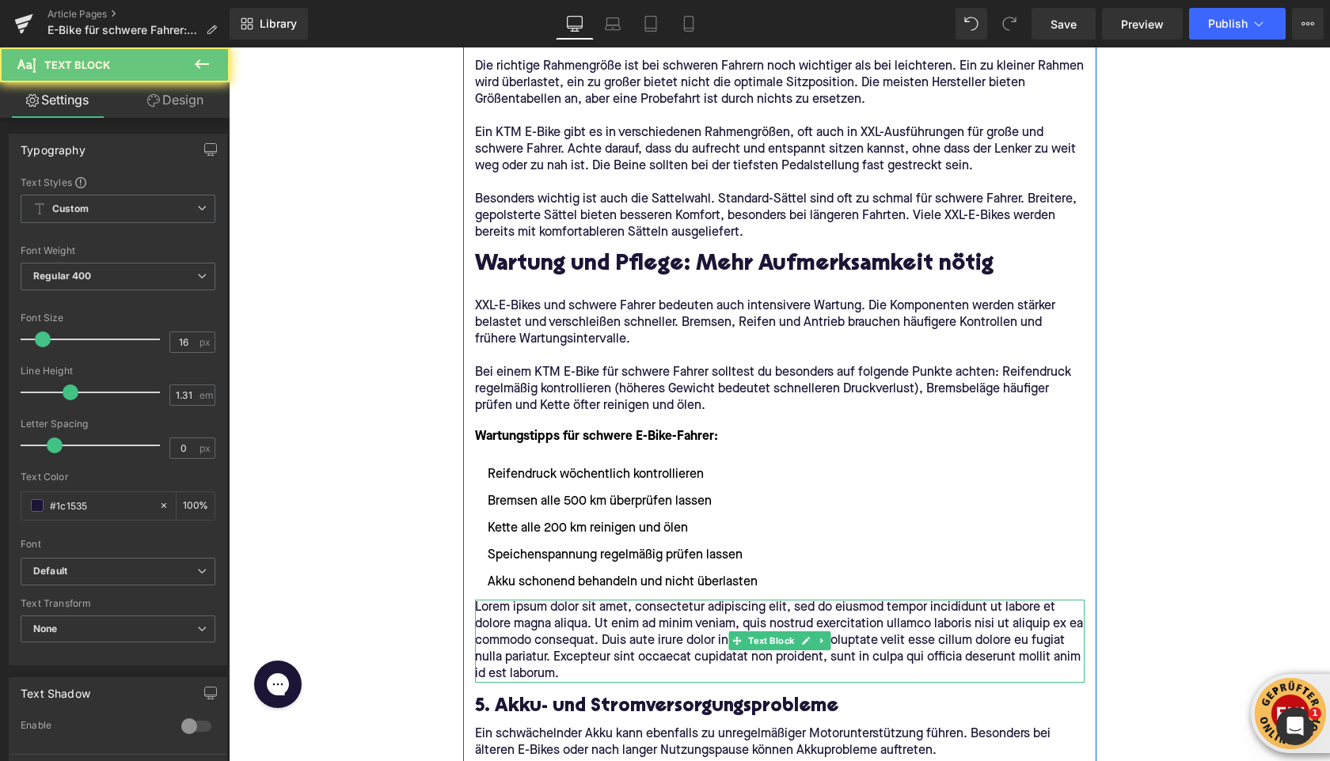
click at [543, 635] on p "Lorem ipsum dolor sit amet, consectetur adipiscing elit, sed do eiusmod tempor …" at bounding box center [779, 641] width 609 height 83
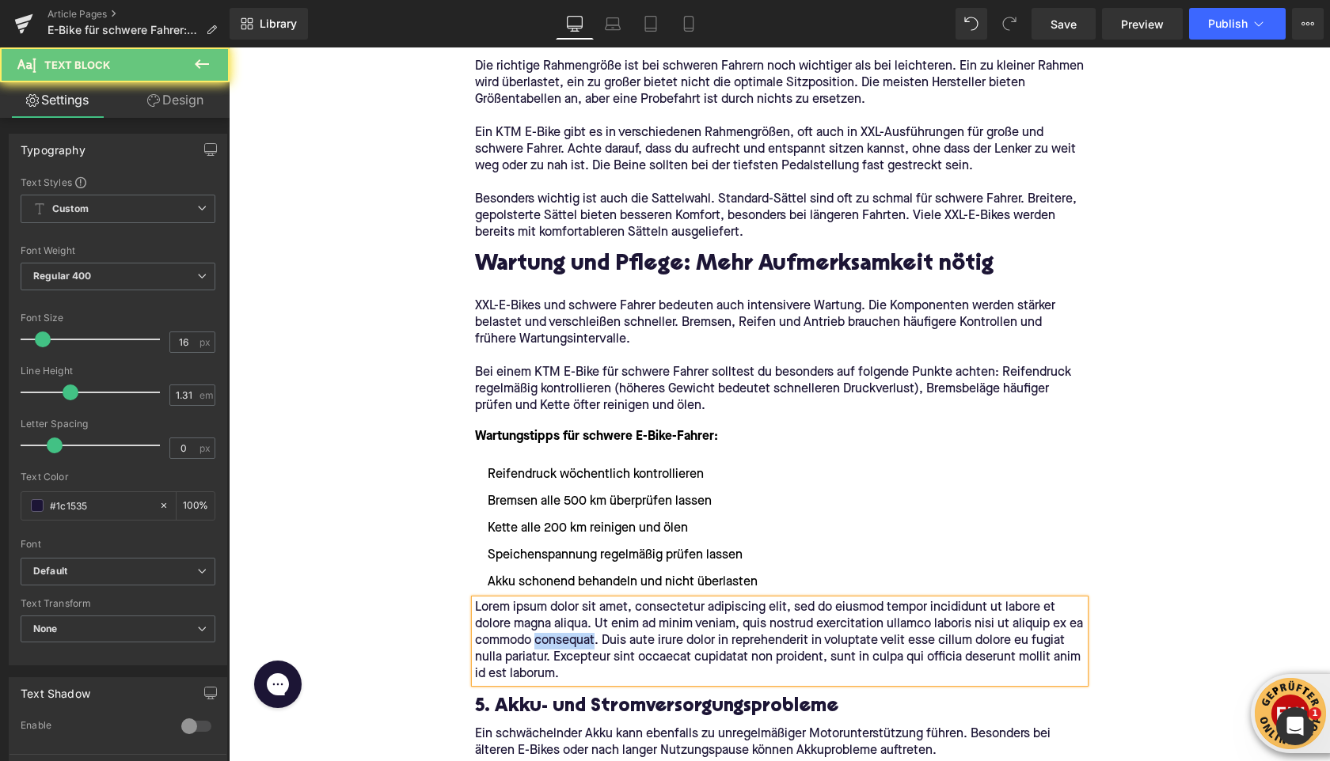
click at [543, 635] on p "Lorem ipsum dolor sit amet, consectetur adipiscing elit, sed do eiusmod tempor …" at bounding box center [779, 641] width 609 height 83
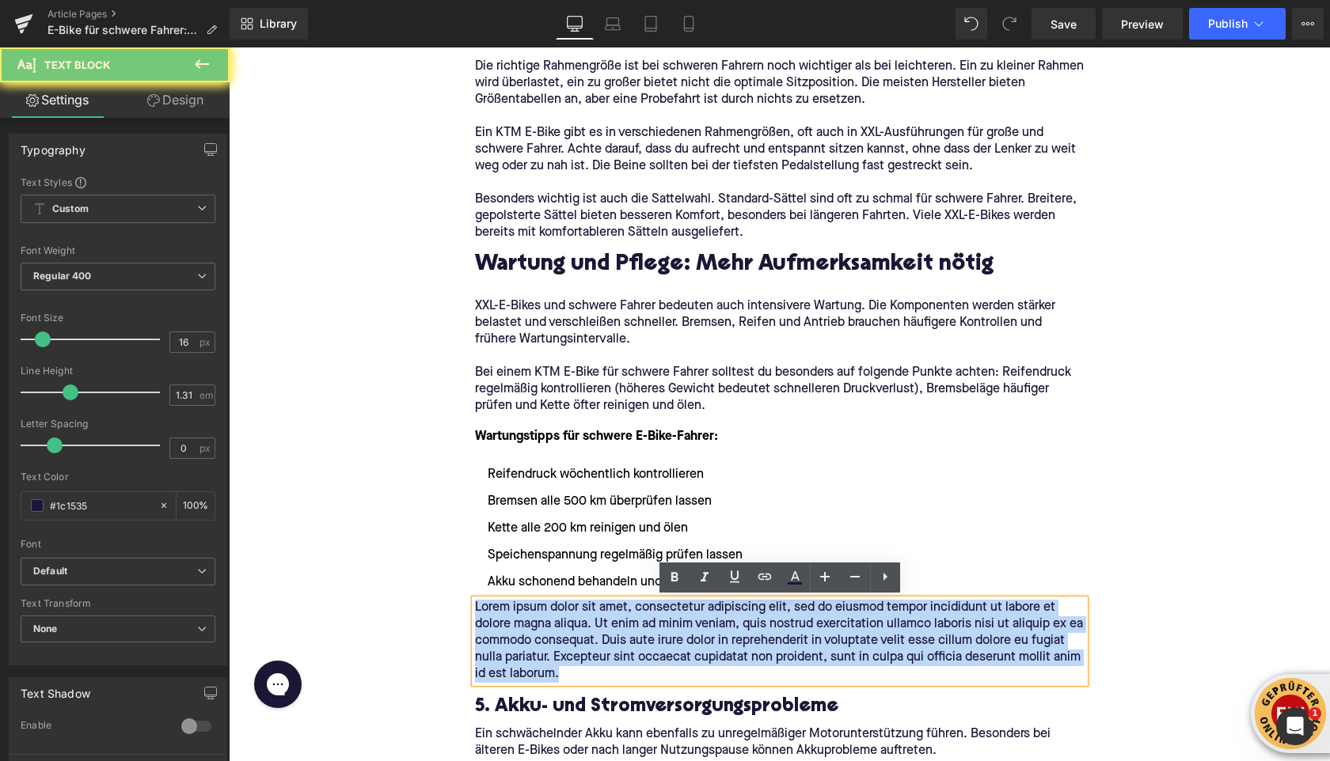
click at [543, 635] on p "Lorem ipsum dolor sit amet, consectetur adipiscing elit, sed do eiusmod tempor …" at bounding box center [779, 641] width 609 height 83
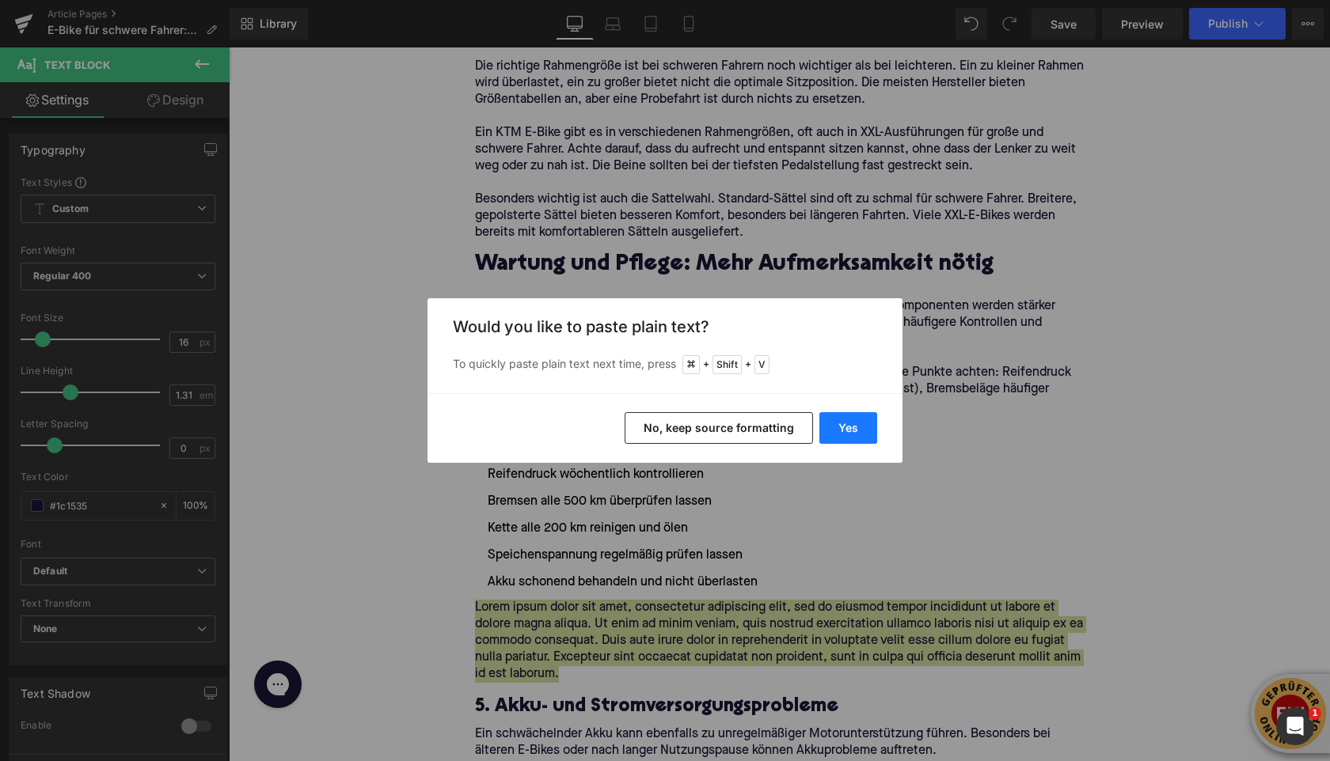
click at [844, 434] on button "Yes" at bounding box center [848, 428] width 58 height 32
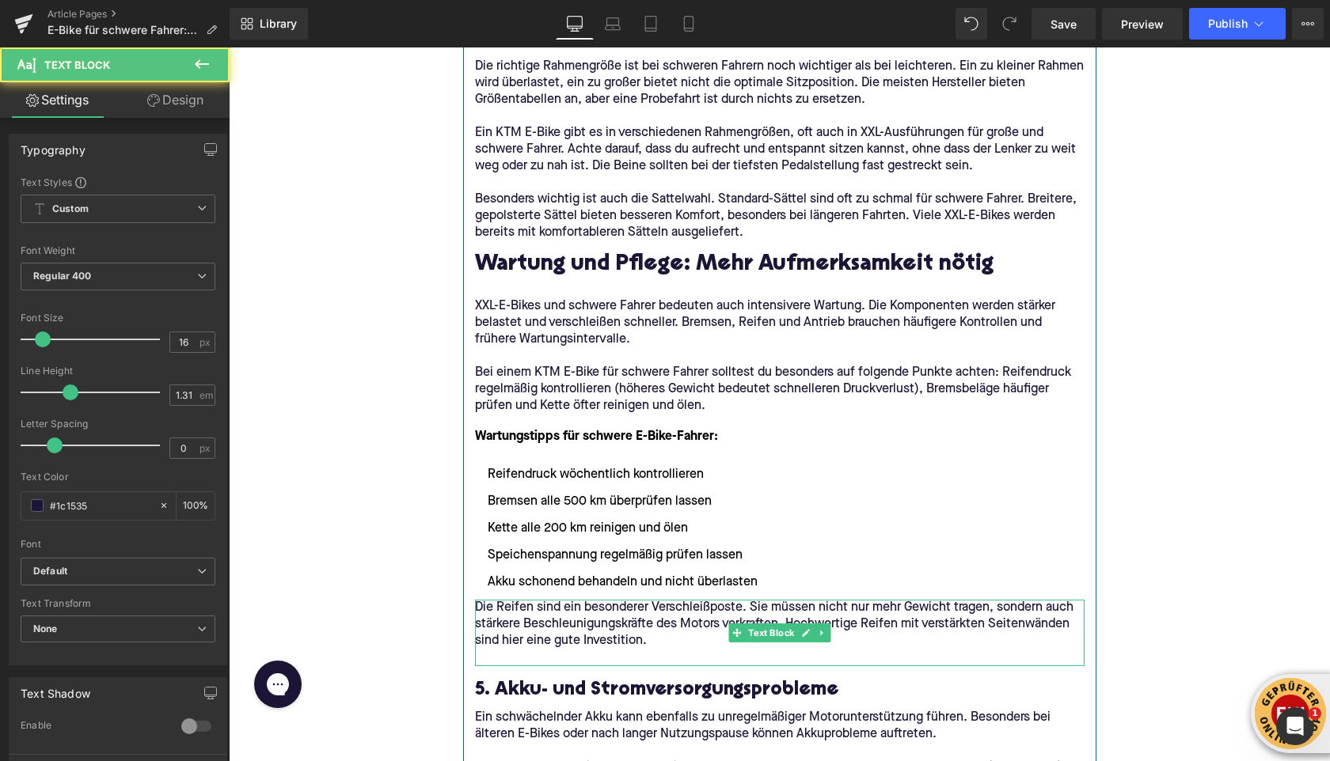
click at [529, 655] on p at bounding box center [779, 658] width 609 height 17
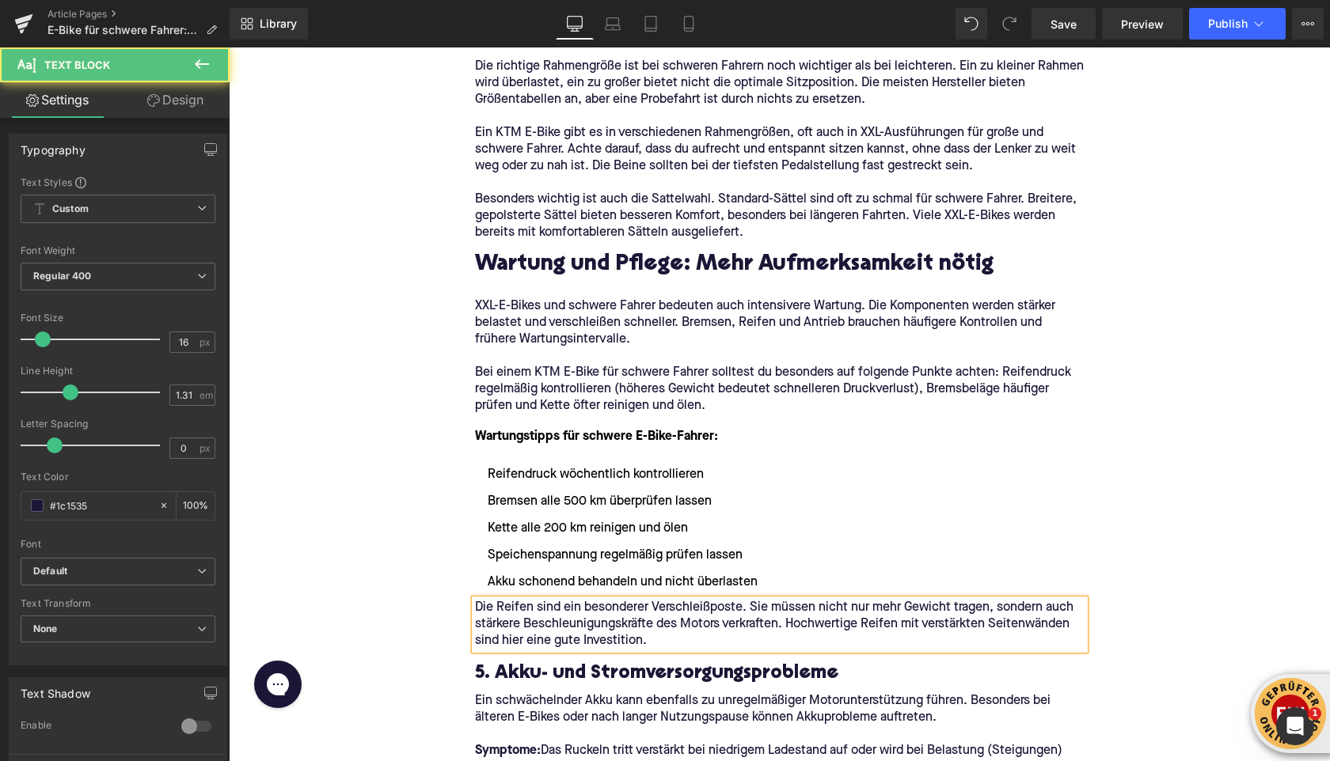
click at [427, 617] on div "Home / E-Bike für schwere Fahrer: Worauf du achten solltest Breadcrumbs E-Bike …" at bounding box center [779, 632] width 1101 height 6407
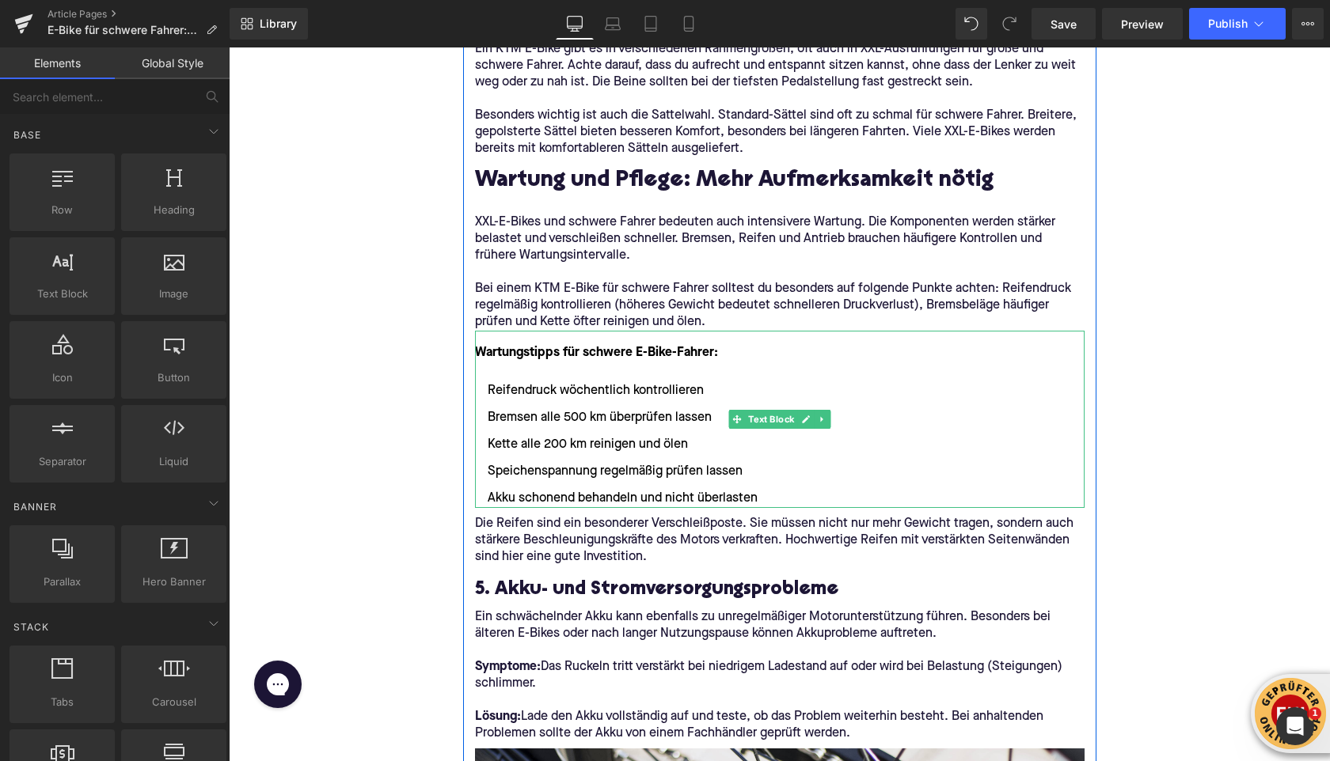
scroll to position [2874, 0]
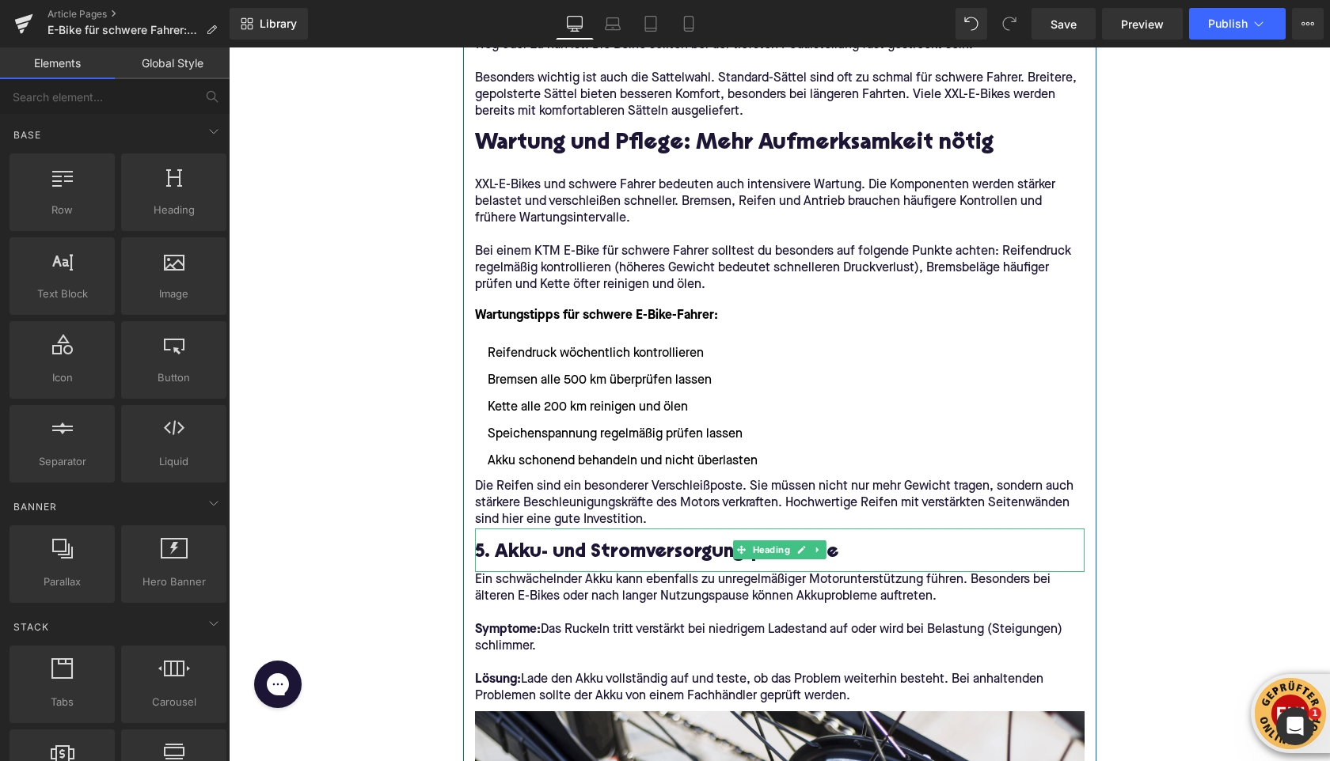
click at [548, 543] on h3 "5. Akku- und Stromversorgungsprobleme" at bounding box center [779, 553] width 609 height 25
click at [548, 542] on h3 "5. Akku- und Stromversorgungsprobleme" at bounding box center [779, 553] width 609 height 25
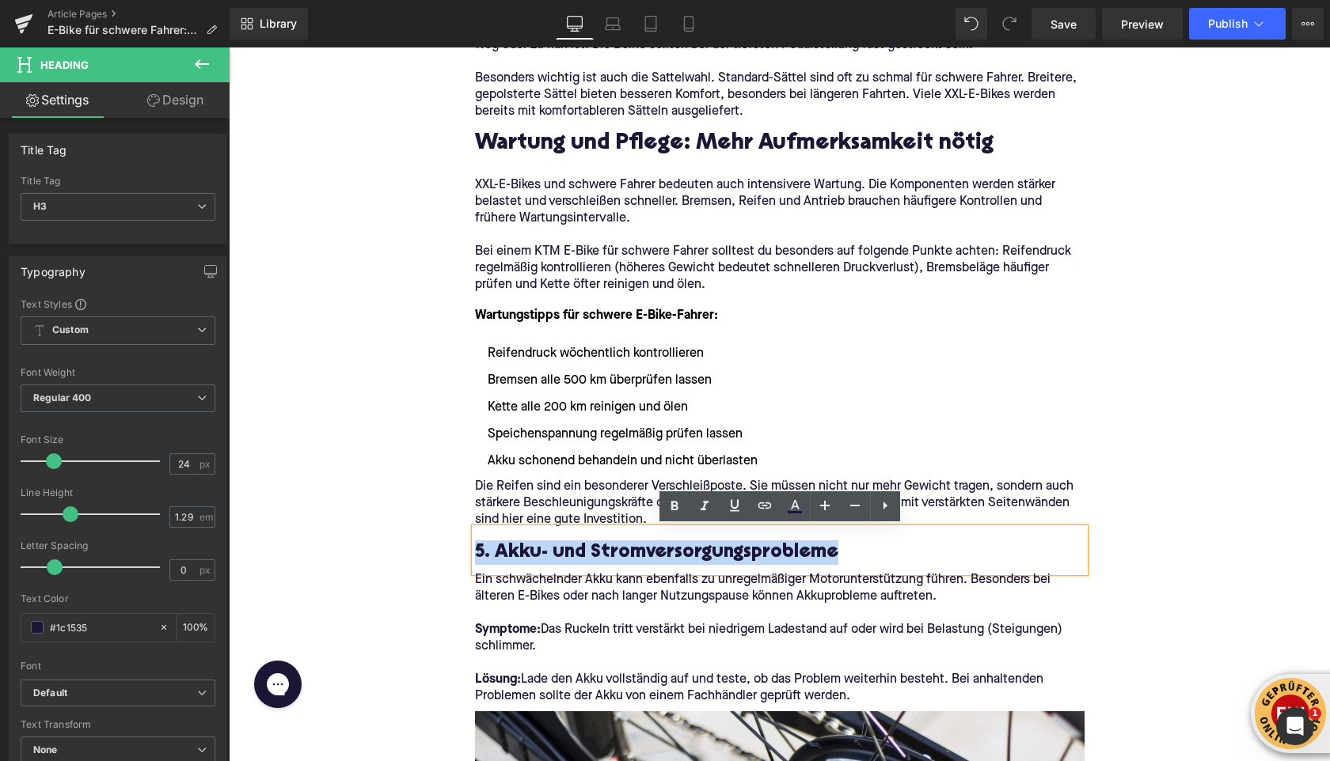
paste div
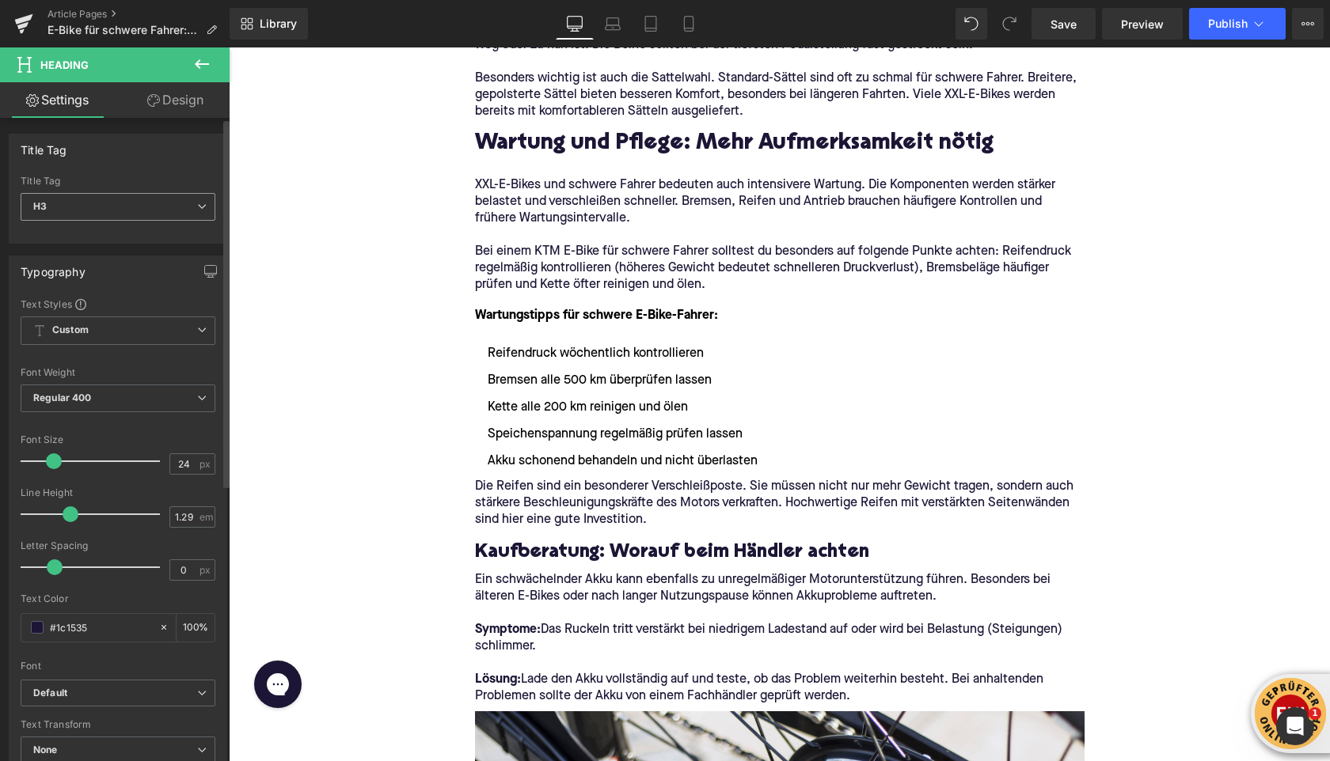
click at [138, 203] on span "H3" at bounding box center [118, 207] width 195 height 28
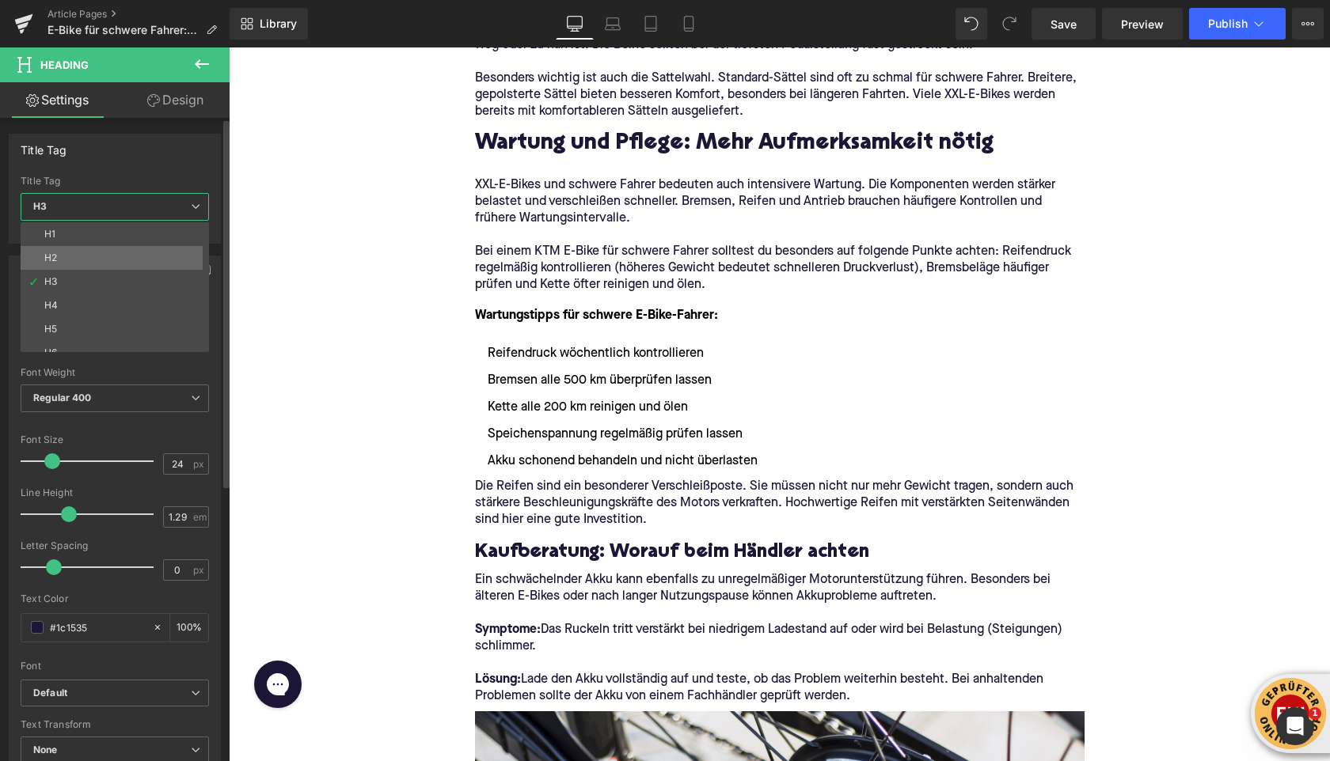
click at [135, 254] on li "H2" at bounding box center [118, 258] width 195 height 24
type input "28"
type input "1.11"
type input "100"
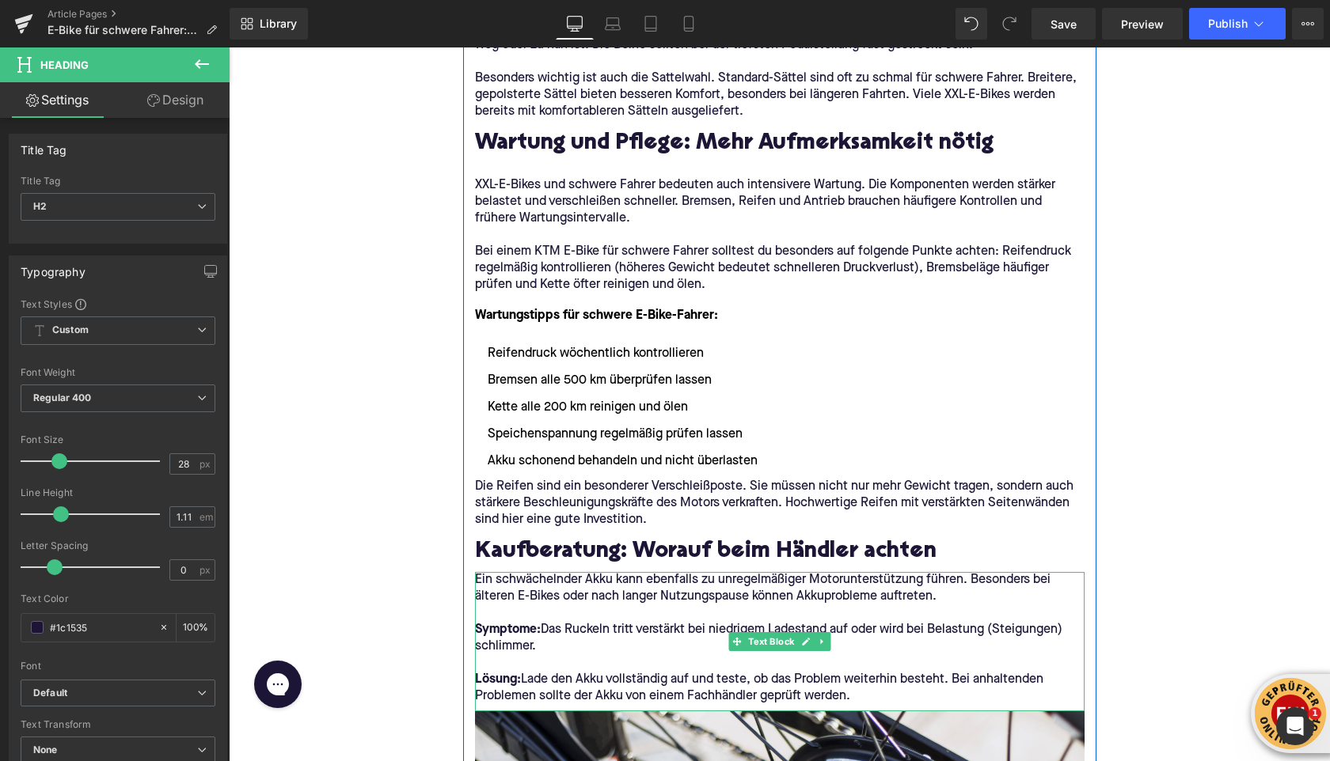
click at [575, 609] on p at bounding box center [779, 613] width 609 height 17
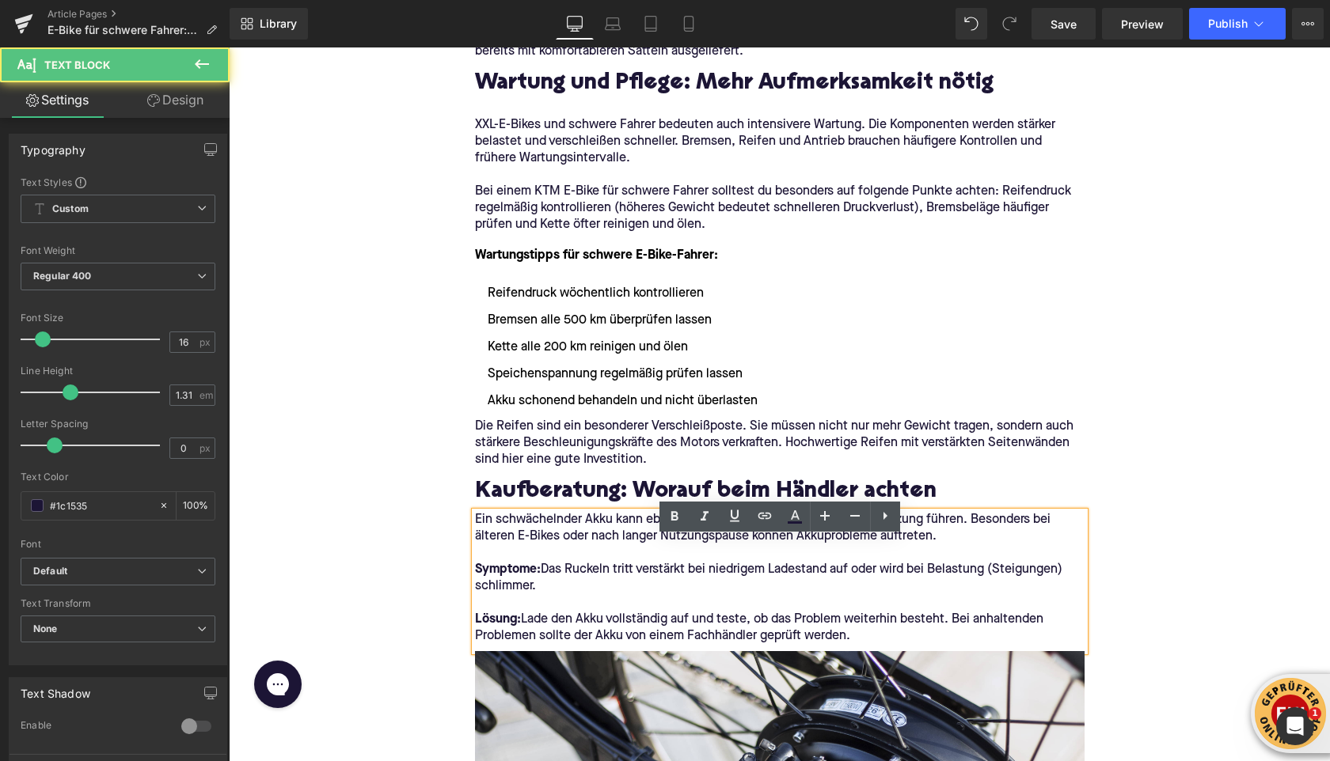
scroll to position [2950, 0]
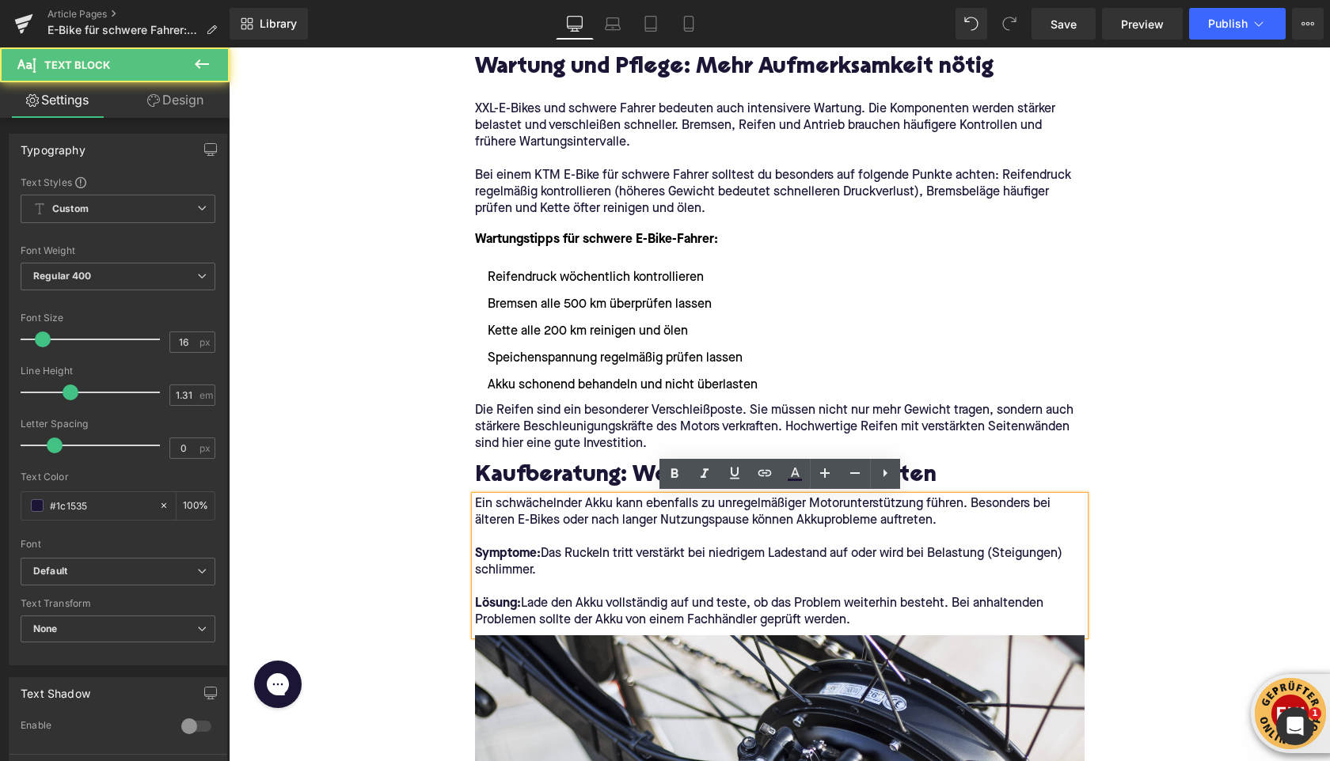
drag, startPoint x: 857, startPoint y: 620, endPoint x: 437, endPoint y: 503, distance: 436.3
click at [437, 503] on div "Home / E-Bike für schwere Fahrer: Worauf du achten solltest Breadcrumbs E-Bike …" at bounding box center [779, 435] width 1101 height 6407
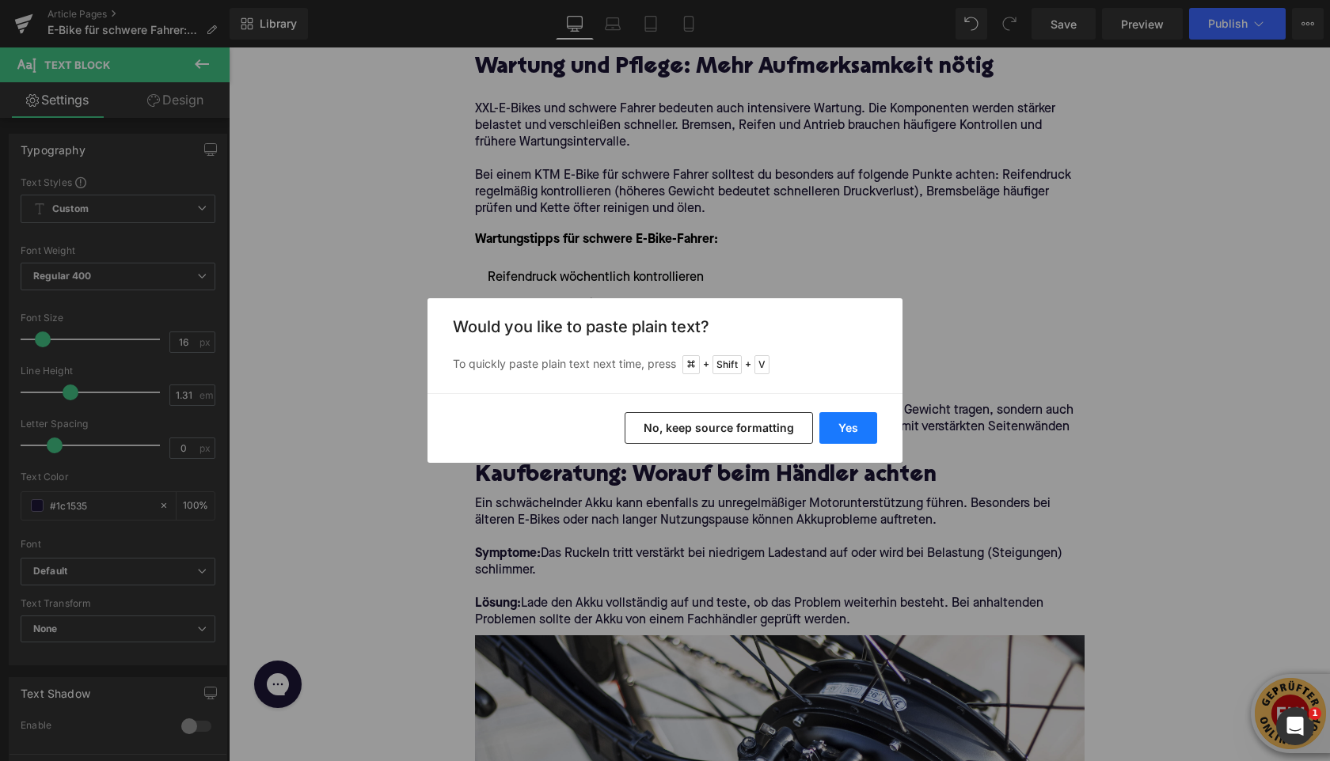
click at [839, 427] on button "Yes" at bounding box center [848, 428] width 58 height 32
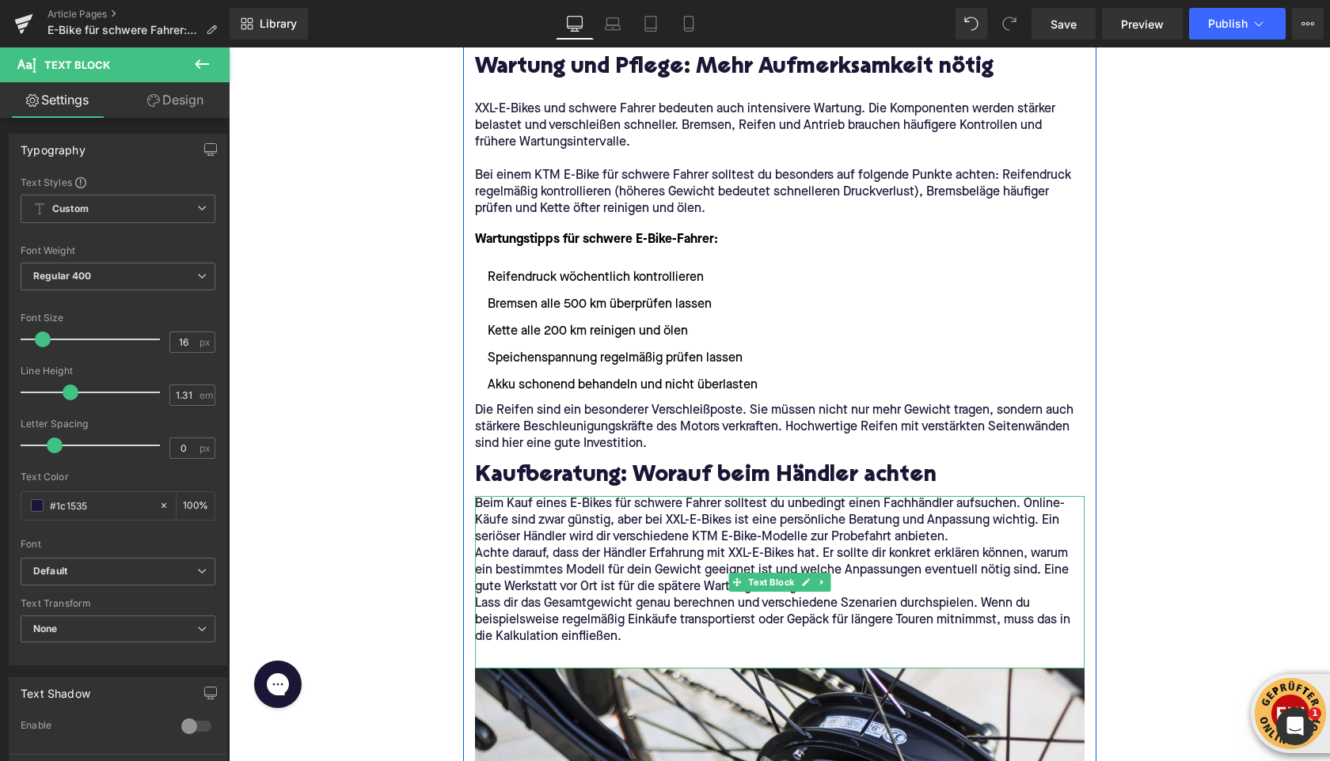
click at [981, 531] on p "Beim Kauf eines E-Bikes für schwere Fahrer solltest du unbedingt einen Fachhänd…" at bounding box center [779, 521] width 609 height 50
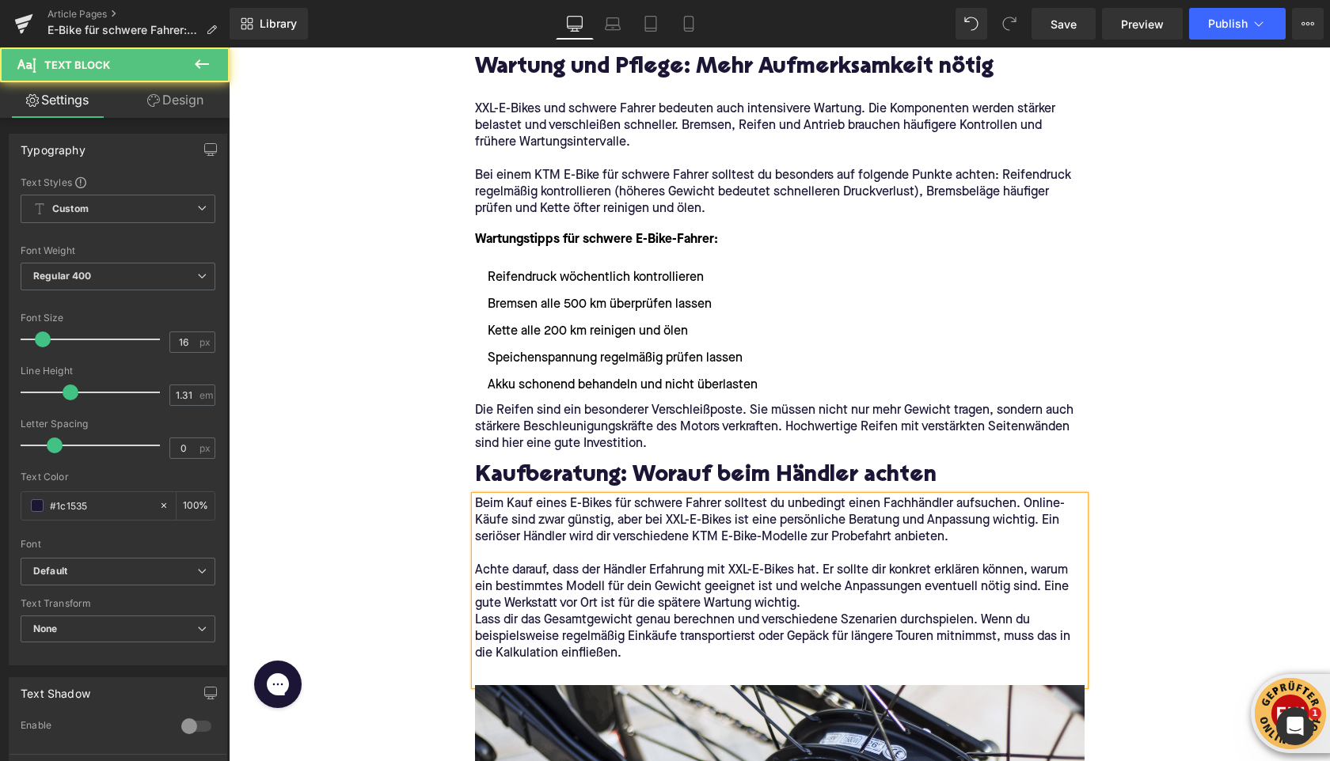
click at [825, 613] on p "Lass dir das Gesamtgewicht genau berechnen und verschiedene Szenarien durchspie…" at bounding box center [779, 638] width 609 height 50
click at [823, 608] on p "Achte darauf, dass der Händler Erfahrung mit XXL-E-Bikes hat. Er sollte dir kon…" at bounding box center [779, 588] width 609 height 50
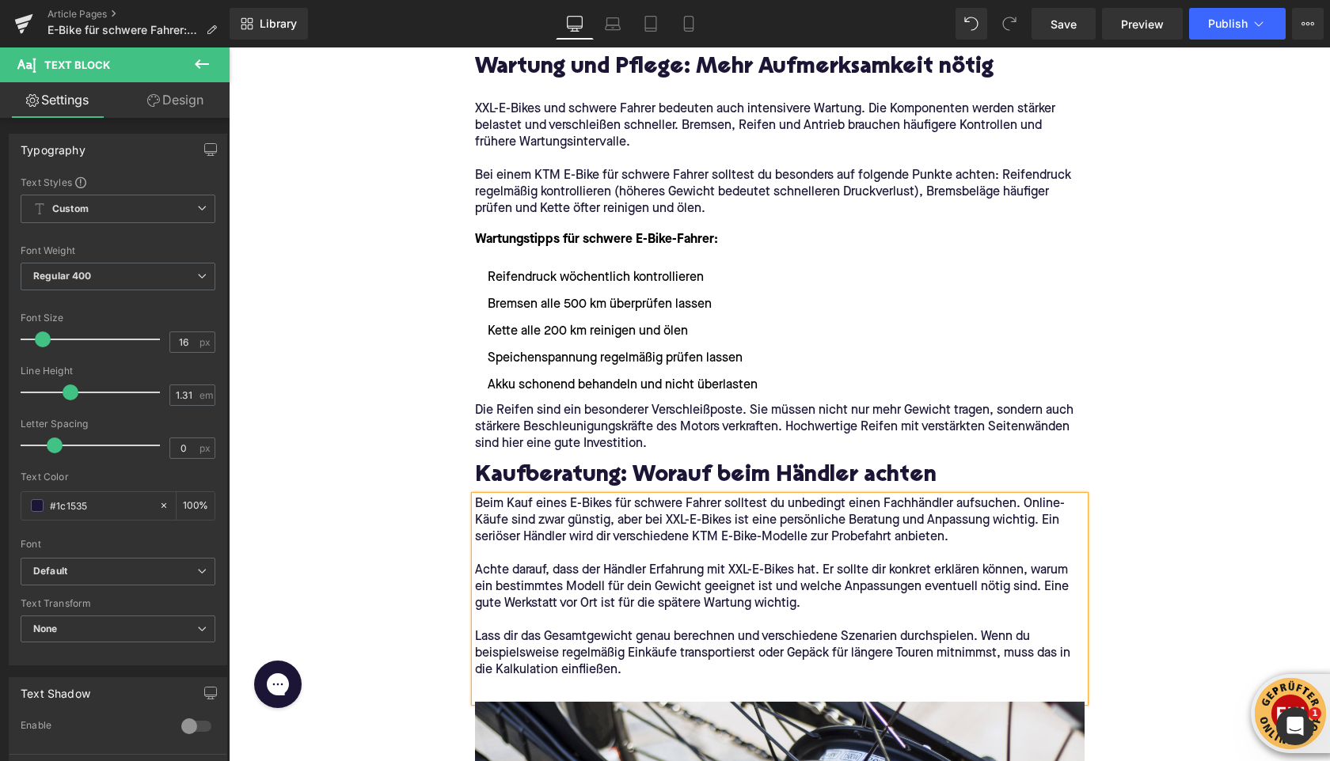
click at [373, 560] on div "Home / E-Bike für schwere Fahrer: Worauf du achten solltest Breadcrumbs E-Bike …" at bounding box center [779, 468] width 1101 height 6473
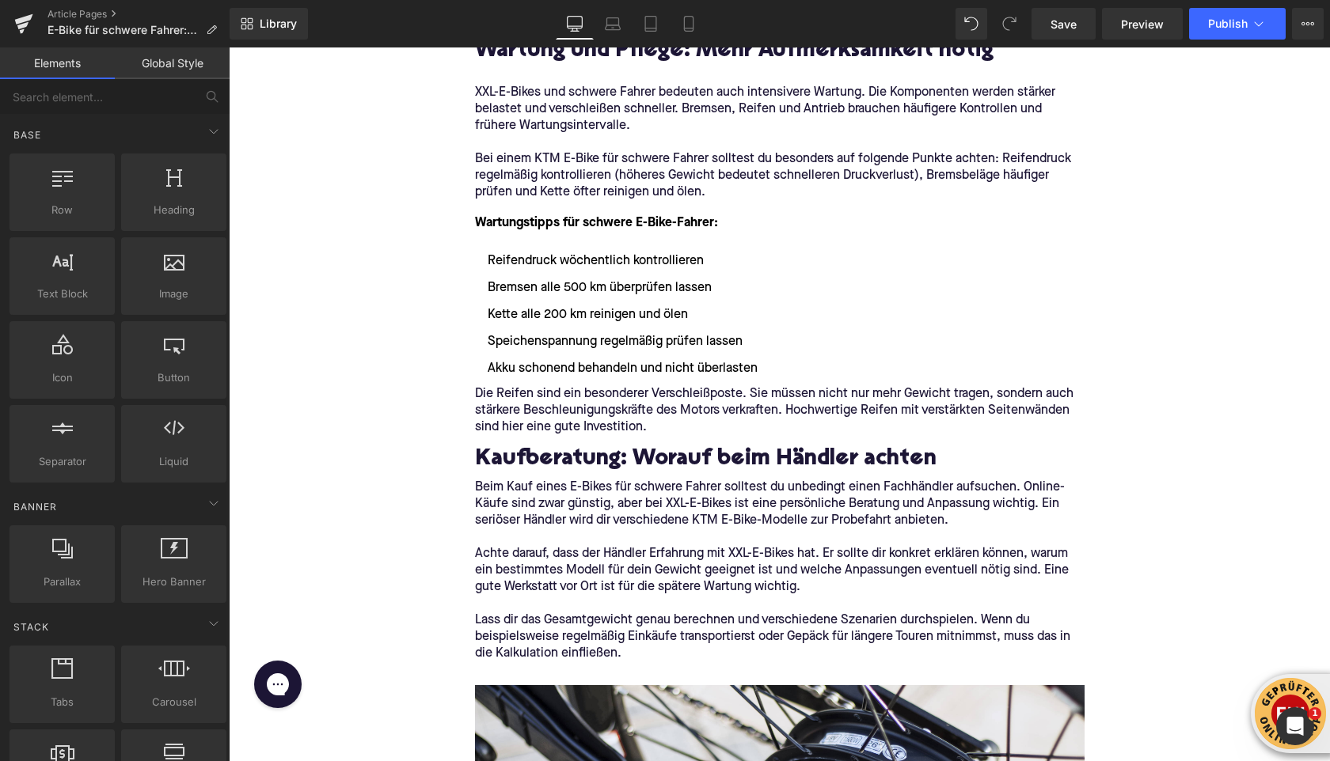
scroll to position [2986, 0]
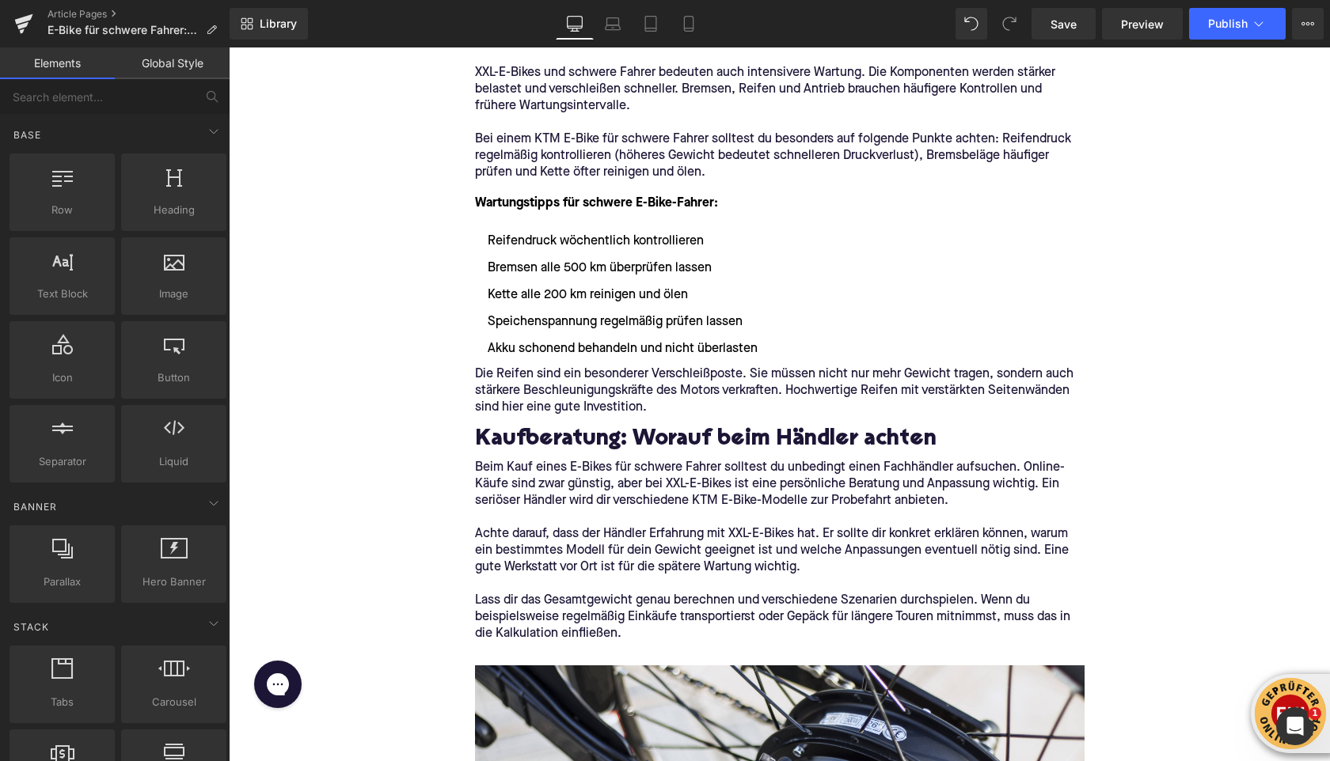
click at [526, 430] on h2 "Kaufberatung: Worauf beim Händler achten" at bounding box center [779, 440] width 609 height 25
click at [365, 375] on div "Home / E-Bike für schwere Fahrer: Worauf du achten solltest Breadcrumbs E-Bike …" at bounding box center [779, 431] width 1101 height 6473
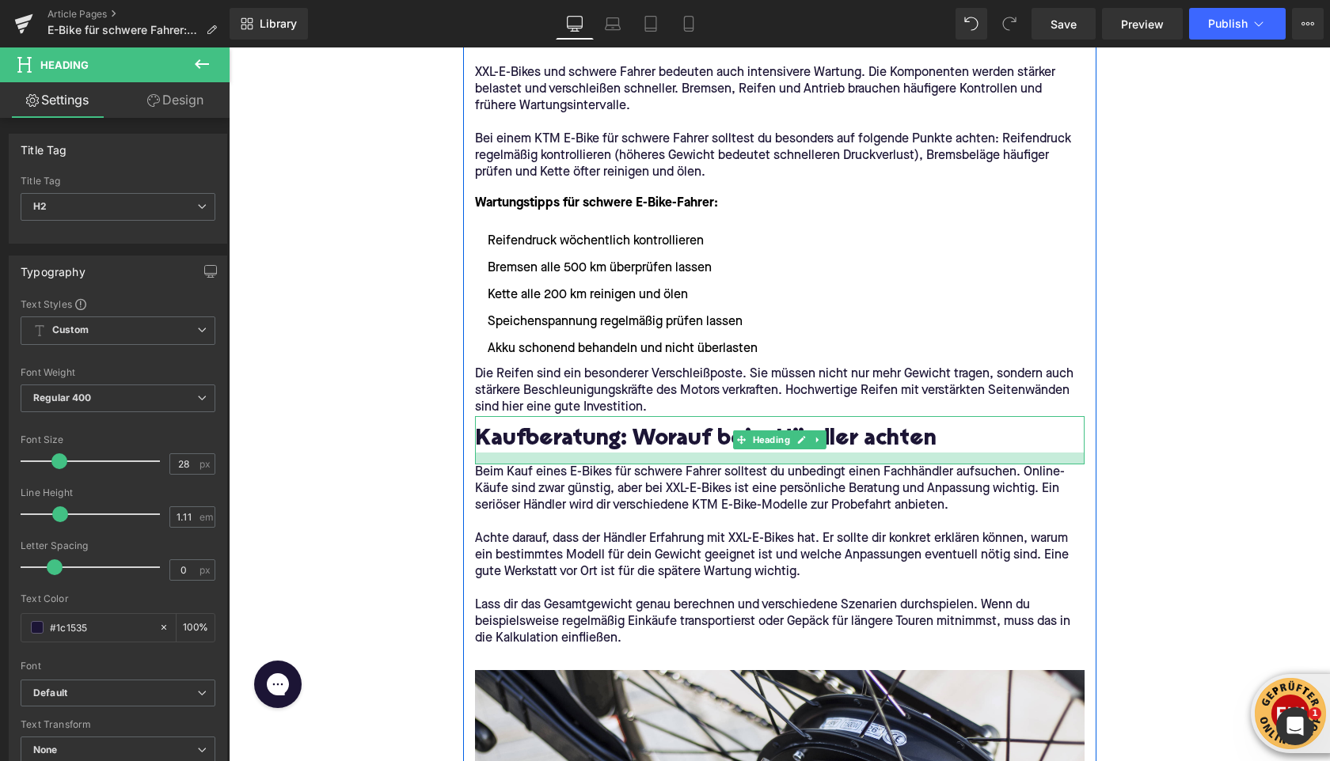
drag, startPoint x: 508, startPoint y: 457, endPoint x: 384, endPoint y: 445, distance: 124.9
click at [506, 461] on div at bounding box center [779, 459] width 609 height 12
click at [385, 445] on div "Home / E-Bike für schwere Fahrer: Worauf du achten solltest Breadcrumbs E-Bike …" at bounding box center [779, 434] width 1101 height 6478
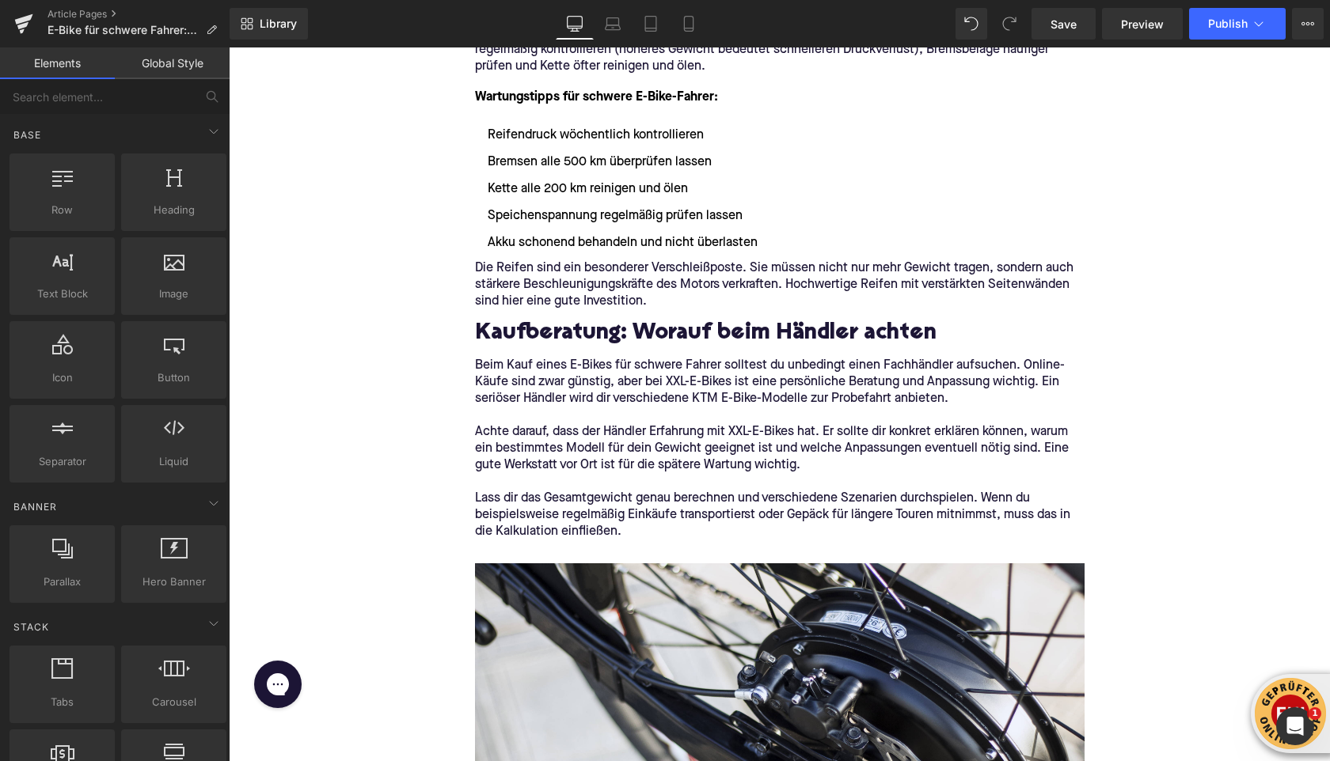
scroll to position [3095, 0]
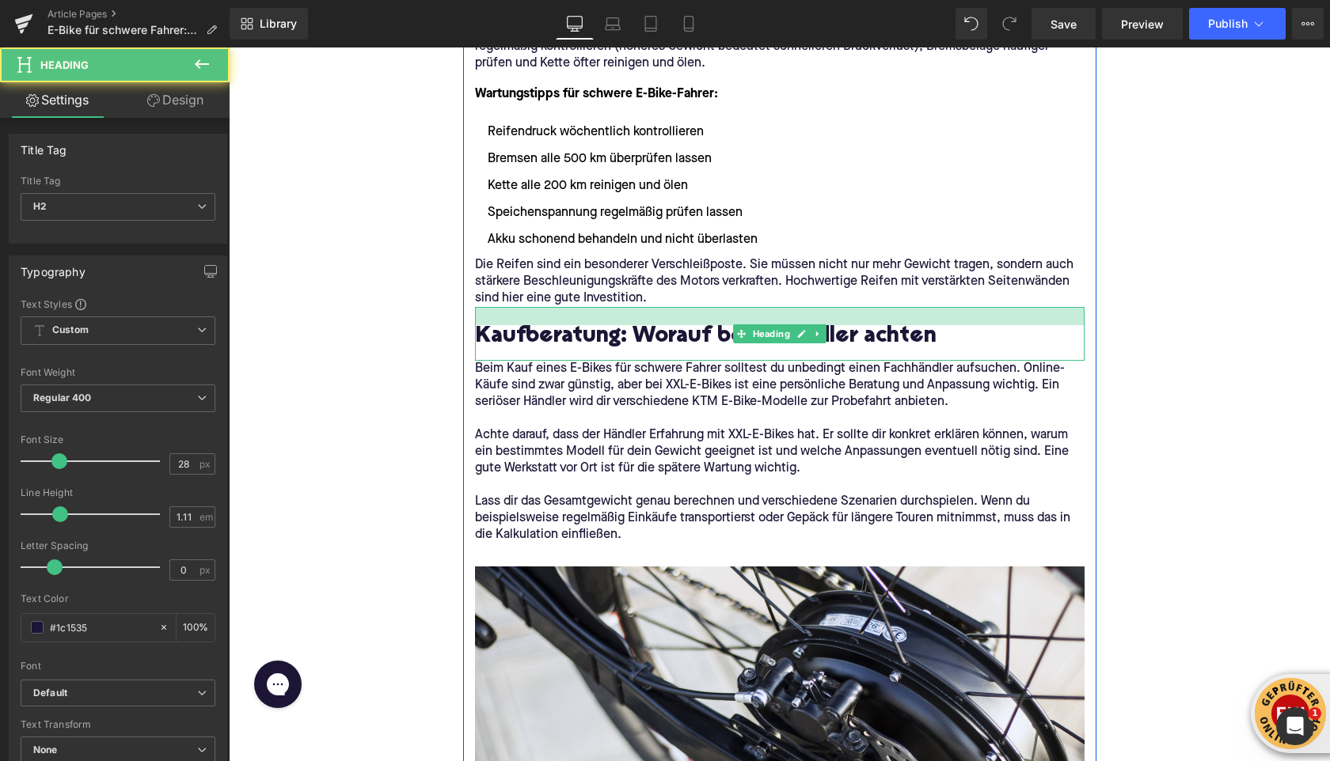
drag, startPoint x: 503, startPoint y: 308, endPoint x: 396, endPoint y: 281, distance: 111.0
click at [503, 314] on div at bounding box center [779, 316] width 609 height 18
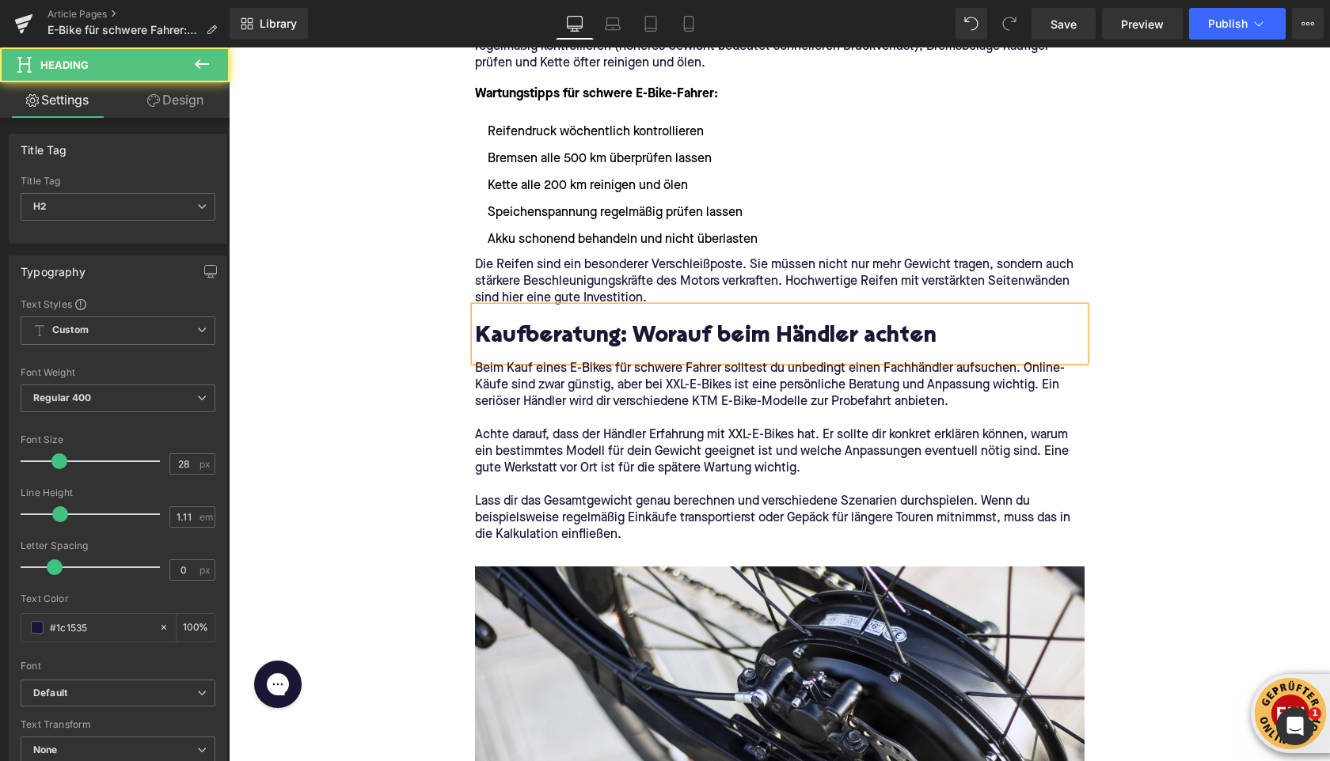
click at [396, 281] on div "Home / E-Bike für schwere Fahrer: Worauf du achten solltest Breadcrumbs E-Bike …" at bounding box center [779, 328] width 1101 height 6484
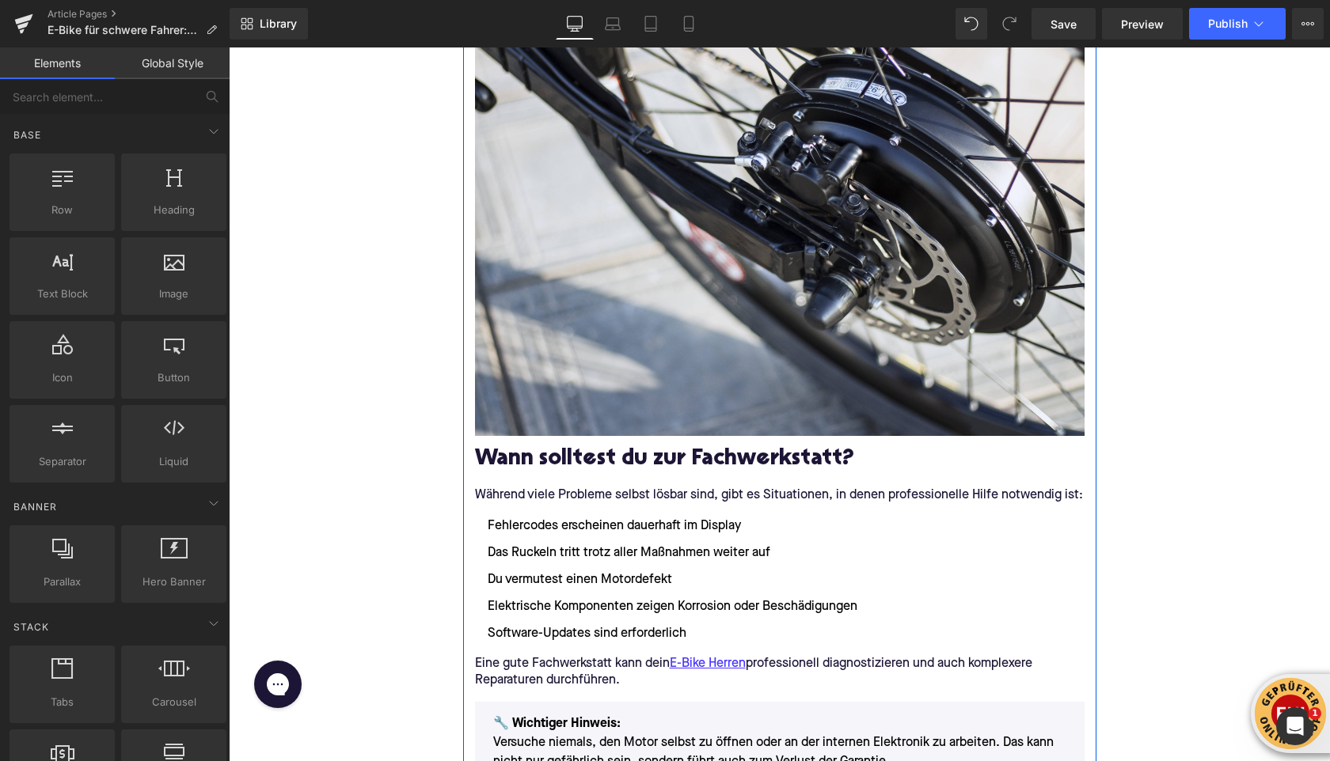
scroll to position [3654, 0]
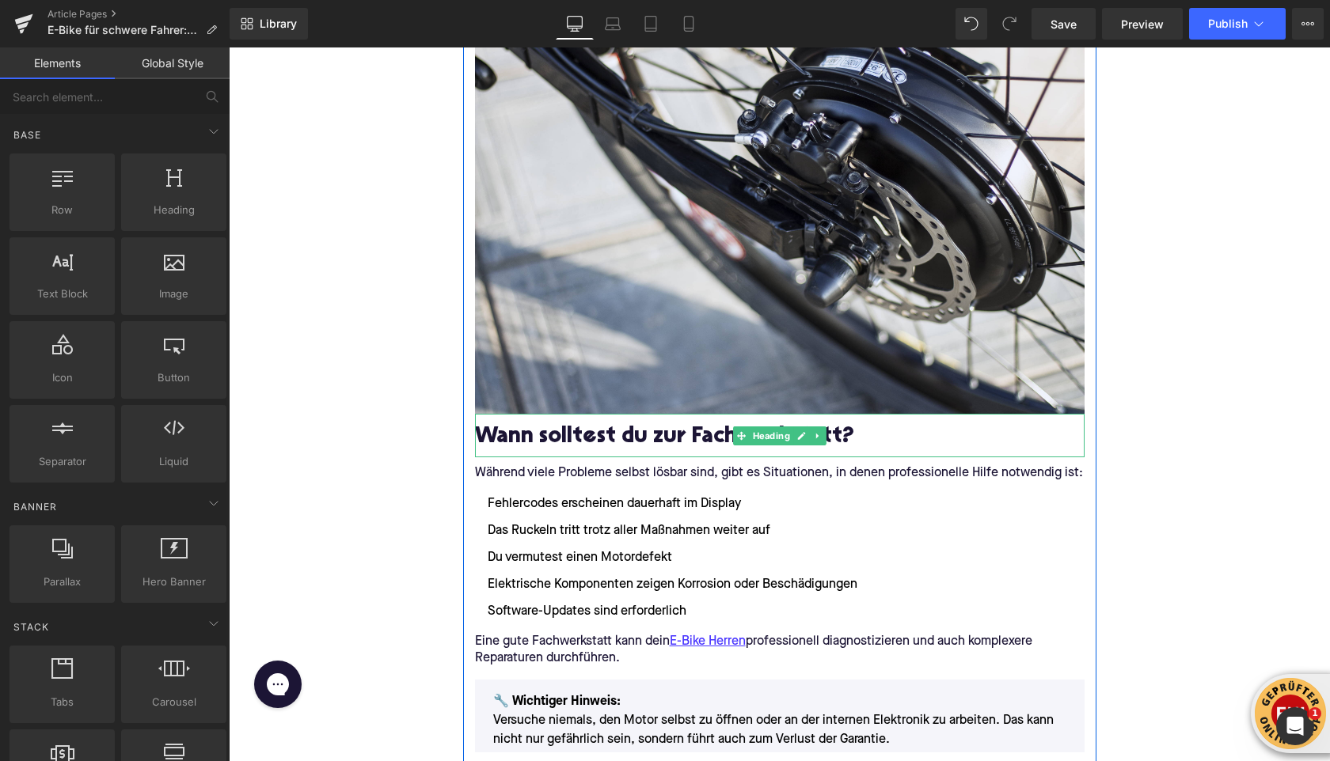
click at [517, 438] on h2 "Wann solltest du zur Fachwerkstatt?" at bounding box center [779, 438] width 609 height 25
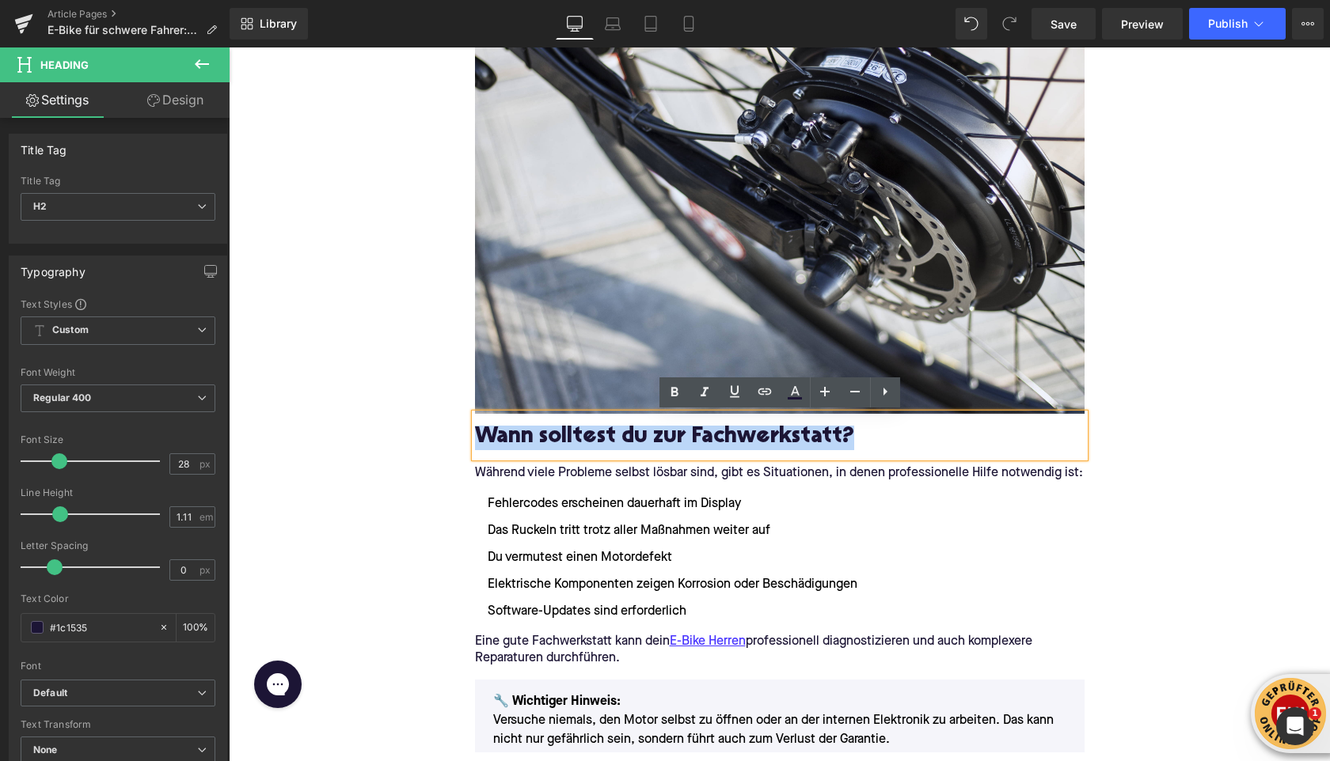
paste div
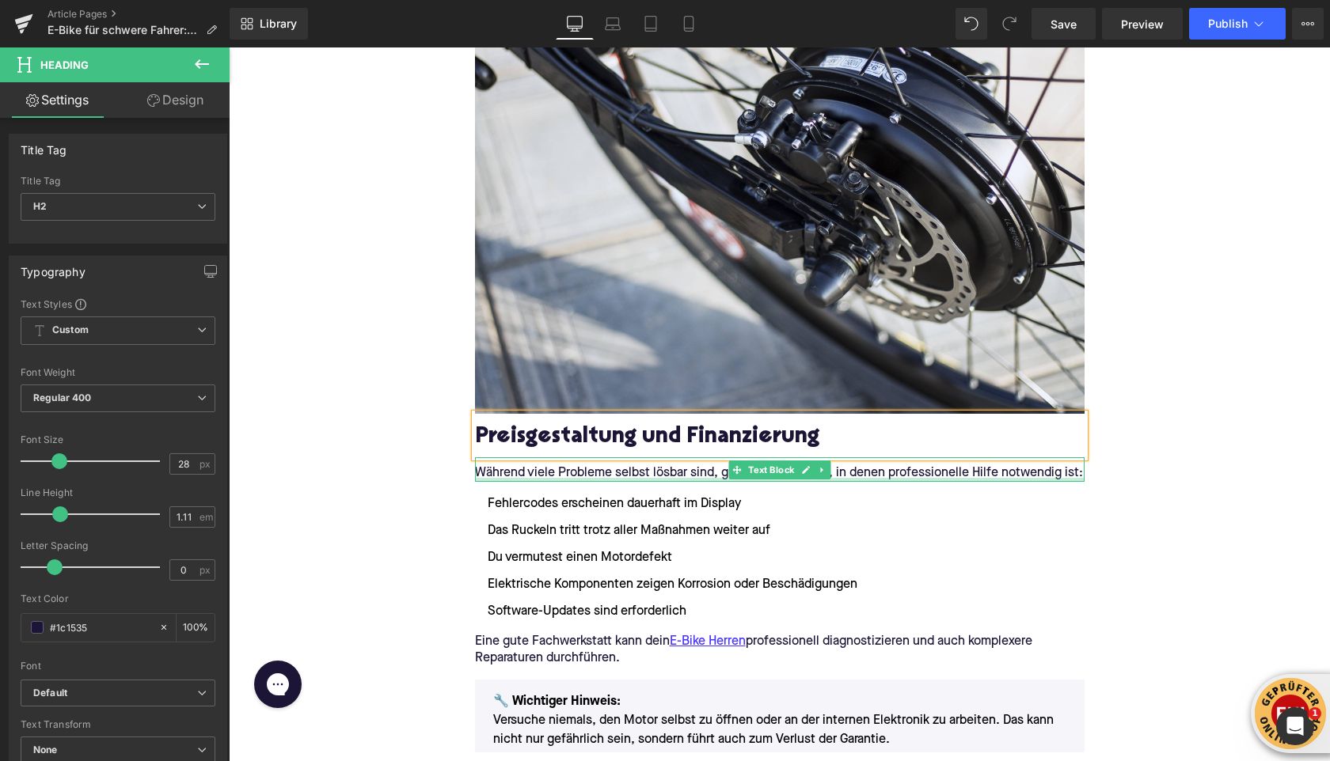
click at [580, 478] on div at bounding box center [779, 480] width 609 height 4
click at [580, 477] on p "Während viele Probleme selbst lösbar sind, gibt es Situationen, in denen profes…" at bounding box center [779, 473] width 609 height 17
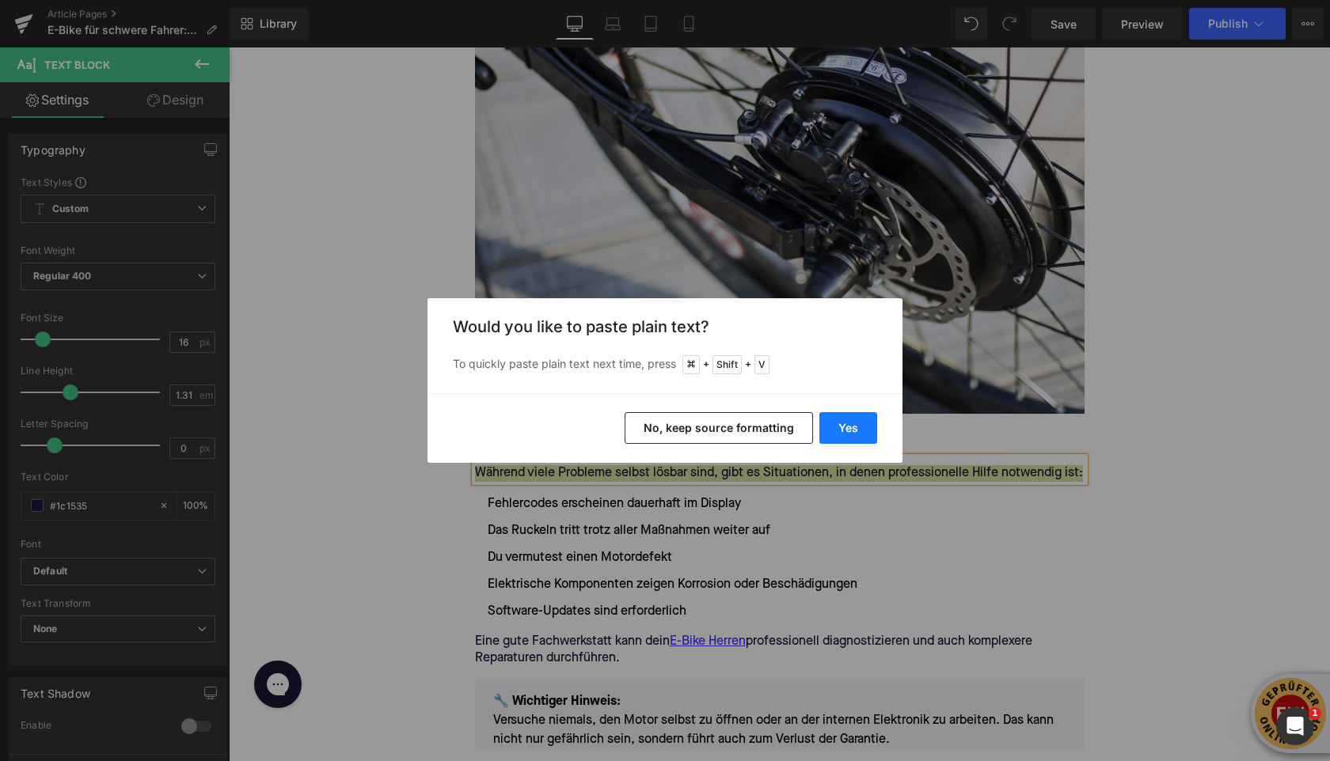
drag, startPoint x: 864, startPoint y: 431, endPoint x: 632, endPoint y: 384, distance: 236.7
click at [864, 431] on button "Yes" at bounding box center [848, 428] width 58 height 32
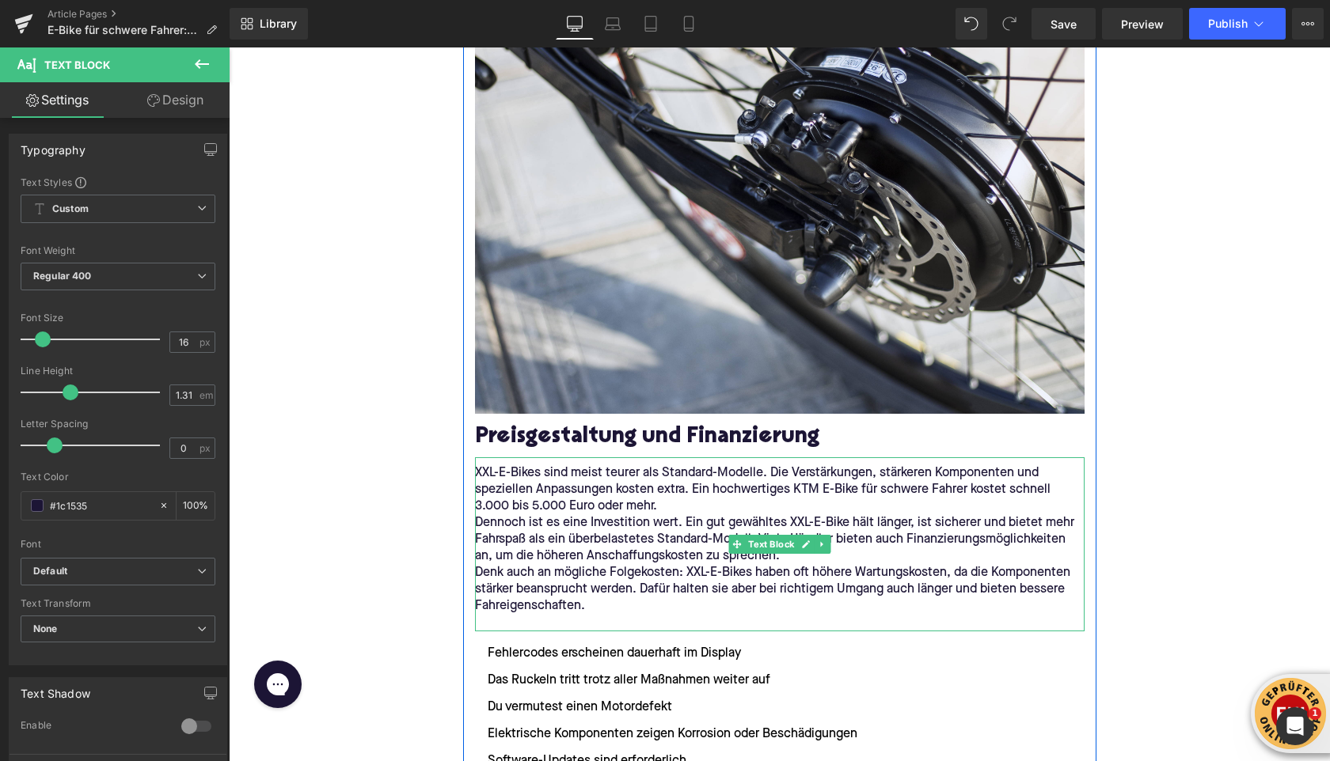
click at [759, 506] on p "XXL-E-Bikes sind meist teurer als Standard-Modelle. Die Verstärkungen, stärkere…" at bounding box center [779, 490] width 609 height 50
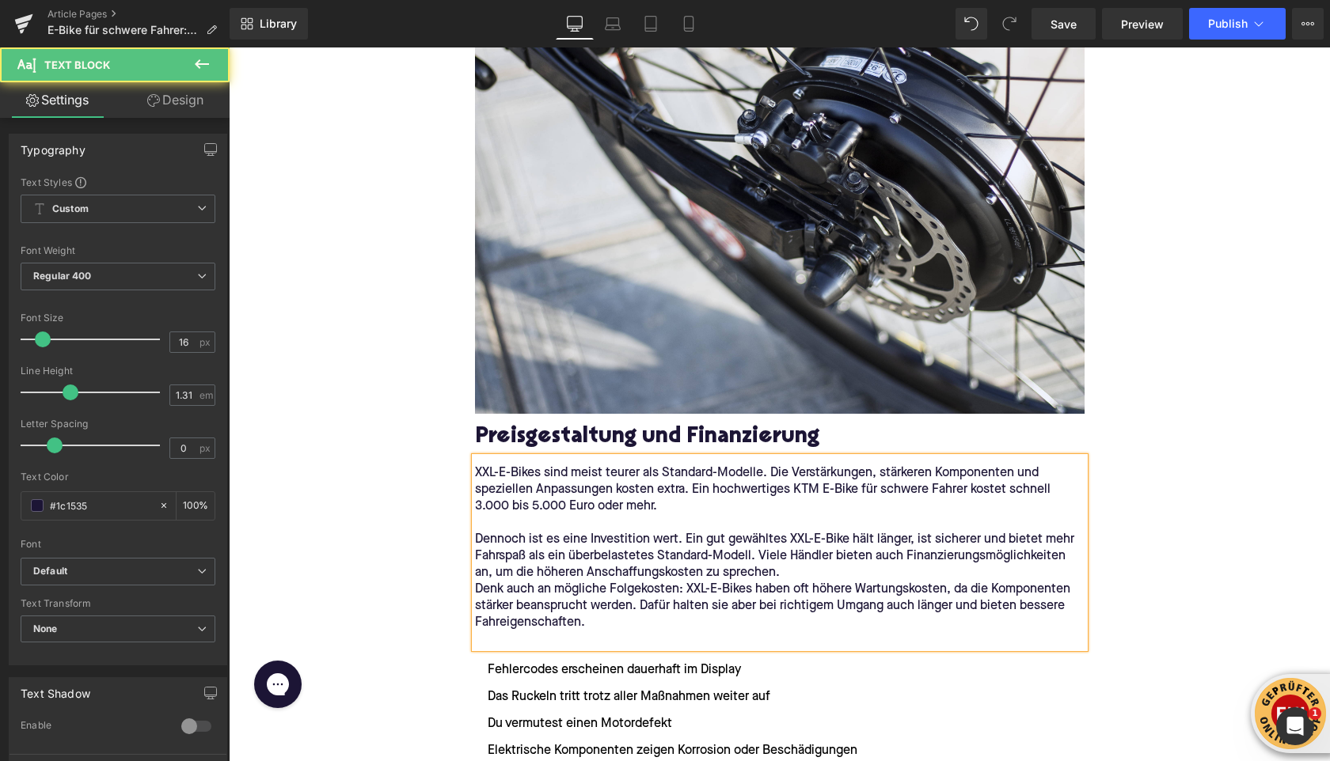
click at [800, 572] on p "Dennoch ist es eine Investition wert. Ein gut gewähltes XXL-E-Bike hält länger,…" at bounding box center [779, 557] width 609 height 50
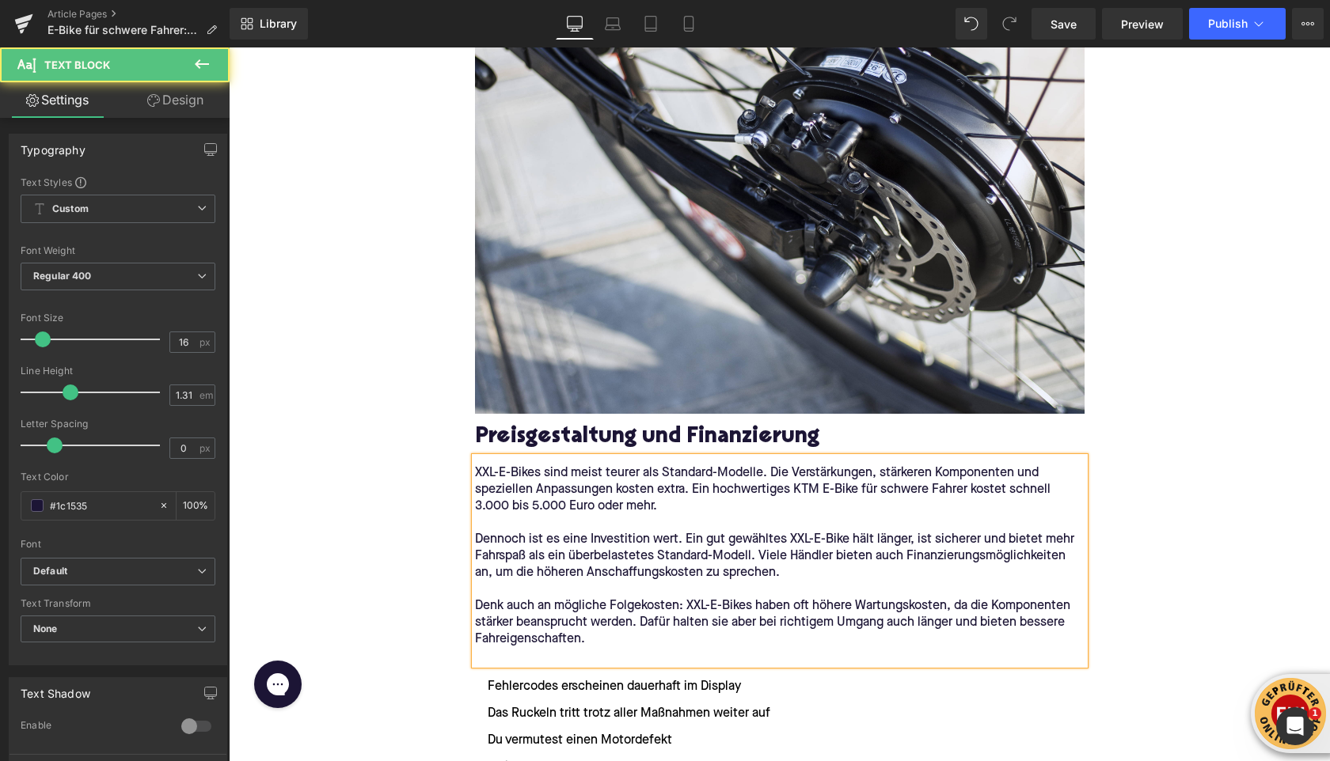
click at [561, 647] on p "Denk auch an mögliche Folgekosten: XXL-E-Bikes haben oft höhere Wartungskosten,…" at bounding box center [779, 623] width 609 height 50
click at [476, 656] on p at bounding box center [779, 656] width 609 height 17
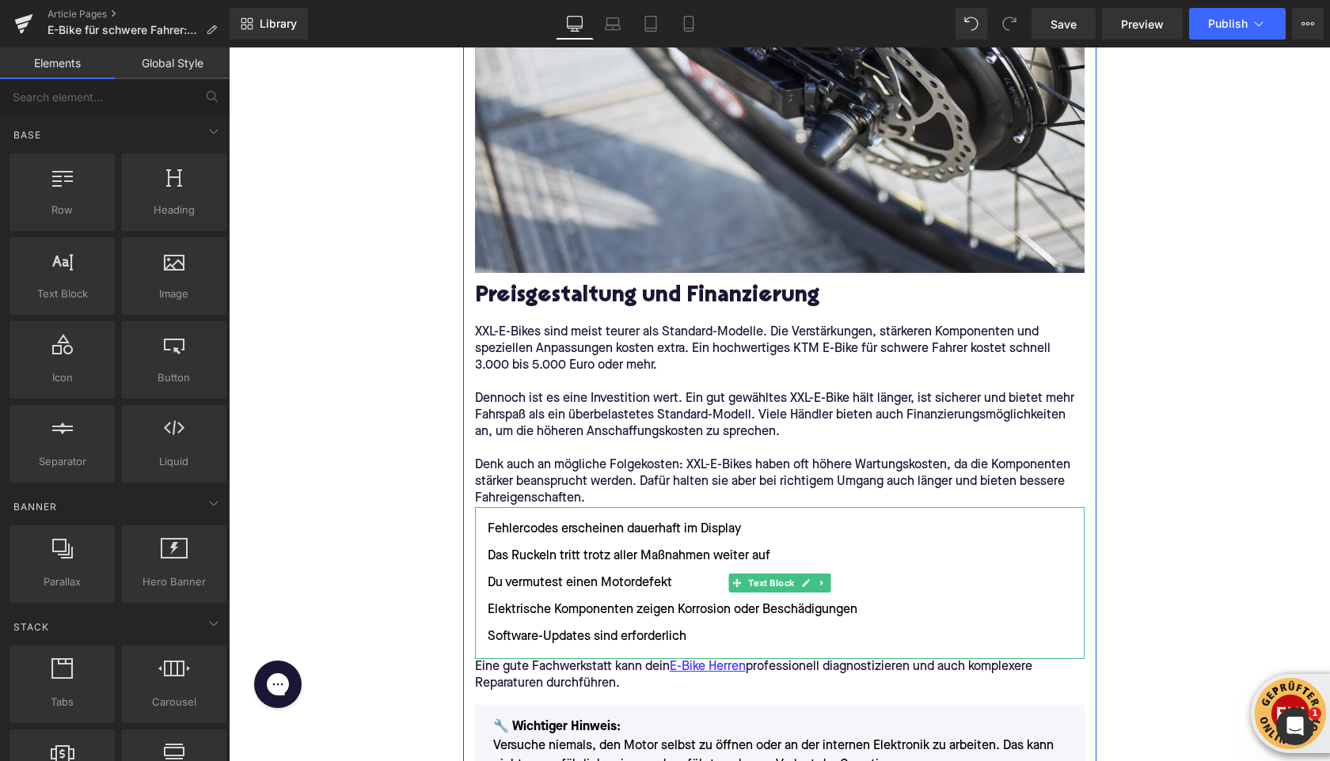
scroll to position [3835, 0]
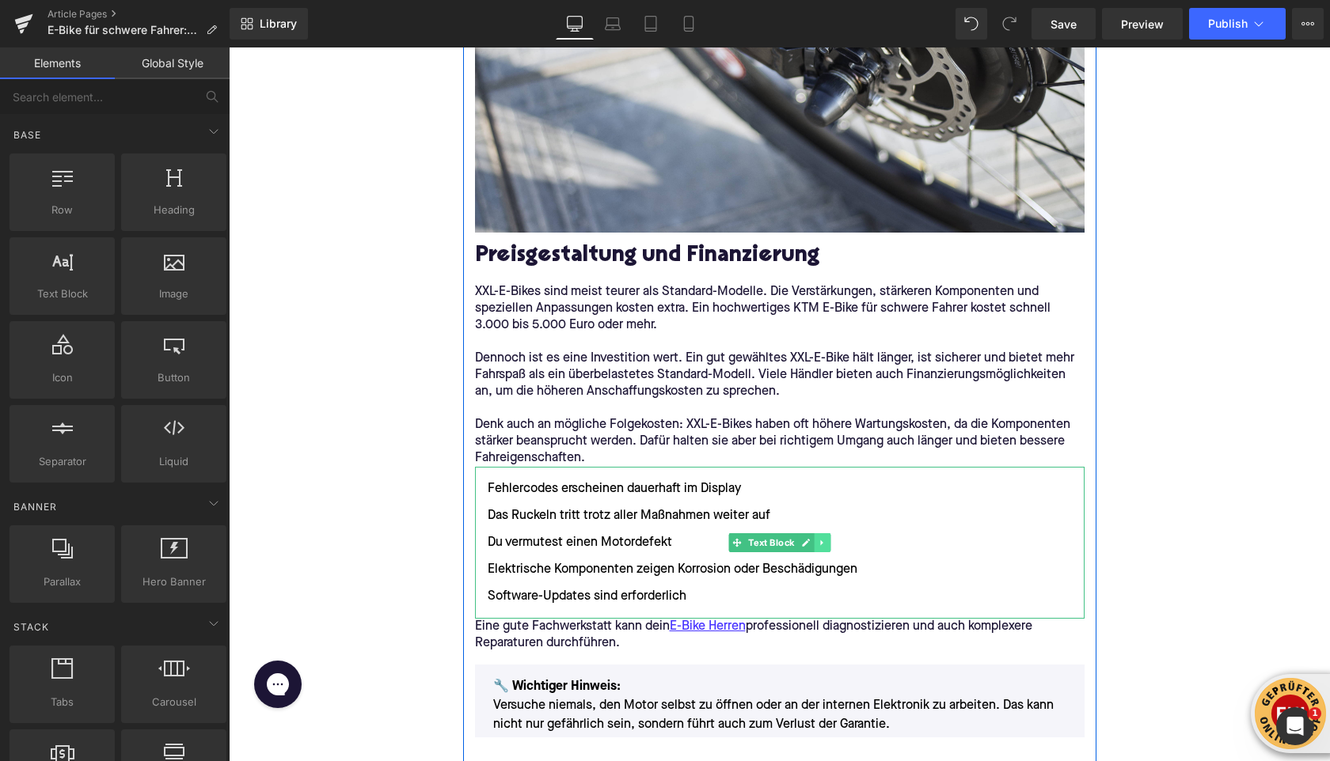
click at [826, 543] on link at bounding box center [822, 542] width 17 height 19
click at [829, 543] on icon at bounding box center [829, 543] width 9 height 9
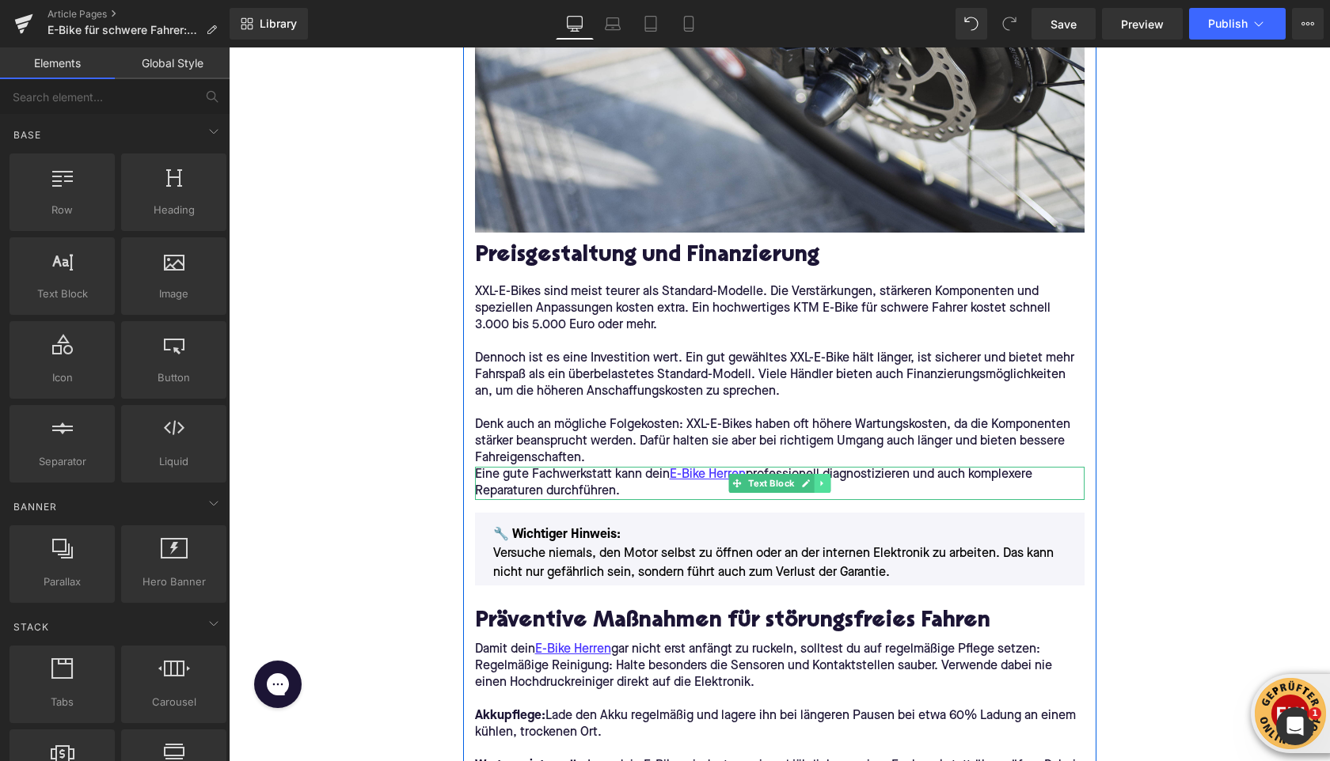
click at [815, 486] on link at bounding box center [822, 483] width 17 height 19
click at [824, 486] on link at bounding box center [830, 483] width 17 height 19
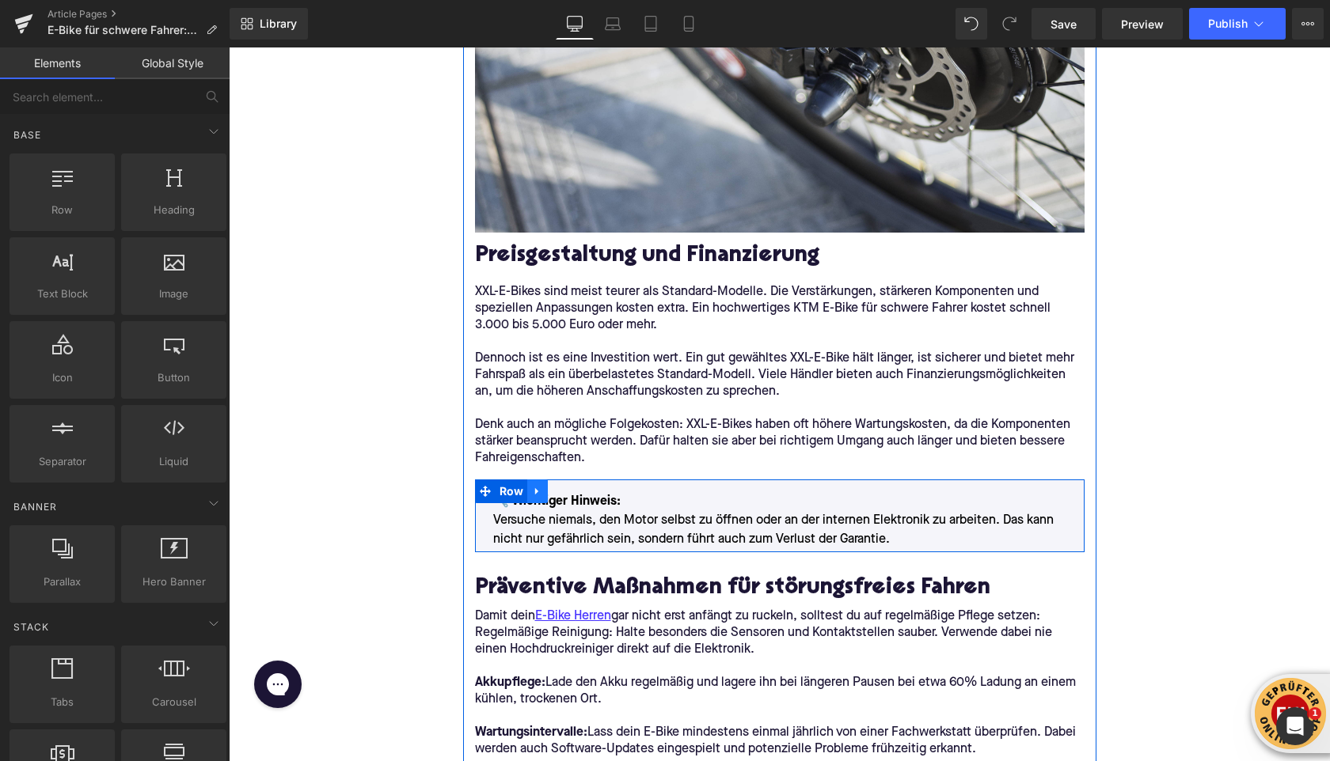
click at [536, 490] on icon at bounding box center [536, 491] width 3 height 7
click at [578, 492] on icon at bounding box center [578, 491] width 11 height 11
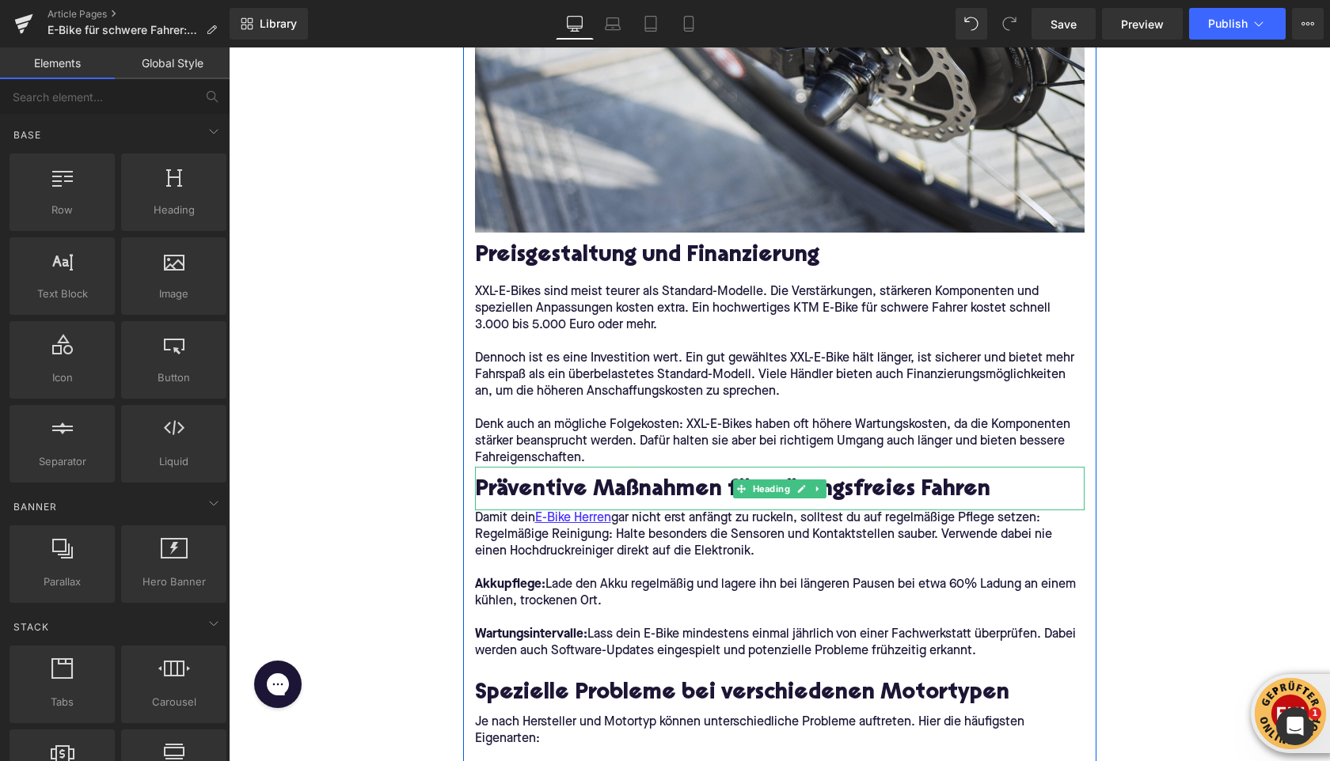
click at [515, 495] on h2 "Präventive Maßnahmen für störungsfreies Fahren" at bounding box center [779, 491] width 609 height 25
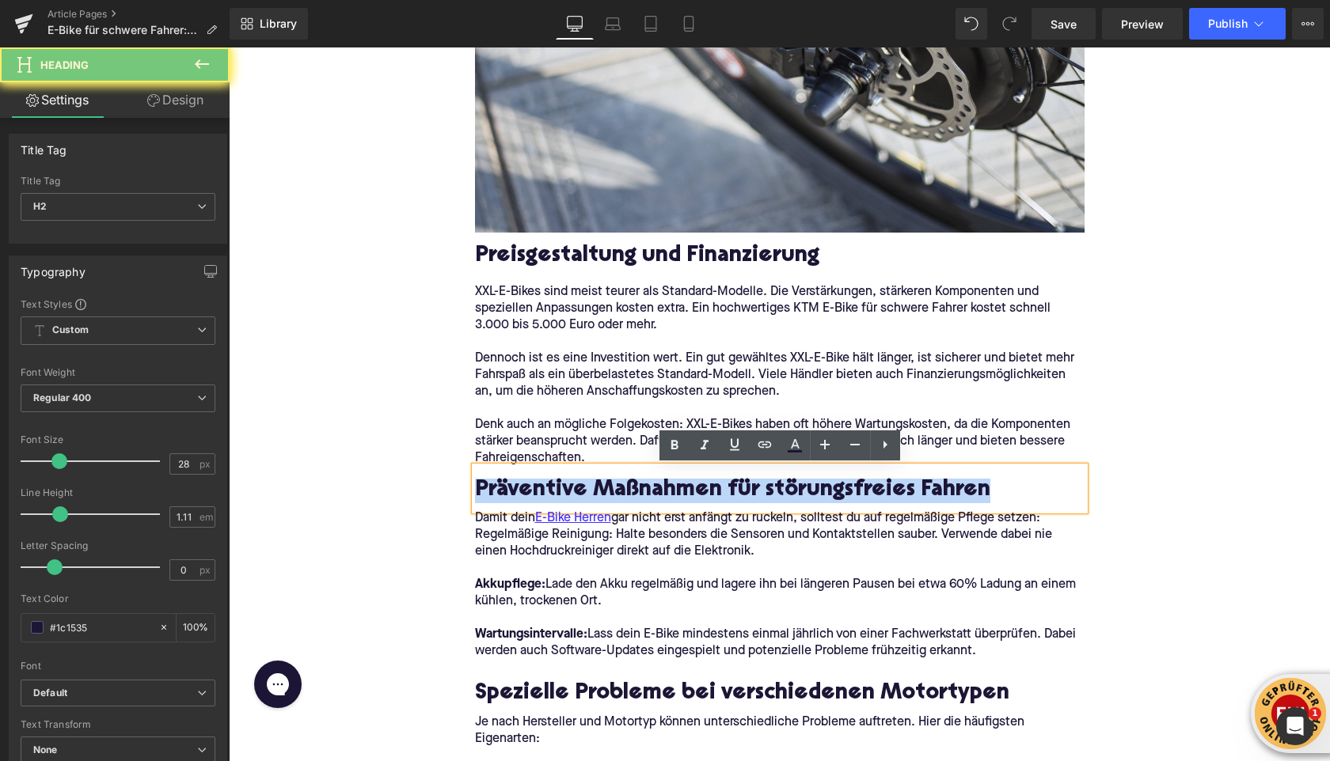
paste div
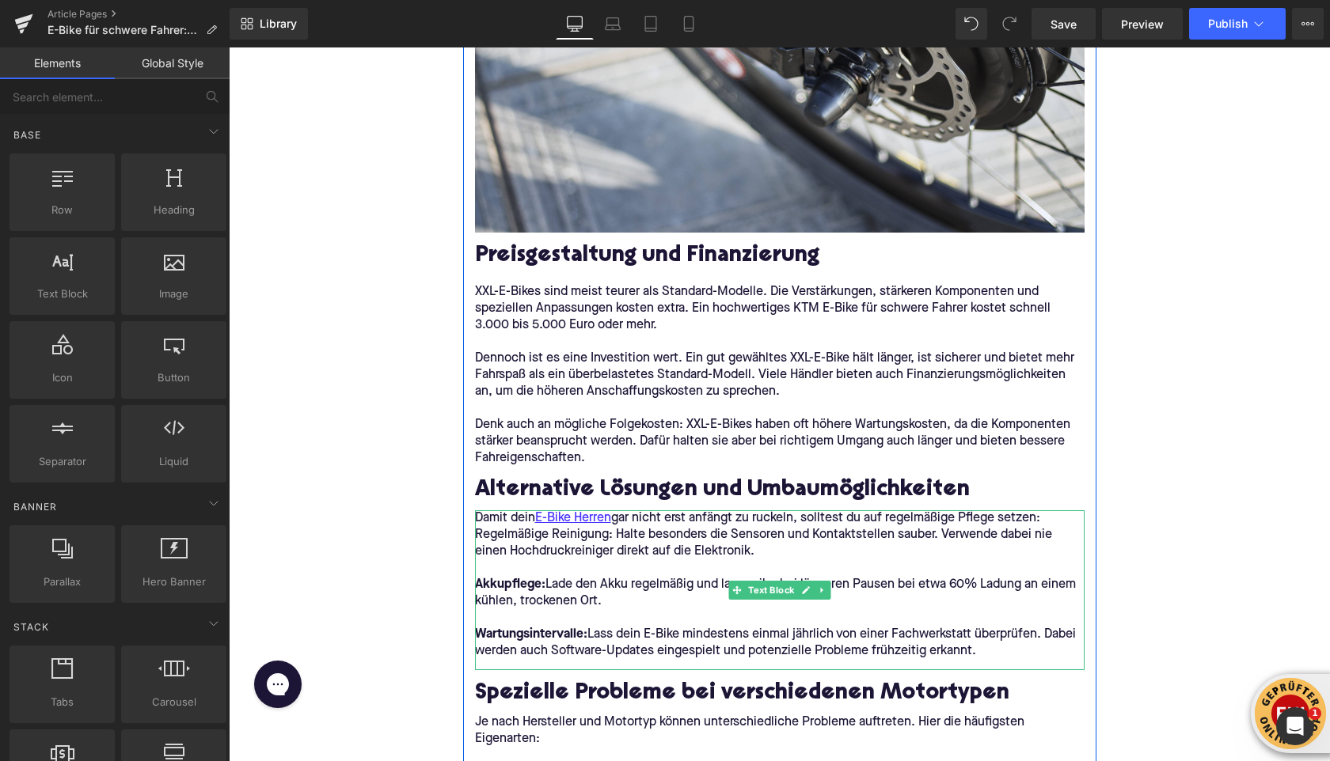
click at [610, 610] on p at bounding box center [779, 618] width 609 height 17
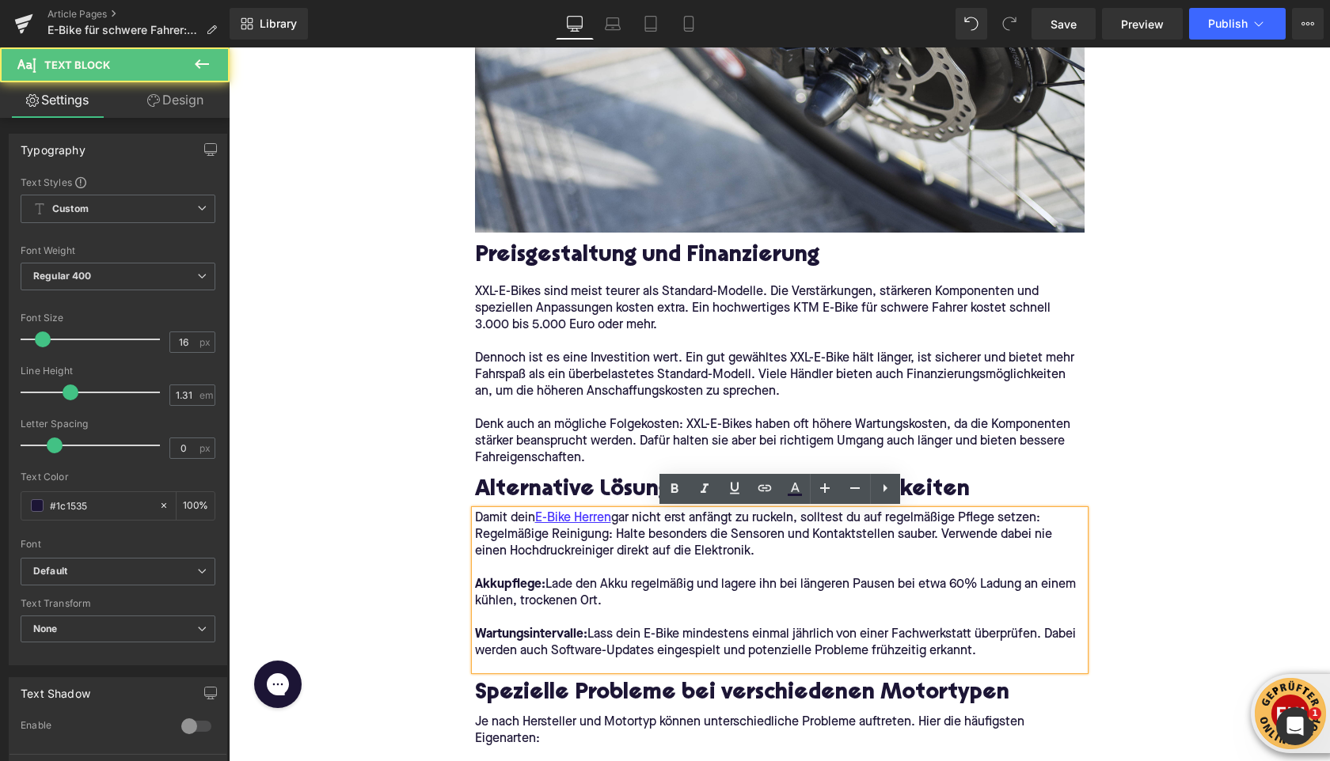
click at [981, 654] on p "Wartungsintervalle: Lass dein E-Bike mindestens einmal jährlich von einer Fachw…" at bounding box center [779, 643] width 609 height 33
drag, startPoint x: 981, startPoint y: 653, endPoint x: 468, endPoint y: 522, distance: 529.2
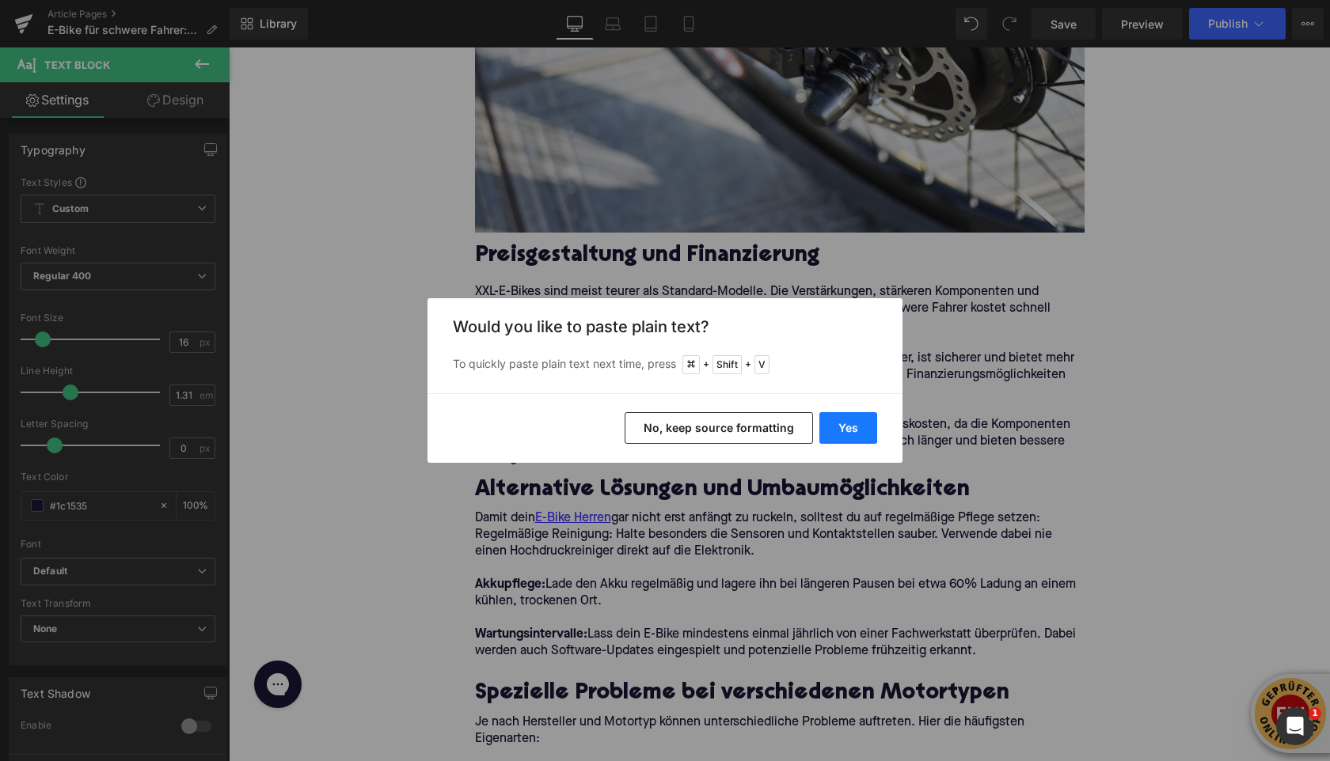
click at [848, 429] on button "Yes" at bounding box center [848, 428] width 58 height 32
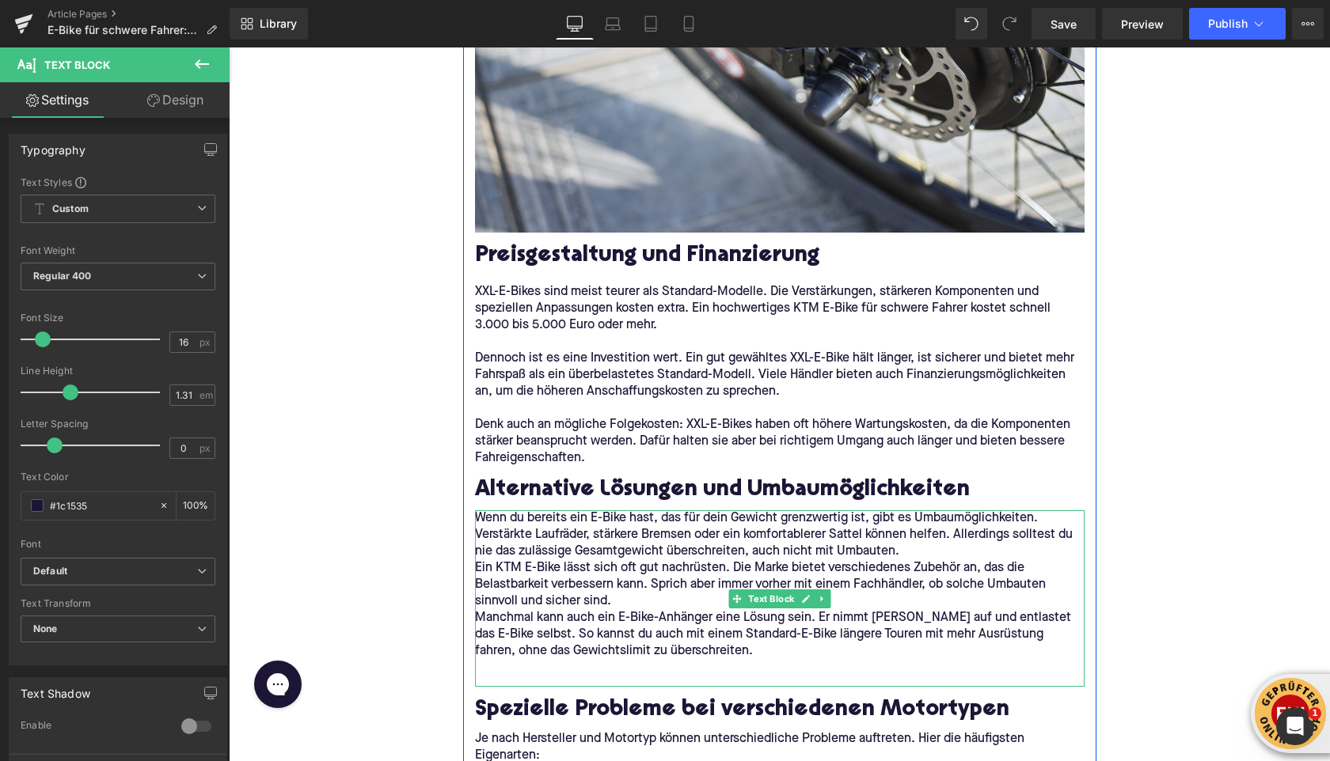
click at [901, 551] on p "Wenn du bereits ein E-Bike hast, das für dein Gewicht grenzwertig ist, gibt es …" at bounding box center [779, 535] width 609 height 50
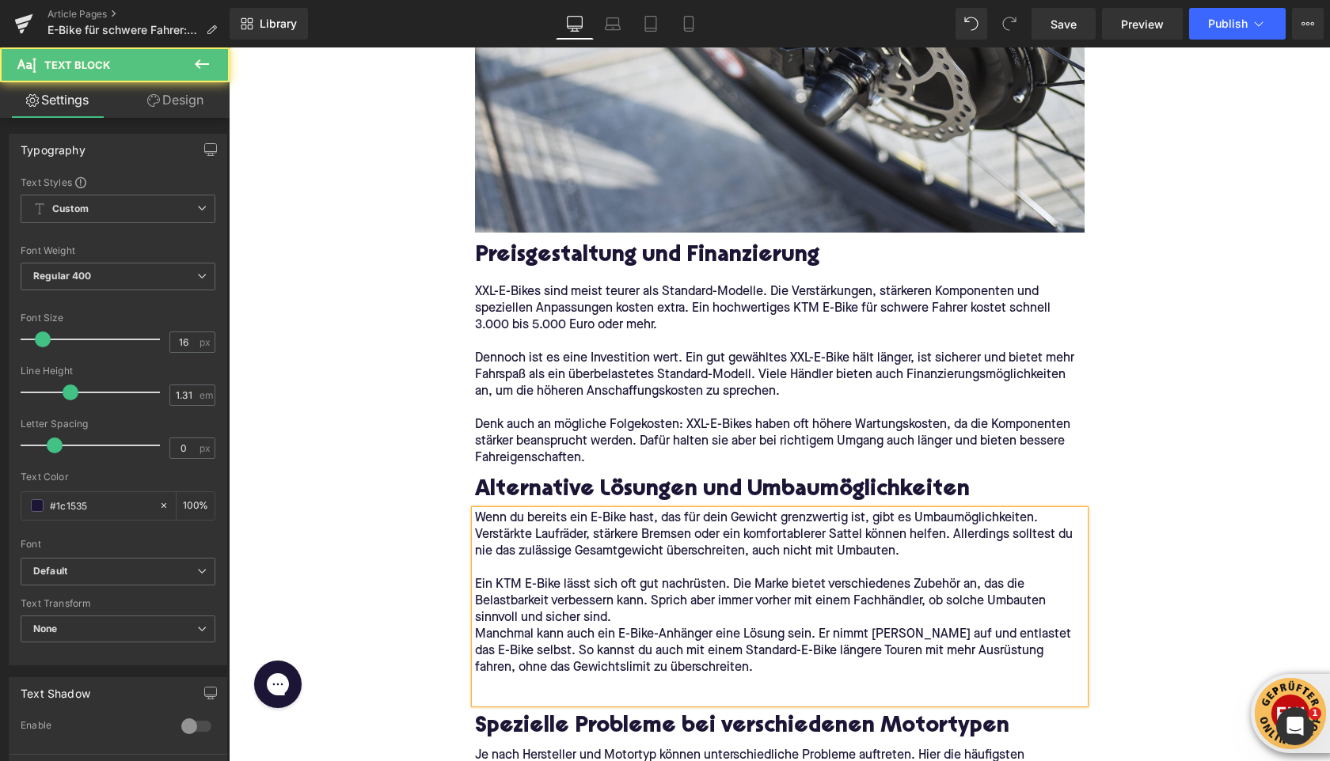
click at [727, 631] on p "Manchmal kann auch ein E-Bike-Anhänger eine Lösung sein. Er nimmt Gepäck auf un…" at bounding box center [779, 652] width 609 height 50
click at [704, 620] on p "Ein KTM E-Bike lässt sich oft gut nachrüsten. Die Marke bietet verschiedenes Zu…" at bounding box center [779, 602] width 609 height 50
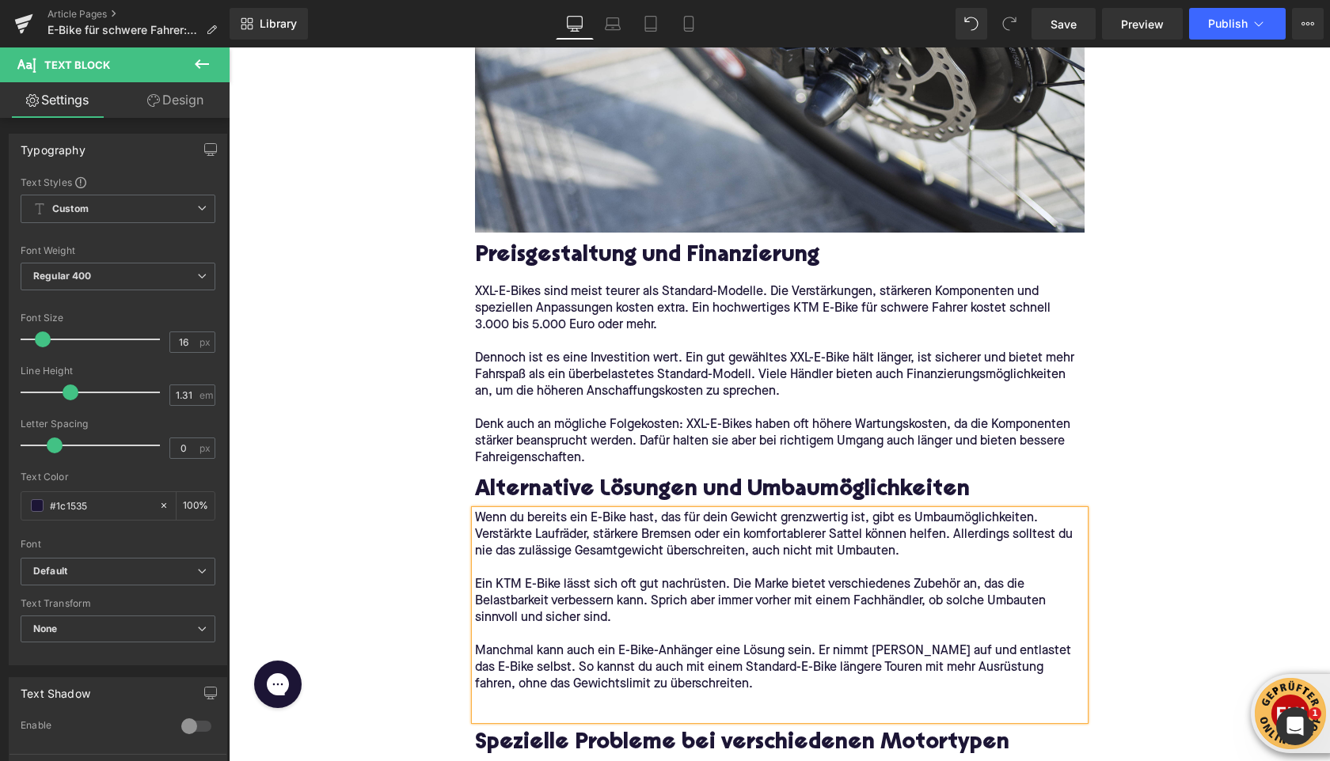
click at [610, 695] on p at bounding box center [779, 701] width 609 height 17
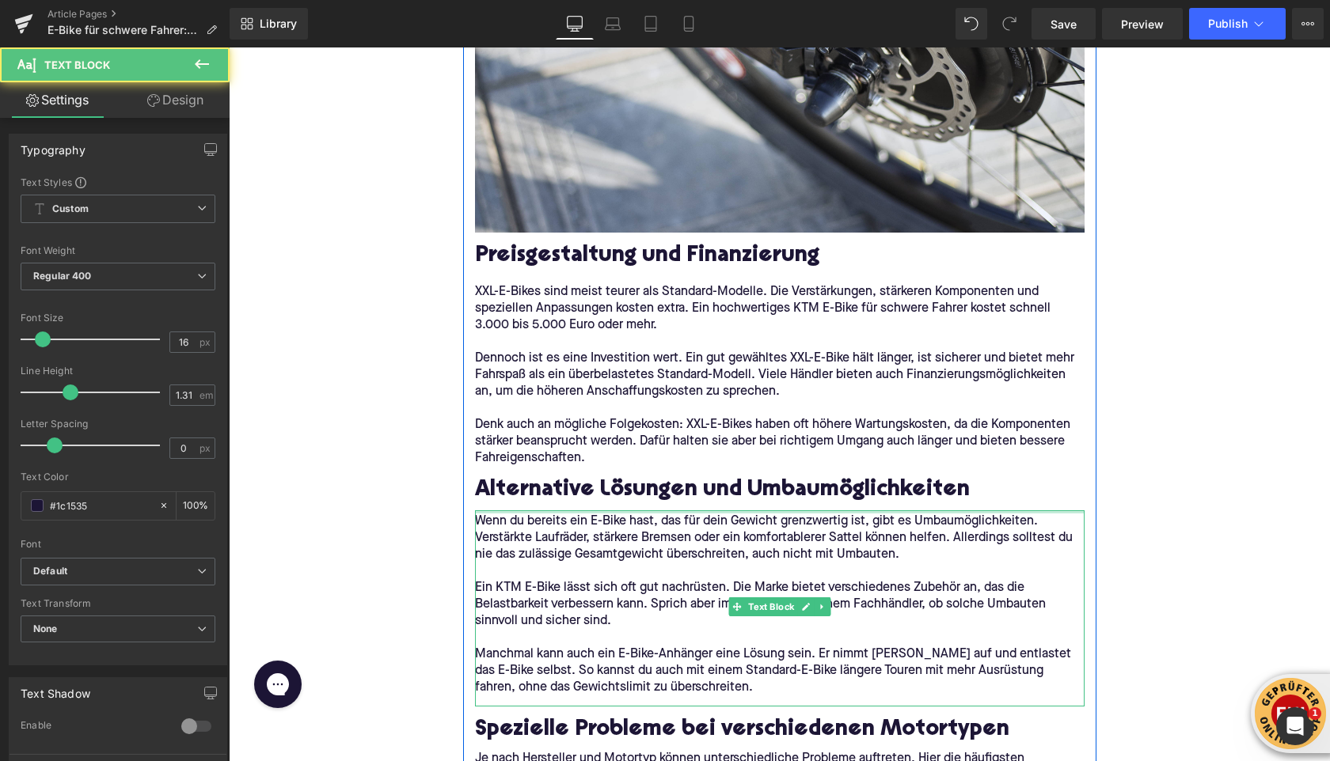
click at [495, 514] on div "Wenn du bereits ein E-Bike hast, das für dein Gewicht grenzwertig ist, gibt es …" at bounding box center [779, 608] width 609 height 196
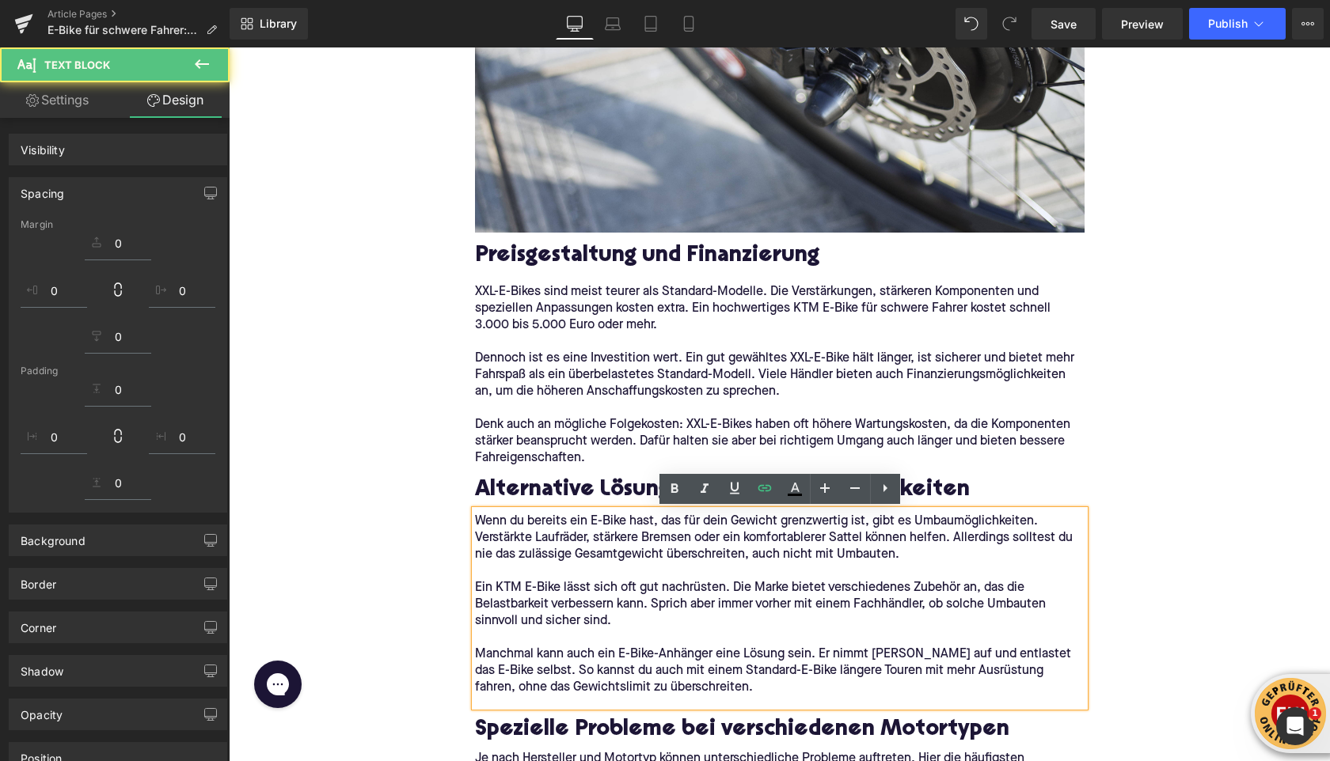
drag, startPoint x: 484, startPoint y: 50, endPoint x: 368, endPoint y: 455, distance: 421.4
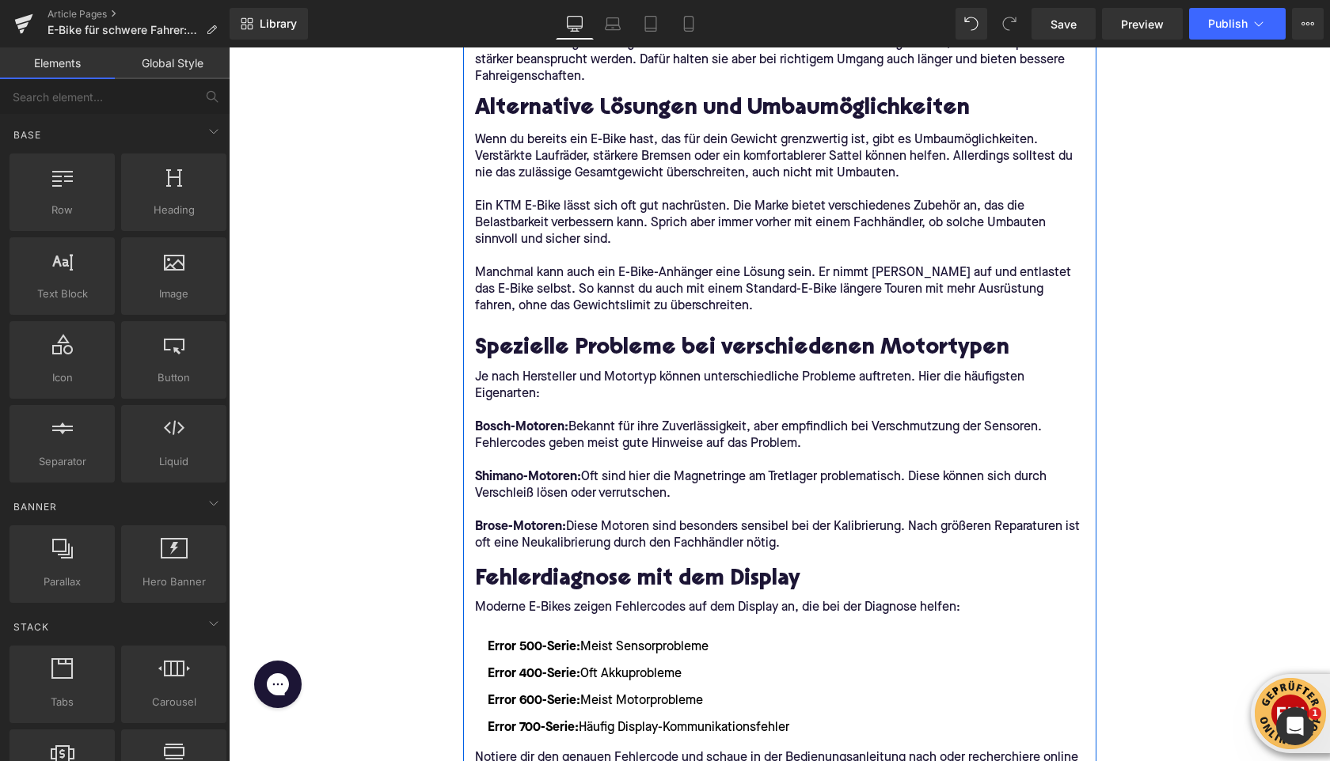
scroll to position [4221, 0]
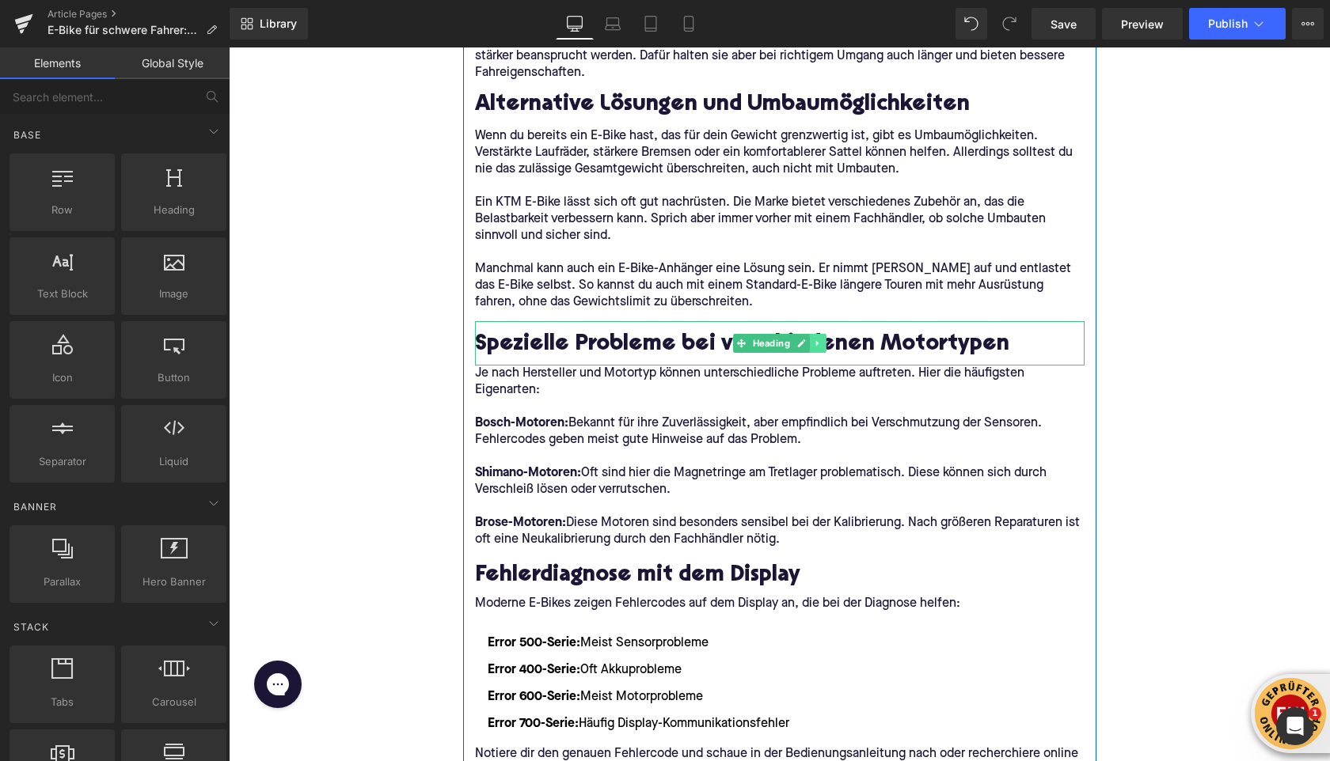
click at [819, 341] on icon at bounding box center [817, 343] width 9 height 9
click at [820, 341] on link at bounding box center [826, 343] width 17 height 19
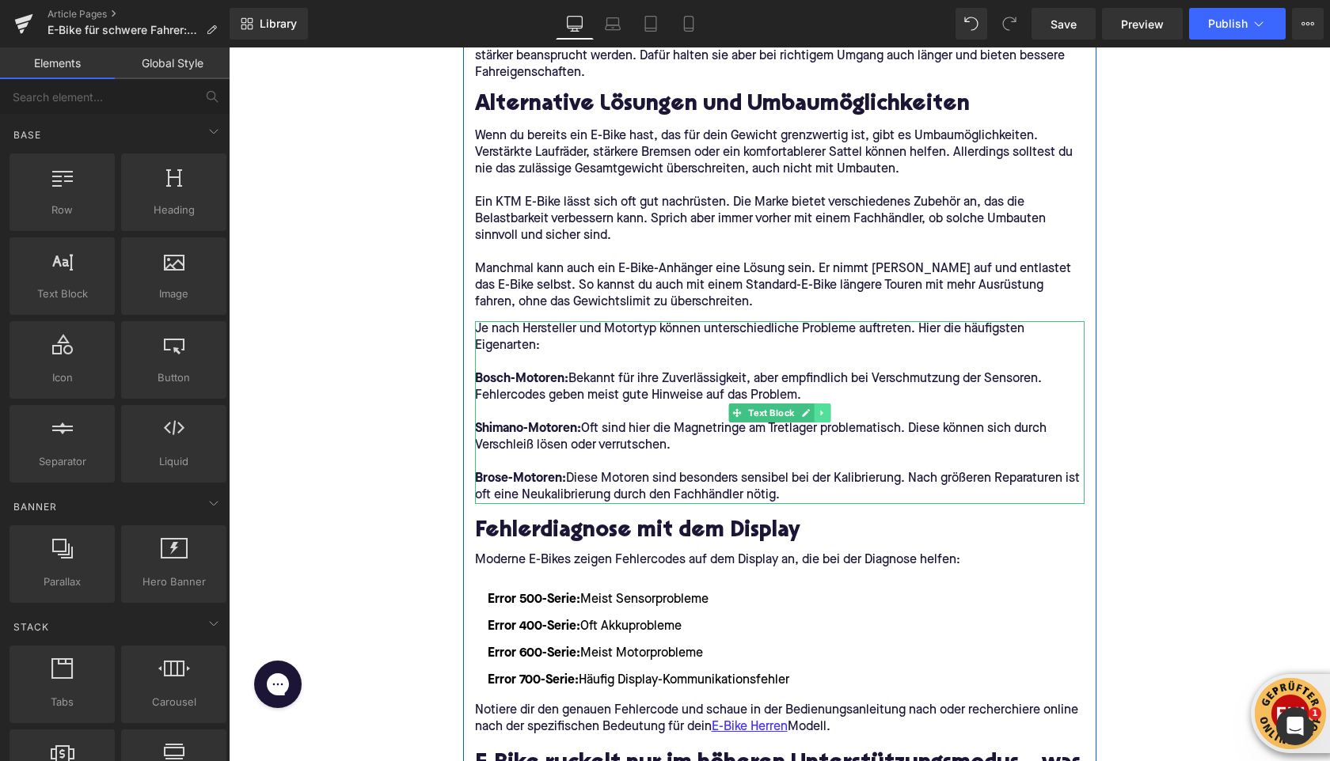
click at [819, 416] on icon at bounding box center [822, 412] width 9 height 9
click at [833, 411] on icon at bounding box center [829, 412] width 9 height 9
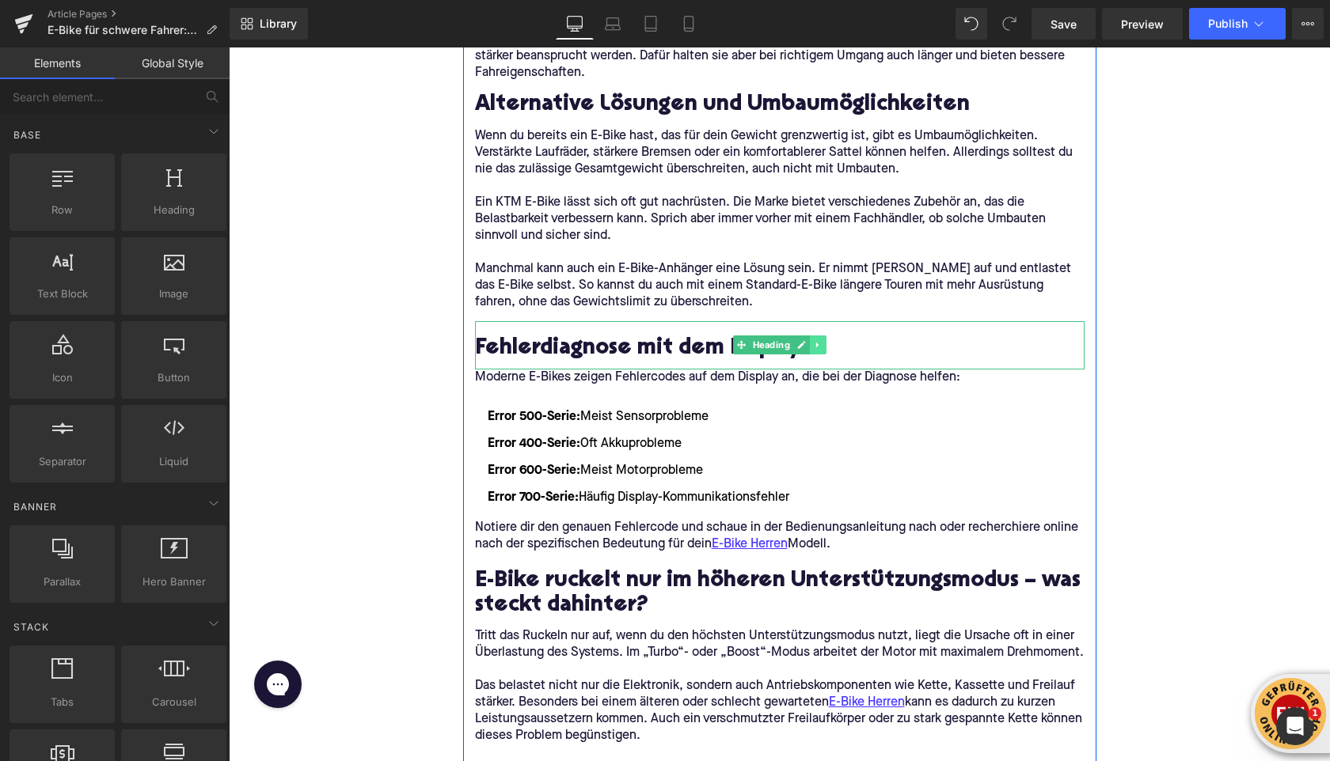
click at [822, 349] on link at bounding box center [818, 345] width 17 height 19
click at [824, 349] on icon at bounding box center [826, 344] width 9 height 9
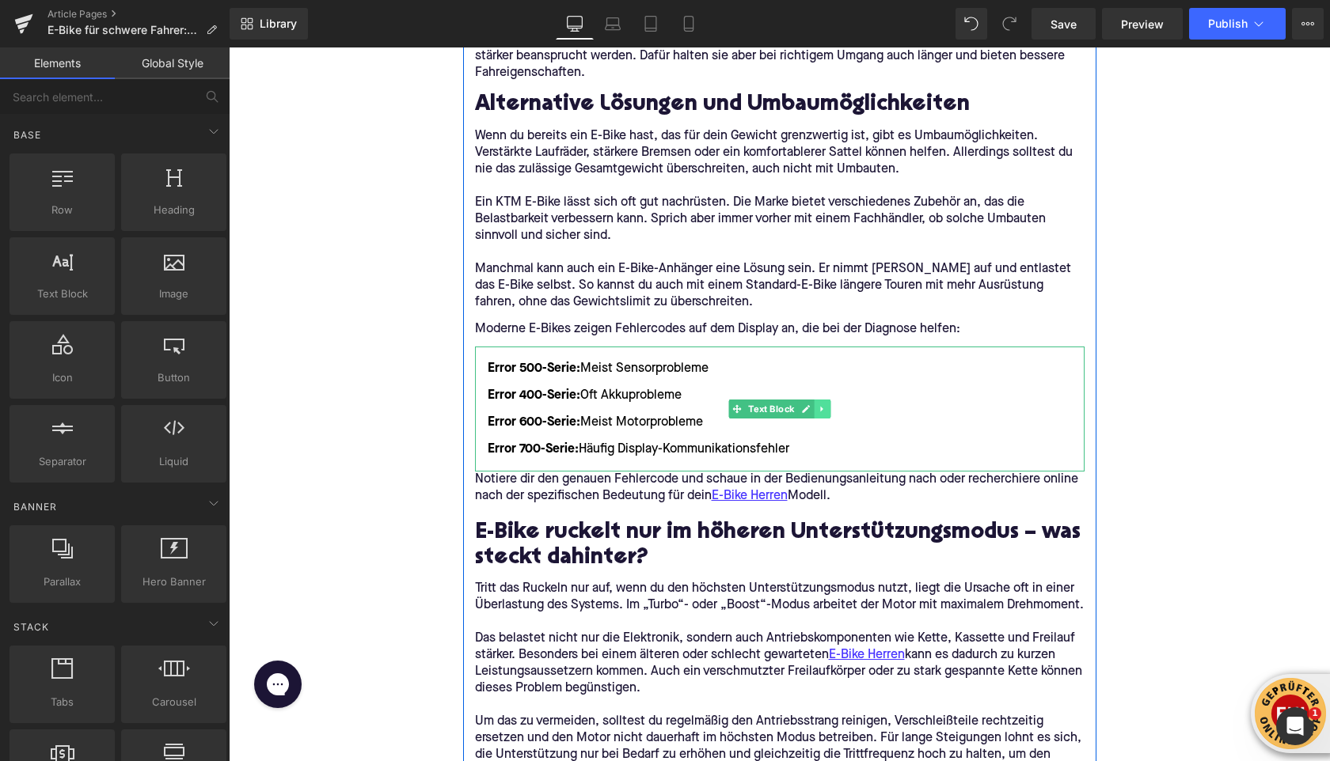
click at [827, 408] on link at bounding box center [822, 409] width 17 height 19
click at [827, 409] on icon at bounding box center [829, 409] width 9 height 9
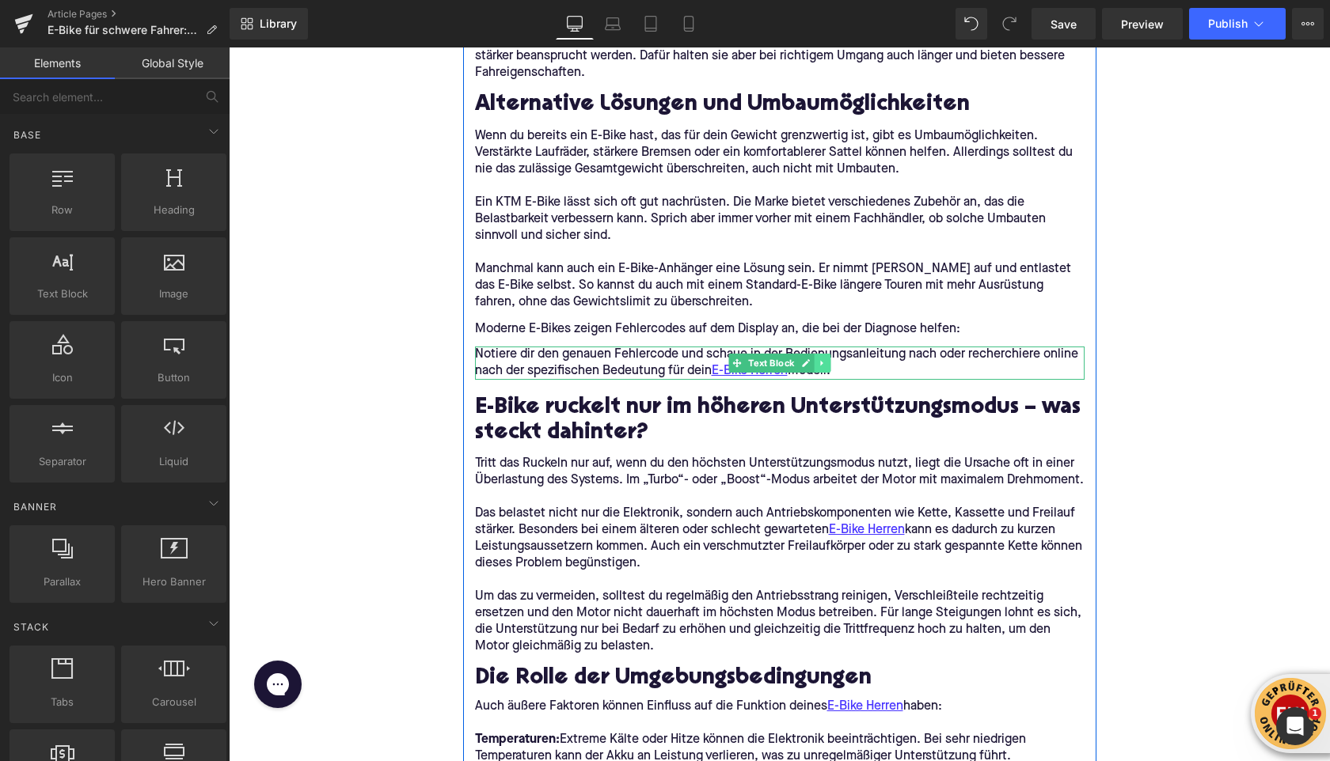
click at [818, 360] on icon at bounding box center [822, 363] width 9 height 9
click at [825, 364] on link at bounding box center [830, 363] width 17 height 19
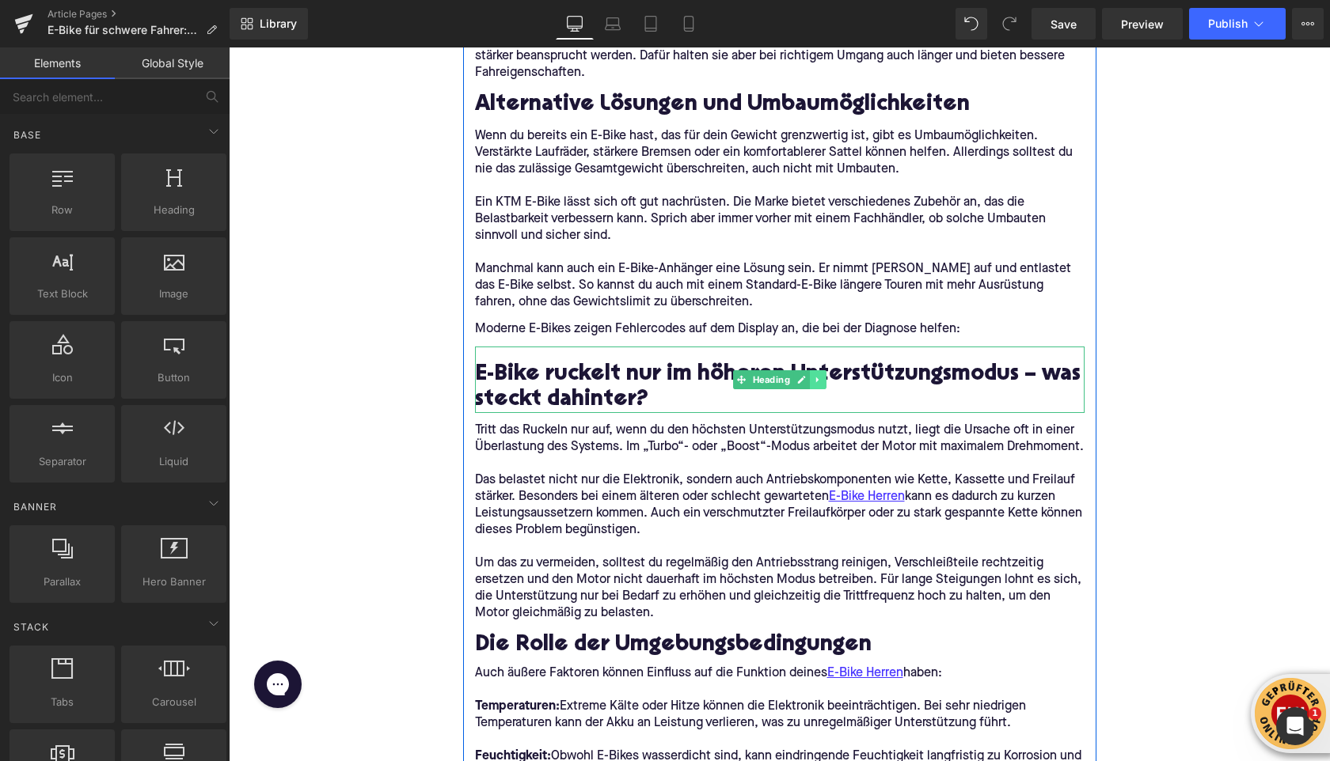
click at [815, 379] on icon at bounding box center [816, 381] width 2 height 6
click at [822, 378] on icon at bounding box center [826, 379] width 9 height 9
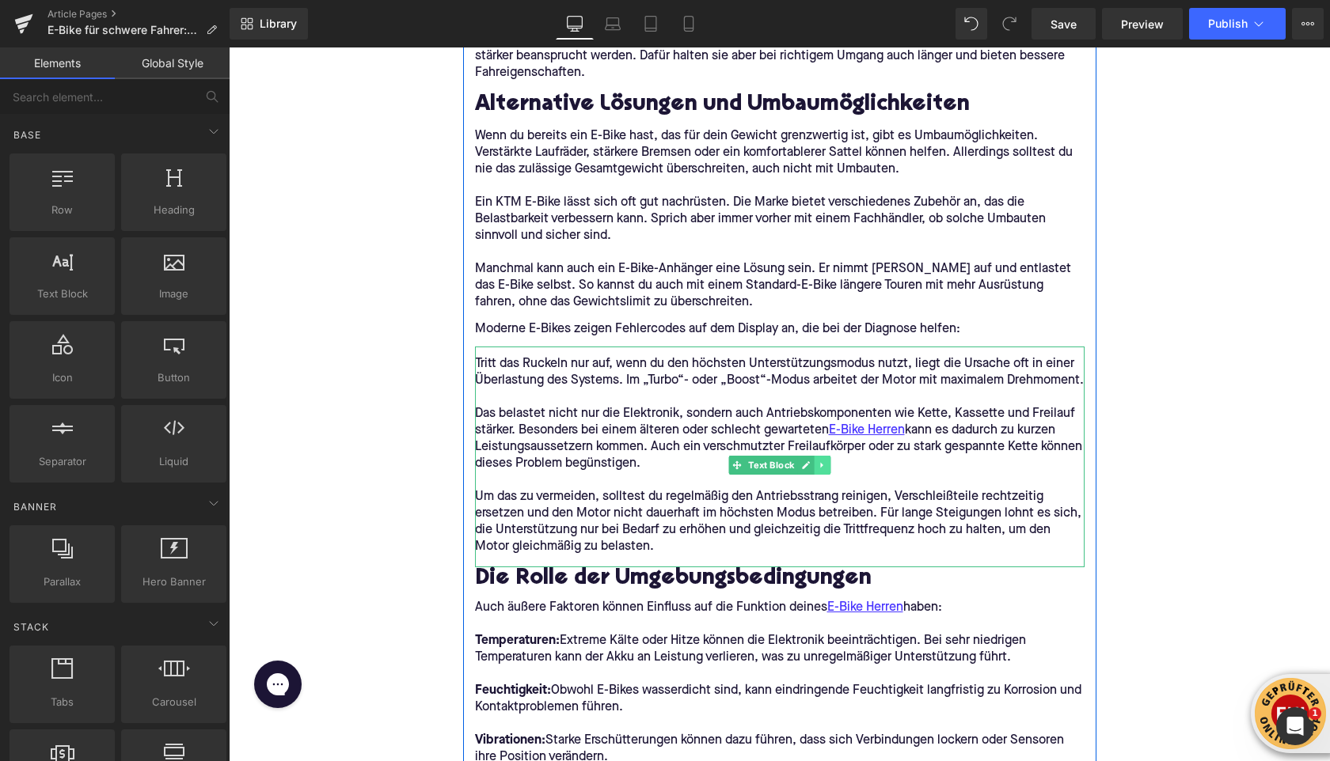
click at [824, 468] on icon at bounding box center [822, 465] width 9 height 9
click at [829, 467] on icon at bounding box center [829, 465] width 9 height 9
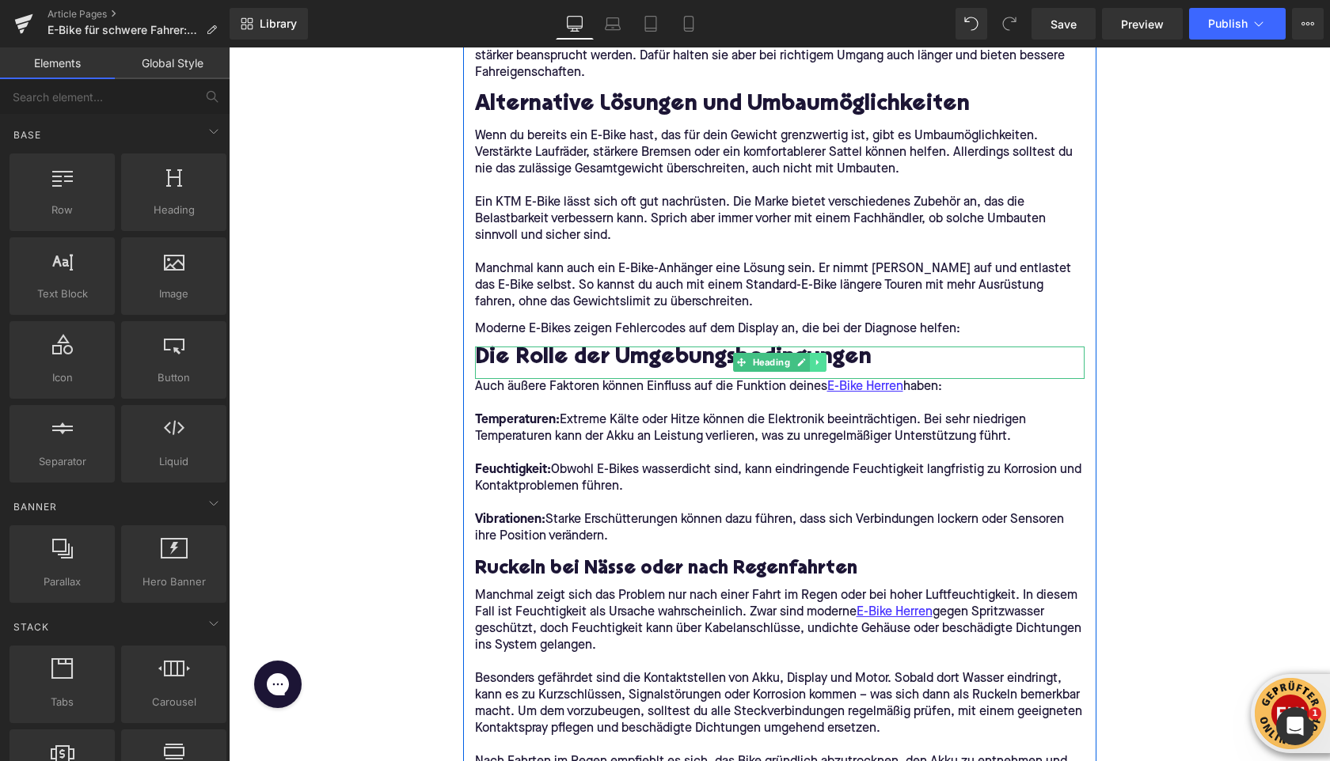
click at [816, 364] on icon at bounding box center [816, 363] width 2 height 6
click at [827, 364] on icon at bounding box center [826, 362] width 9 height 9
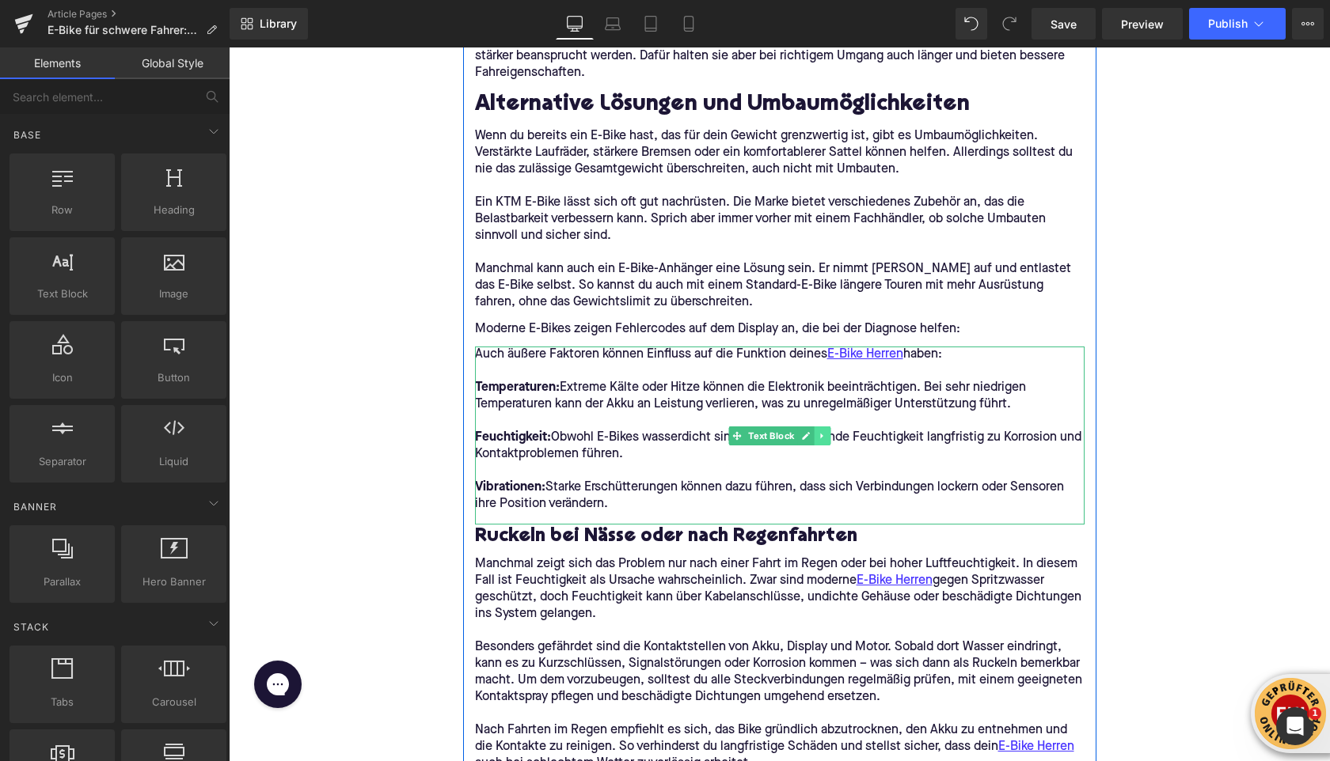
click at [823, 438] on icon at bounding box center [822, 435] width 9 height 9
click at [824, 437] on link at bounding box center [830, 436] width 17 height 19
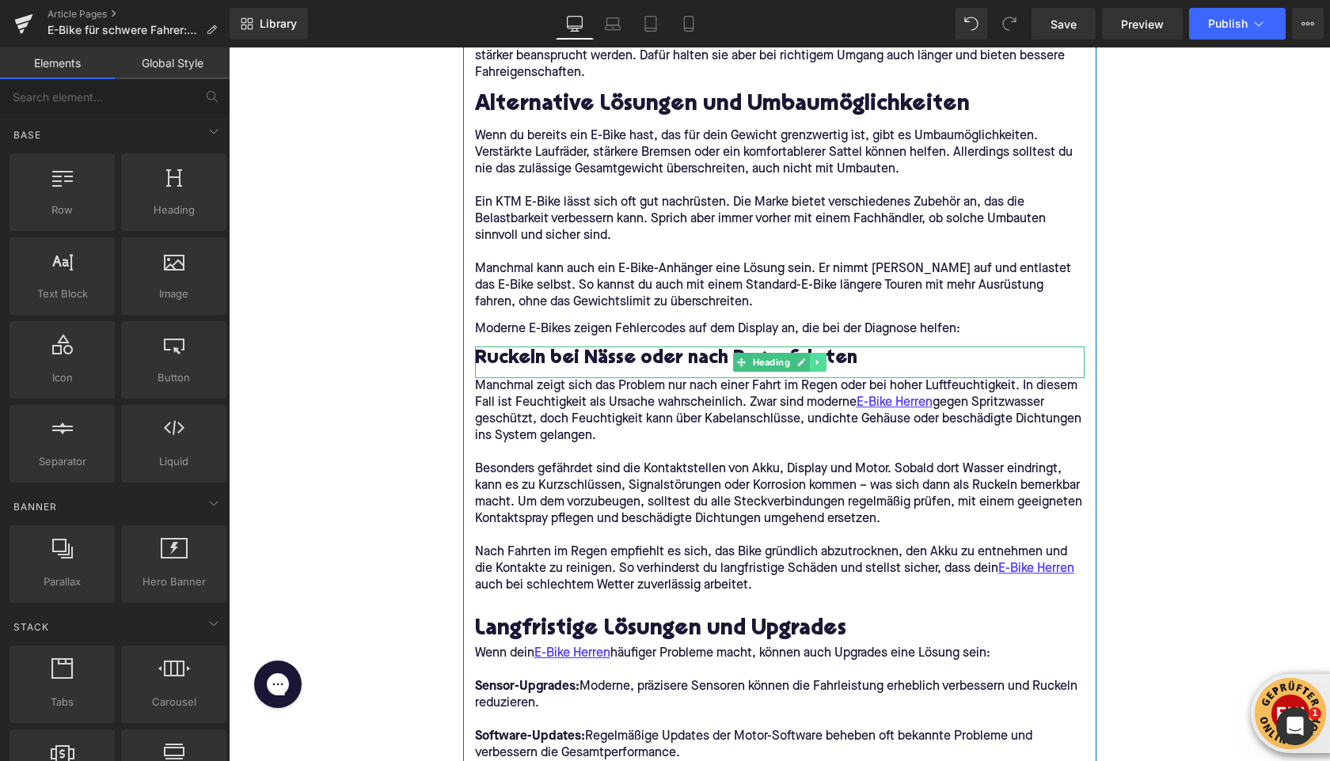
click at [819, 370] on link at bounding box center [818, 362] width 17 height 19
click at [819, 366] on link at bounding box center [826, 362] width 17 height 19
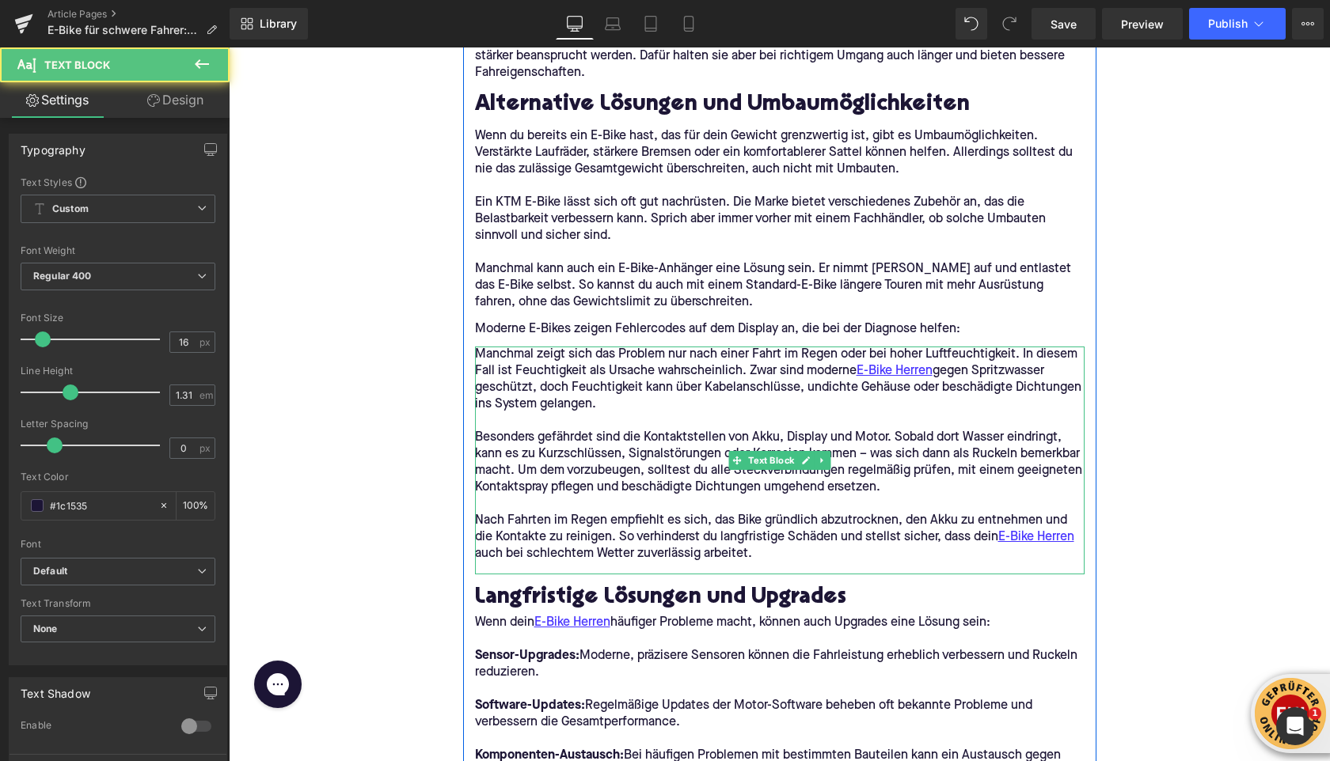
click at [833, 464] on p "Besonders gefährdet sind die Kontaktstellen von Akku, Display und Motor. Sobald…" at bounding box center [779, 463] width 609 height 66
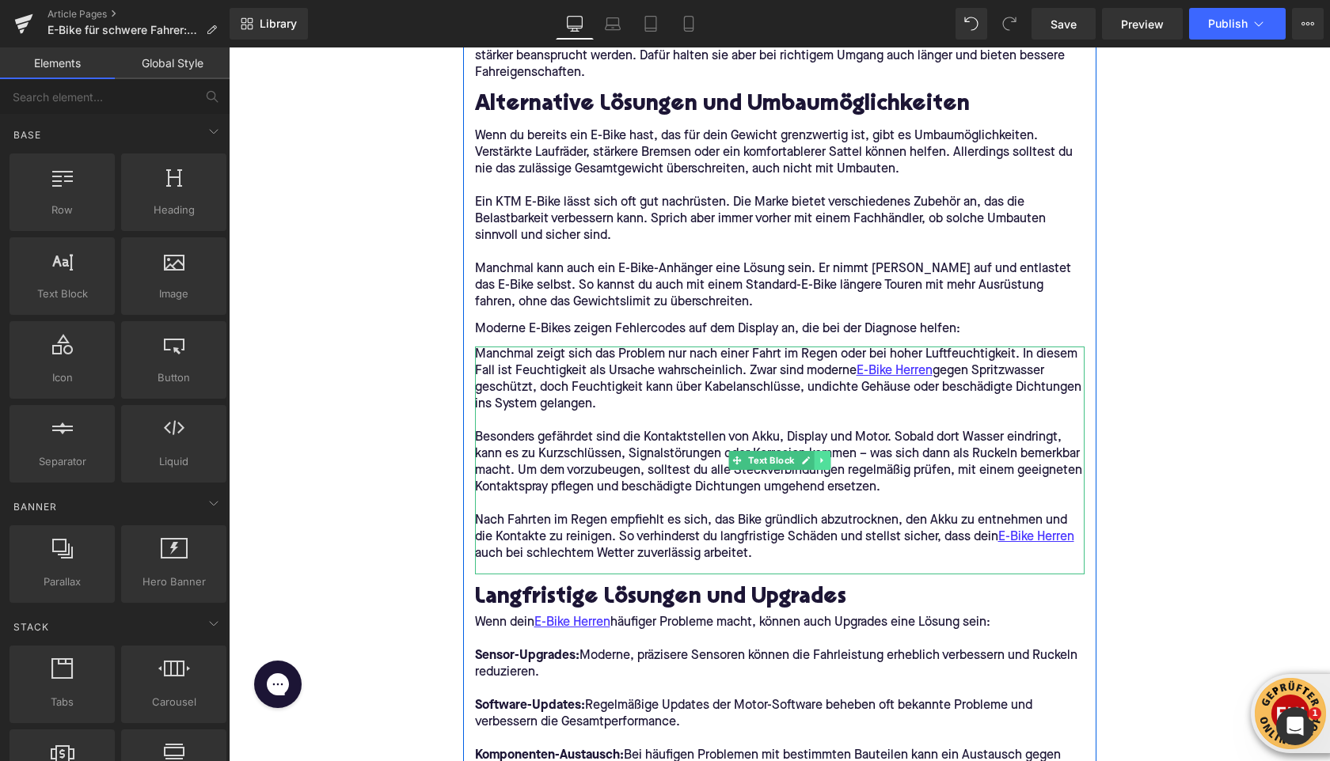
click at [818, 462] on icon at bounding box center [822, 460] width 9 height 9
click at [833, 461] on icon at bounding box center [829, 461] width 9 height 9
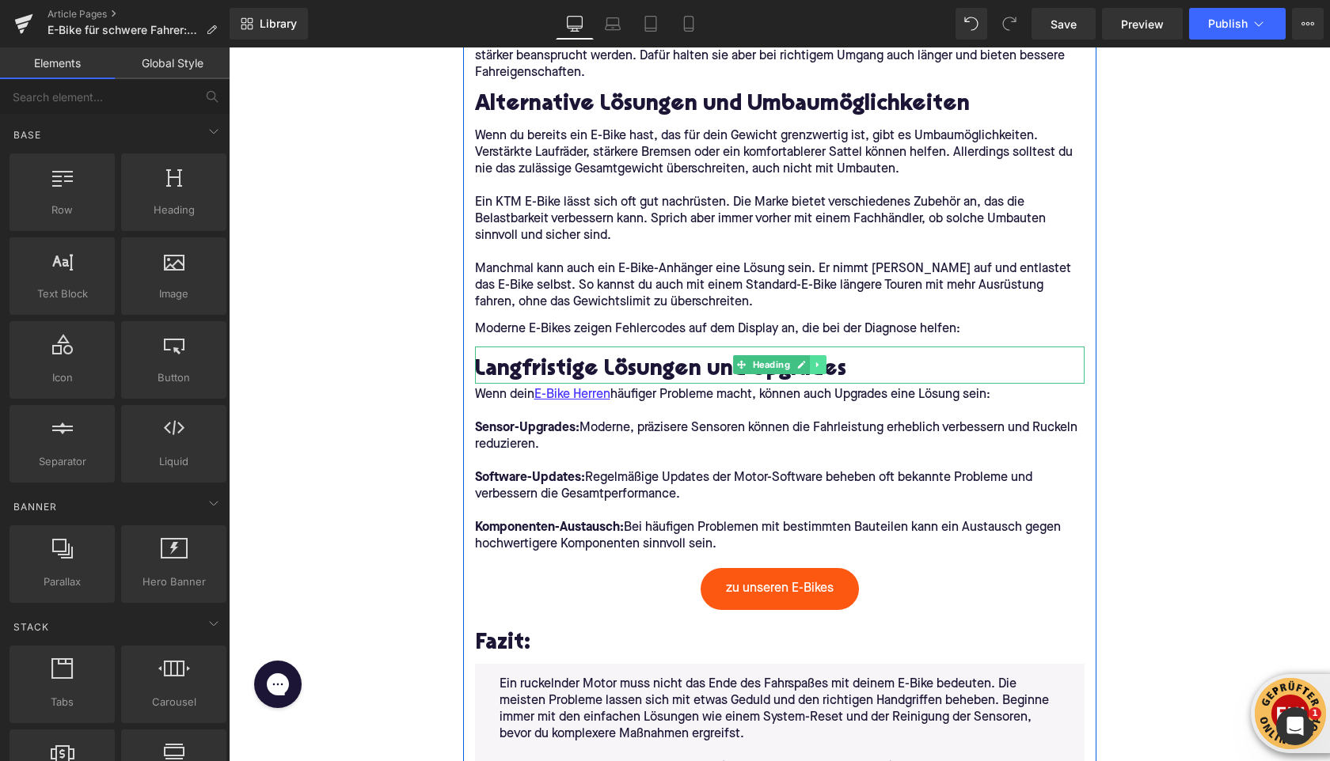
click at [822, 370] on link at bounding box center [818, 364] width 17 height 19
click at [822, 366] on icon at bounding box center [826, 365] width 9 height 9
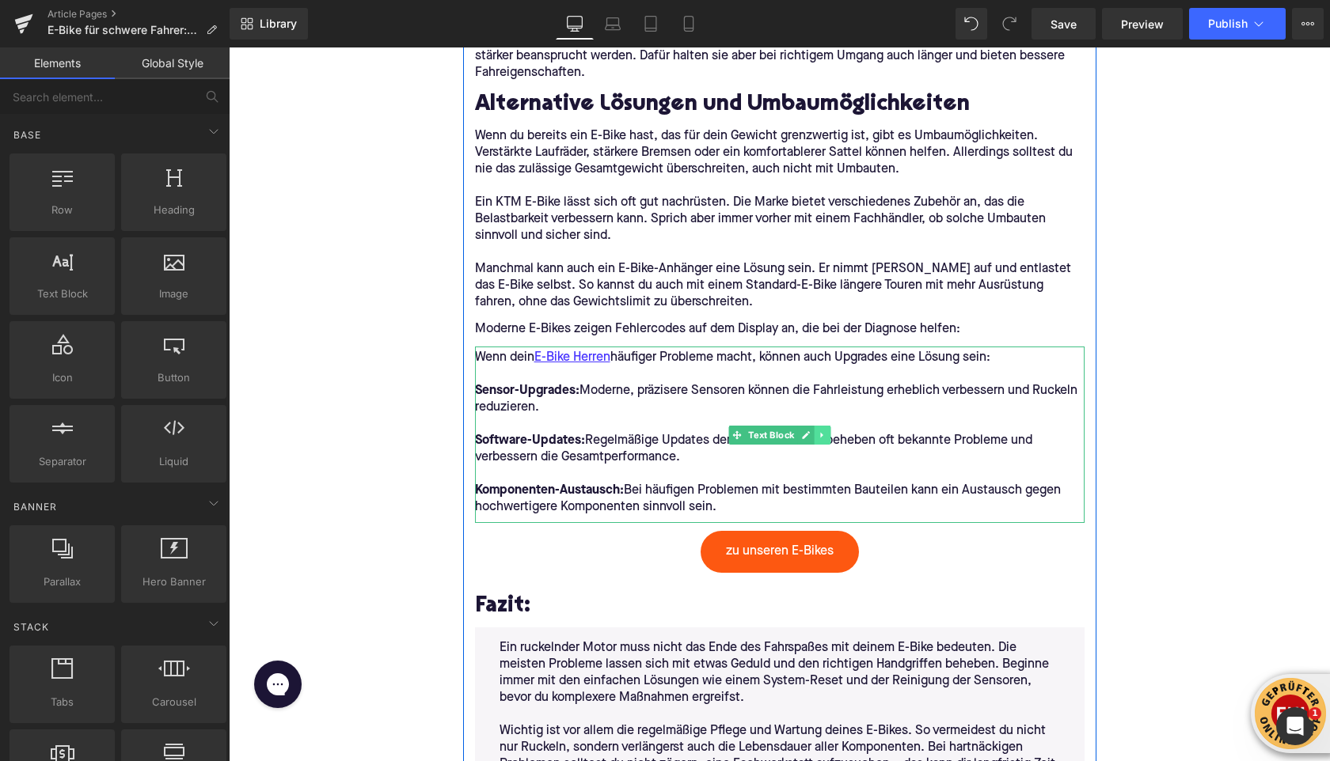
click at [826, 432] on icon at bounding box center [822, 435] width 9 height 9
click at [828, 435] on icon at bounding box center [829, 435] width 9 height 9
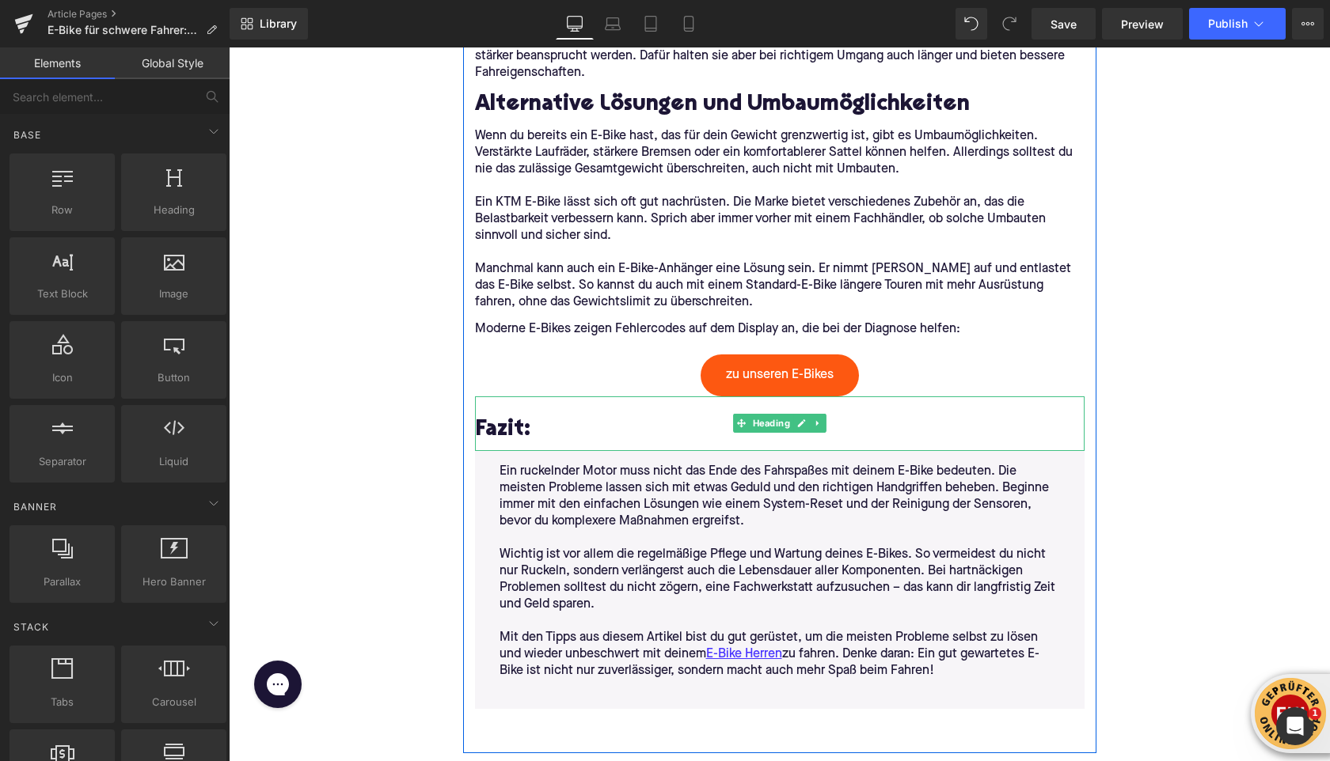
click at [506, 426] on h2 "Fazit:" at bounding box center [779, 431] width 609 height 25
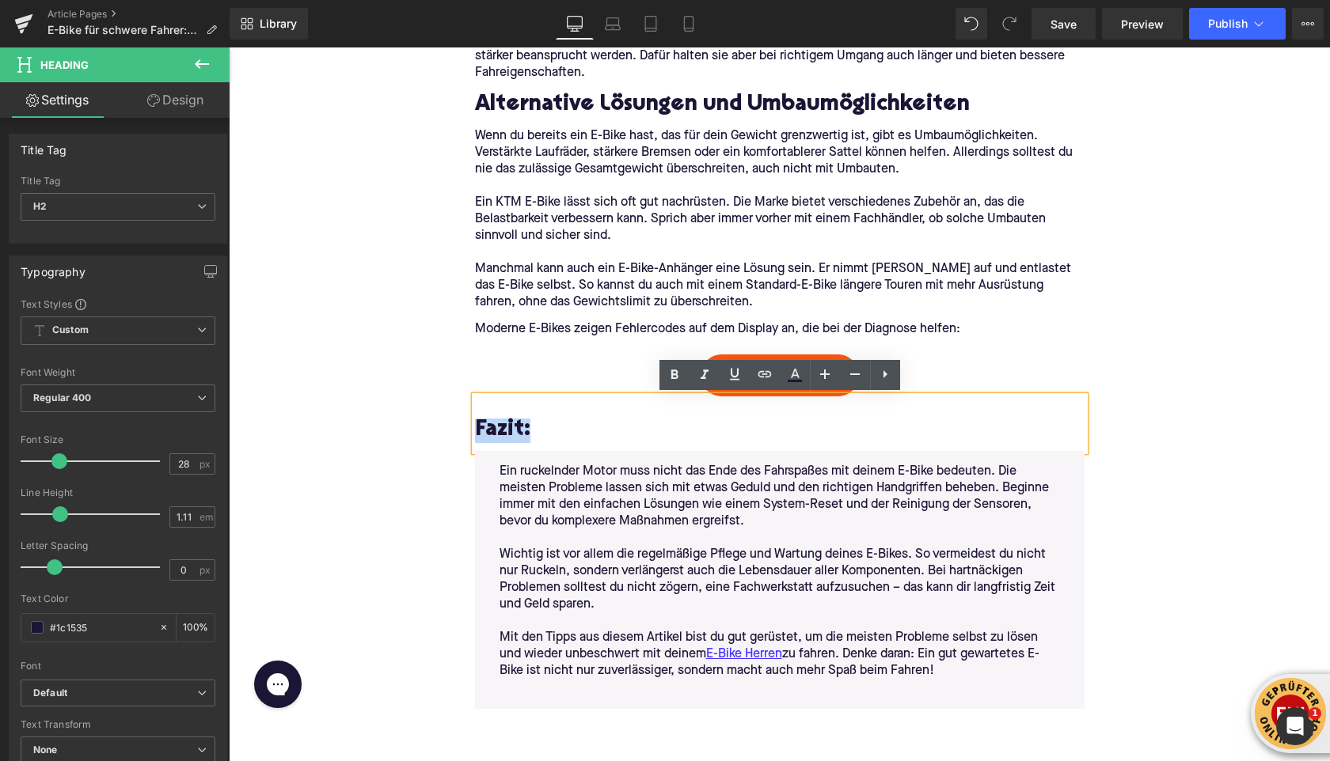
paste div
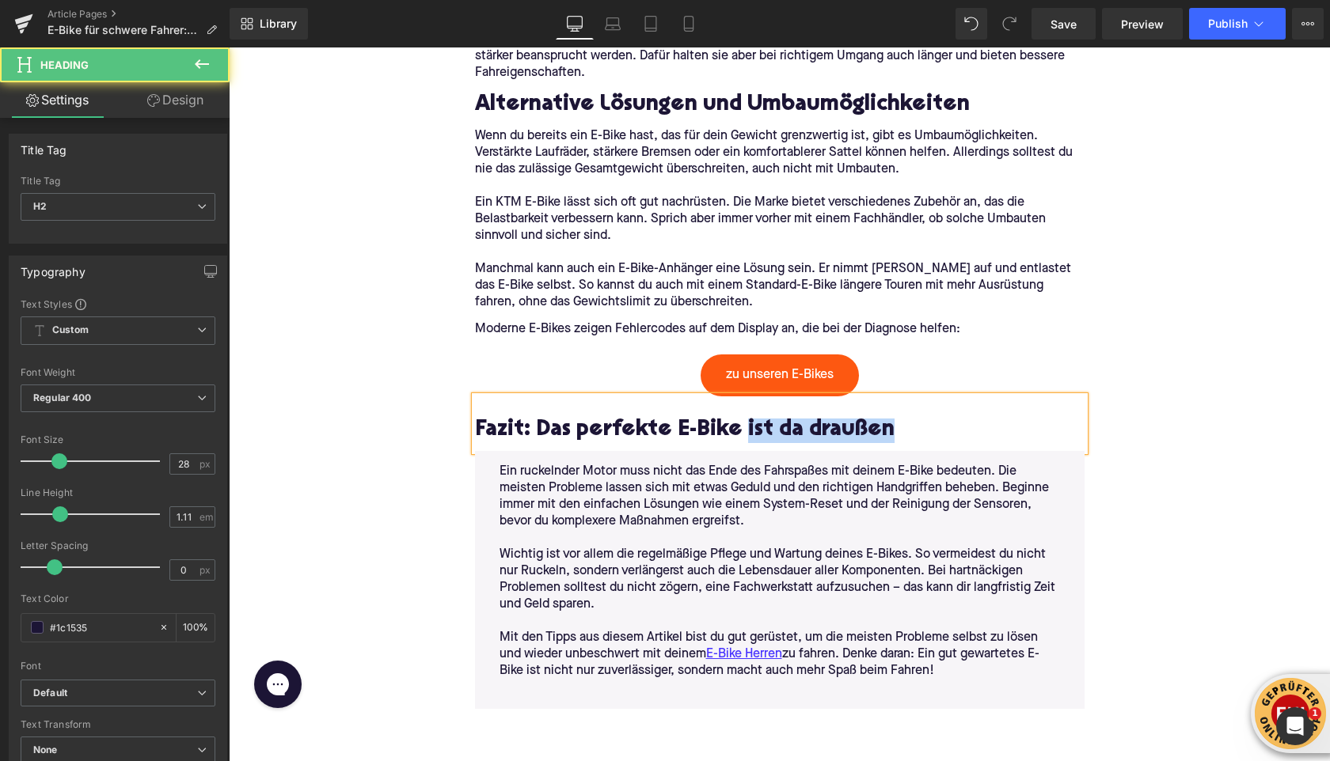
drag, startPoint x: 735, startPoint y: 431, endPoint x: 961, endPoint y: 423, distance: 225.7
click at [961, 423] on h2 "Fazit: Das perfekte E-Bike ist da draußen" at bounding box center [779, 431] width 609 height 25
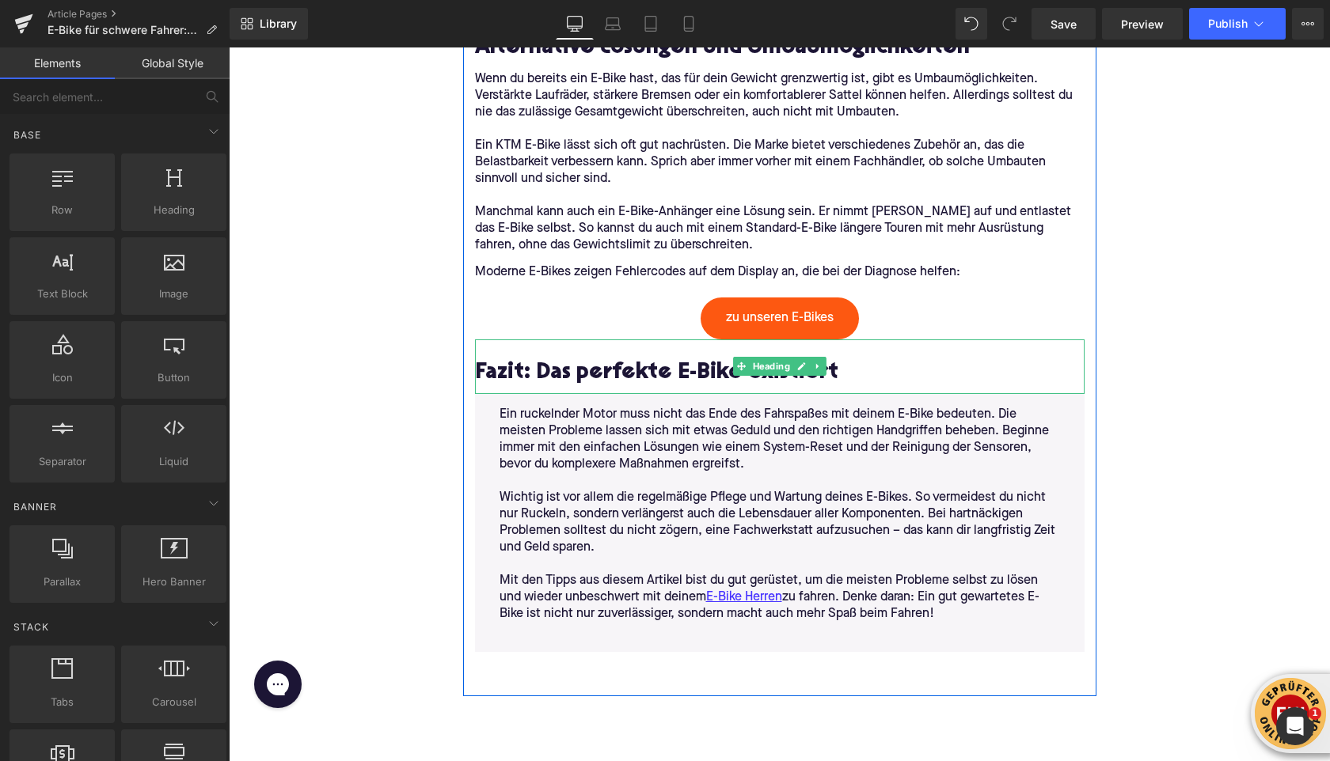
scroll to position [4282, 0]
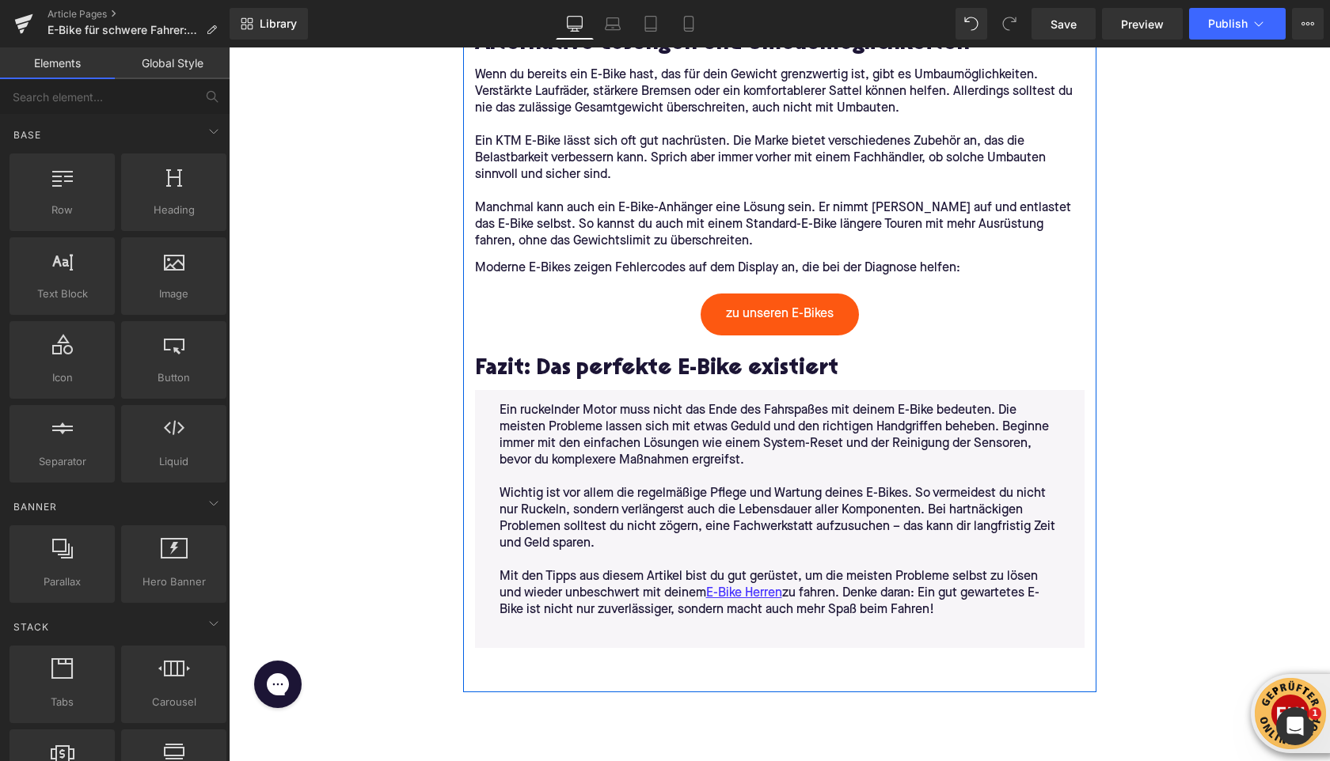
click at [692, 583] on p "Mit den Tipps aus diesem Artikel bist du gut gerüstet, um die meisten Probleme …" at bounding box center [779, 594] width 560 height 50
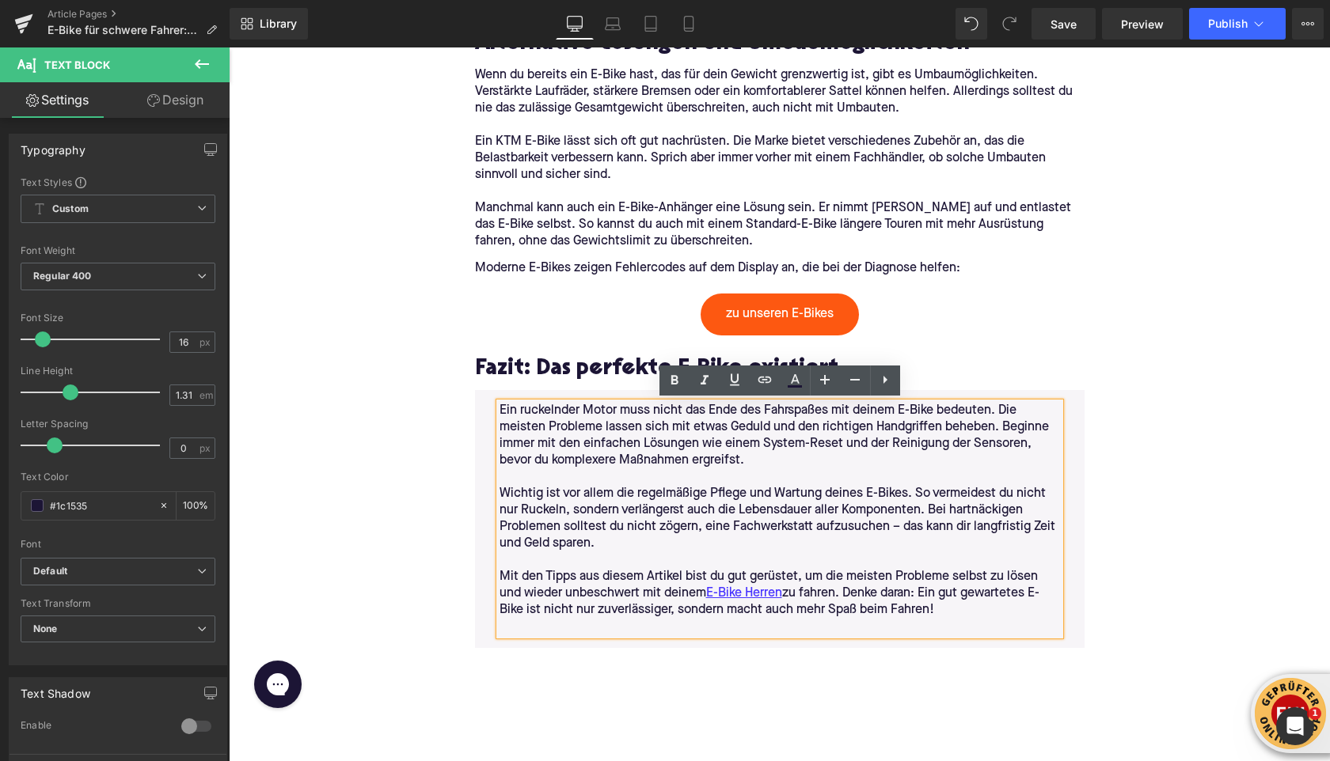
drag, startPoint x: 950, startPoint y: 604, endPoint x: 460, endPoint y: 408, distance: 527.5
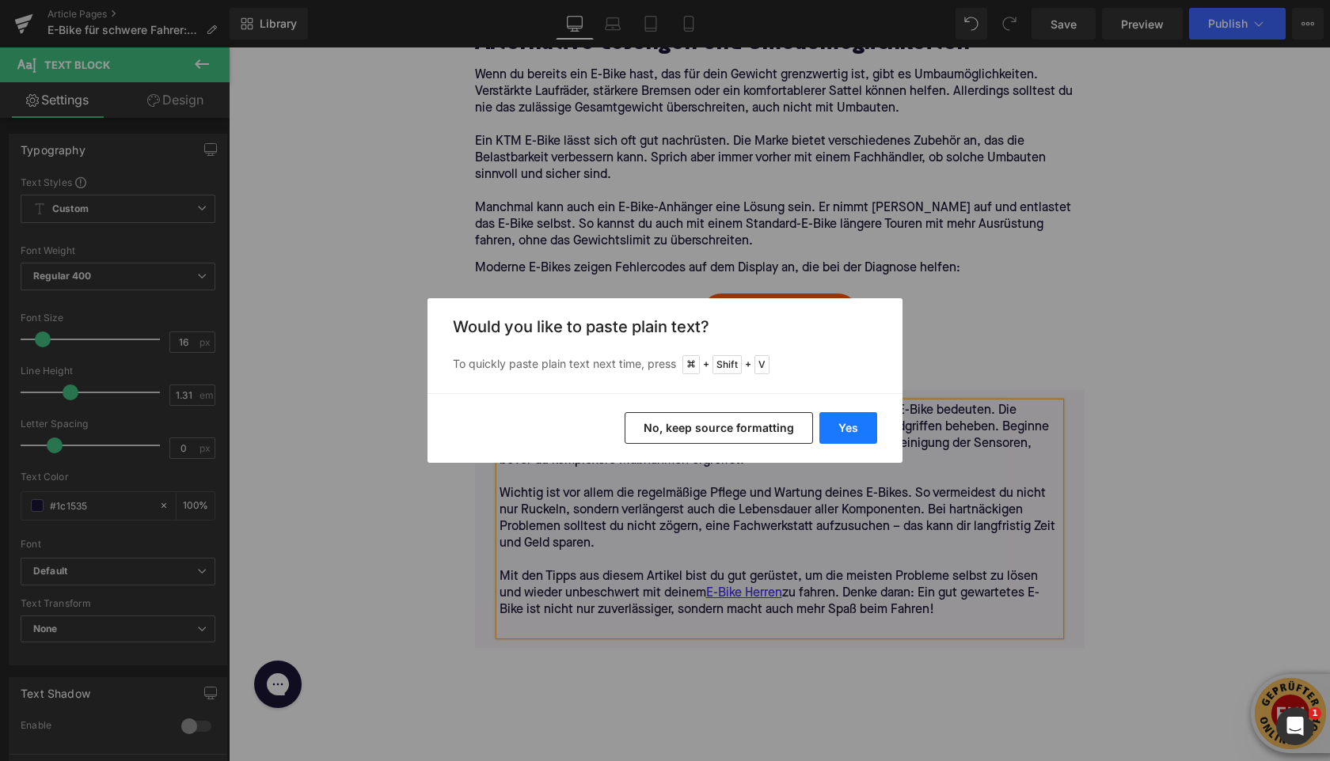
click at [857, 439] on button "Yes" at bounding box center [848, 428] width 58 height 32
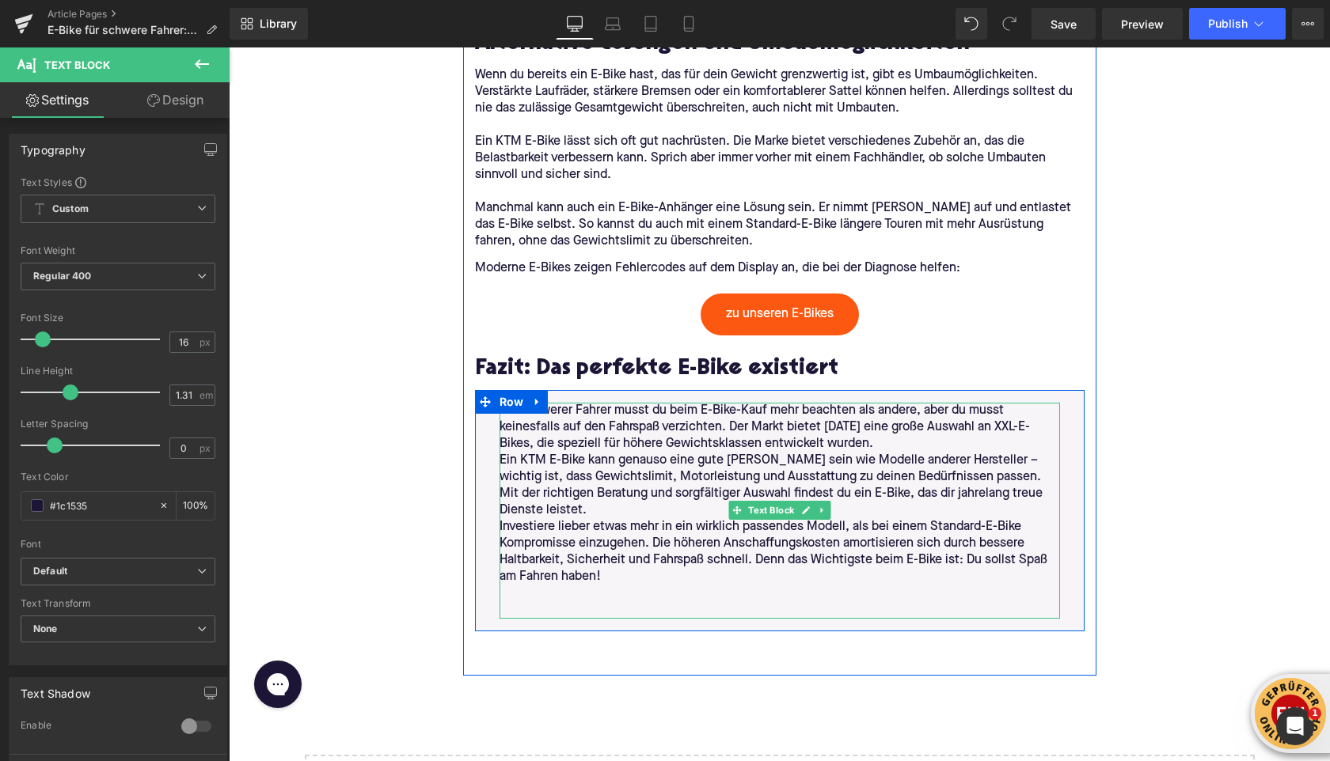
click at [892, 441] on p "Als schwerer Fahrer musst du beim E-Bike-Kauf mehr beachten als andere, aber du…" at bounding box center [779, 428] width 560 height 50
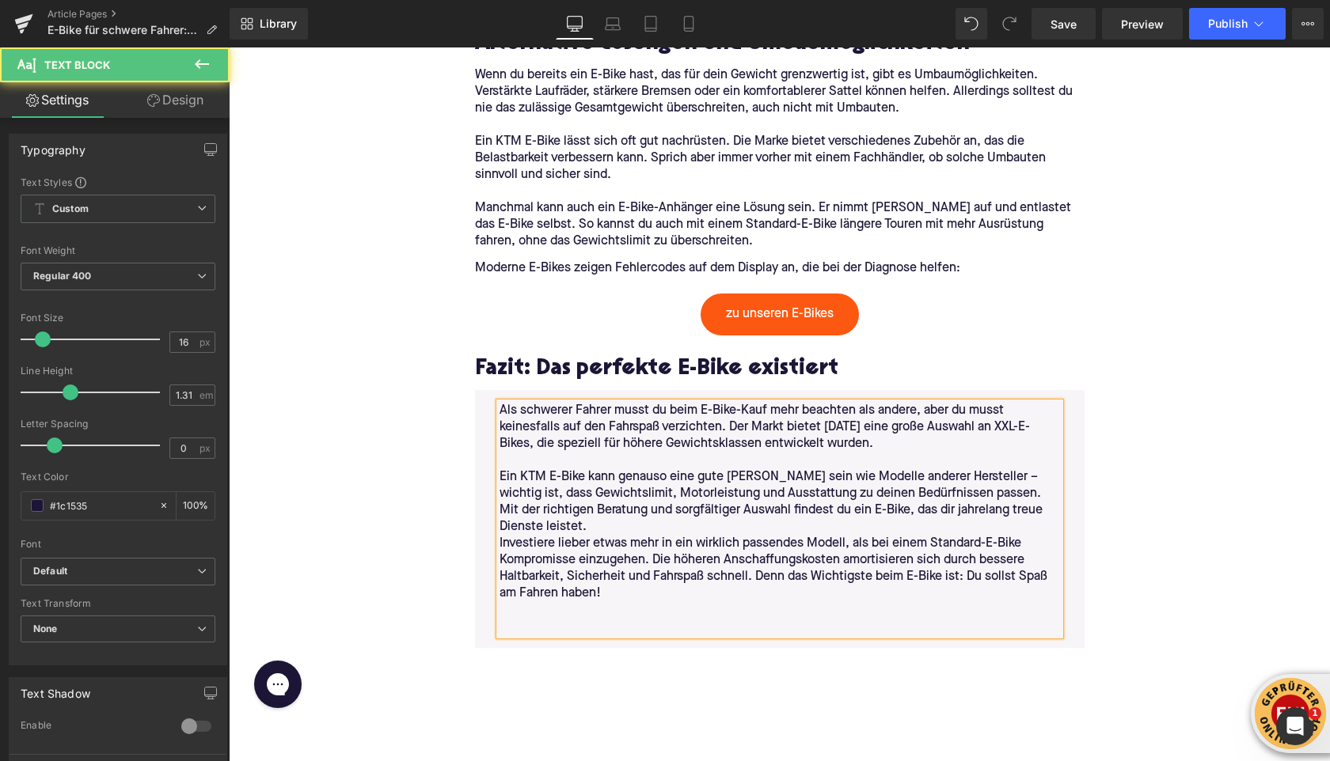
click at [565, 533] on p "Ein KTM E-Bike kann genauso eine gute Wahl sein wie Modelle anderer Hersteller …" at bounding box center [779, 502] width 560 height 66
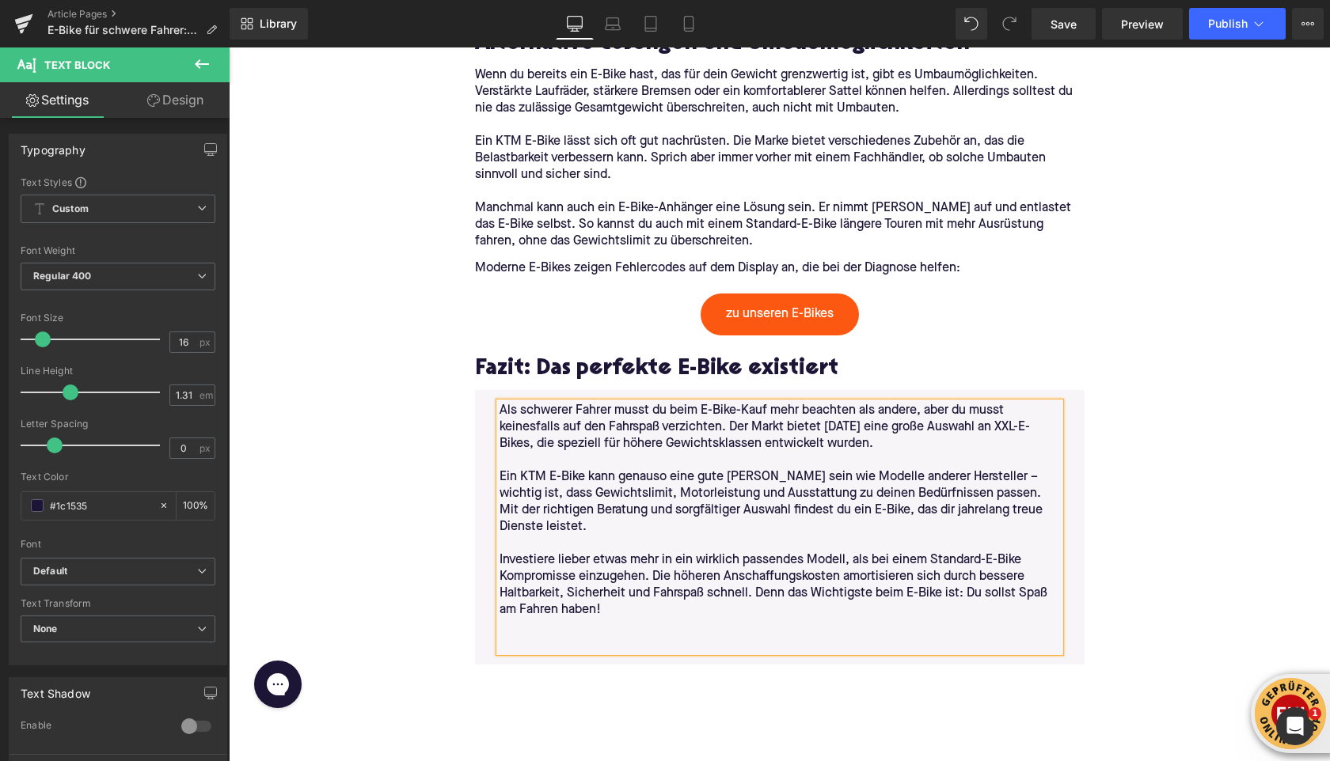
click at [537, 646] on p at bounding box center [779, 644] width 560 height 17
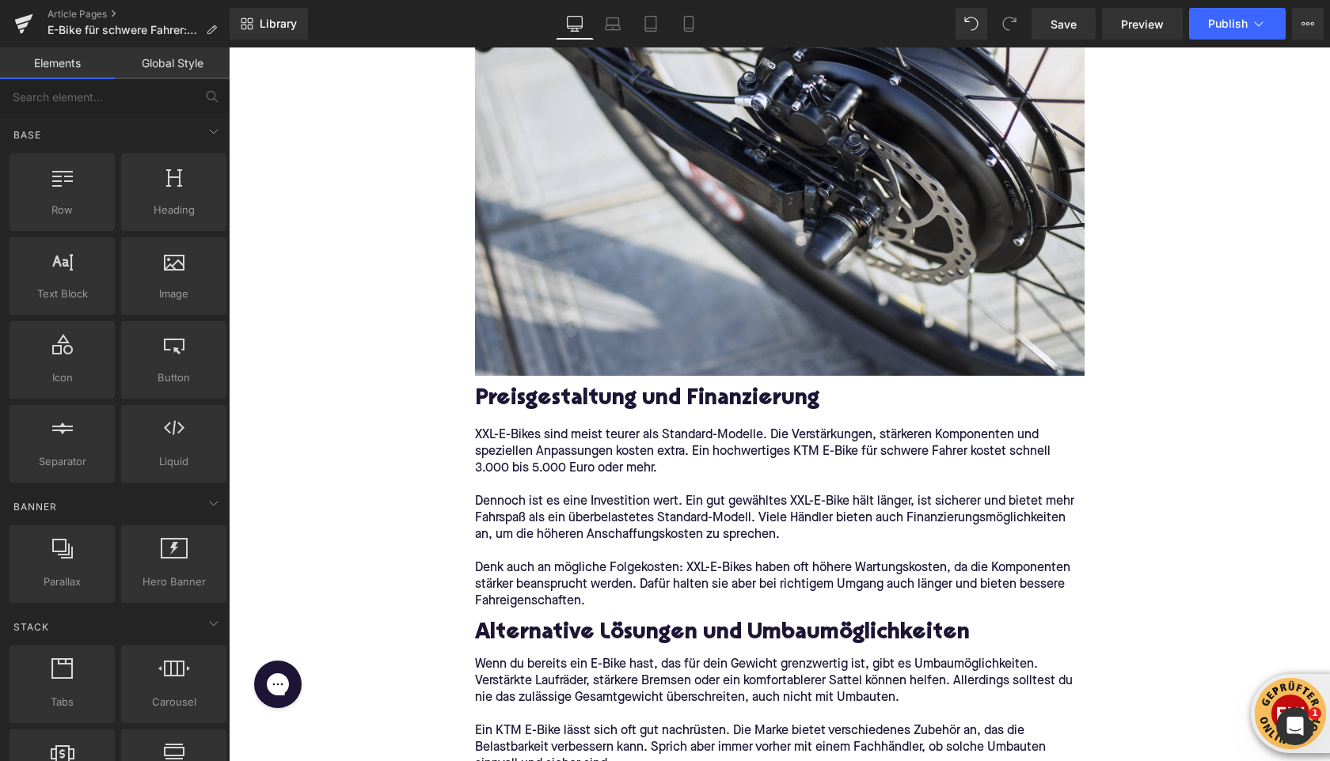
scroll to position [3691, 0]
click at [1053, 29] on span "Save" at bounding box center [1063, 24] width 26 height 17
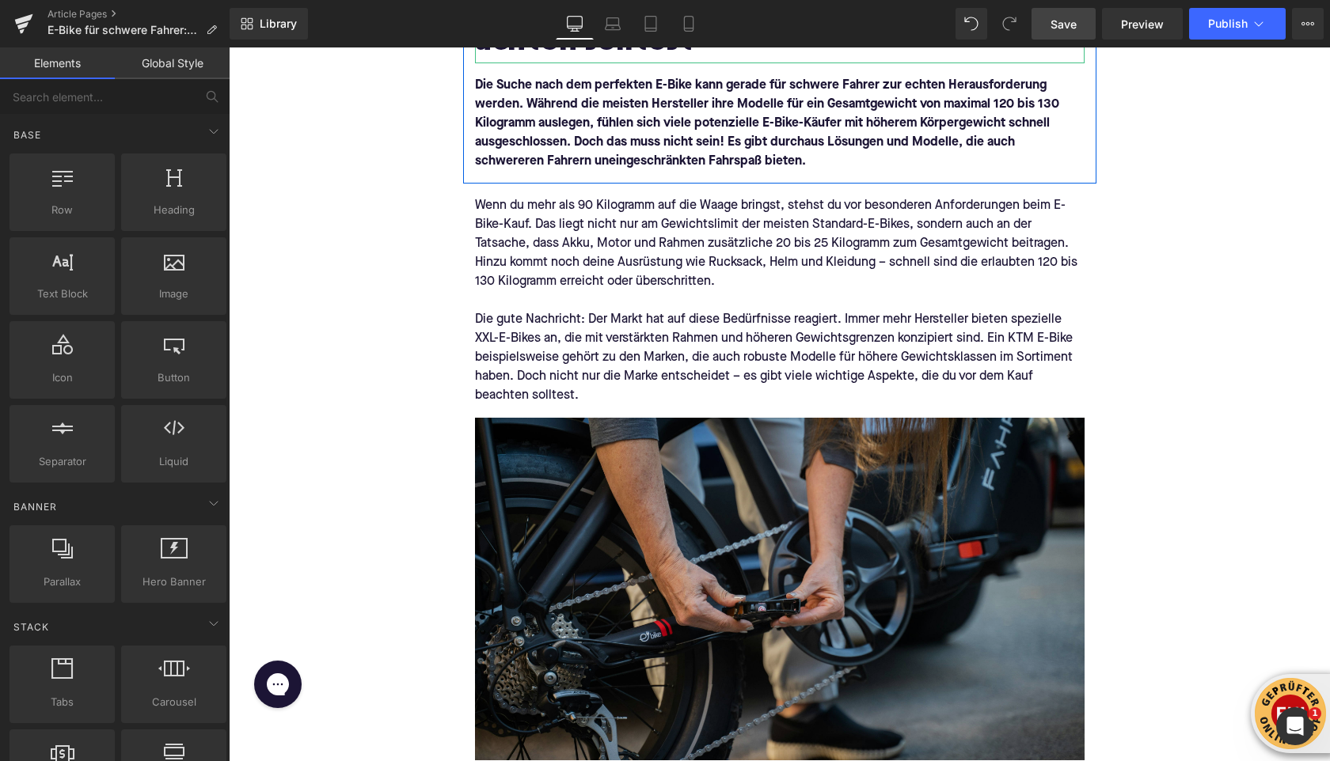
scroll to position [329, 0]
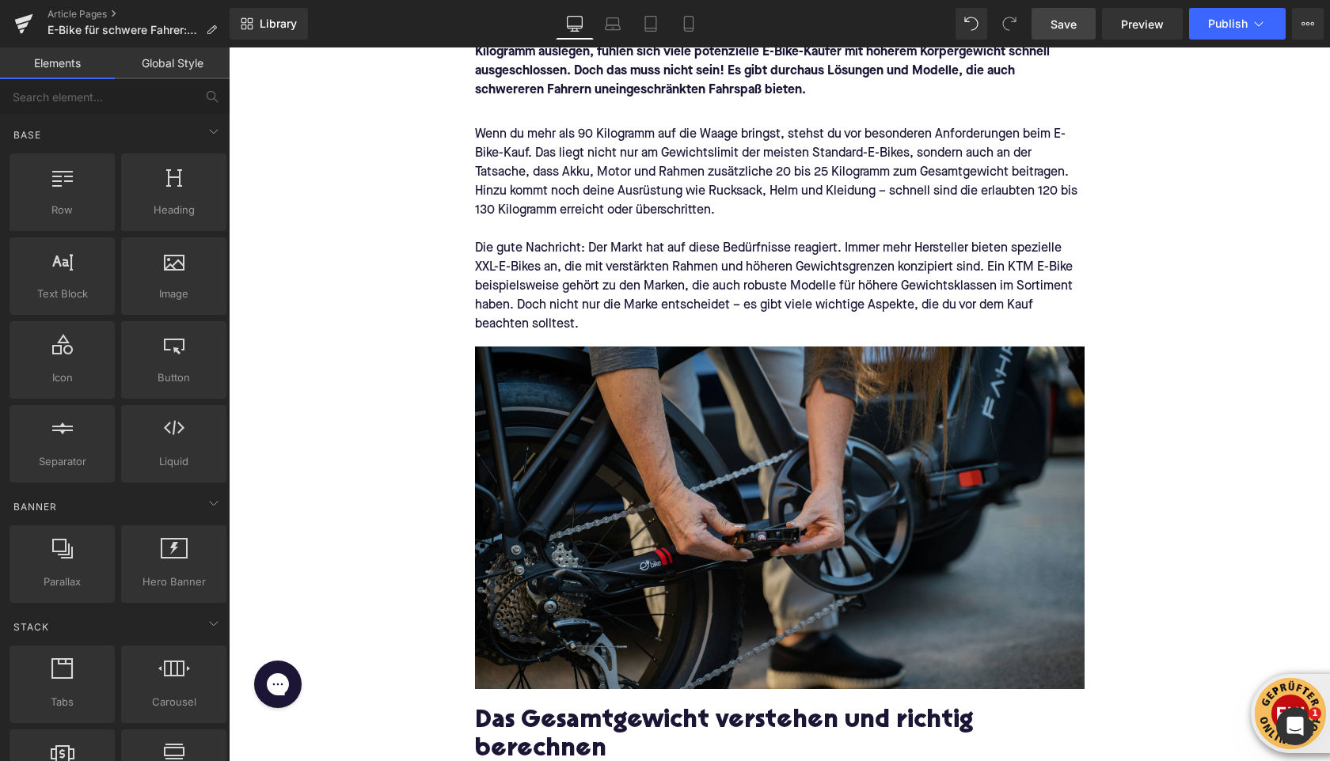
click at [680, 543] on img at bounding box center [779, 518] width 609 height 343
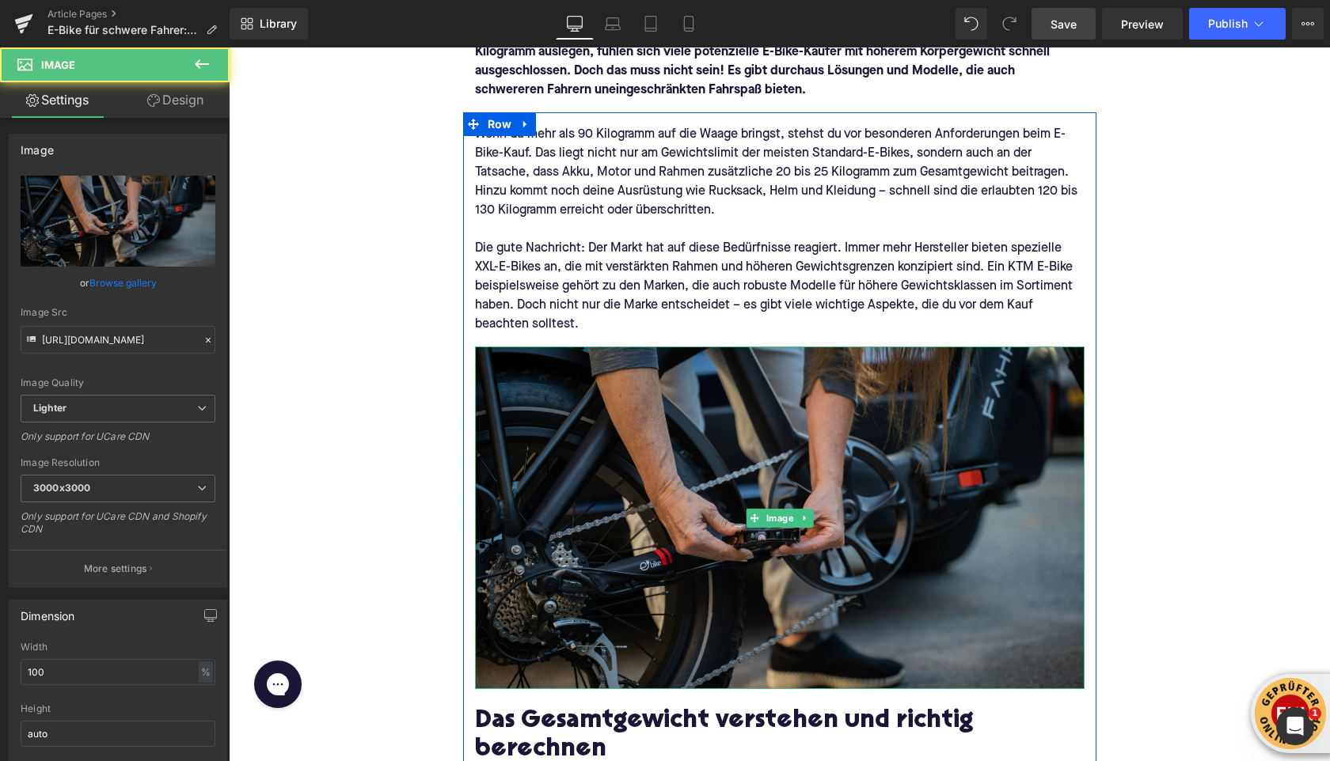
click at [666, 513] on img at bounding box center [779, 518] width 609 height 343
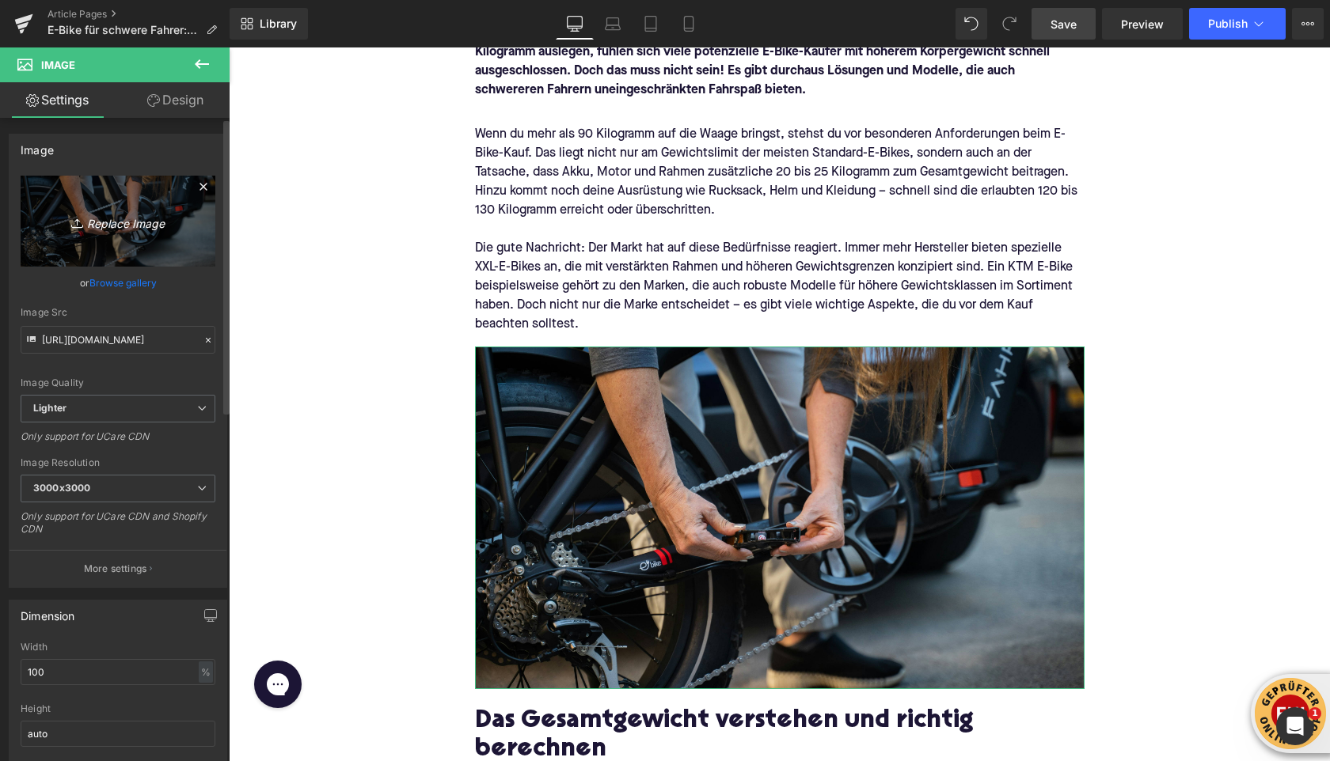
click at [101, 226] on icon "Replace Image" at bounding box center [118, 221] width 127 height 20
type input "C:\fakepath\electric-bike-6511656_1280.jpg"
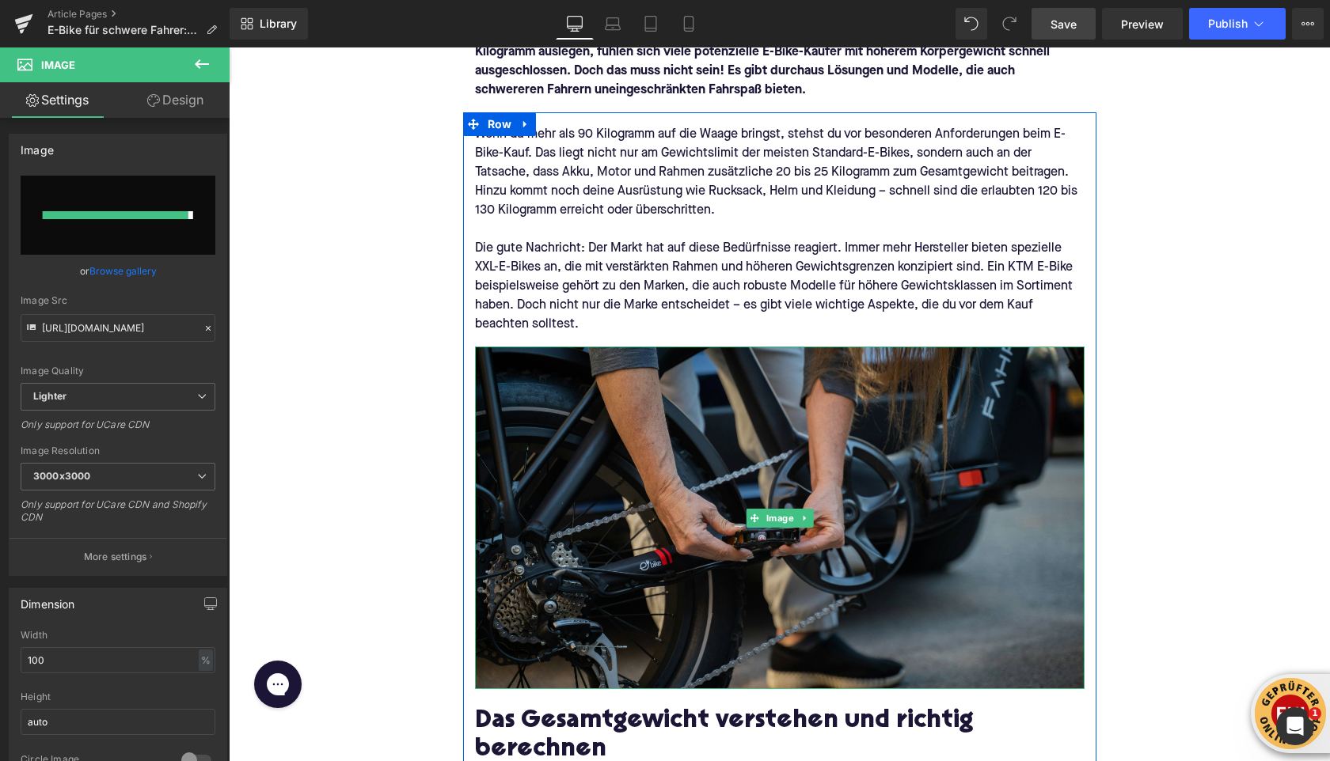
type input "https://ucarecdn.com/cd5b085d-6f08-45c3-a322-4ec30c20df83/-/format/auto/-/previ…"
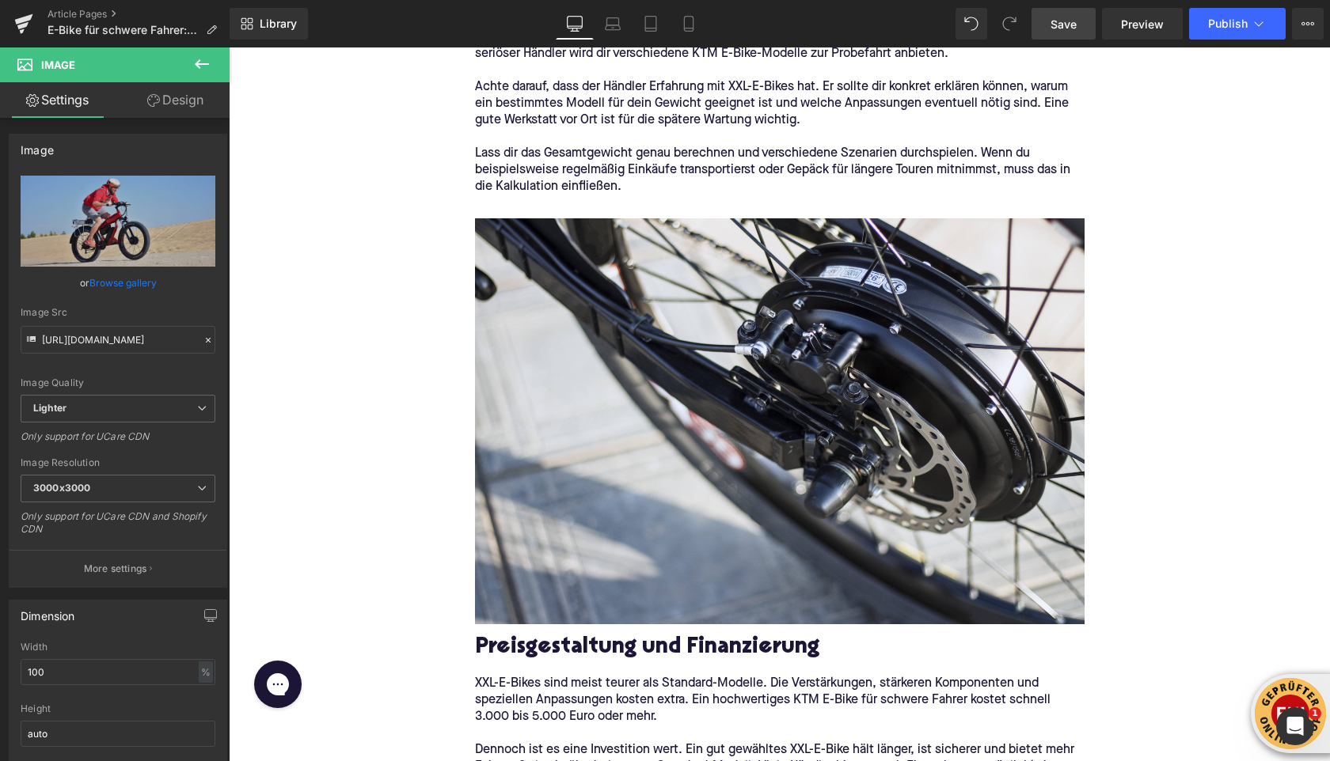
scroll to position [3615, 0]
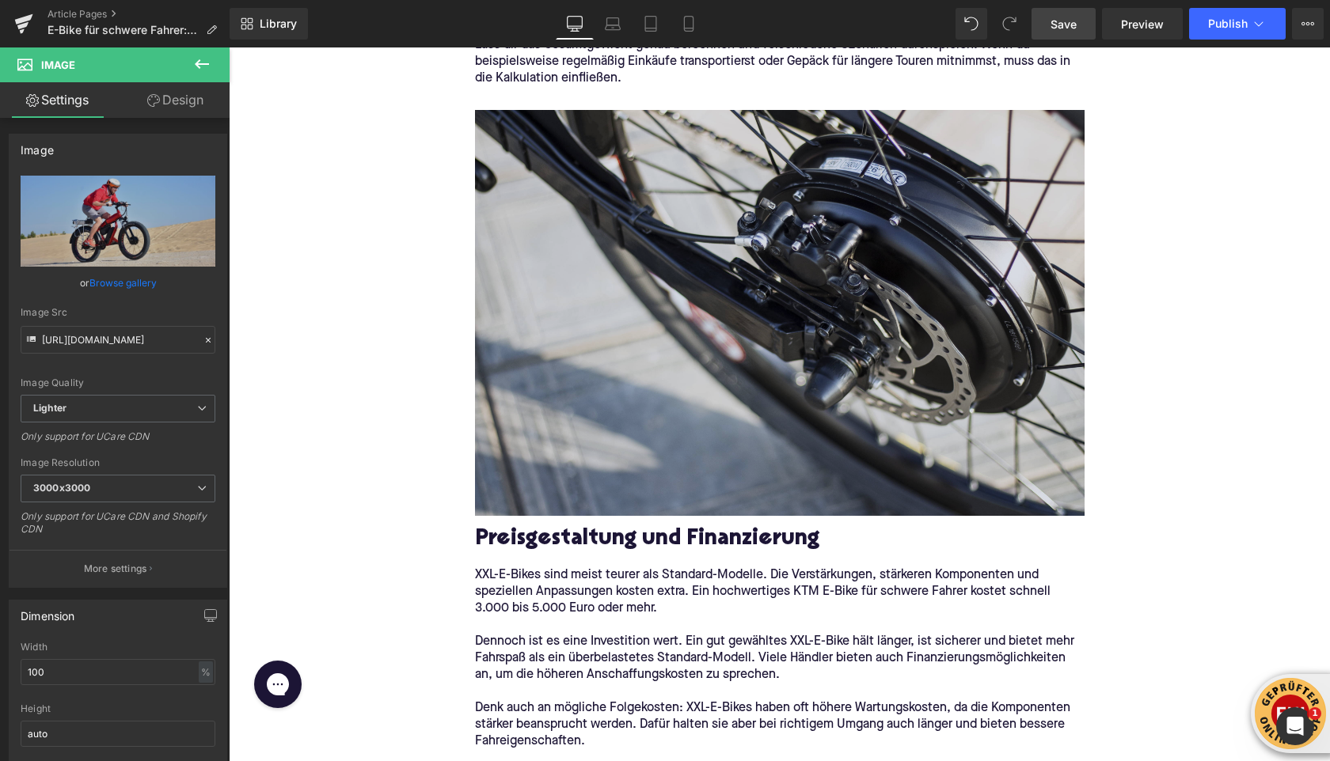
click at [614, 356] on img at bounding box center [779, 313] width 609 height 406
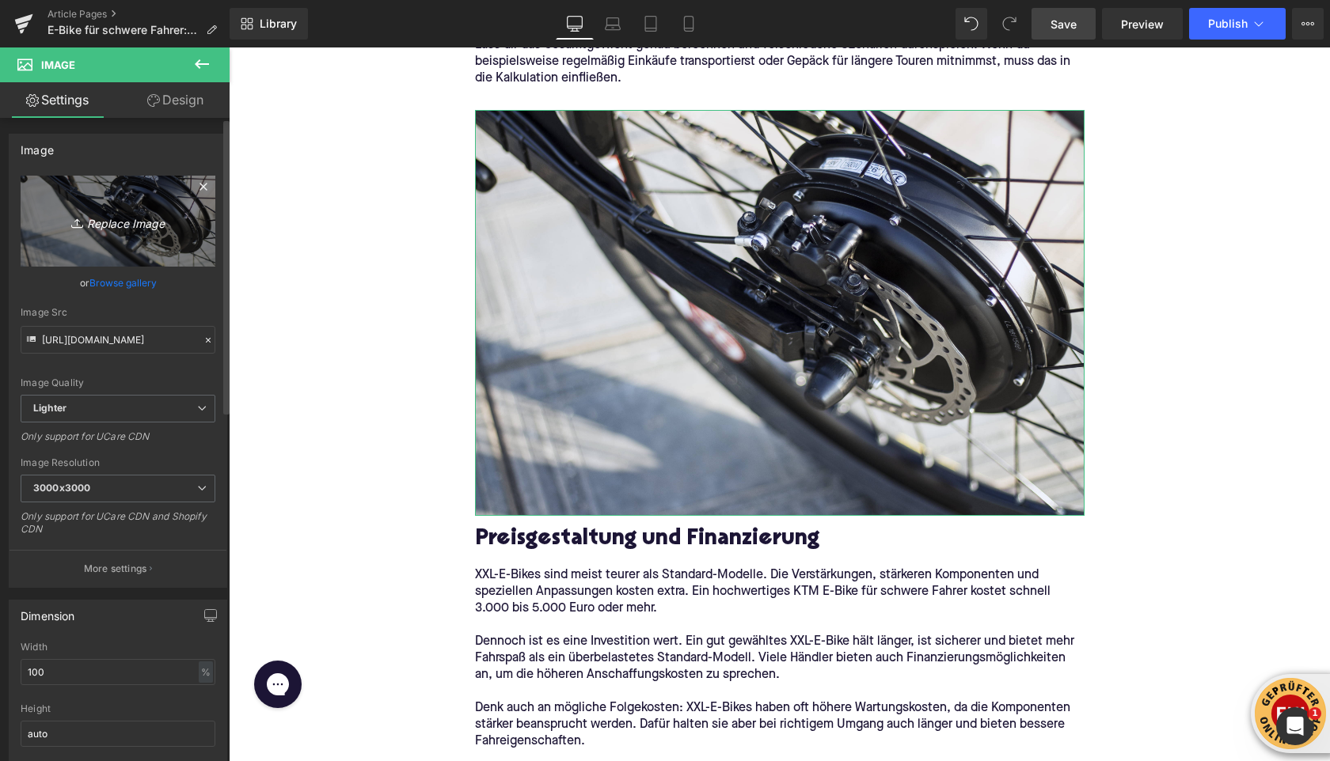
click at [98, 224] on icon "Replace Image" at bounding box center [118, 221] width 127 height 20
type input "C:\fakepath\himiway-bikes-hYd10UYcvvk-unsplash (1).jpg"
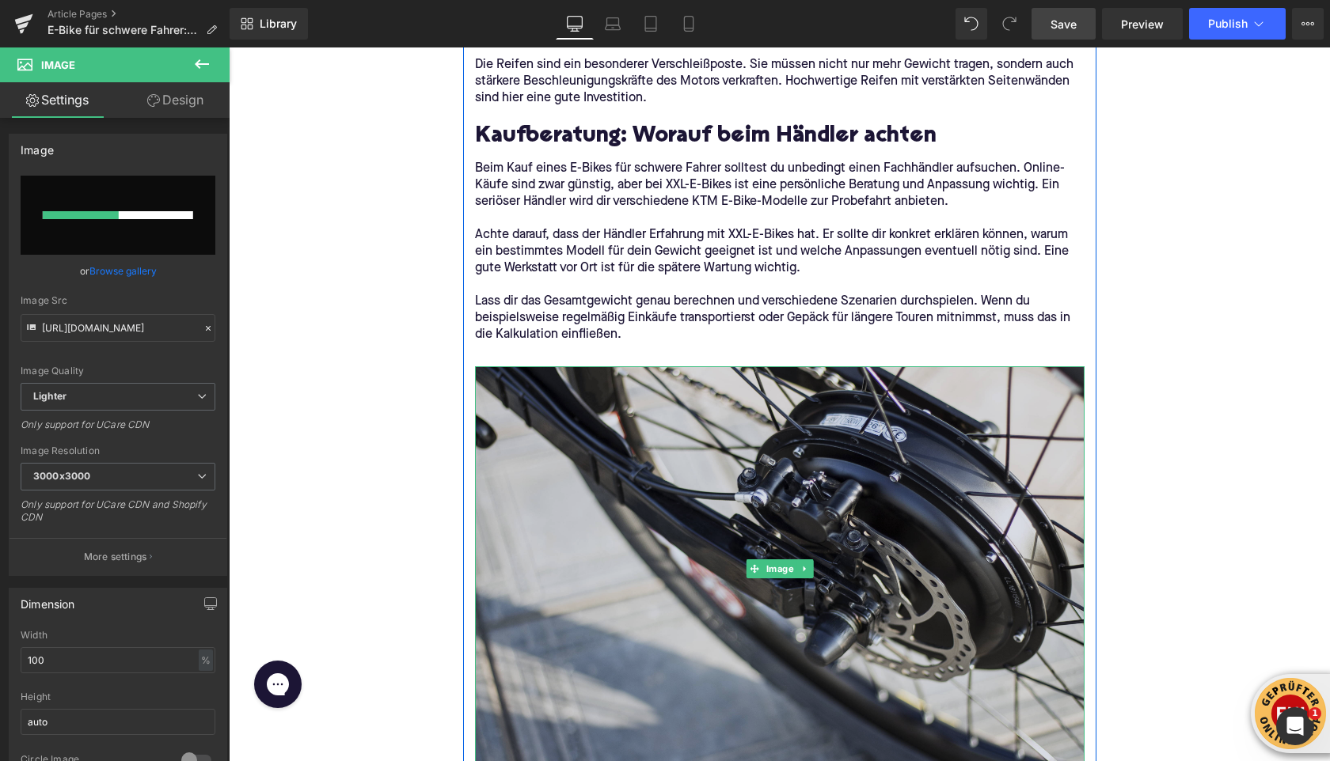
scroll to position [3362, 0]
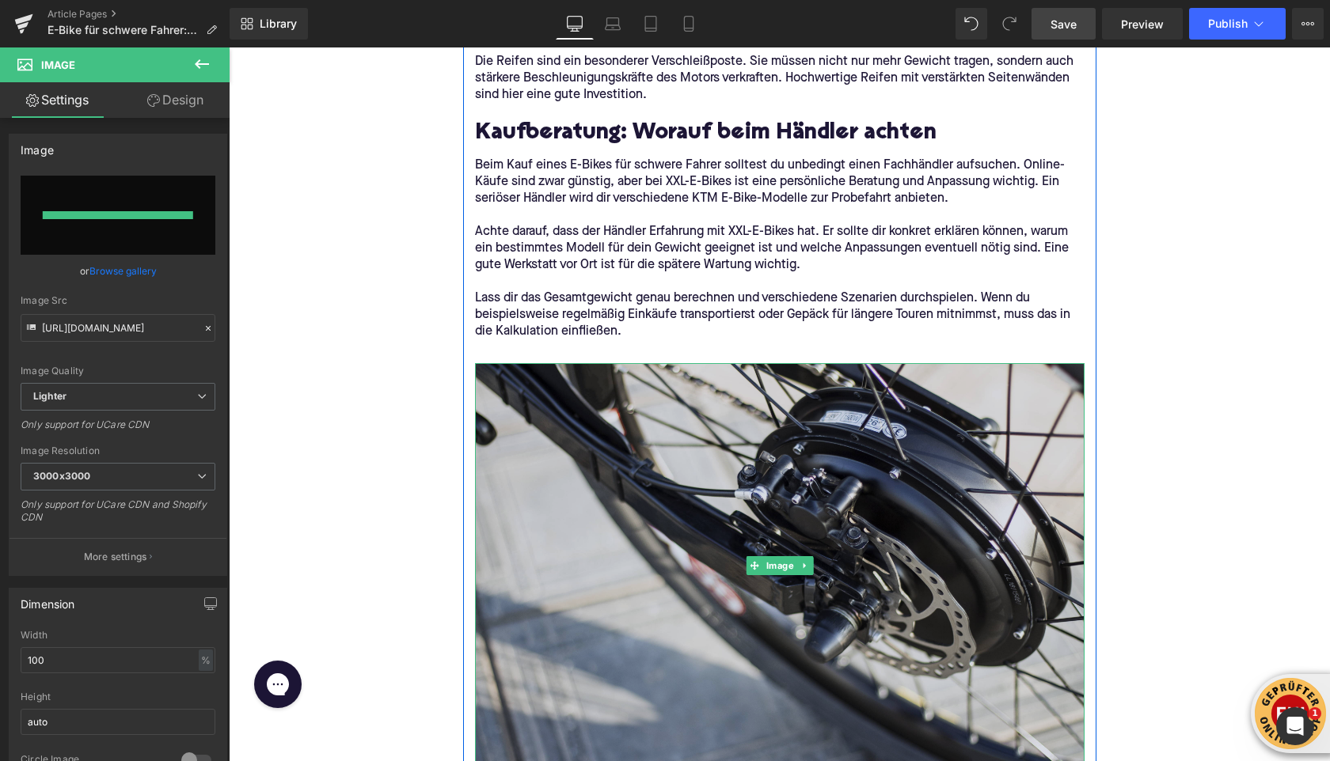
type input "https://ucarecdn.com/b656bc35-5c58-4ee0-b570-87d79f25a666/-/format/auto/-/previ…"
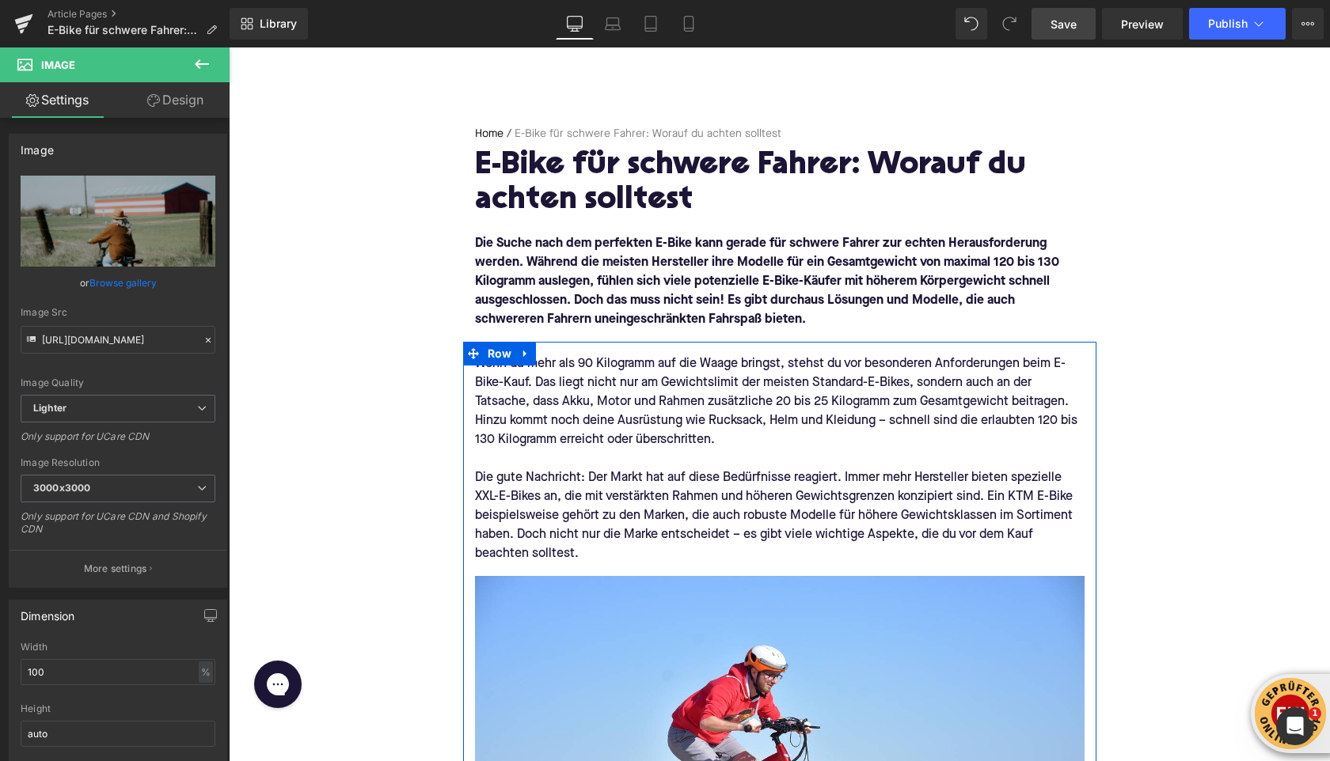
scroll to position [0, 0]
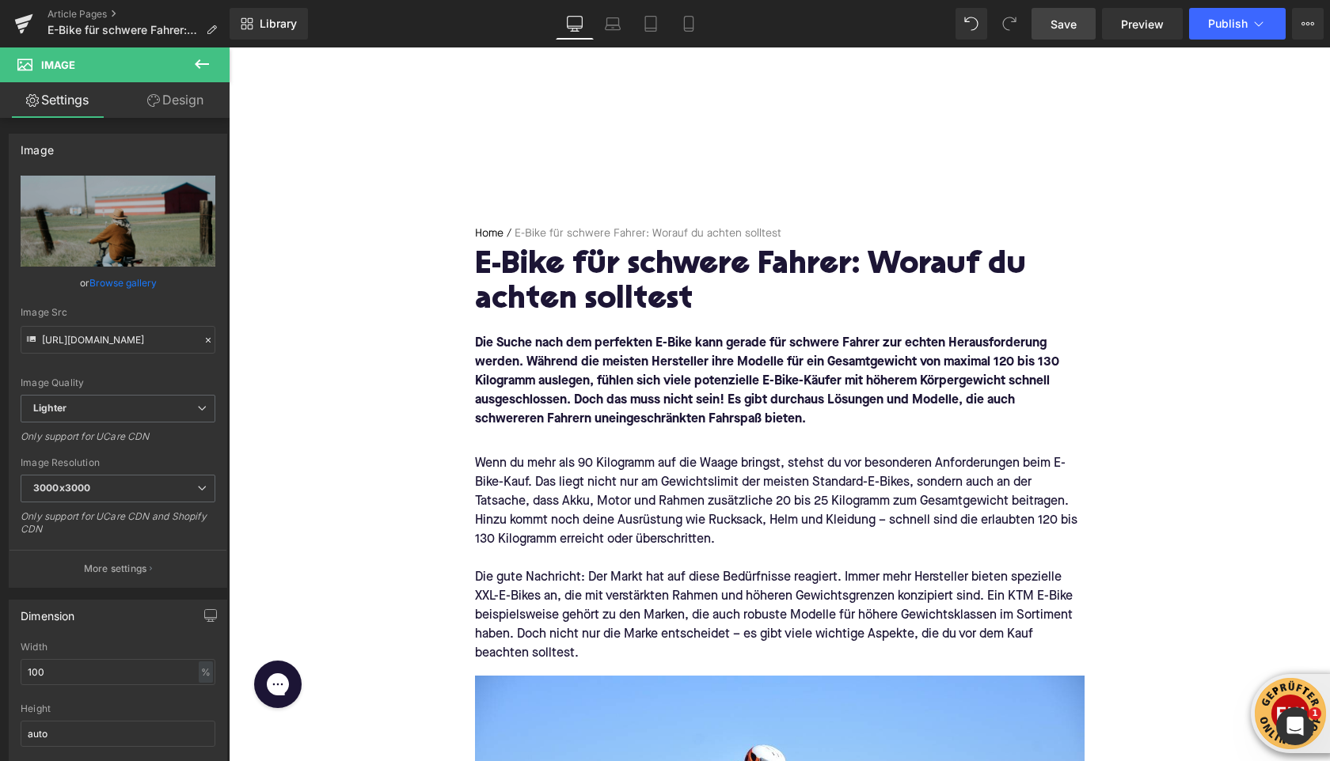
click at [1073, 21] on span "Save" at bounding box center [1063, 24] width 26 height 17
click at [1304, 28] on icon at bounding box center [1307, 23] width 13 height 13
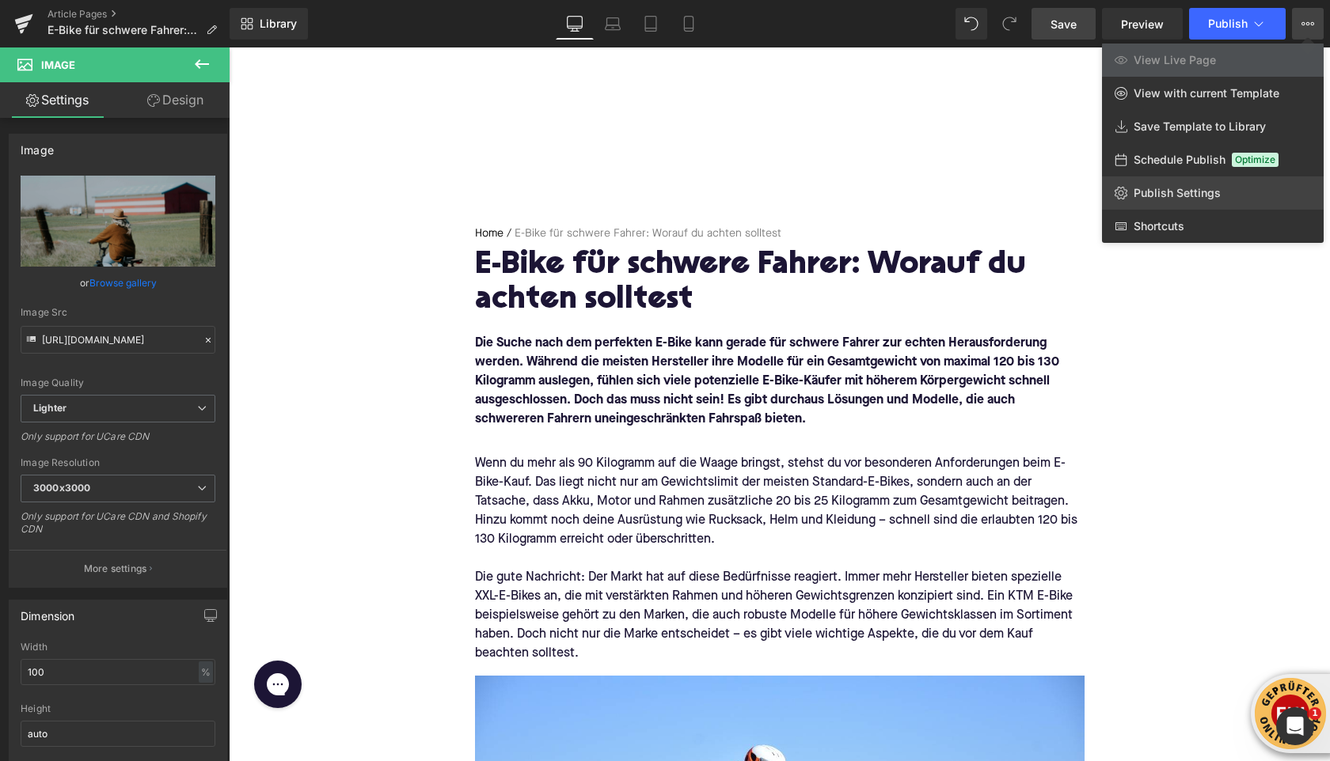
click at [1157, 191] on span "Publish Settings" at bounding box center [1176, 193] width 87 height 14
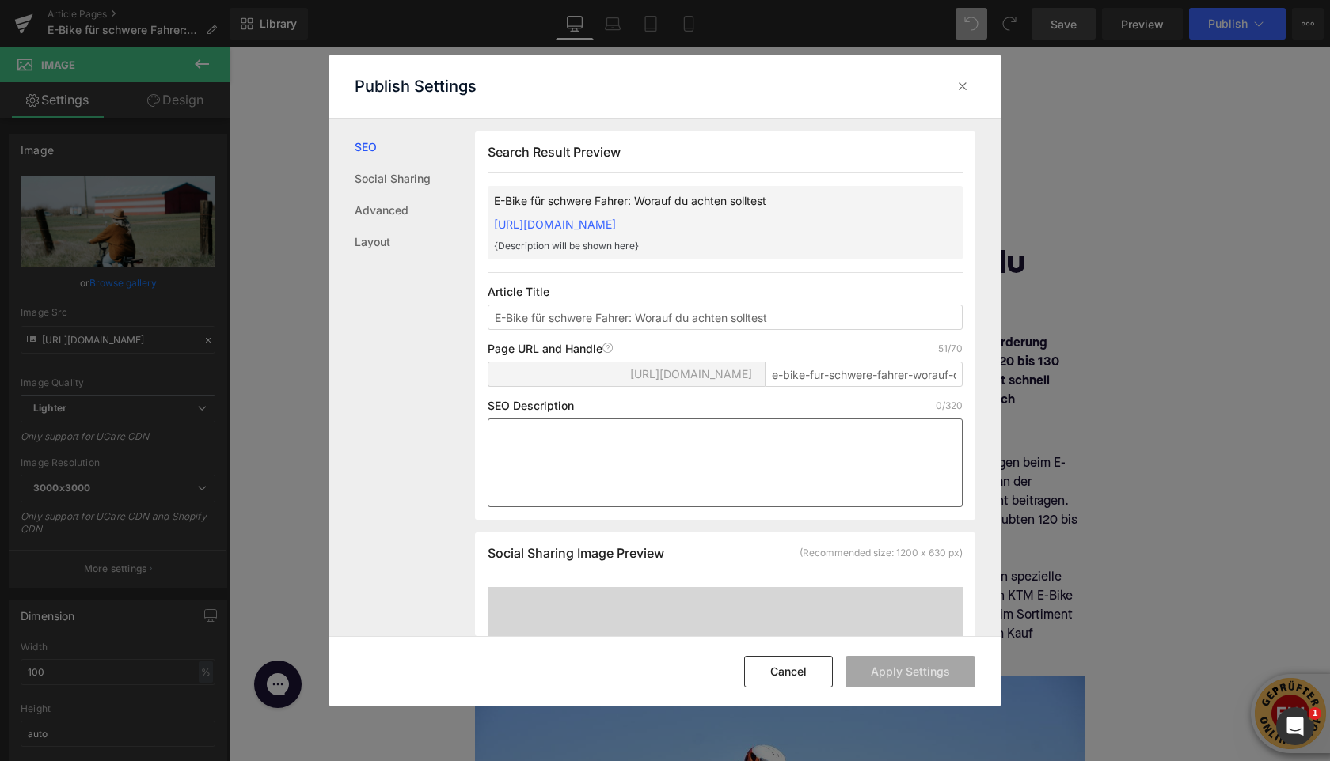
scroll to position [1, 0]
click at [591, 472] on textarea at bounding box center [725, 462] width 475 height 89
paste textarea "Ein KTM E-Bike für schwere Fahrer bietet Stabilität, Leistung und Komfort. Erfa…"
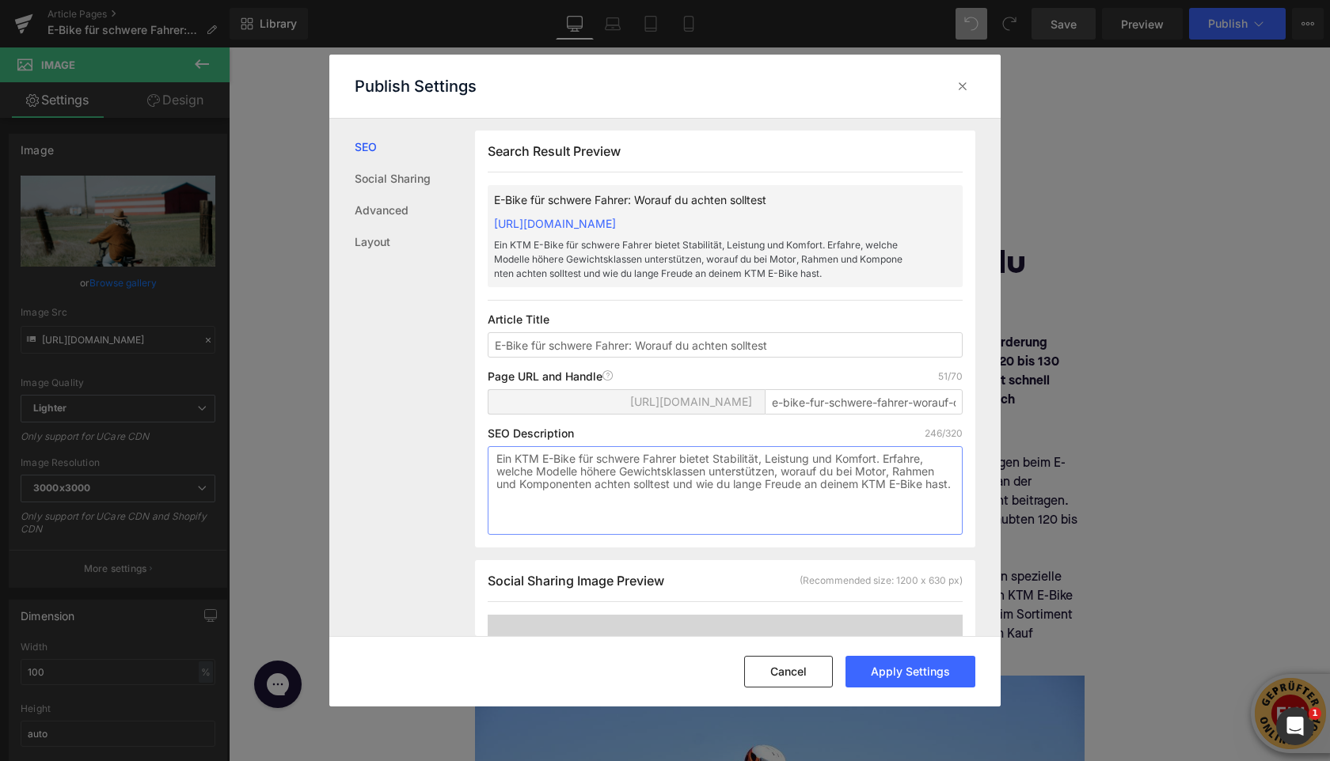
click at [540, 478] on textarea "Ein KTM E-Bike für schwere Fahrer bietet Stabilität, Leistung und Komfort. Erfa…" at bounding box center [725, 490] width 475 height 89
click at [529, 476] on textarea "Ein KTM E-Bike für schwere Fahrer bietet Stabilität, Leistung und Komfort. Erfa…" at bounding box center [725, 490] width 475 height 89
click at [546, 527] on textarea "Ein KTM E-Bike für schwere Fahrer bietet Stabilität, Leistung und Komfort. Erfa…" at bounding box center [725, 490] width 475 height 89
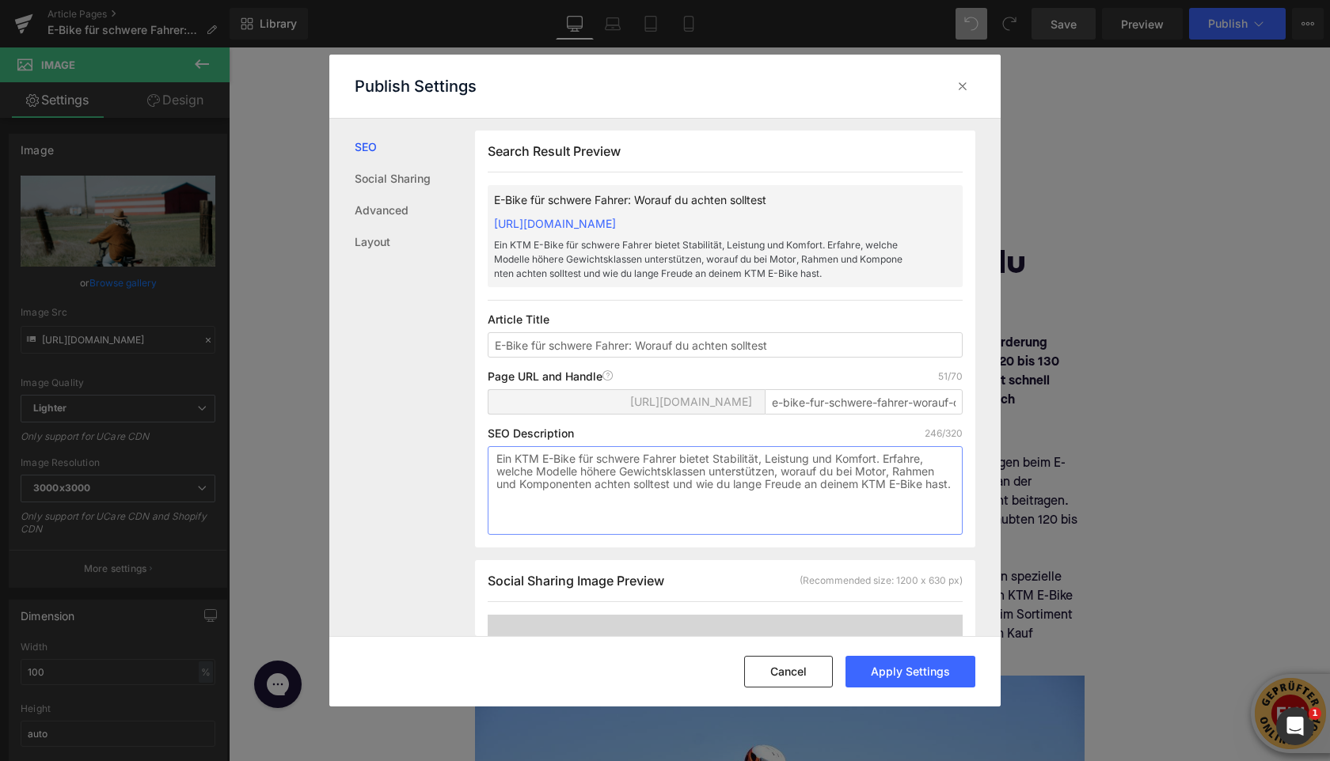
click at [527, 474] on textarea "Ein KTM E-Bike für schwere Fahrer bietet Stabilität, Leistung und Komfort. Erfa…" at bounding box center [725, 490] width 475 height 89
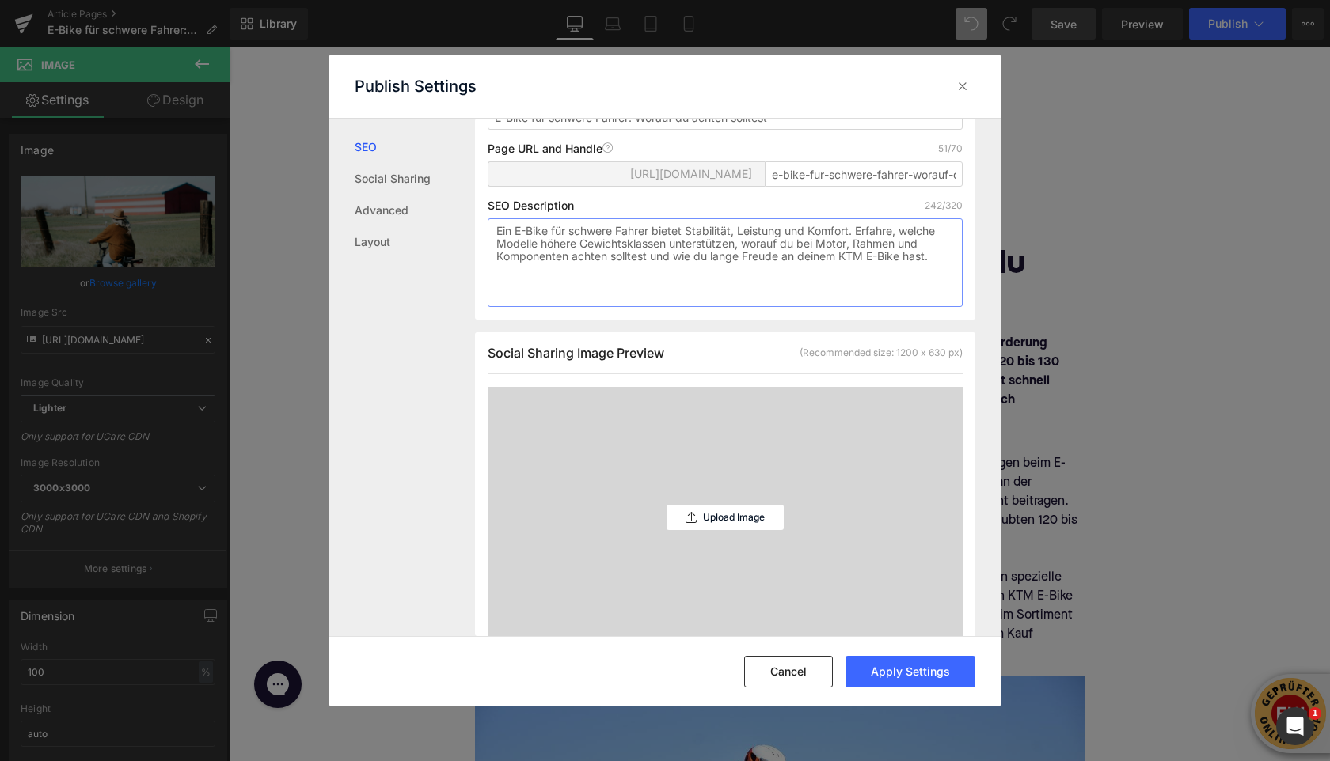
scroll to position [293, 0]
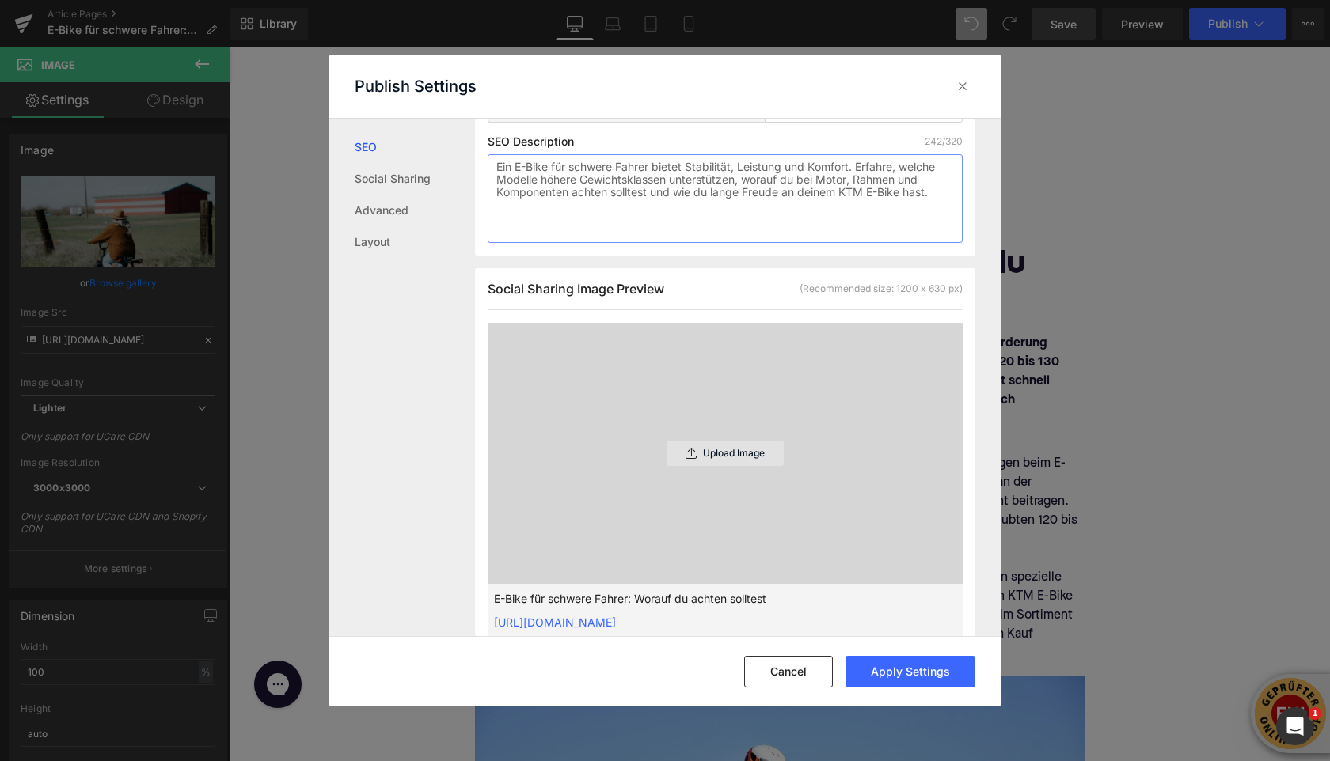
type textarea "Ein E-Bike für schwere Fahrer bietet Stabilität, Leistung und Komfort. Erfahre,…"
click at [719, 459] on p "Upload Image" at bounding box center [734, 453] width 62 height 11
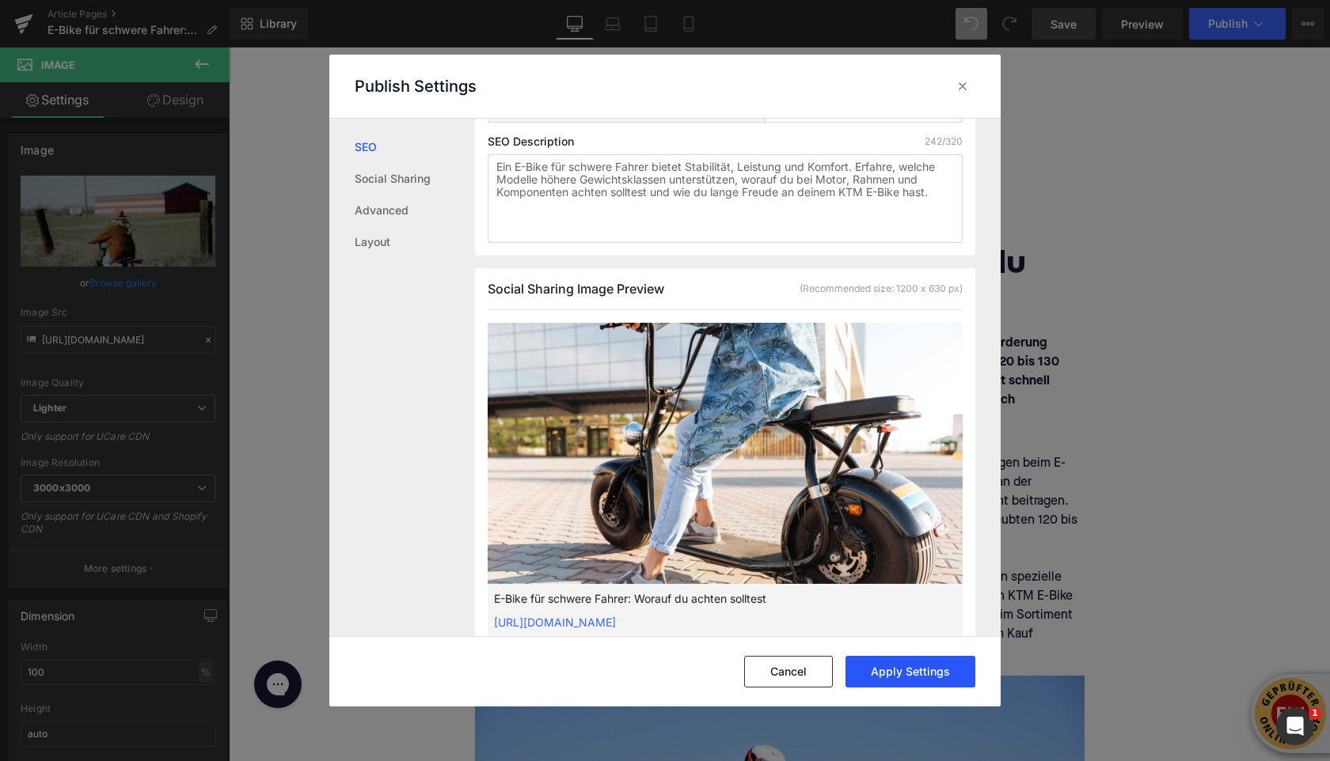
click at [909, 674] on button "Apply Settings" at bounding box center [910, 672] width 130 height 32
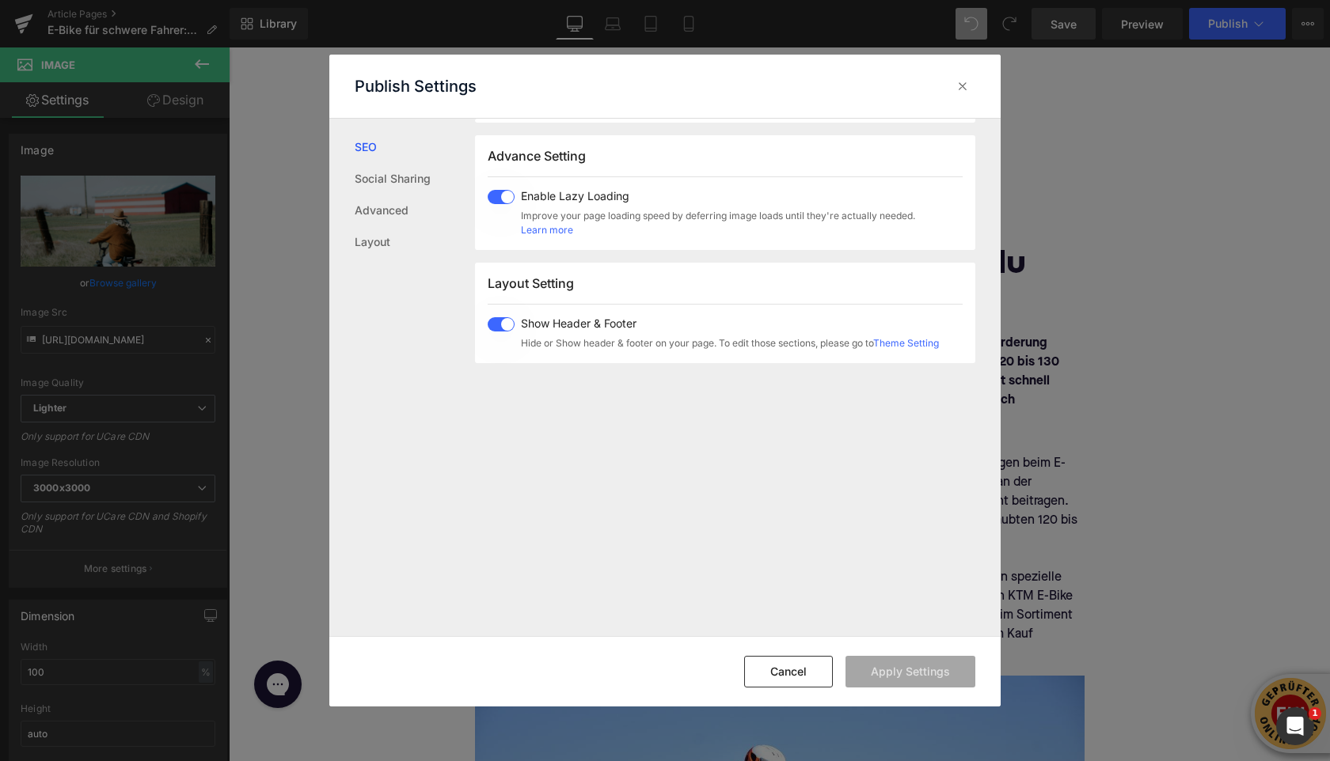
scroll to position [788, 0]
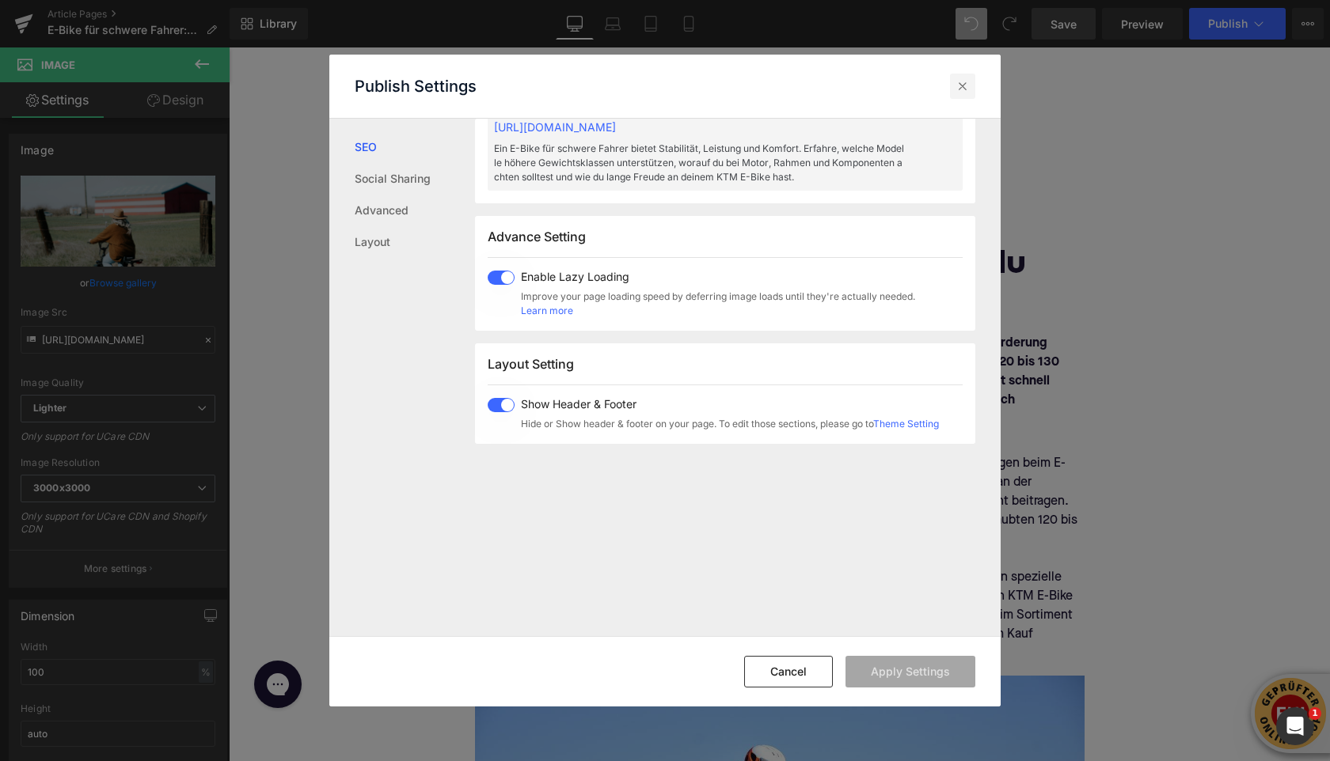
click at [956, 86] on icon at bounding box center [962, 86] width 16 height 16
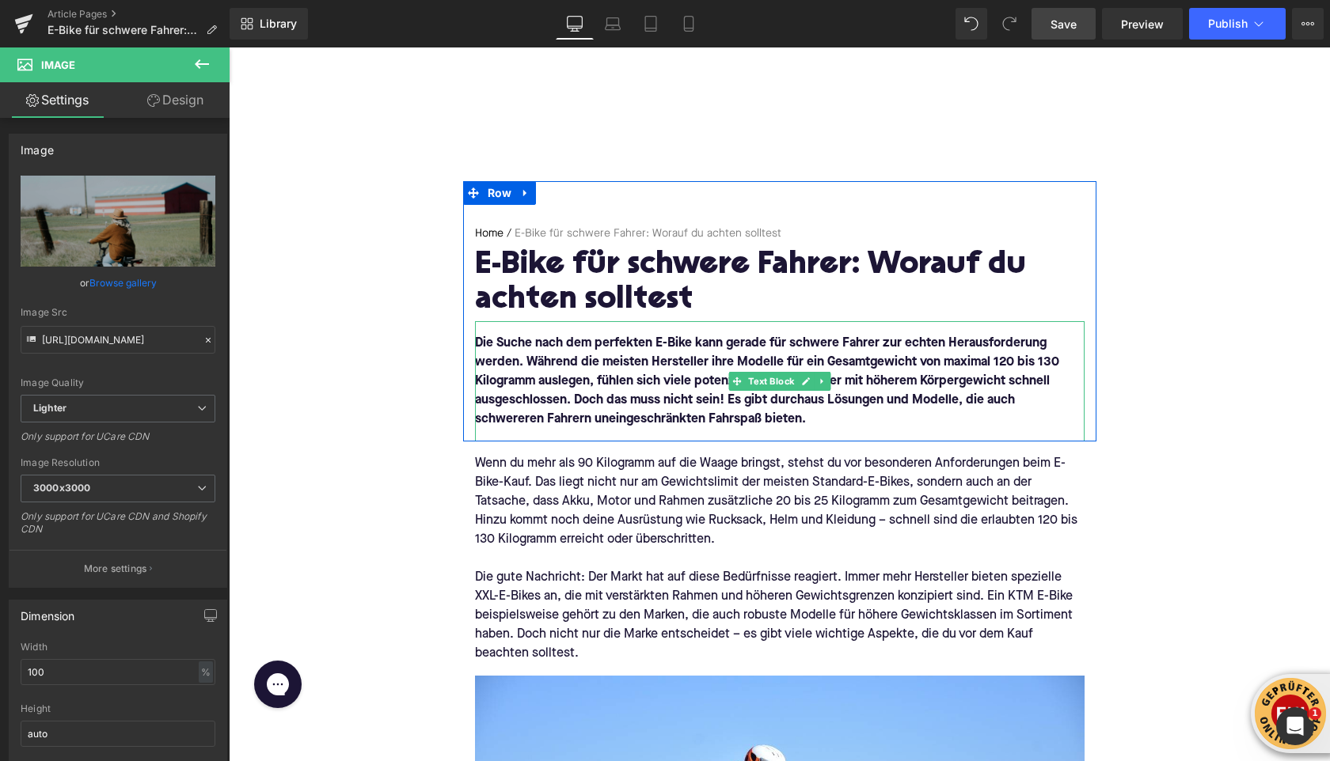
click at [589, 400] on font "Die Suche nach dem perfekten E-Bike kann gerade für schwere Fahrer zur echten H…" at bounding box center [767, 381] width 584 height 89
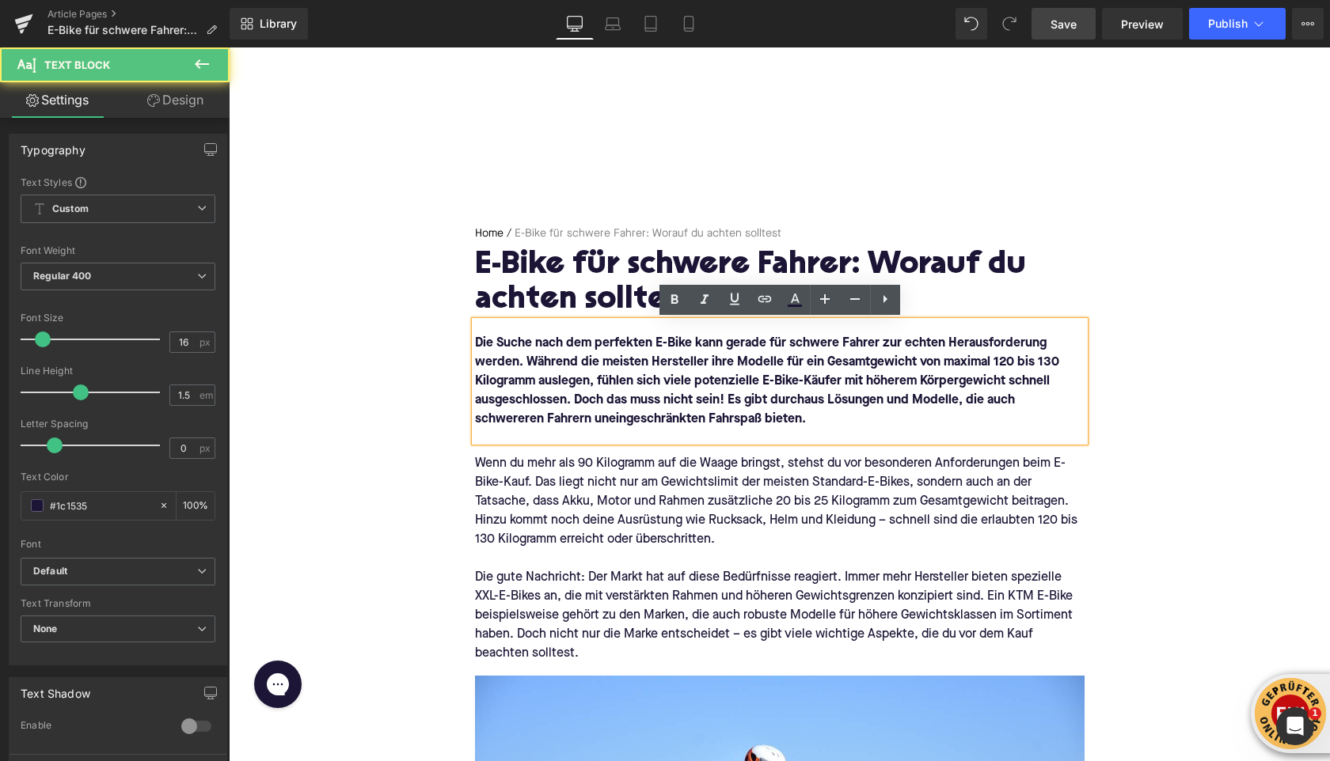
click at [959, 402] on font "Die Suche nach dem perfekten E-Bike kann gerade für schwere Fahrer zur echten H…" at bounding box center [767, 381] width 584 height 89
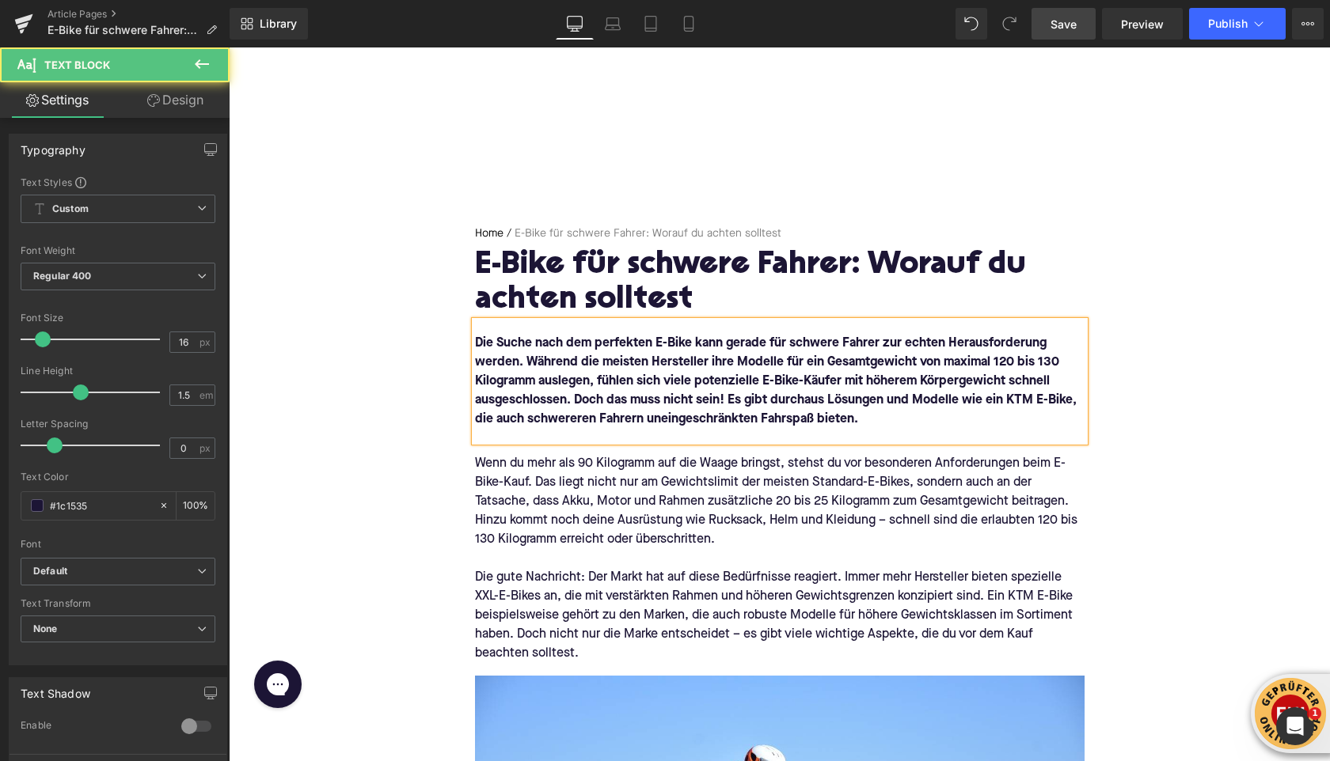
click at [845, 369] on font "Die Suche nach dem perfekten E-Bike kann gerade für schwere Fahrer zur echten H…" at bounding box center [776, 381] width 602 height 89
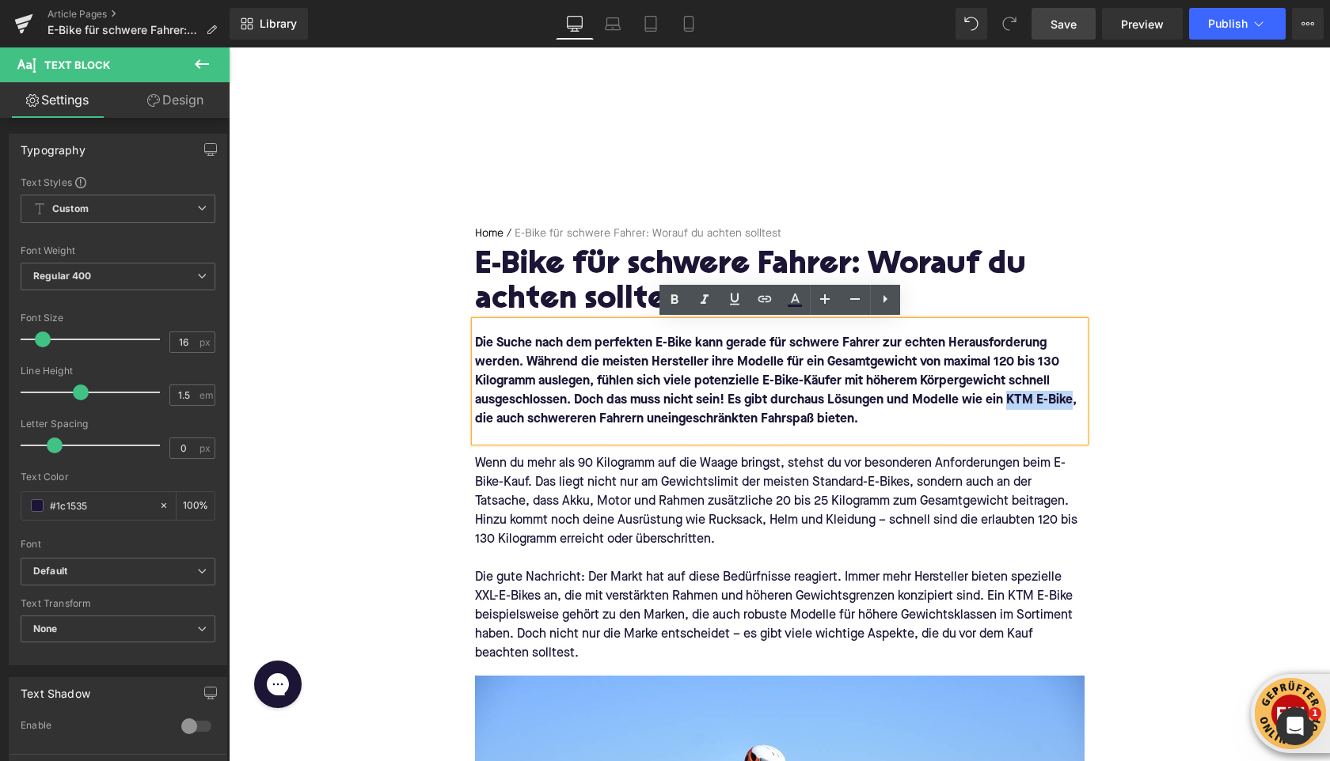
drag, startPoint x: 1009, startPoint y: 400, endPoint x: 1072, endPoint y: 404, distance: 62.6
click at [1072, 404] on font "Die Suche nach dem perfekten E-Bike kann gerade für schwere Fahrer zur echten H…" at bounding box center [776, 381] width 602 height 89
click at [761, 298] on icon at bounding box center [764, 299] width 19 height 19
click at [796, 441] on input "text" at bounding box center [890, 436] width 244 height 40
paste input "https://upway.de/collections/ktm"
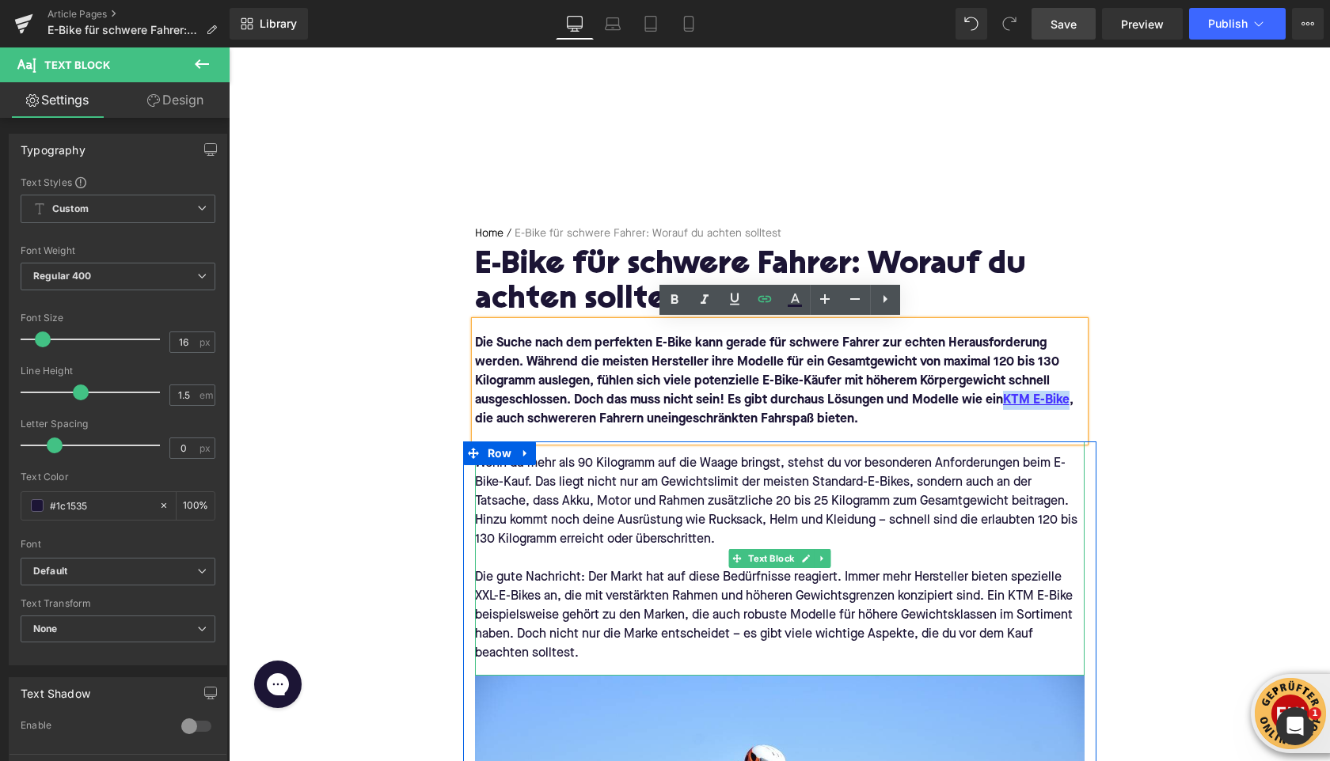
click at [1010, 596] on div "Die gute Nachricht: Der Markt hat auf diese Bedürfnisse reagiert. Immer mehr He…" at bounding box center [779, 615] width 609 height 95
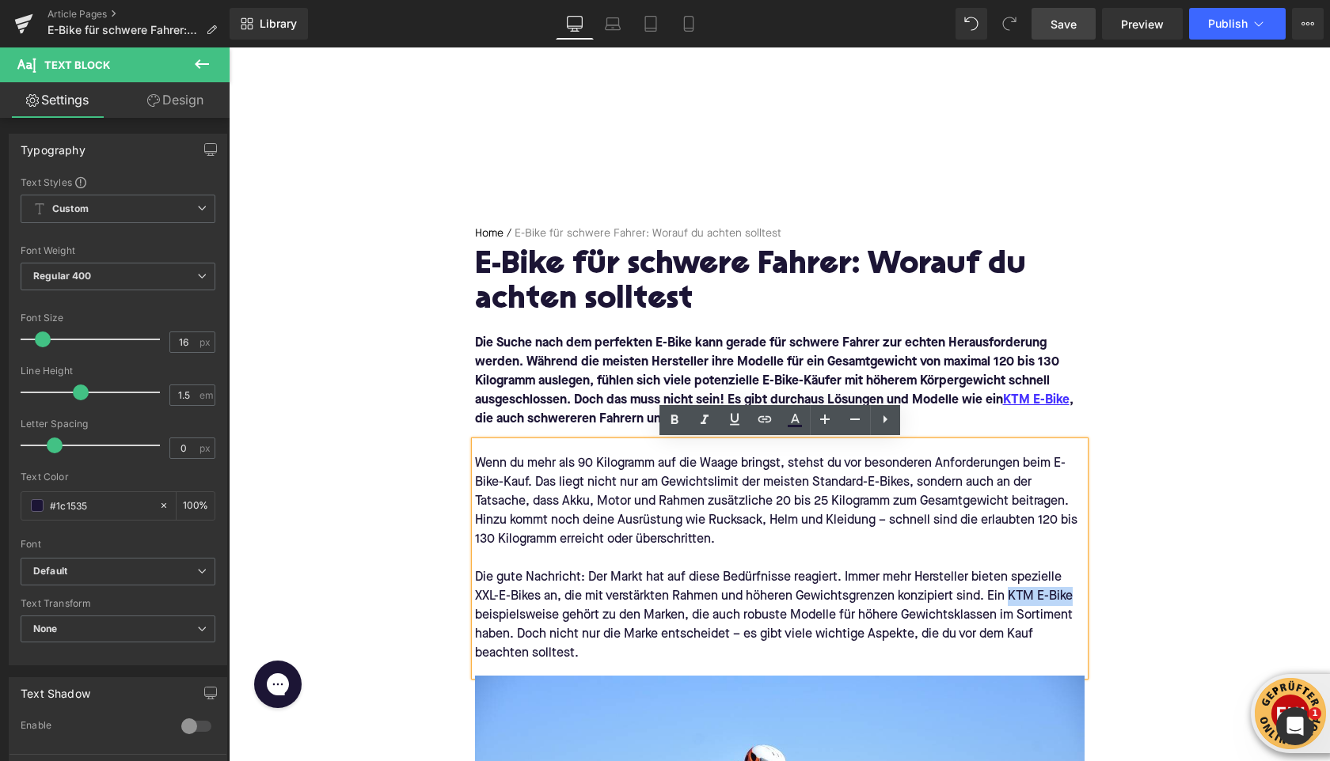
drag, startPoint x: 1011, startPoint y: 596, endPoint x: 1073, endPoint y: 594, distance: 62.5
click at [1073, 594] on div "Die gute Nachricht: Der Markt hat auf diese Bedürfnisse reagiert. Immer mehr He…" at bounding box center [779, 615] width 609 height 95
click at [767, 427] on icon at bounding box center [764, 419] width 19 height 19
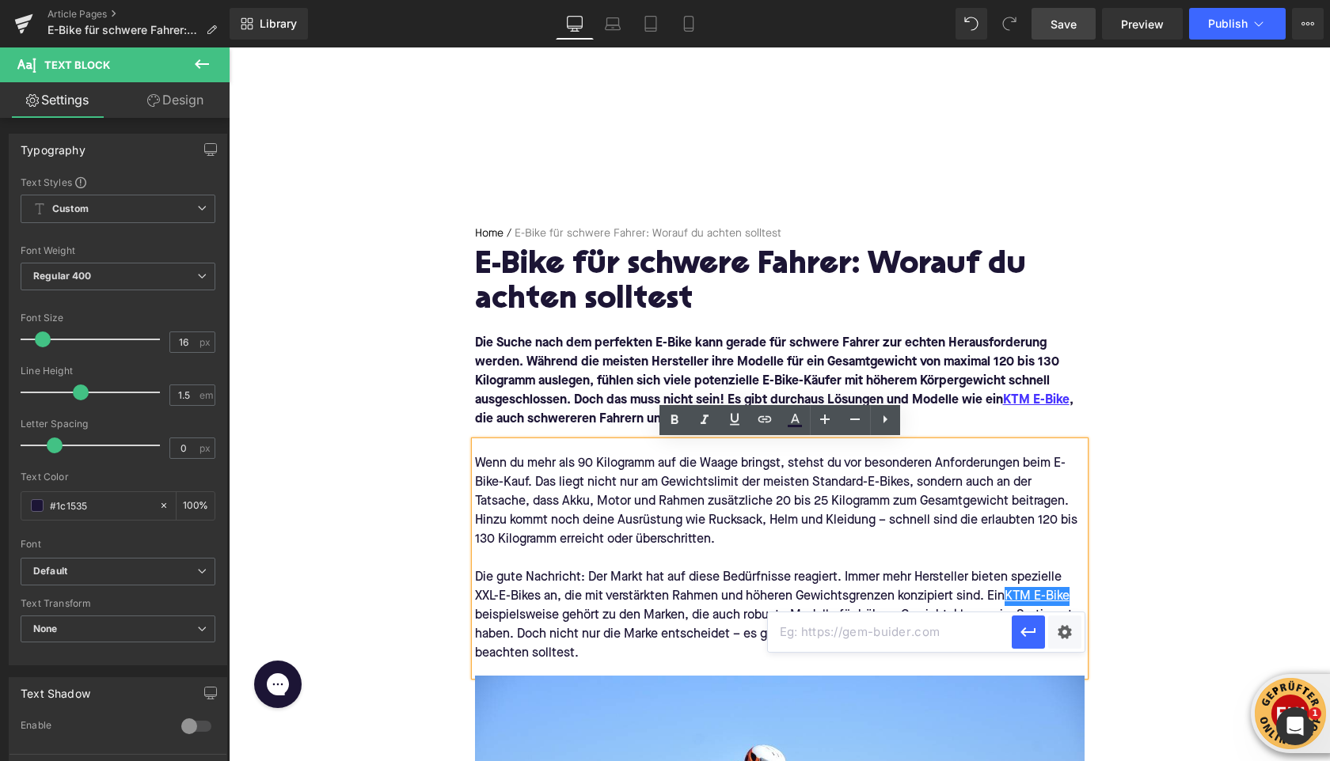
click at [802, 632] on input "text" at bounding box center [890, 633] width 244 height 40
paste input "https://upway.de/collections/ktm"
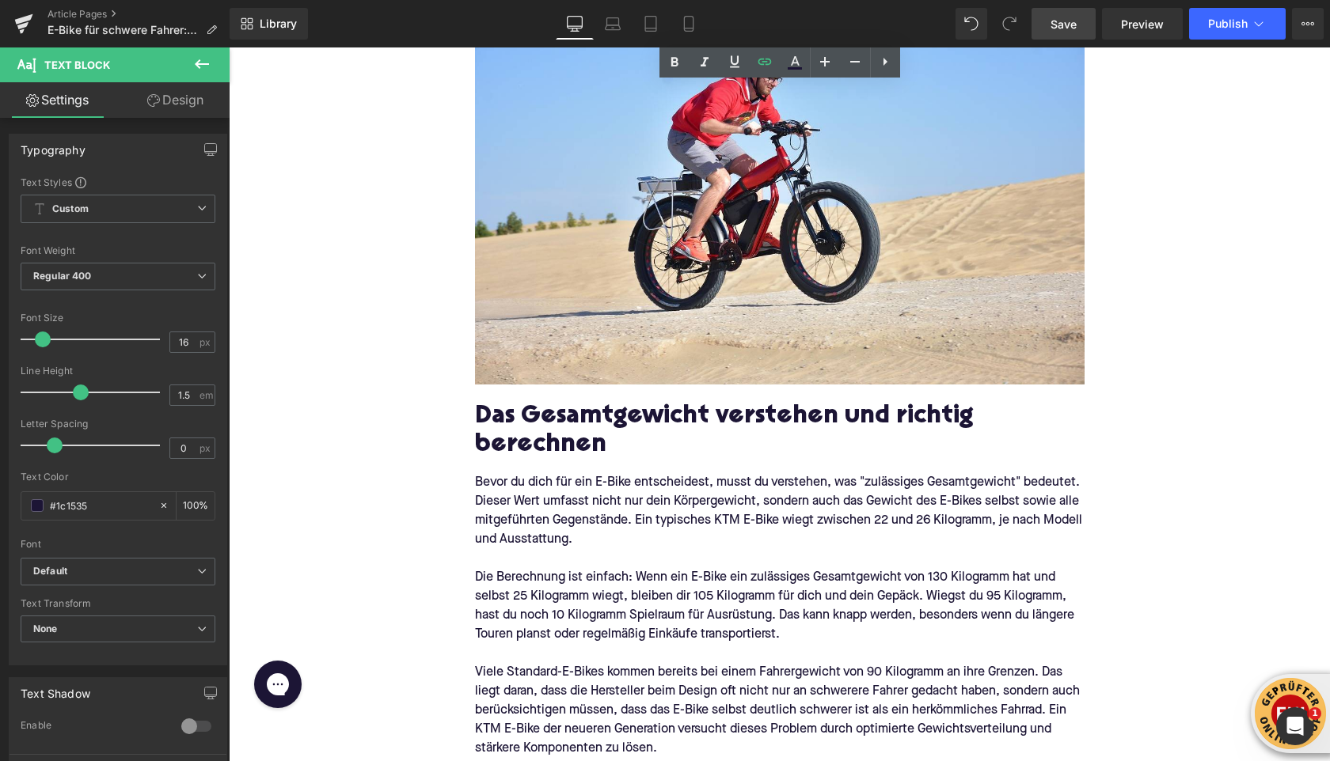
scroll to position [716, 0]
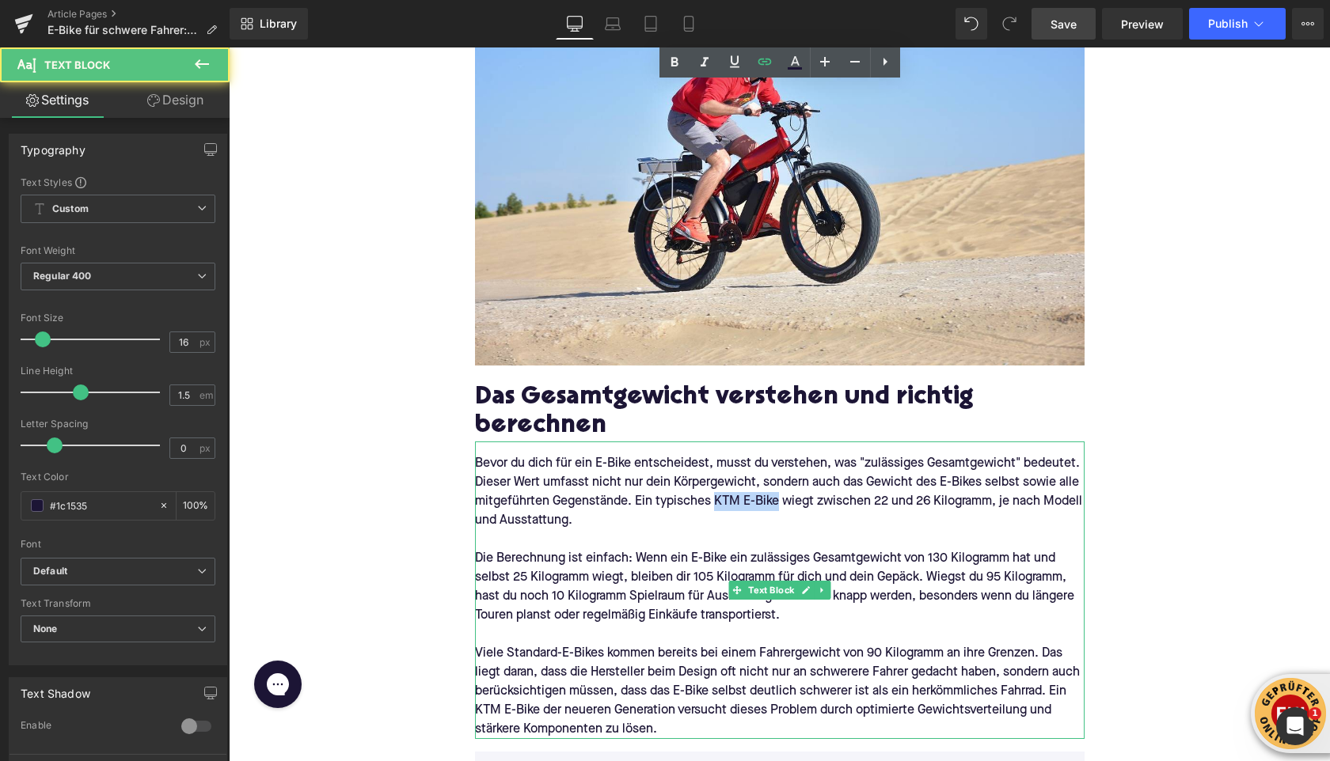
drag, startPoint x: 712, startPoint y: 500, endPoint x: 776, endPoint y: 498, distance: 63.4
click at [776, 499] on p "Bevor du dich für ein E-Bike entscheidest, musst du verstehen, was "zulässiges …" at bounding box center [779, 492] width 609 height 76
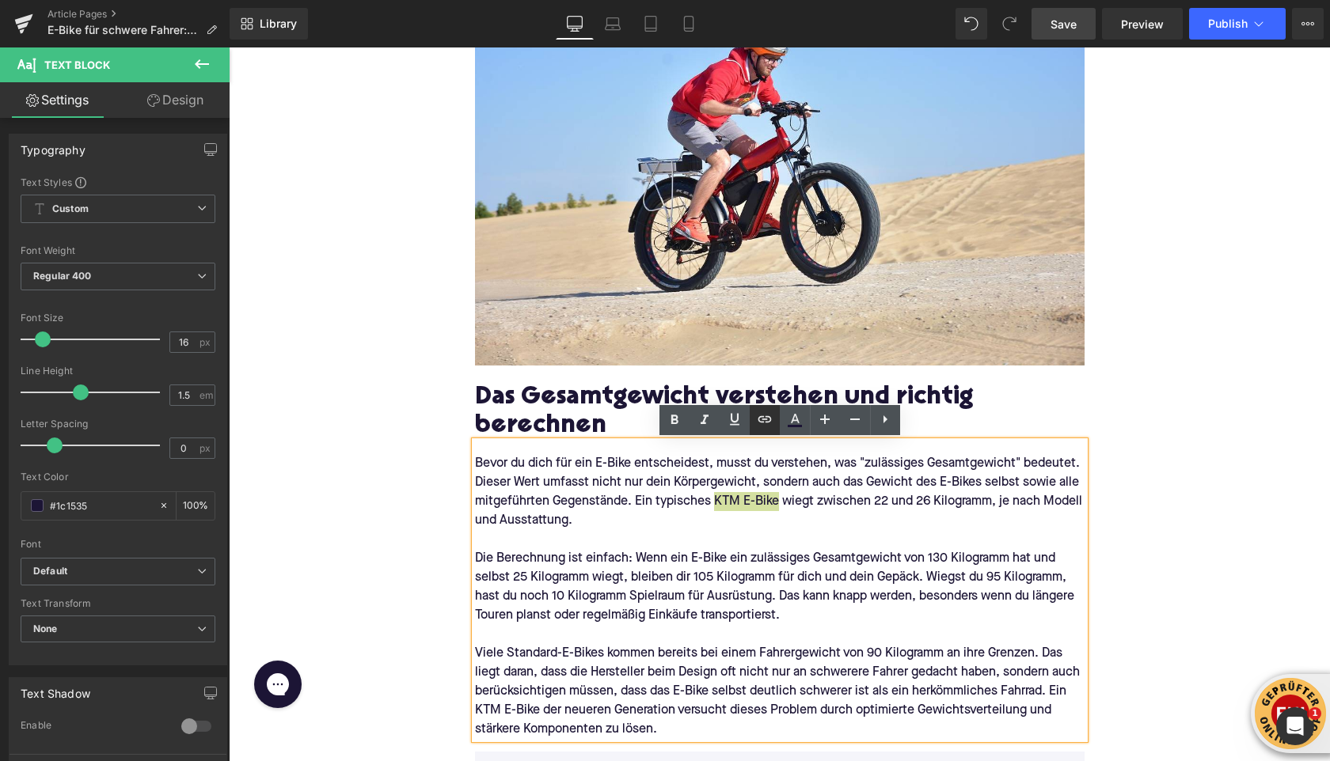
click at [761, 415] on icon at bounding box center [764, 419] width 19 height 19
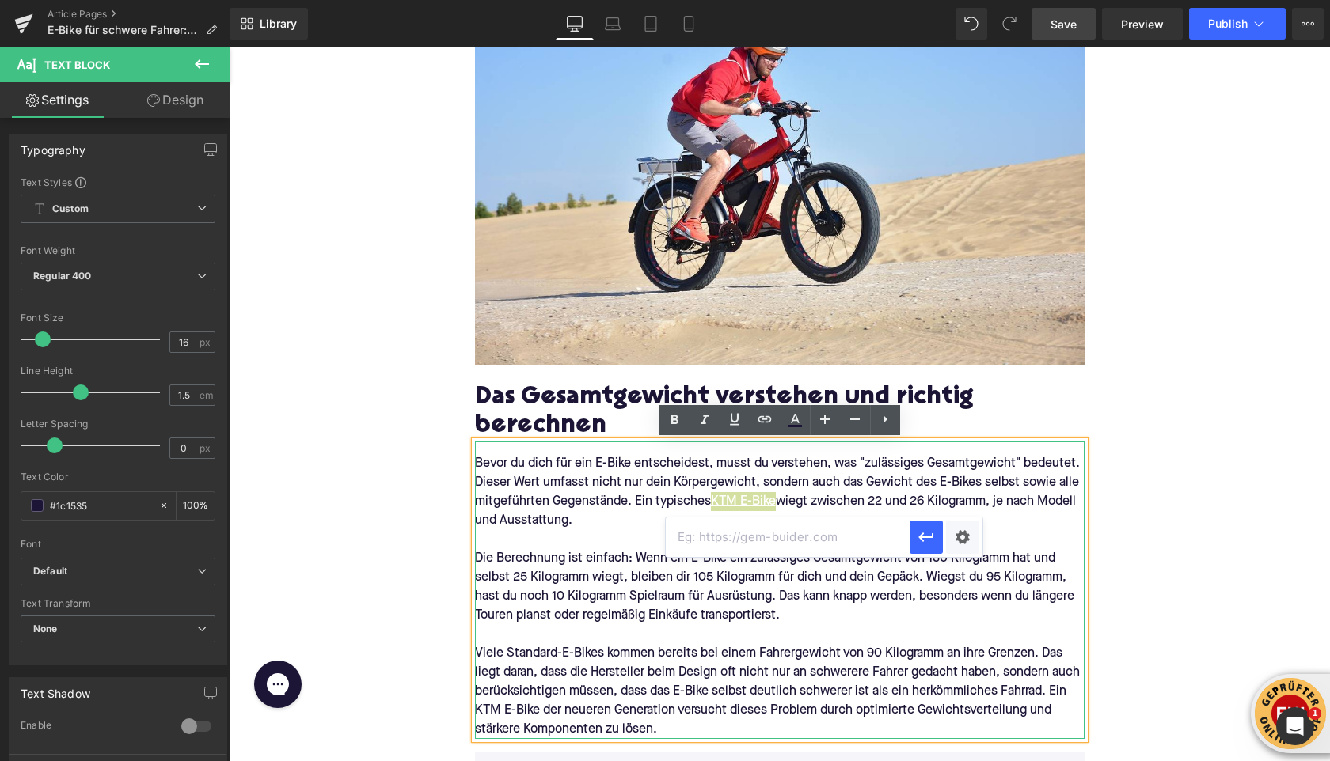
click at [750, 533] on input "text" at bounding box center [788, 538] width 244 height 40
paste input "https://upway.de/collections/ktm"
type input "https://upway.de/collections/ktm"
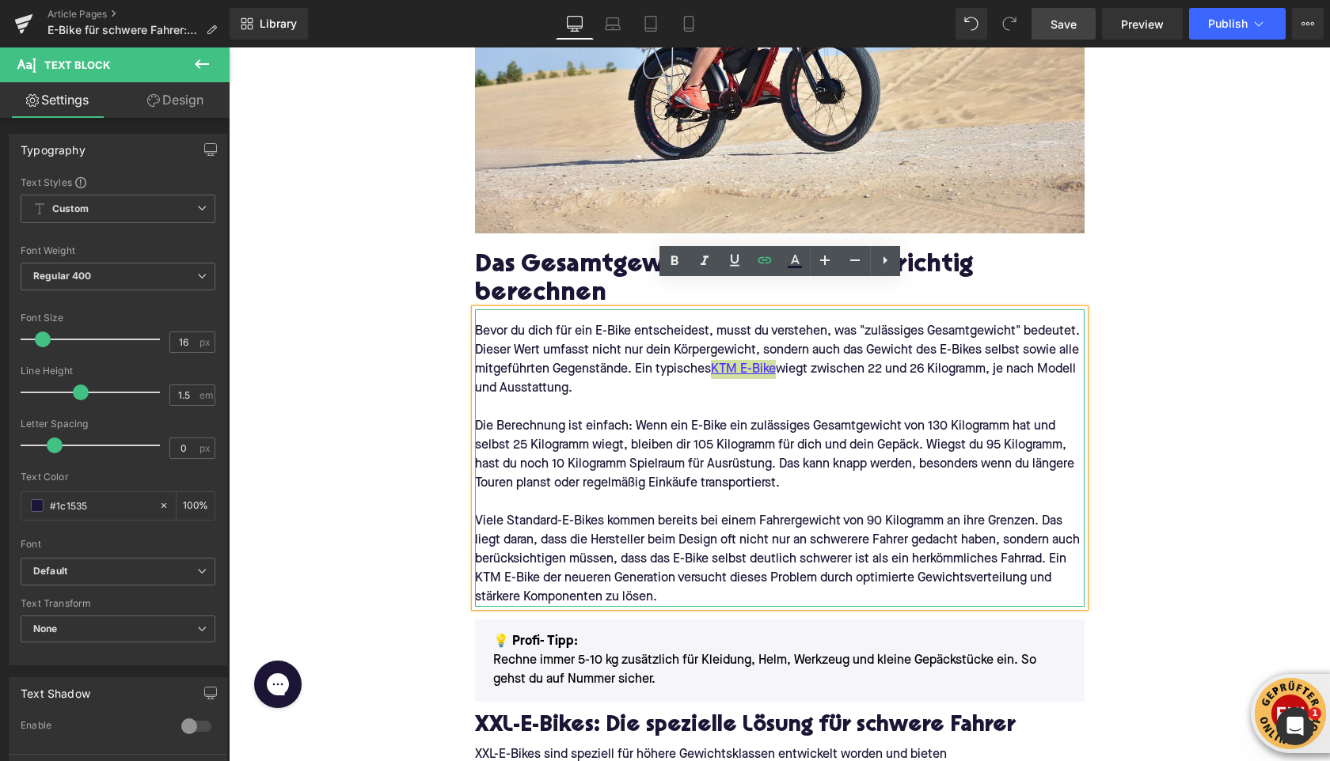
scroll to position [875, 0]
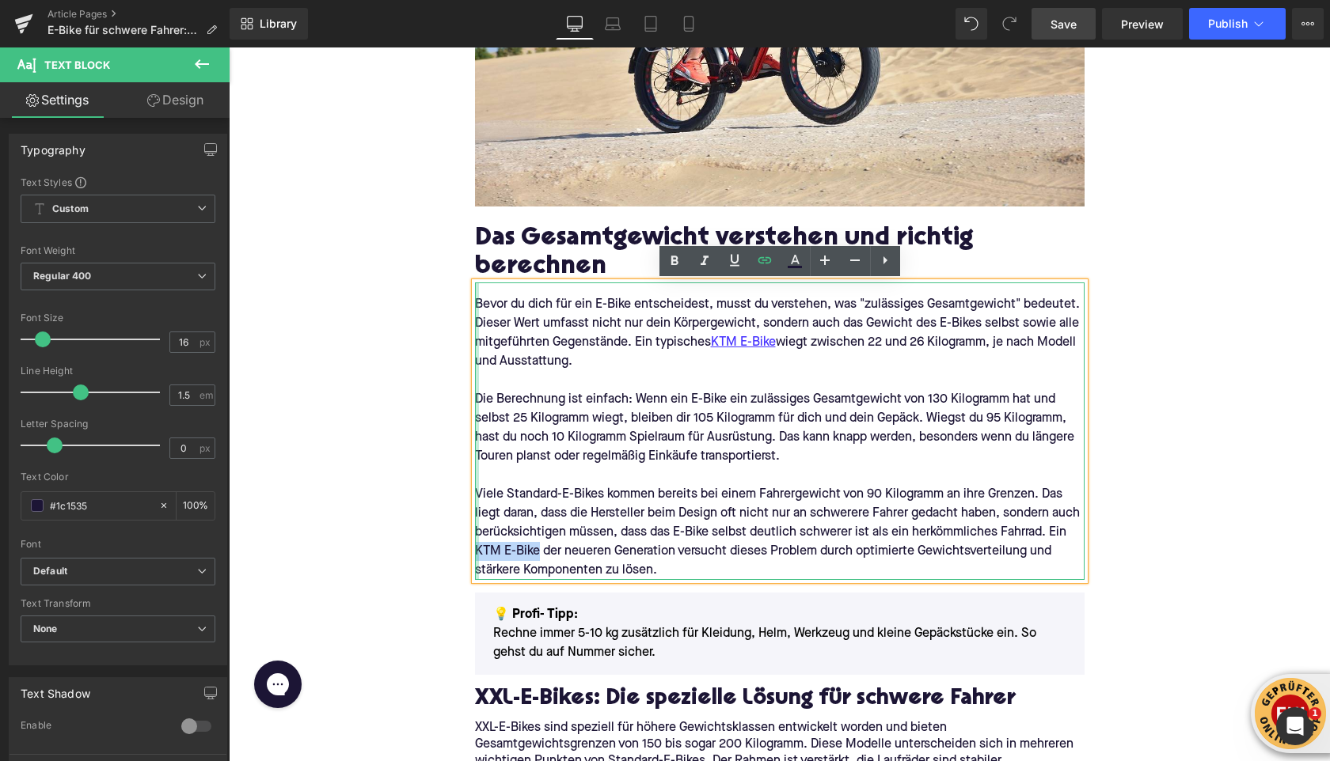
drag, startPoint x: 540, startPoint y: 552, endPoint x: 476, endPoint y: 552, distance: 64.1
click at [476, 552] on div "Bevor du dich für ein E-Bike entscheidest, musst du verstehen, was "zulässiges …" at bounding box center [779, 432] width 609 height 298
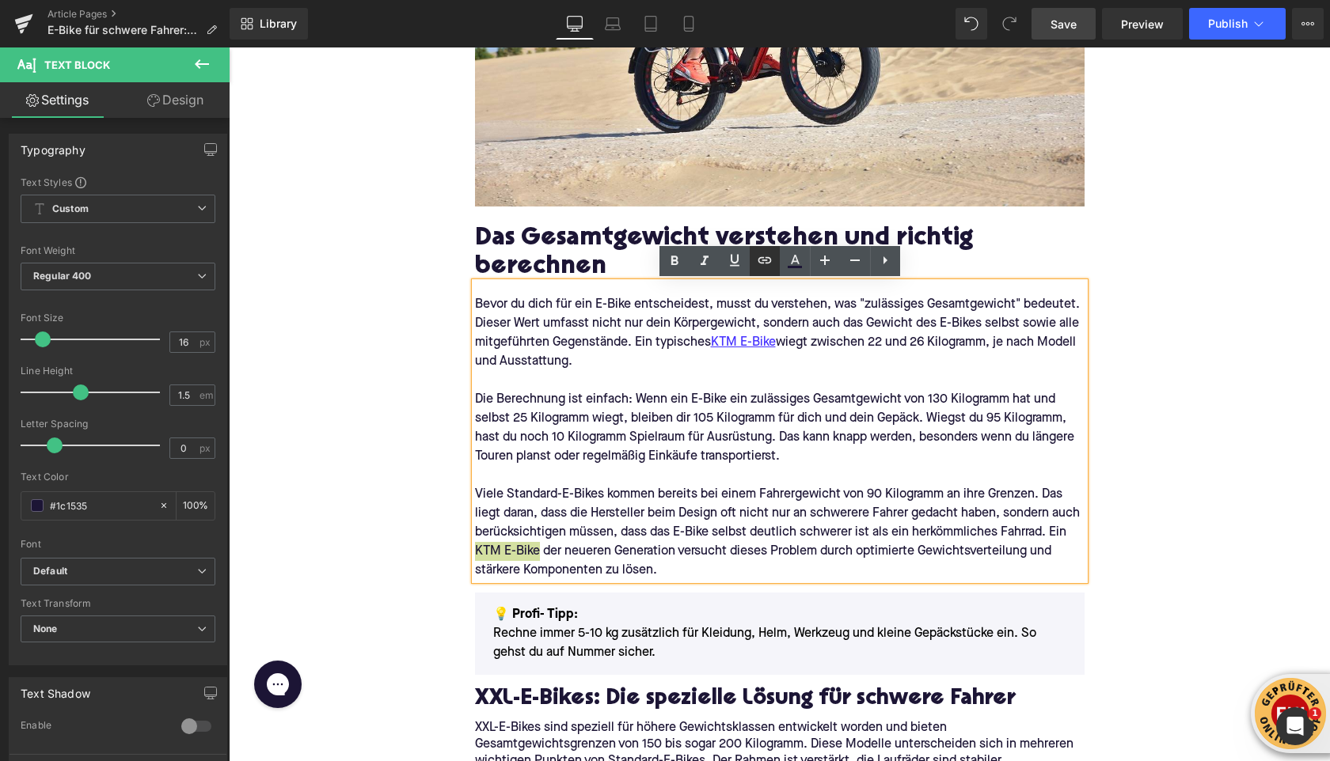
click at [761, 262] on icon at bounding box center [764, 260] width 19 height 19
click at [639, 574] on input "text" at bounding box center [591, 587] width 244 height 40
paste input "https://upway.de/collections/ktm"
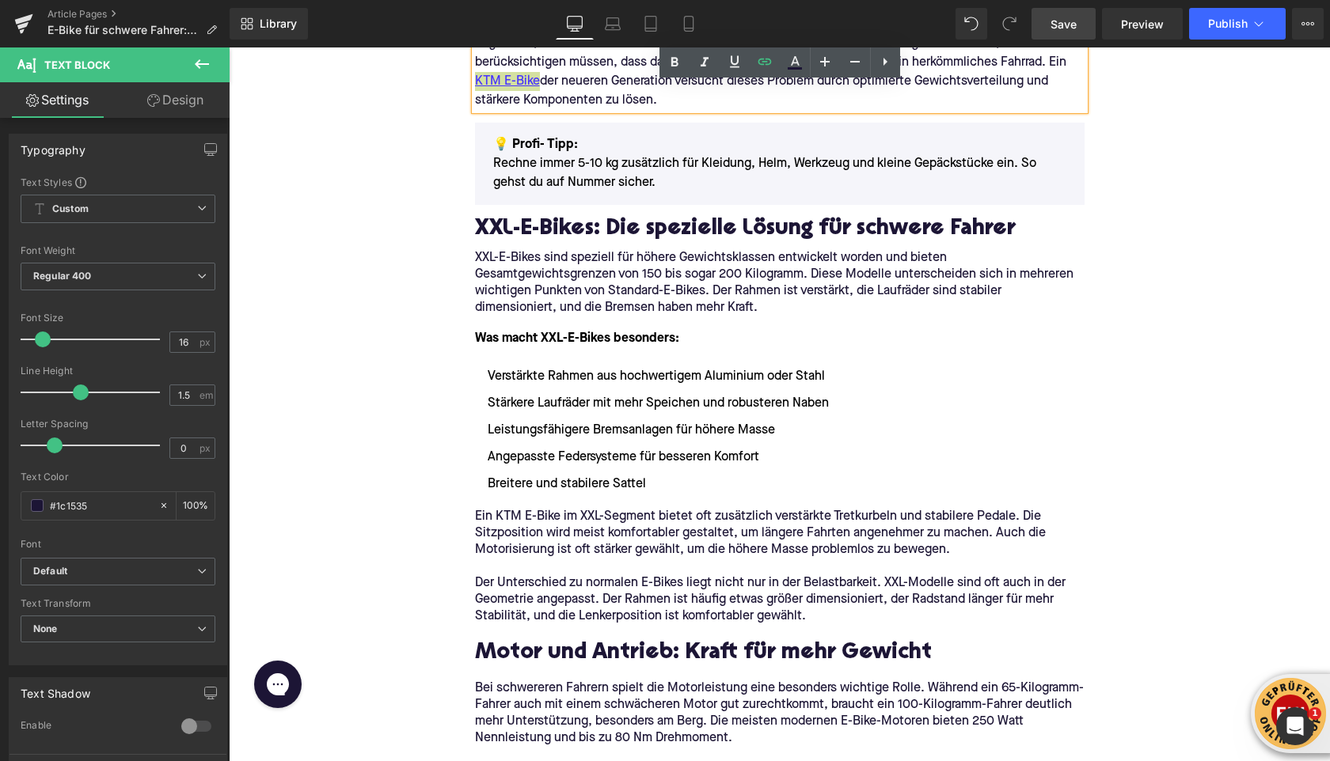
scroll to position [1352, 0]
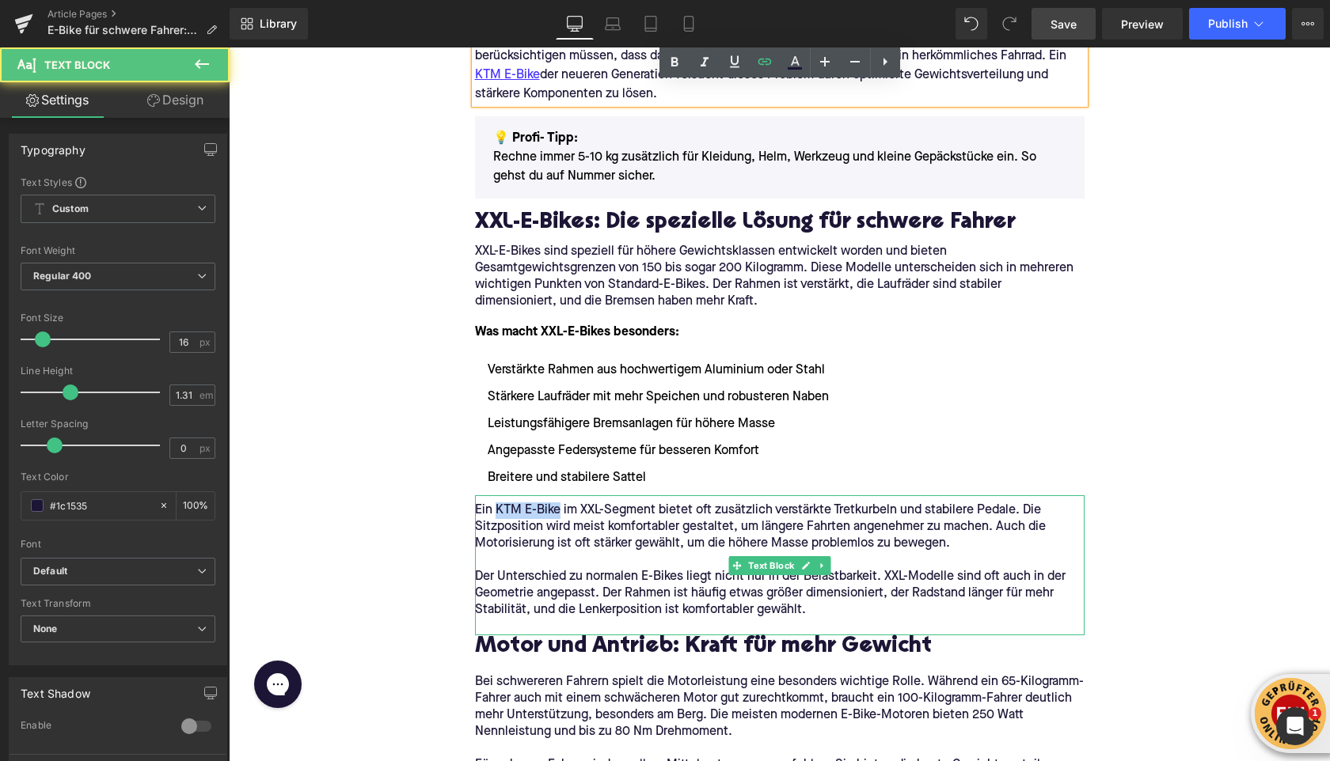
drag, startPoint x: 532, startPoint y: 511, endPoint x: 560, endPoint y: 511, distance: 27.7
click at [560, 511] on p "Ein KTM E-Bike im XXL-Segment bietet oft zusätzlich verstärkte Tretkurbeln und …" at bounding box center [779, 528] width 609 height 50
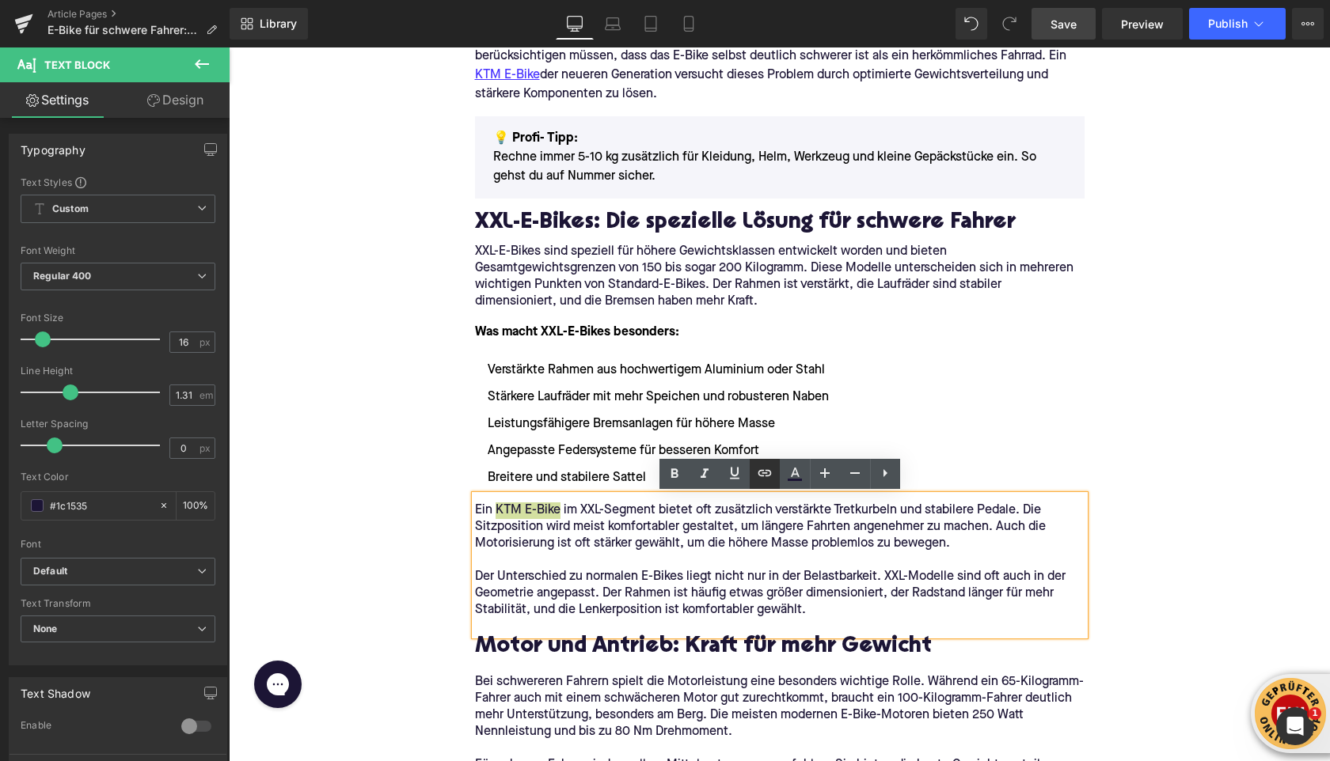
click at [761, 471] on icon at bounding box center [763, 473] width 13 height 6
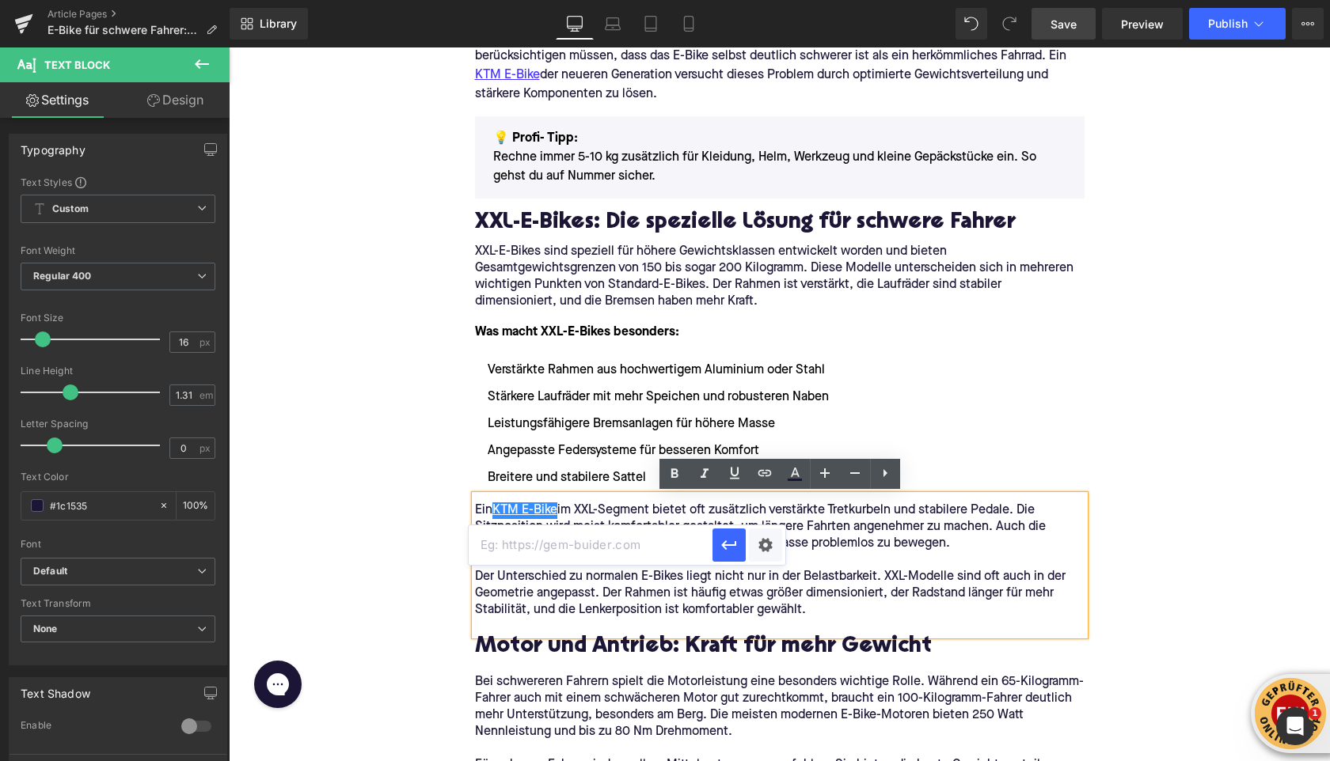
click at [651, 552] on input "text" at bounding box center [591, 546] width 244 height 40
paste input "https://upway.de/collections/ktm"
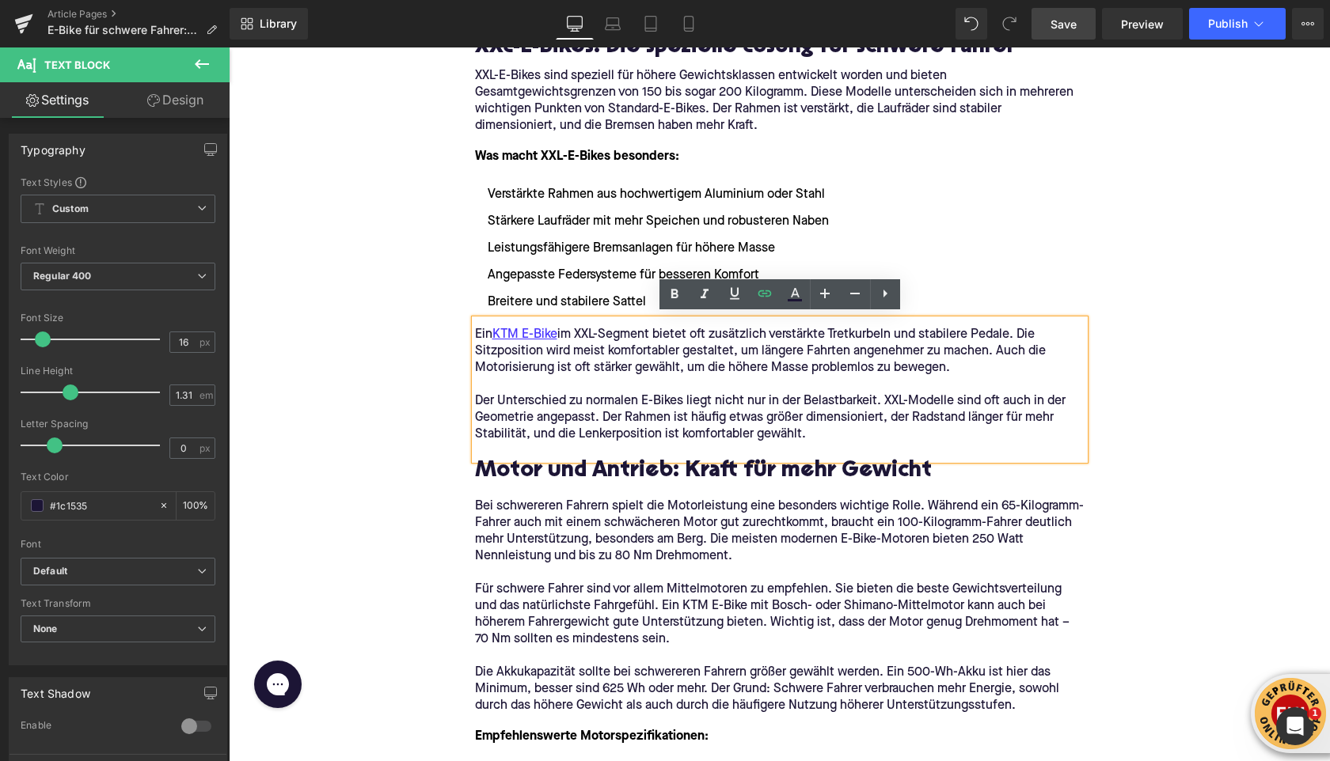
scroll to position [1531, 0]
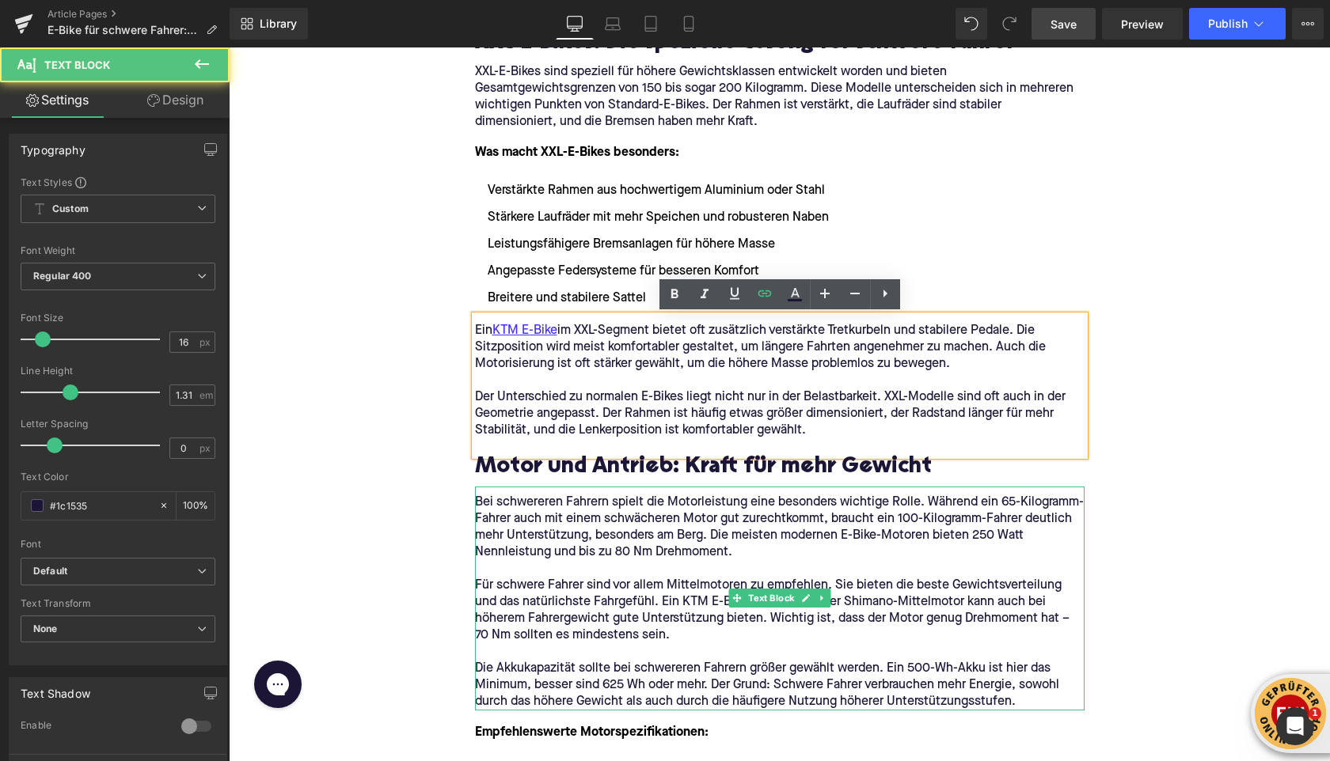
drag, startPoint x: 690, startPoint y: 605, endPoint x: 719, endPoint y: 603, distance: 29.3
click at [719, 603] on p "Für schwere Fahrer sind vor allem Mittelmotoren zu empfehlen. Sie bieten die be…" at bounding box center [779, 611] width 609 height 66
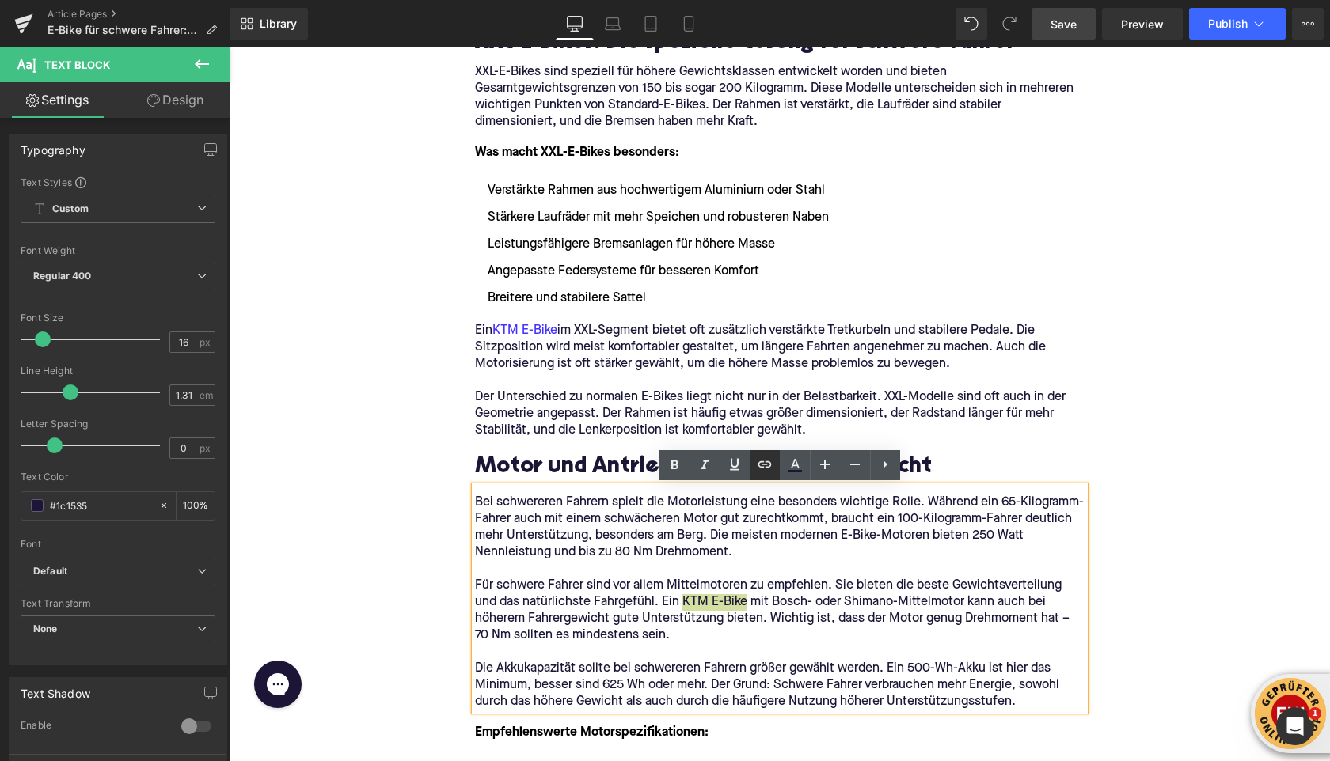
click at [768, 470] on icon at bounding box center [764, 464] width 19 height 19
click at [696, 647] on input "text" at bounding box center [731, 637] width 244 height 40
paste input "https://upway.de/collections/ktm"
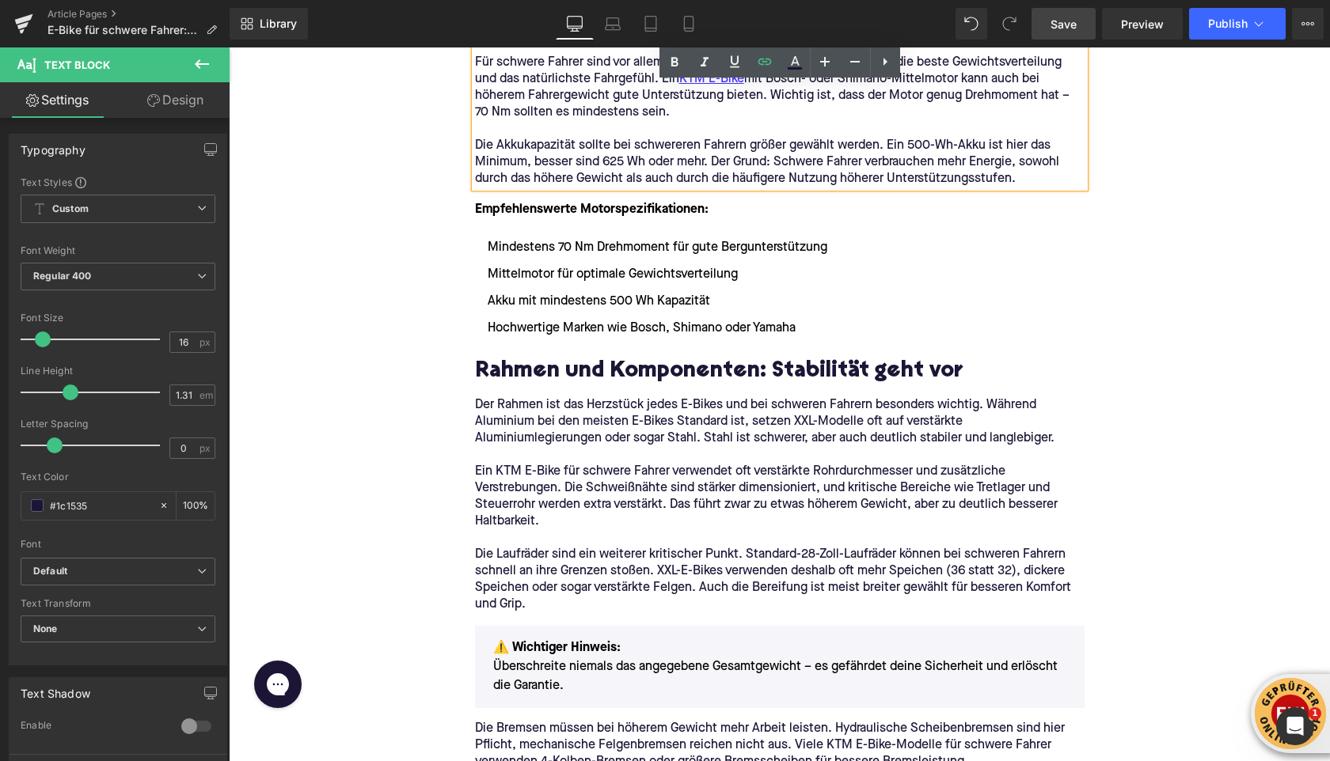
scroll to position [2069, 0]
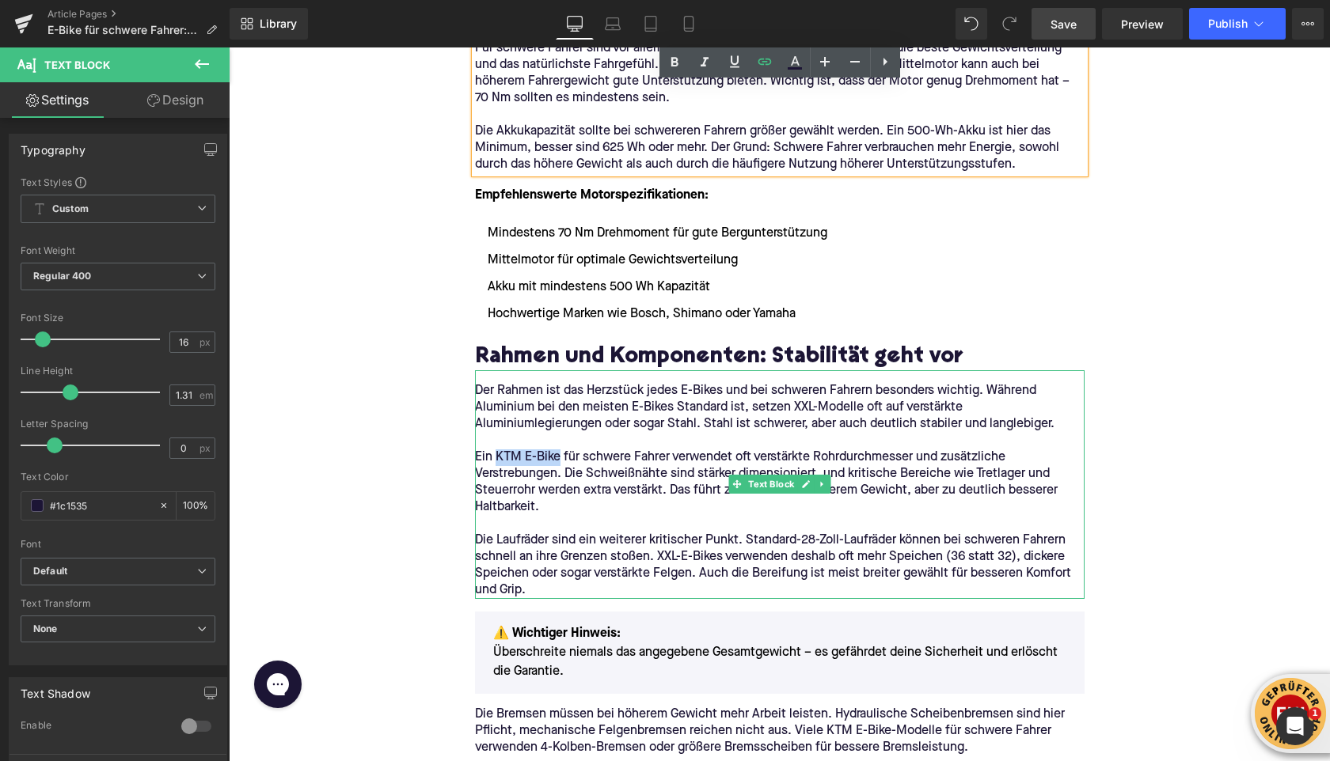
drag, startPoint x: 550, startPoint y: 457, endPoint x: 560, endPoint y: 458, distance: 9.5
click at [560, 458] on p "Ein KTM E-Bike für schwere Fahrer verwendet oft verstärkte Rohrdurchmesser und …" at bounding box center [779, 483] width 609 height 66
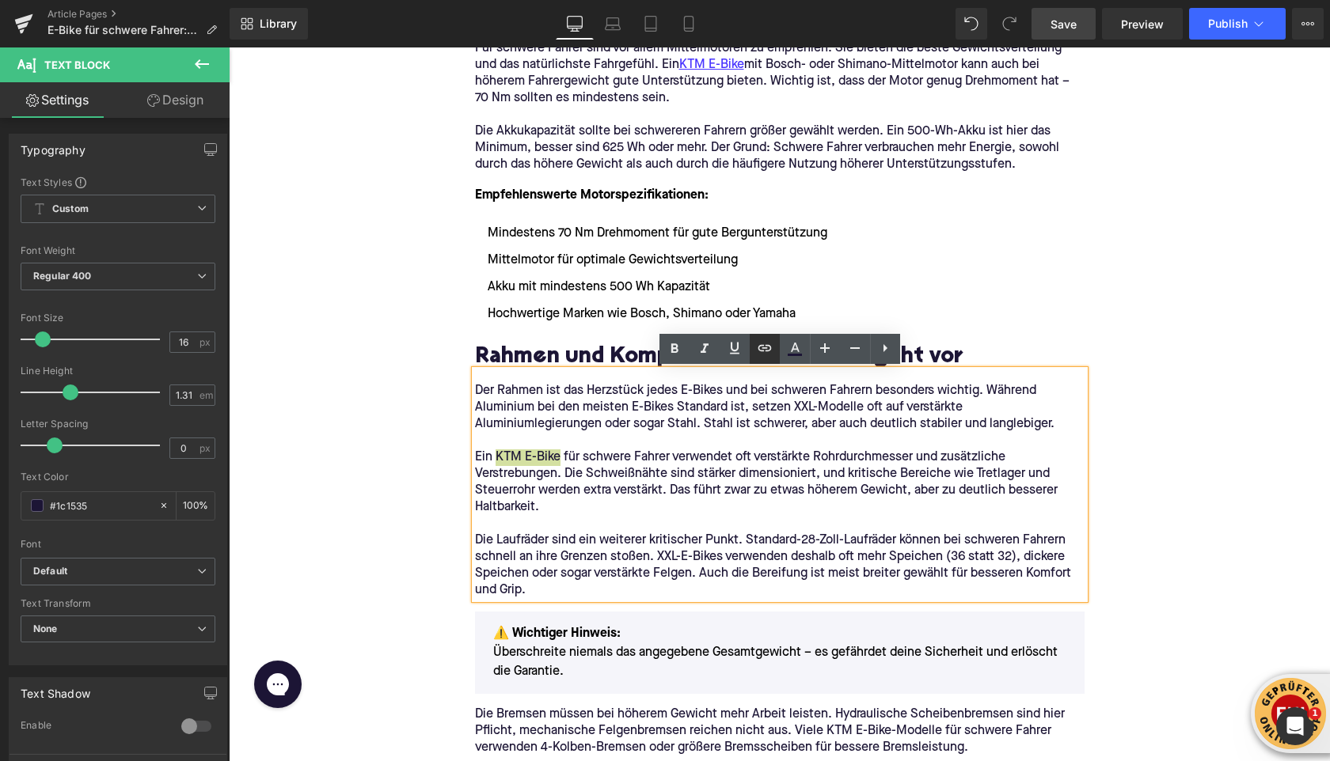
click at [760, 348] on icon at bounding box center [764, 348] width 19 height 19
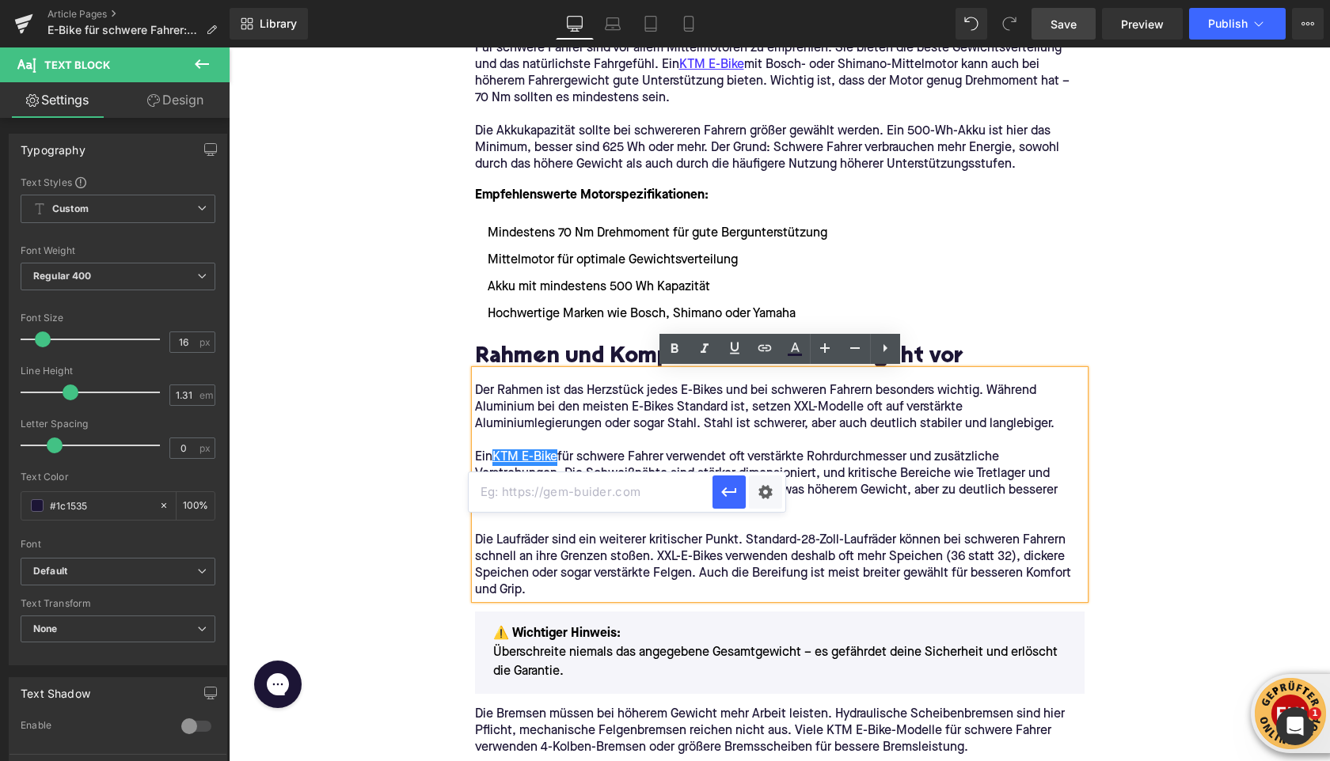
click at [679, 501] on input "text" at bounding box center [591, 492] width 244 height 40
paste input "https://upway.de/collections/ktm"
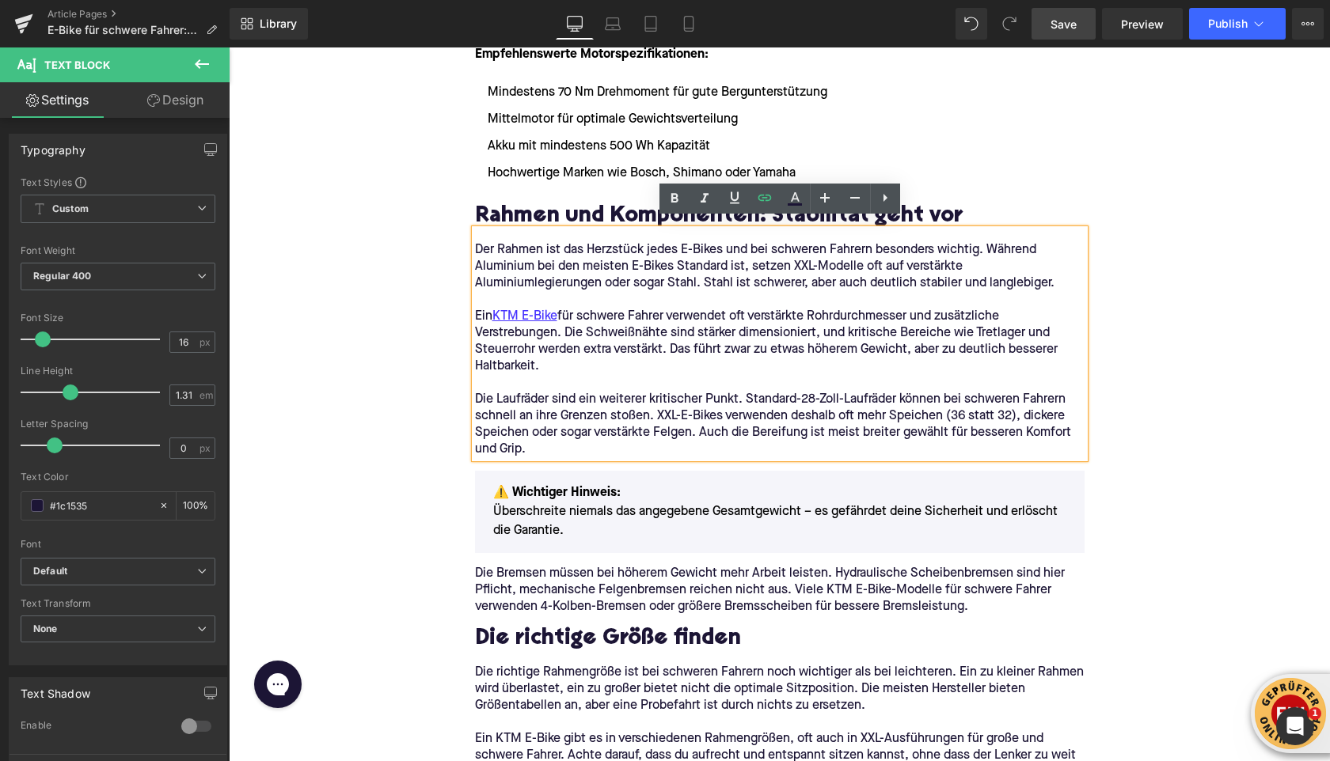
scroll to position [2219, 0]
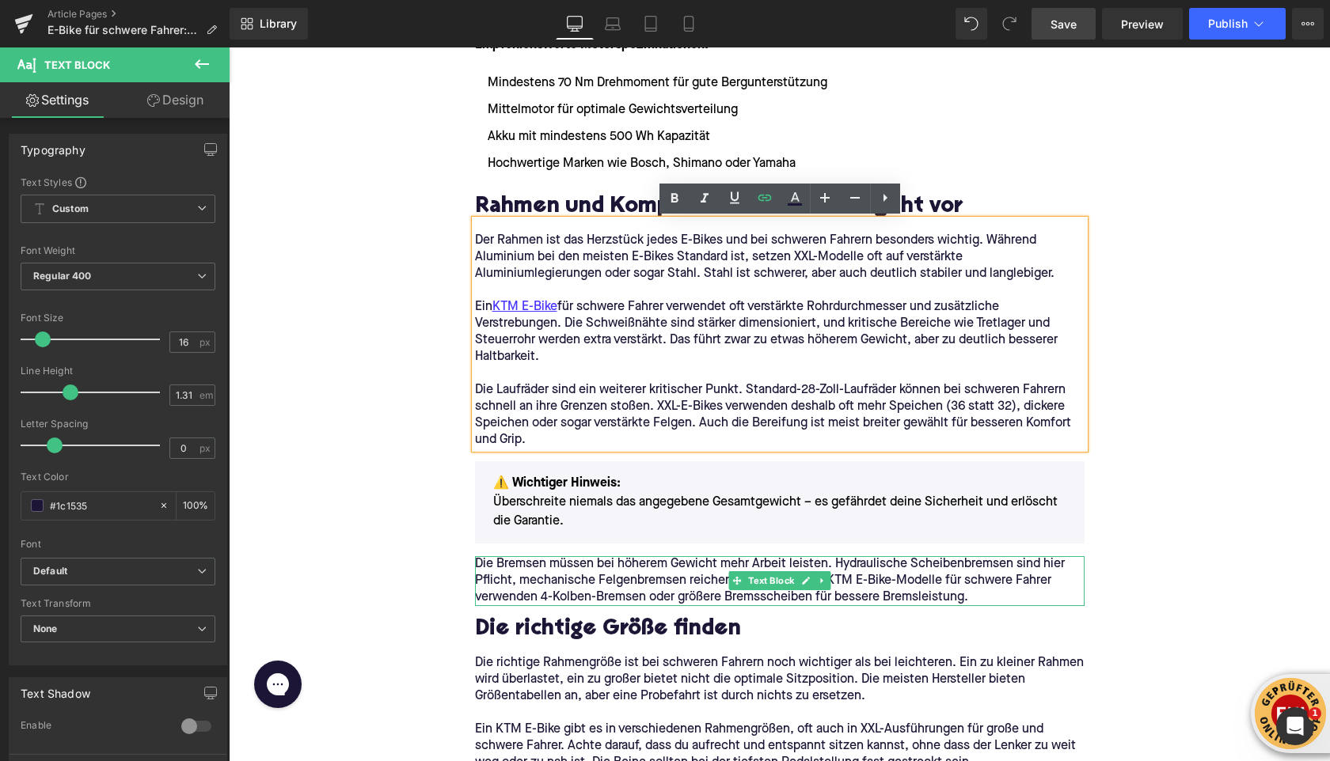
drag, startPoint x: 825, startPoint y: 582, endPoint x: 833, endPoint y: 580, distance: 8.8
click at [833, 581] on p "Die Bremsen müssen bei höherem Gewicht mehr Arbeit leisten. Hydraulische Scheib…" at bounding box center [779, 581] width 609 height 50
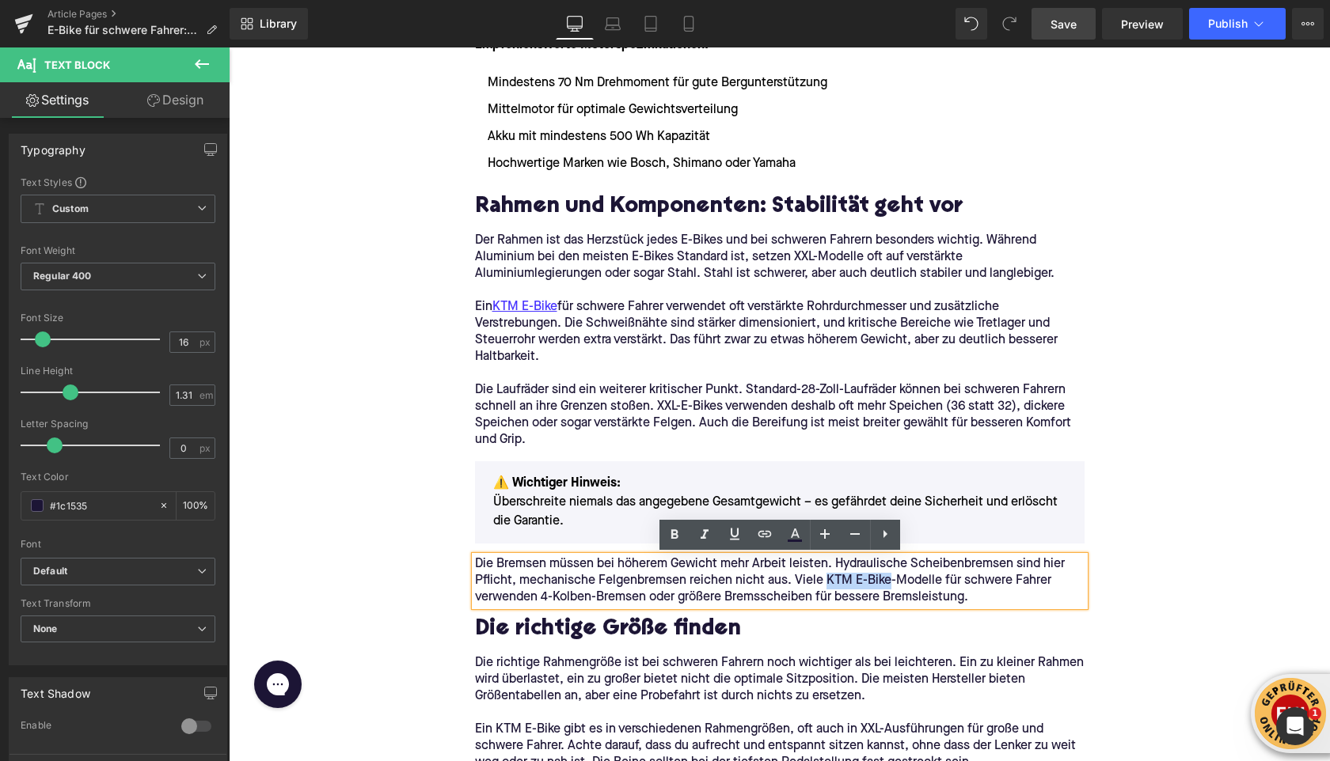
drag, startPoint x: 823, startPoint y: 583, endPoint x: 890, endPoint y: 583, distance: 67.3
click at [890, 583] on p "Die Bremsen müssen bei höherem Gewicht mehr Arbeit leisten. Hydraulische Scheib…" at bounding box center [779, 581] width 609 height 50
click at [765, 532] on icon at bounding box center [764, 534] width 19 height 19
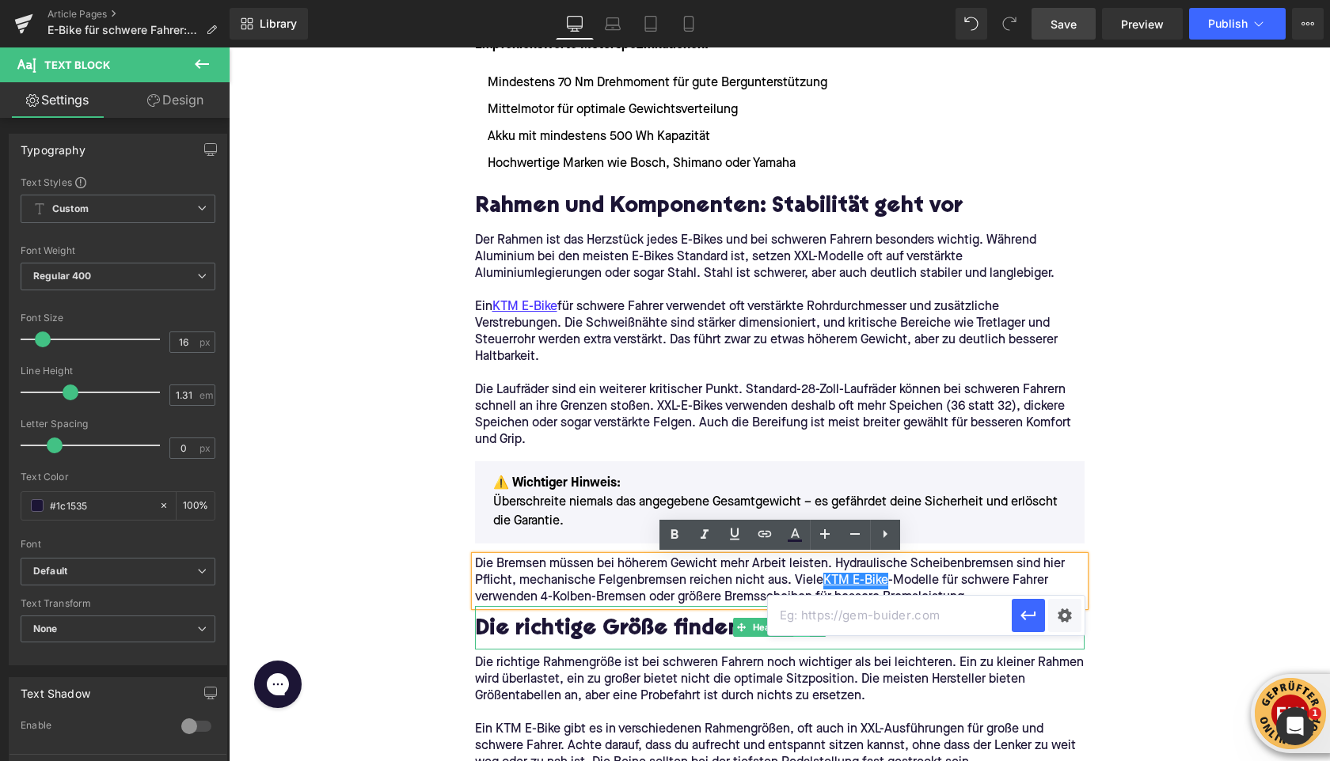
click at [805, 636] on link at bounding box center [801, 627] width 17 height 19
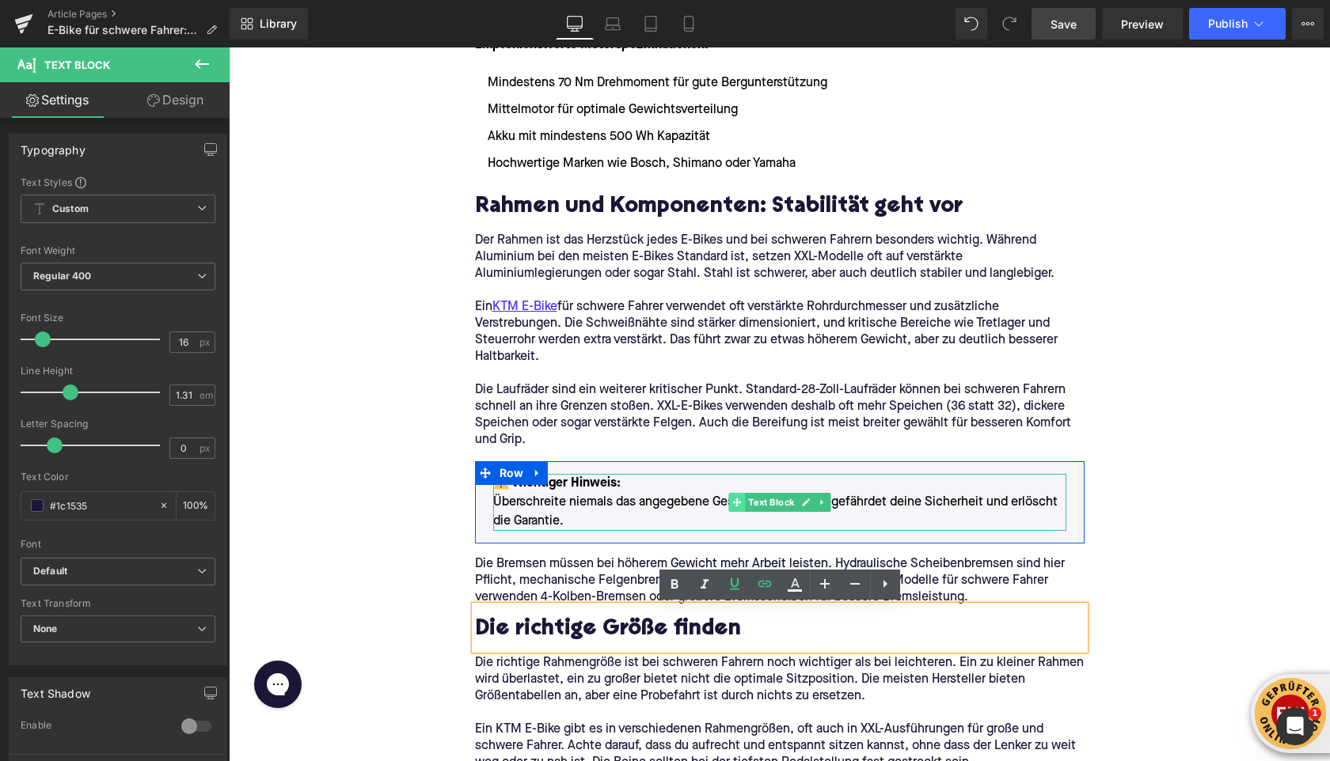
click at [735, 500] on icon at bounding box center [736, 502] width 9 height 9
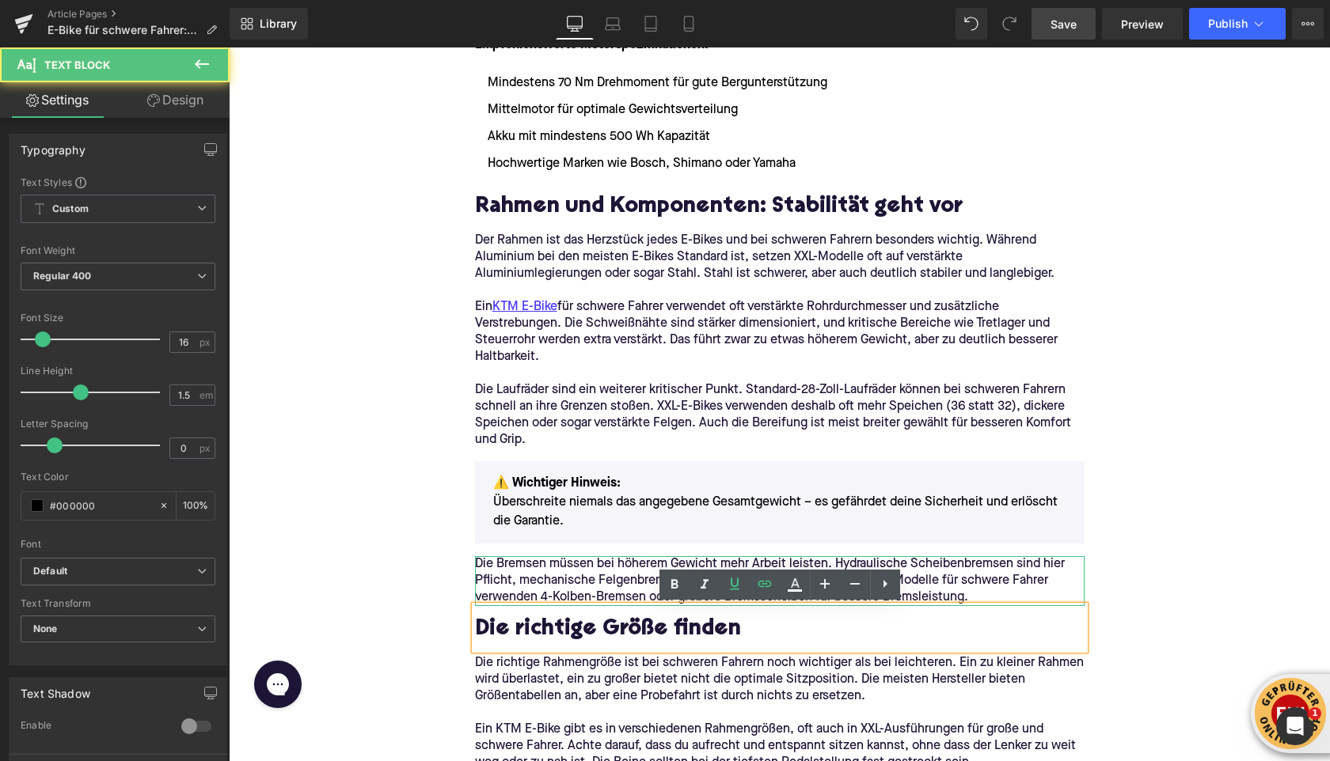
drag, startPoint x: 569, startPoint y: 560, endPoint x: 609, endPoint y: 582, distance: 45.0
click at [569, 560] on p "Die Bremsen müssen bei höherem Gewicht mehr Arbeit leisten. Hydraulische Scheib…" at bounding box center [779, 581] width 609 height 50
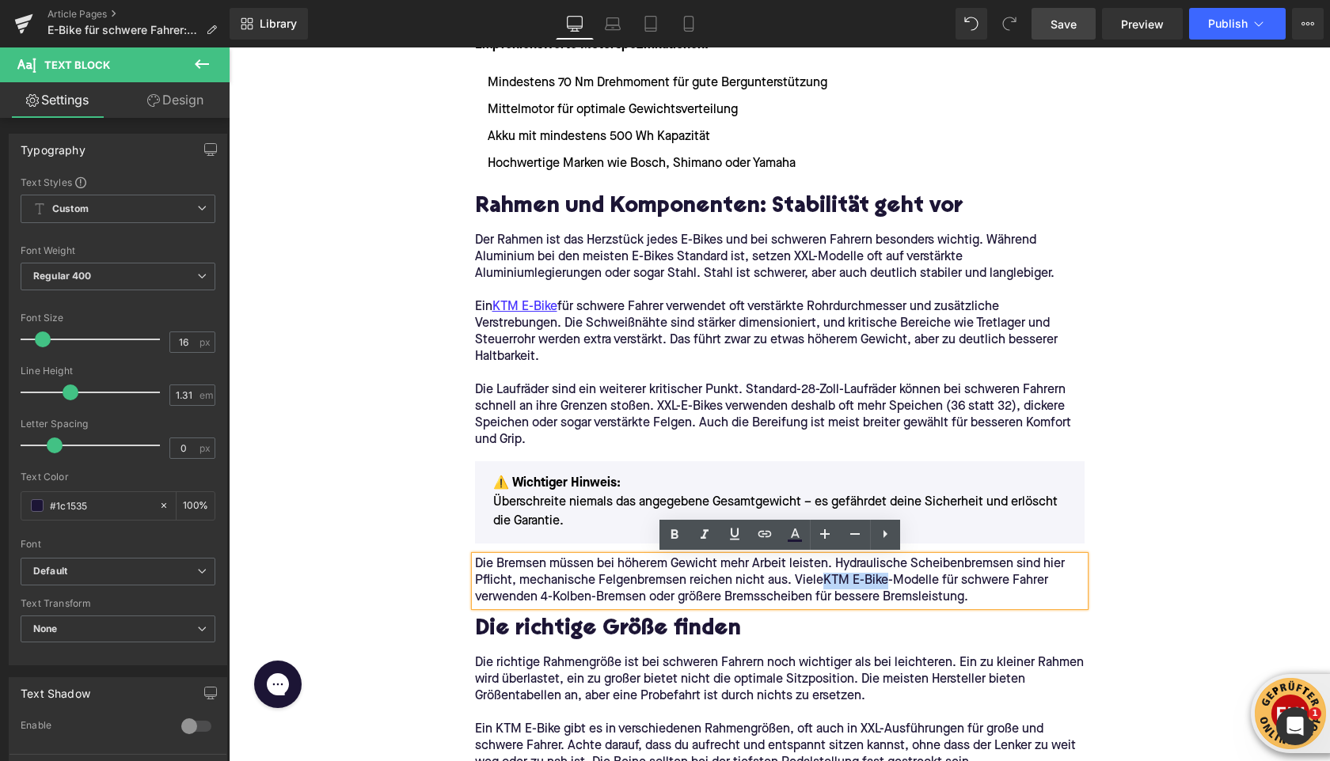
drag, startPoint x: 824, startPoint y: 580, endPoint x: 885, endPoint y: 582, distance: 61.0
click at [885, 582] on p "Die Bremsen müssen bei höherem Gewicht mehr Arbeit leisten. Hydraulische Scheib…" at bounding box center [779, 581] width 609 height 50
click at [762, 524] on link at bounding box center [765, 535] width 30 height 30
click at [780, 615] on input "text" at bounding box center [890, 616] width 244 height 40
paste input "https://upway.de/collections/ktm"
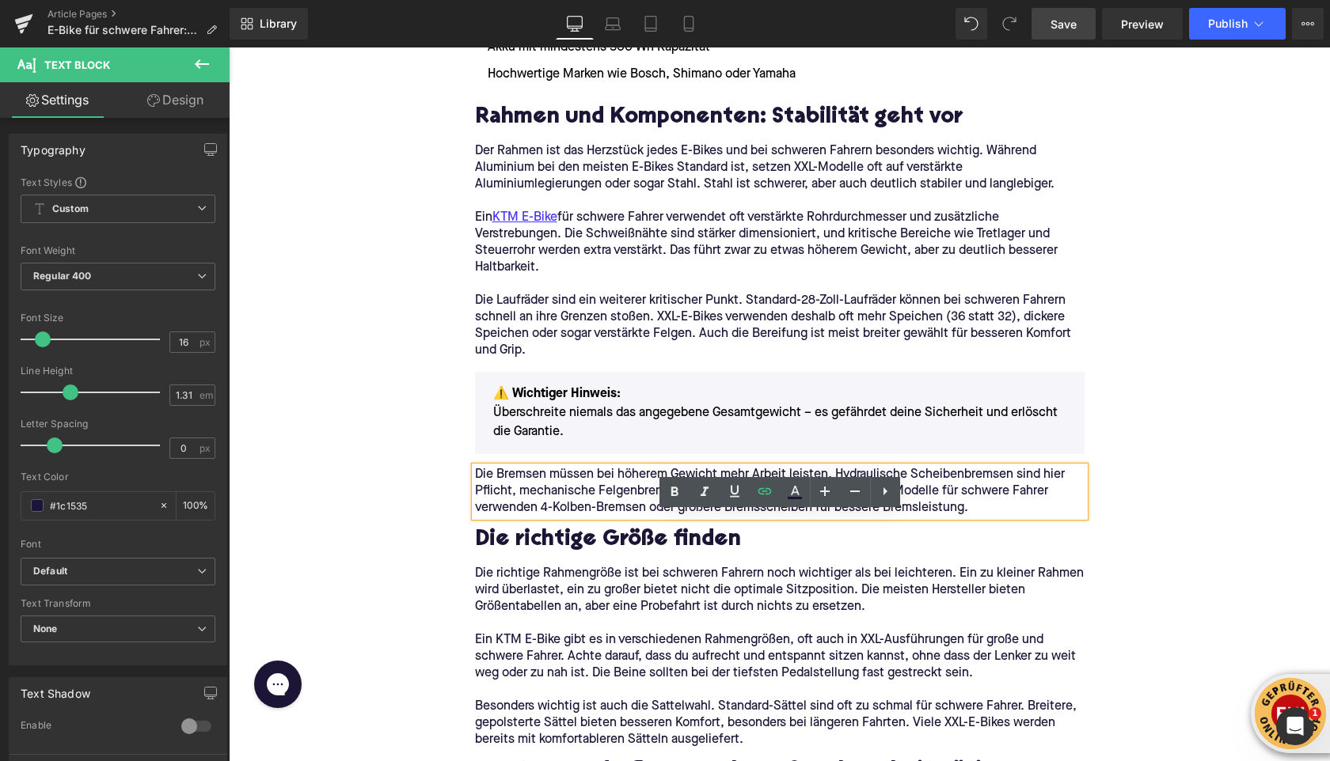
scroll to position [2379, 0]
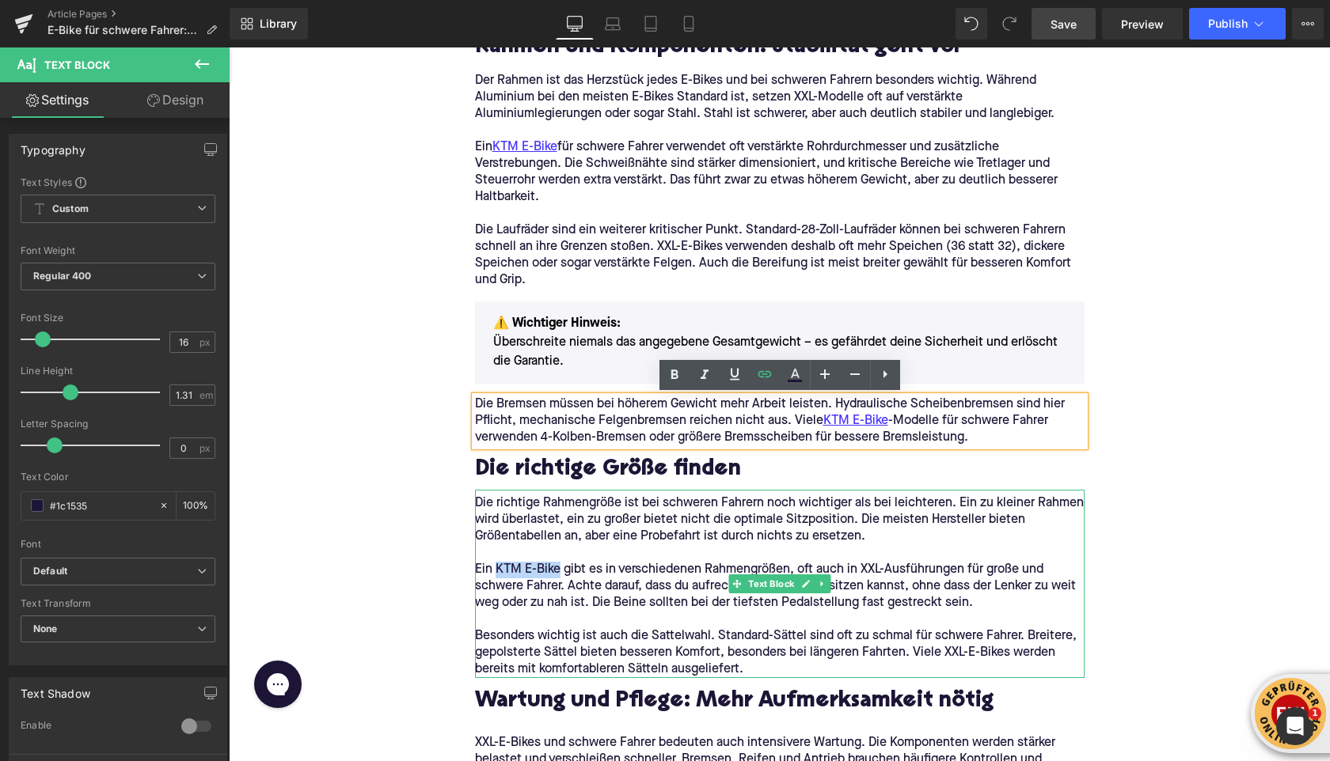
drag, startPoint x: 496, startPoint y: 568, endPoint x: 557, endPoint y: 572, distance: 61.1
click at [557, 572] on p "Ein KTM E-Bike gibt es in verschiedenen Rahmengrößen, oft auch in XXL-Ausführun…" at bounding box center [779, 587] width 609 height 50
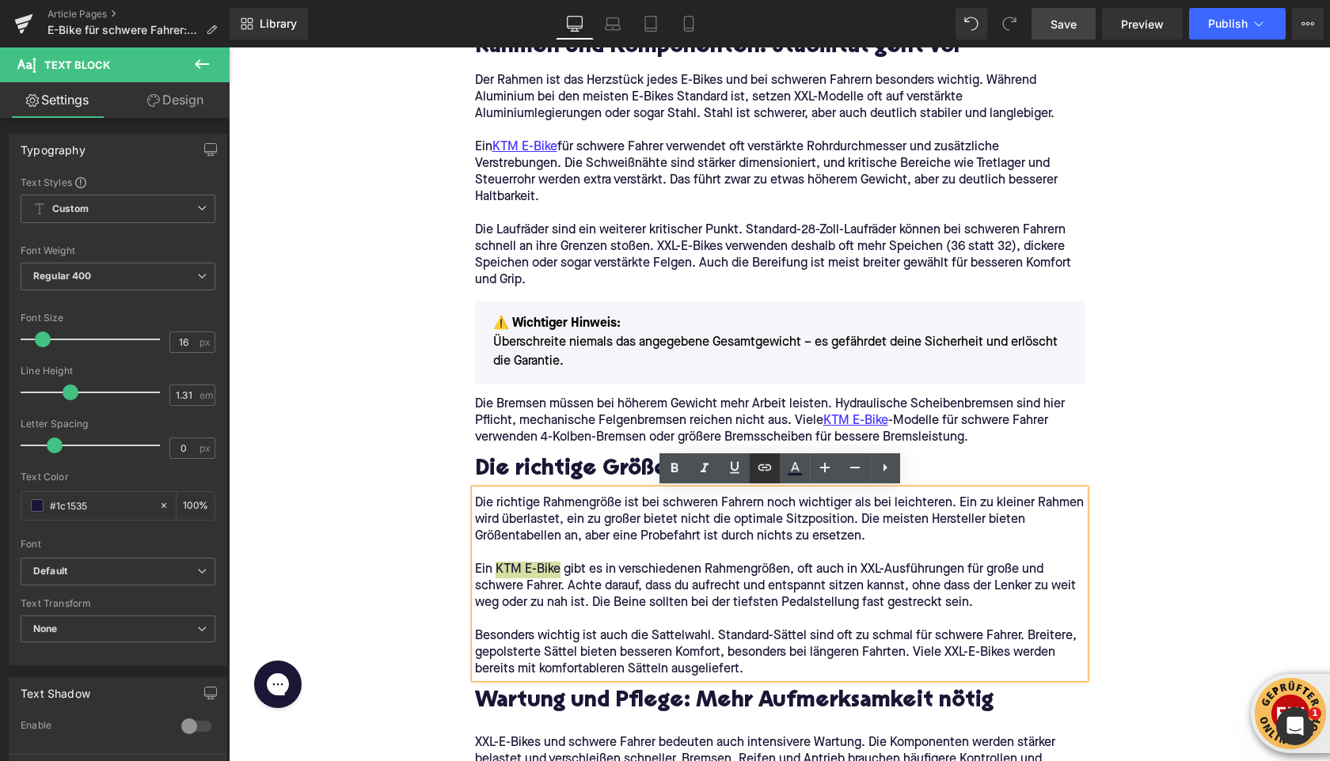
click at [756, 471] on icon at bounding box center [764, 467] width 19 height 19
click at [631, 612] on input "text" at bounding box center [591, 605] width 244 height 40
paste input "https://upway.de/collections/ktm"
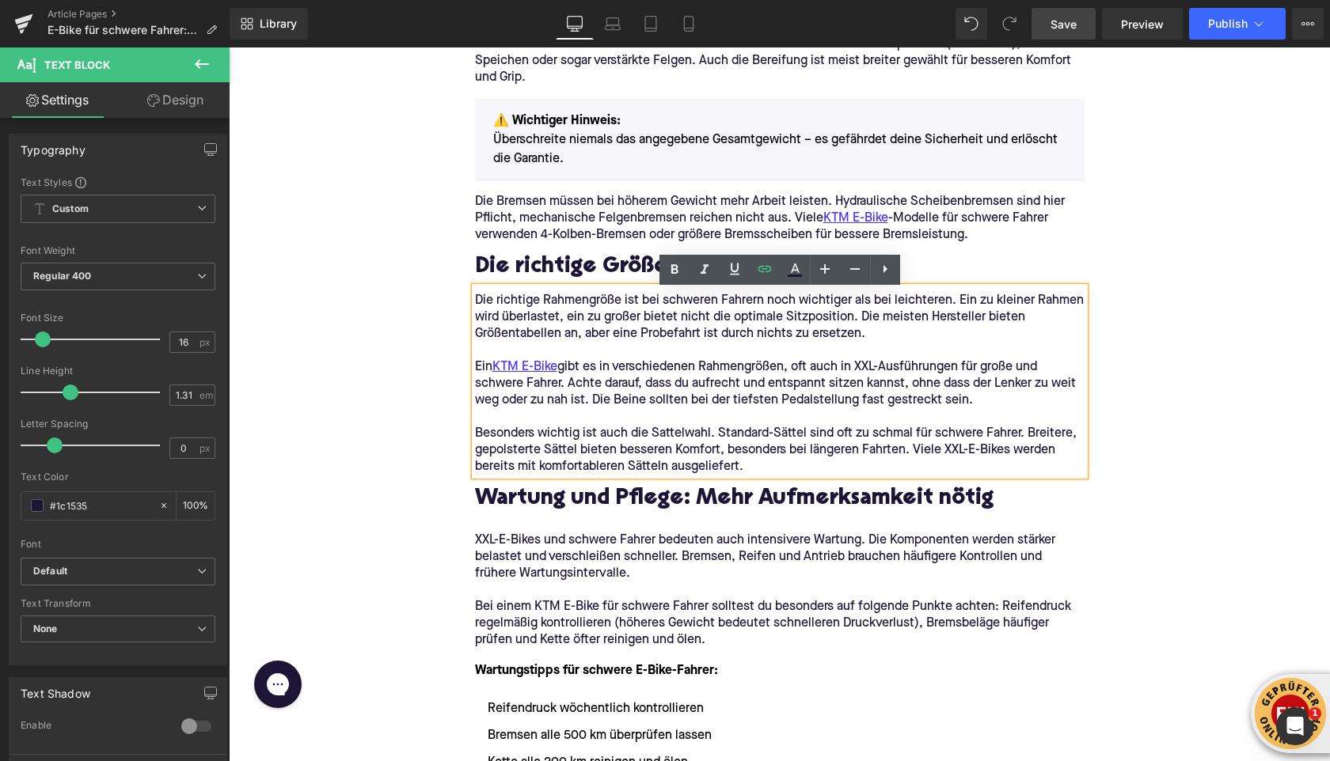
scroll to position [2591, 0]
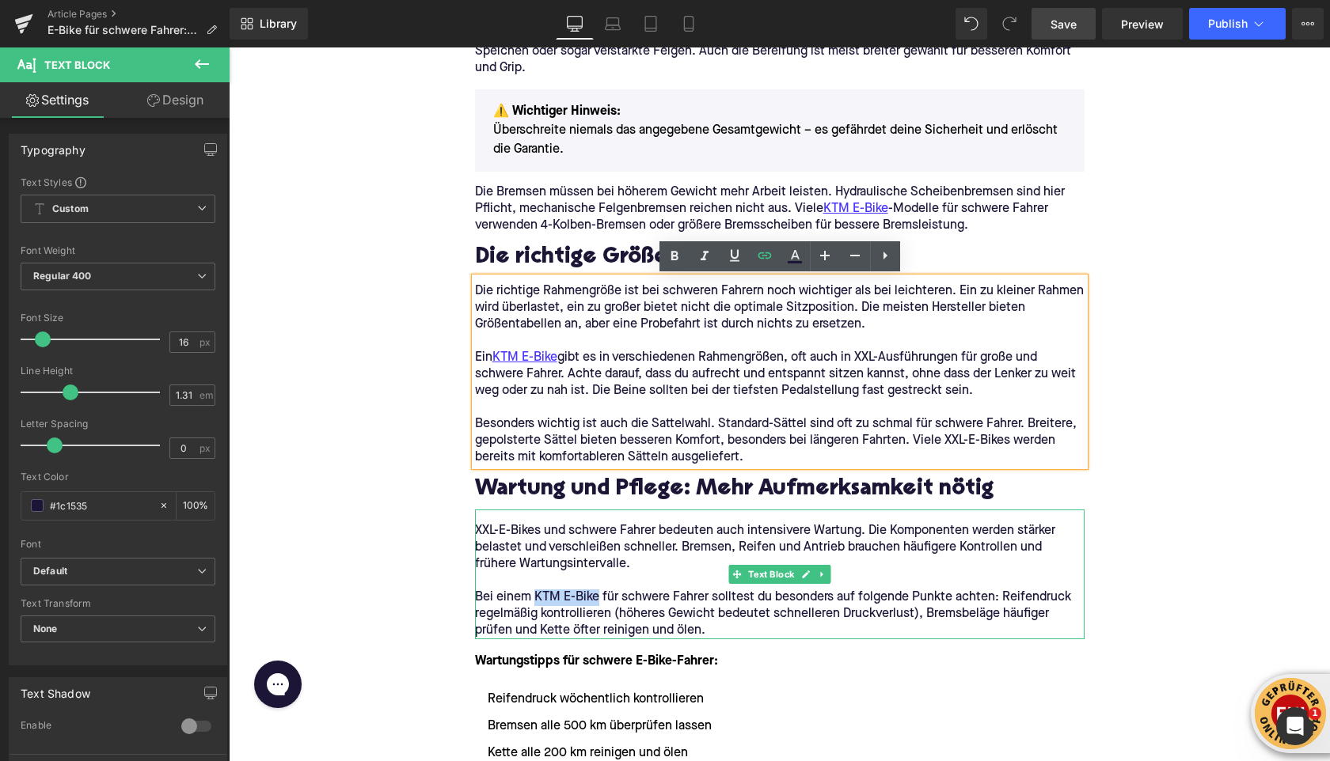
drag, startPoint x: 535, startPoint y: 597, endPoint x: 597, endPoint y: 598, distance: 61.7
click at [597, 598] on p "Bei einem KTM E-Bike für schwere Fahrer solltest du besonders auf folgende Punk…" at bounding box center [779, 615] width 609 height 50
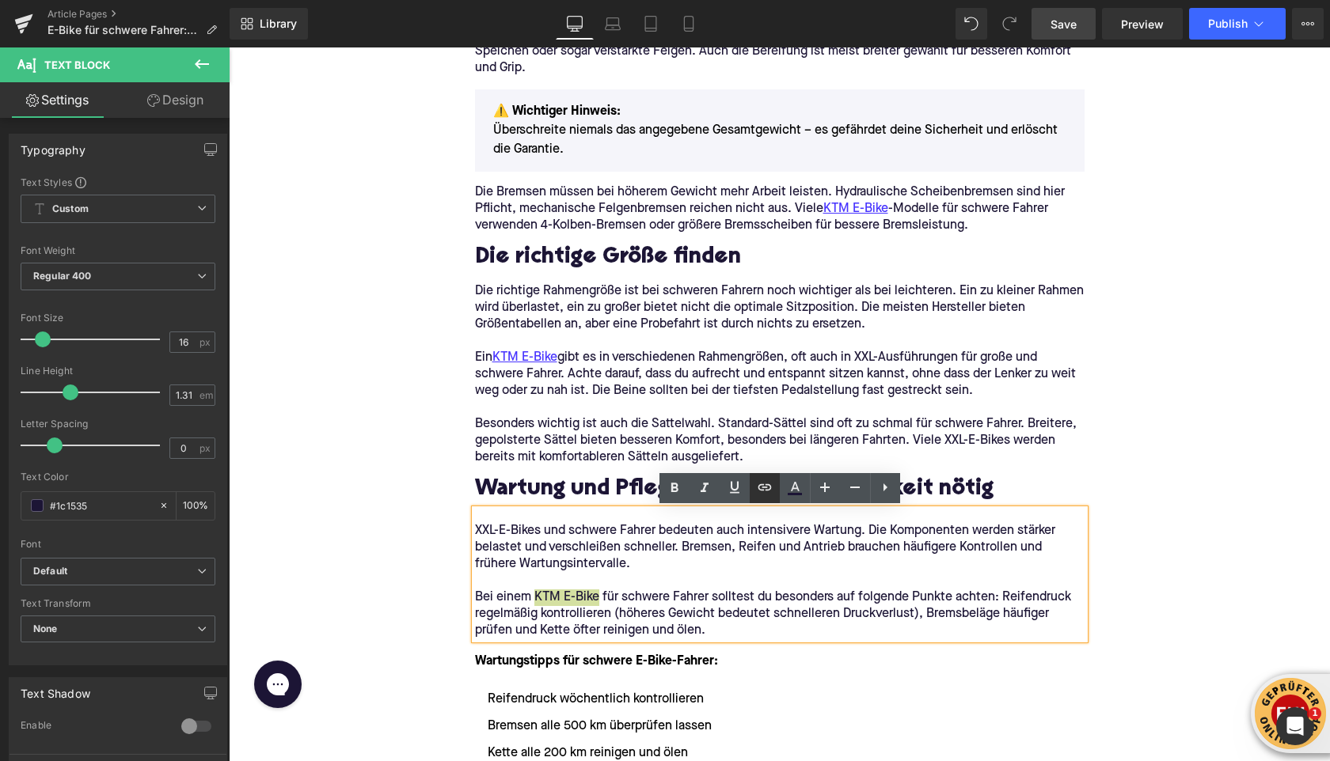
click at [755, 488] on icon at bounding box center [764, 487] width 19 height 19
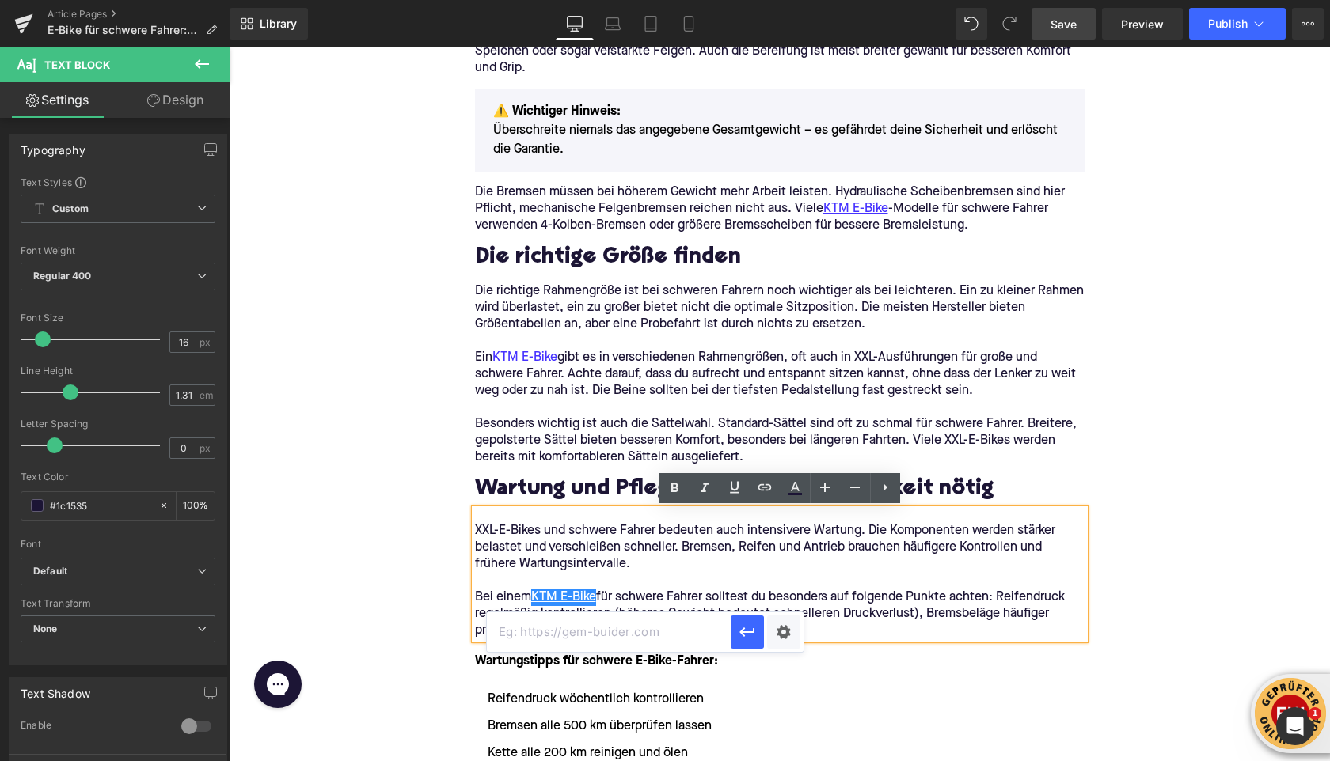
click at [629, 643] on input "text" at bounding box center [609, 633] width 244 height 40
paste input "https://upway.de/collections/ktm"
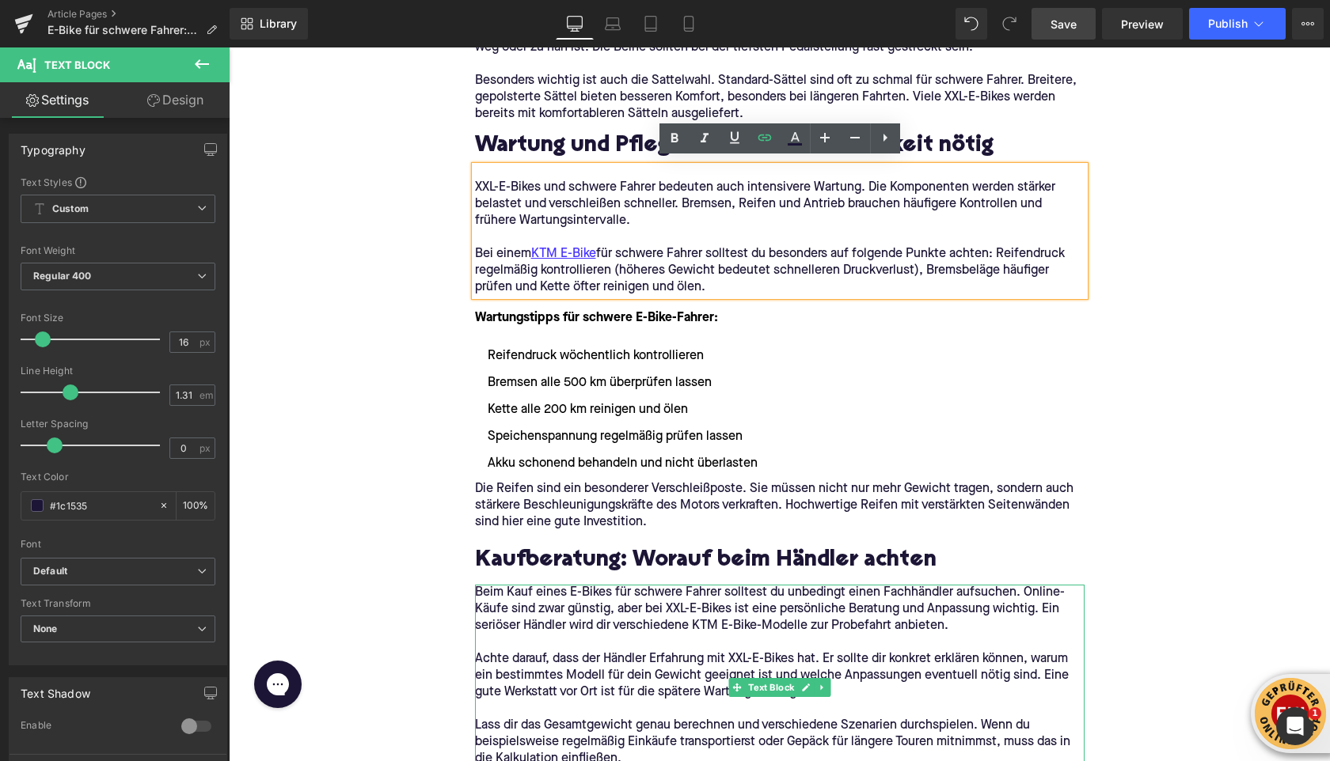
scroll to position [2941, 0]
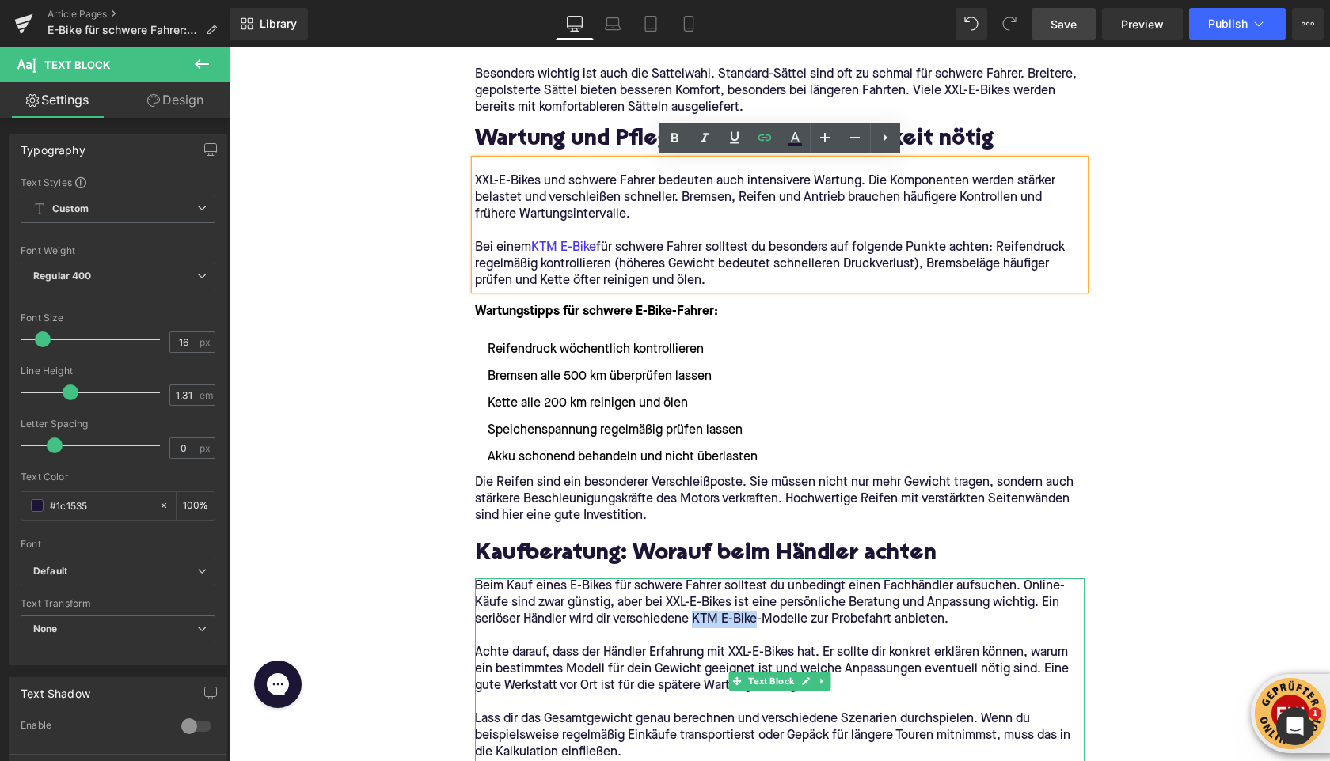
drag, startPoint x: 696, startPoint y: 620, endPoint x: 761, endPoint y: 620, distance: 64.9
click at [761, 620] on p "Beim Kauf eines E-Bikes für schwere Fahrer solltest du unbedingt einen Fachhänd…" at bounding box center [779, 604] width 609 height 50
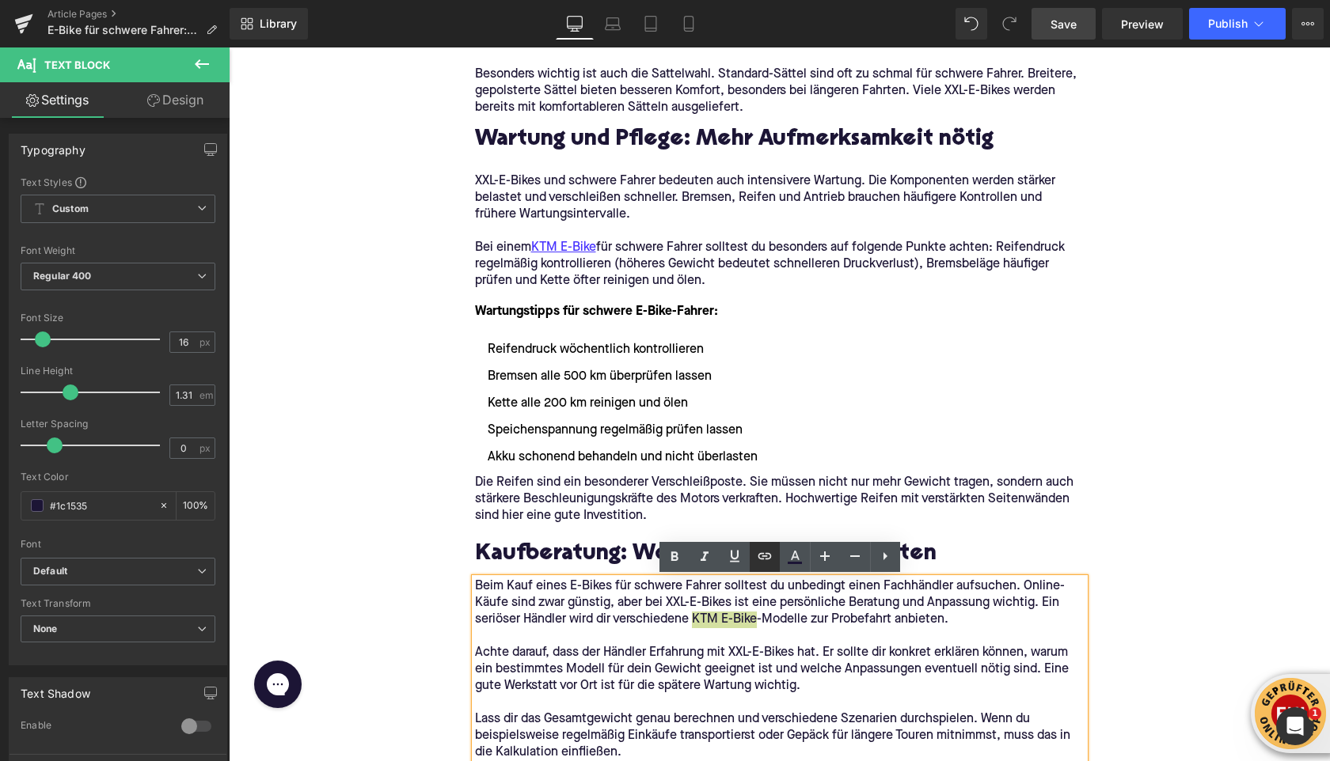
click at [767, 555] on icon at bounding box center [764, 556] width 19 height 19
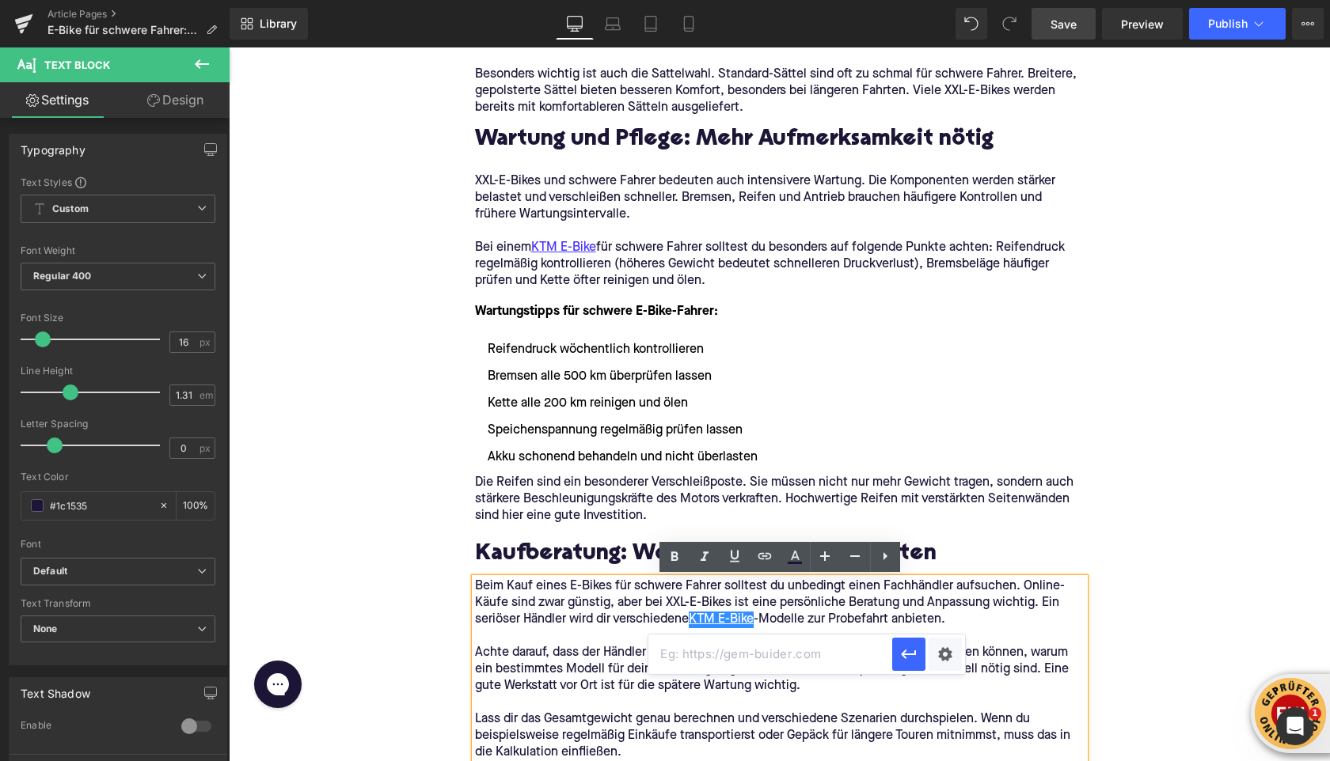
click at [728, 653] on input "text" at bounding box center [770, 655] width 244 height 40
paste input "https://upway.de/collections/ktm"
type input "https://upway.de/collections/ktm"
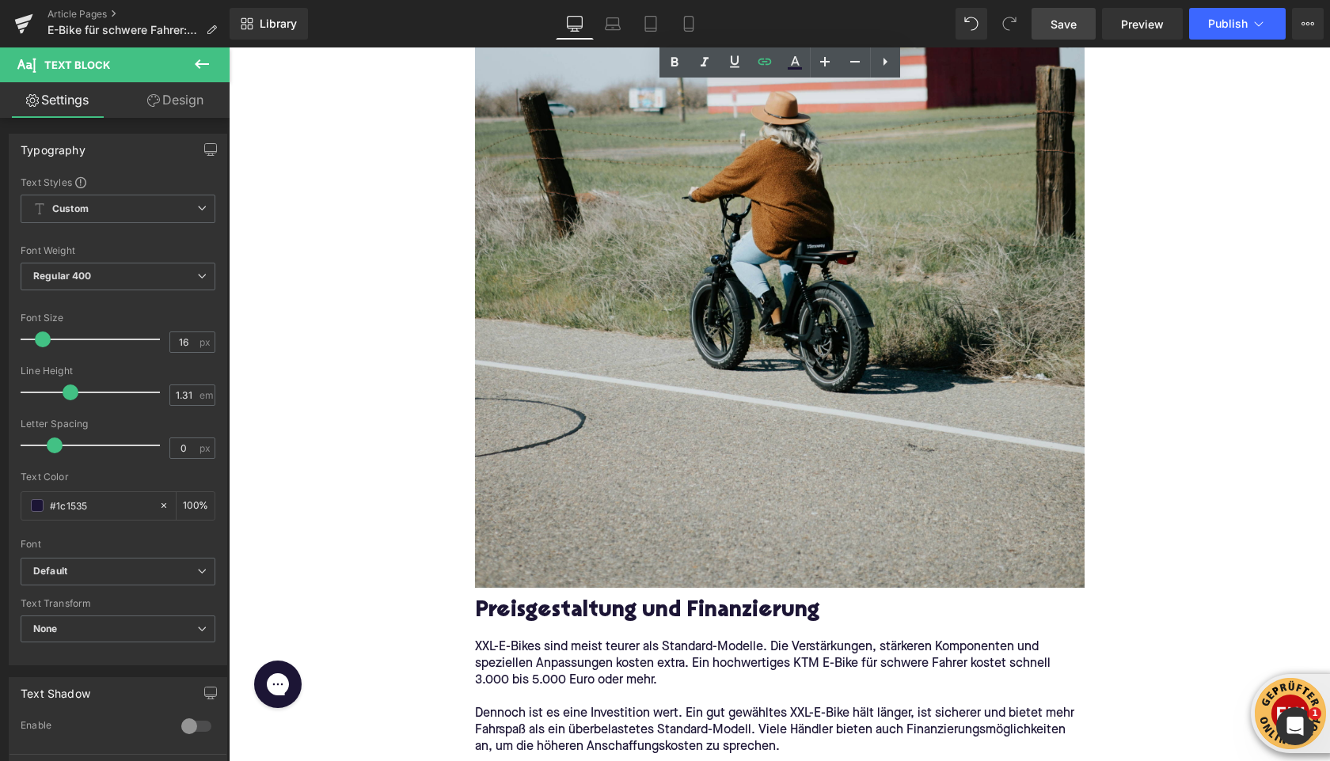
scroll to position [4112, 0]
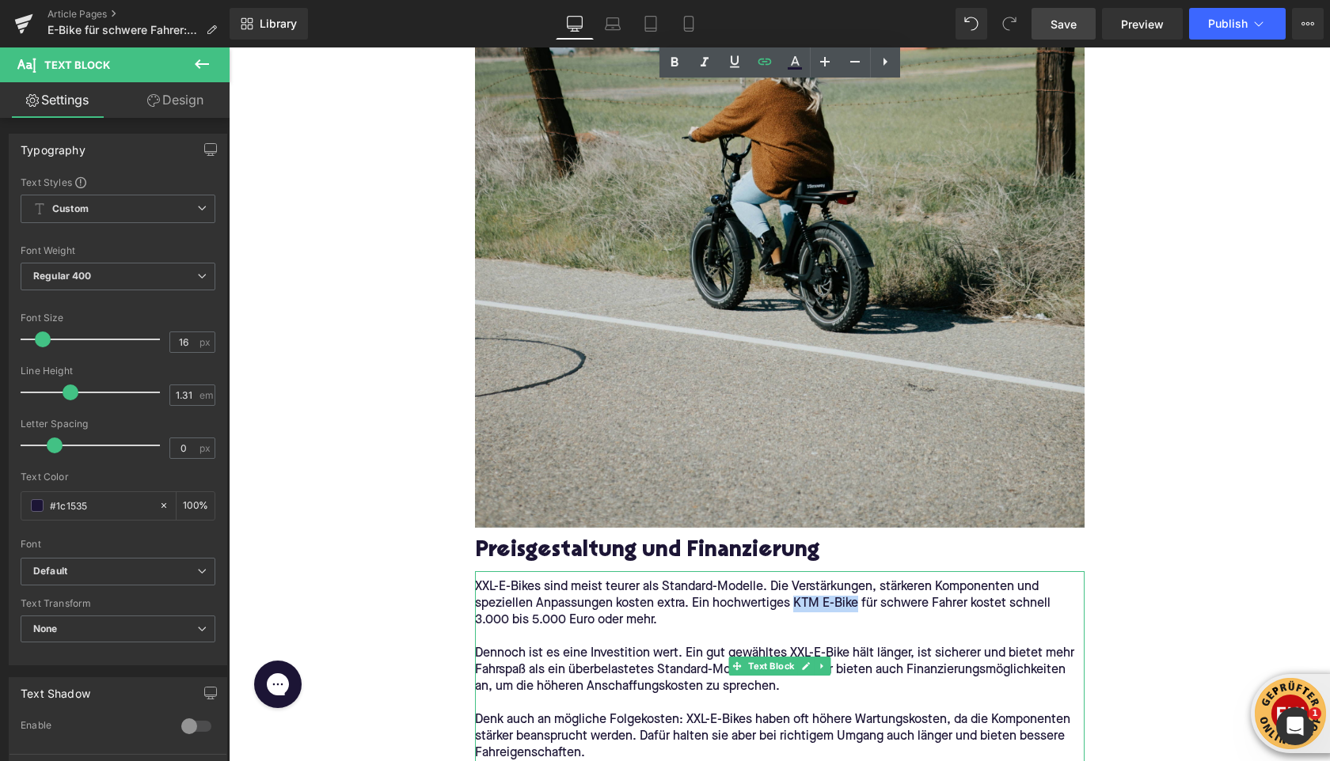
drag, startPoint x: 792, startPoint y: 604, endPoint x: 856, endPoint y: 602, distance: 64.1
click at [856, 602] on p "XXL-E-Bikes sind meist teurer als Standard-Modelle. Die Verstärkungen, stärkere…" at bounding box center [779, 604] width 609 height 50
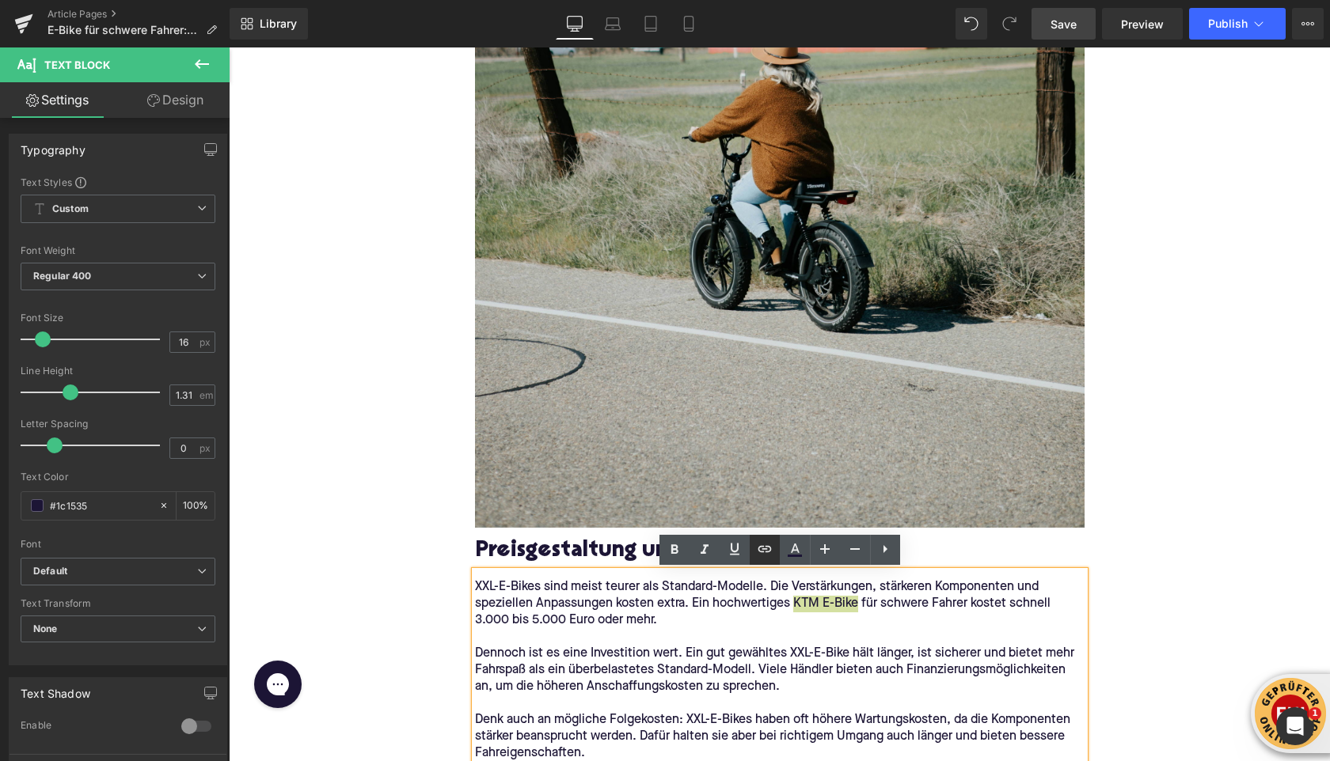
click at [755, 551] on icon at bounding box center [764, 549] width 19 height 19
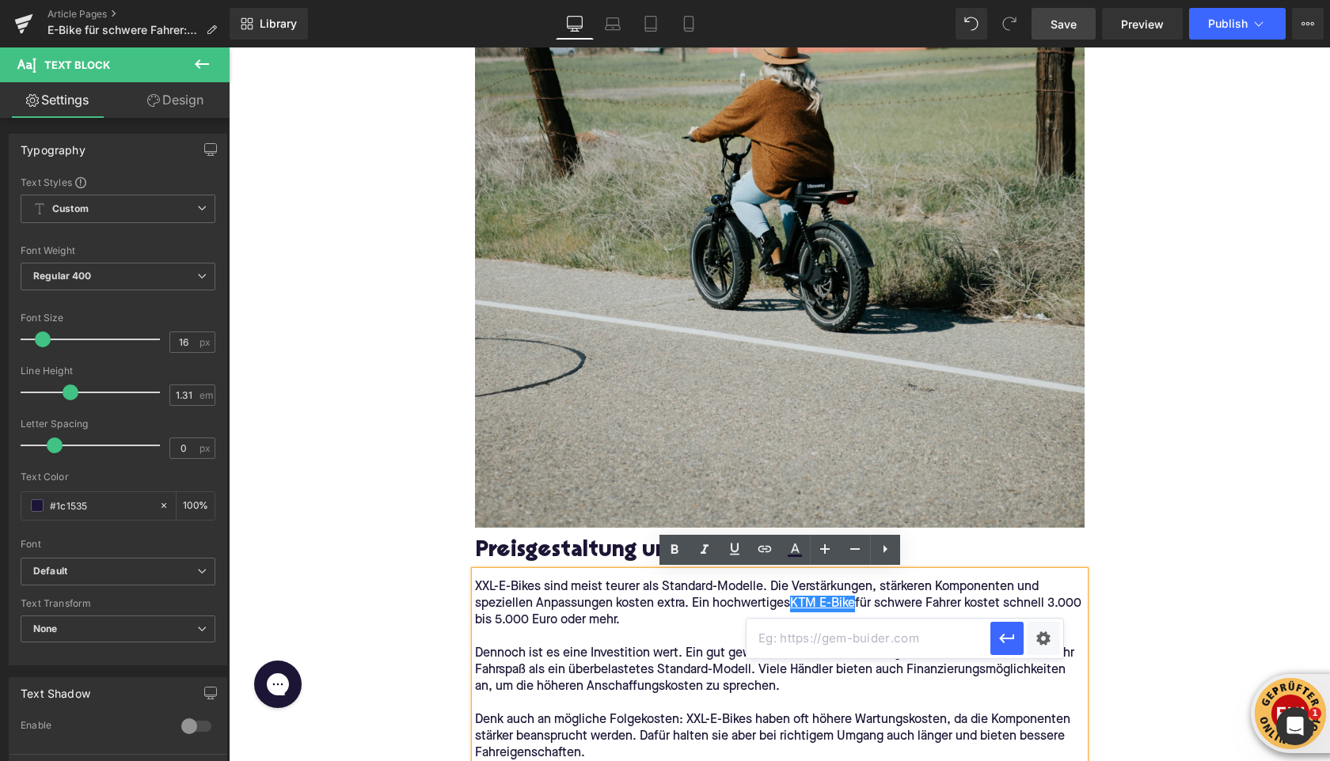
click at [791, 628] on input "text" at bounding box center [868, 639] width 244 height 40
paste input "https://upway.de/collections/ktm"
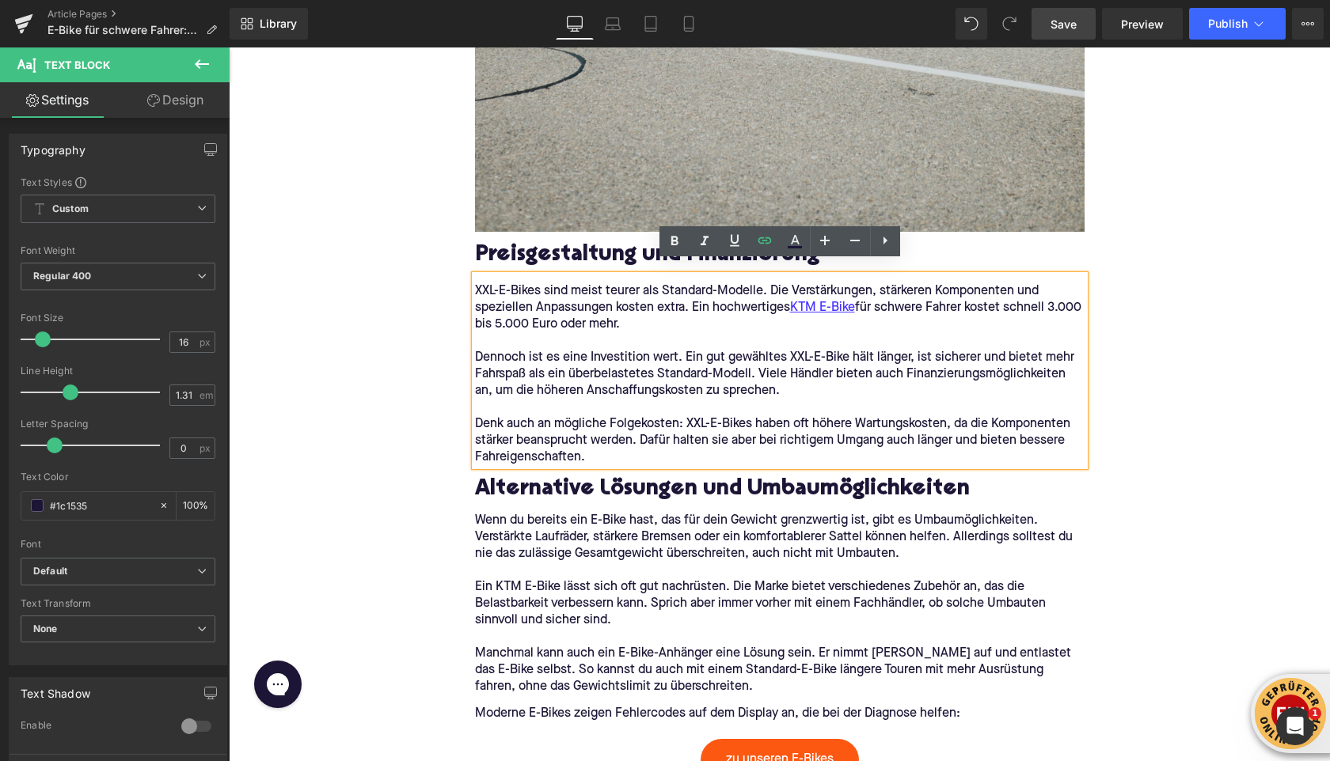
scroll to position [4420, 0]
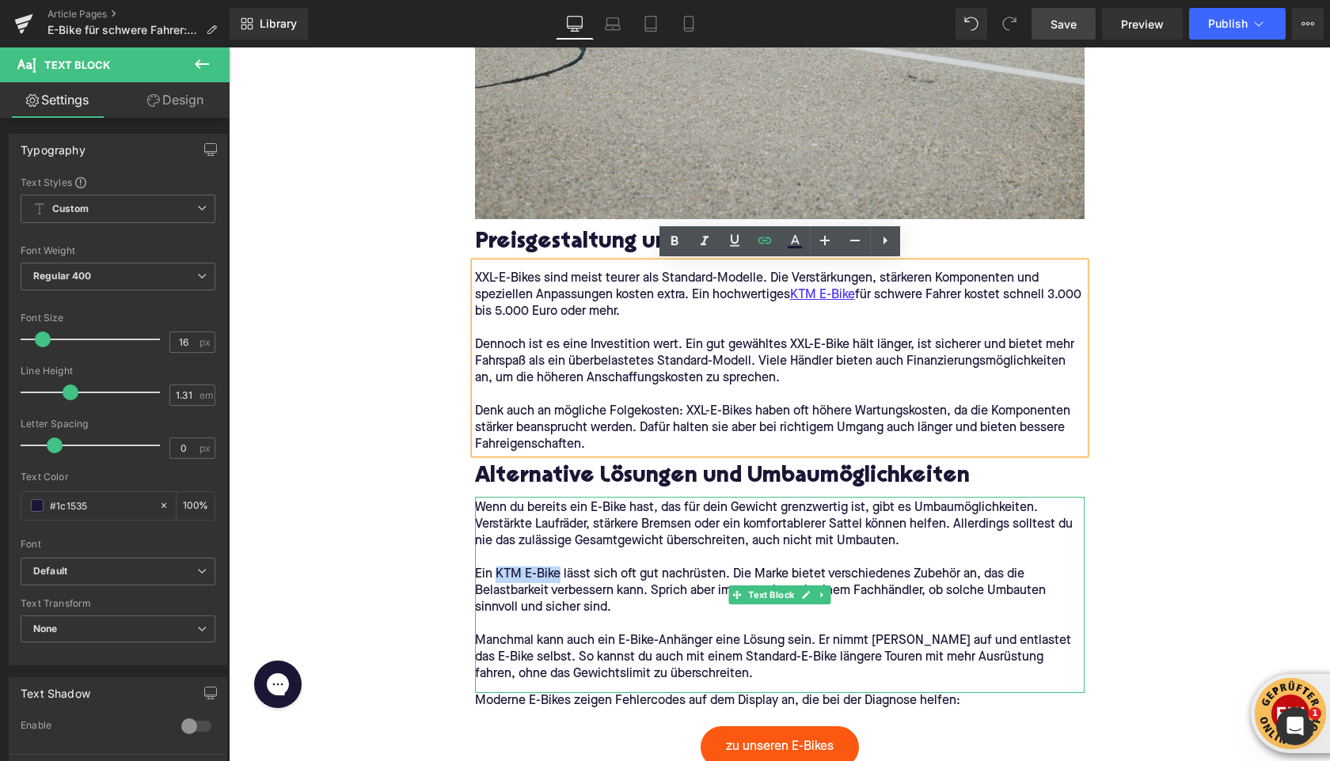
drag, startPoint x: 495, startPoint y: 575, endPoint x: 560, endPoint y: 575, distance: 64.9
click at [560, 575] on p "Ein KTM E-Bike lässt sich oft gut nachrüsten. Die Marke bietet verschiedenes Zu…" at bounding box center [779, 592] width 609 height 50
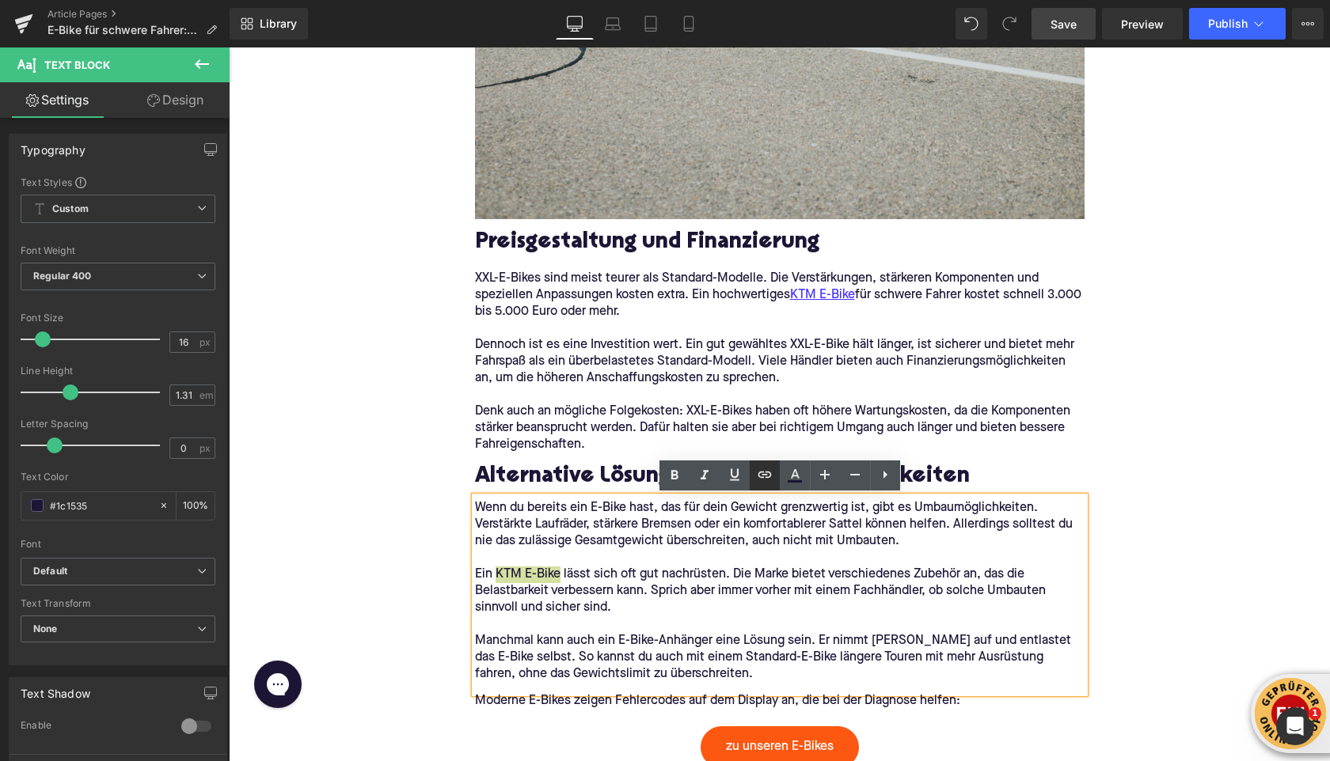
click at [767, 475] on icon at bounding box center [764, 474] width 19 height 19
click at [665, 622] on input "text" at bounding box center [591, 610] width 244 height 40
paste input "https://upway.de/collections/ktm"
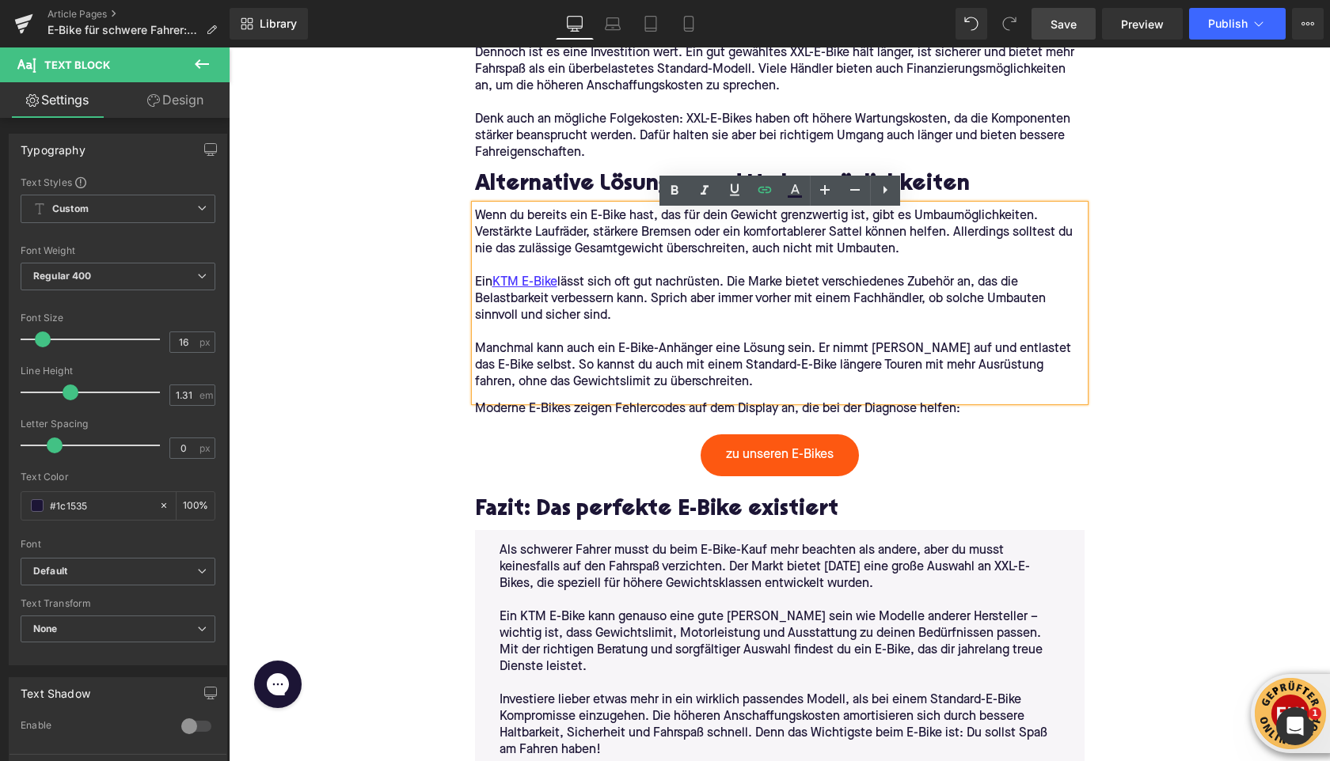
scroll to position [4731, 0]
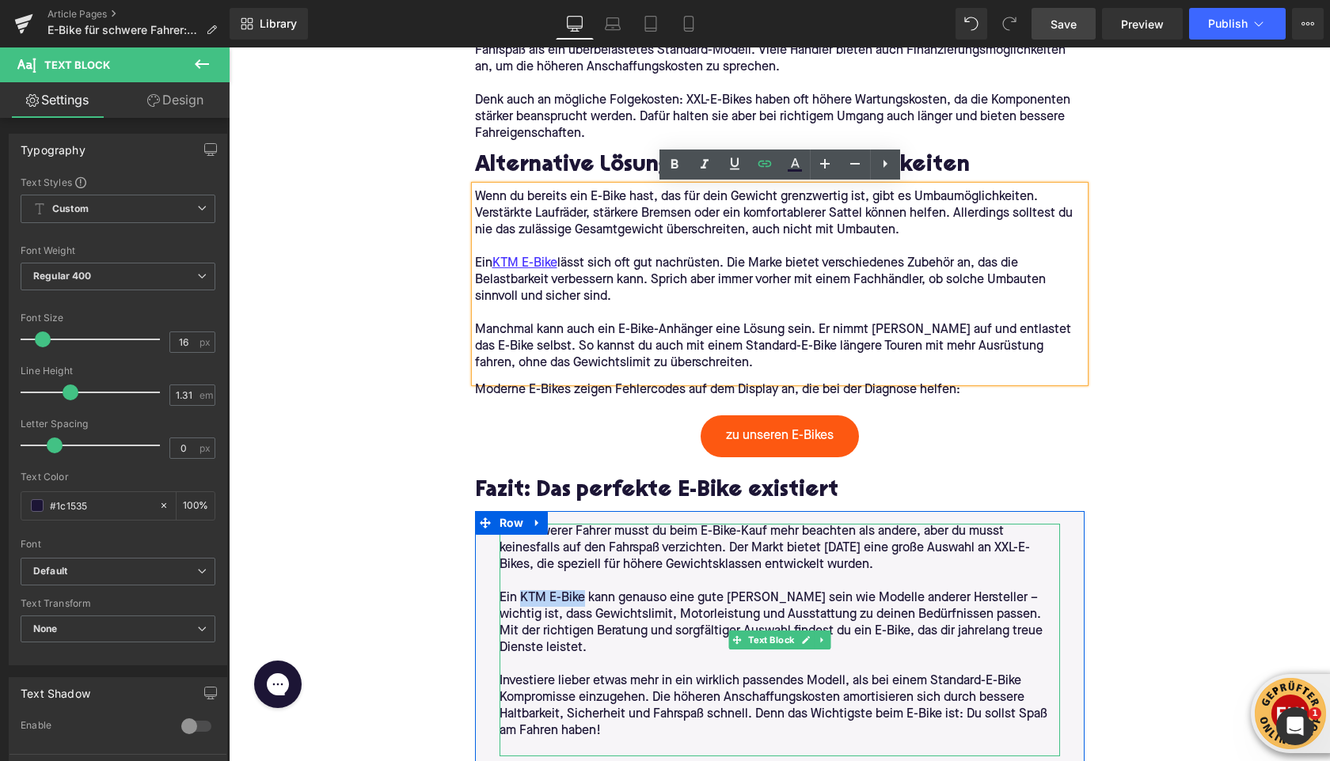
drag, startPoint x: 519, startPoint y: 599, endPoint x: 585, endPoint y: 600, distance: 65.7
click at [585, 600] on p "Ein KTM E-Bike kann genauso eine gute Wahl sein wie Modelle anderer Hersteller …" at bounding box center [779, 623] width 560 height 66
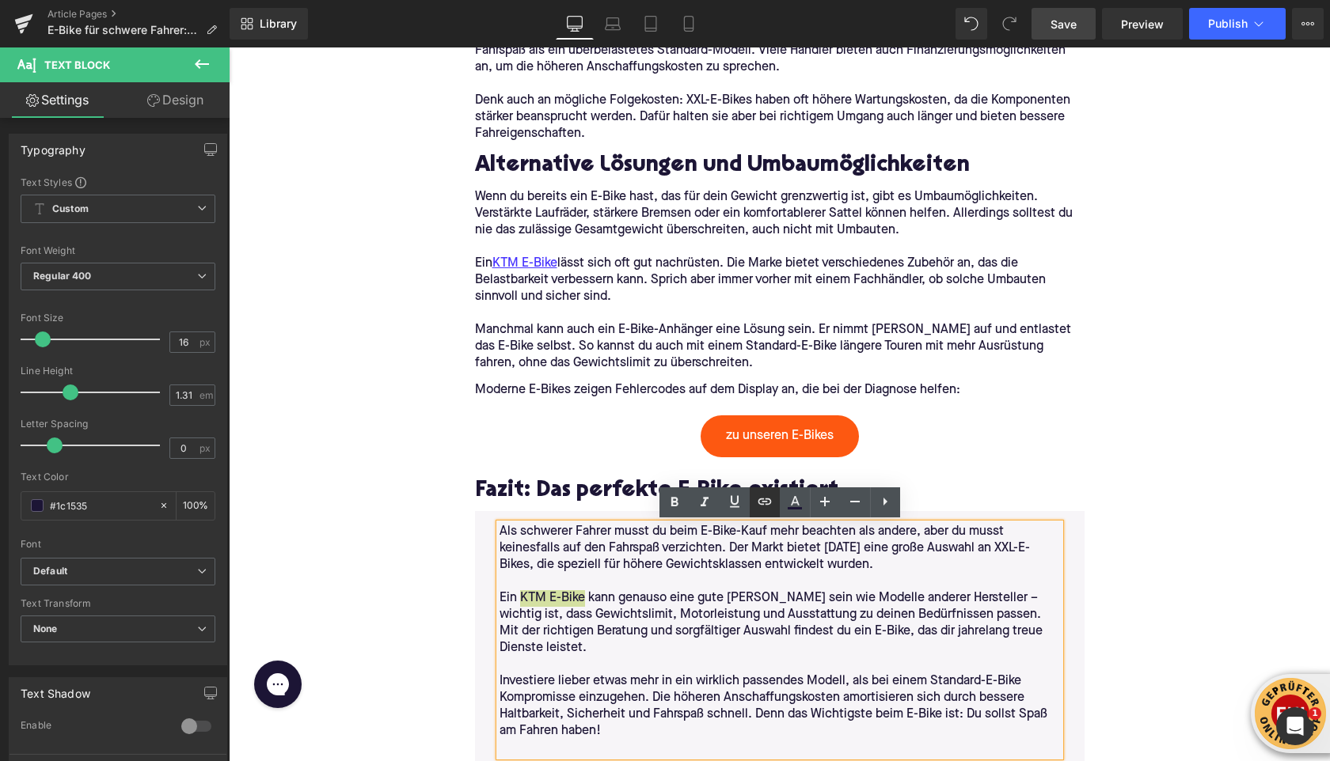
drag, startPoint x: 770, startPoint y: 509, endPoint x: 525, endPoint y: 470, distance: 248.4
click at [770, 509] on icon at bounding box center [764, 501] width 19 height 19
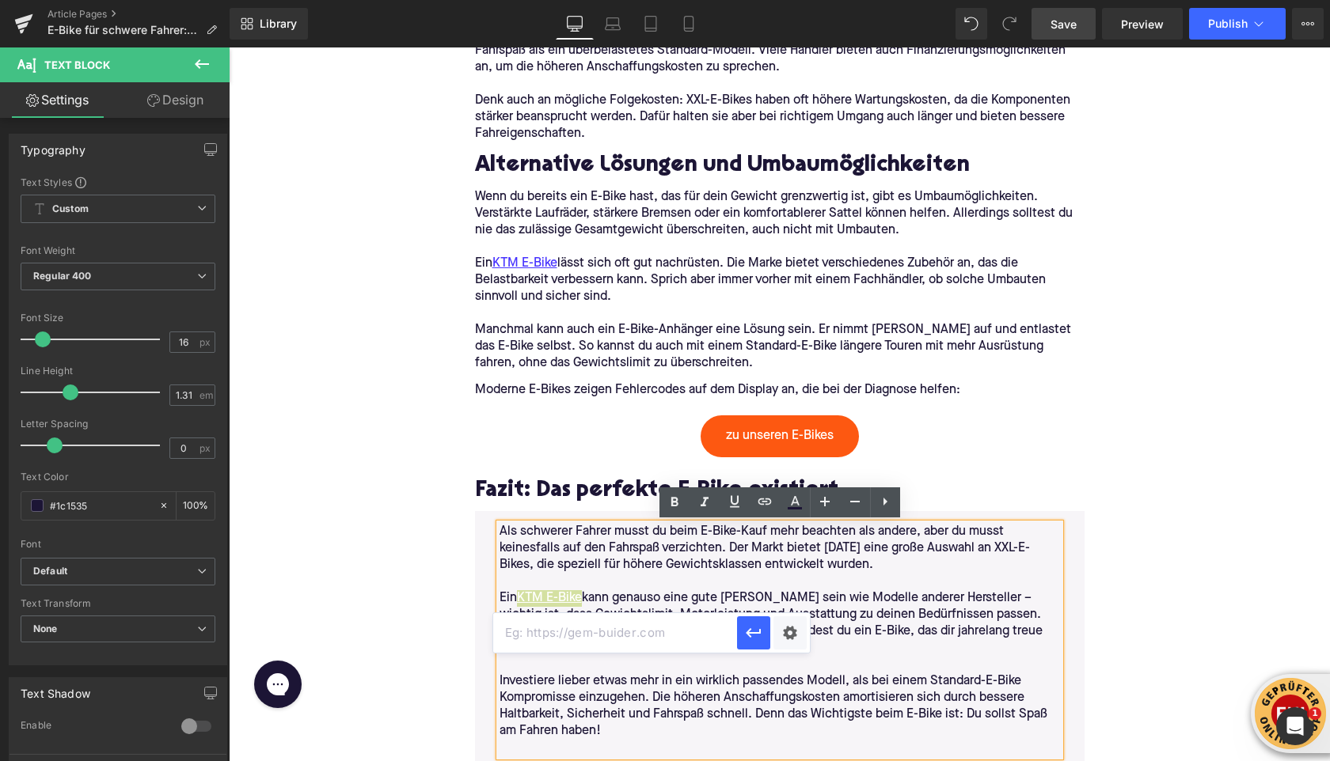
click at [694, 624] on input "text" at bounding box center [615, 633] width 244 height 40
paste input "https://upway.de/collections/ktm"
type input "https://upway.de/collections/ktm"
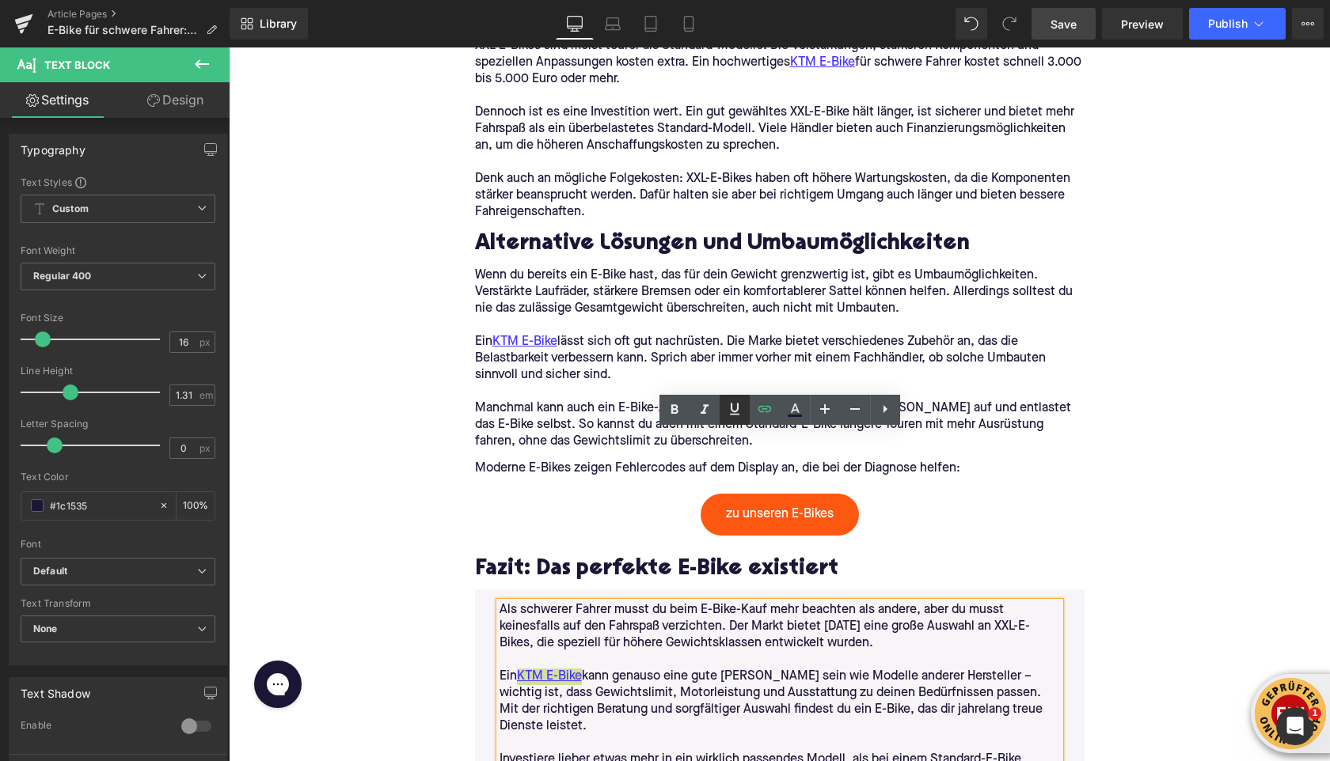
scroll to position [4625, 0]
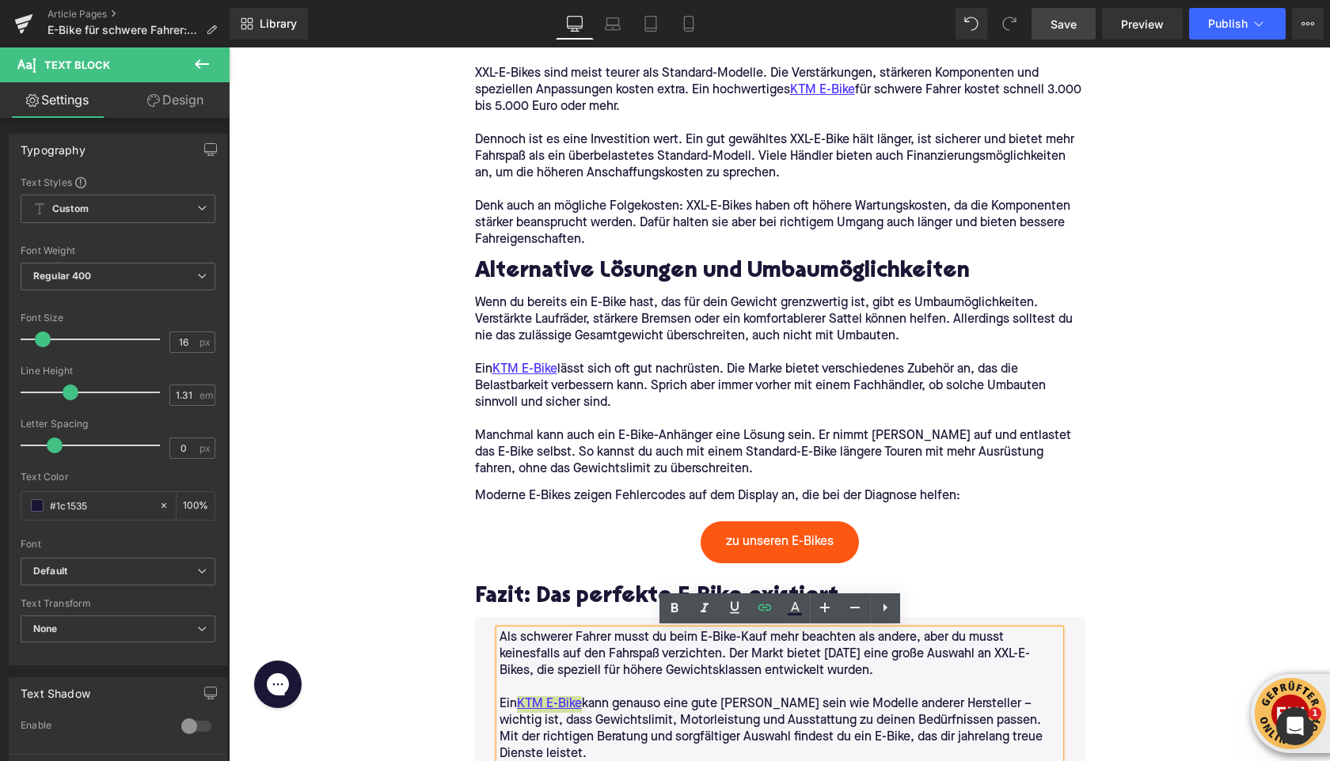
click at [1079, 28] on link "Save" at bounding box center [1063, 24] width 64 height 32
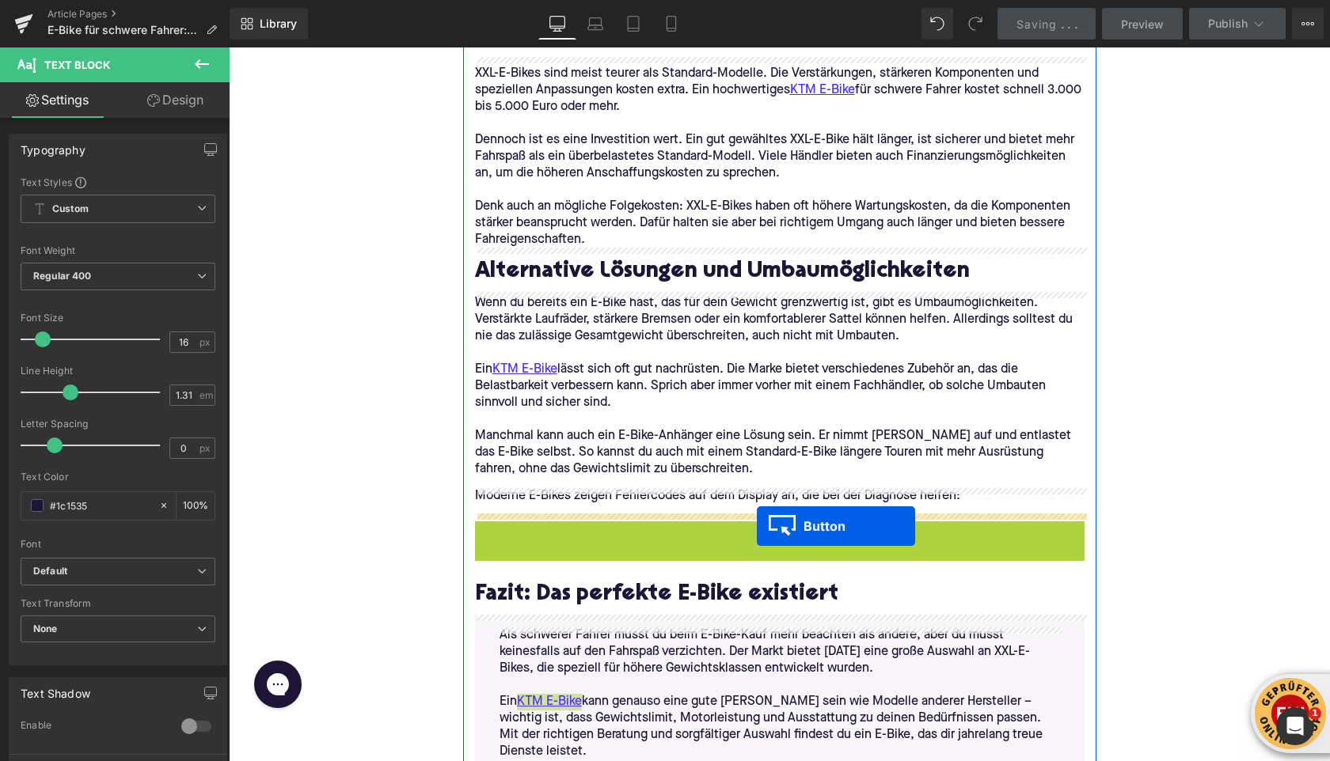
drag, startPoint x: 779, startPoint y: 548, endPoint x: 755, endPoint y: 532, distance: 28.5
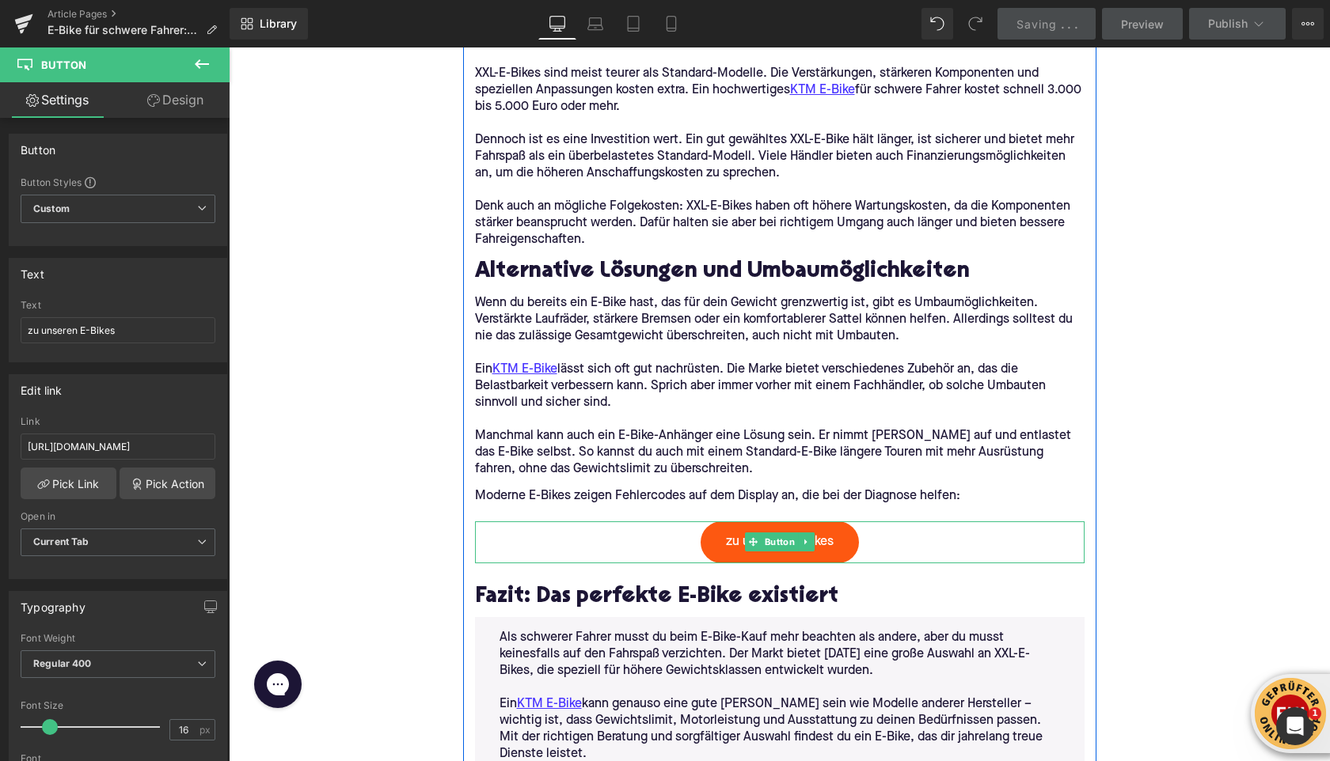
click at [641, 553] on div "zu unseren E-Bikes" at bounding box center [779, 543] width 609 height 42
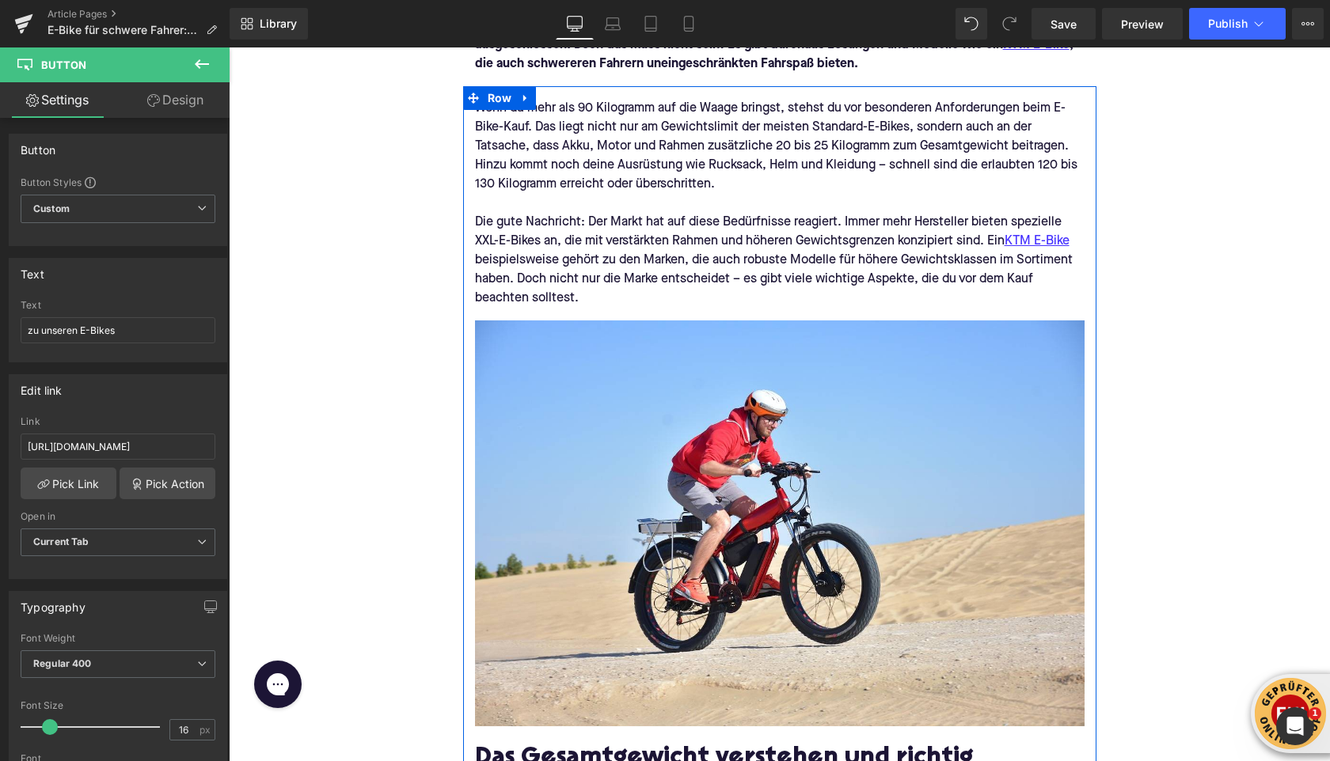
scroll to position [0, 0]
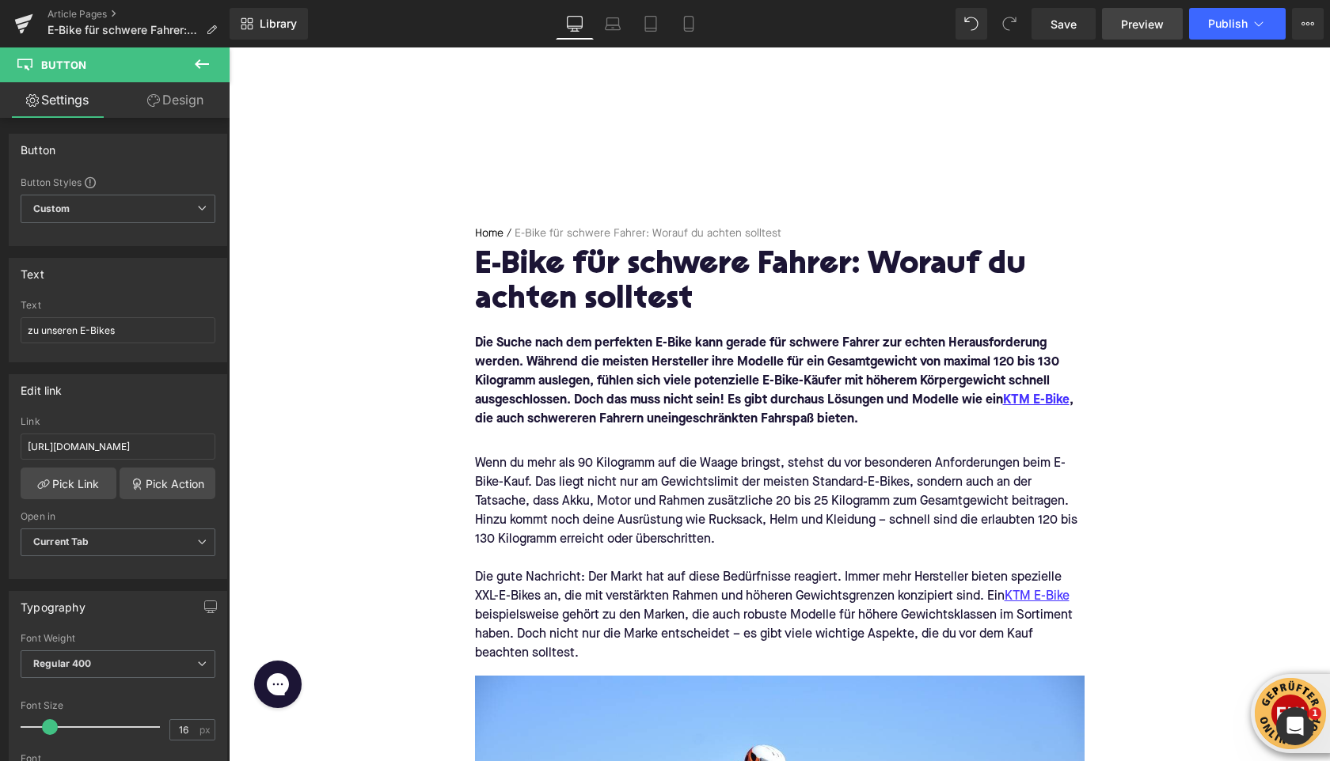
click at [1148, 29] on span "Preview" at bounding box center [1142, 24] width 43 height 17
click at [1262, 27] on icon at bounding box center [1258, 24] width 16 height 16
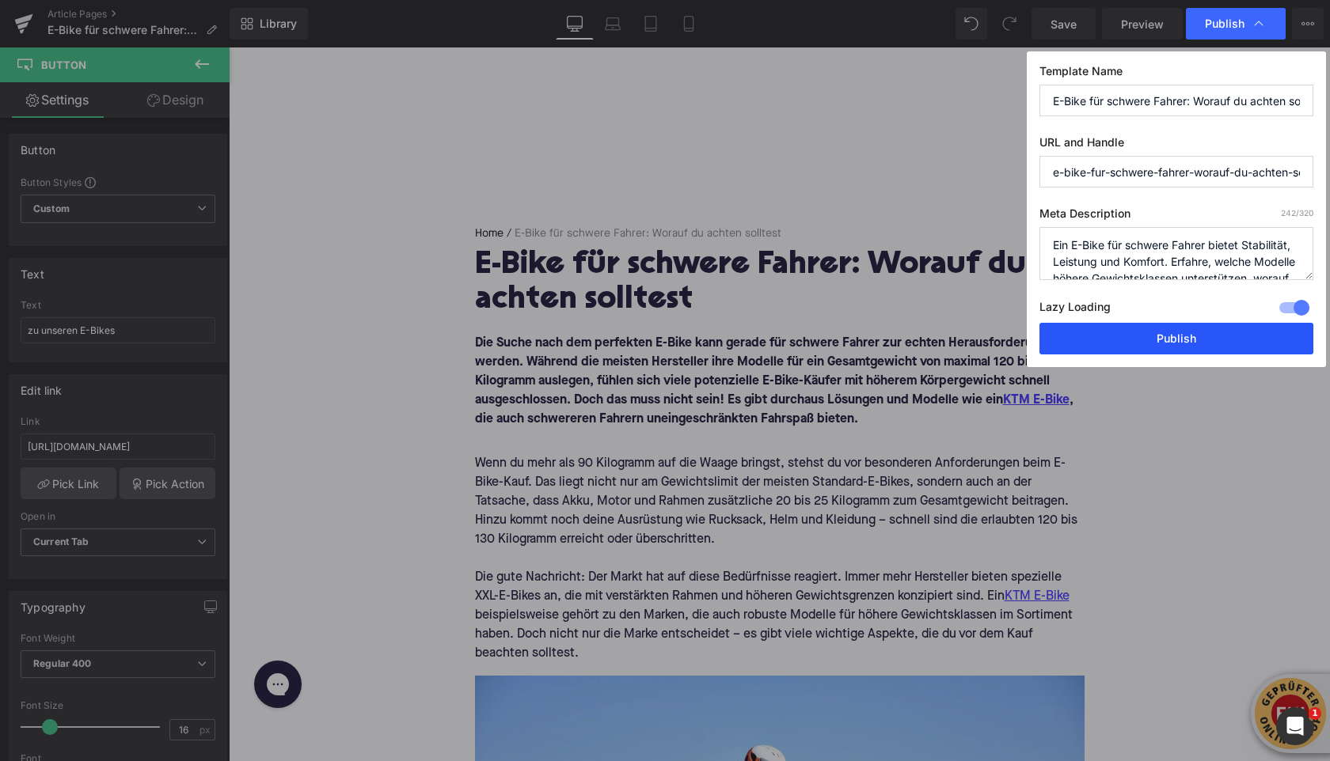
click at [1191, 334] on button "Publish" at bounding box center [1176, 339] width 274 height 32
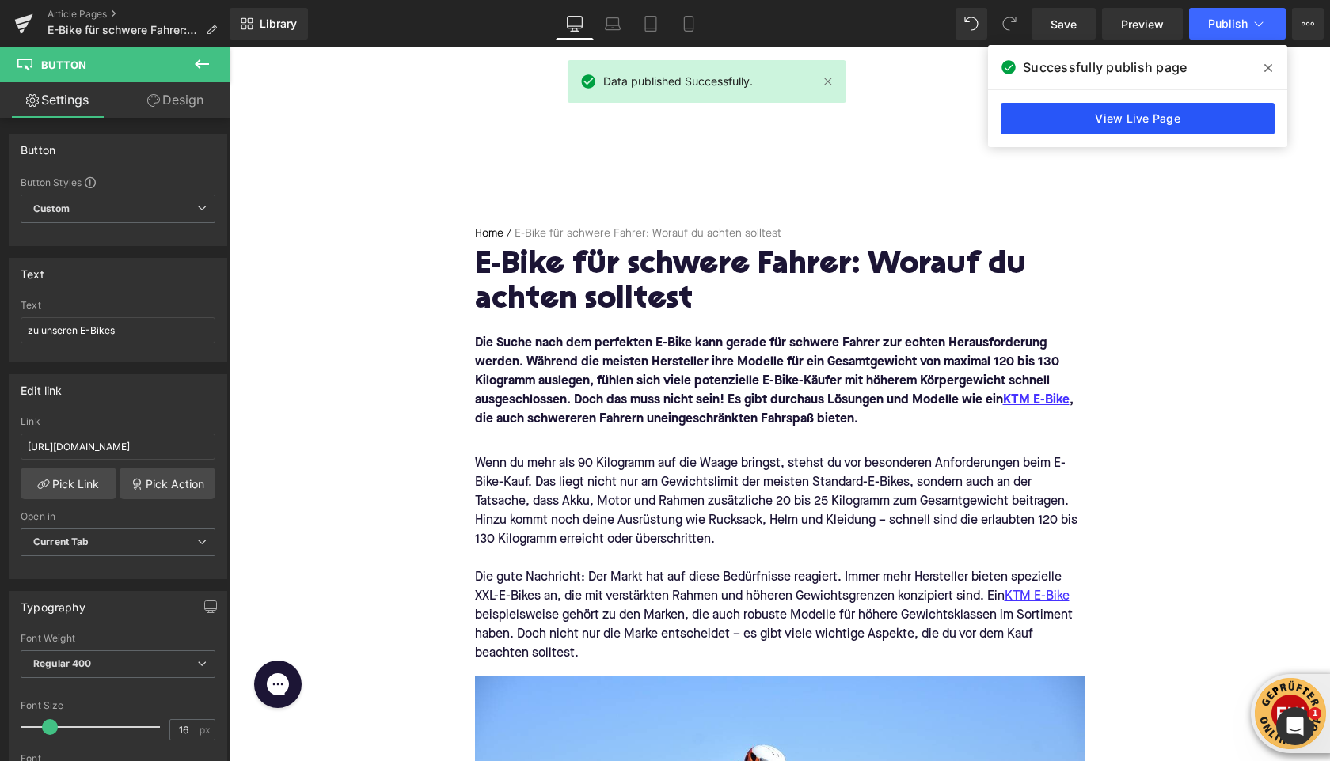
click at [1184, 116] on link "View Live Page" at bounding box center [1137, 119] width 274 height 32
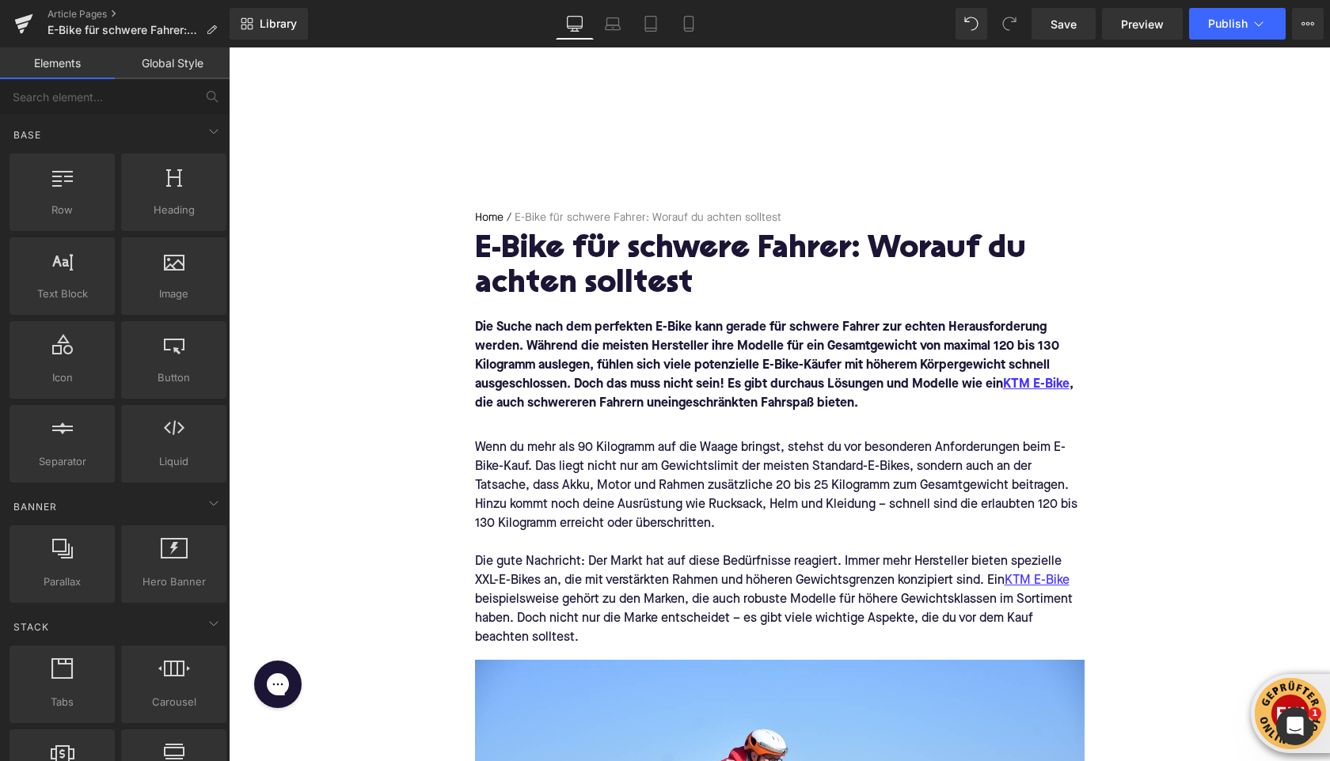
scroll to position [4, 0]
